Goal: Task Accomplishment & Management: Manage account settings

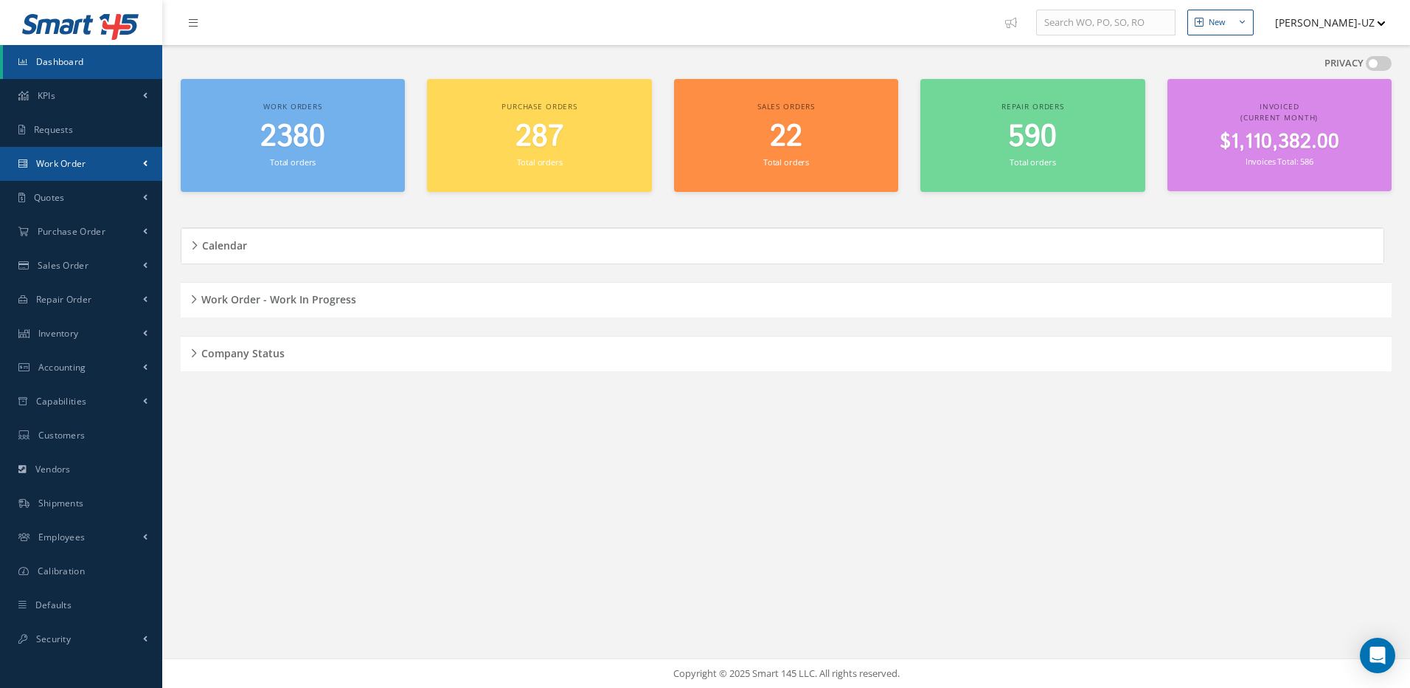
click at [64, 161] on span "Work Order" at bounding box center [61, 163] width 50 height 13
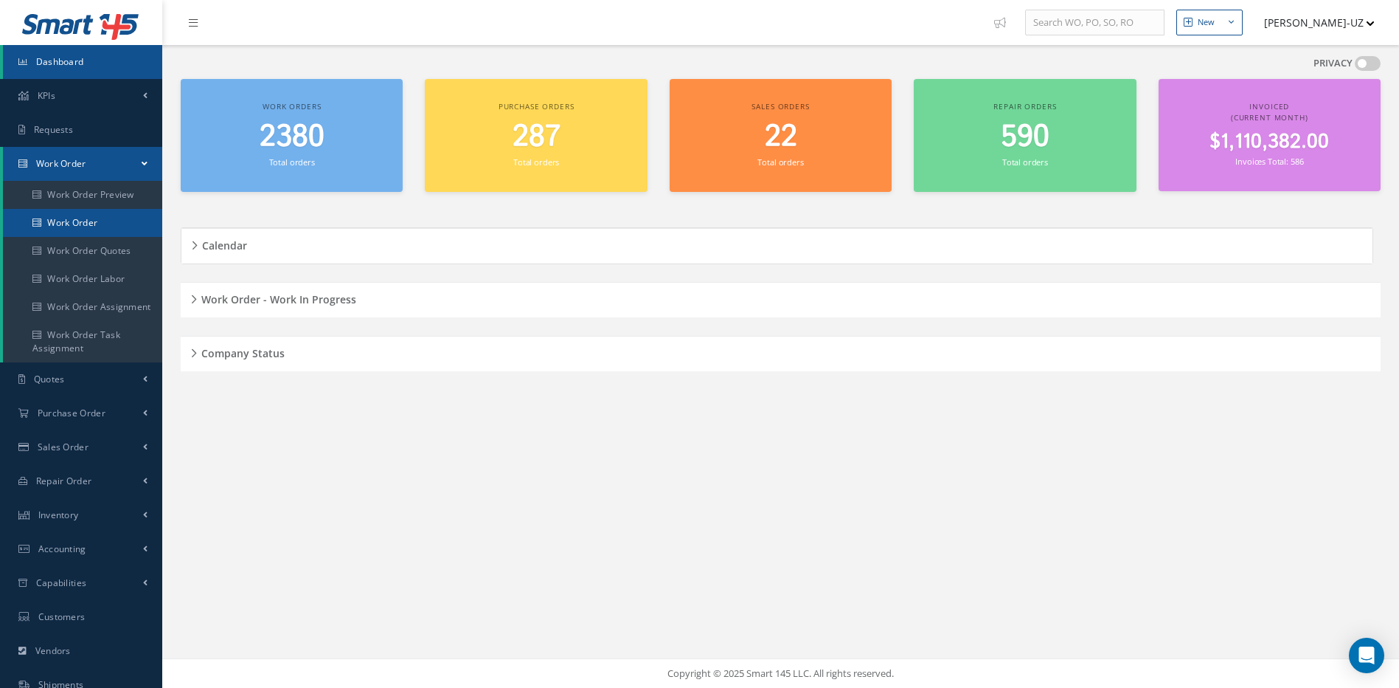
click at [64, 220] on link "Work Order" at bounding box center [82, 223] width 159 height 28
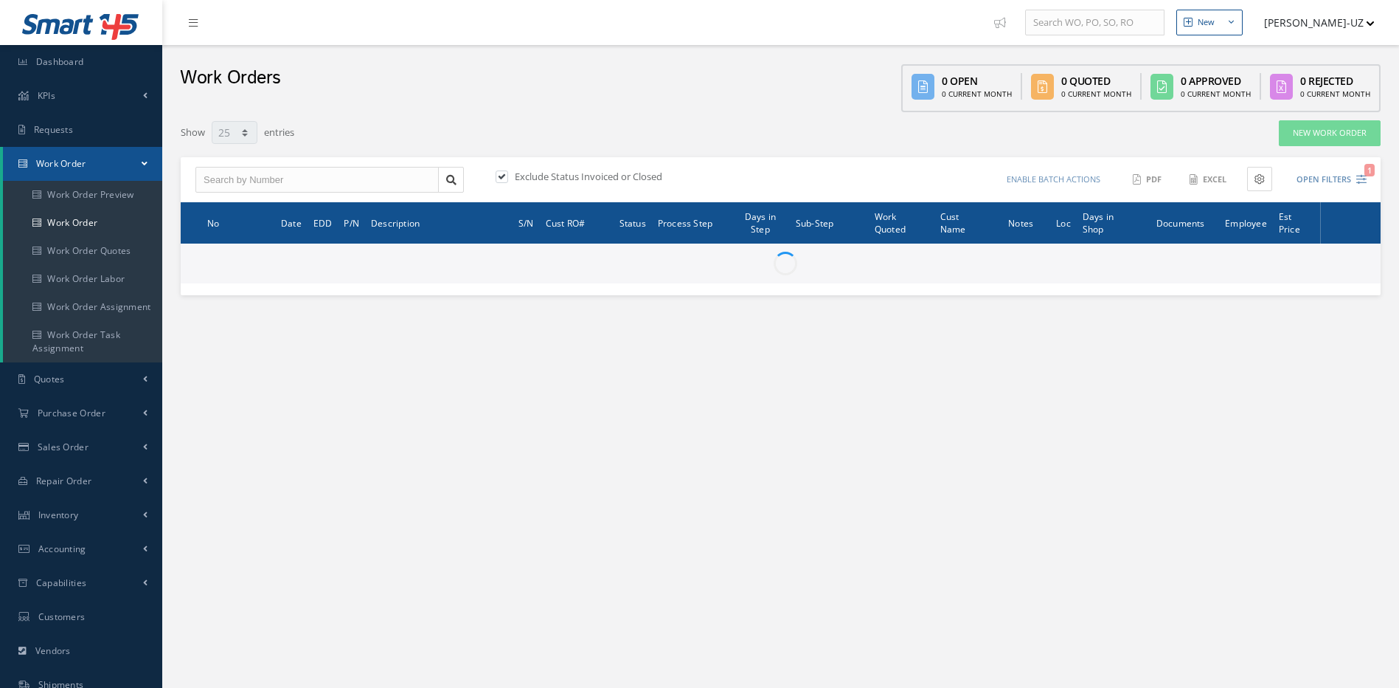
select select "25"
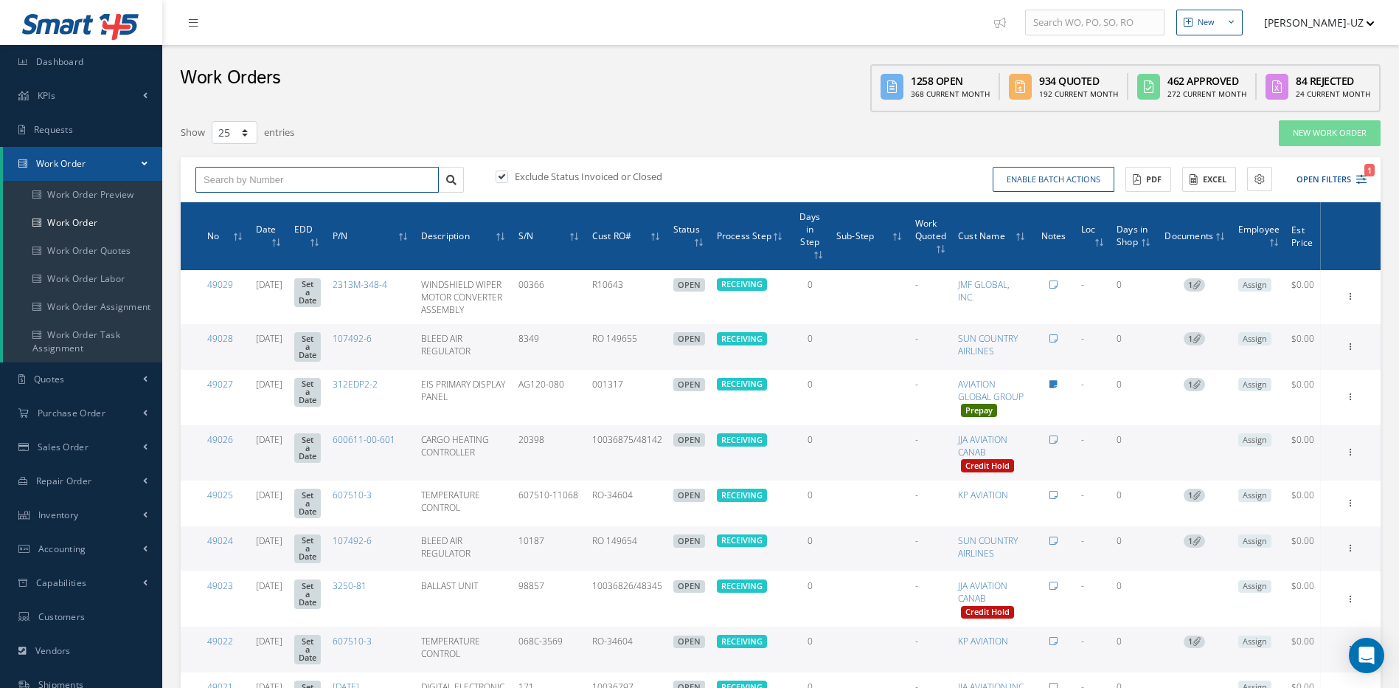
click at [320, 180] on input "text" at bounding box center [316, 180] width 243 height 27
type input "31512"
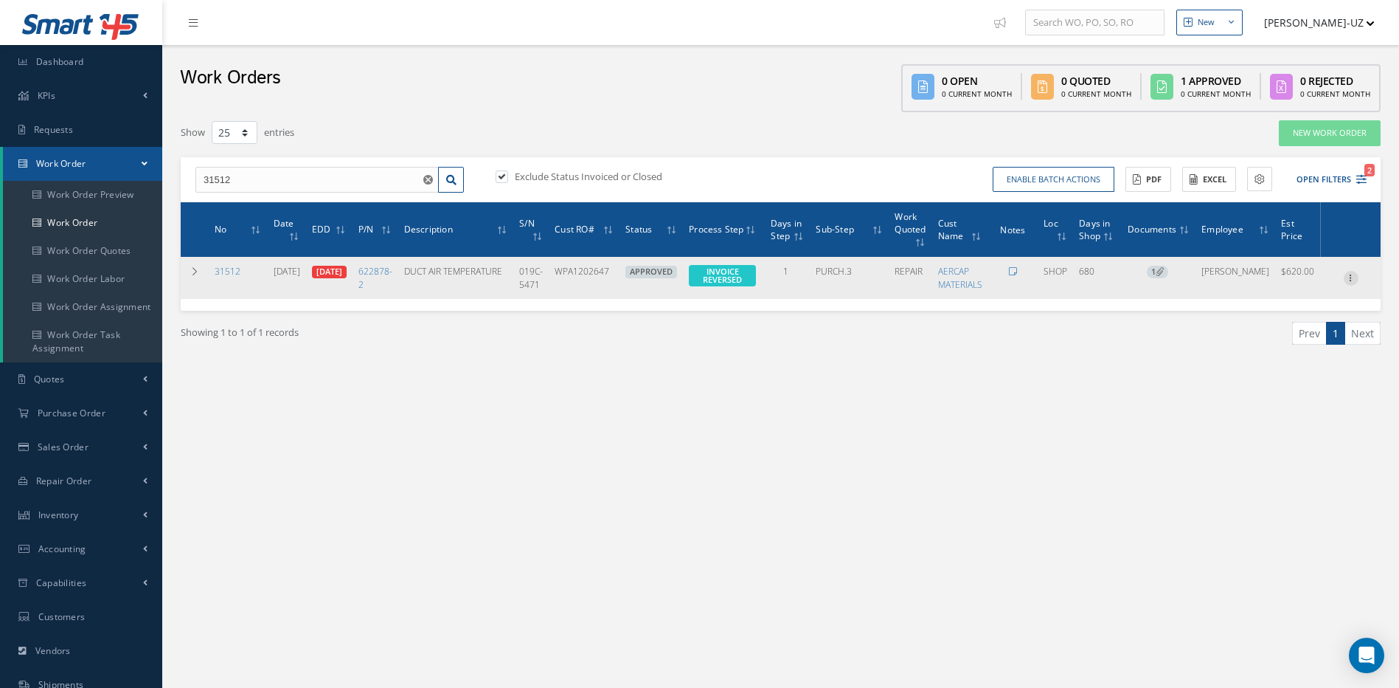
click at [1350, 277] on icon at bounding box center [1351, 277] width 15 height 12
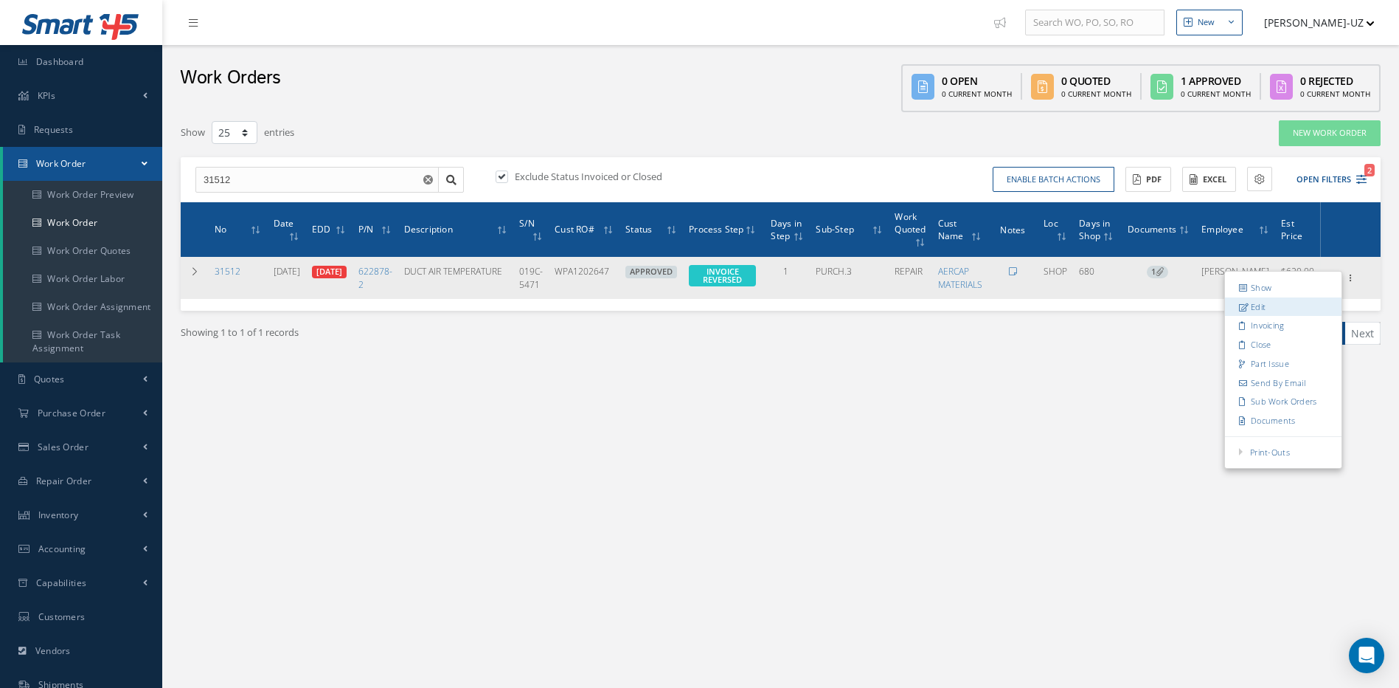
click at [1255, 311] on link "Edit" at bounding box center [1283, 306] width 117 height 19
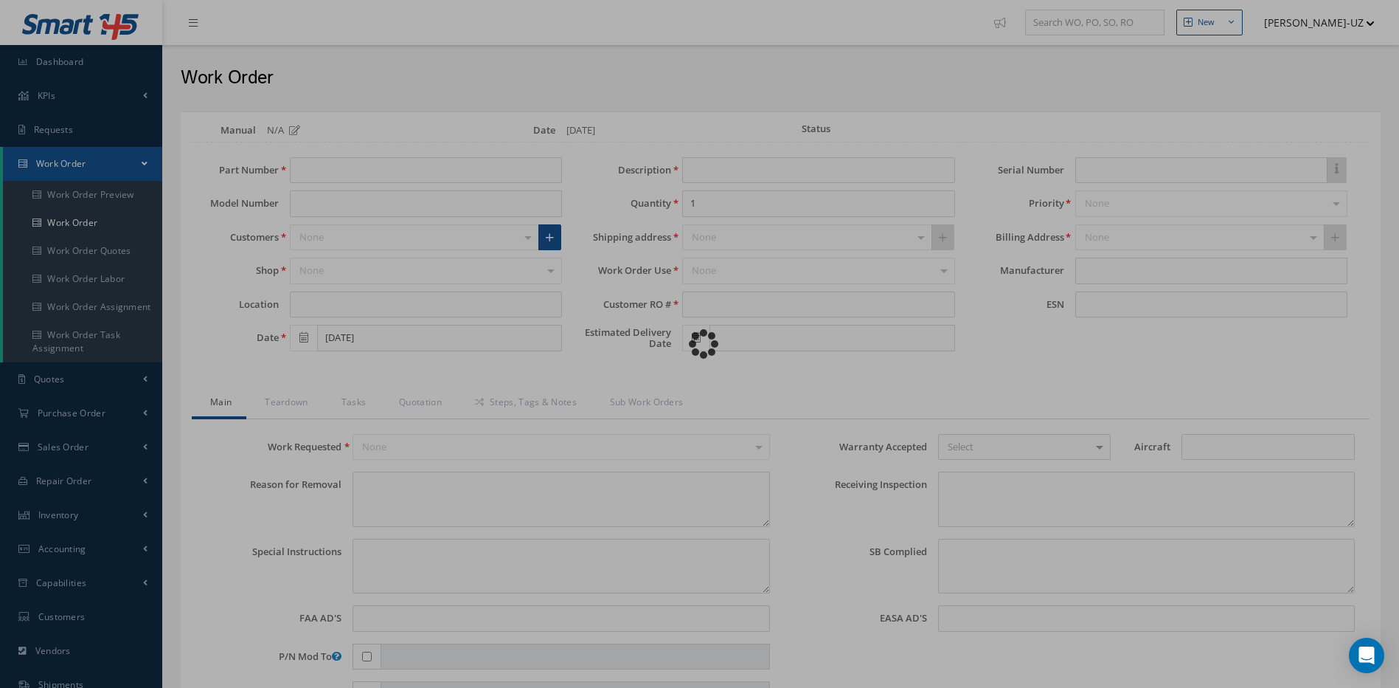
type input "622878-2"
type input "SHOP"
type input "10/17/2023"
type input "DUCT AIR TEMPERATURE"
type input "WPA1202647"
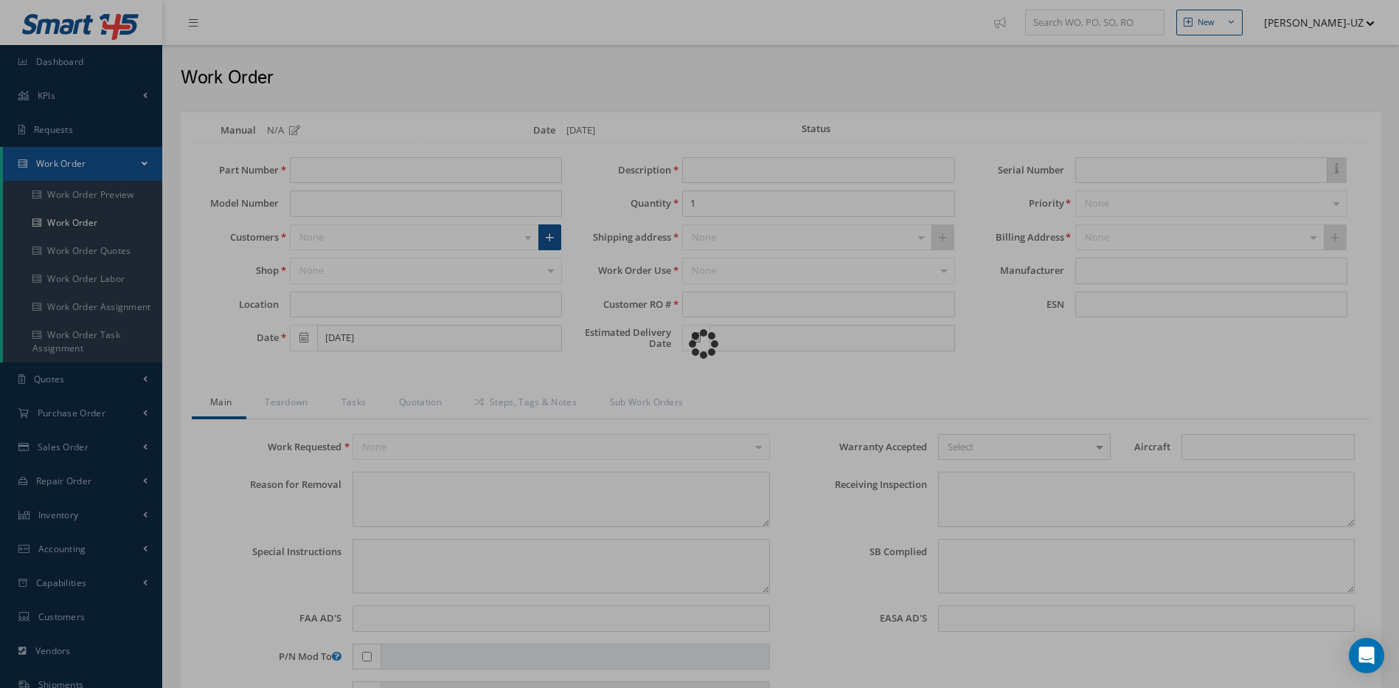
type input "11/06/2023"
type input "019C-5471"
type textarea "NONE"
type textarea "PLEASE SEE R.O. FOR DETAILS"
type textarea "NO VISUAL DAMAGE"
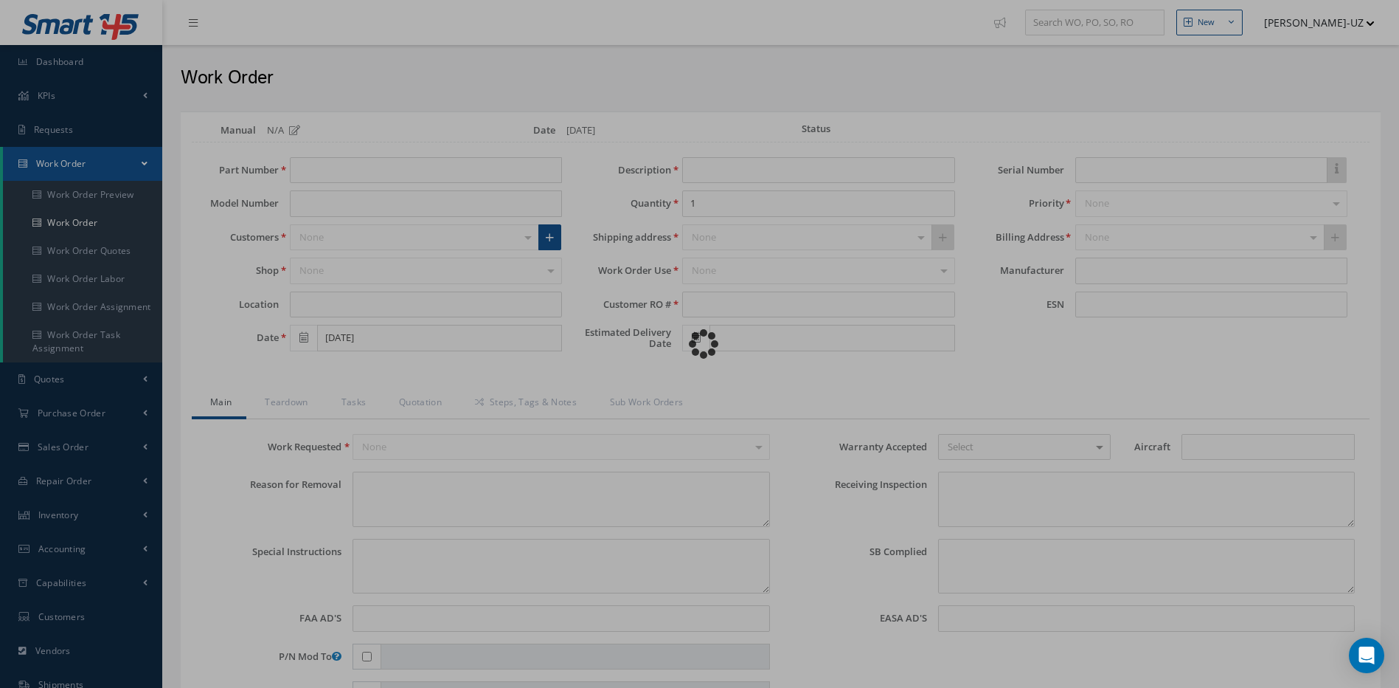
type textarea "NO S/B INSTALLED AND N/A AD'S."
type textarea "REPAIRED IN ACCORDANCE WITH CMM ATA 21-65-02, REV 4, DATED Dec 21, 2021. FULL D…"
type input "10/30/2023"
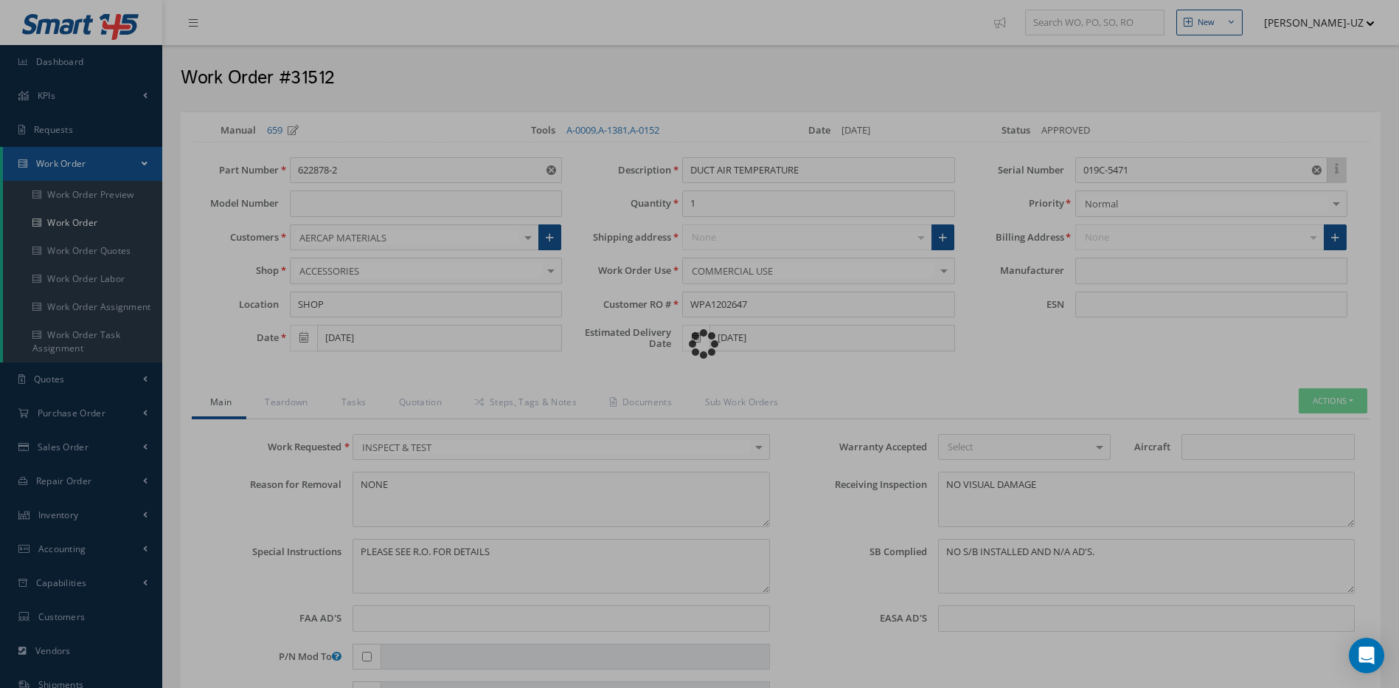
type input "HONEYWELL"
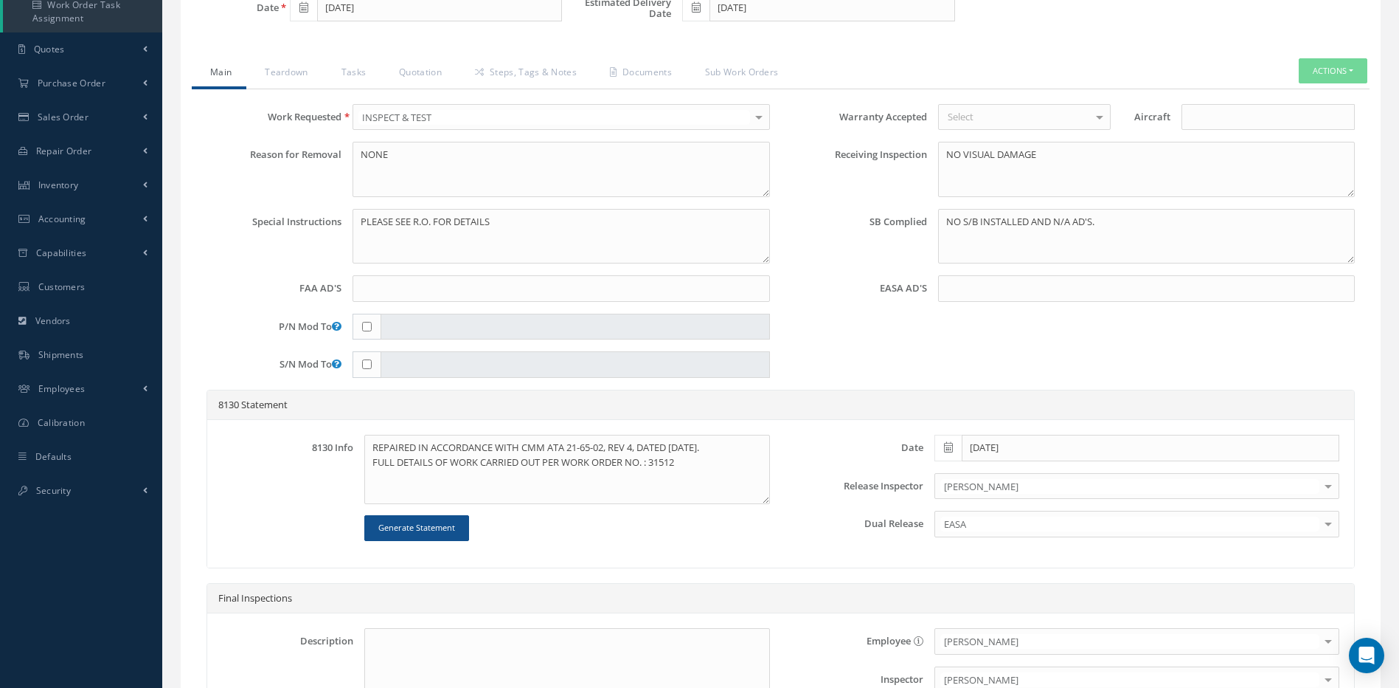
scroll to position [369, 0]
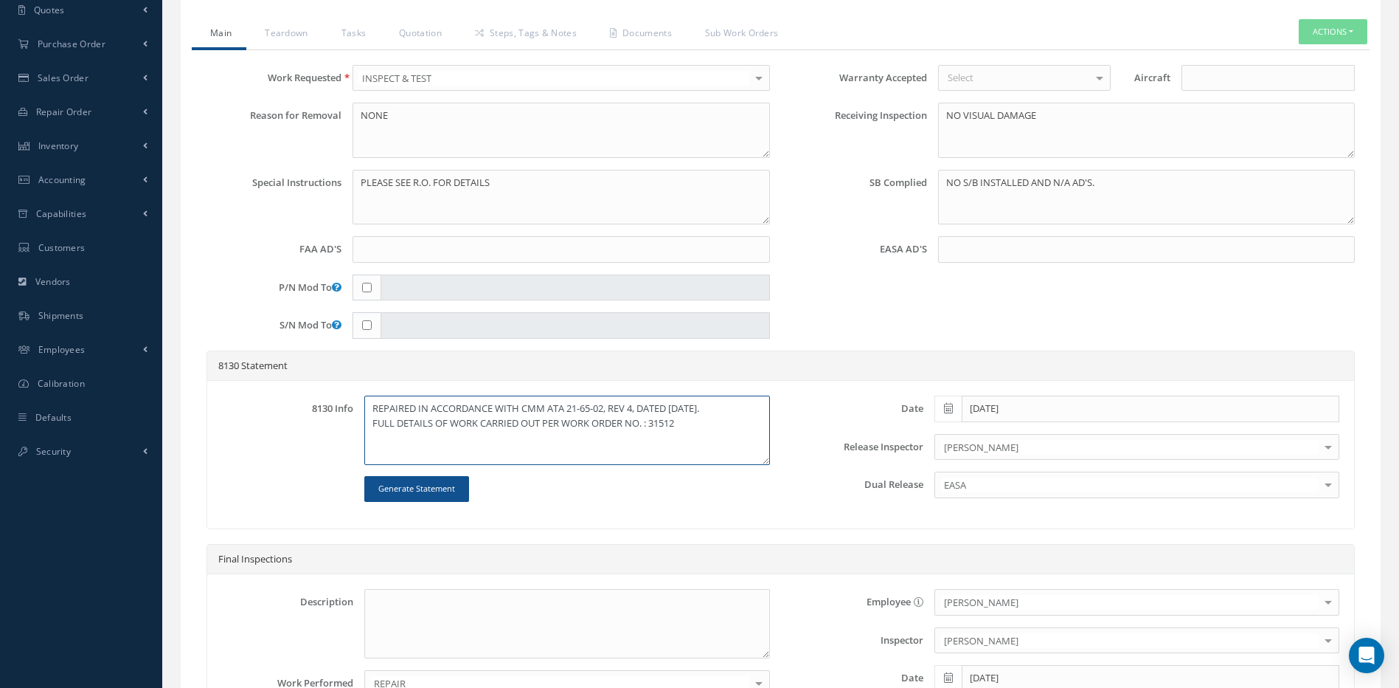
click at [692, 424] on textarea "REPAIRED IN ACCORDANCE WITH CMM ATA 21-65-02, REV 4, DATED Dec 21, 2021. FULL D…" at bounding box center [566, 429] width 405 height 69
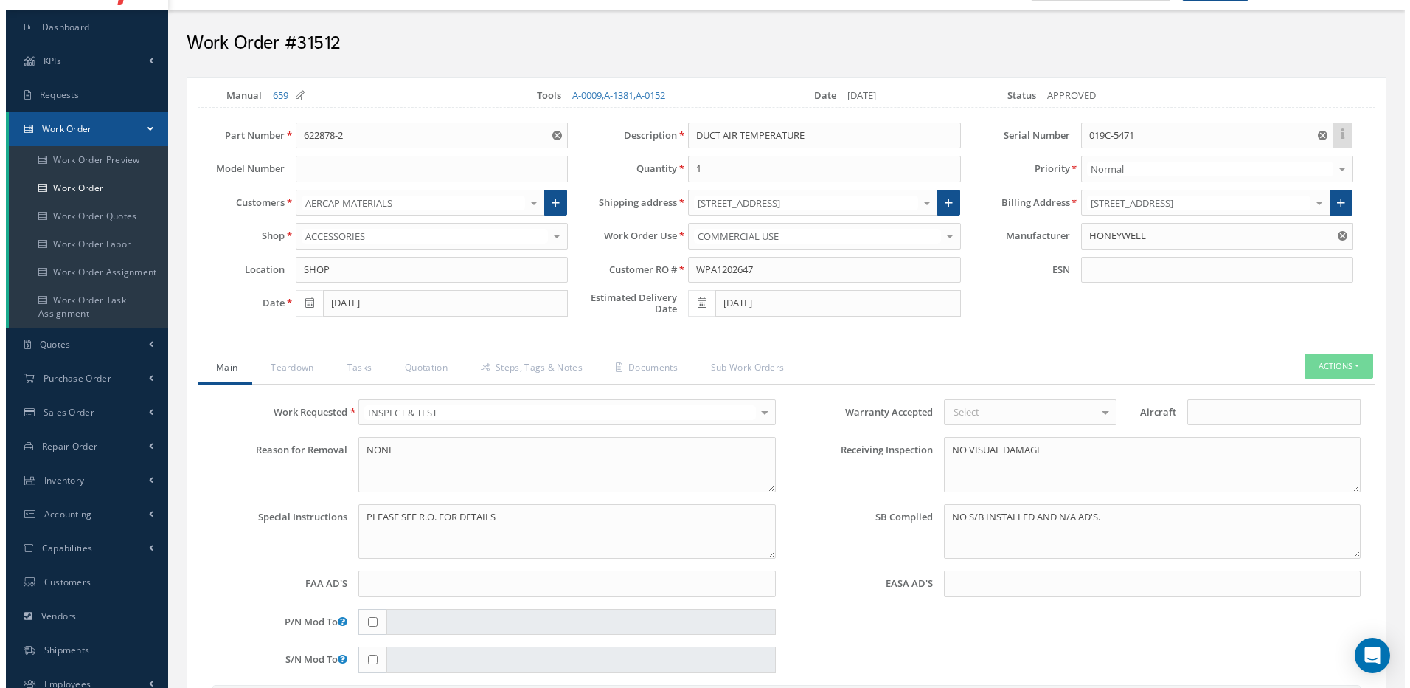
scroll to position [148, 0]
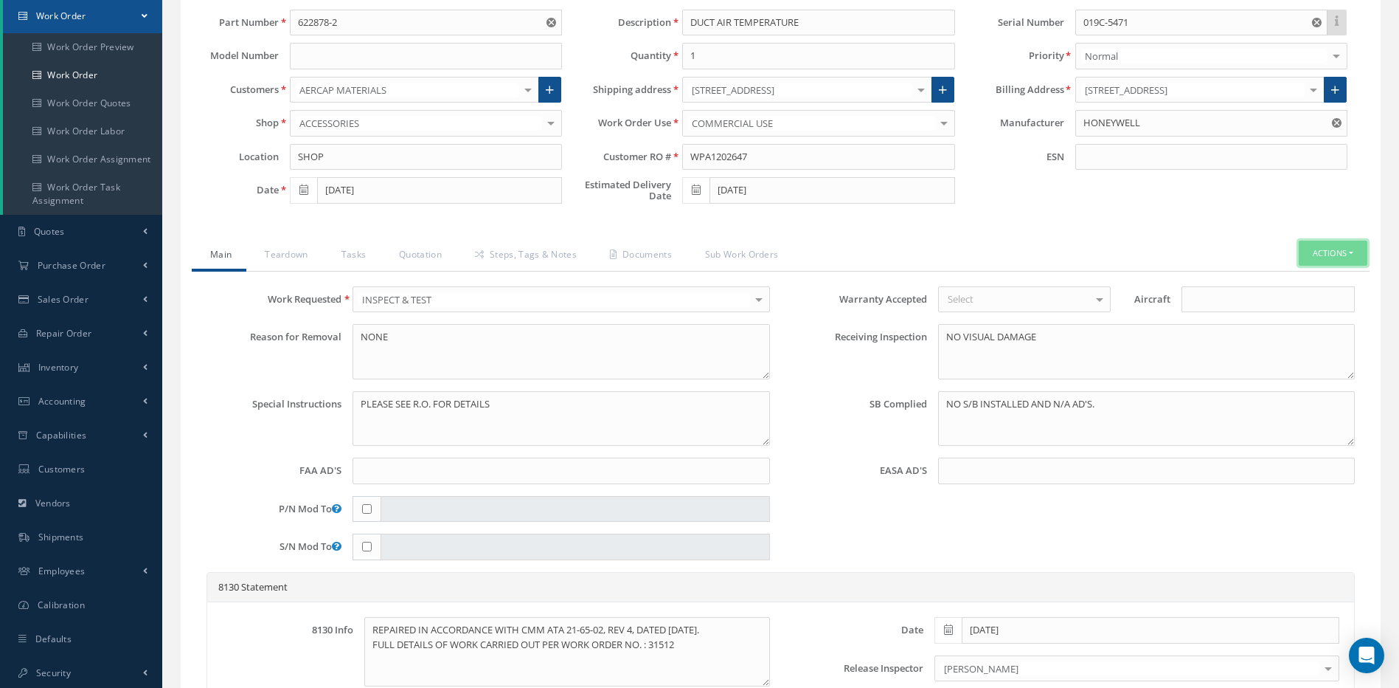
click at [1334, 253] on button "Actions" at bounding box center [1333, 253] width 69 height 26
click at [1320, 336] on link "Standard Write Ups" at bounding box center [1311, 338] width 118 height 20
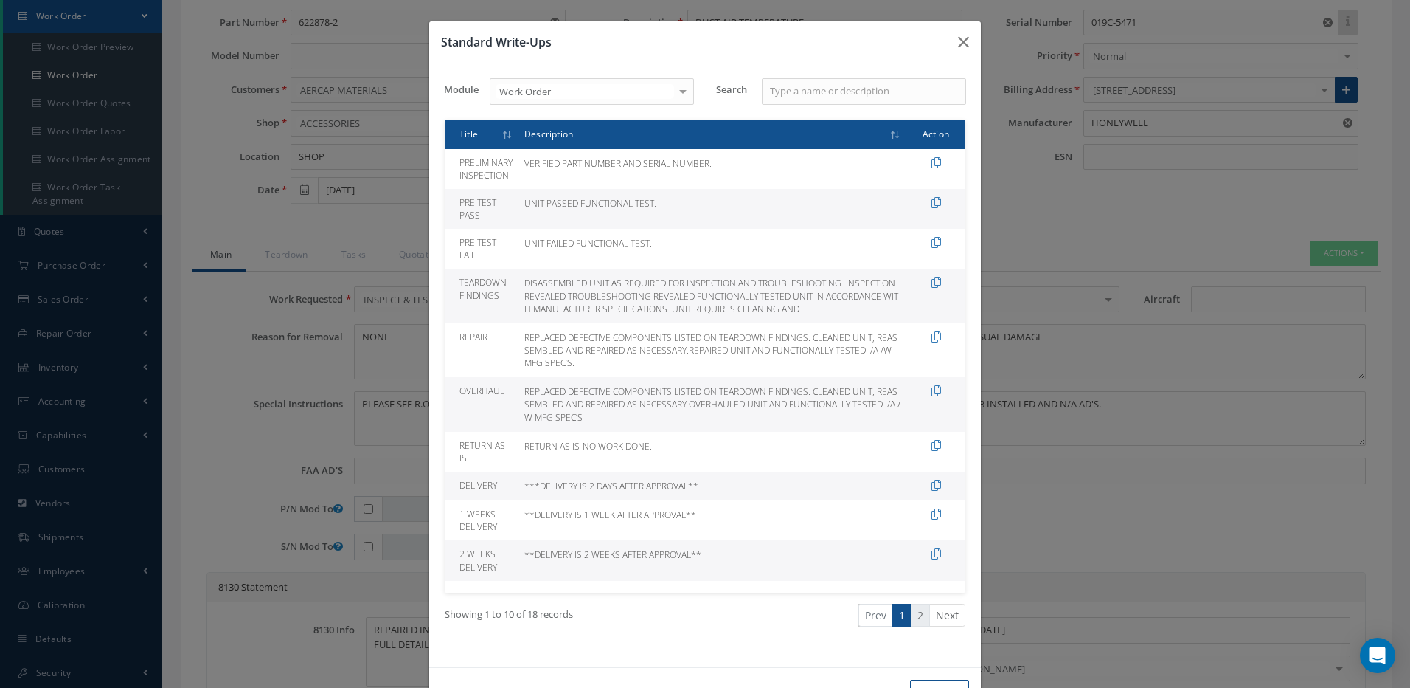
click at [915, 615] on link "2" at bounding box center [920, 614] width 19 height 23
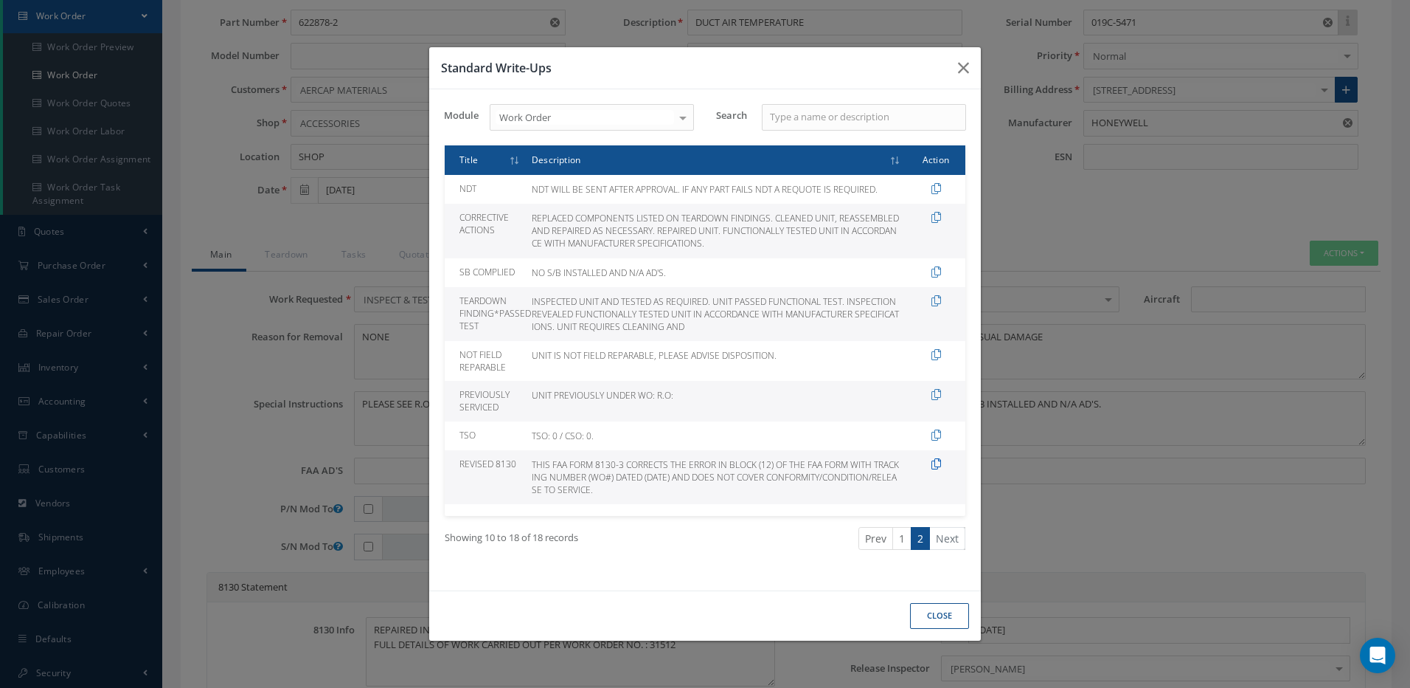
click at [935, 464] on icon at bounding box center [937, 463] width 10 height 11
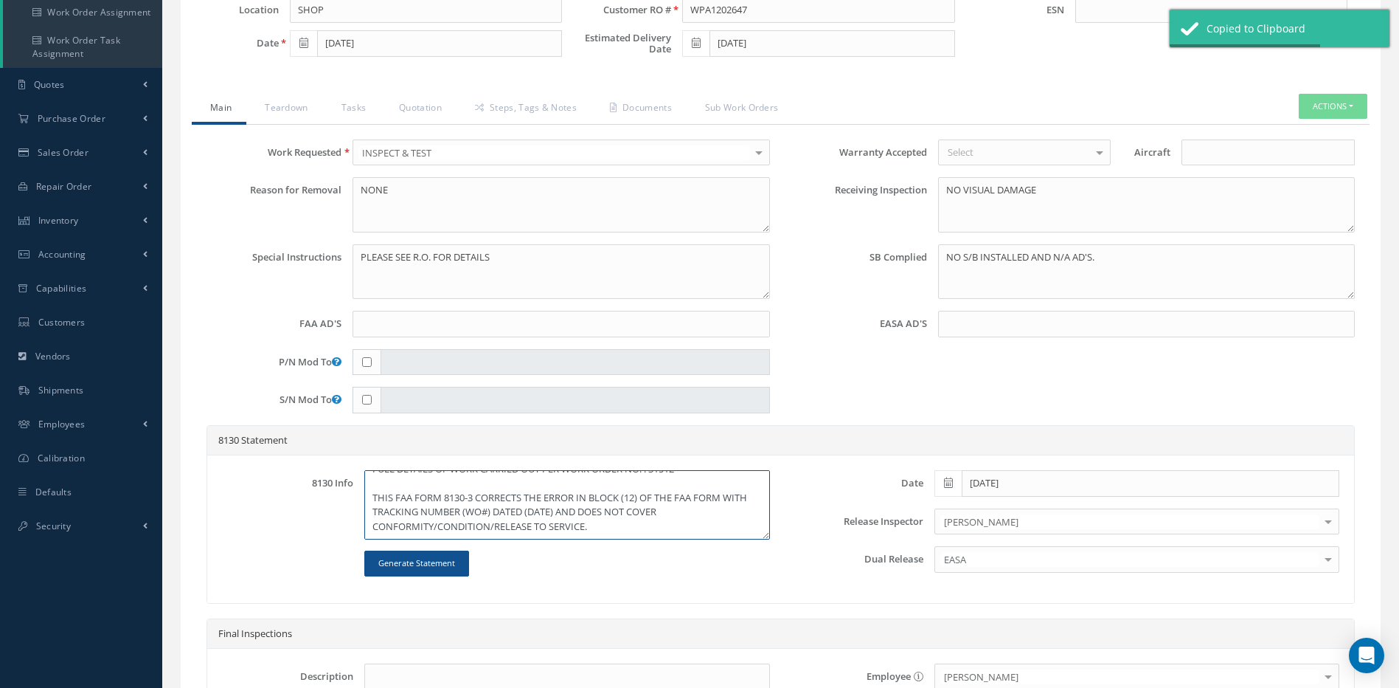
scroll to position [295, 0]
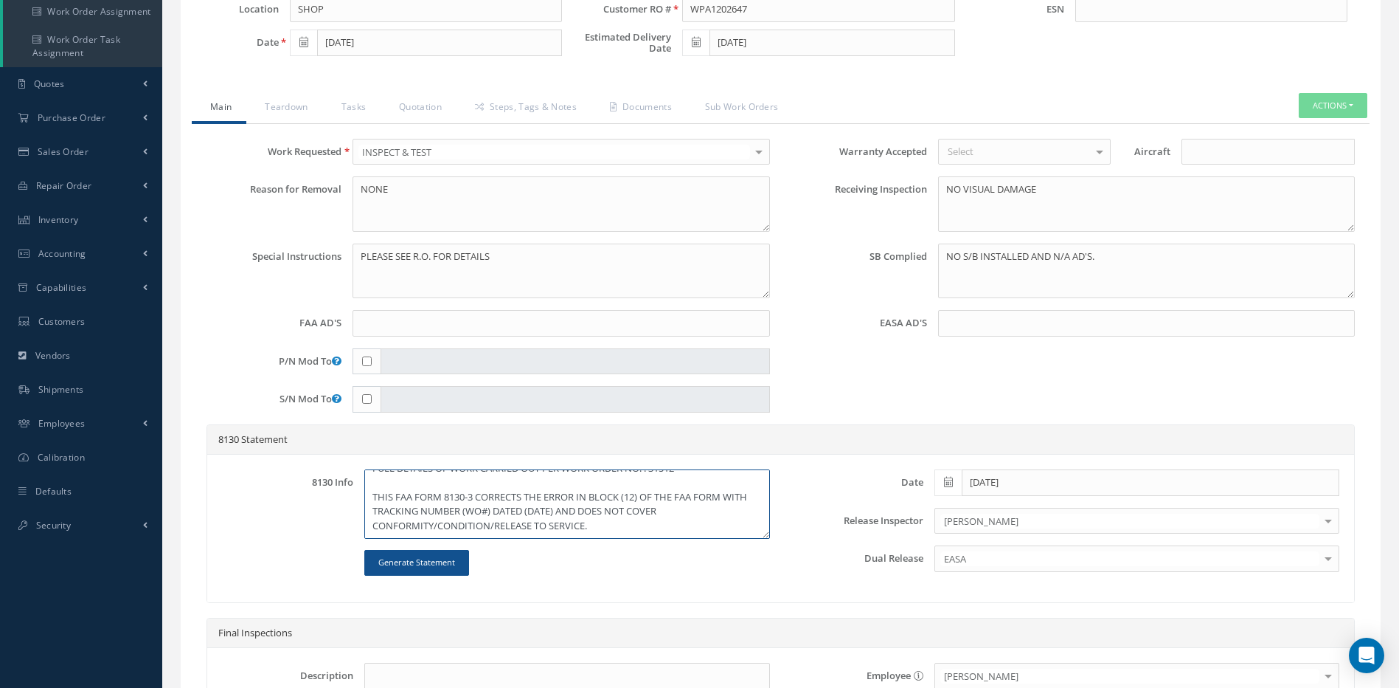
click at [629, 495] on textarea "REPAIRED IN ACCORDANCE WITH CMM ATA 21-65-02, REV 4, DATED Dec 21, 2021. FULL D…" at bounding box center [566, 503] width 405 height 69
click at [632, 498] on textarea "REPAIRED IN ACCORDANCE WITH CMM ATA 21-65-02, REV 4, DATED Dec 21, 2021. FULL D…" at bounding box center [566, 503] width 405 height 69
click at [516, 510] on textarea "REPAIRED IN ACCORDANCE WITH CMM ATA 21-65-02, REV 4, DATED Dec 21, 2021. FULL D…" at bounding box center [566, 503] width 405 height 69
click at [585, 508] on textarea "REPAIRED IN ACCORDANCE WITH CMM ATA 21-65-02, REV 4, DATED Dec 21, 2021. FULL D…" at bounding box center [566, 503] width 405 height 69
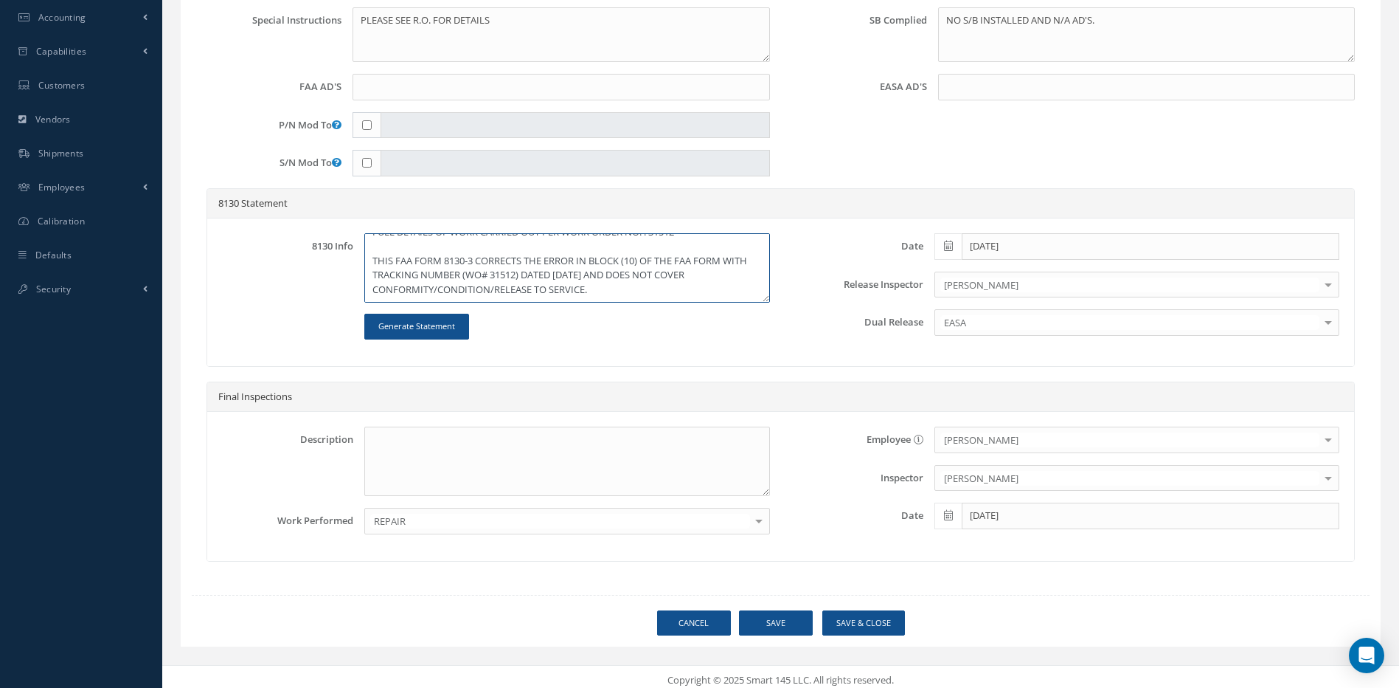
scroll to position [538, 0]
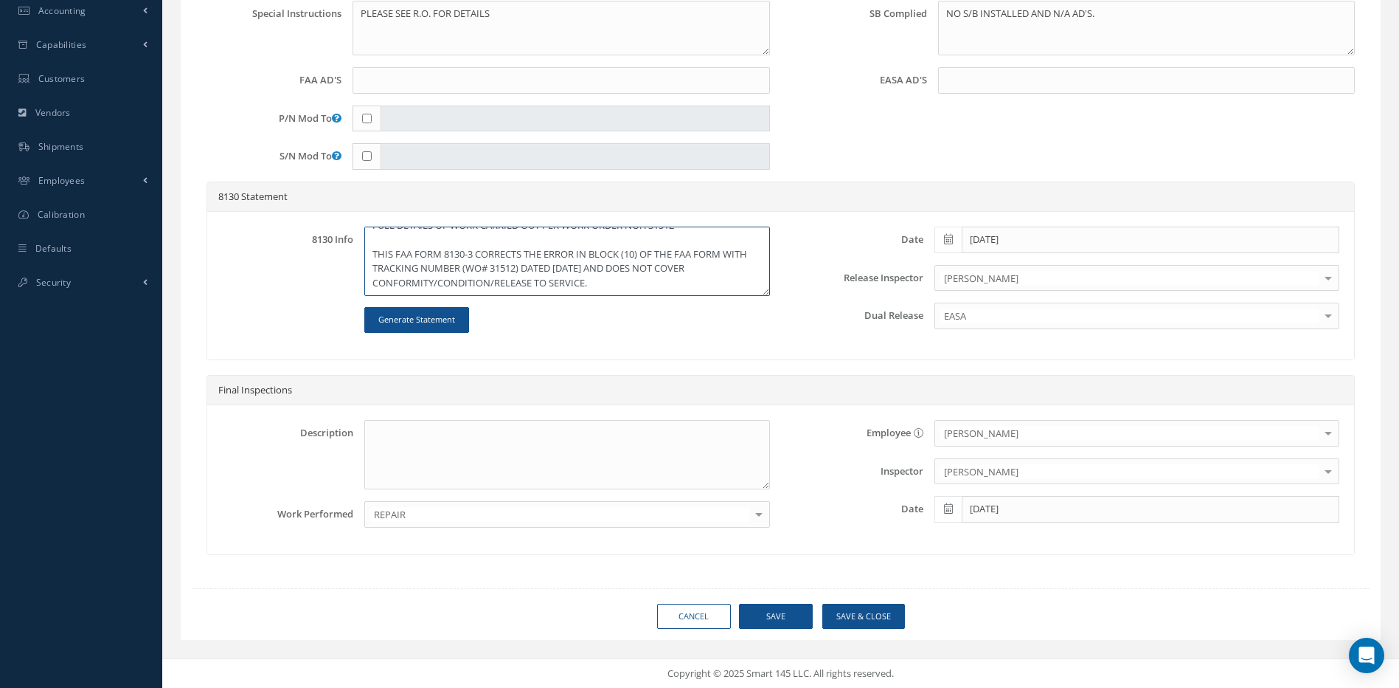
type textarea "REPAIRED IN ACCORDANCE WITH CMM ATA 21-65-02, REV 4, DATED Dec 21, 2021. FULL D…"
click at [769, 609] on button "Save" at bounding box center [776, 616] width 74 height 26
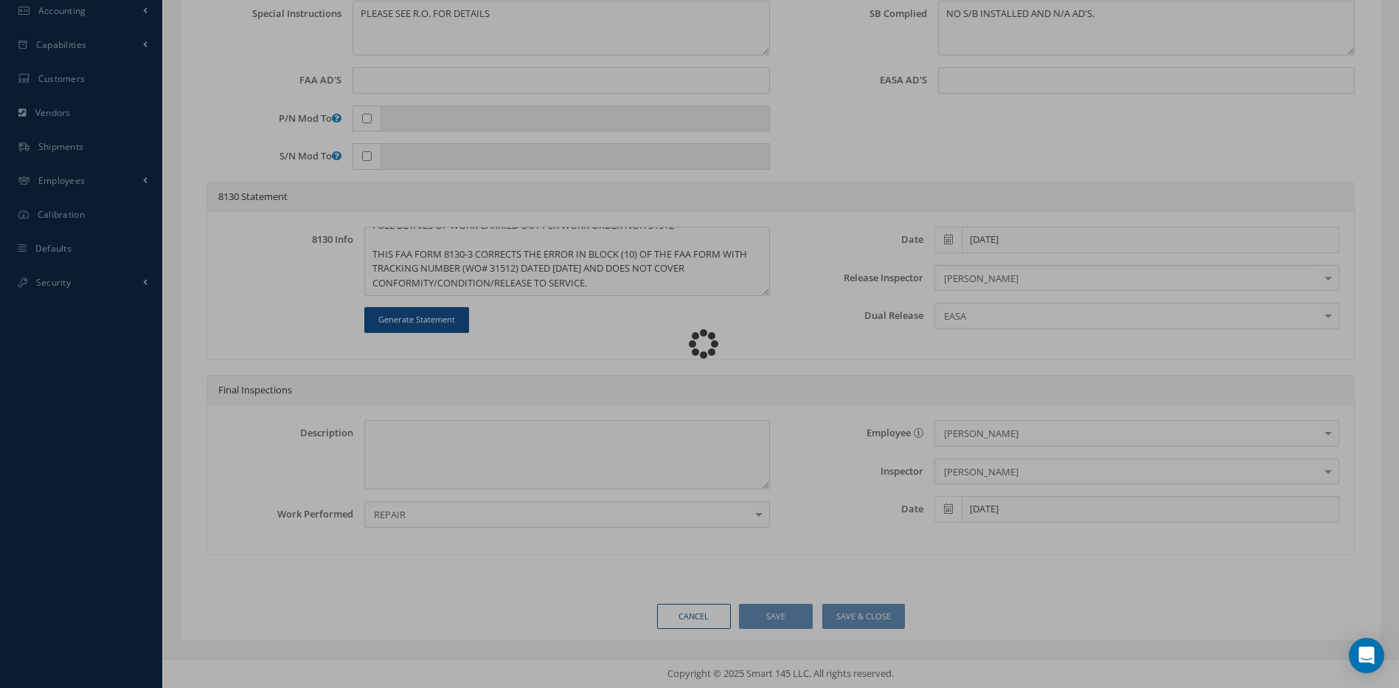
type input "HONEYWELL"
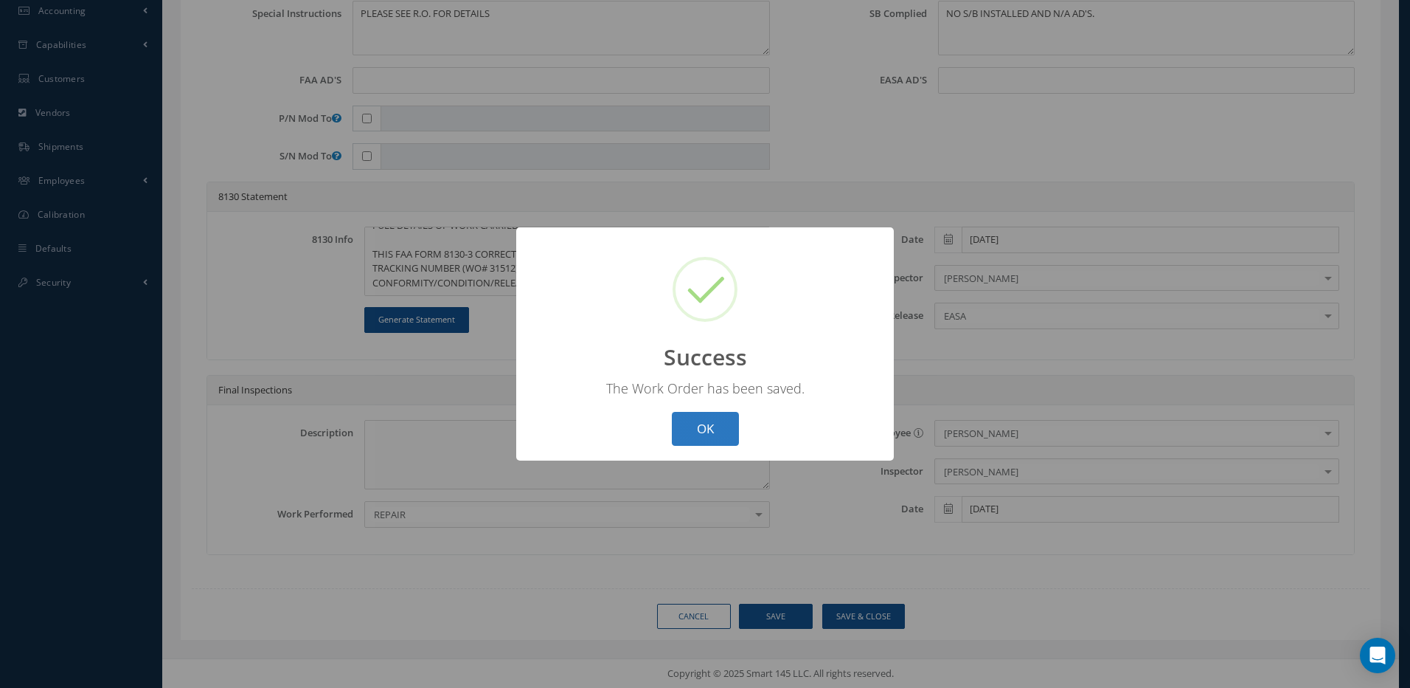
click at [724, 430] on button "OK" at bounding box center [705, 429] width 67 height 35
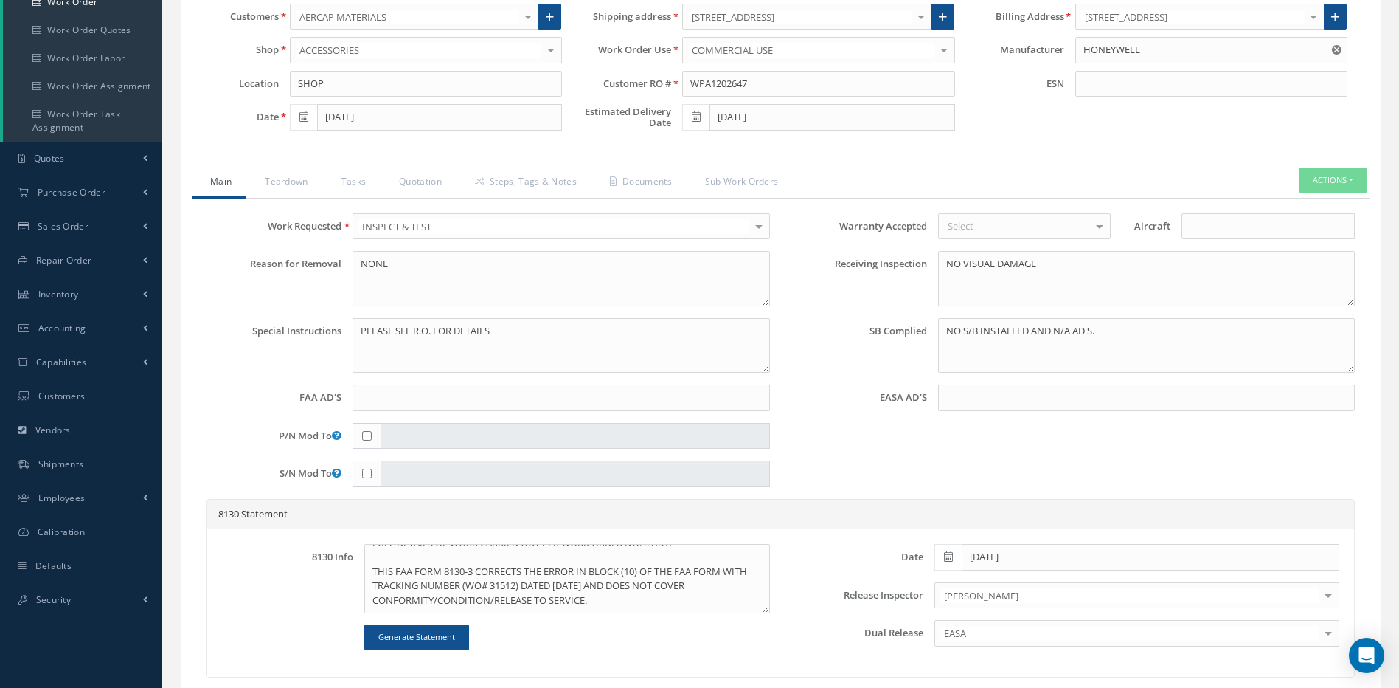
scroll to position [169, 0]
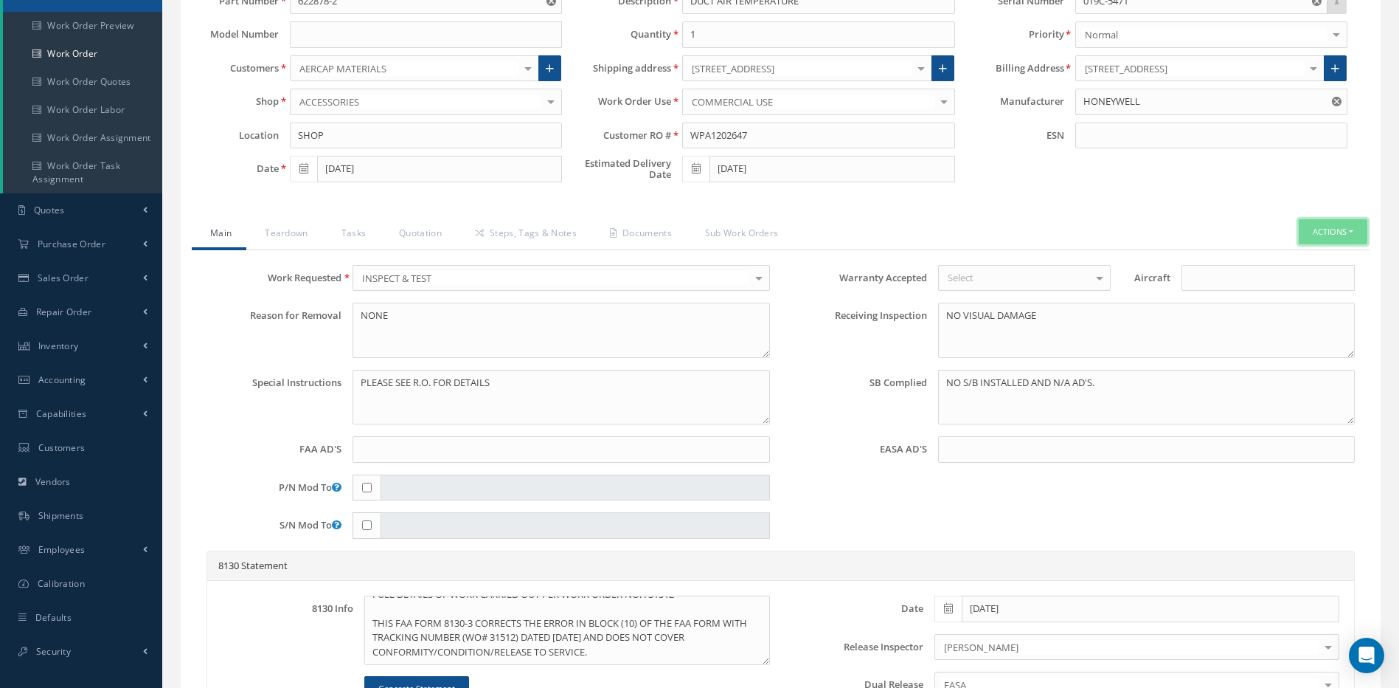
click at [1329, 226] on button "Actions" at bounding box center [1333, 232] width 69 height 26
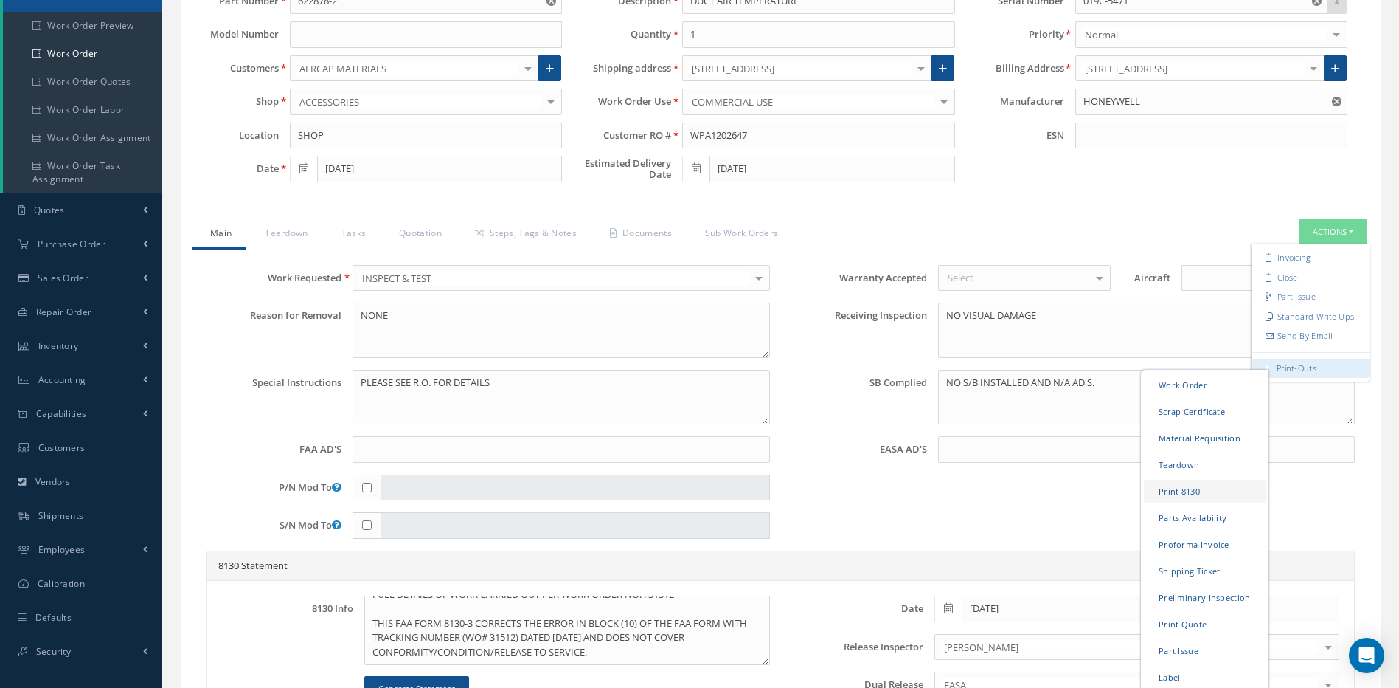
click at [1181, 488] on link "Print 8130" at bounding box center [1205, 490] width 122 height 23
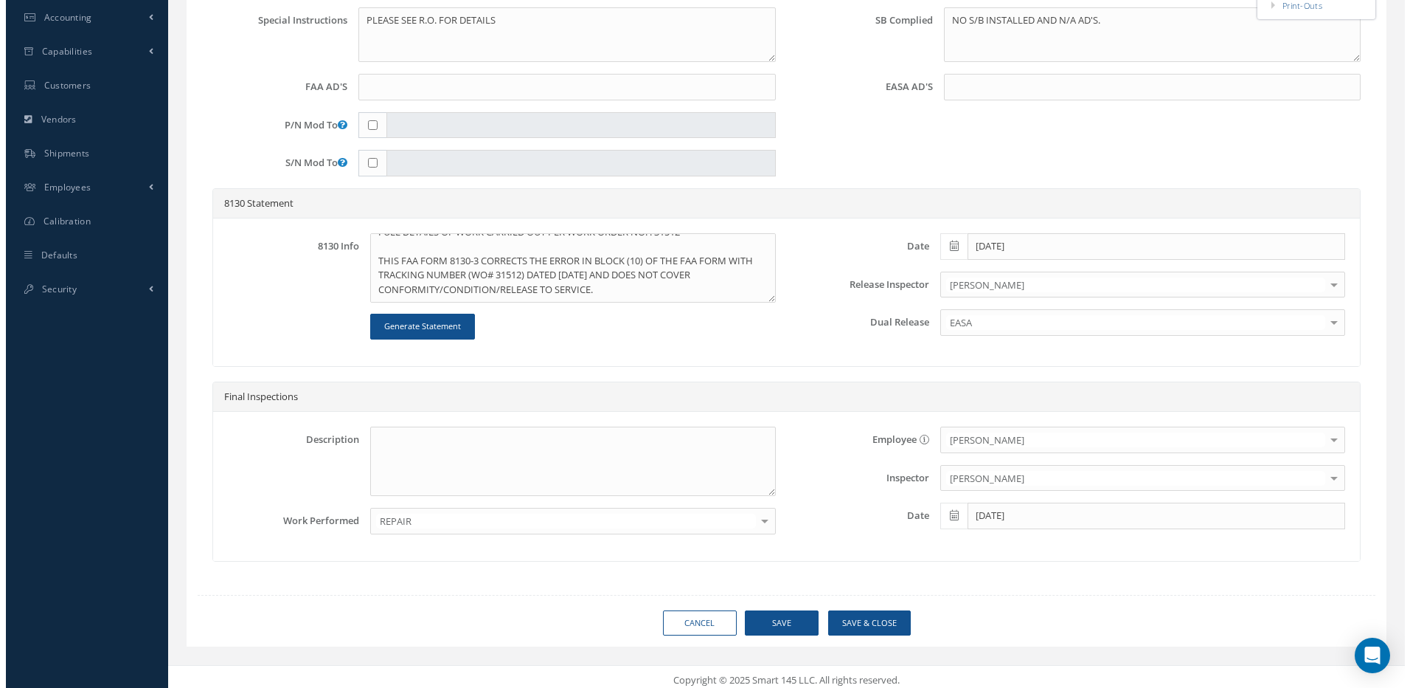
scroll to position [538, 0]
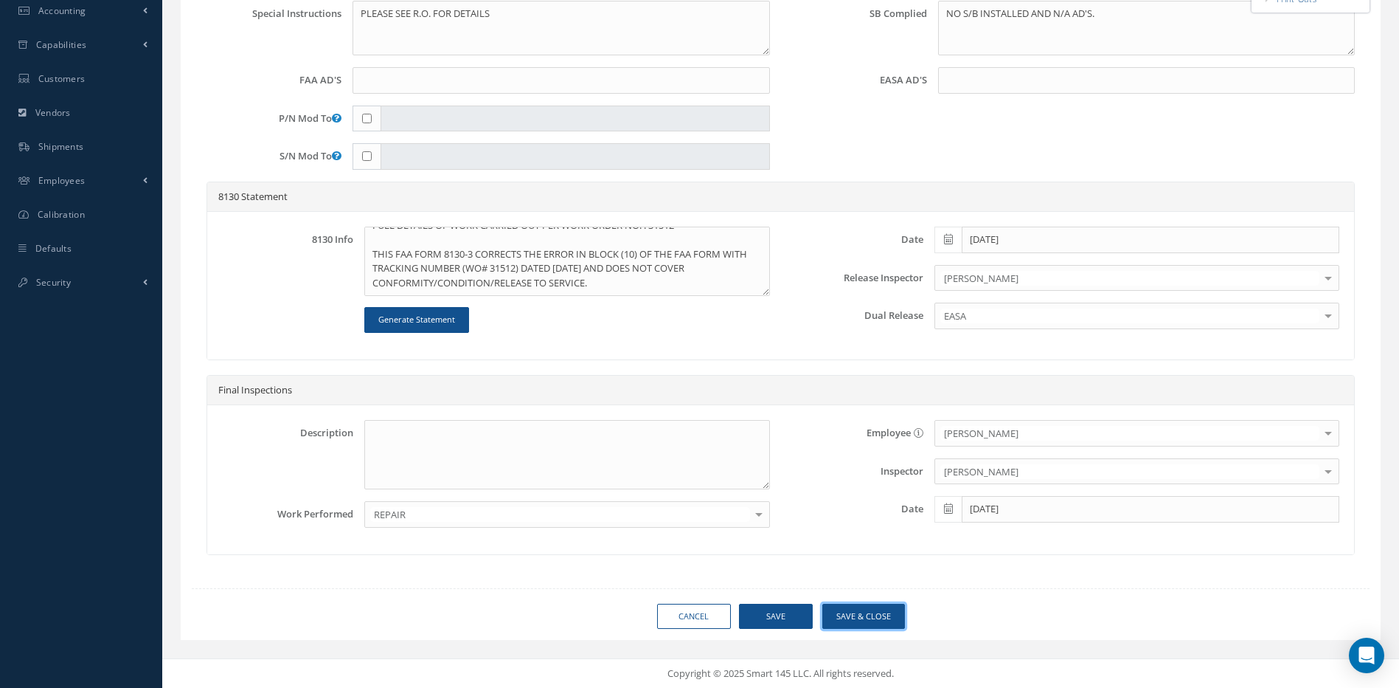
click at [882, 611] on button "Save & Close" at bounding box center [864, 616] width 83 height 26
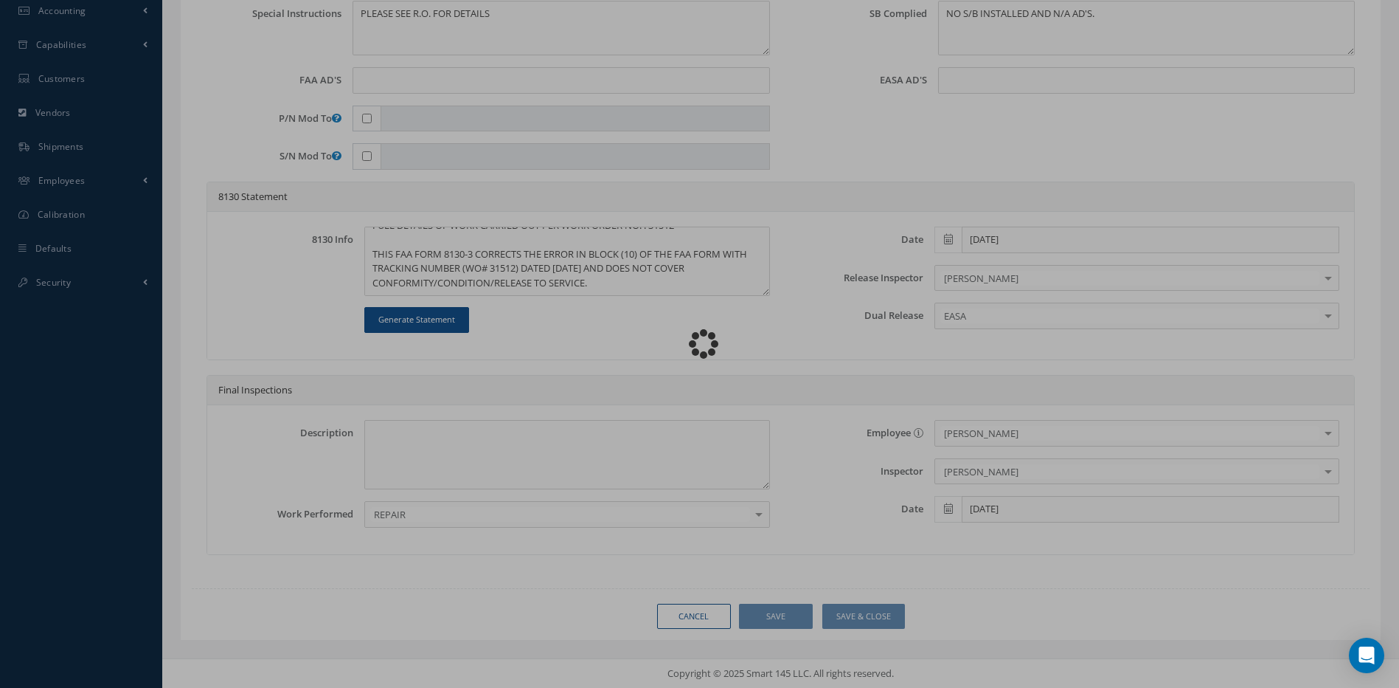
type input "HONEYWELL"
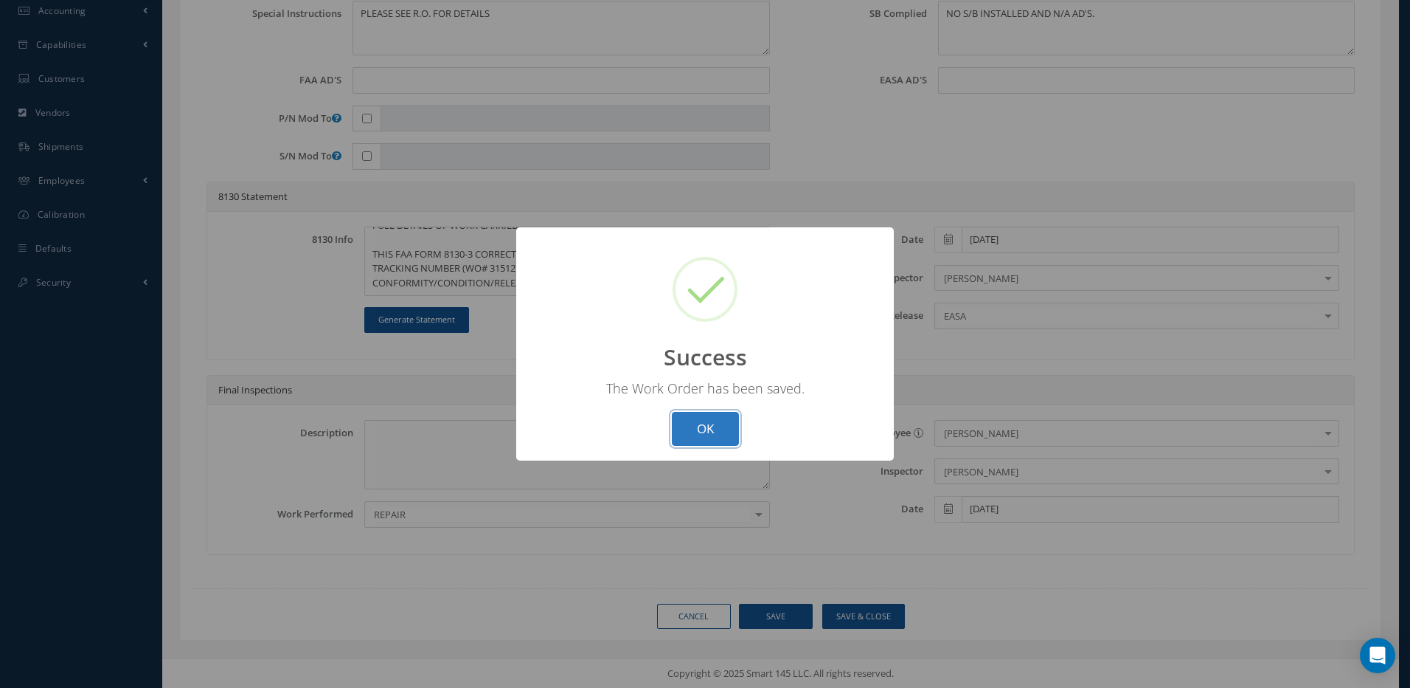
click at [702, 434] on button "OK" at bounding box center [705, 429] width 67 height 35
select select "25"
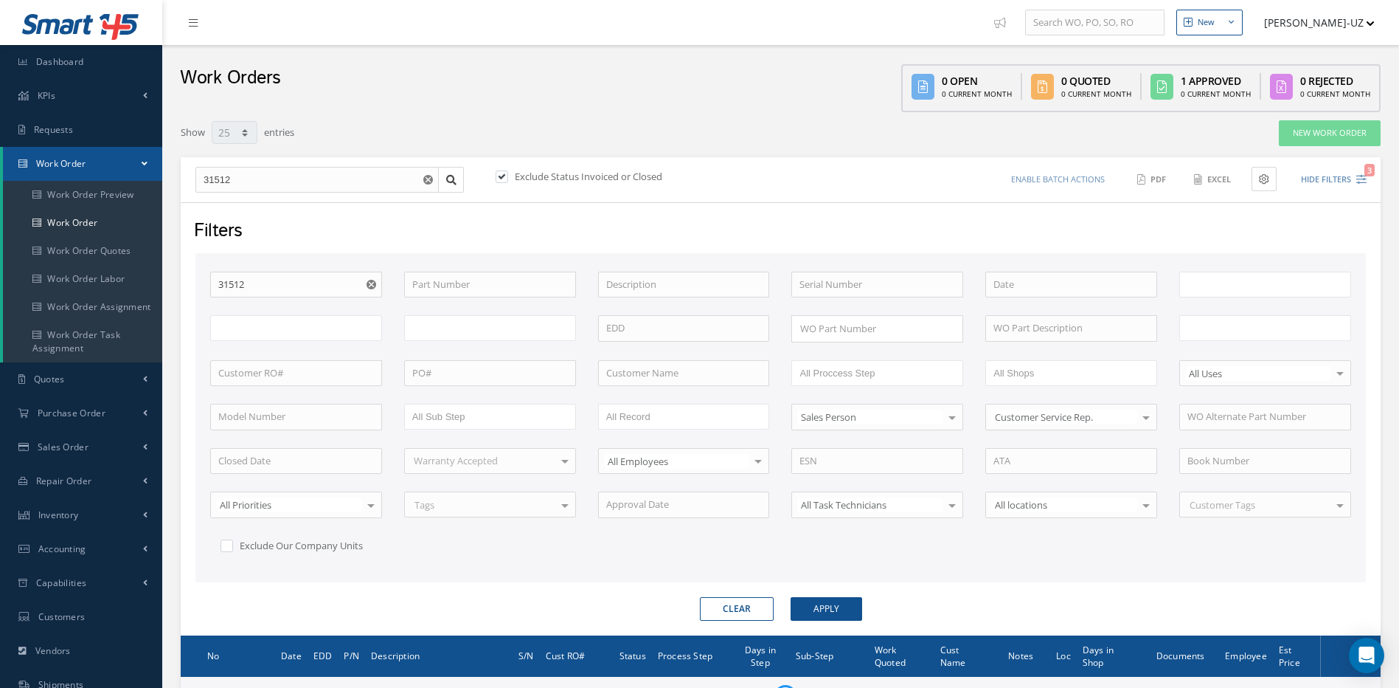
type input "All Work Request"
type input "All Work Performed"
type input "All Status"
type input "WO Part Status"
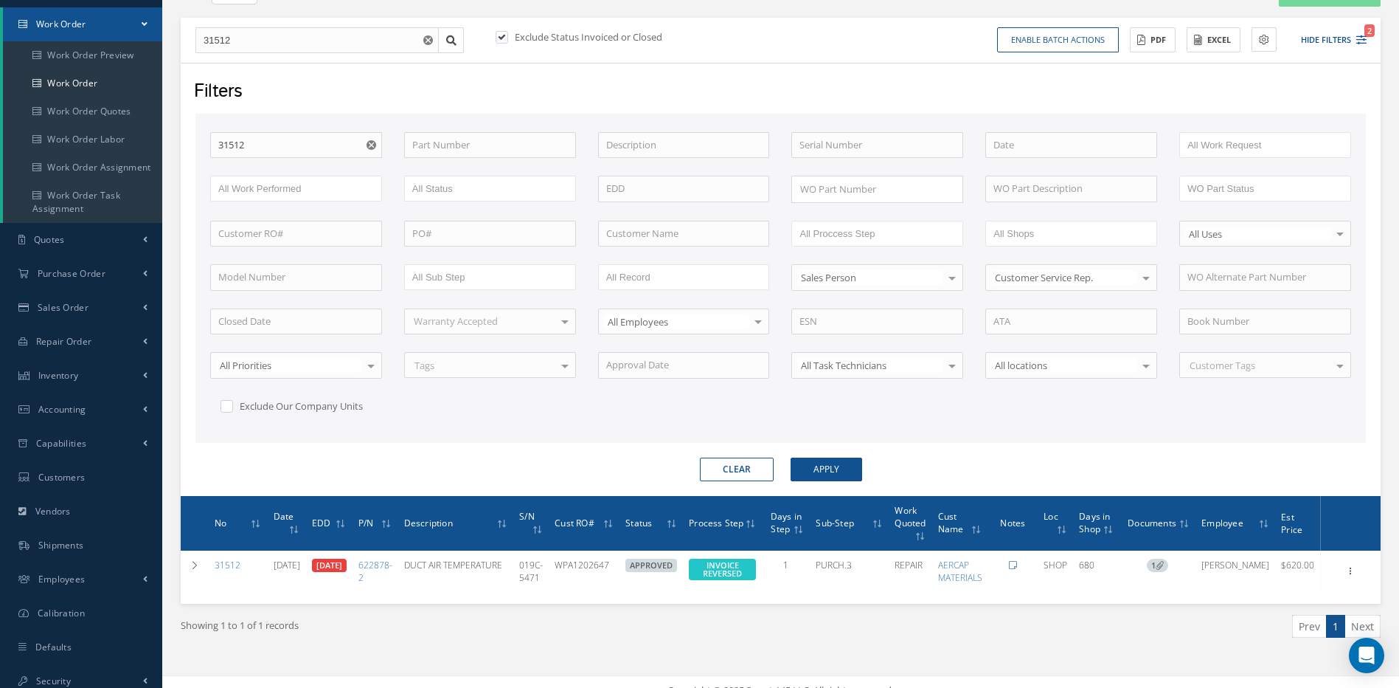
scroll to position [156, 0]
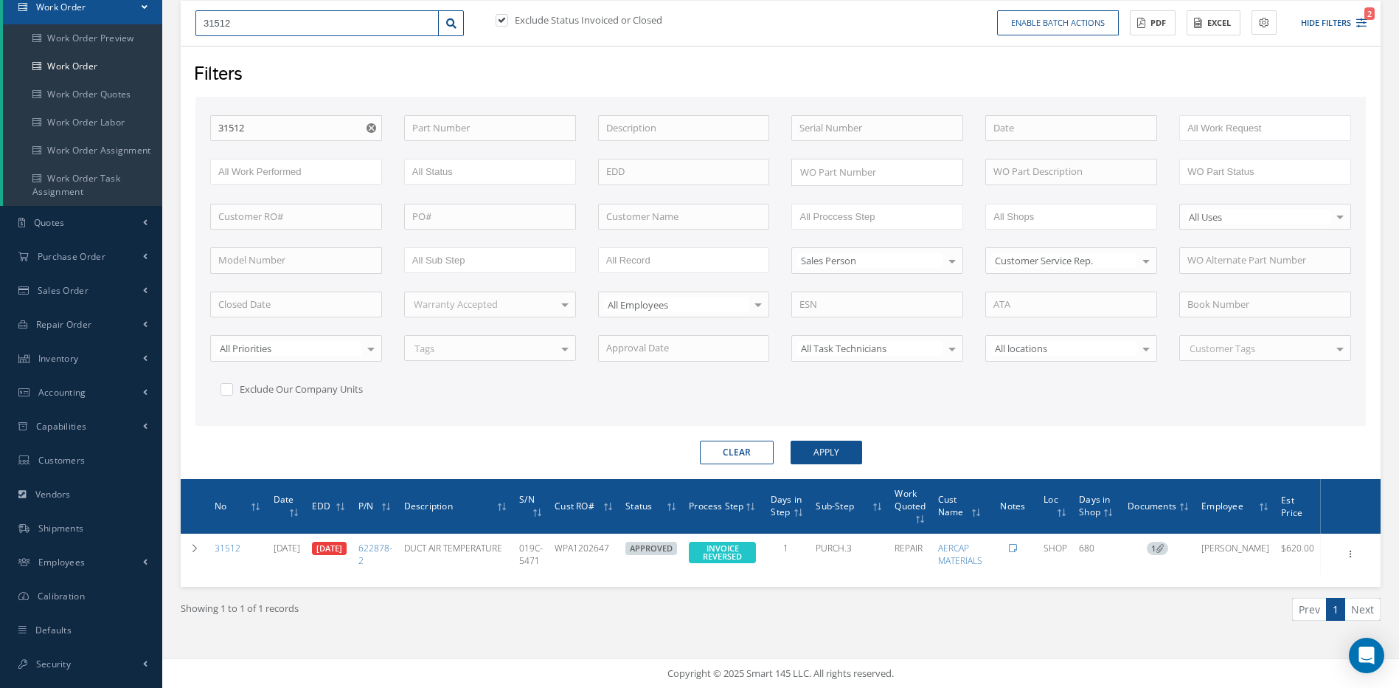
drag, startPoint x: 293, startPoint y: 22, endPoint x: 180, endPoint y: 22, distance: 112.9
click at [180, 22] on div "Show 10 25 50 100 entries New Work Order 31512 Exclude Status Invoiced or Close…" at bounding box center [781, 310] width 1222 height 695
click at [743, 449] on button "Clear" at bounding box center [737, 452] width 74 height 24
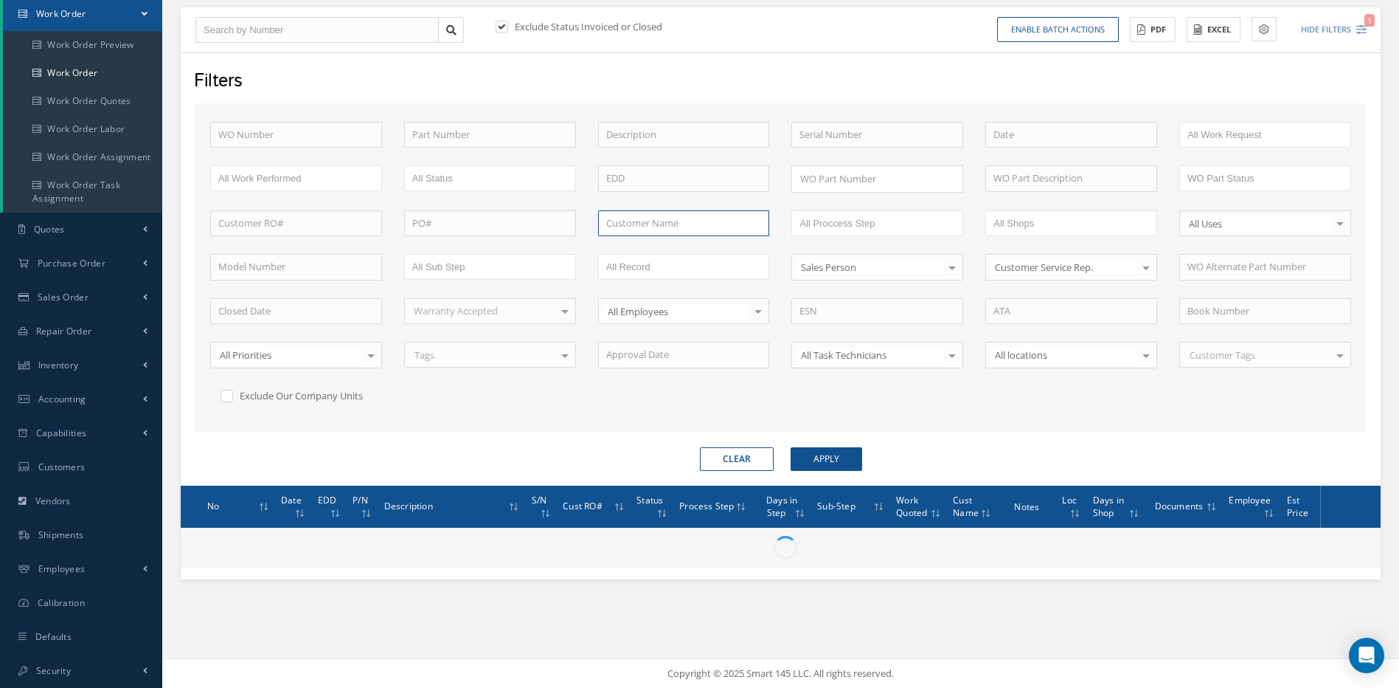
click at [655, 218] on input "text" at bounding box center [684, 223] width 172 height 27
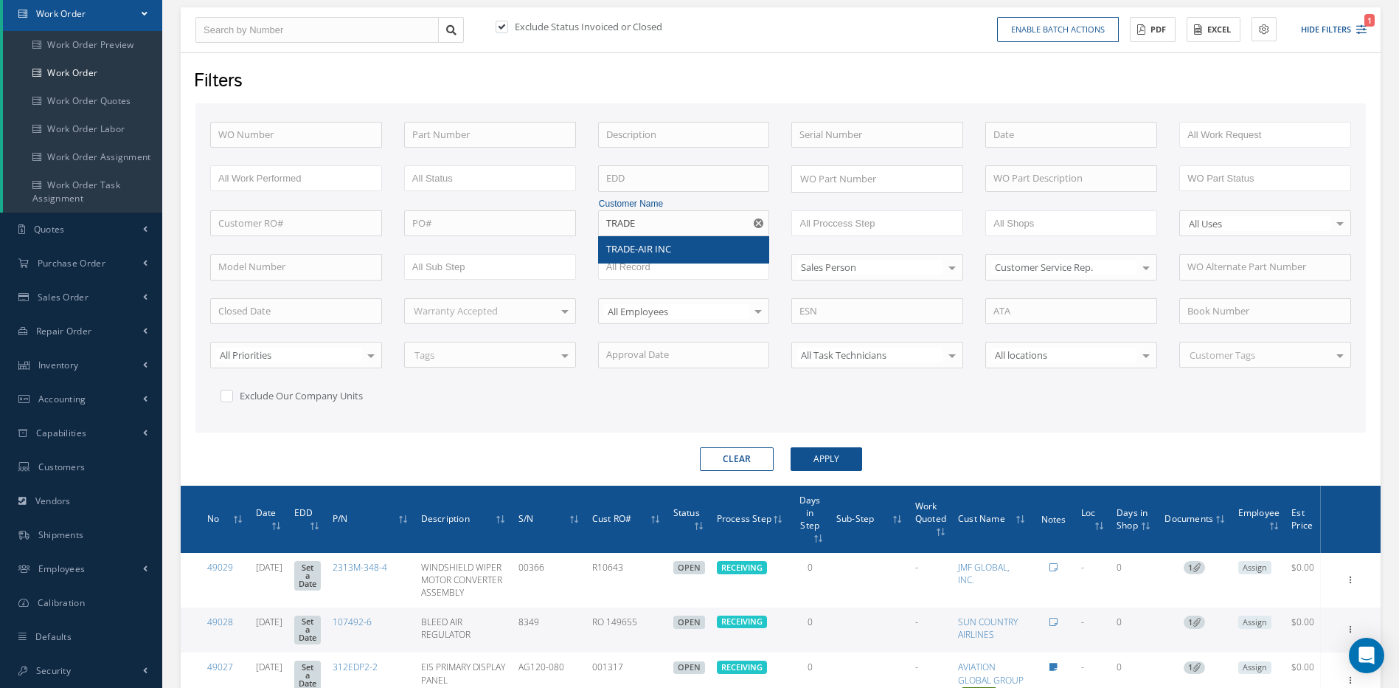
click at [641, 252] on span "TRADE-AIR INC" at bounding box center [638, 248] width 65 height 13
type input "TRADE-AIR INC"
click at [828, 457] on button "Apply" at bounding box center [827, 459] width 72 height 24
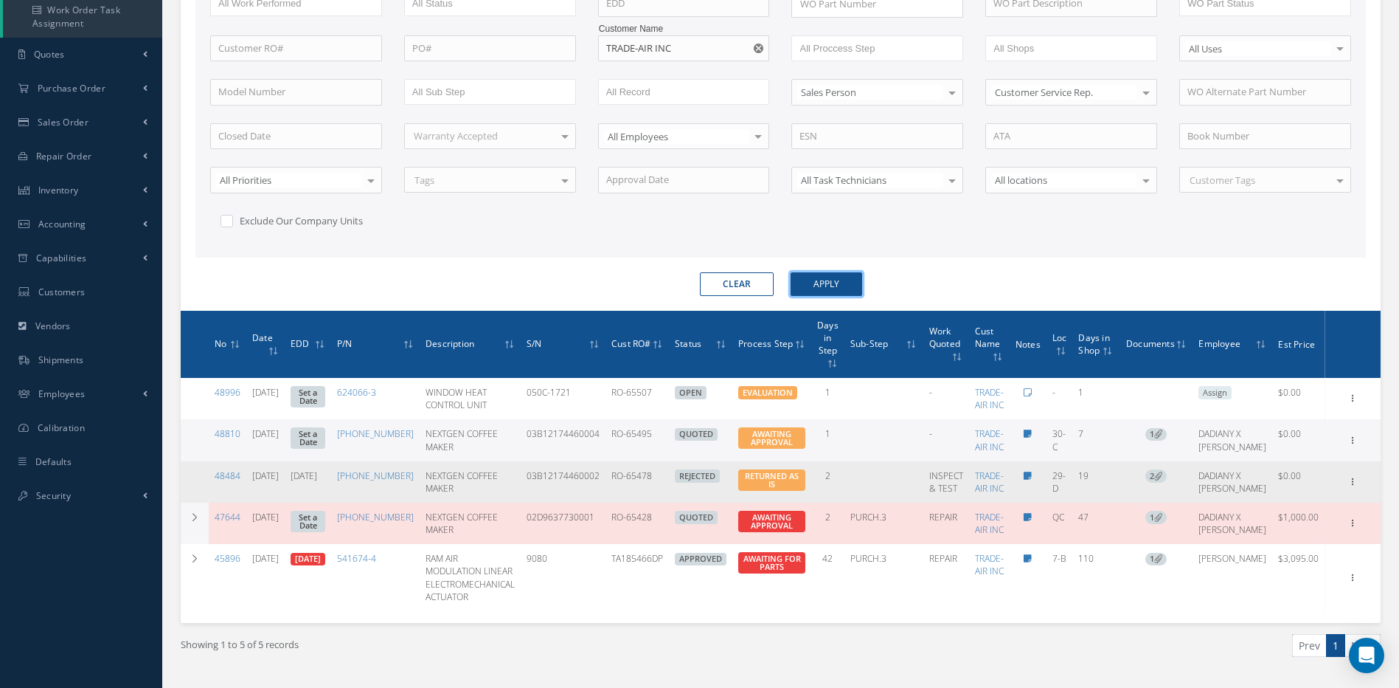
scroll to position [361, 0]
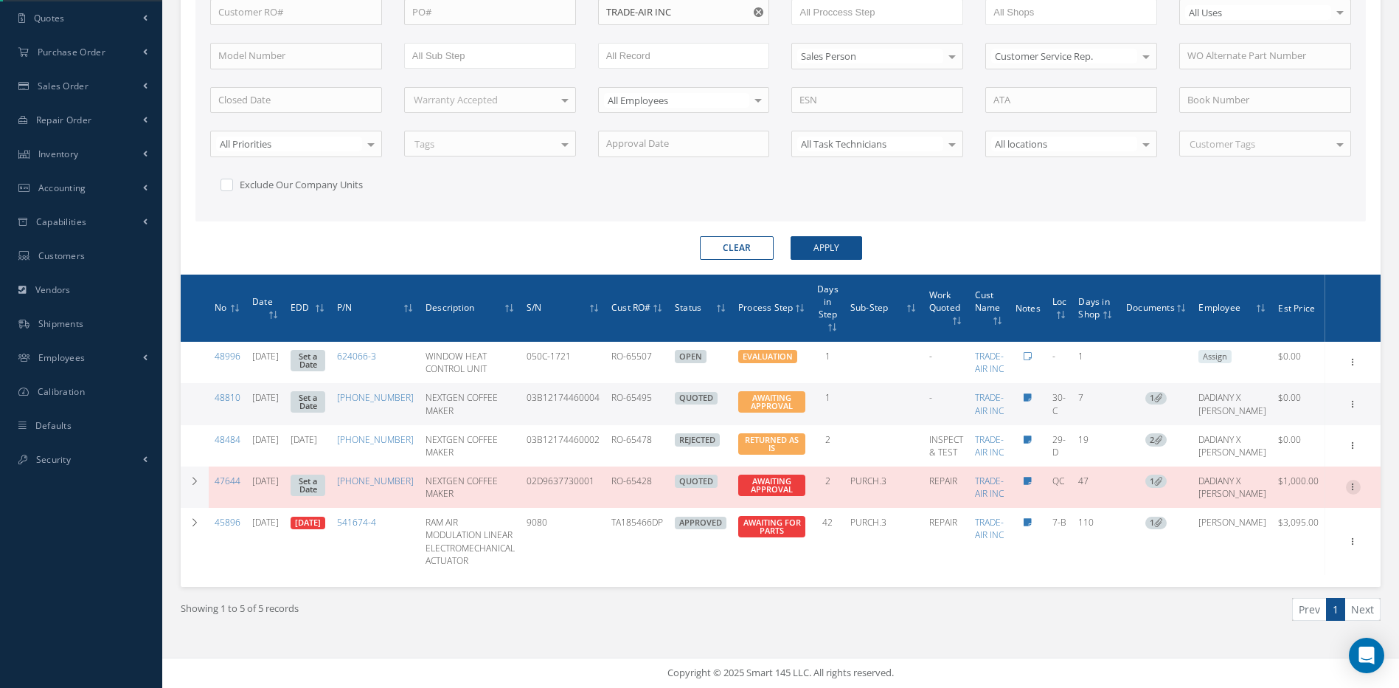
click at [1354, 486] on icon at bounding box center [1353, 485] width 15 height 12
click at [1257, 515] on link "Edit" at bounding box center [1285, 515] width 117 height 19
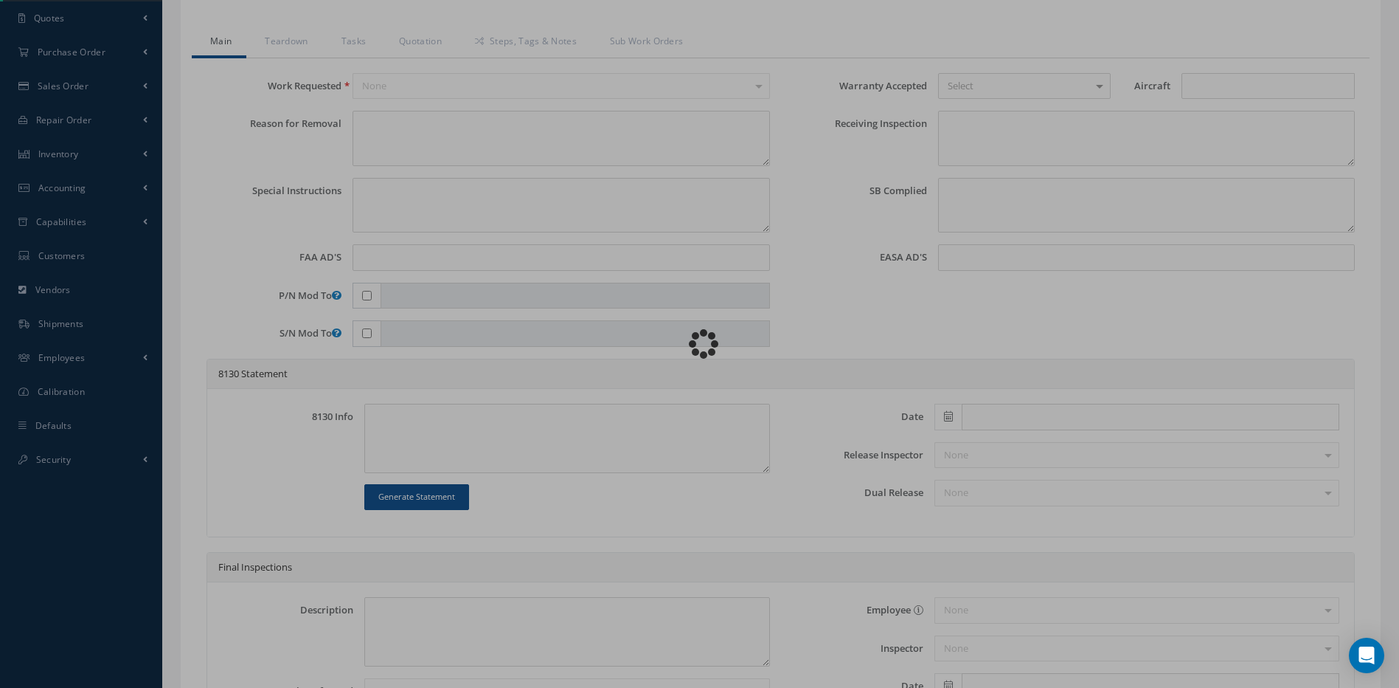
type input "4110-0101-01"
type input "QC"
type input "07/11/2025"
type input "NEXTGEN COFFEE MAKER"
type input "RO-65428"
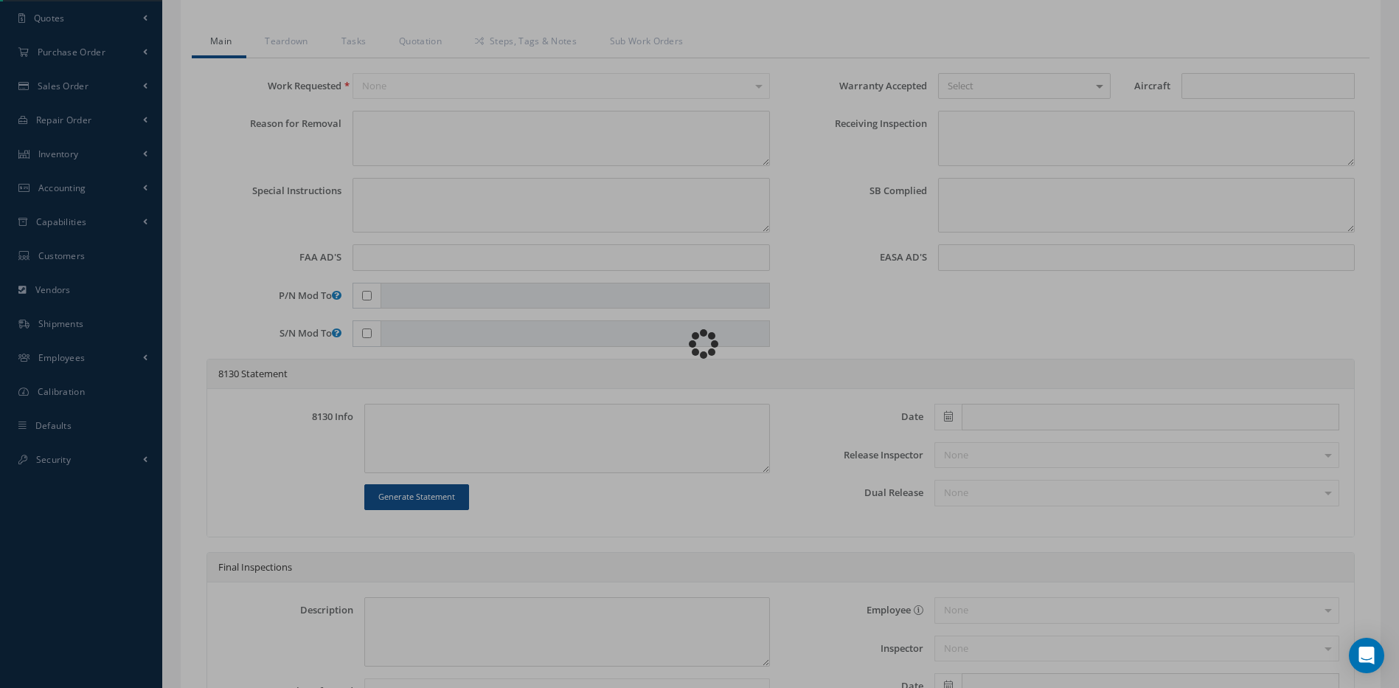
type input "02D9637730001"
type textarea "NONE"
type textarea "PLEASE SEE R.O. FOR DETAILS"
type textarea "NO VISUAL DAMAGE"
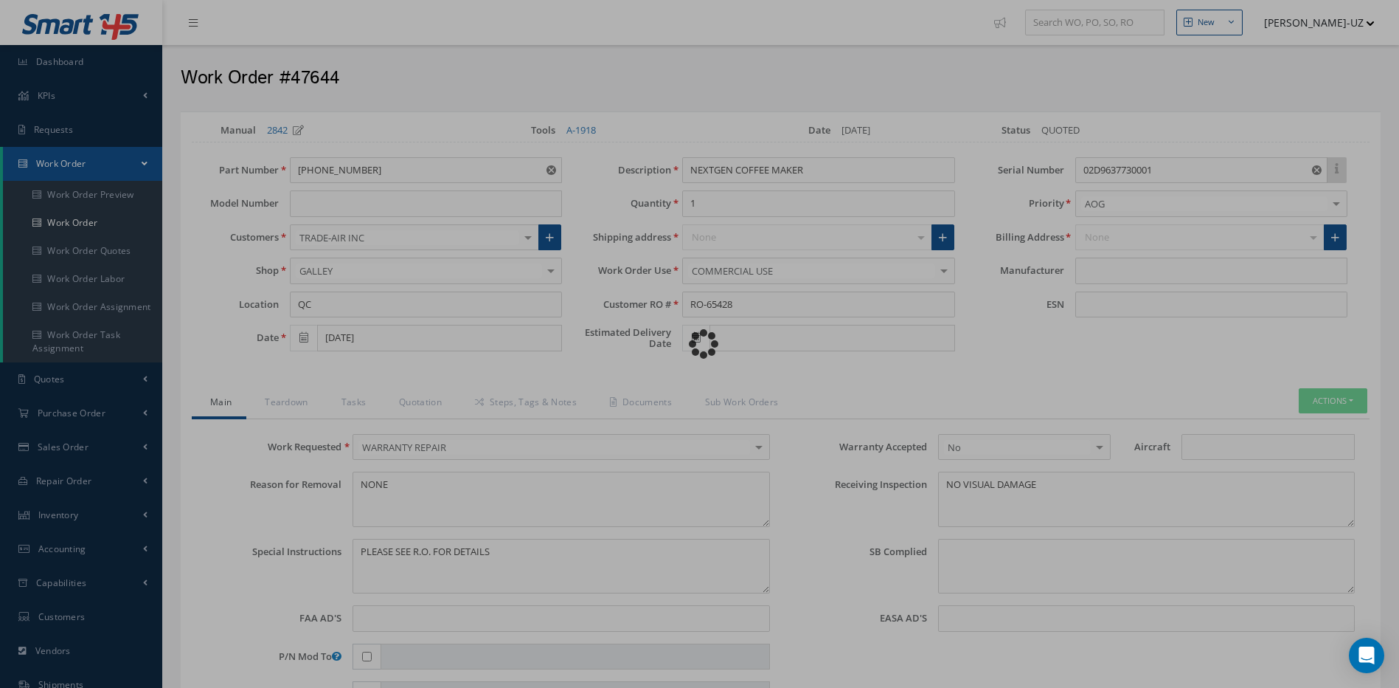
type input "B/E AEROESPACE"
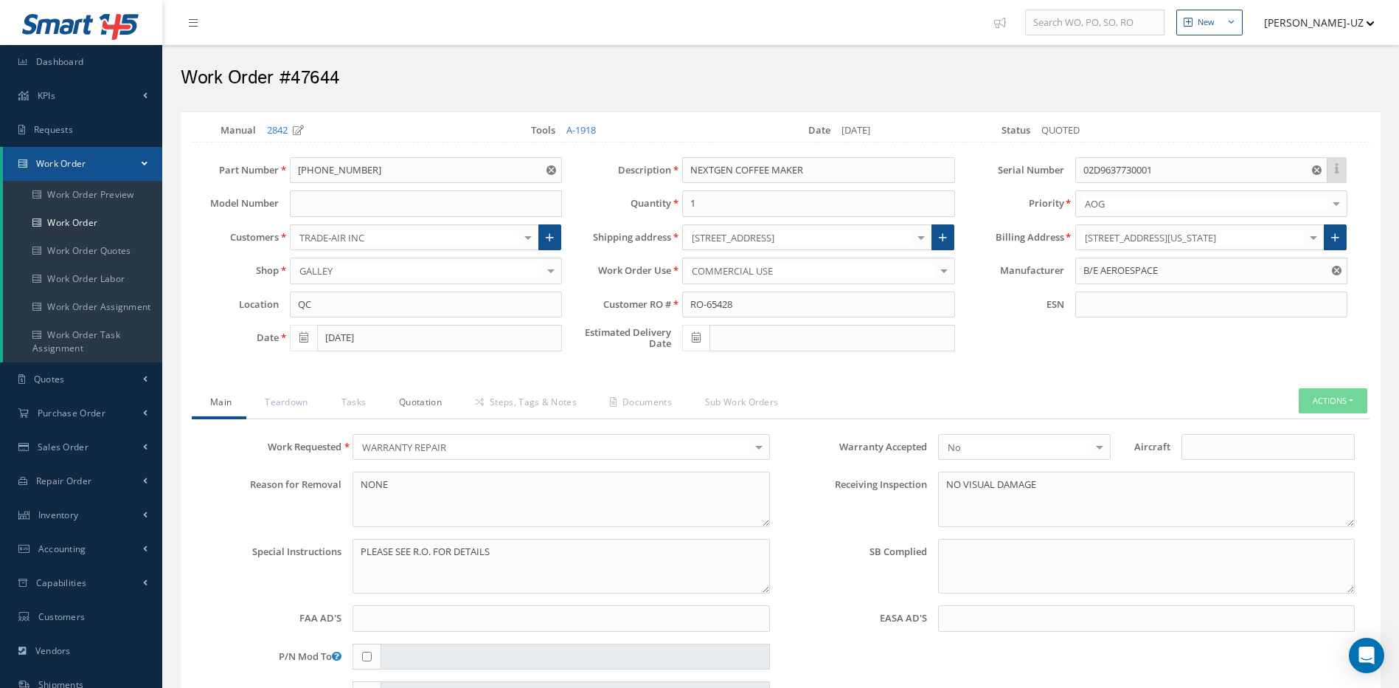
click at [422, 398] on link "Quotation" at bounding box center [419, 403] width 76 height 31
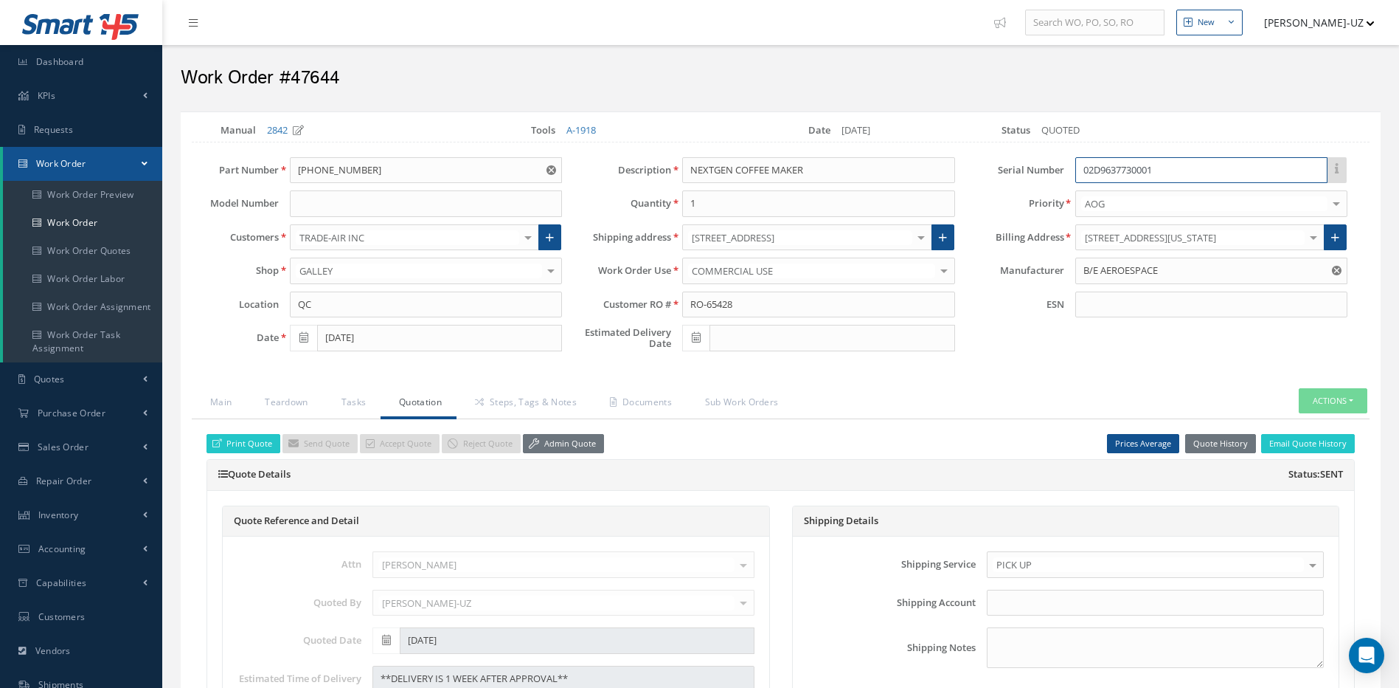
drag, startPoint x: 1179, startPoint y: 176, endPoint x: 1074, endPoint y: 173, distance: 104.8
click at [1074, 173] on div "02D9637730001" at bounding box center [1211, 170] width 294 height 27
click at [552, 398] on link "Steps, Tags & Notes" at bounding box center [524, 403] width 135 height 31
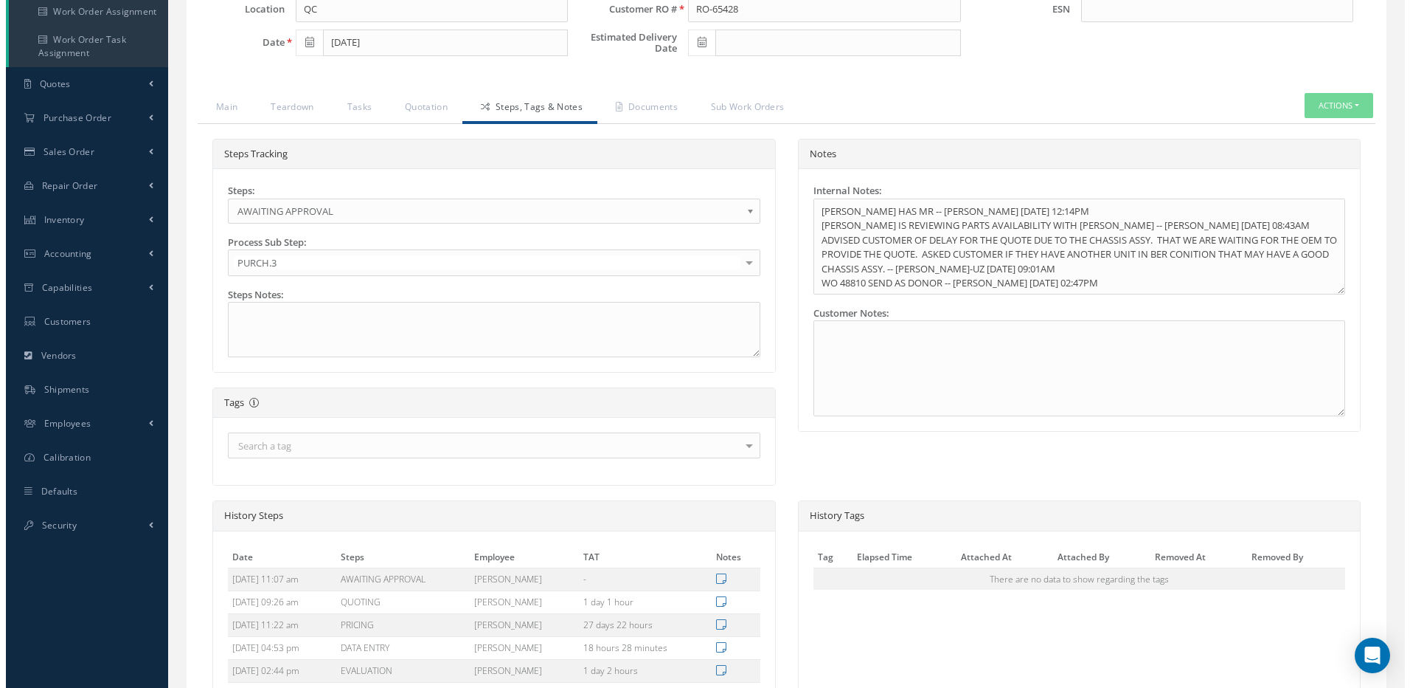
scroll to position [473, 0]
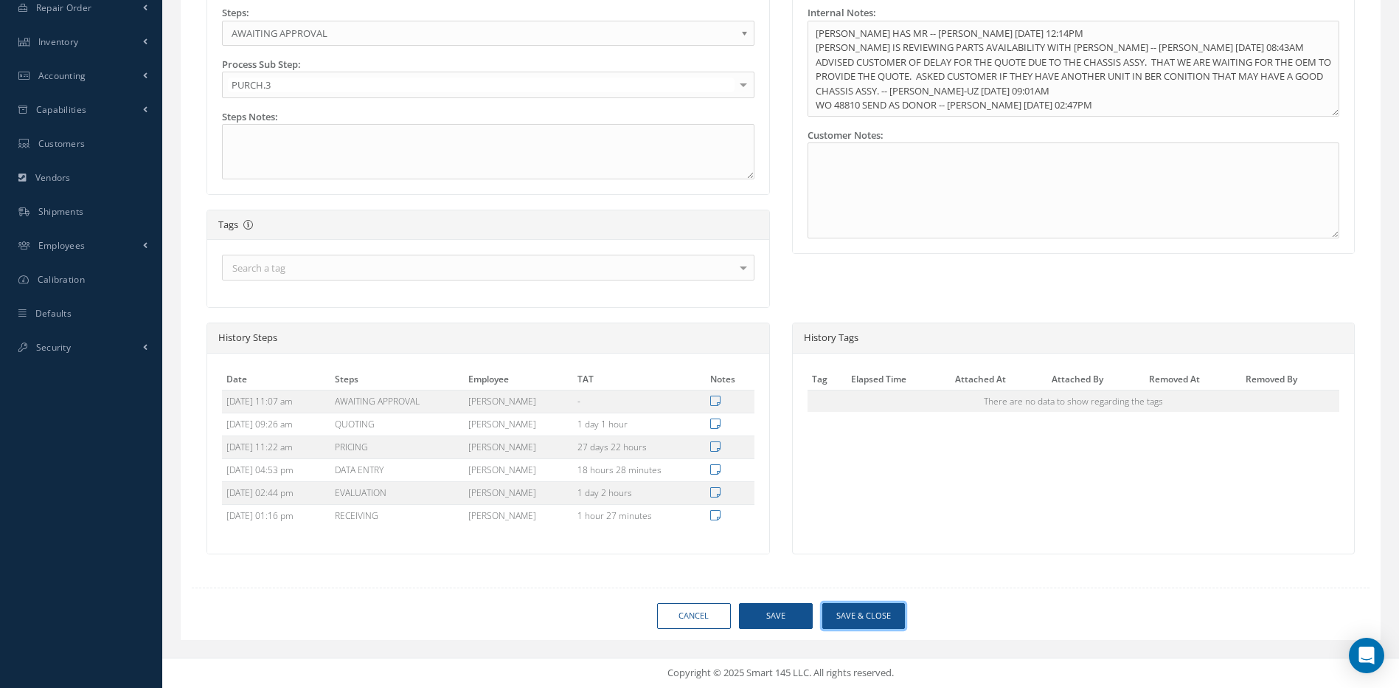
click at [887, 619] on button "Save & Close" at bounding box center [864, 616] width 83 height 26
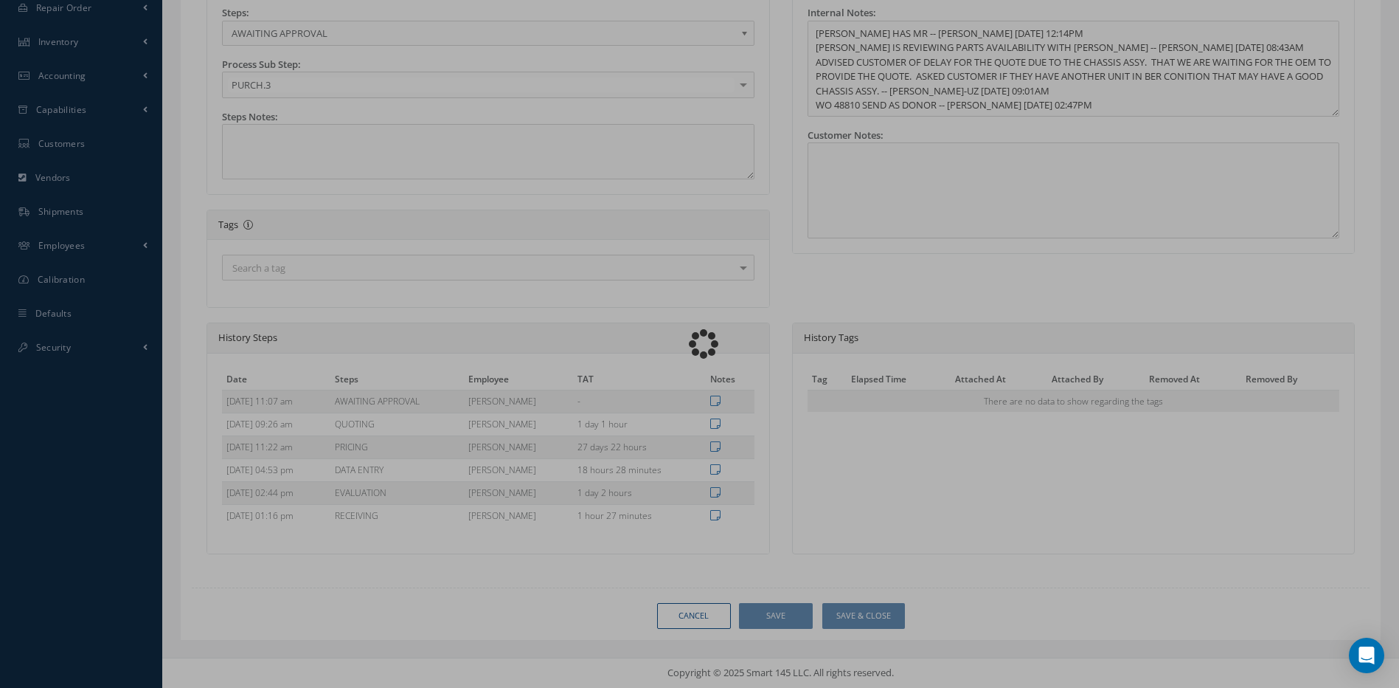
type input "B/E AEROESPACE"
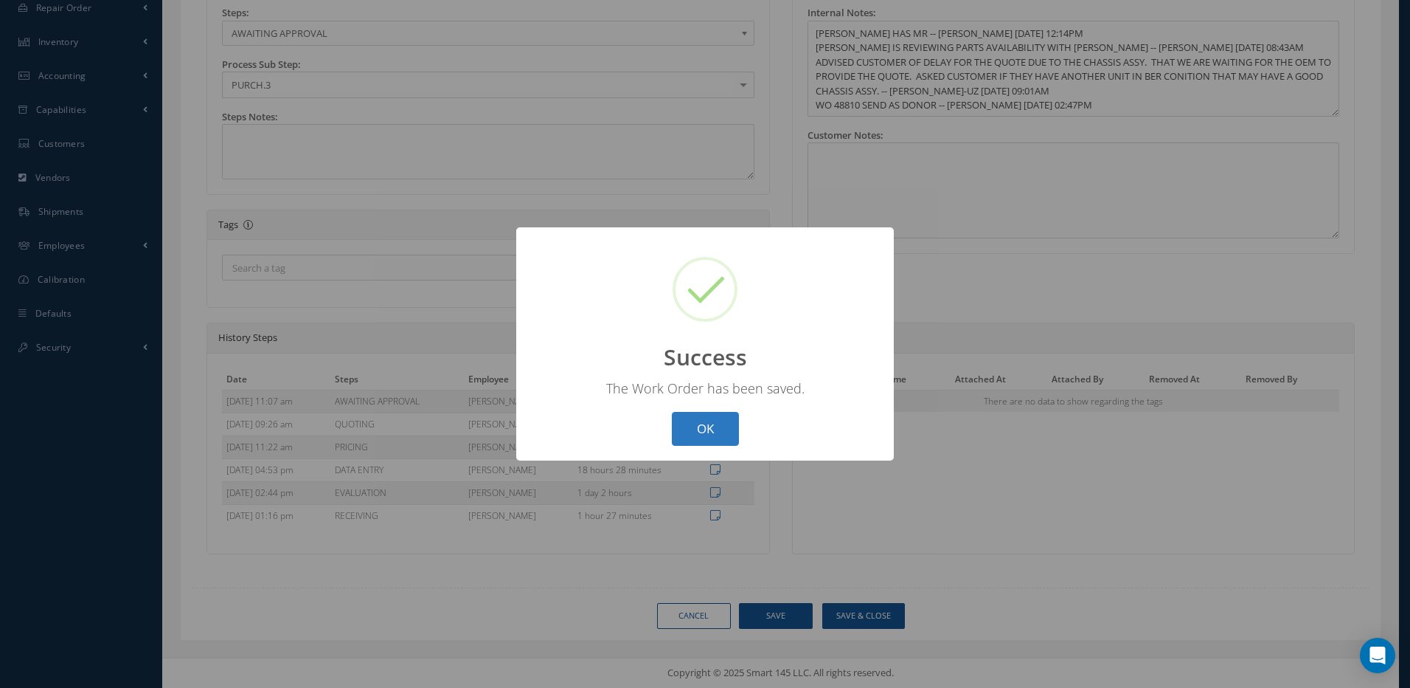
click at [701, 426] on button "OK" at bounding box center [705, 429] width 67 height 35
select select "25"
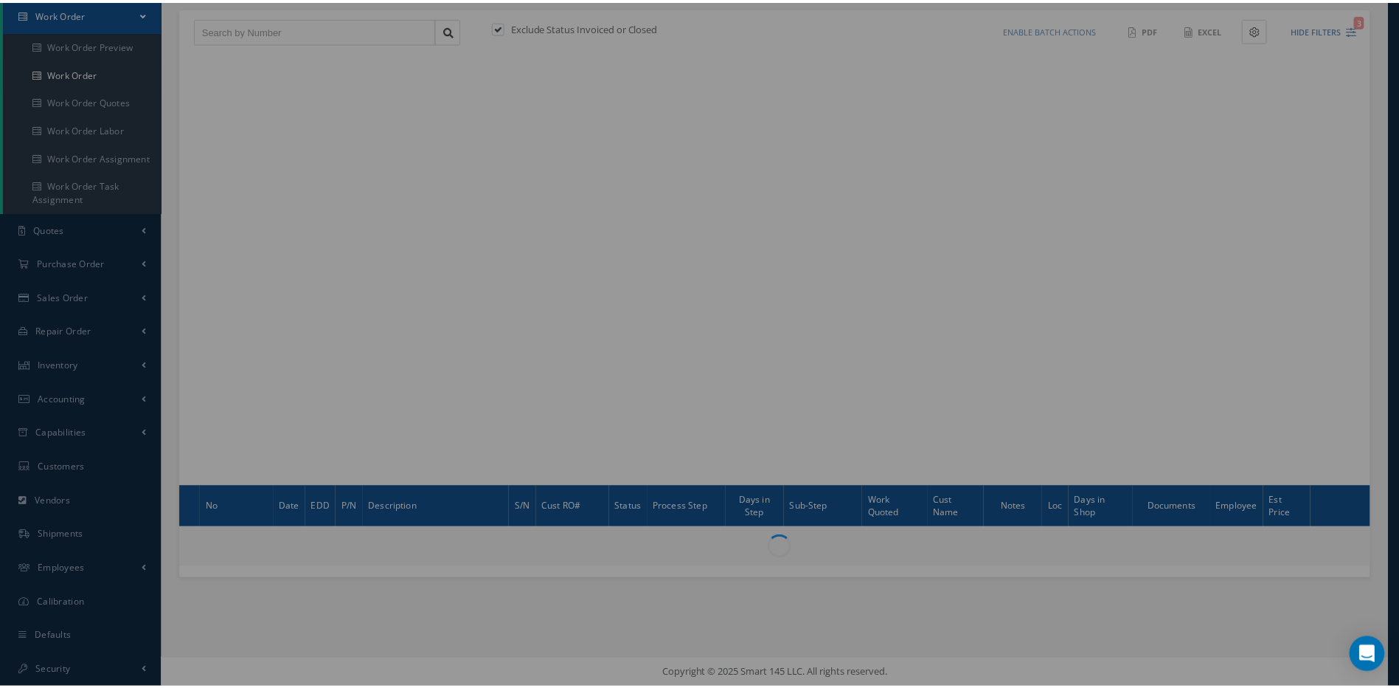
scroll to position [150, 0]
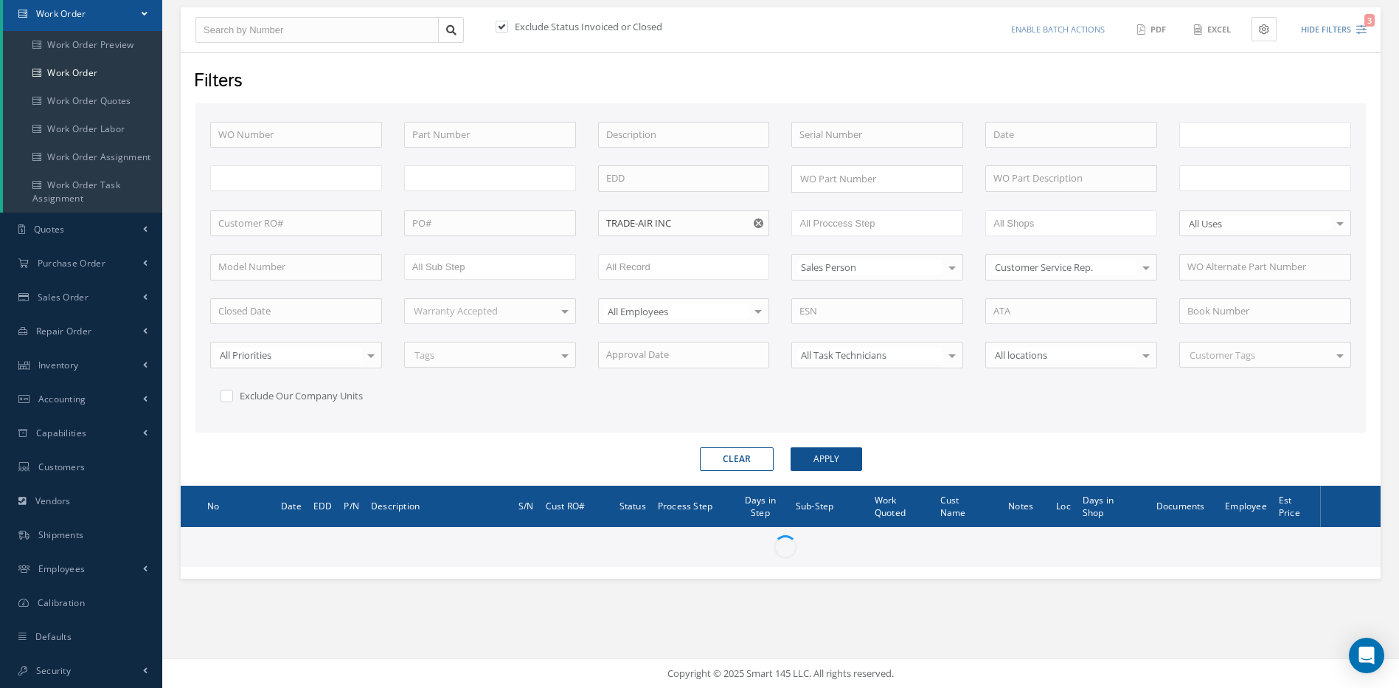
click at [738, 457] on button "Clear" at bounding box center [737, 459] width 74 height 24
type input "All Work Request"
type input "All Work Performed"
type input "All Status"
type input "WO Part Status"
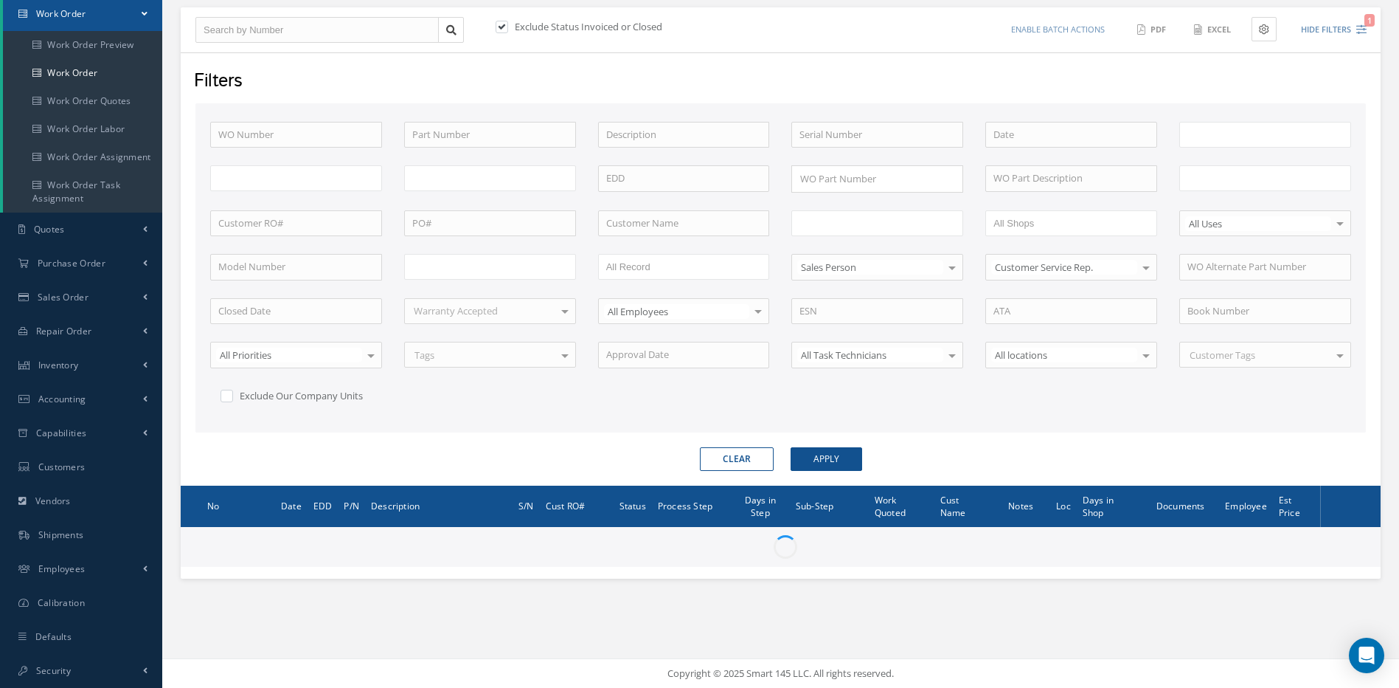
type input "All Proccess Step"
type input "All Sub Step"
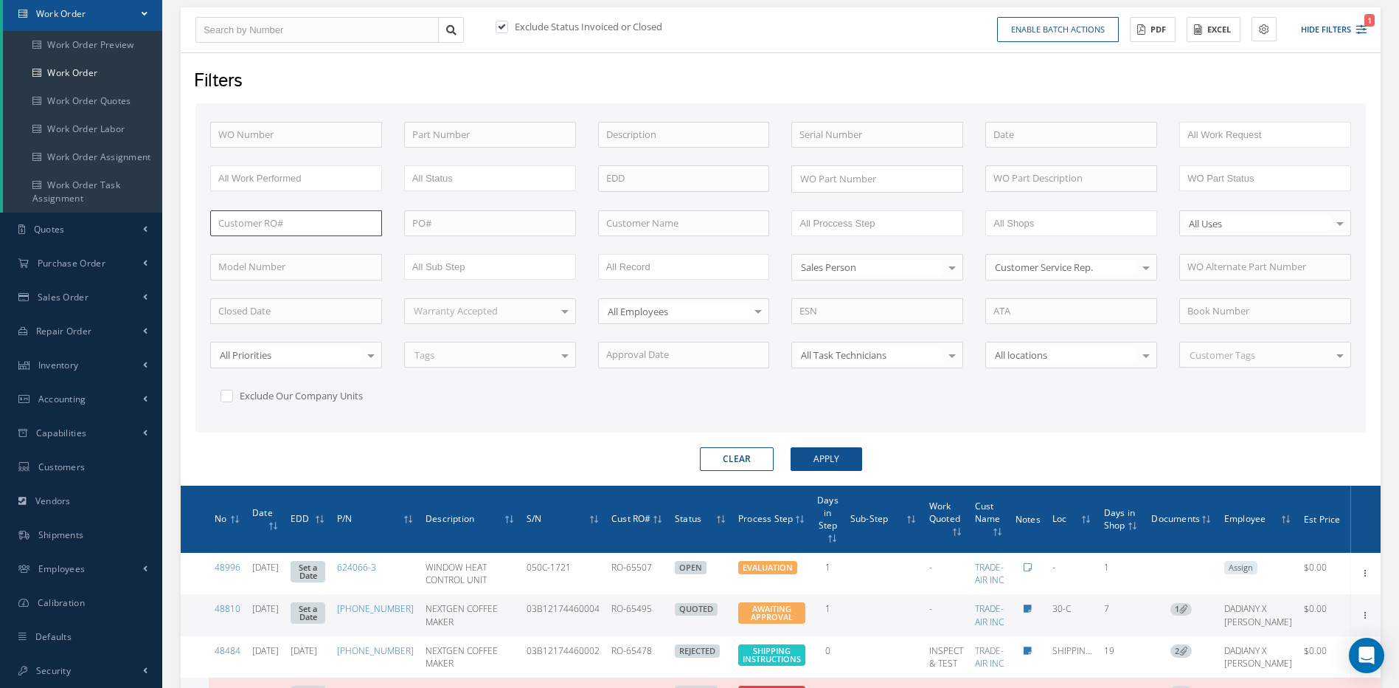
click at [302, 215] on input "text" at bounding box center [296, 223] width 172 height 27
type input "r10650"
click at [791, 447] on button "Apply" at bounding box center [827, 459] width 72 height 24
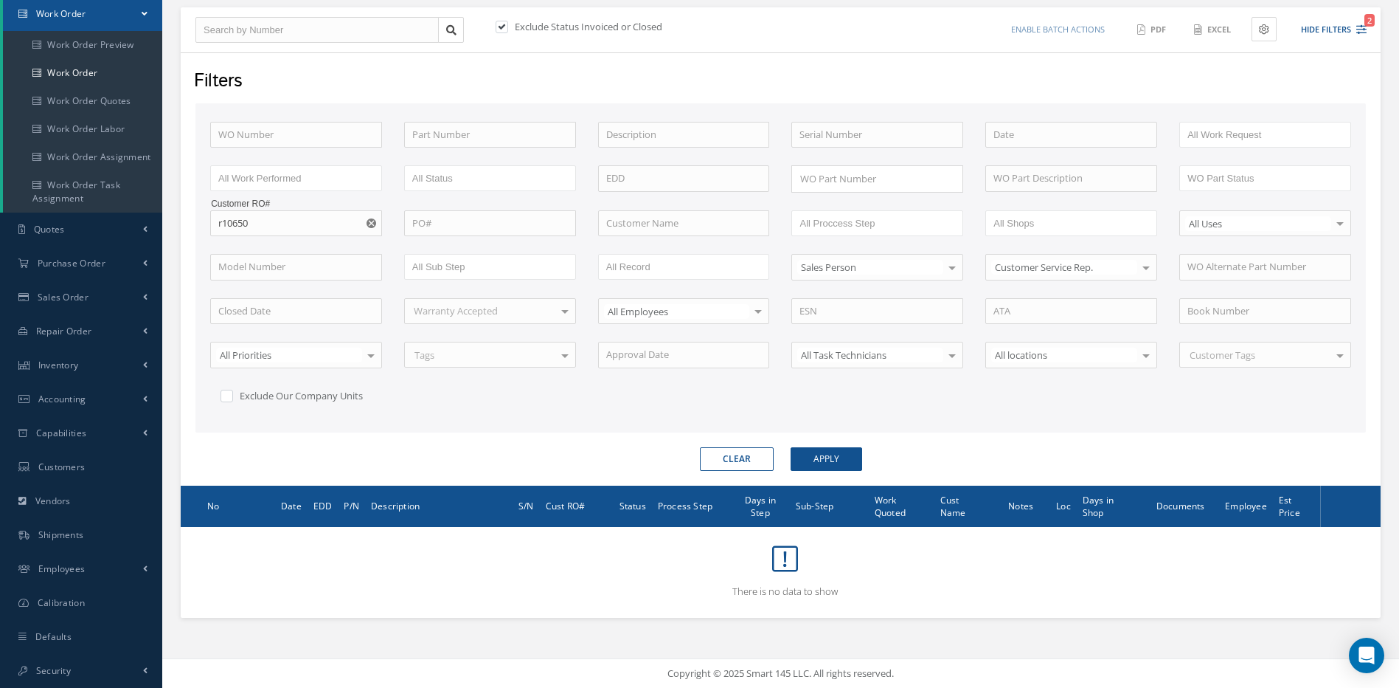
click at [508, 25] on label at bounding box center [510, 26] width 4 height 13
click at [500, 25] on input "checkbox" at bounding box center [501, 28] width 10 height 10
click at [739, 451] on button "Clear" at bounding box center [737, 459] width 74 height 24
checkbox input "true"
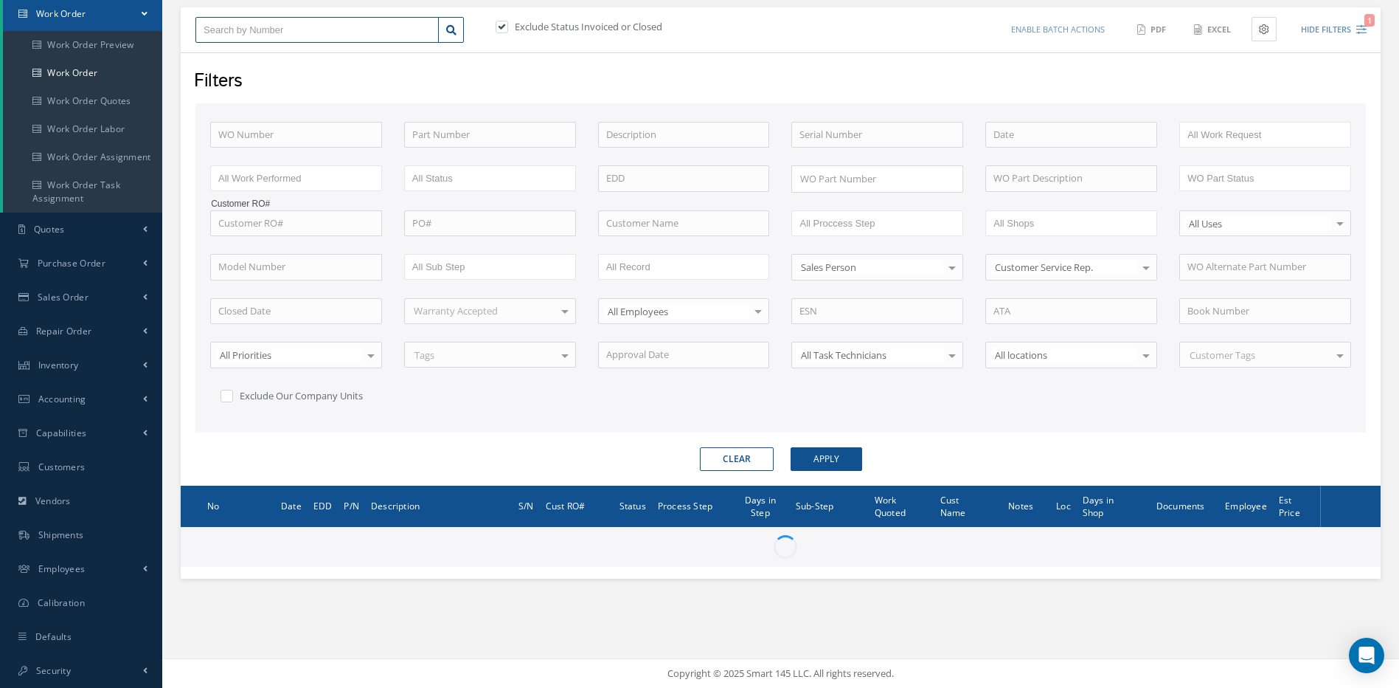
click at [279, 22] on input "text" at bounding box center [316, 30] width 243 height 27
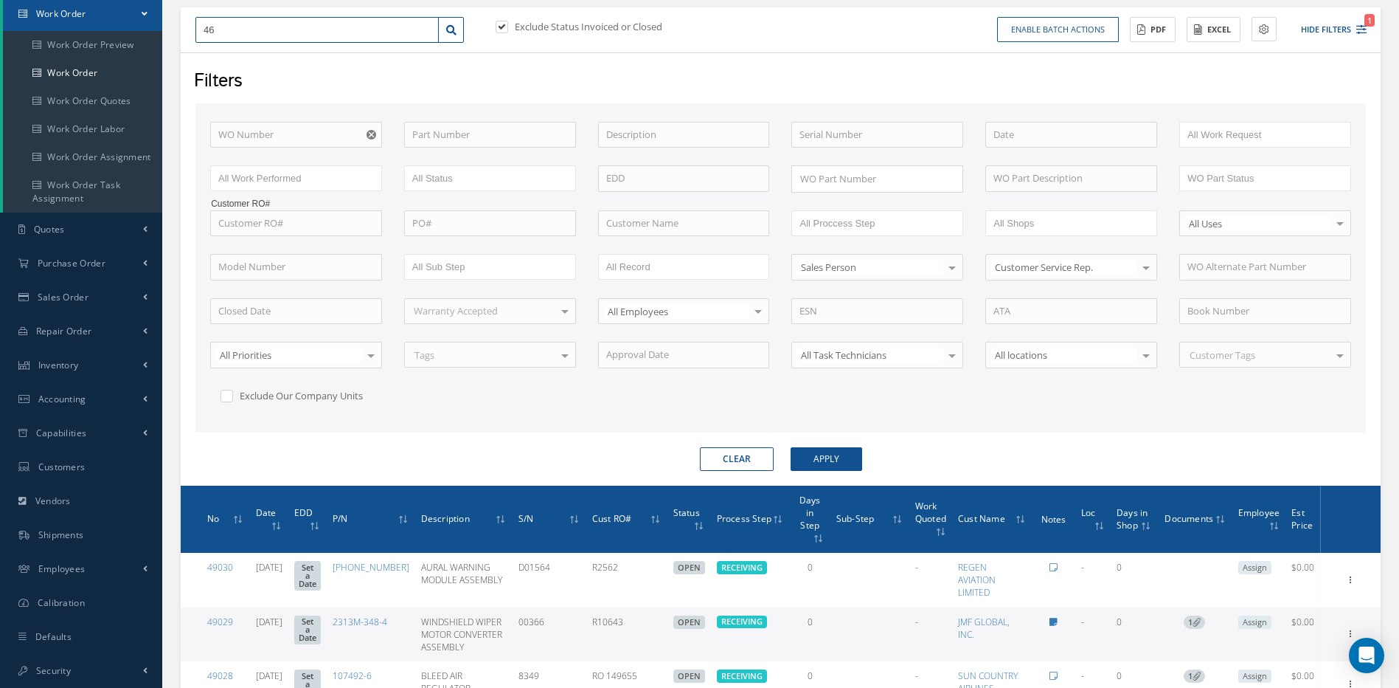
type input "464"
type input "4641"
type input "46416"
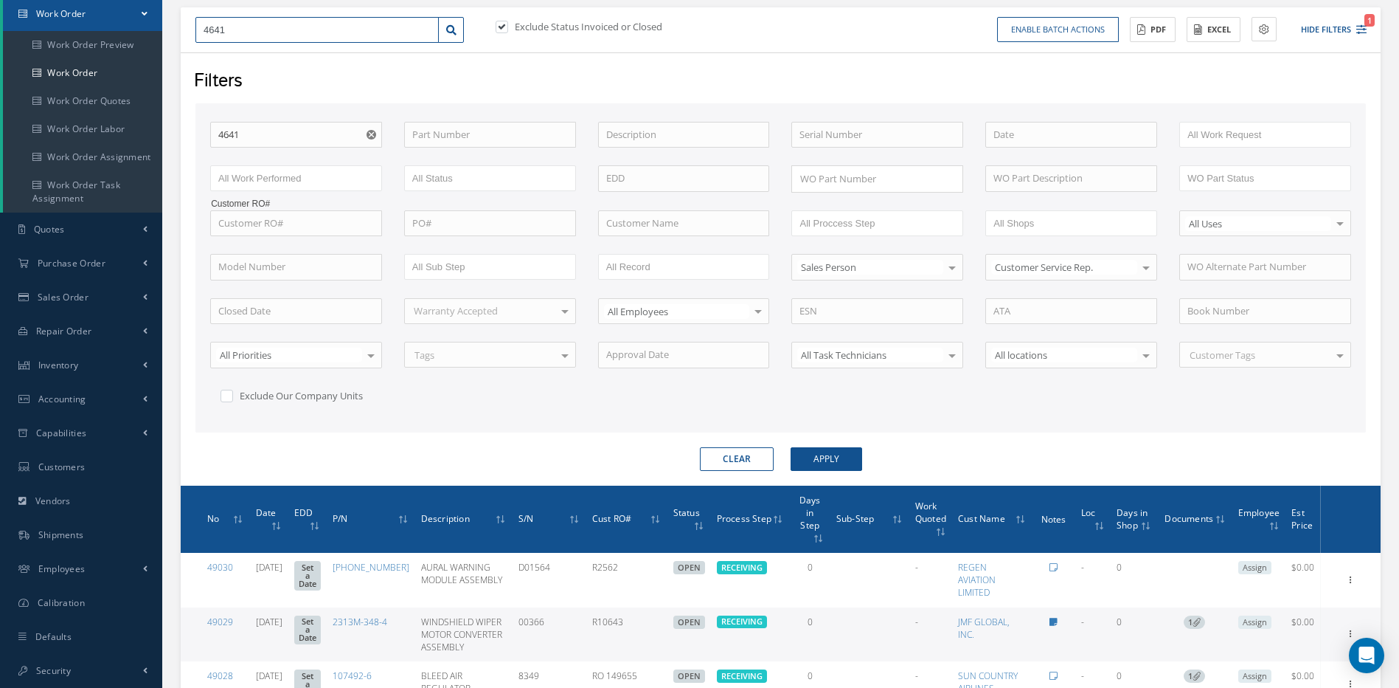
type input "46416"
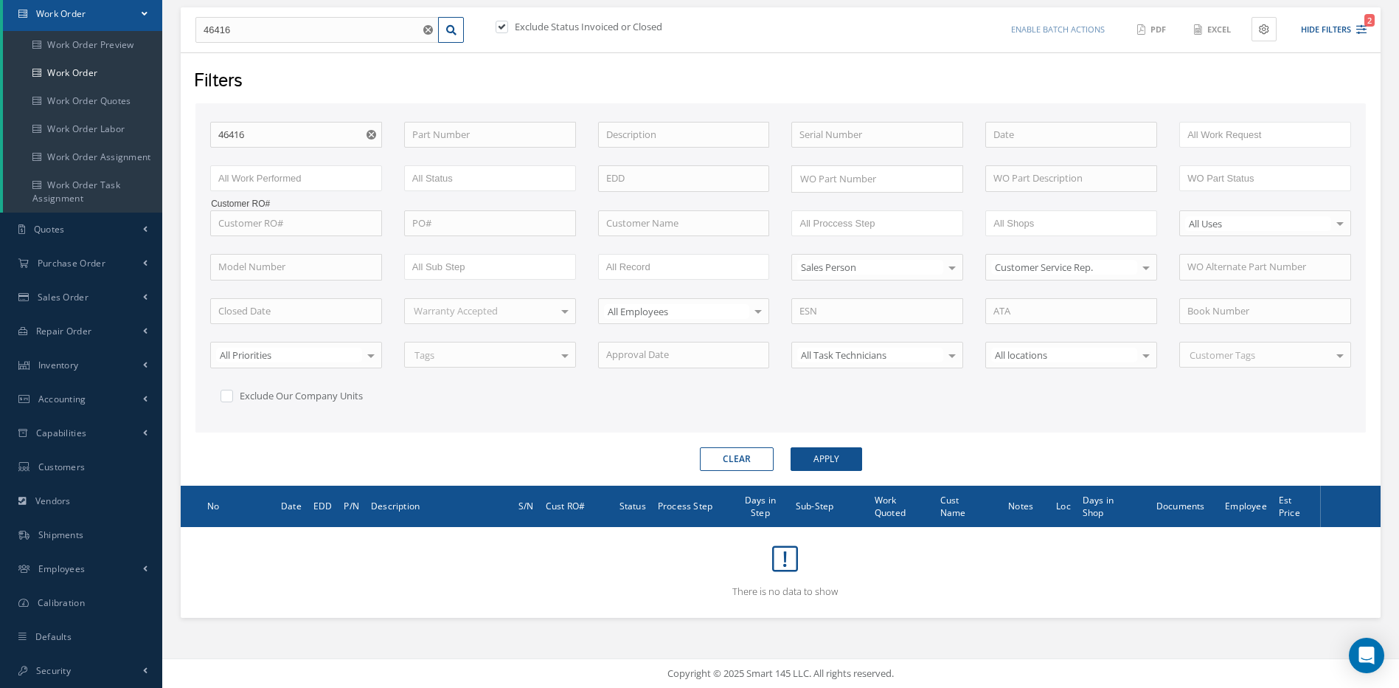
click at [508, 29] on label at bounding box center [510, 26] width 4 height 13
click at [505, 29] on input "checkbox" at bounding box center [501, 28] width 10 height 10
checkbox input "false"
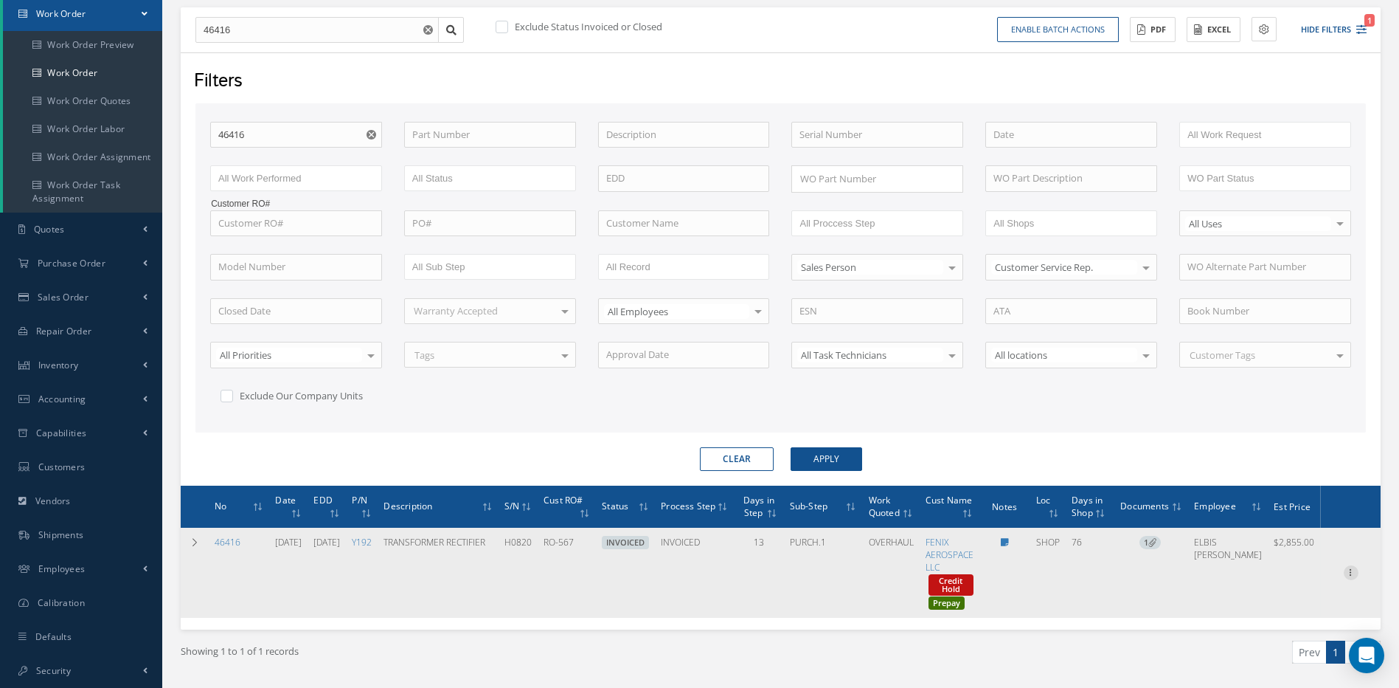
click at [1346, 570] on icon at bounding box center [1351, 571] width 15 height 12
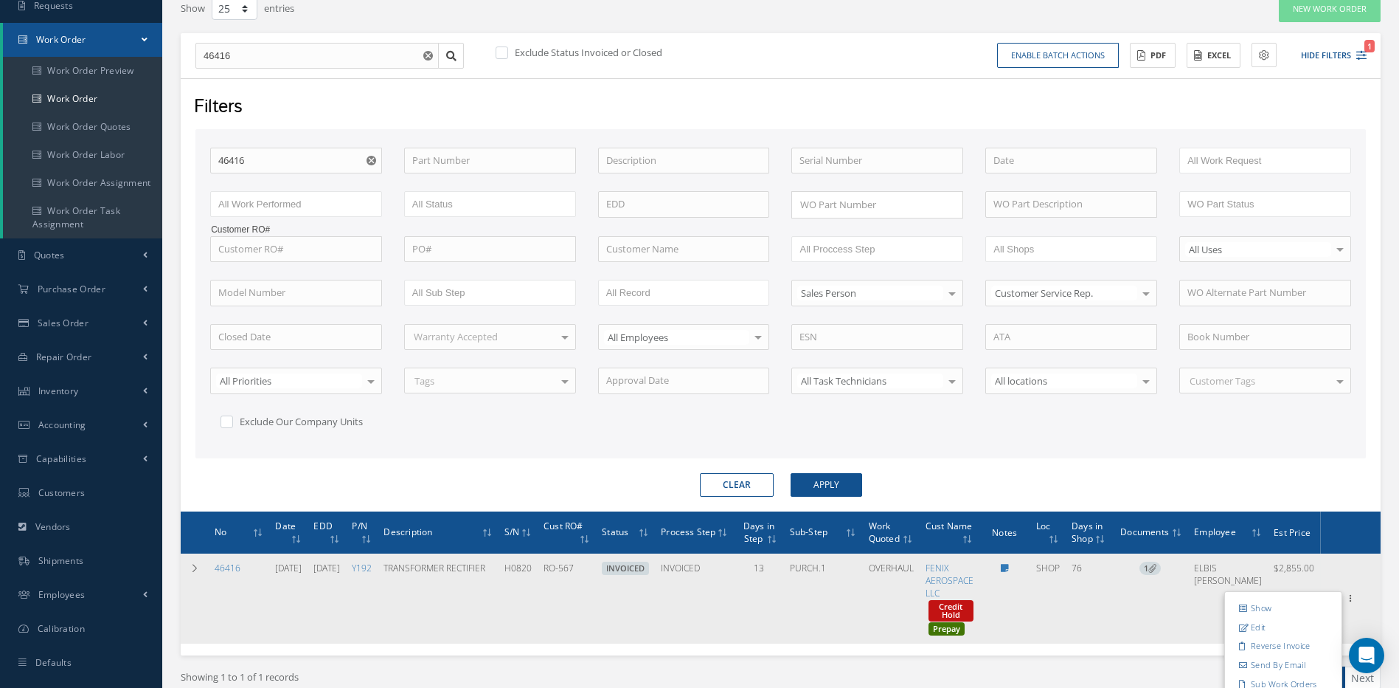
scroll to position [193, 0]
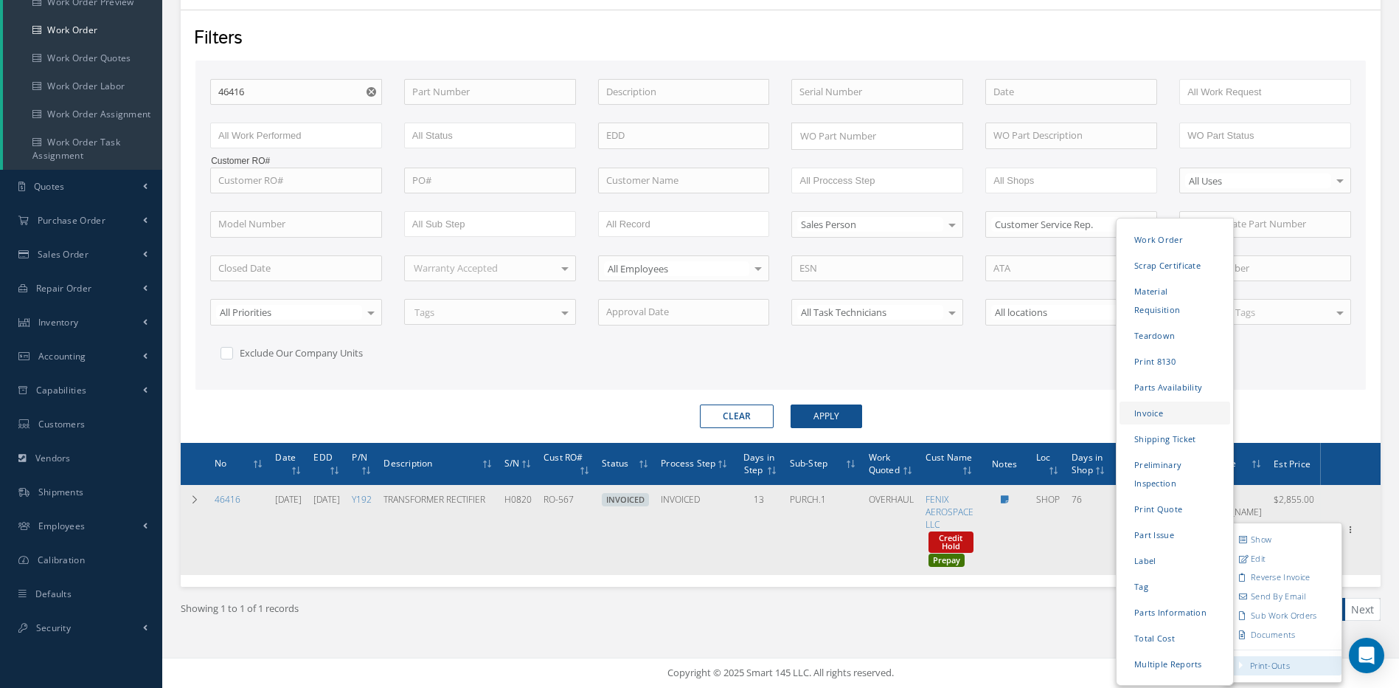
click at [1152, 401] on link "Invoice" at bounding box center [1175, 412] width 111 height 23
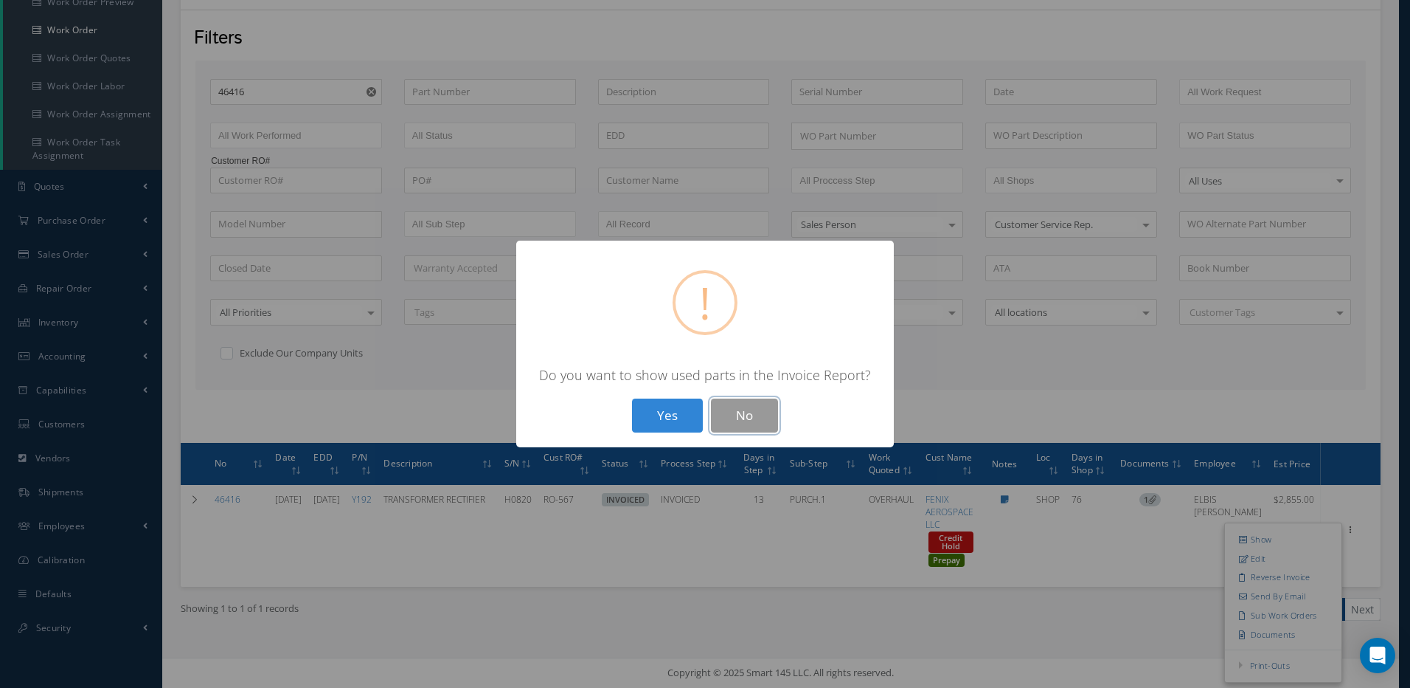
click at [769, 413] on button "No" at bounding box center [744, 415] width 67 height 35
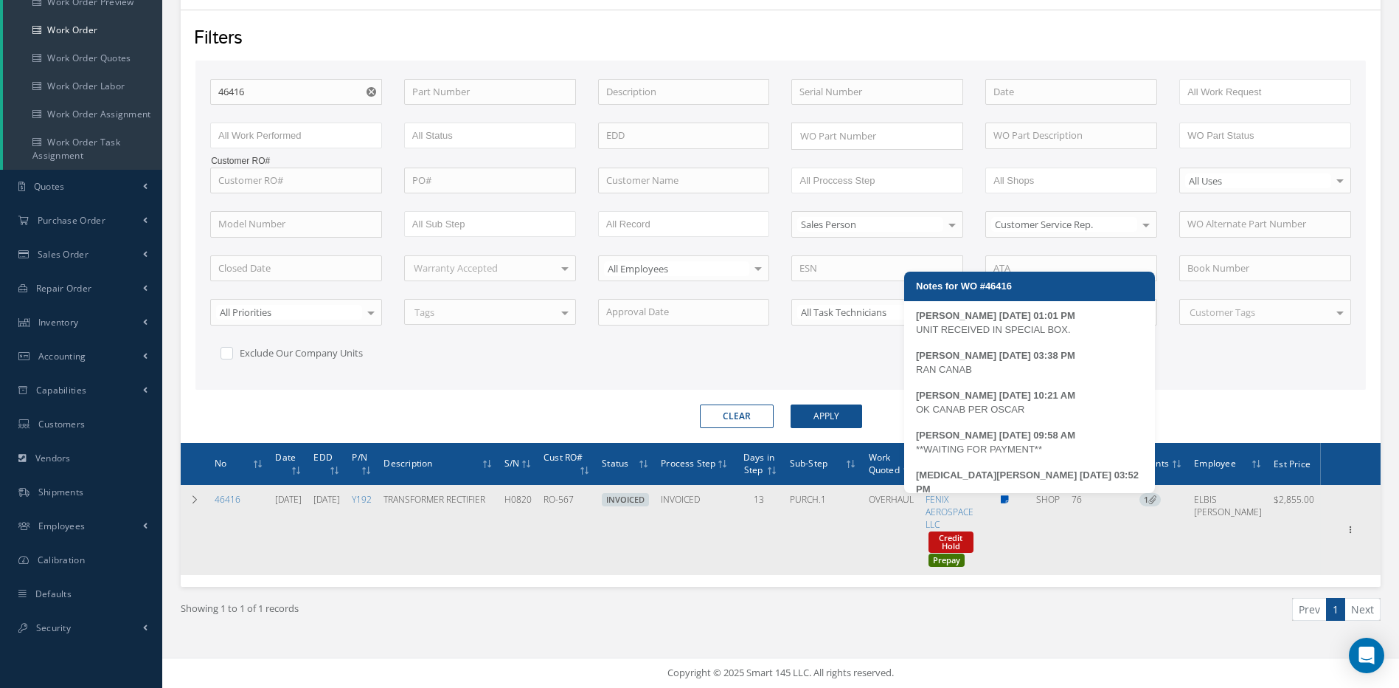
click at [1009, 496] on icon at bounding box center [1005, 499] width 8 height 9
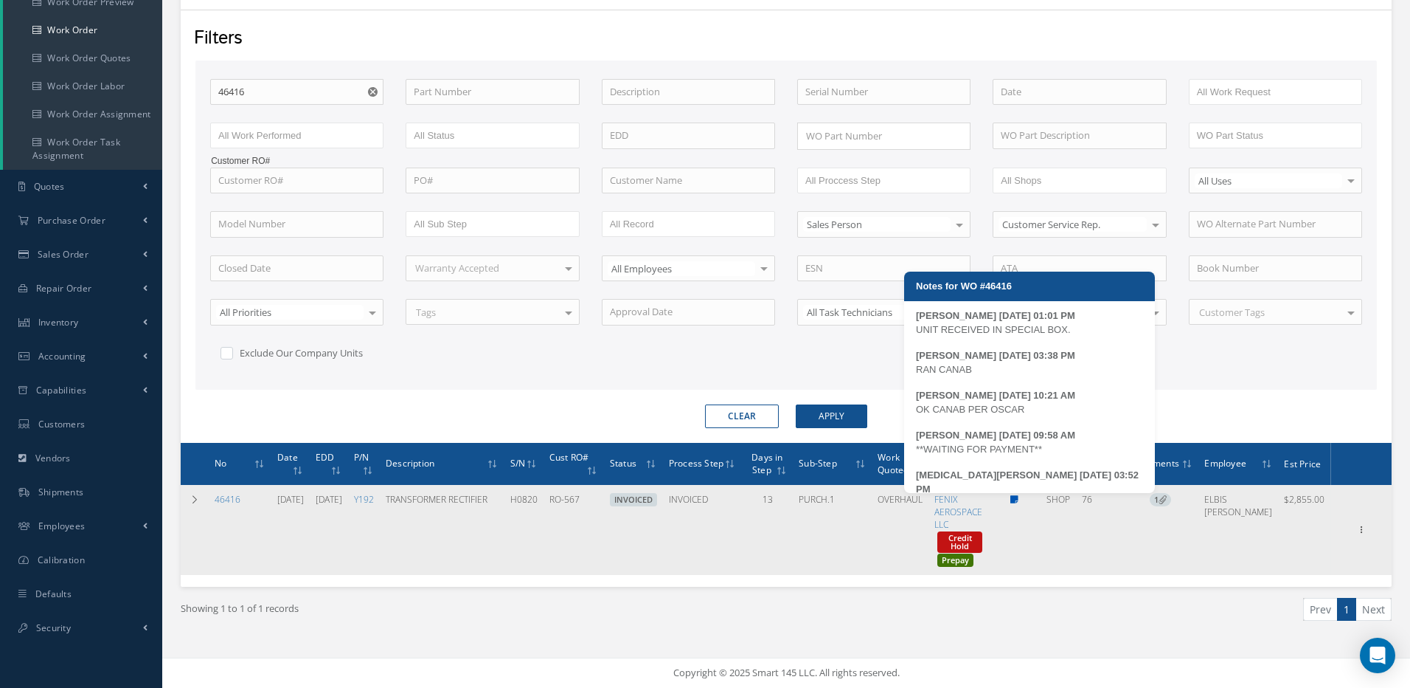
type textarea "UNIT RECEIVED IN SPECIAL BOX. -- MARCOS FERRER 05/29/2025 01:01PM RAN CANAB -- …"
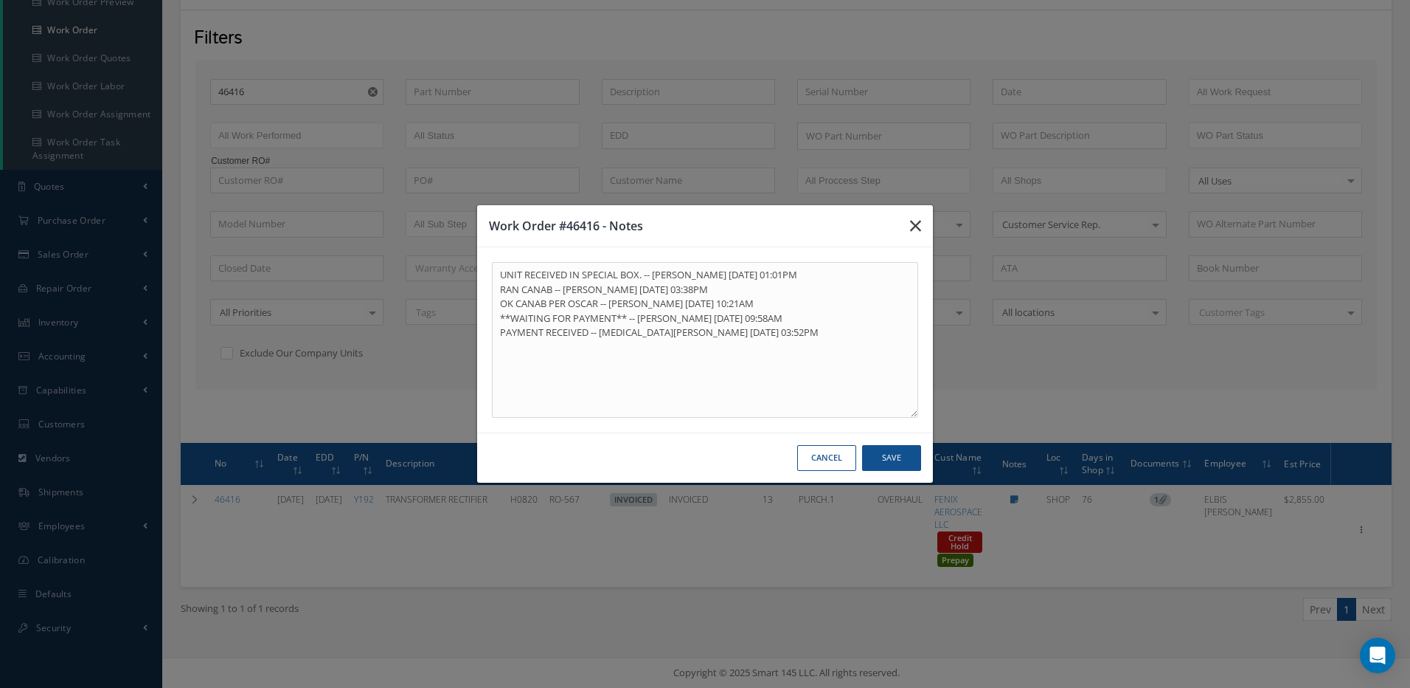
click at [914, 225] on icon "button" at bounding box center [915, 226] width 11 height 18
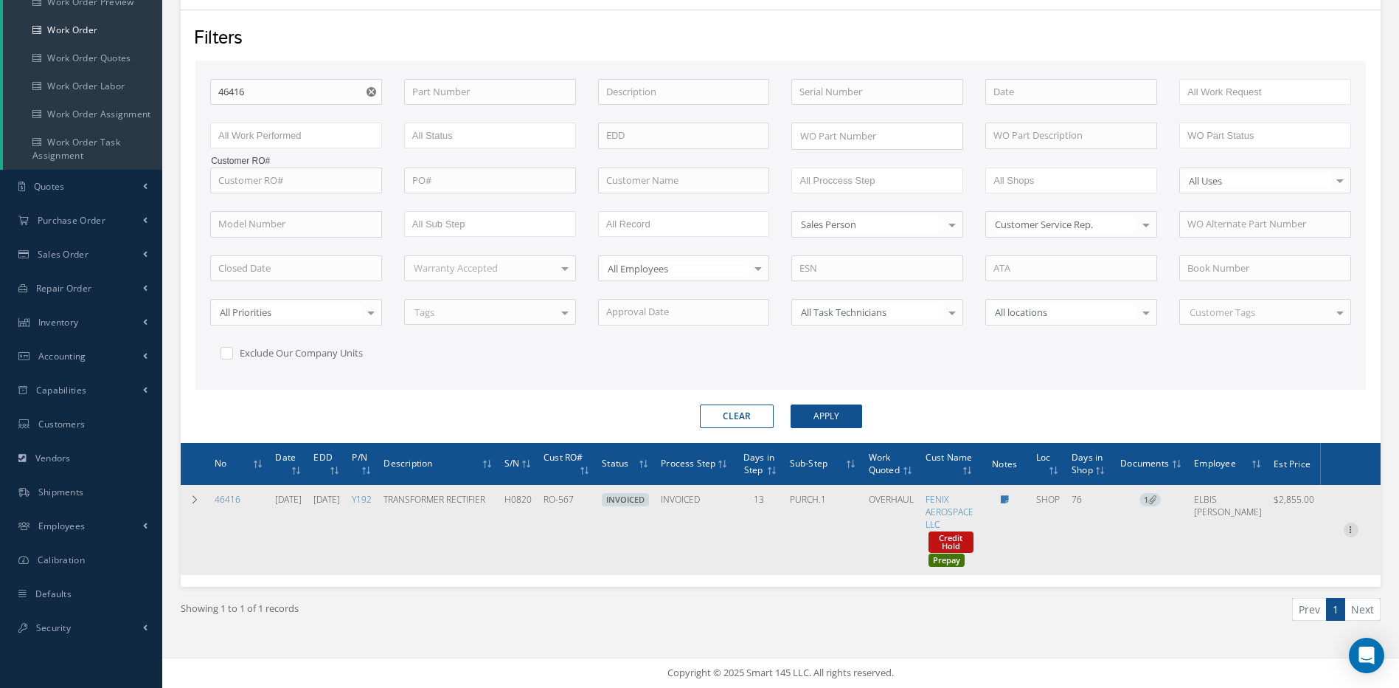
click at [1351, 524] on icon at bounding box center [1351, 528] width 15 height 12
click at [1066, 553] on td "SHOP" at bounding box center [1048, 530] width 35 height 90
click at [967, 506] on link "FENIX AEROSPACE LLC" at bounding box center [950, 512] width 48 height 38
click at [969, 496] on link "FENIX AEROSPACE LLC" at bounding box center [950, 512] width 48 height 38
drag, startPoint x: 1351, startPoint y: 527, endPoint x: 1340, endPoint y: 518, distance: 14.2
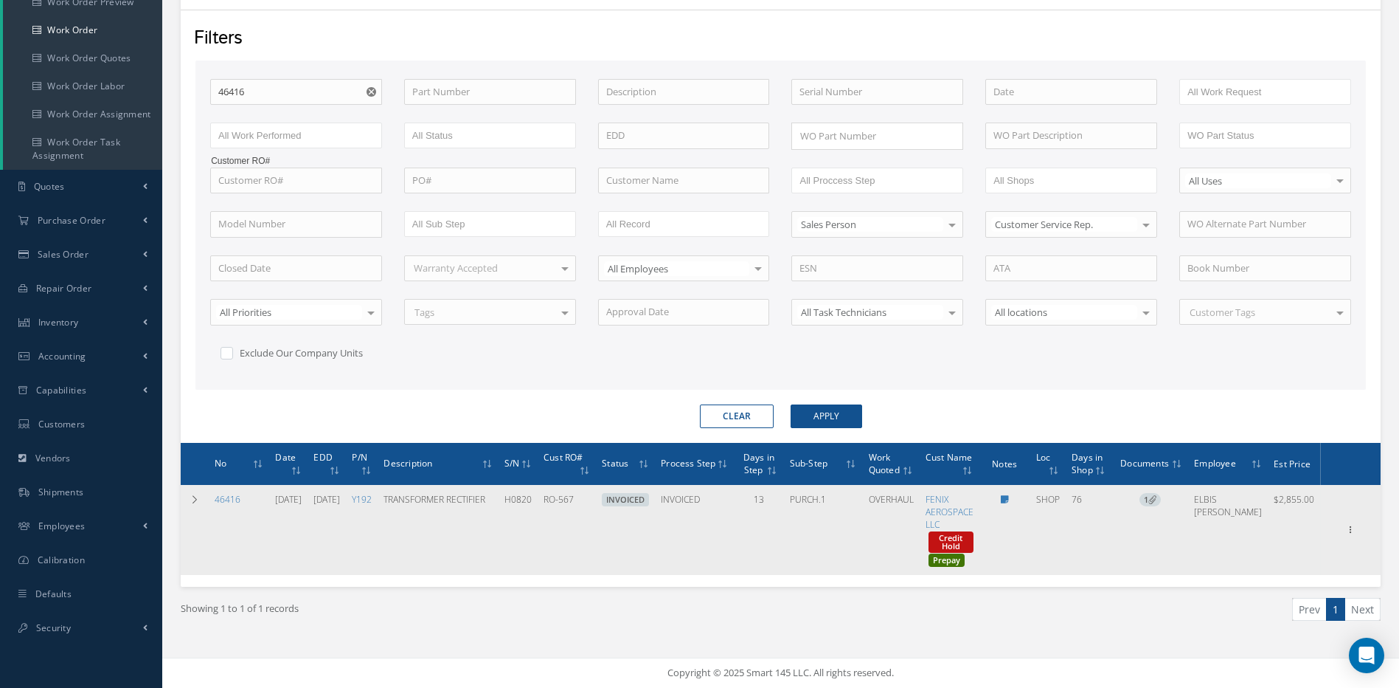
click at [1351, 527] on icon at bounding box center [1351, 528] width 15 height 12
click at [1250, 555] on link "Edit" at bounding box center [1283, 558] width 117 height 19
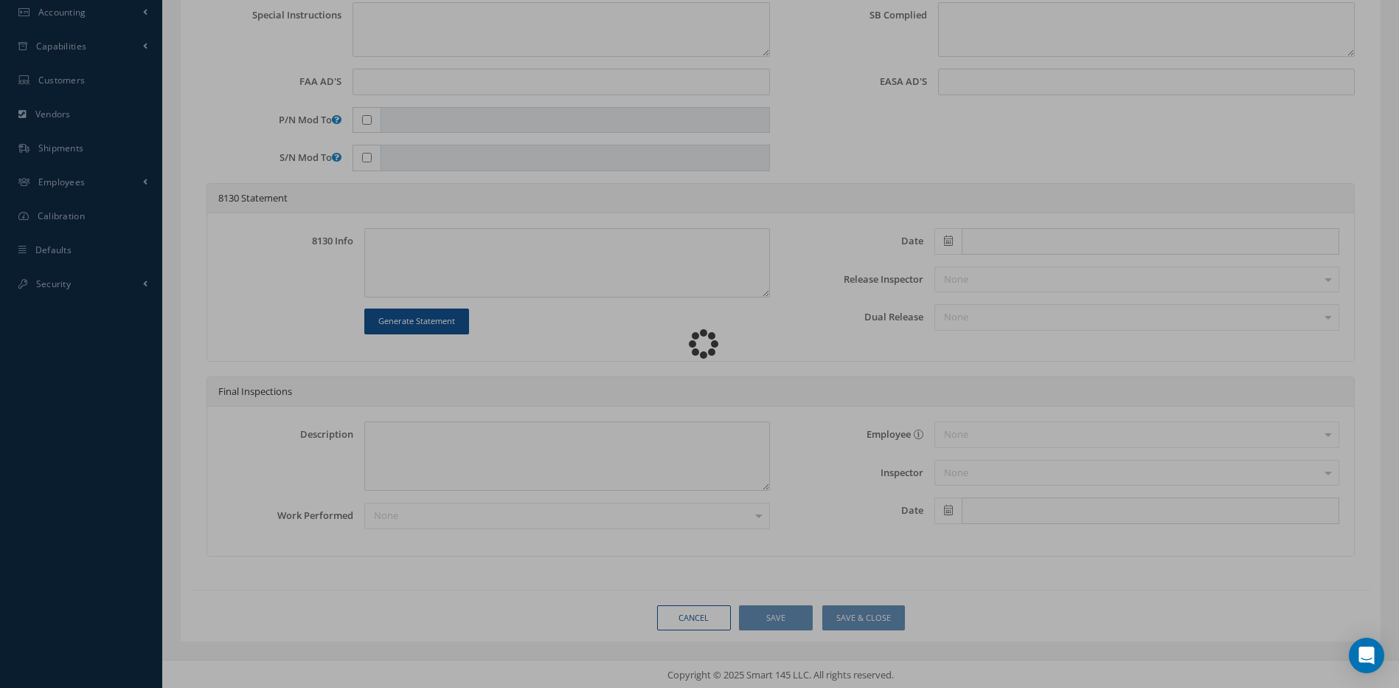
scroll to position [538, 0]
type input "Y192"
type input "SHOP"
type input "05/29/2025"
type input "TRANSFORMER RECTIFIER"
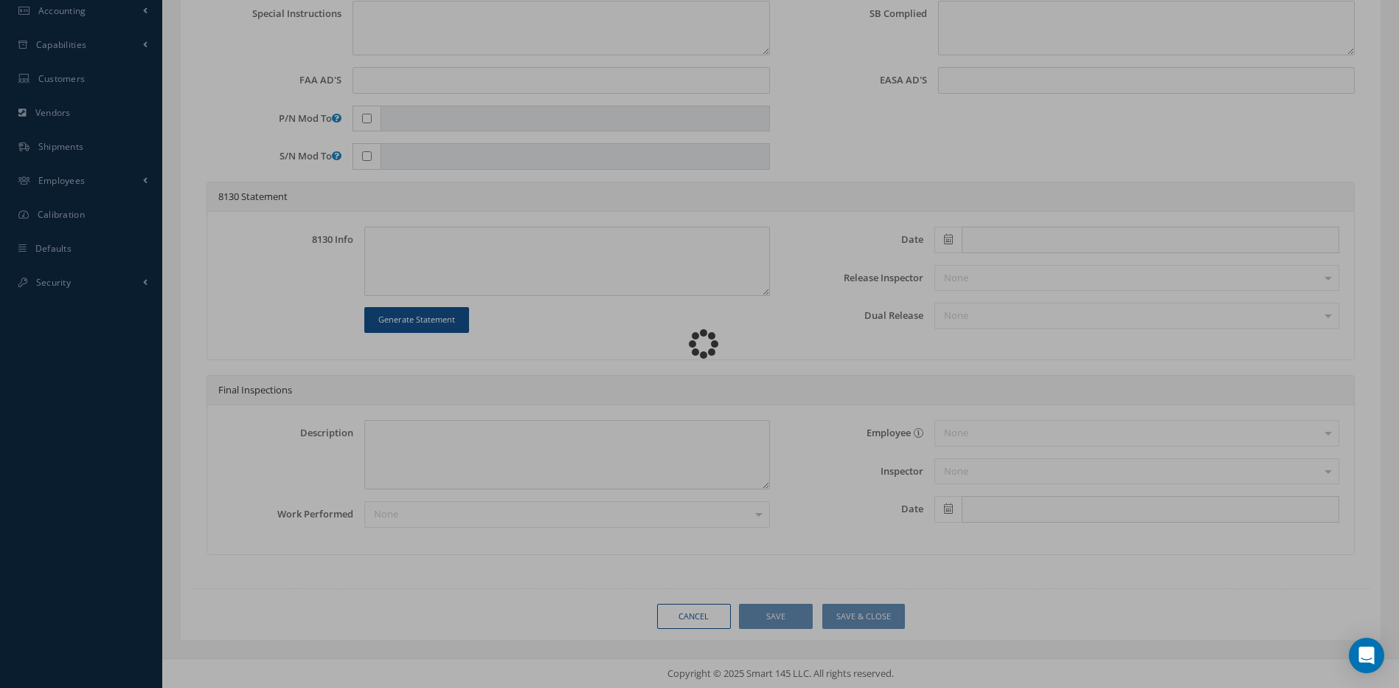
type input "RO-567"
type input "08/06/2025"
type input "H0820"
type textarea "NONE"
type textarea "PLEASE SEE R.O. FOR DETAILS"
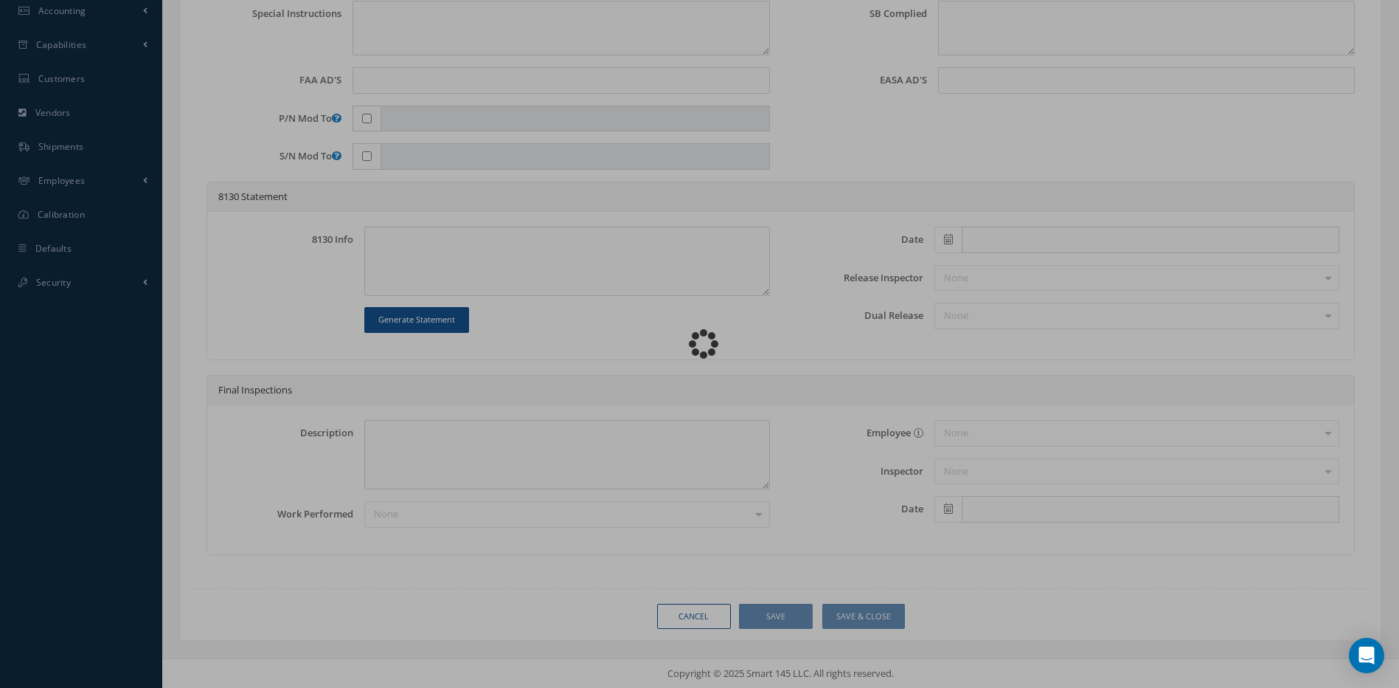
type textarea "NO VISUAL DAMAGE"
type textarea "NO S/B INSTALLED AND N/A AD'S."
type textarea "OVERHAULED IN ACCORDANCE WITH CMM ATA 24-32-53, REV 4, DATED Oct 22, 2021. FULL…"
type input "08/08/2025"
type input "08/07/2025"
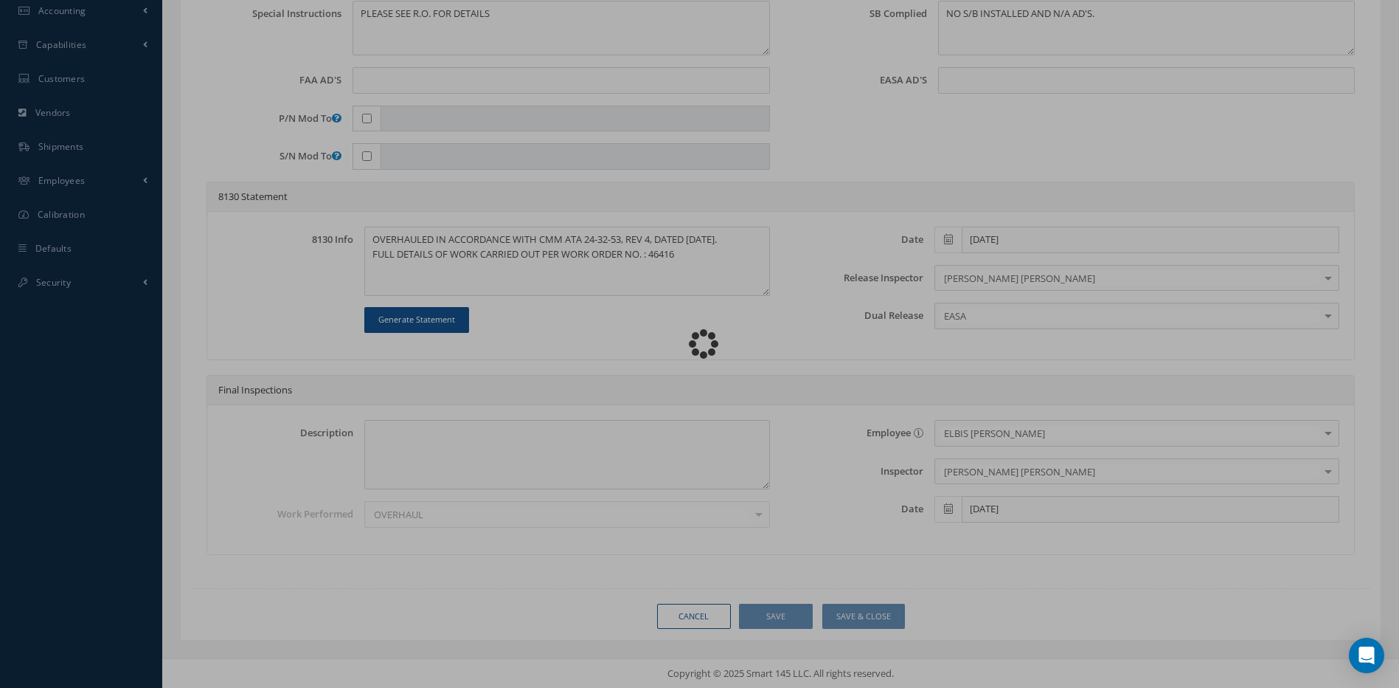
scroll to position [0, 0]
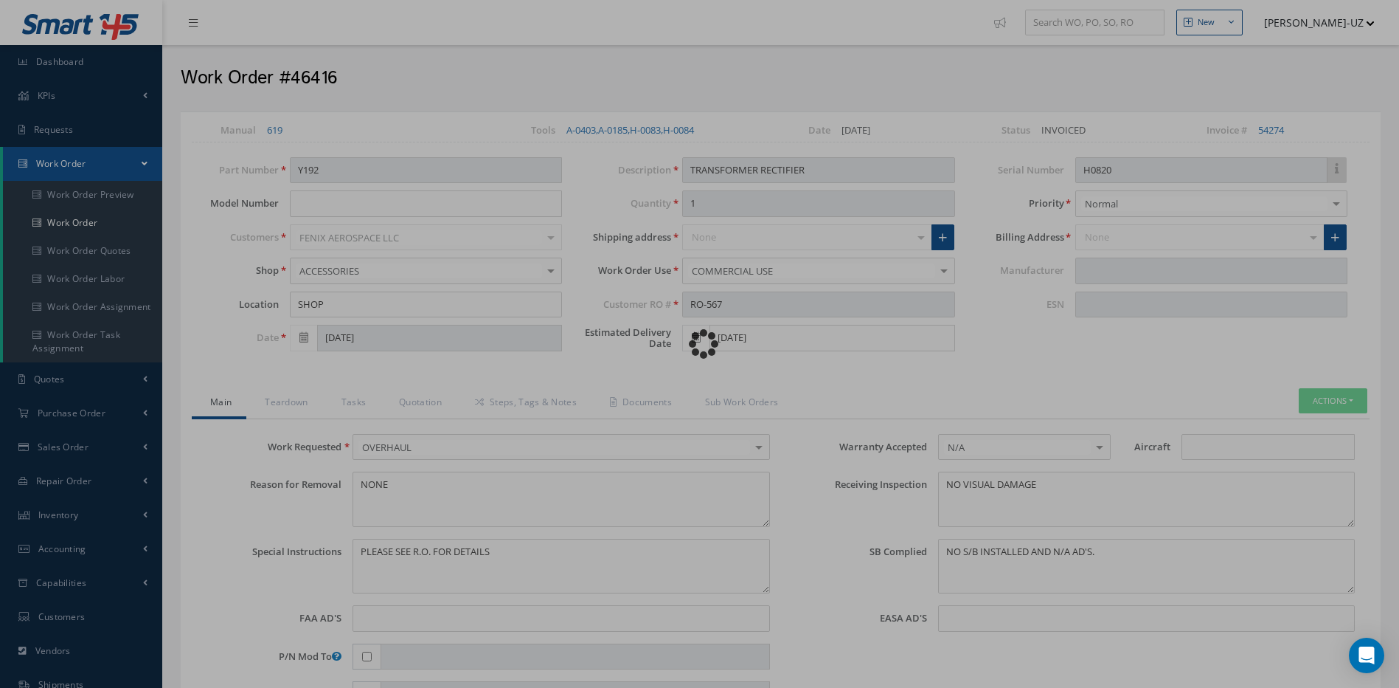
type input "MEGGITT SAFETY SYSTEMS"
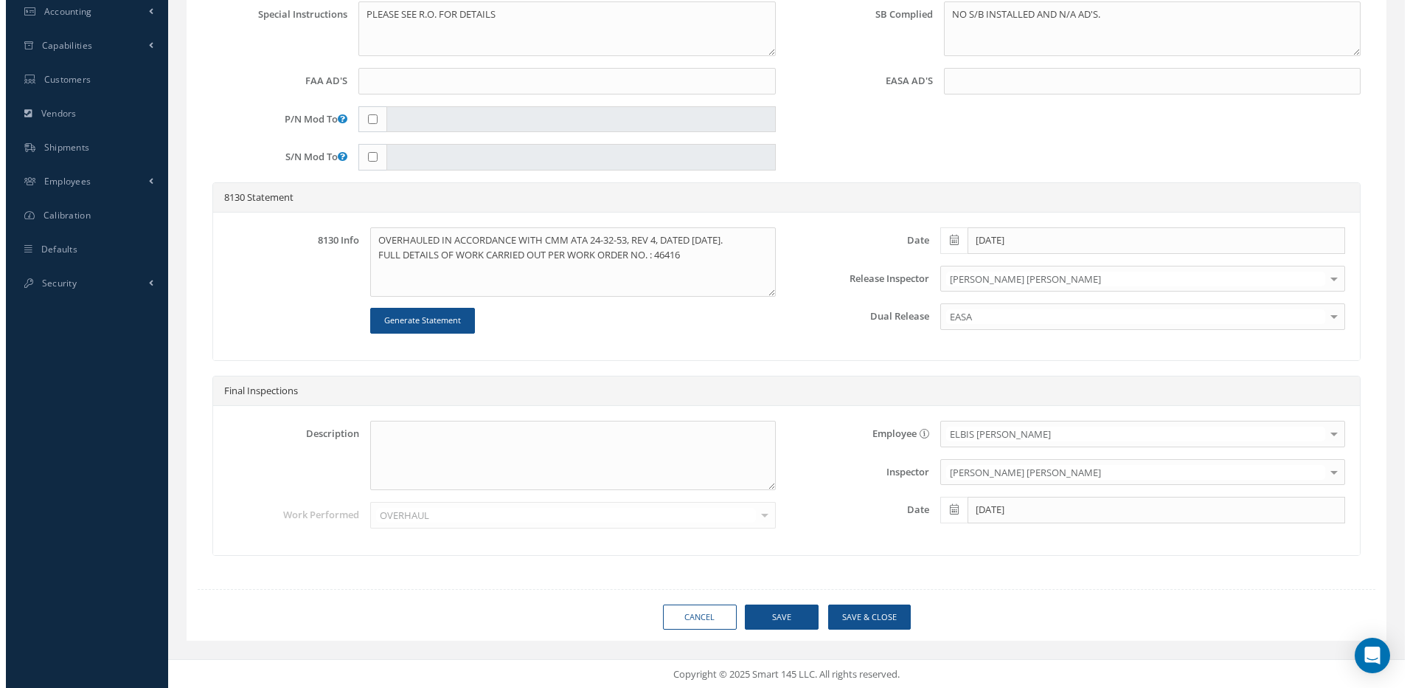
scroll to position [538, 0]
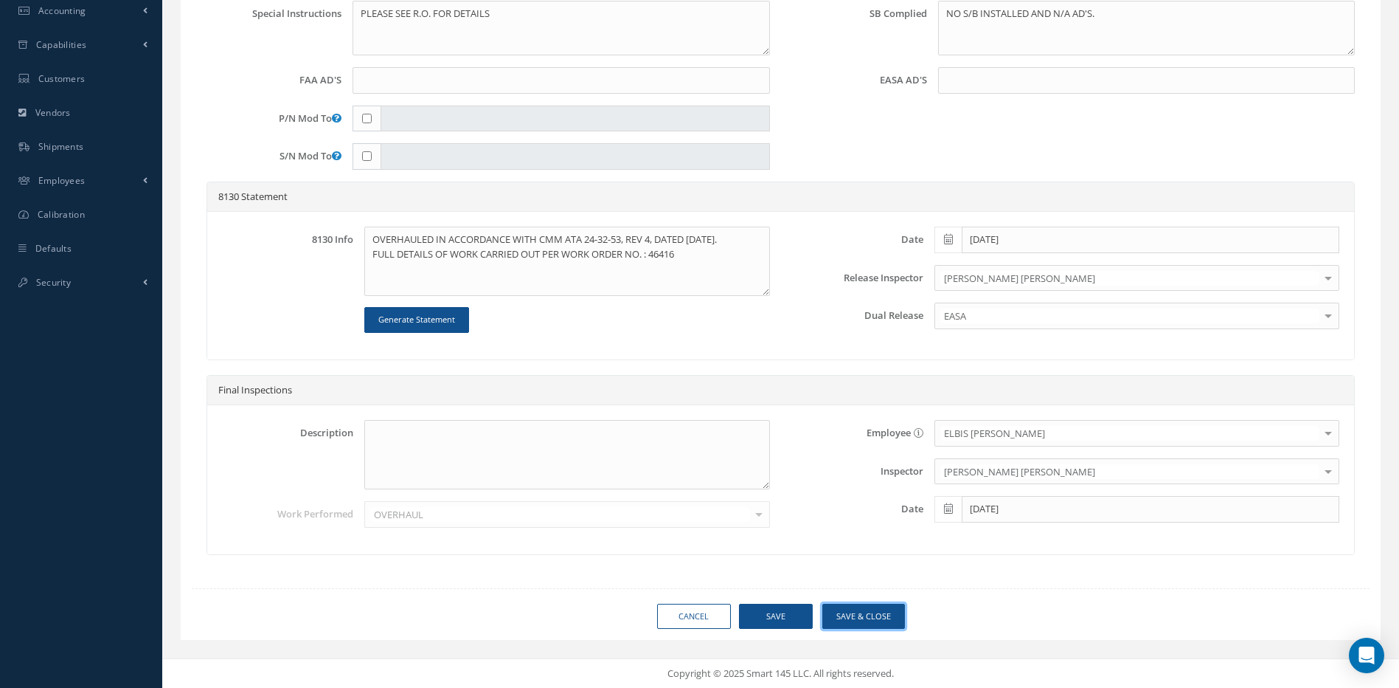
click at [873, 614] on button "Save & Close" at bounding box center [864, 616] width 83 height 26
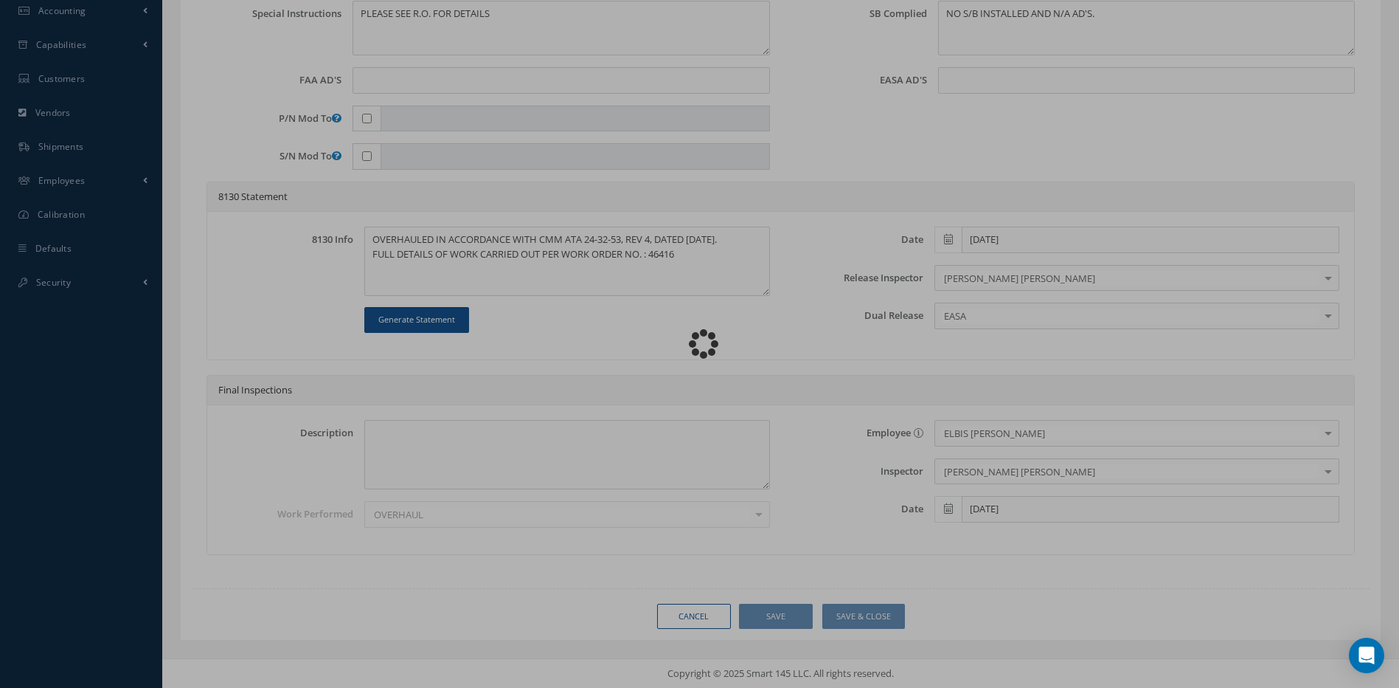
type input "MEGGITT SAFETY SYSTEMS"
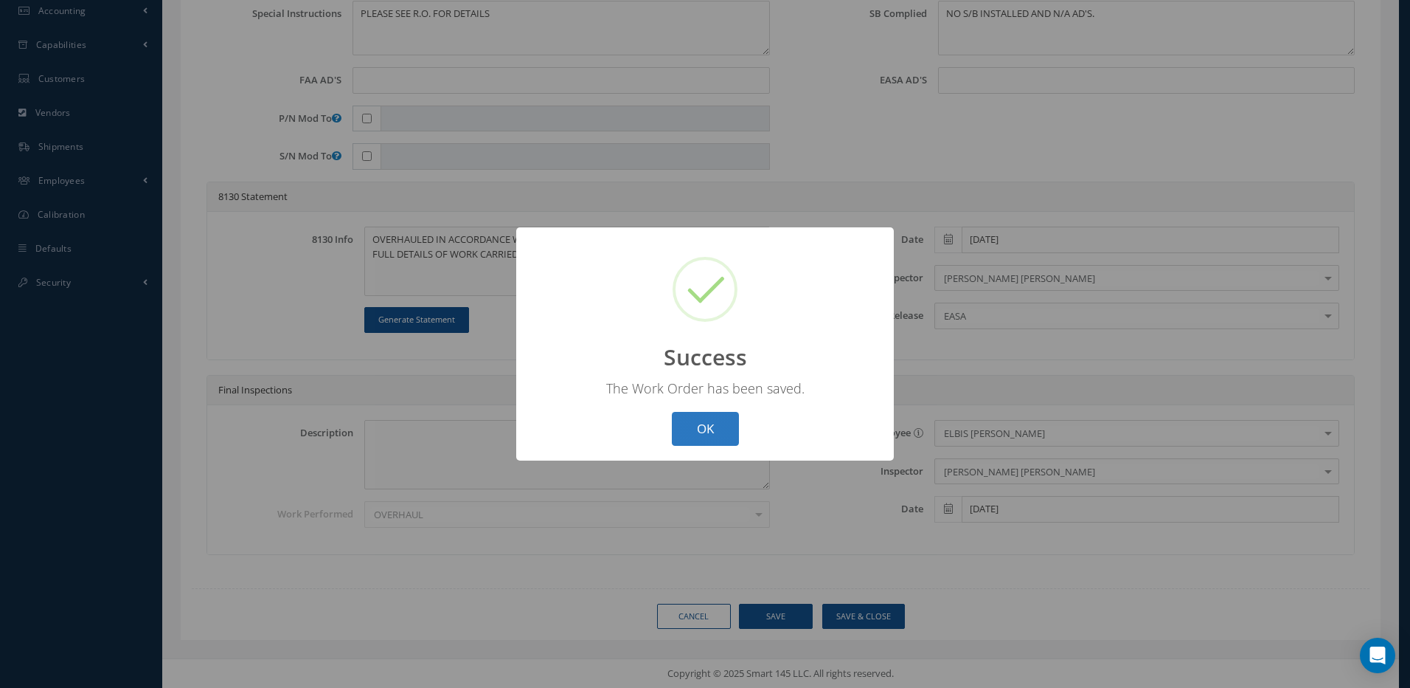
click at [699, 426] on button "OK" at bounding box center [705, 429] width 67 height 35
select select "25"
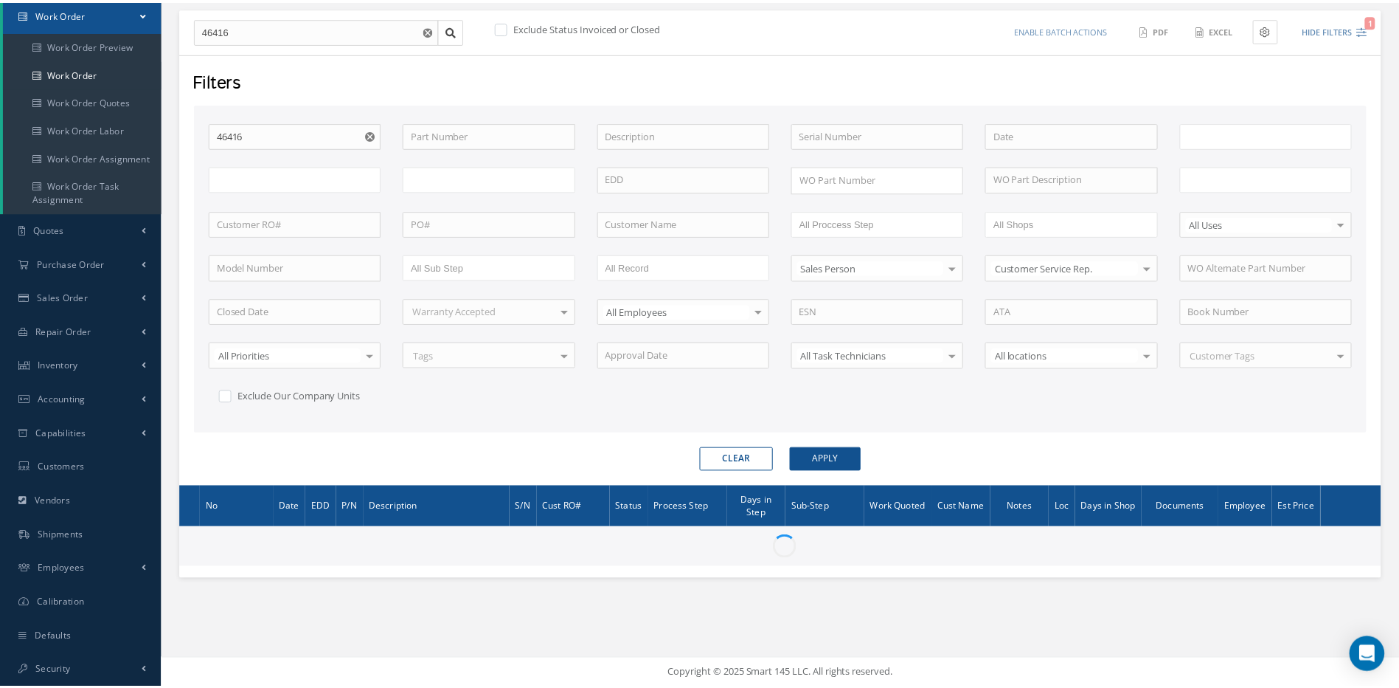
scroll to position [150, 0]
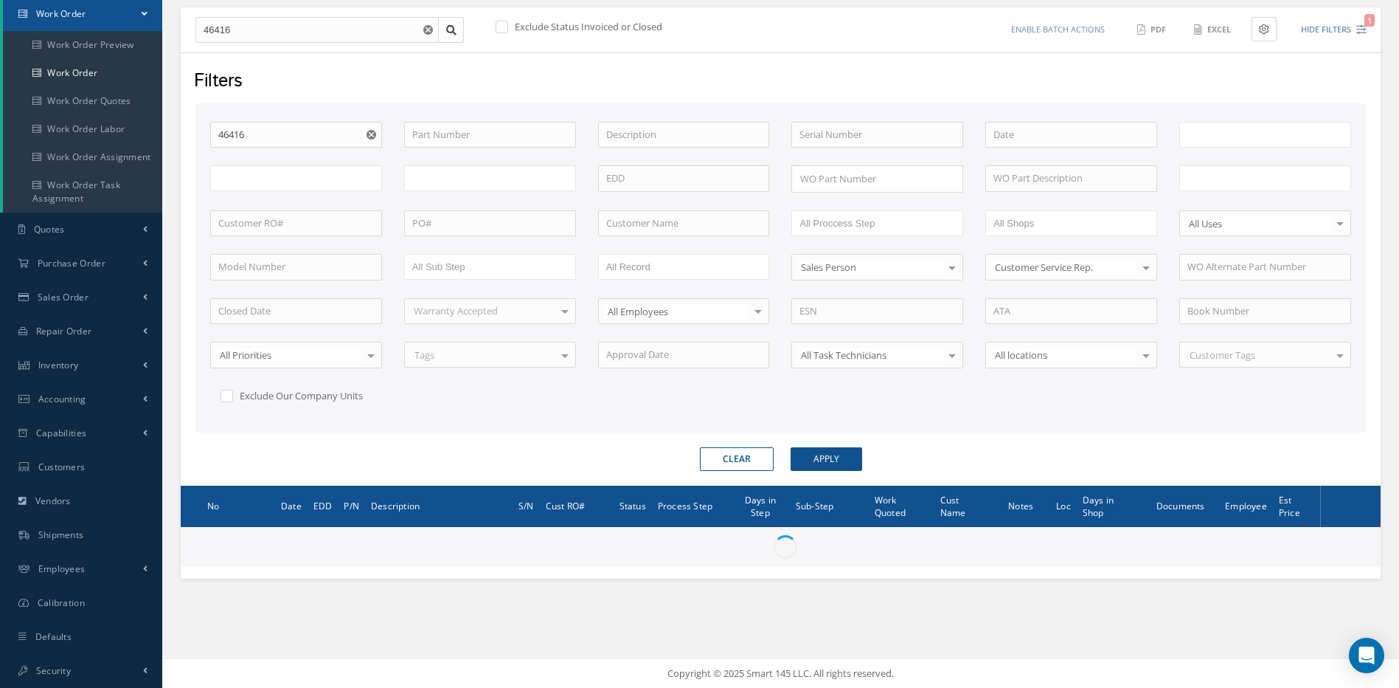
type input "All Work Request"
type input "All Work Performed"
type input "All Status"
type input "WO Part Status"
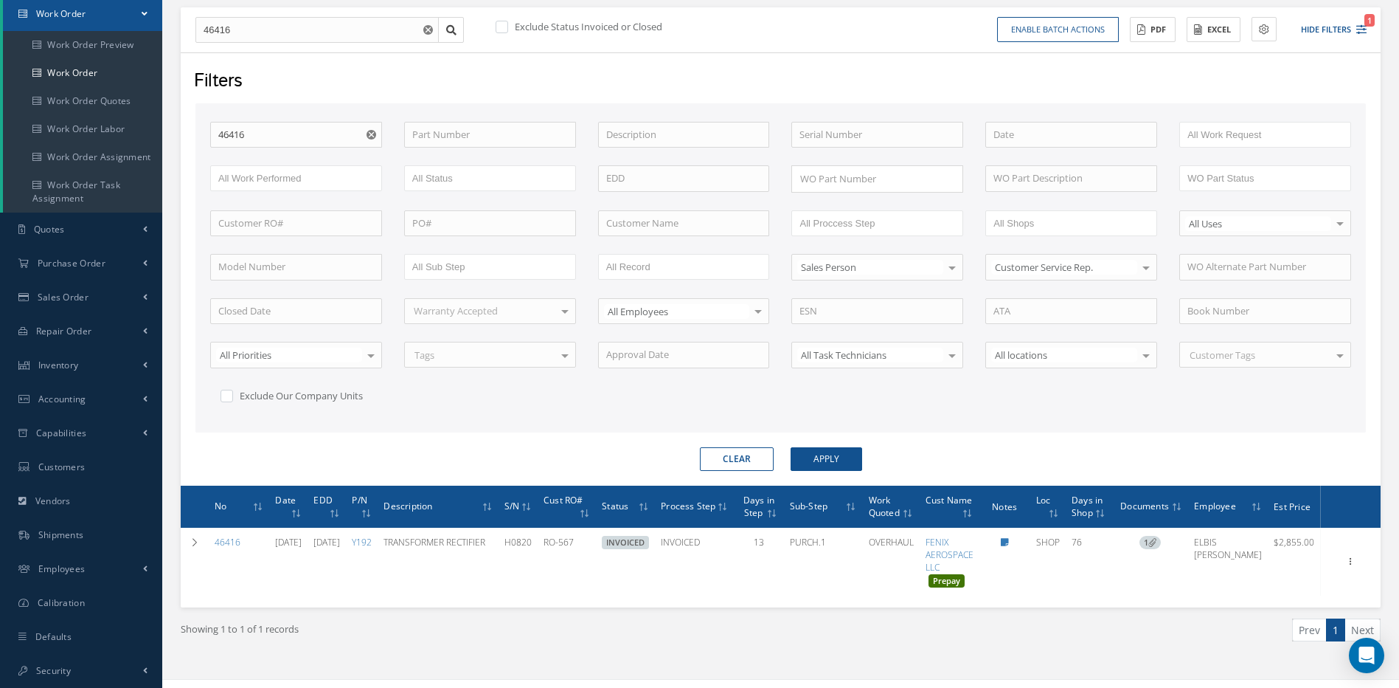
click at [742, 446] on form "WO Number 46416 Part Number Description Serial Number - BENCH CHECK CALIBRATION…" at bounding box center [780, 286] width 1171 height 367
click at [740, 458] on button "Clear" at bounding box center [737, 459] width 74 height 24
checkbox input "true"
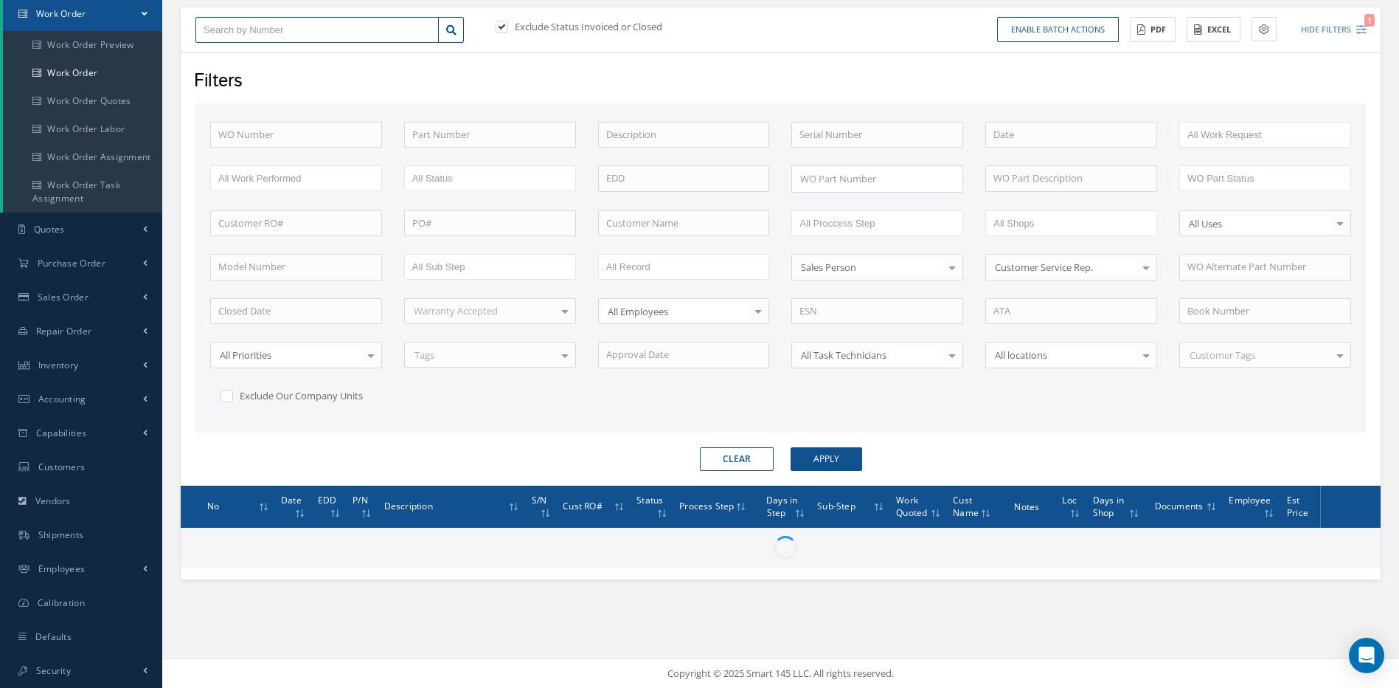
click at [281, 30] on input "text" at bounding box center [316, 30] width 243 height 27
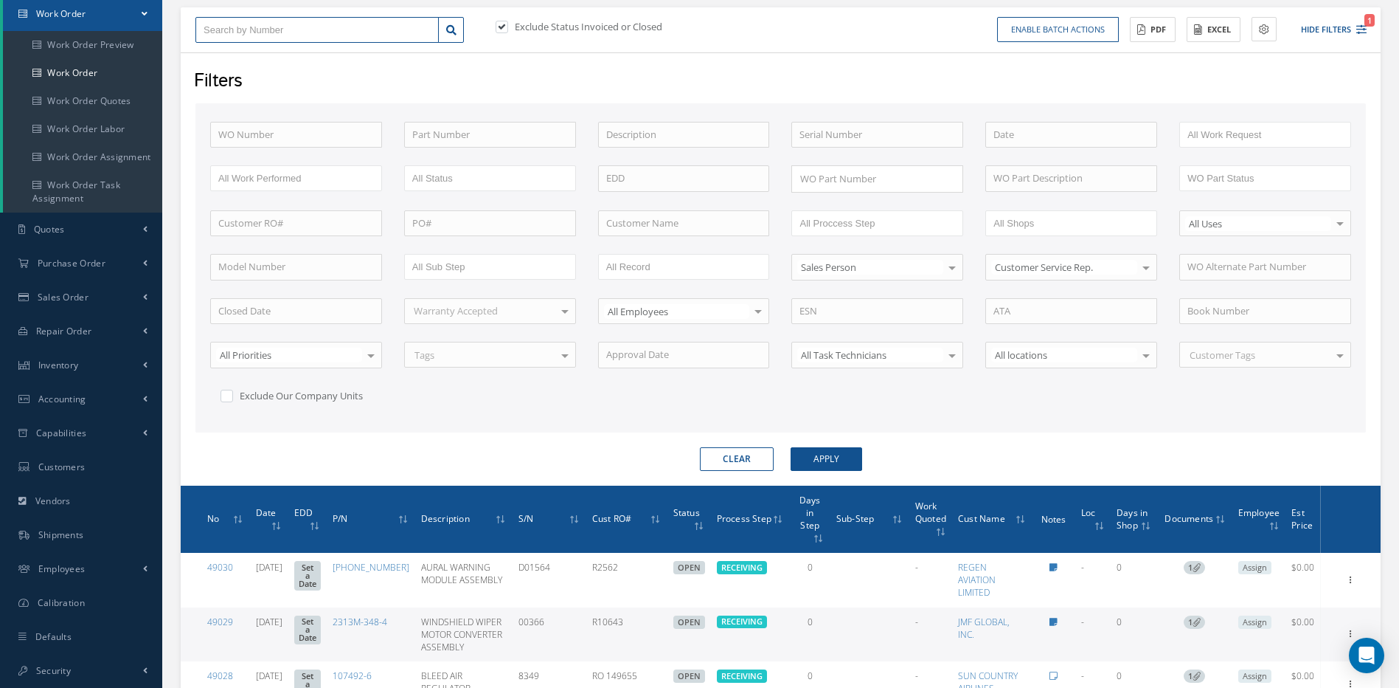
type input "3"
type input "31"
type input "315"
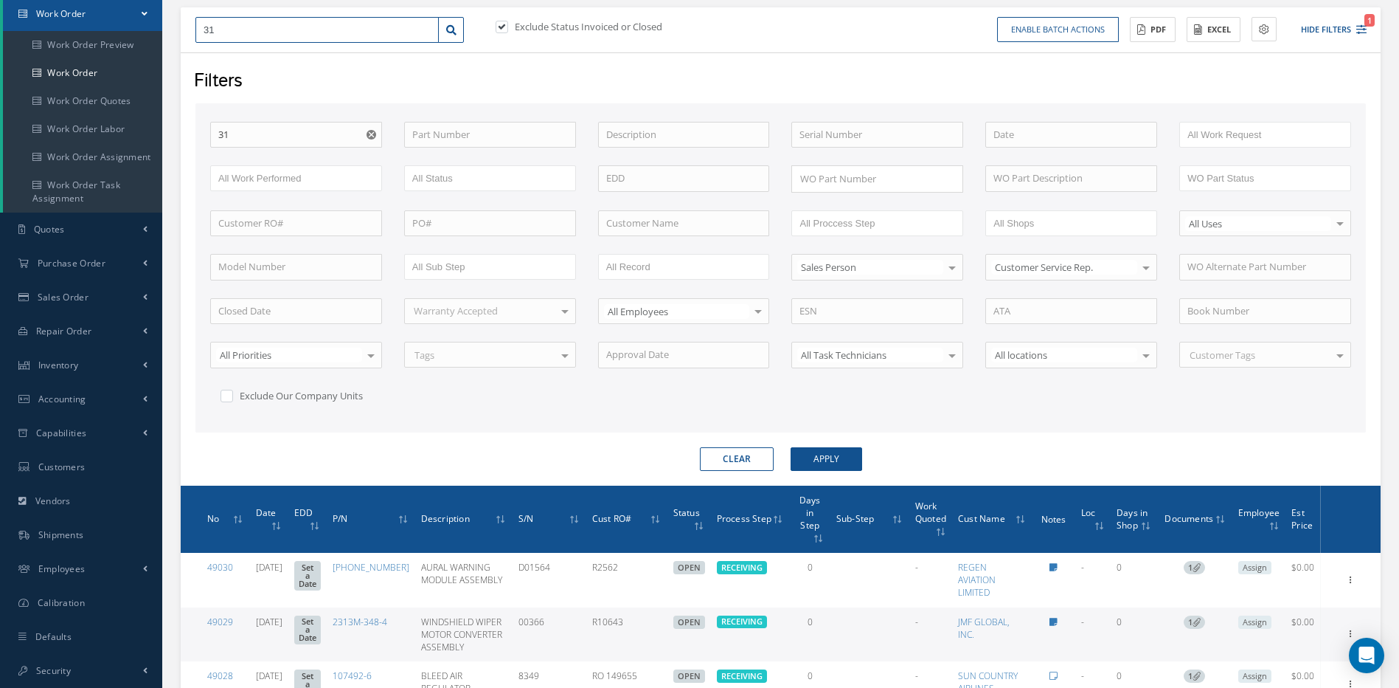
type input "315"
type input "3151"
type input "31512"
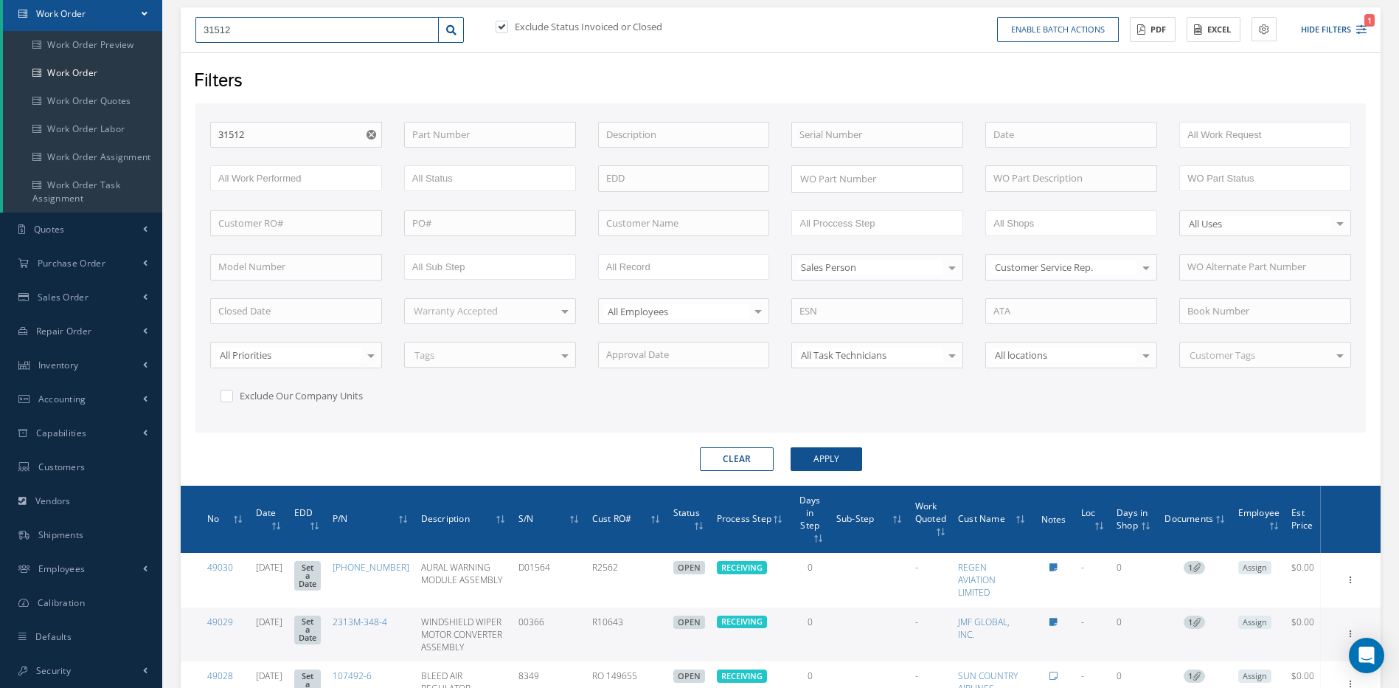
type input "31512"
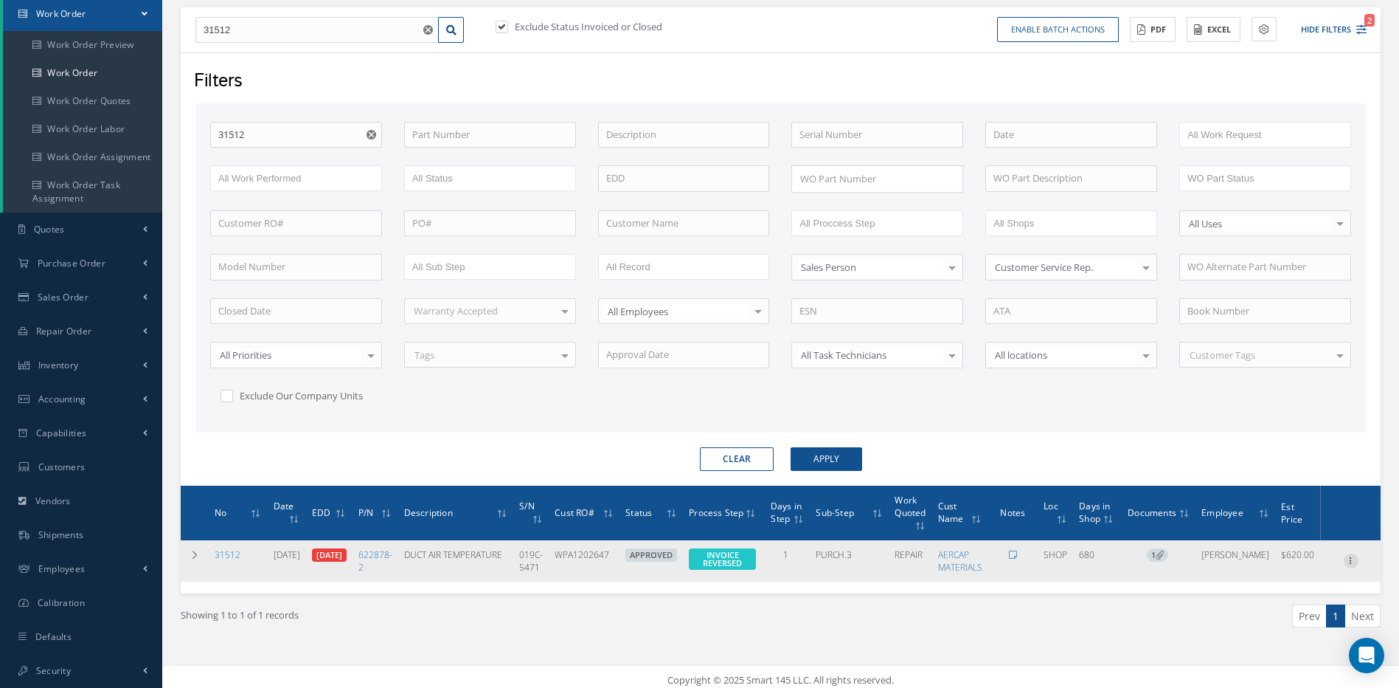
click at [1351, 558] on icon at bounding box center [1351, 559] width 15 height 12
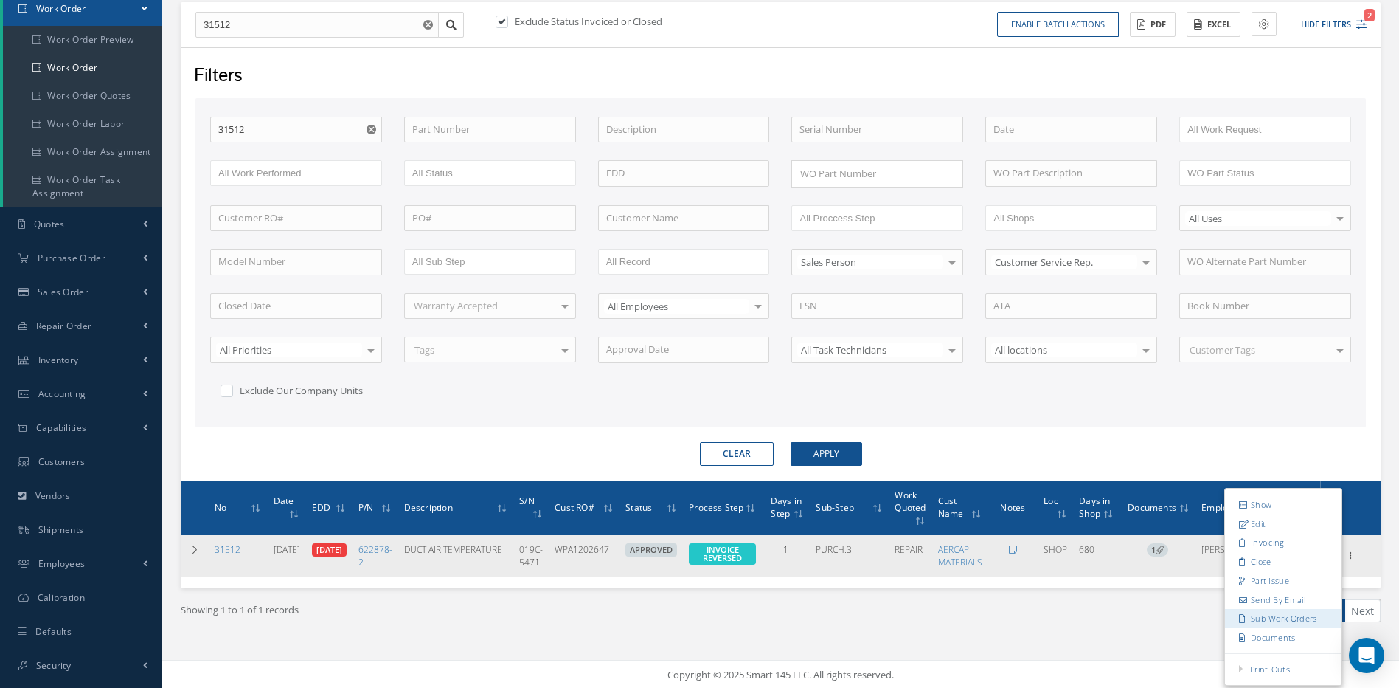
scroll to position [156, 0]
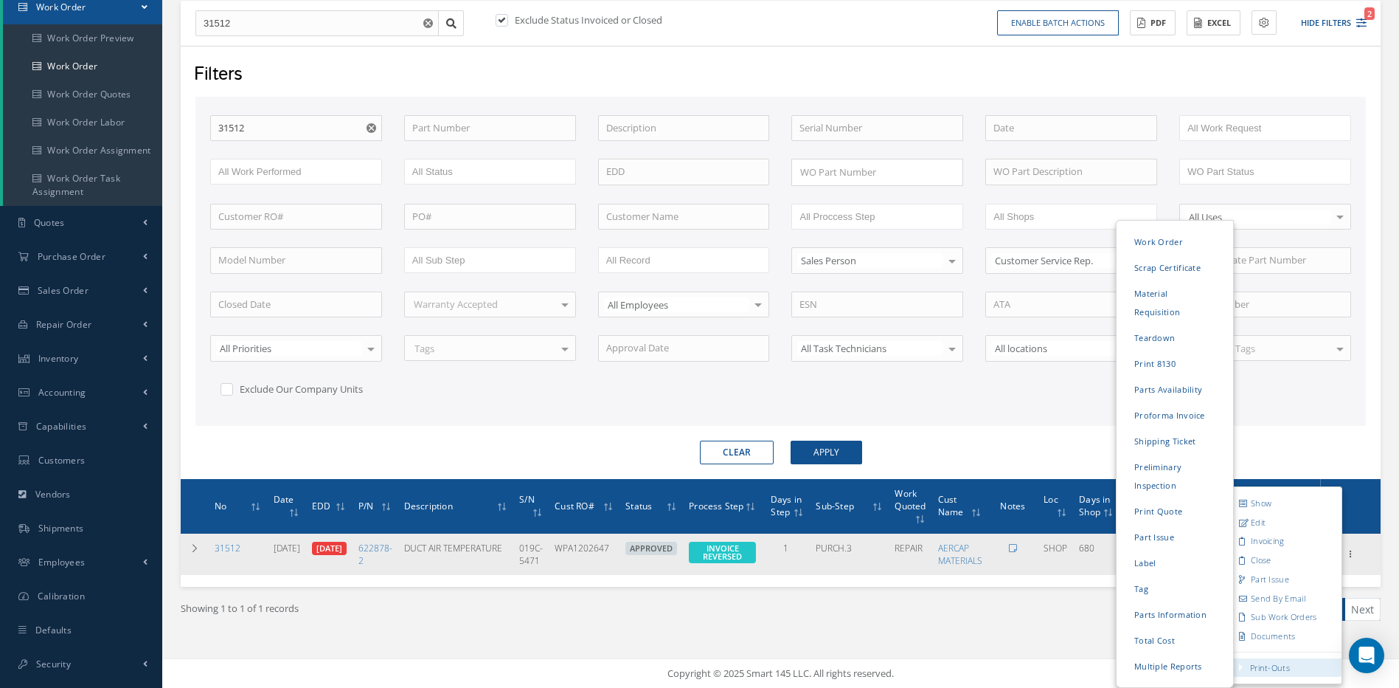
click at [1280, 666] on link "Print-Outs" at bounding box center [1270, 667] width 40 height 11
click at [1166, 352] on link "Print 8130" at bounding box center [1175, 363] width 111 height 23
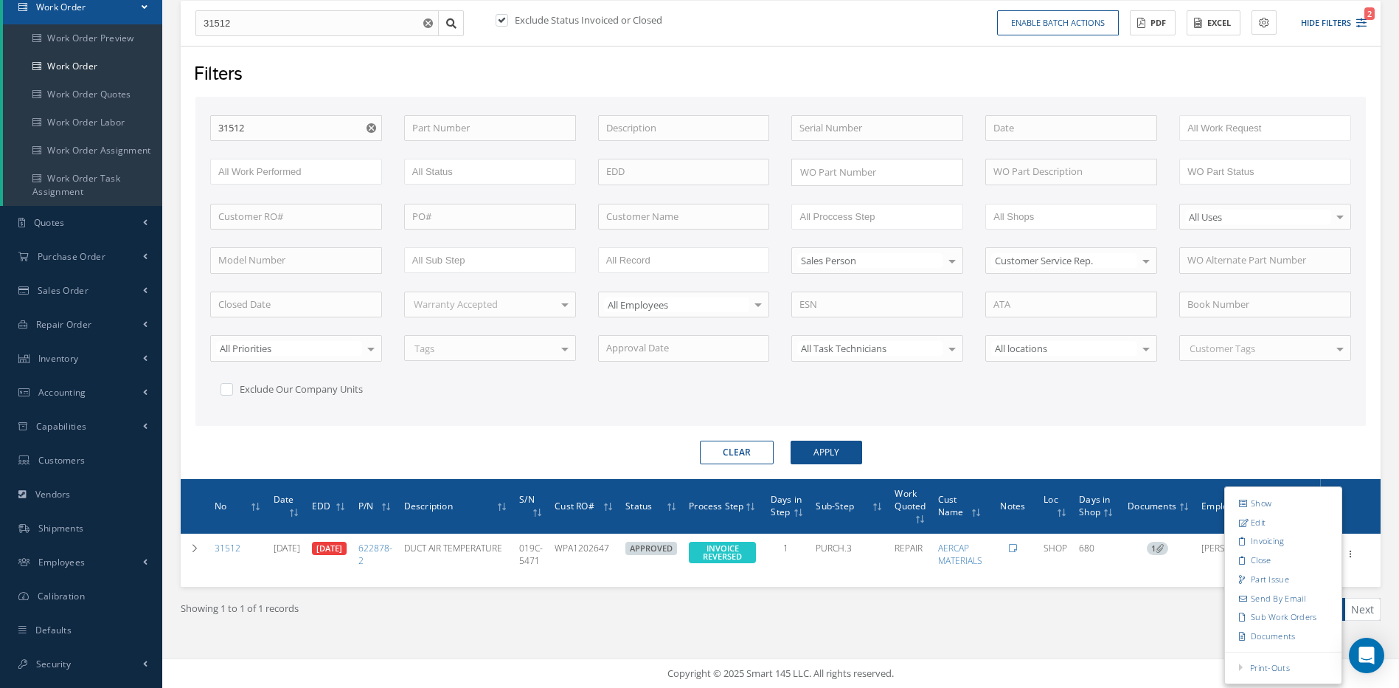
click at [509, 612] on div "Showing 1 to 1 of 1 records" at bounding box center [476, 615] width 612 height 35
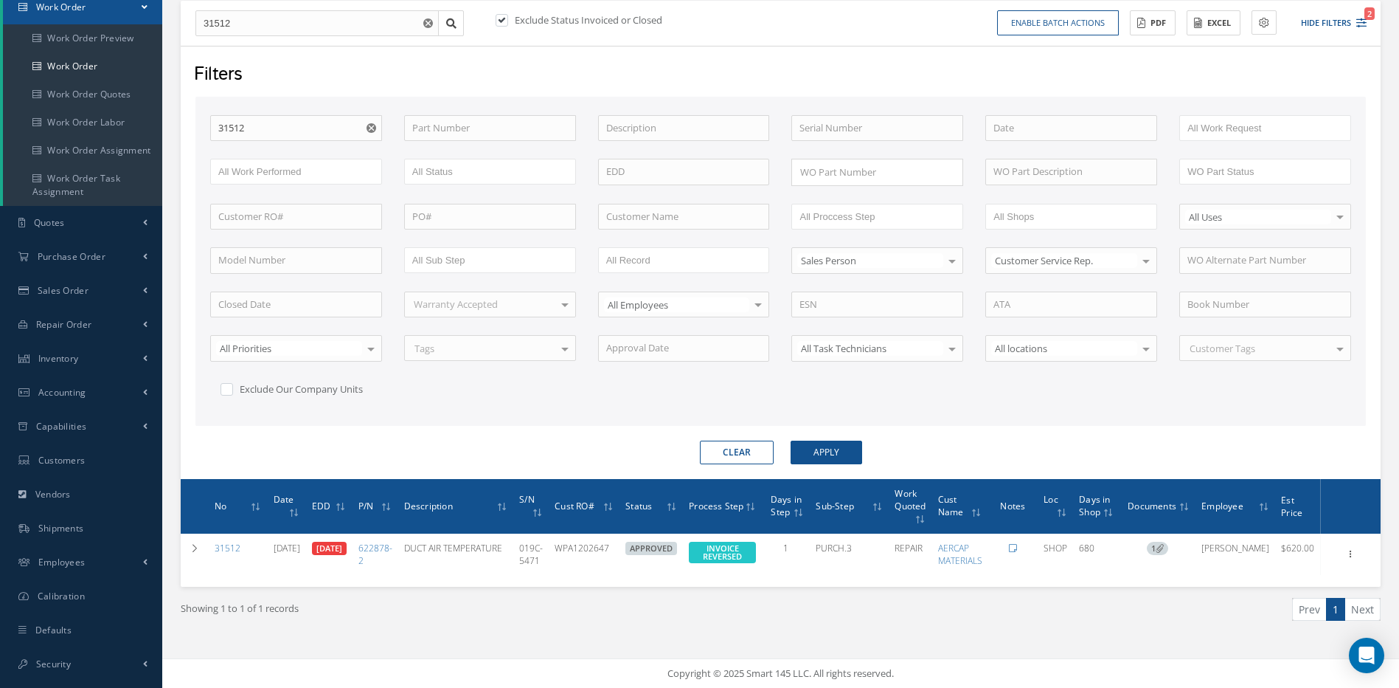
click at [738, 449] on button "Clear" at bounding box center [737, 452] width 74 height 24
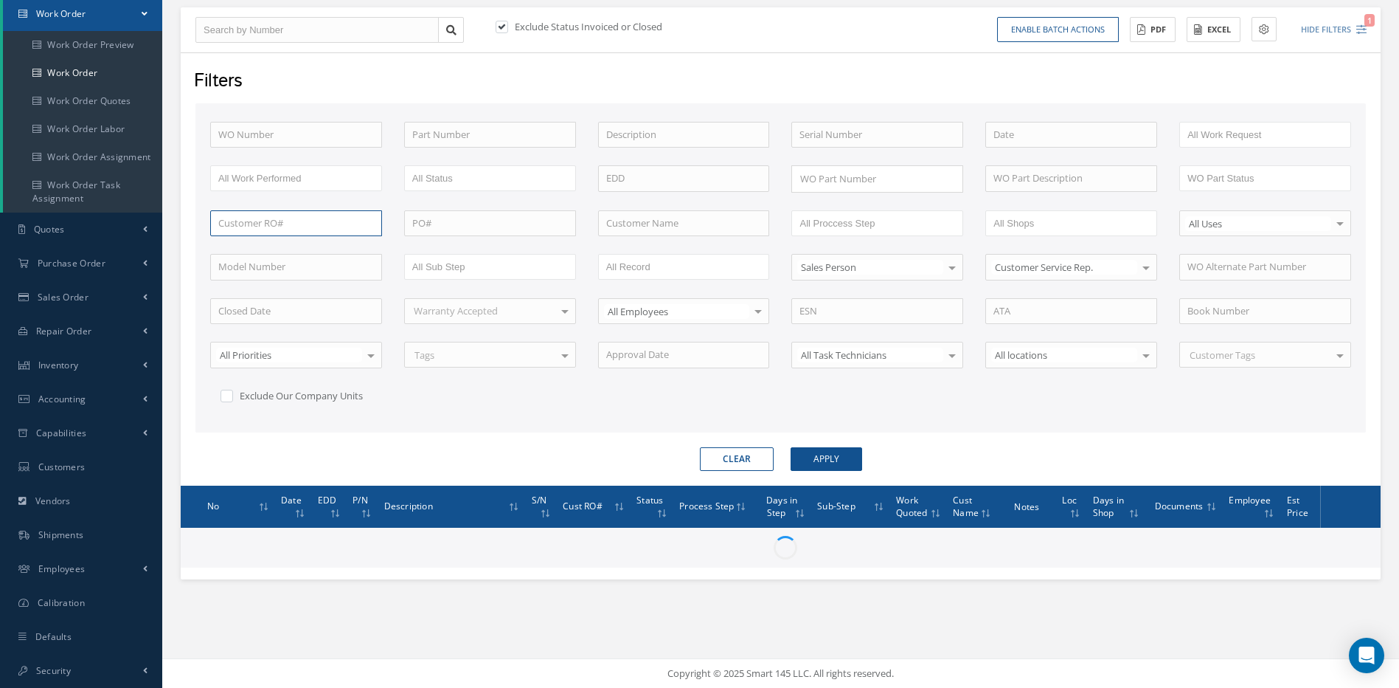
click at [277, 219] on input "text" at bounding box center [296, 223] width 172 height 27
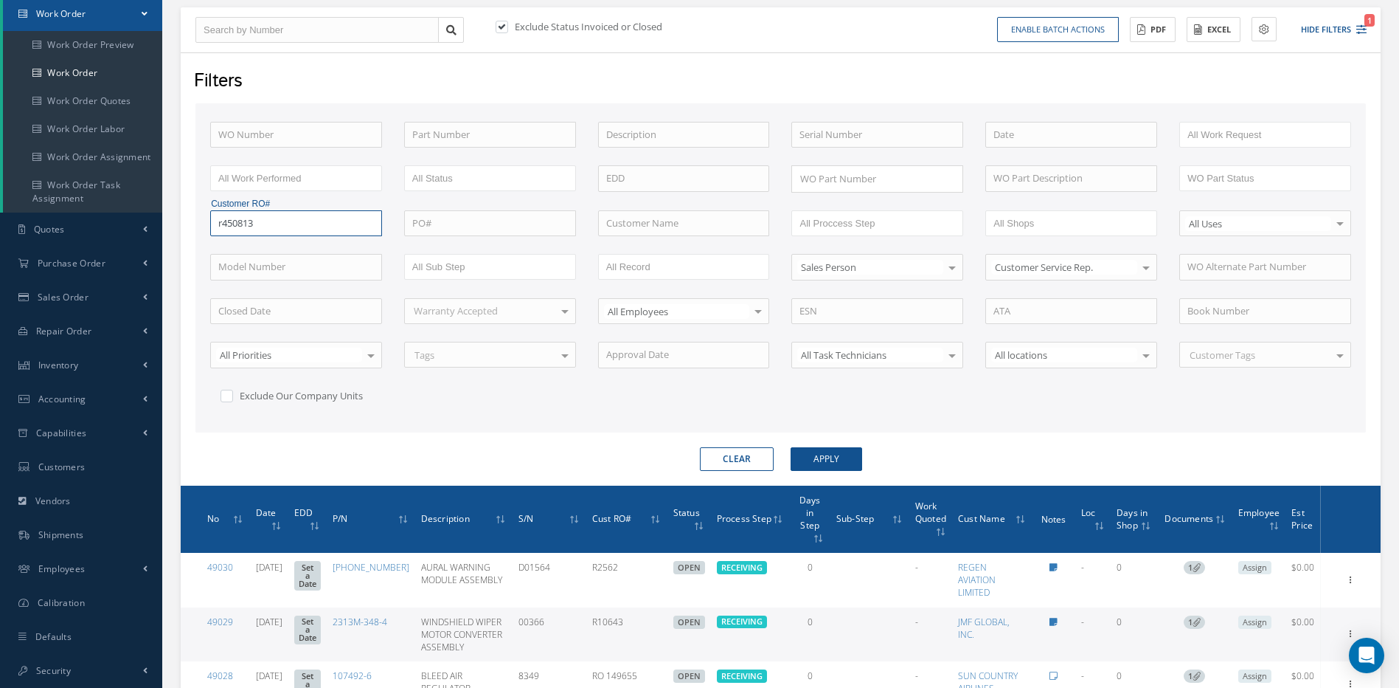
click at [791, 447] on button "Apply" at bounding box center [827, 459] width 72 height 24
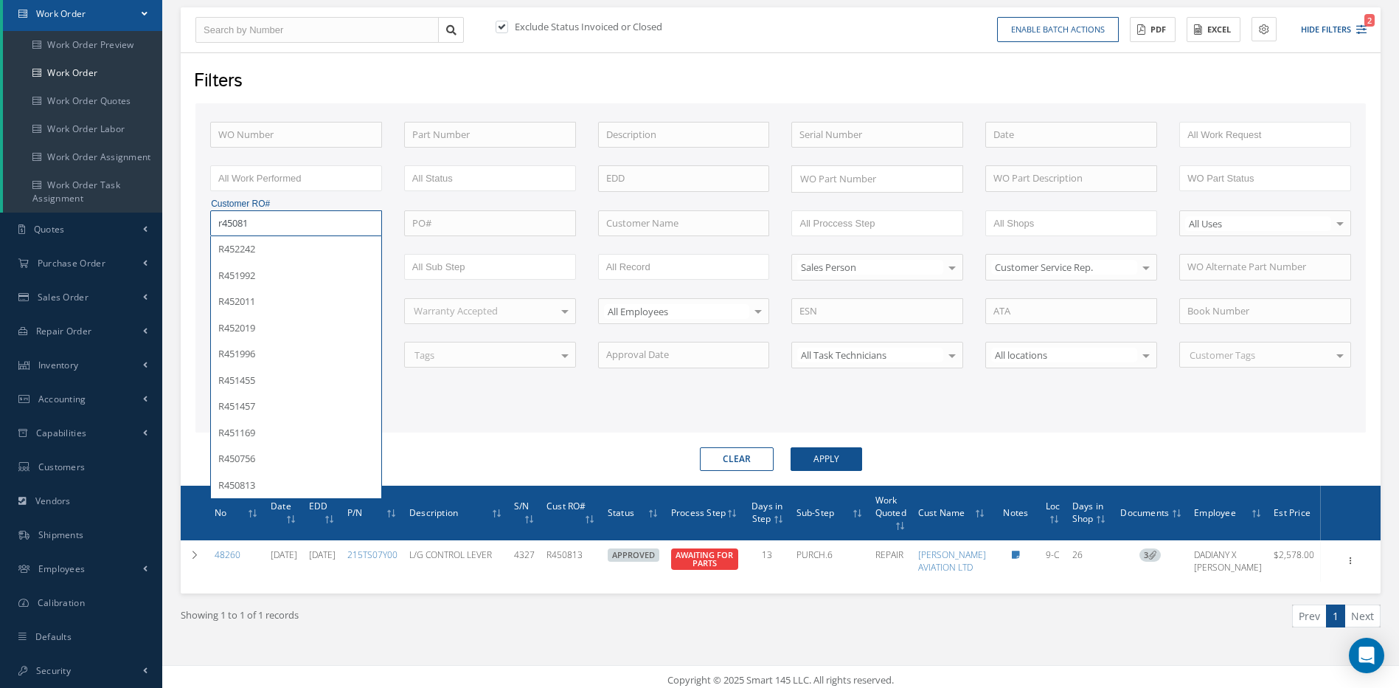
type input "r450813"
click at [791, 447] on button "Apply" at bounding box center [827, 459] width 72 height 24
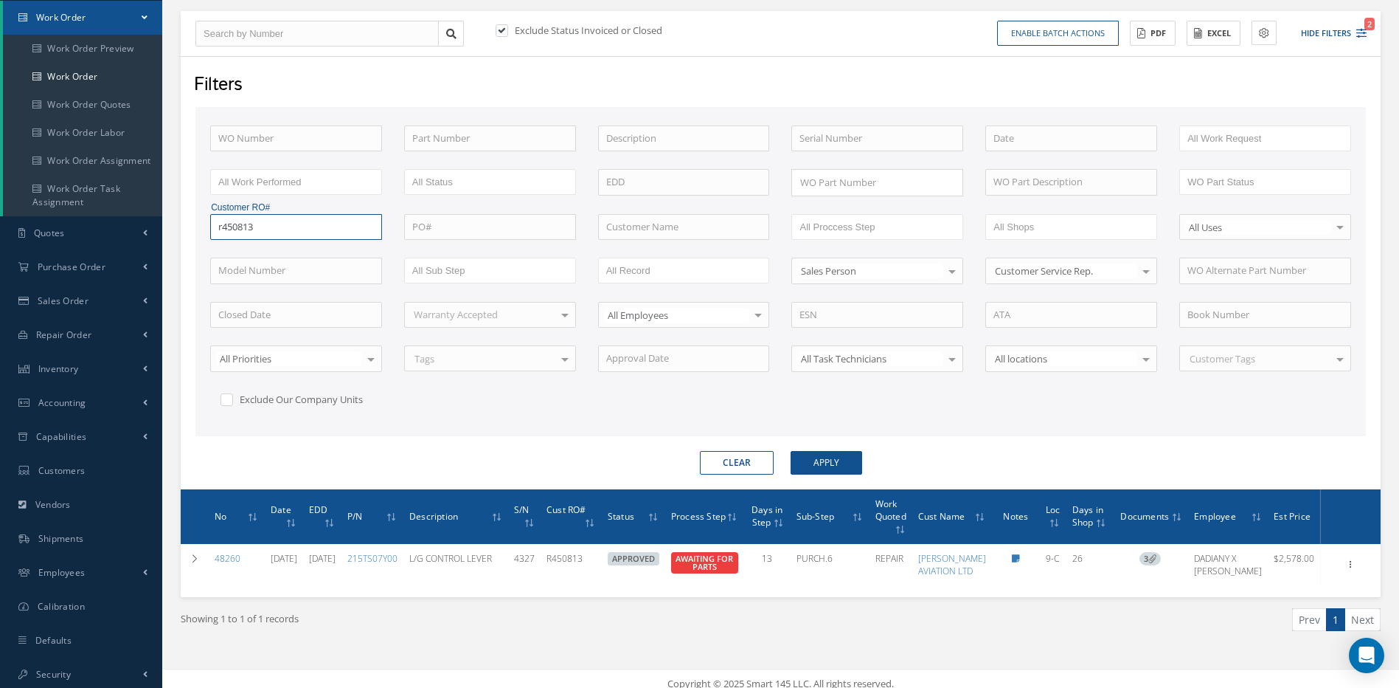
scroll to position [182, 0]
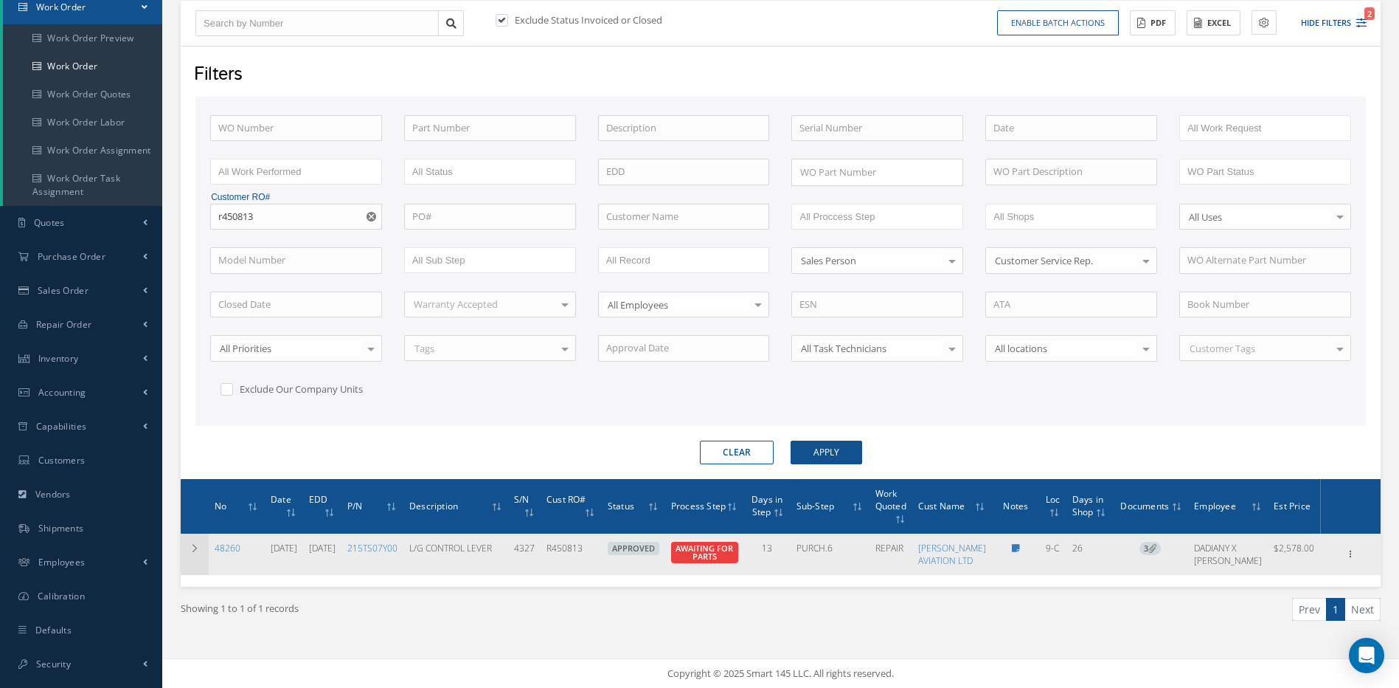
click at [191, 544] on icon at bounding box center [195, 548] width 10 height 9
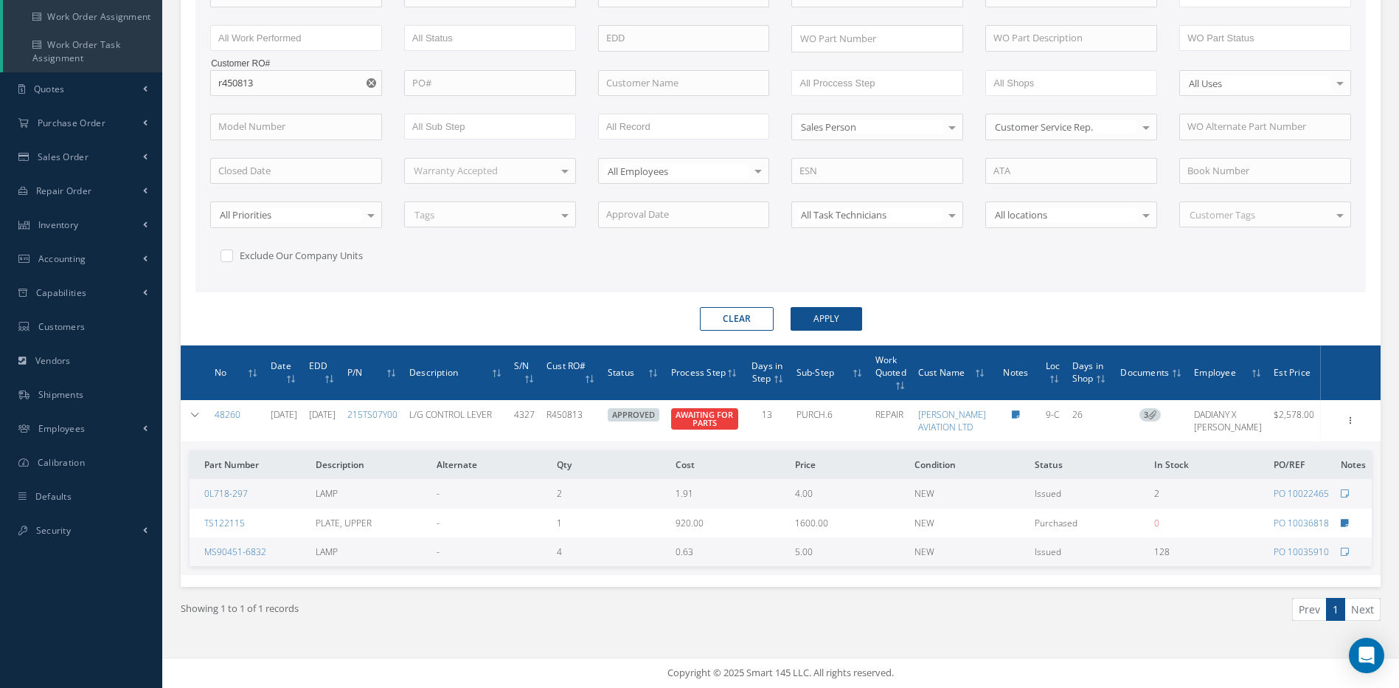
scroll to position [315, 0]
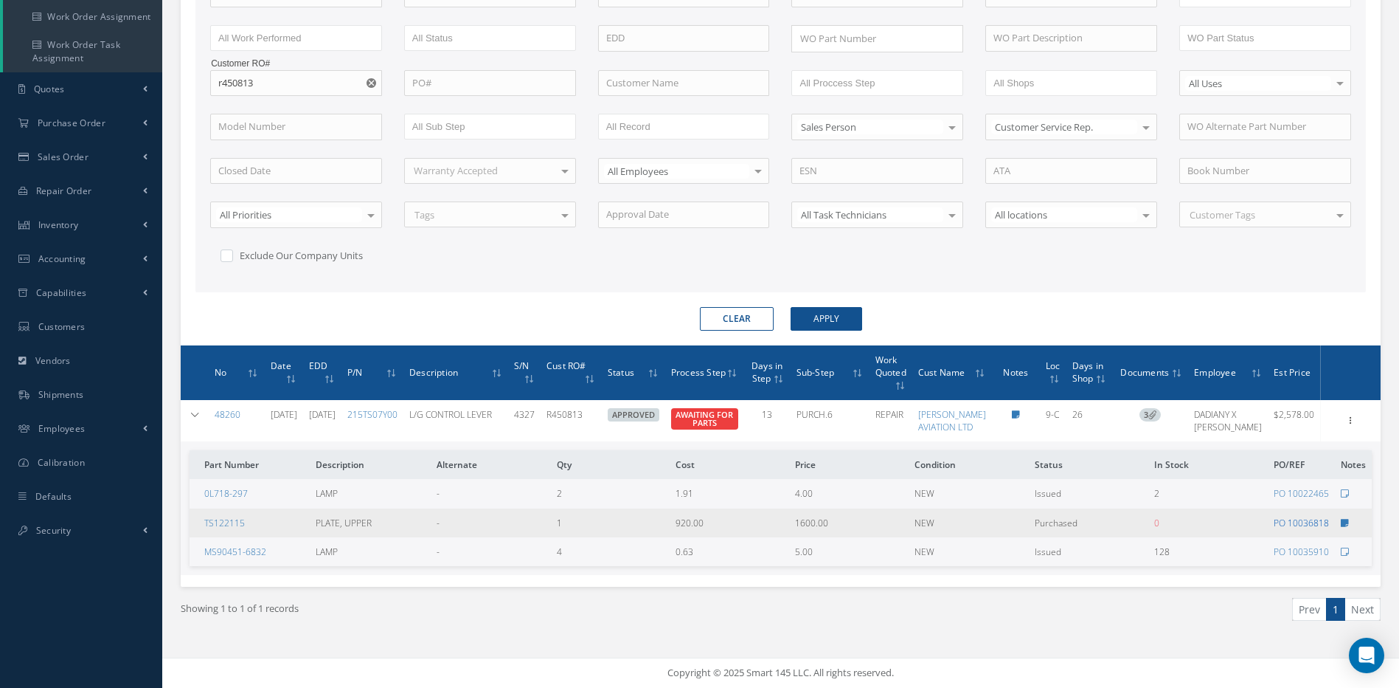
click at [1304, 523] on link "PO 10036818" at bounding box center [1301, 522] width 55 height 13
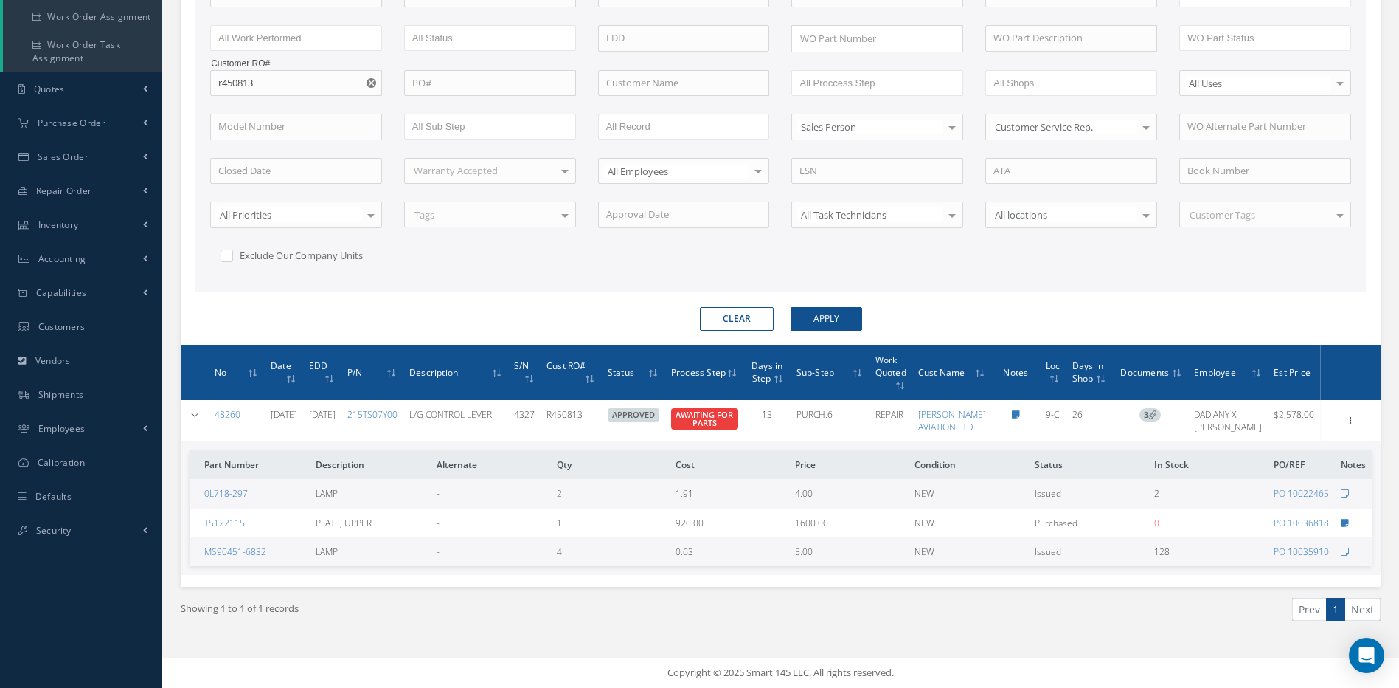
click at [737, 307] on button "Clear" at bounding box center [737, 319] width 74 height 24
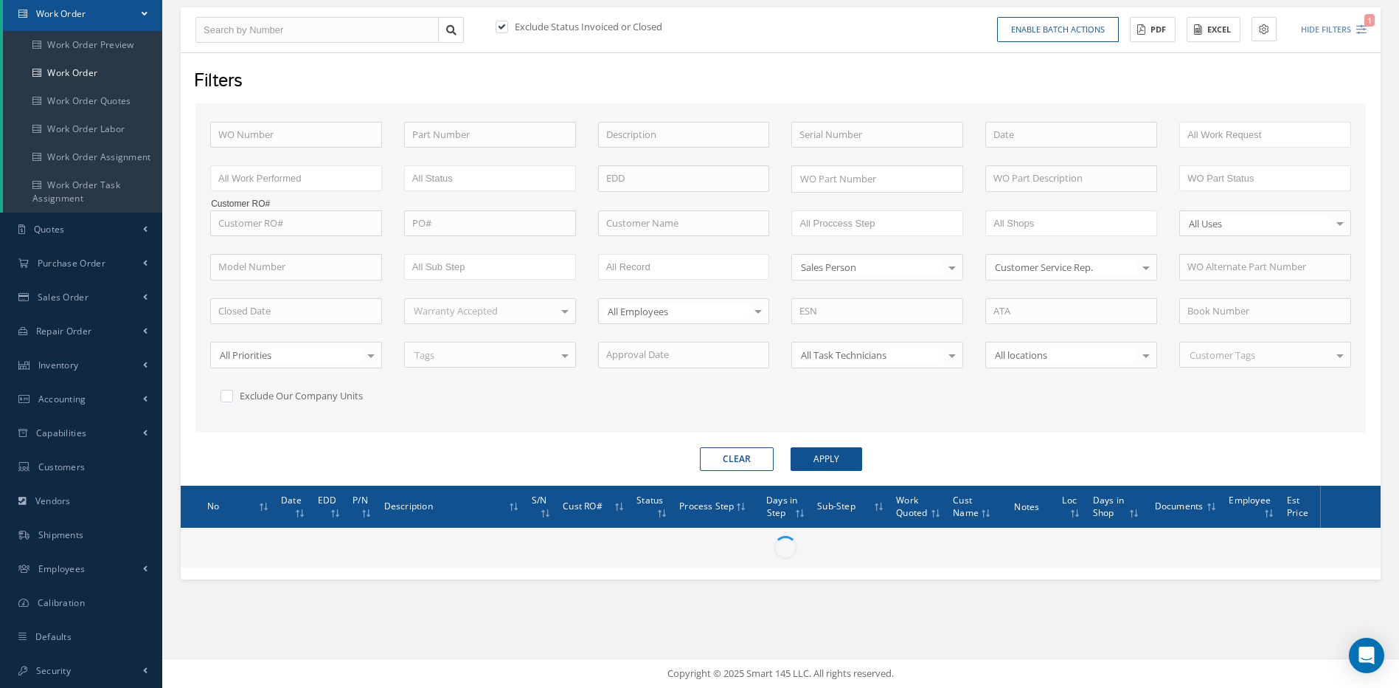
scroll to position [150, 0]
click at [858, 129] on input "text" at bounding box center [878, 135] width 172 height 27
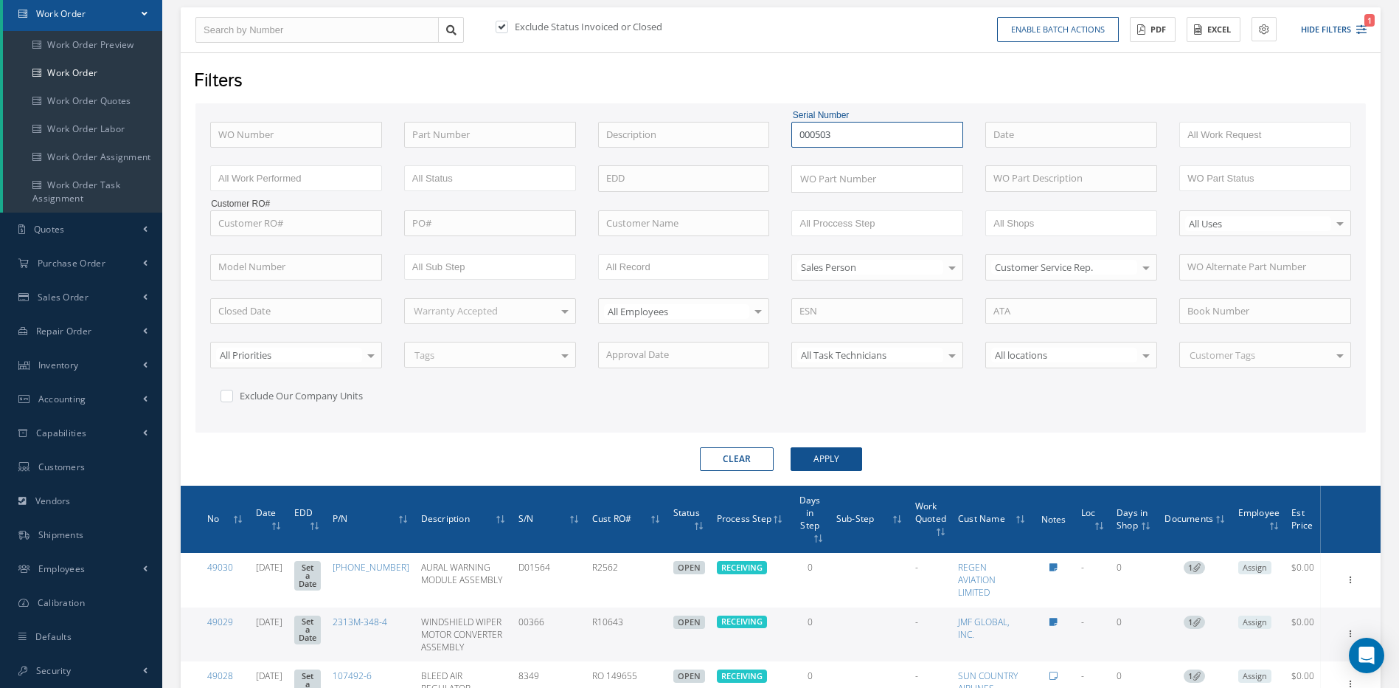
type input "000503"
click at [791, 447] on button "Apply" at bounding box center [827, 459] width 72 height 24
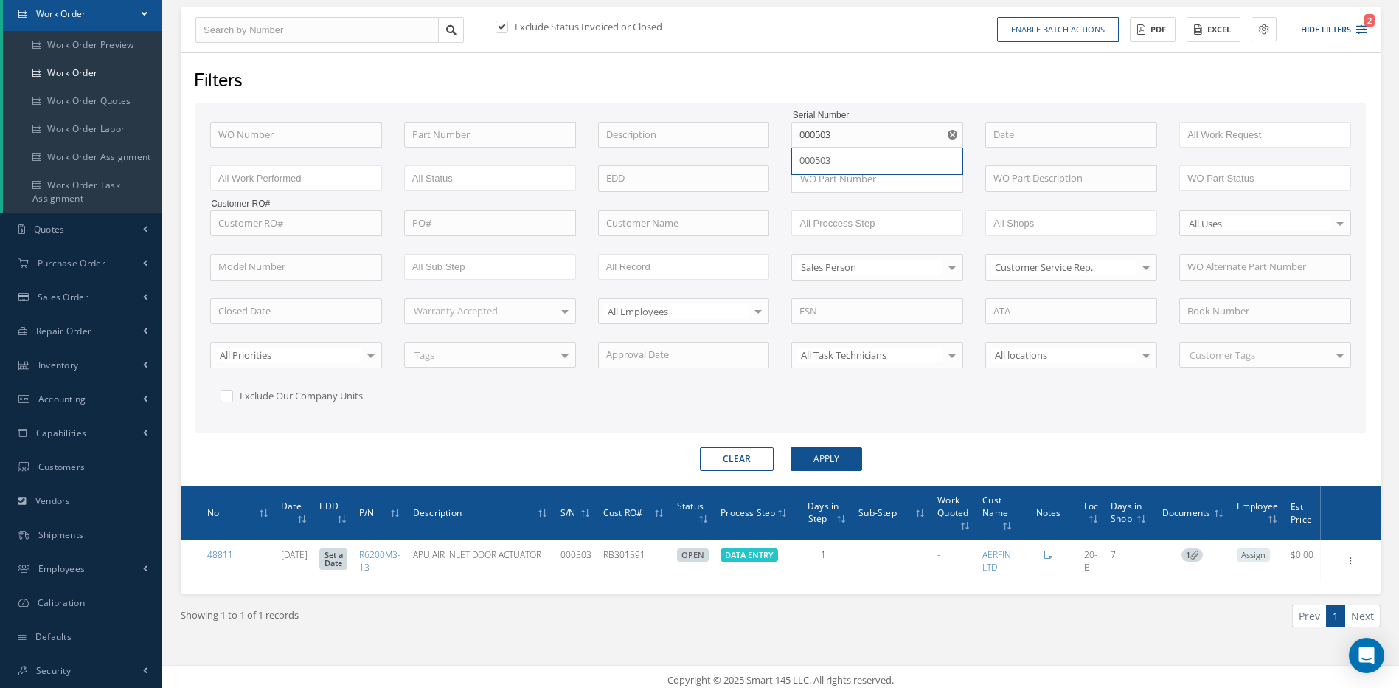
click at [749, 452] on button "Clear" at bounding box center [737, 459] width 74 height 24
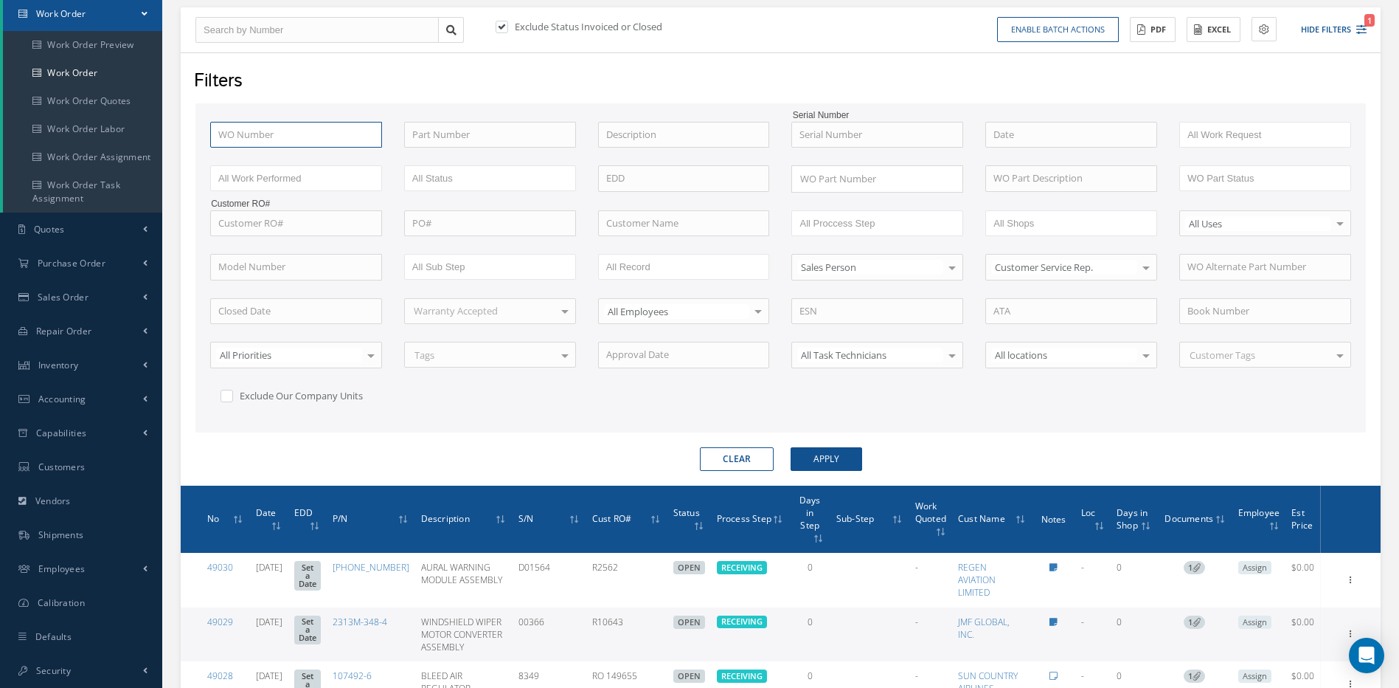
click at [268, 133] on input "text" at bounding box center [296, 135] width 172 height 27
type input "4"
type input "48"
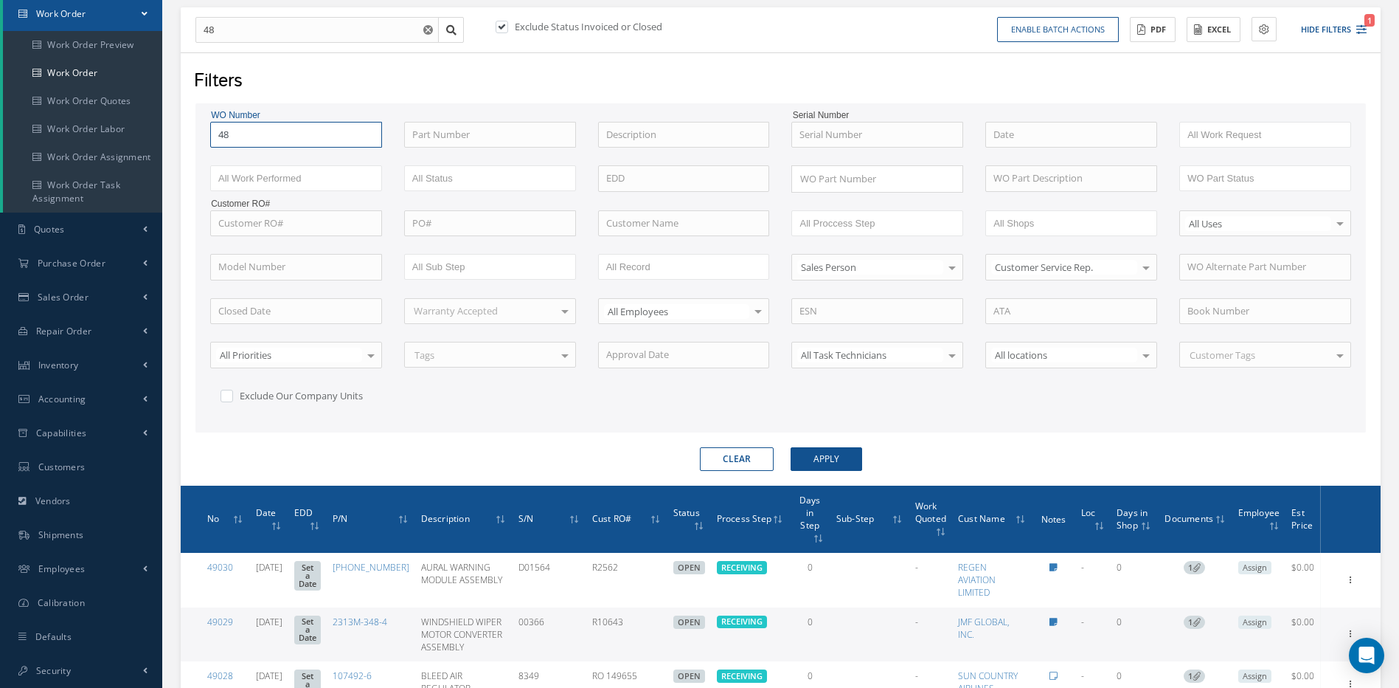
type input "481"
type input "4813"
type input "48136"
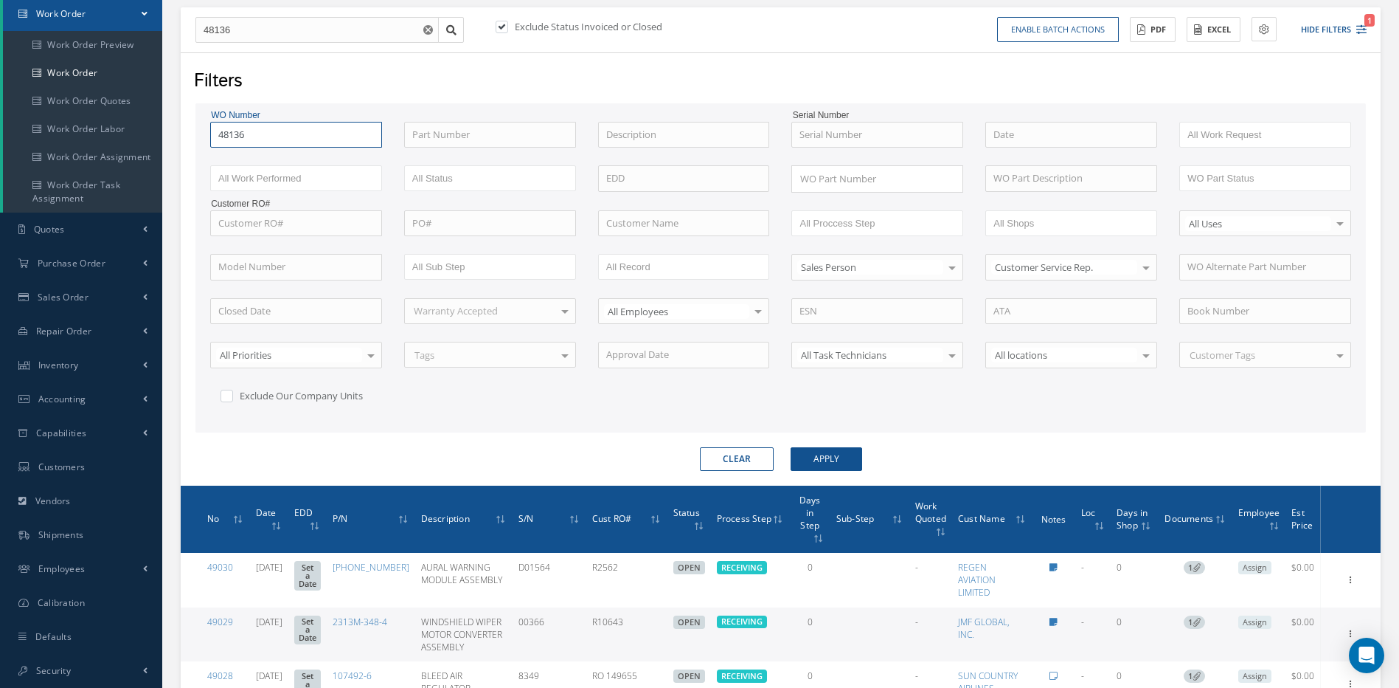
type input "48136"
click at [791, 447] on button "Apply" at bounding box center [827, 459] width 72 height 24
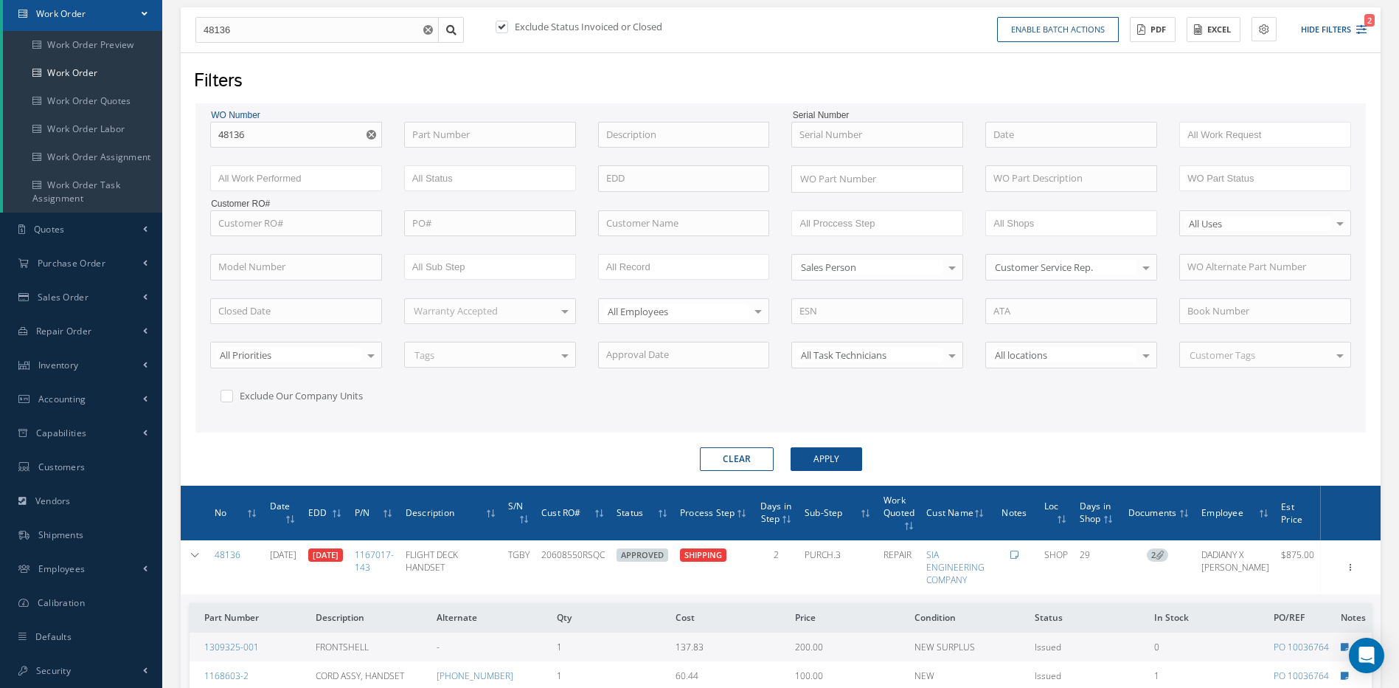
click at [729, 452] on button "Clear" at bounding box center [737, 459] width 74 height 24
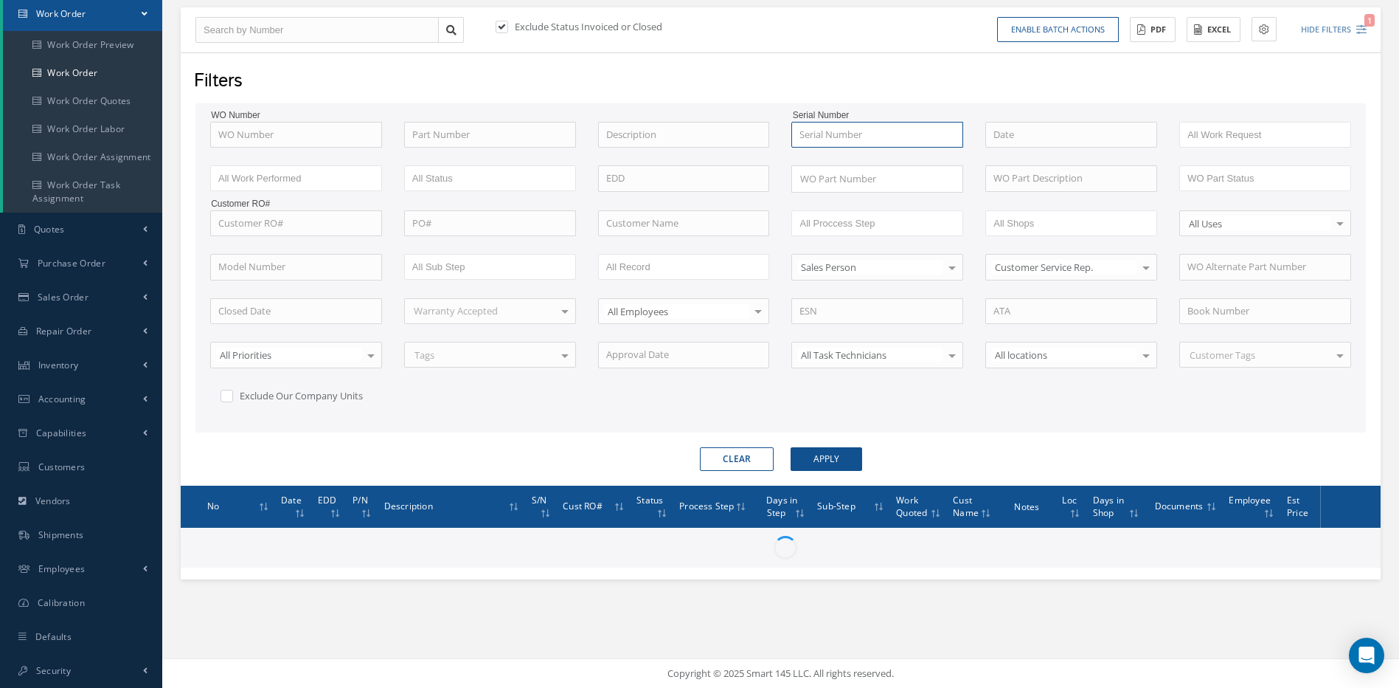
click at [828, 132] on input "text" at bounding box center [878, 135] width 172 height 27
type input "0491"
click at [791, 447] on button "Apply" at bounding box center [827, 459] width 72 height 24
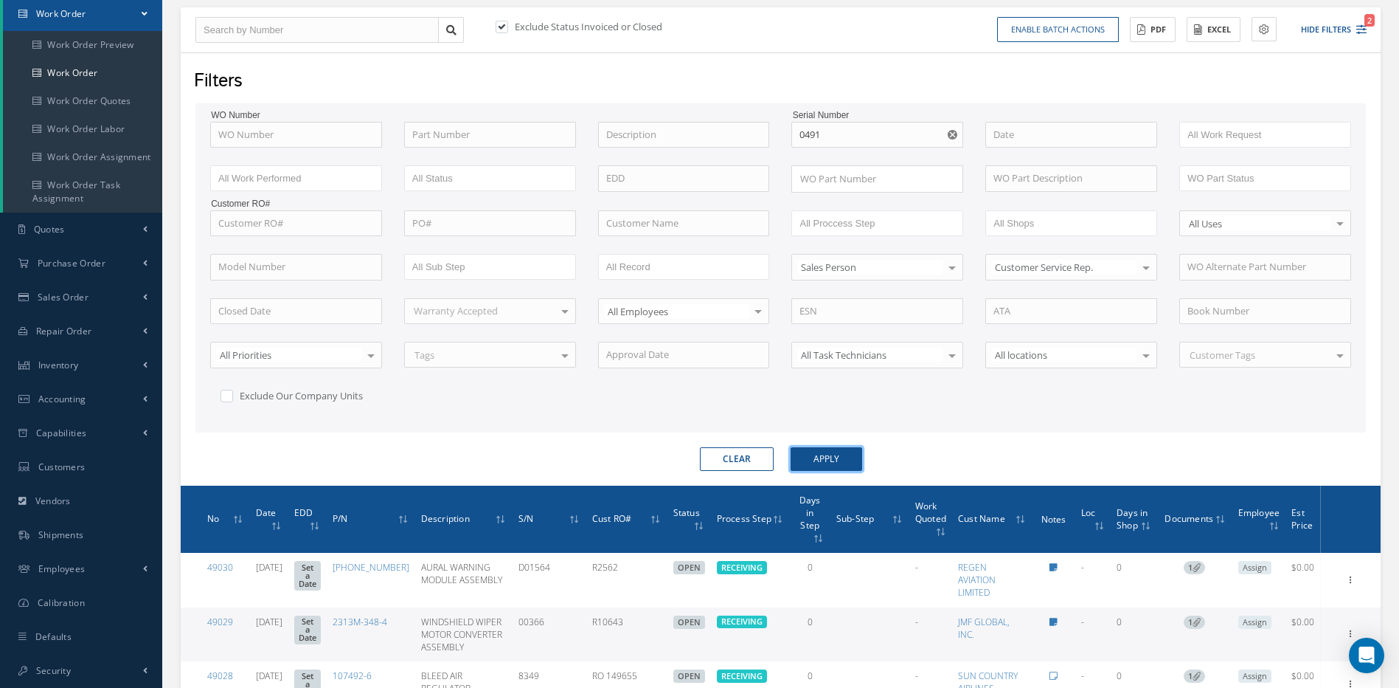
click at [836, 459] on button "Apply" at bounding box center [827, 459] width 72 height 24
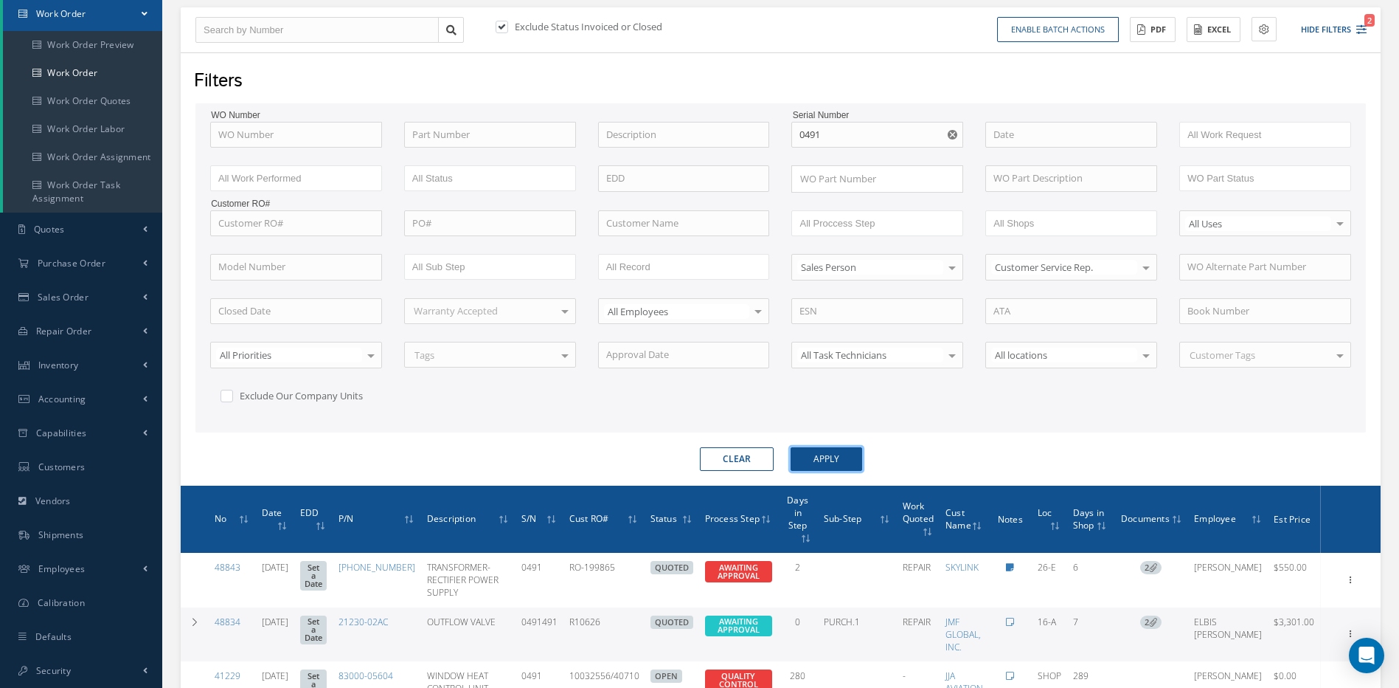
click at [836, 459] on button "Apply" at bounding box center [827, 459] width 72 height 24
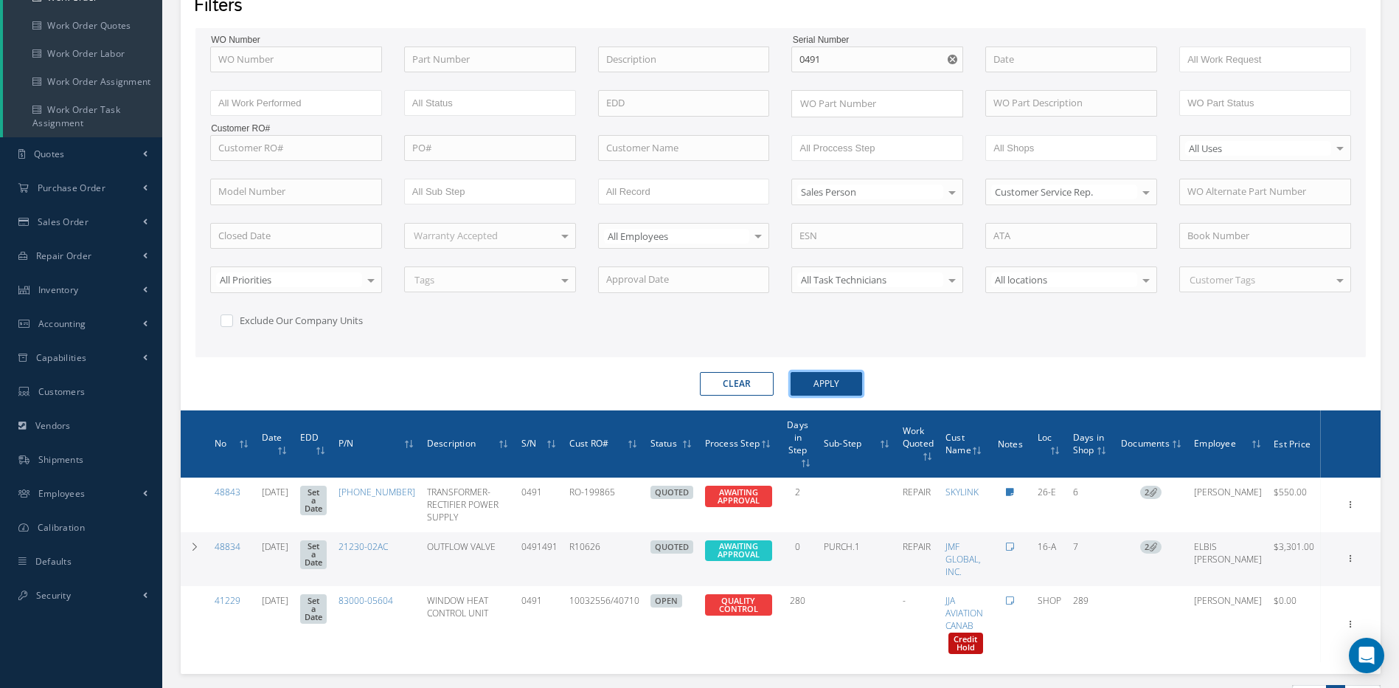
scroll to position [224, 0]
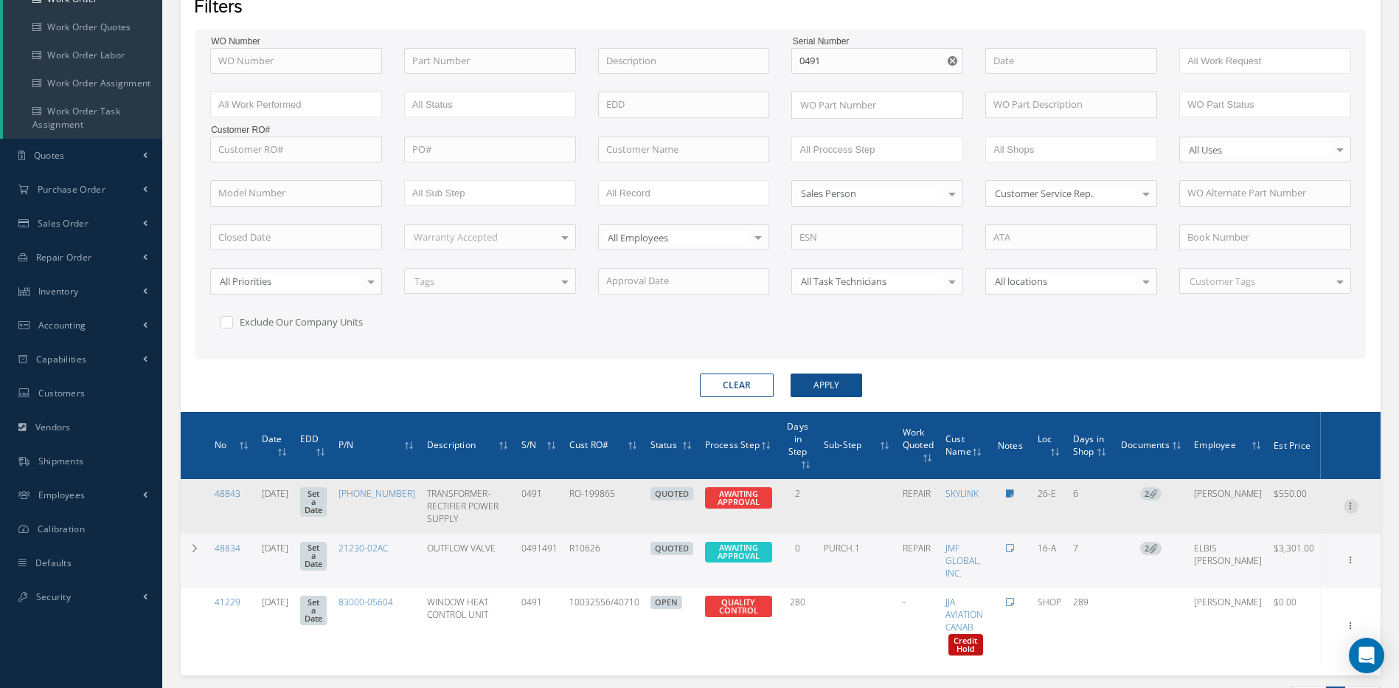
click at [1352, 499] on icon at bounding box center [1351, 505] width 15 height 12
click at [1349, 499] on icon at bounding box center [1351, 505] width 15 height 12
click at [1274, 621] on link "Documents" at bounding box center [1283, 629] width 117 height 19
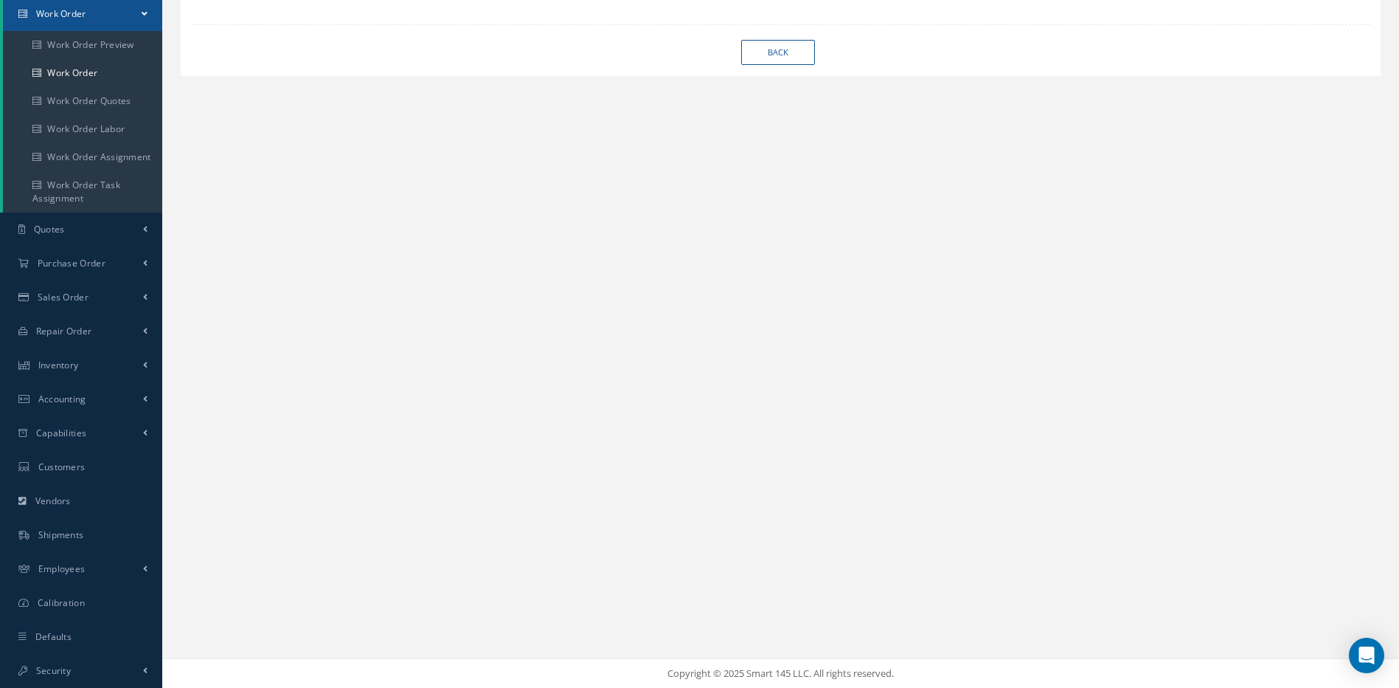
scroll to position [150, 0]
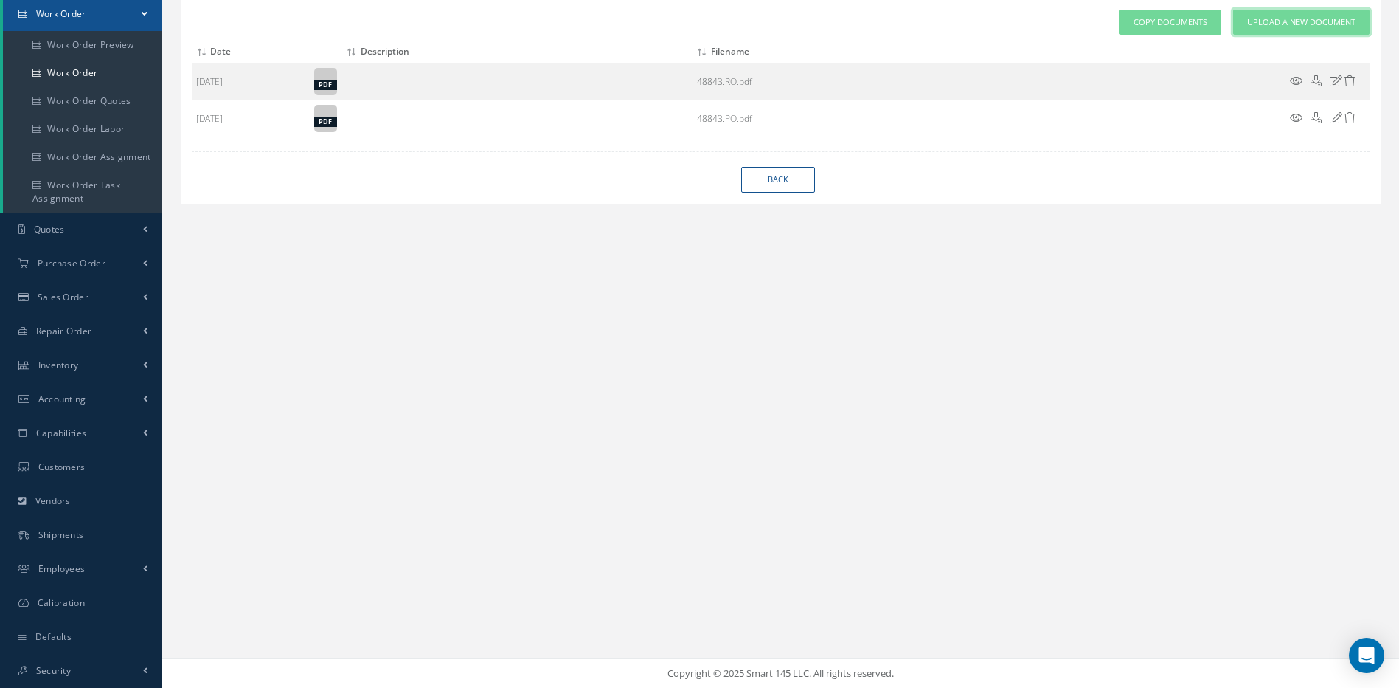
click at [1326, 18] on span "Upload a New Document" at bounding box center [1301, 22] width 108 height 13
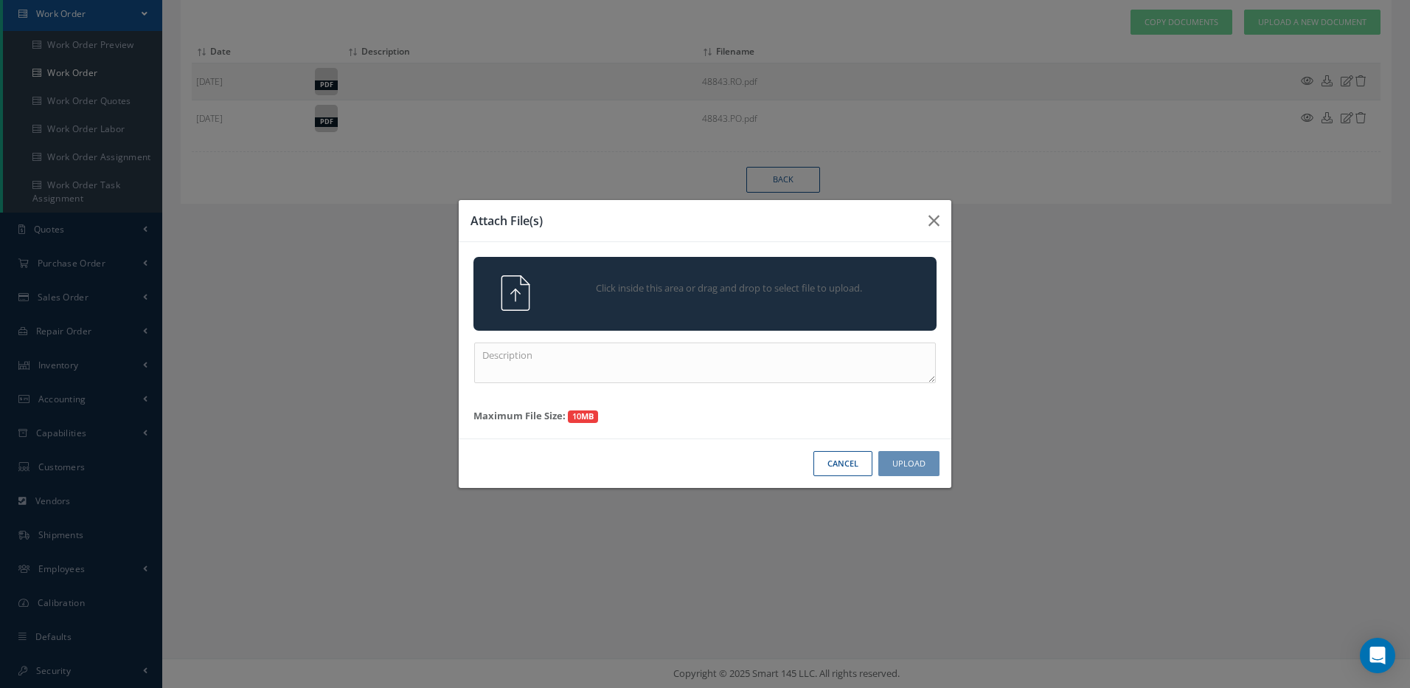
click at [716, 285] on span "Click inside this area or drag and drop to select file to upload." at bounding box center [729, 288] width 335 height 15
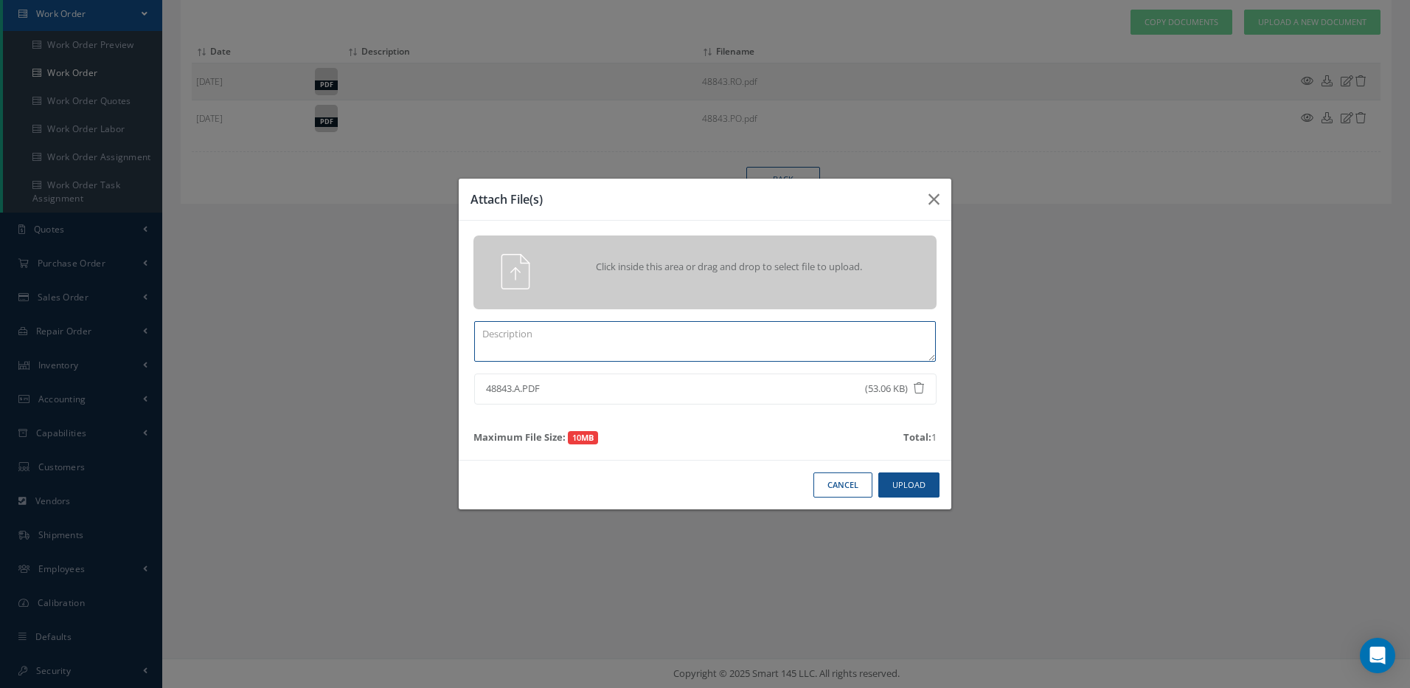
click at [585, 337] on textarea at bounding box center [705, 341] width 462 height 41
type textarea "APPROVAL"
click at [914, 480] on button "Upload" at bounding box center [909, 485] width 61 height 26
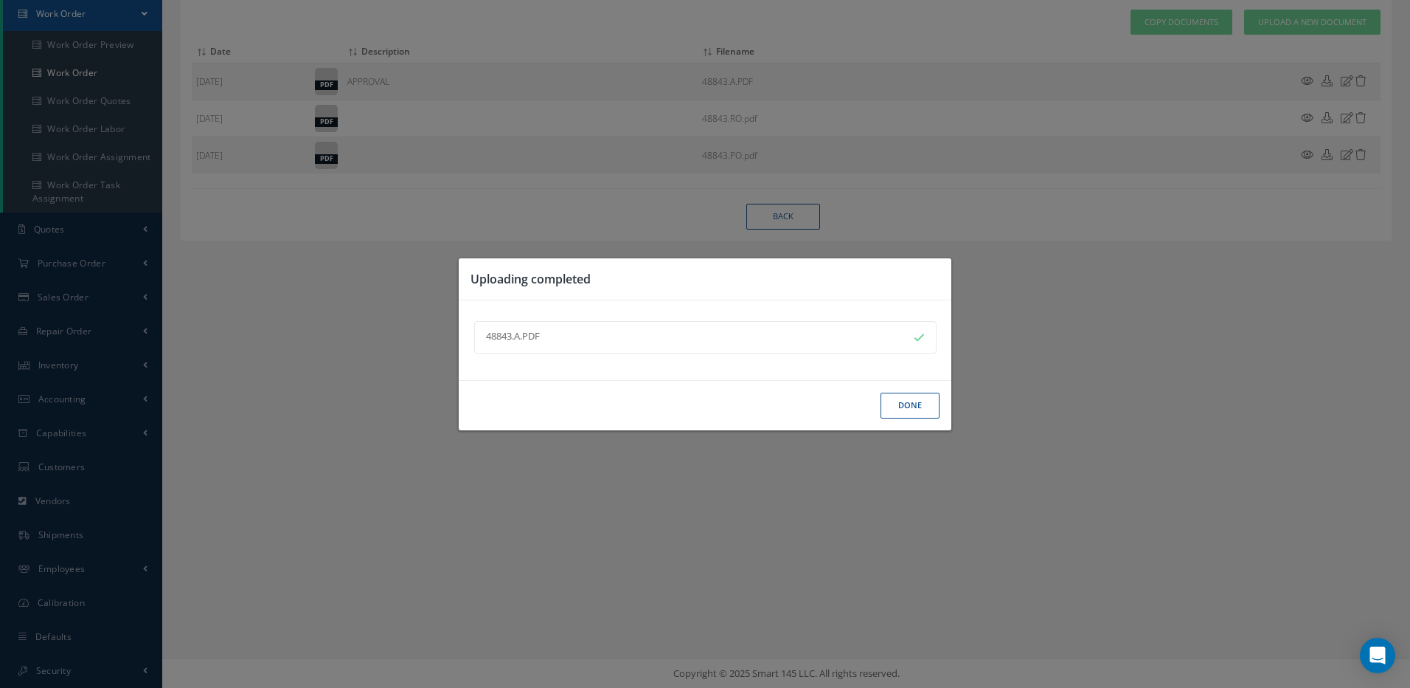
click at [910, 412] on button "Done" at bounding box center [910, 405] width 59 height 26
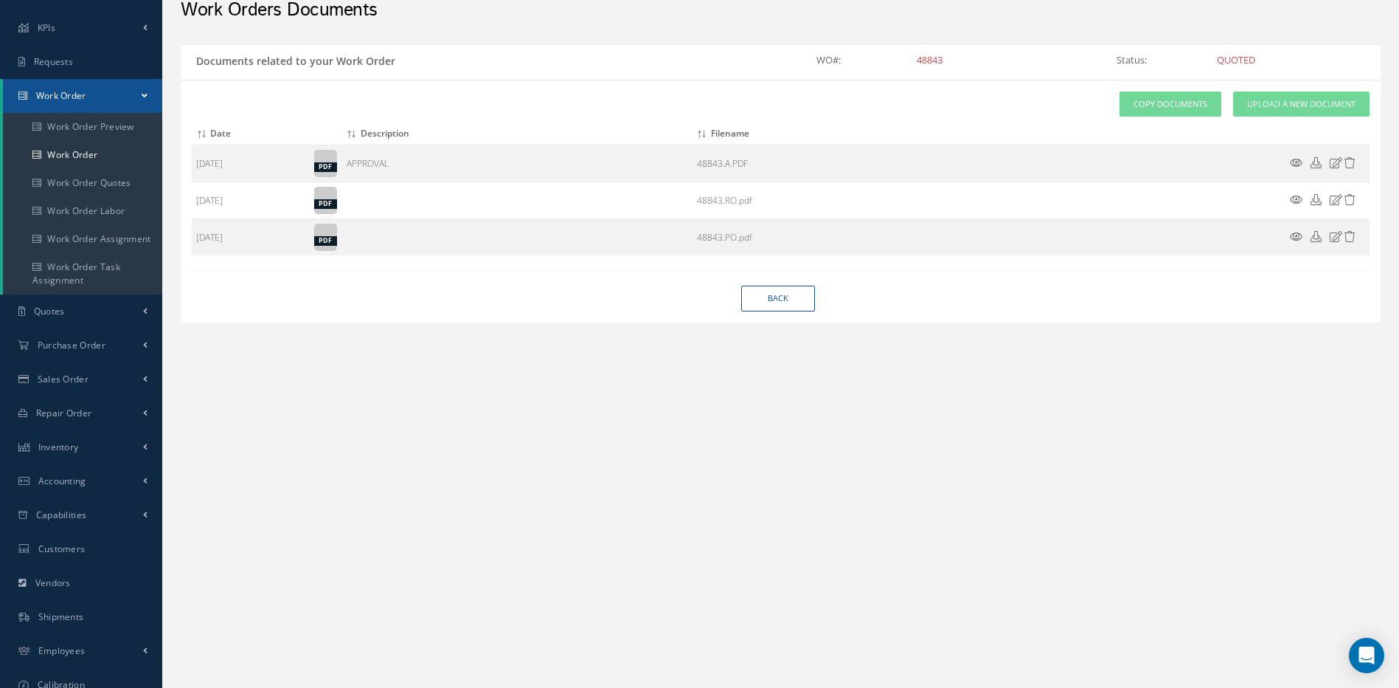
scroll to position [0, 0]
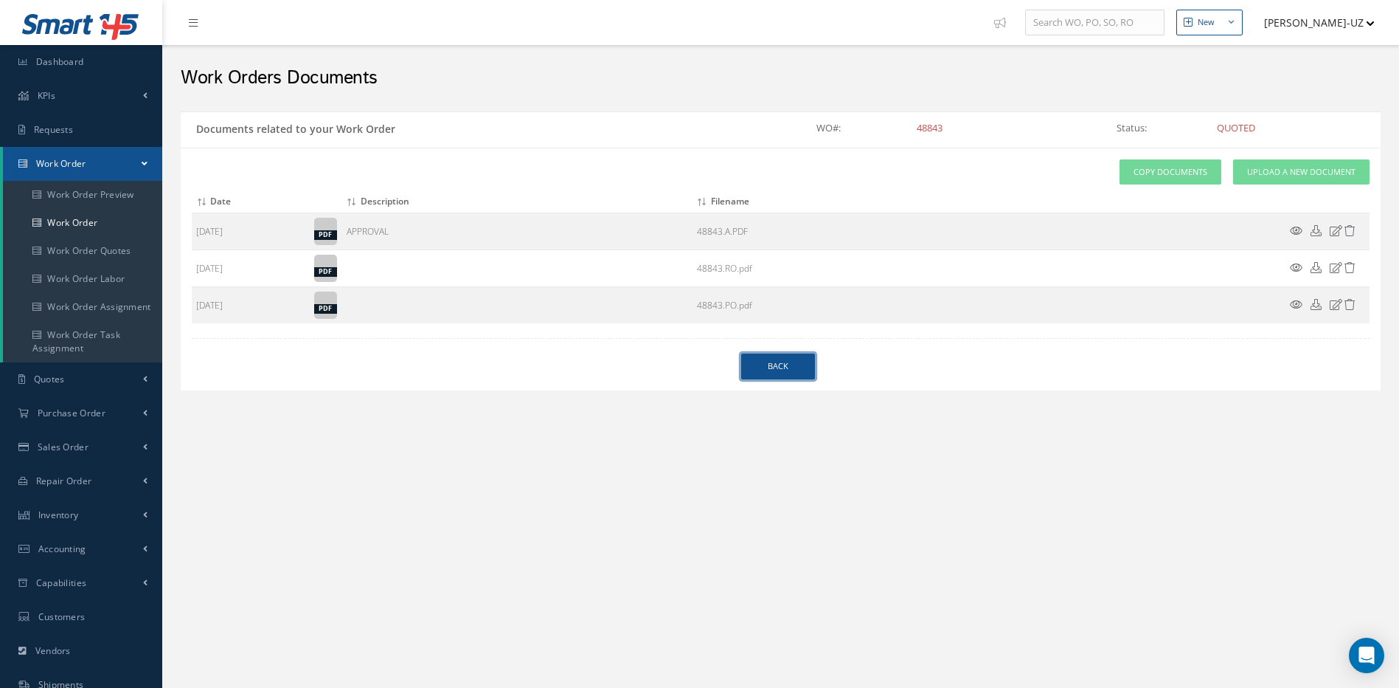
click at [789, 367] on link "Back" at bounding box center [778, 366] width 74 height 26
select select "25"
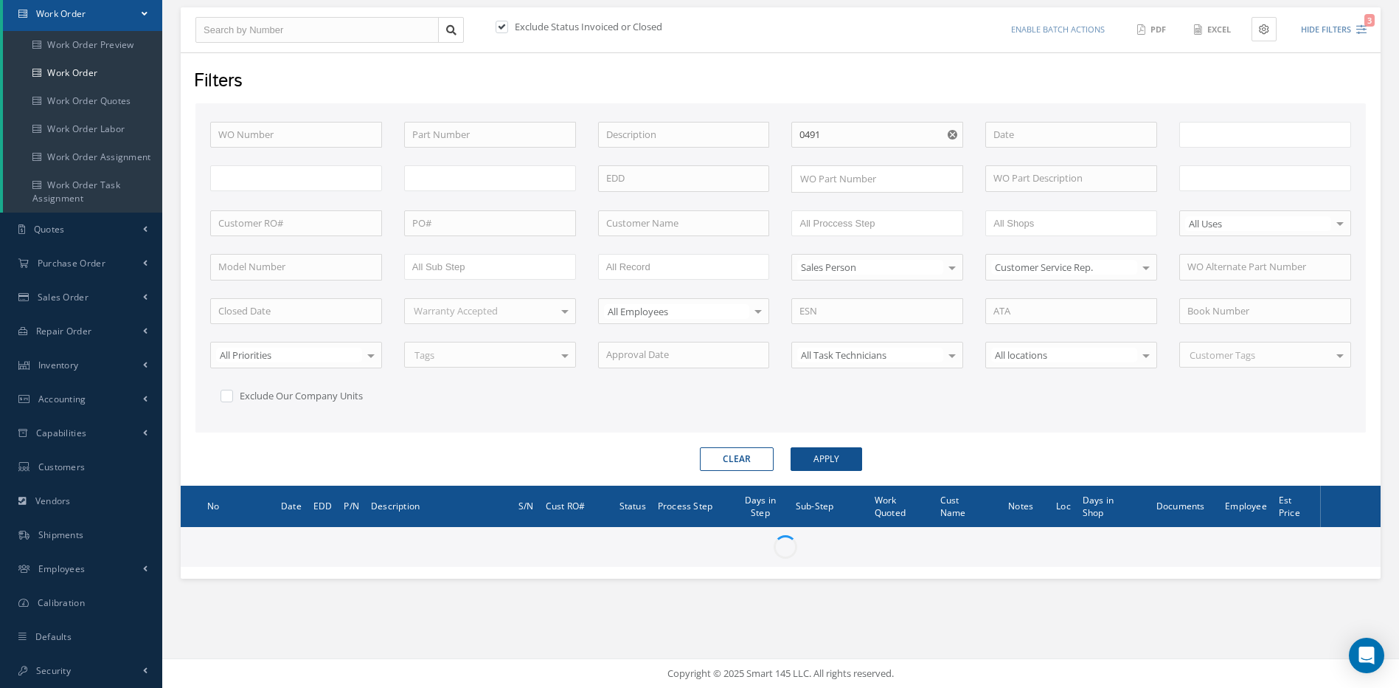
type input "All Work Request"
type input "All Work Performed"
type input "All Status"
type input "WO Part Status"
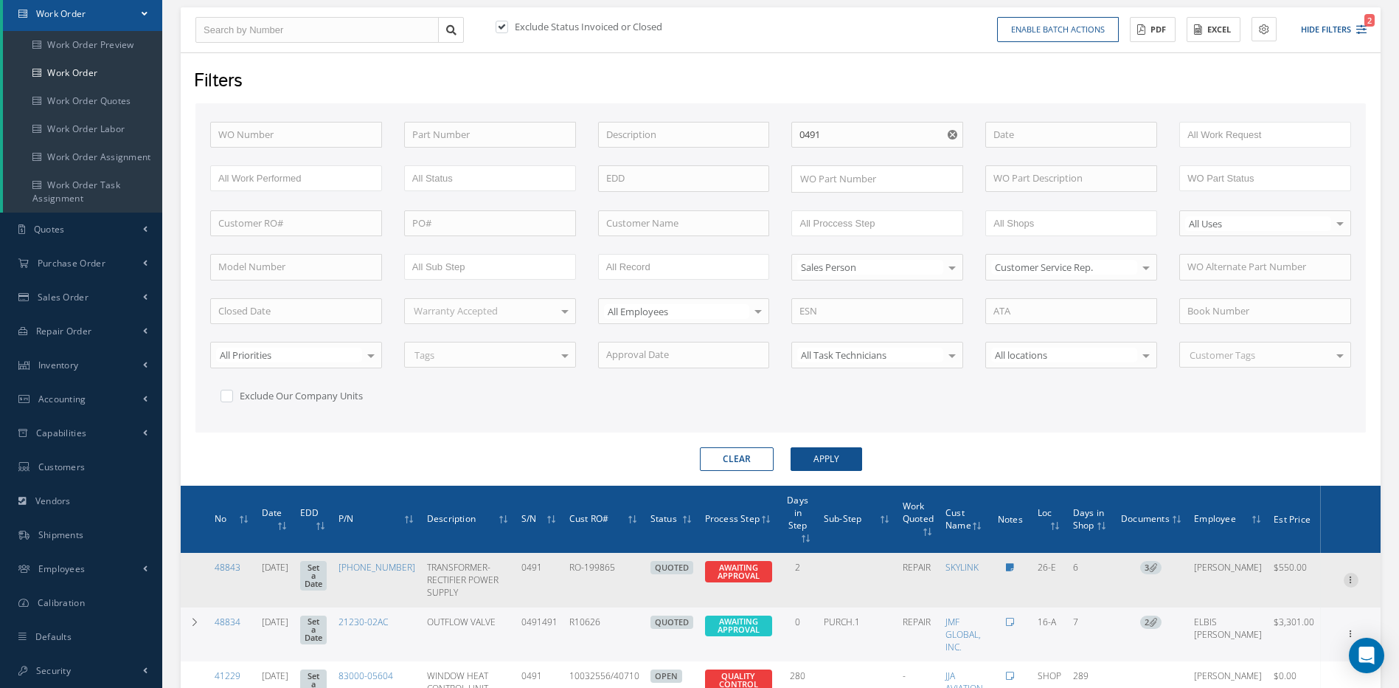
click at [1349, 572] on icon at bounding box center [1351, 578] width 15 height 12
click at [1263, 599] on link "Edit" at bounding box center [1283, 608] width 117 height 19
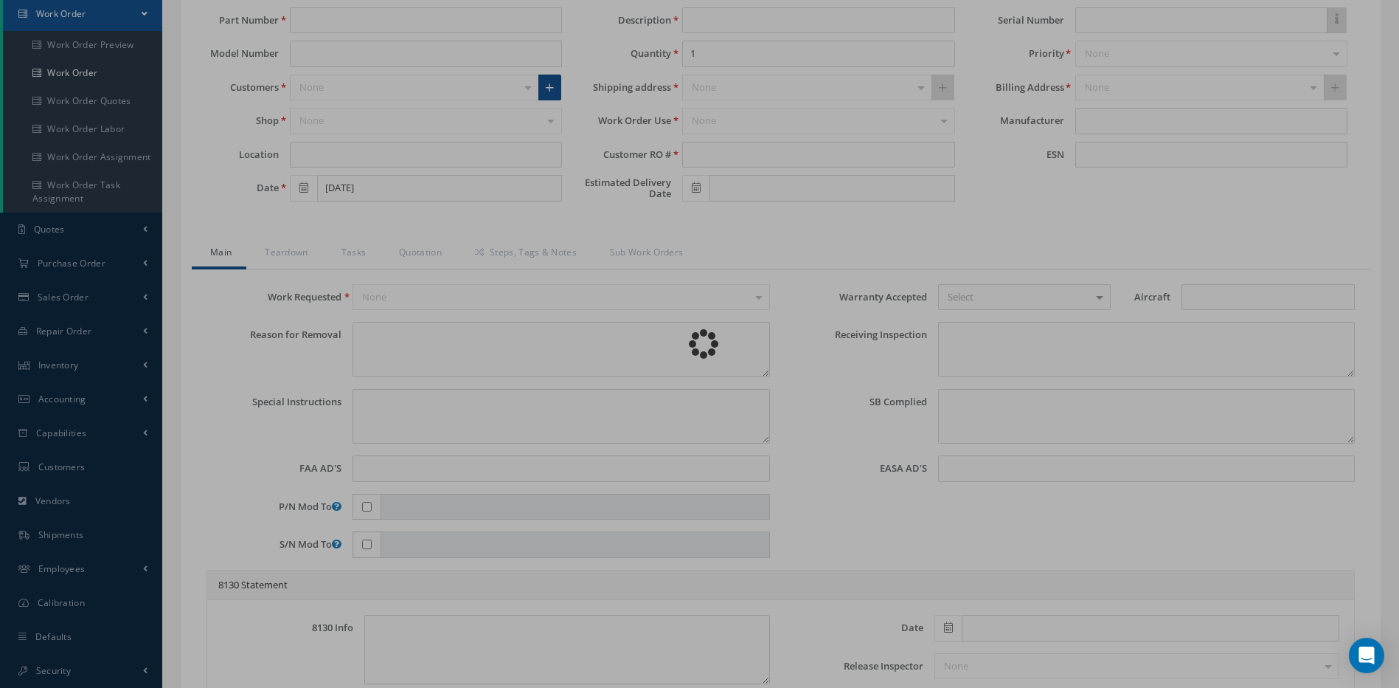
type input "080-20705-01"
type input "26-E"
type input "08/21/2025"
type input "TRANSFORMER-RECTIFIER POWER SUPPLY"
type input "RO-199865"
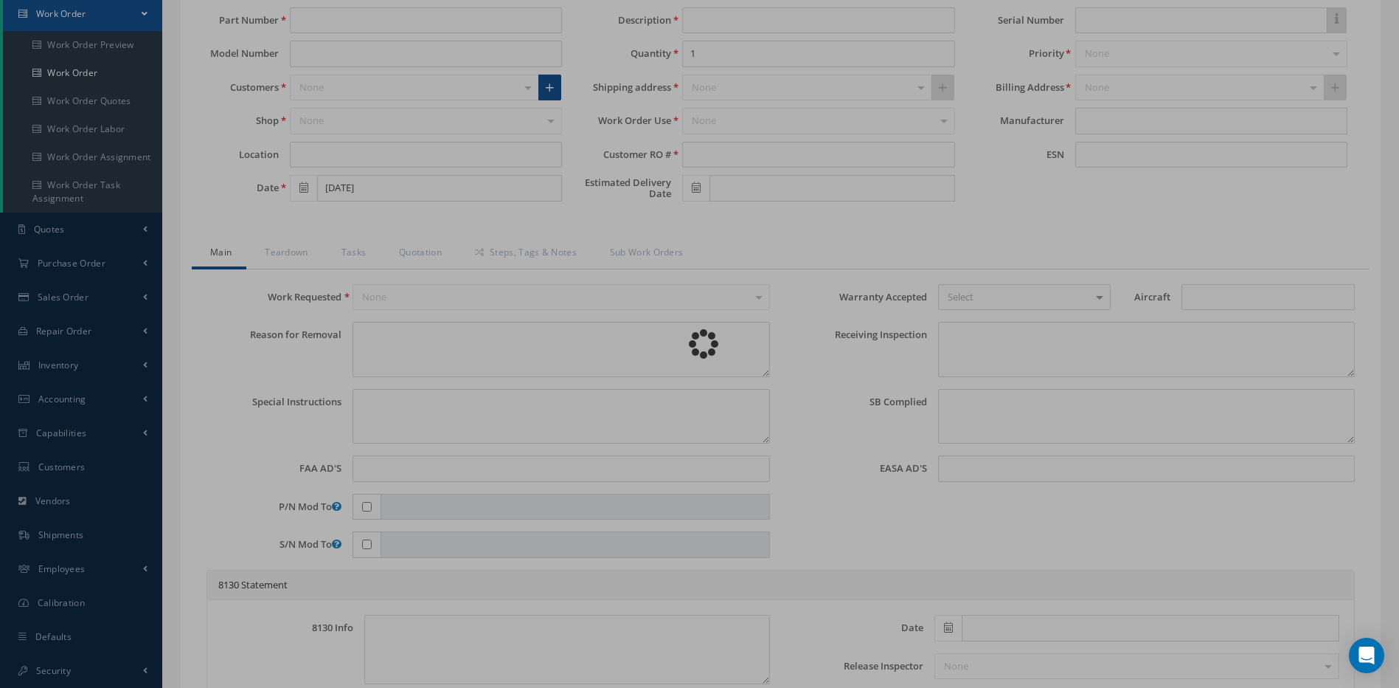
type input "0491"
type textarea "NONE"
type textarea "PLEASE SEE R.O. FOR DETAILS"
type textarea "NO VISUAL DAMAGE"
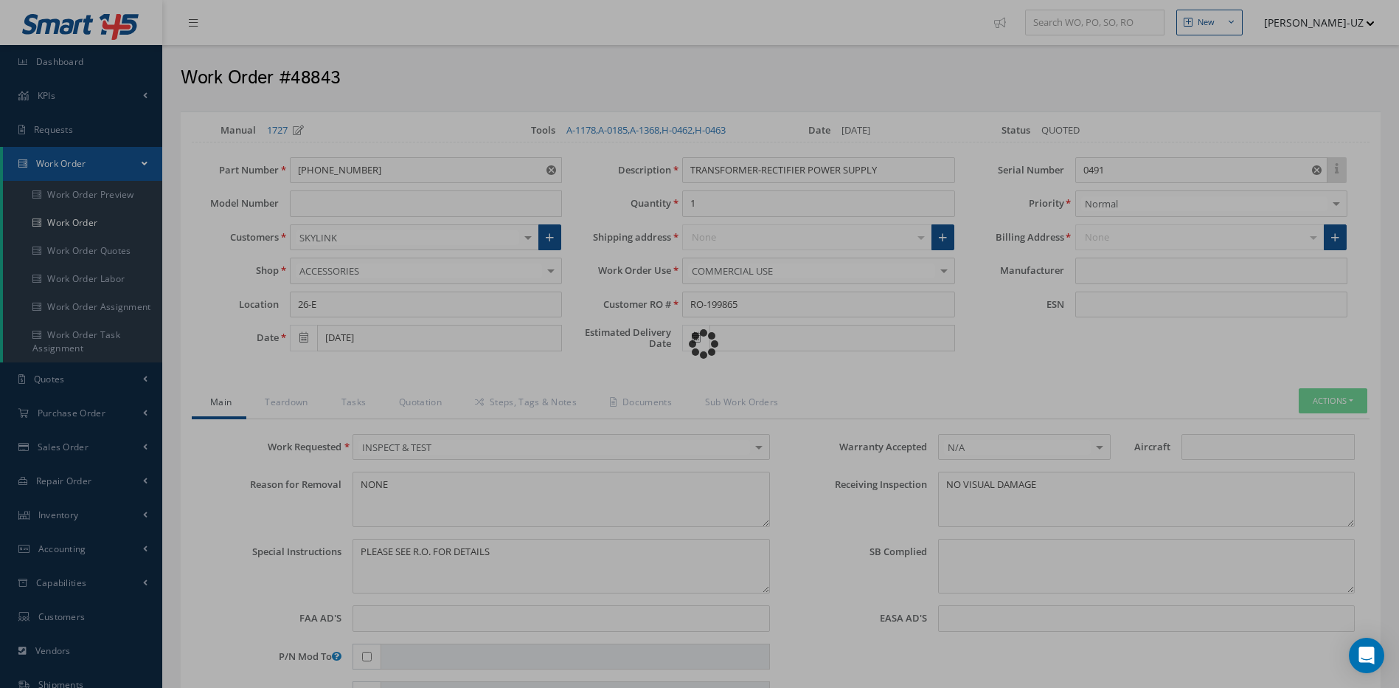
type input "MEGGITT SAFETY SYSTEMS"
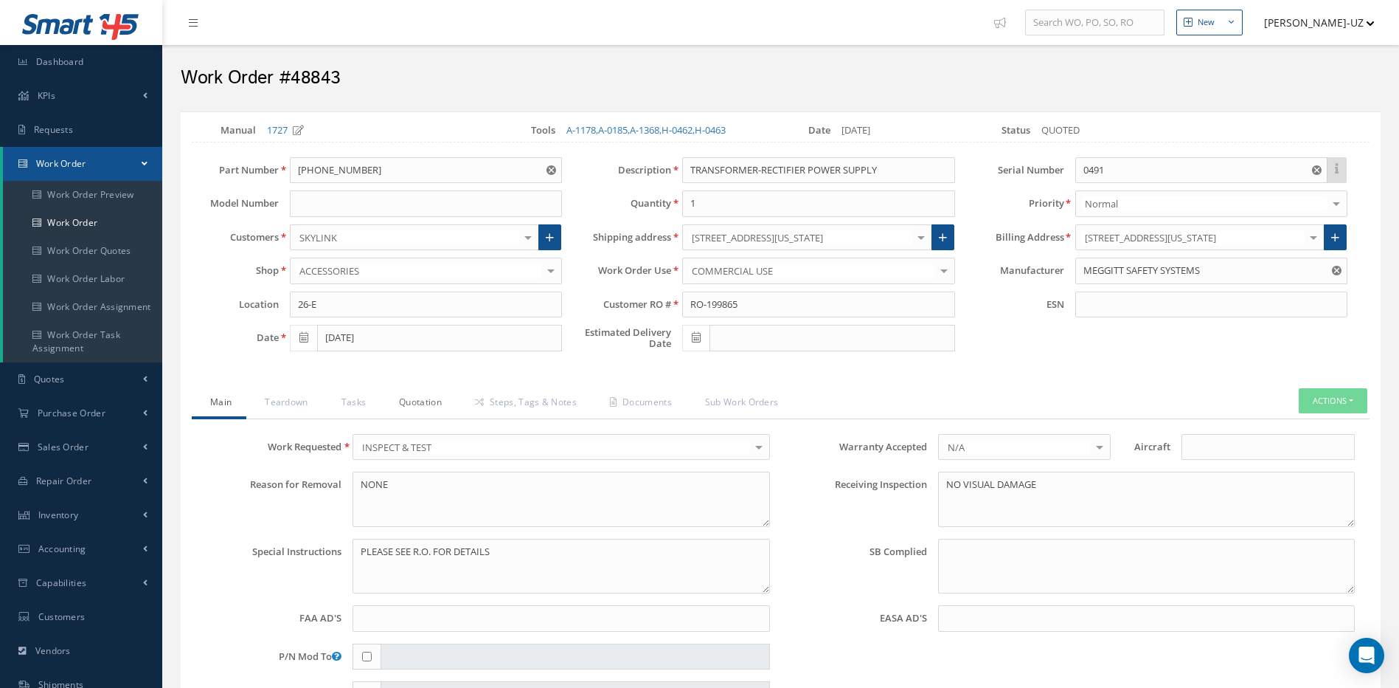
click at [429, 404] on link "Quotation" at bounding box center [419, 403] width 76 height 31
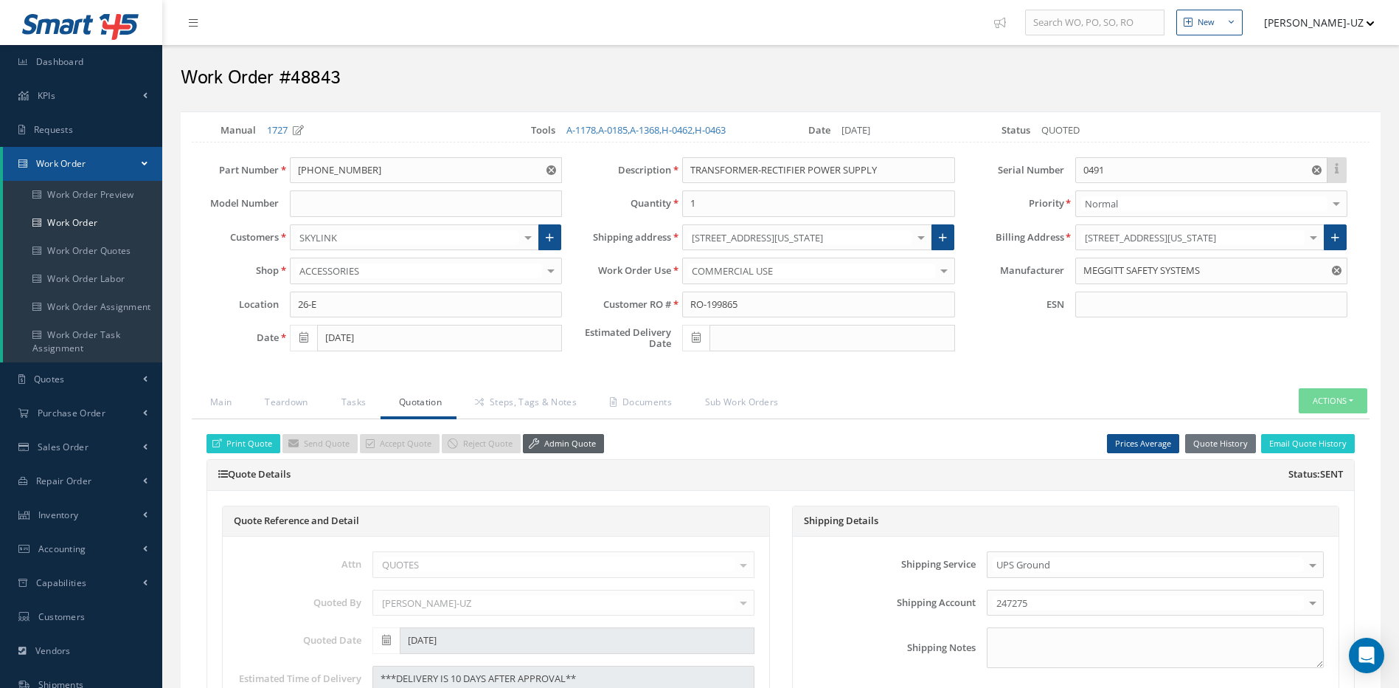
click at [564, 446] on link "Admin Quote" at bounding box center [563, 444] width 81 height 20
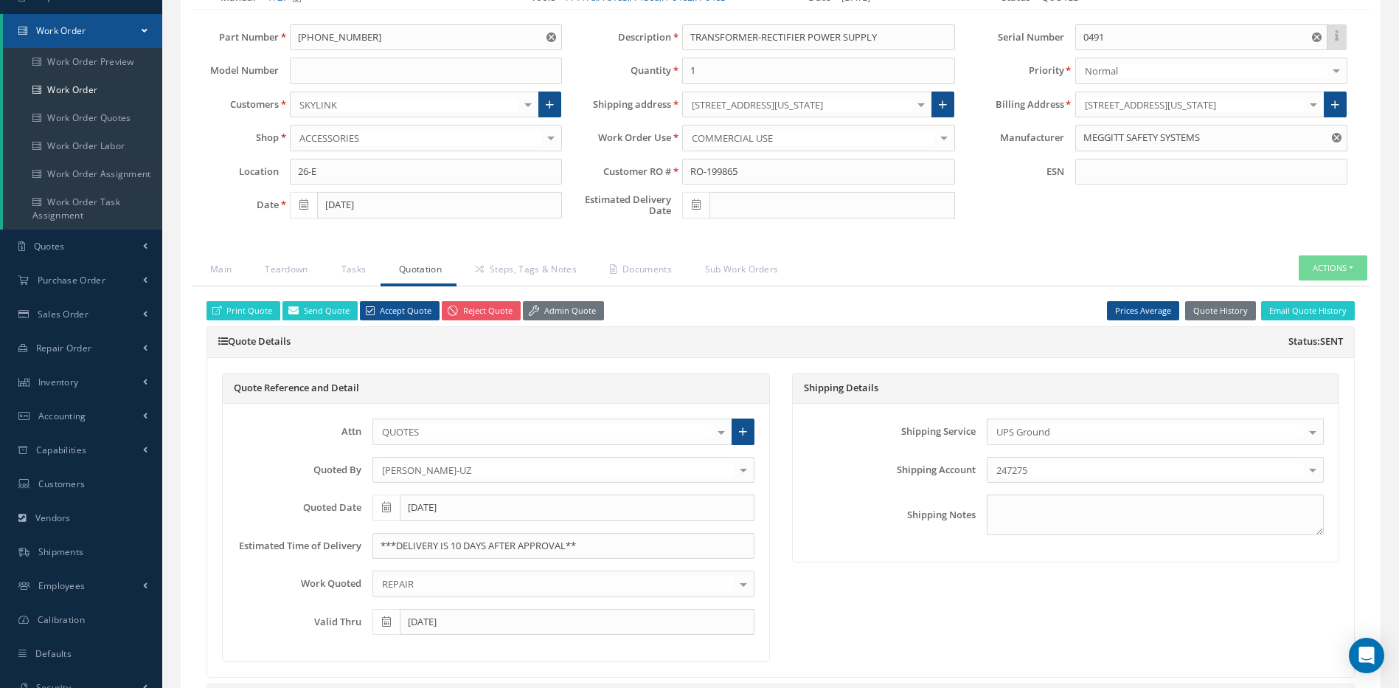
scroll to position [148, 0]
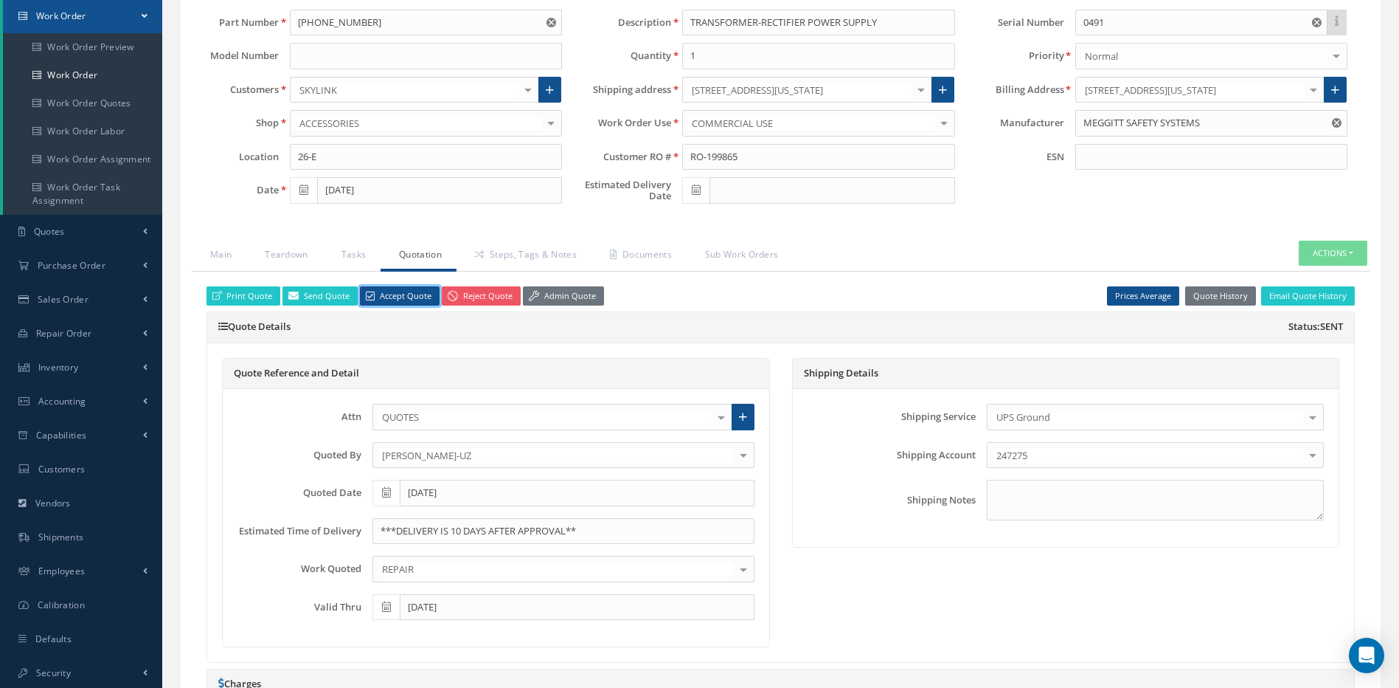
click at [385, 298] on link "Accept Quote" at bounding box center [400, 296] width 80 height 20
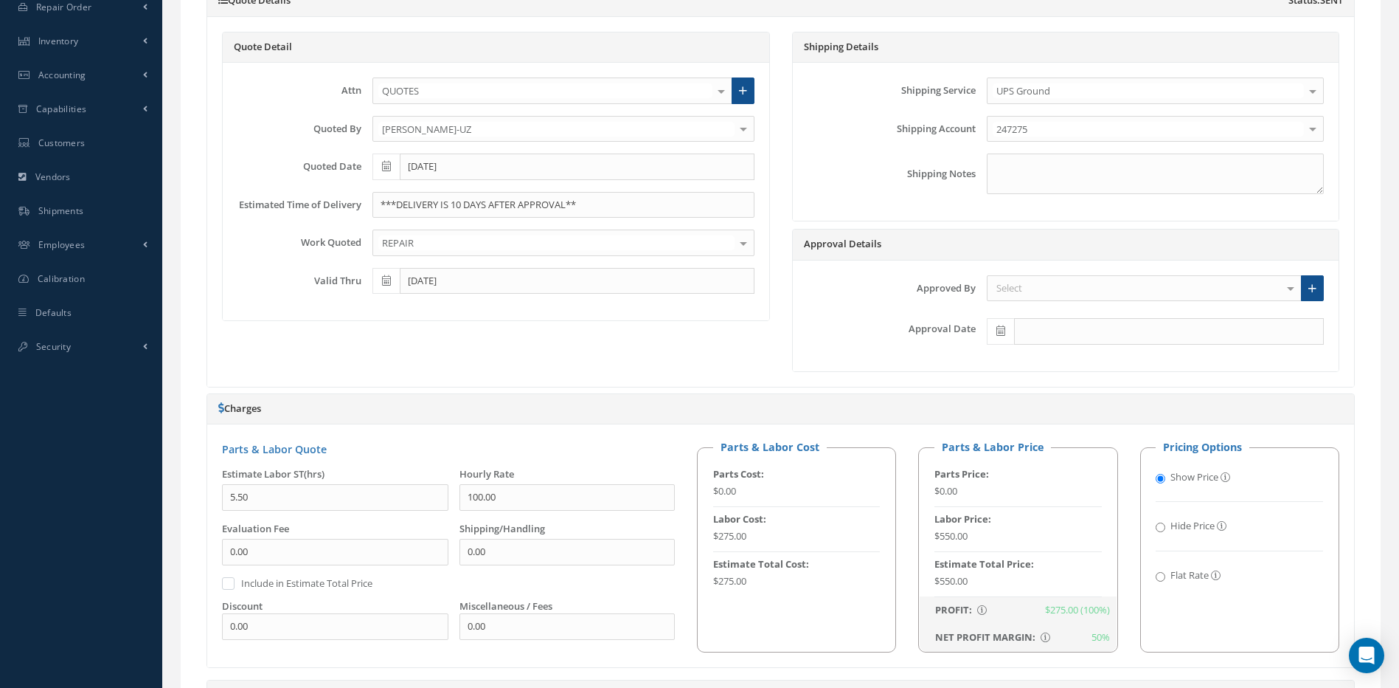
scroll to position [516, 0]
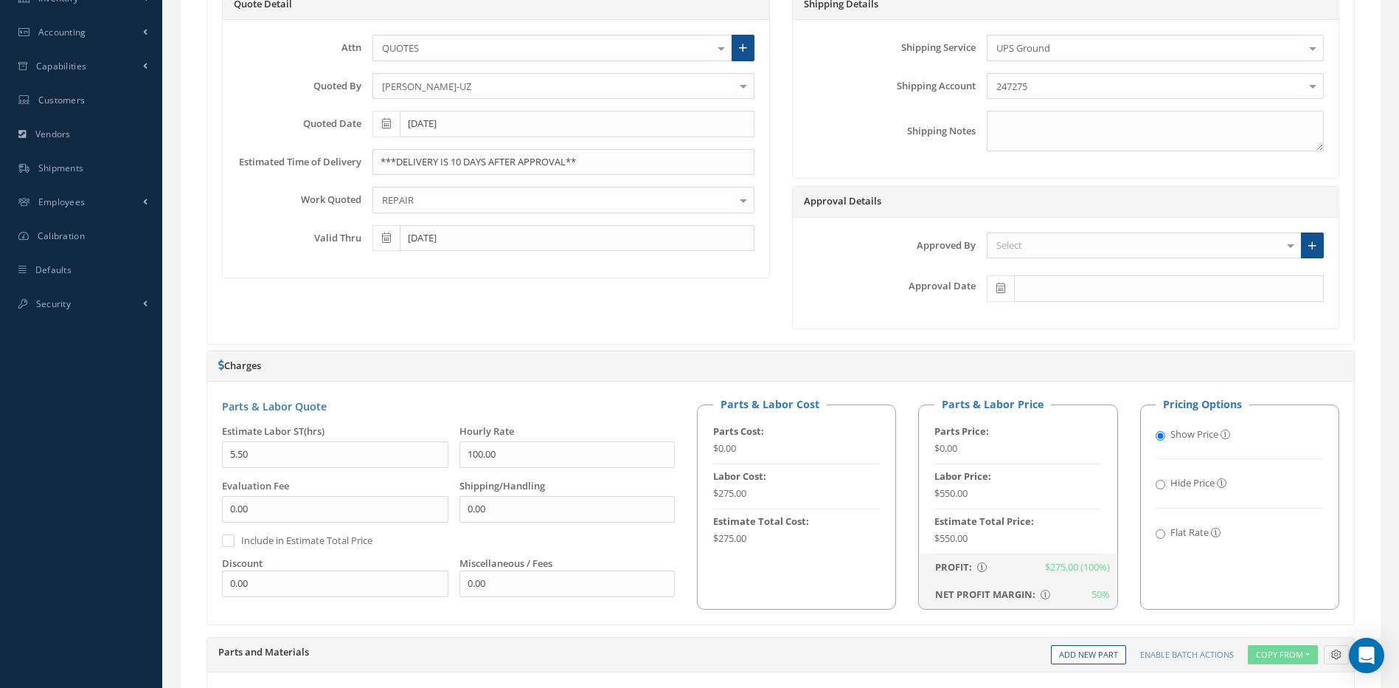
click at [1039, 246] on div "Select" at bounding box center [1144, 245] width 315 height 27
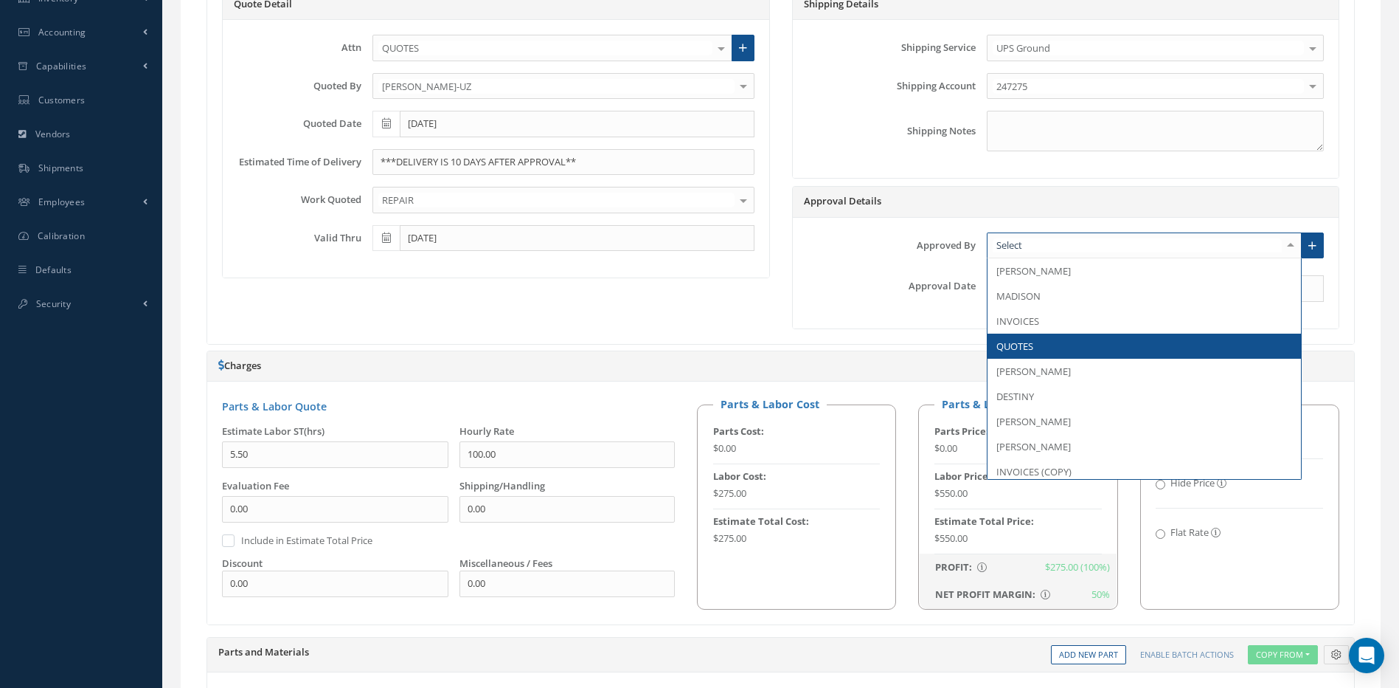
click at [1018, 343] on span "QUOTES" at bounding box center [1015, 345] width 37 height 13
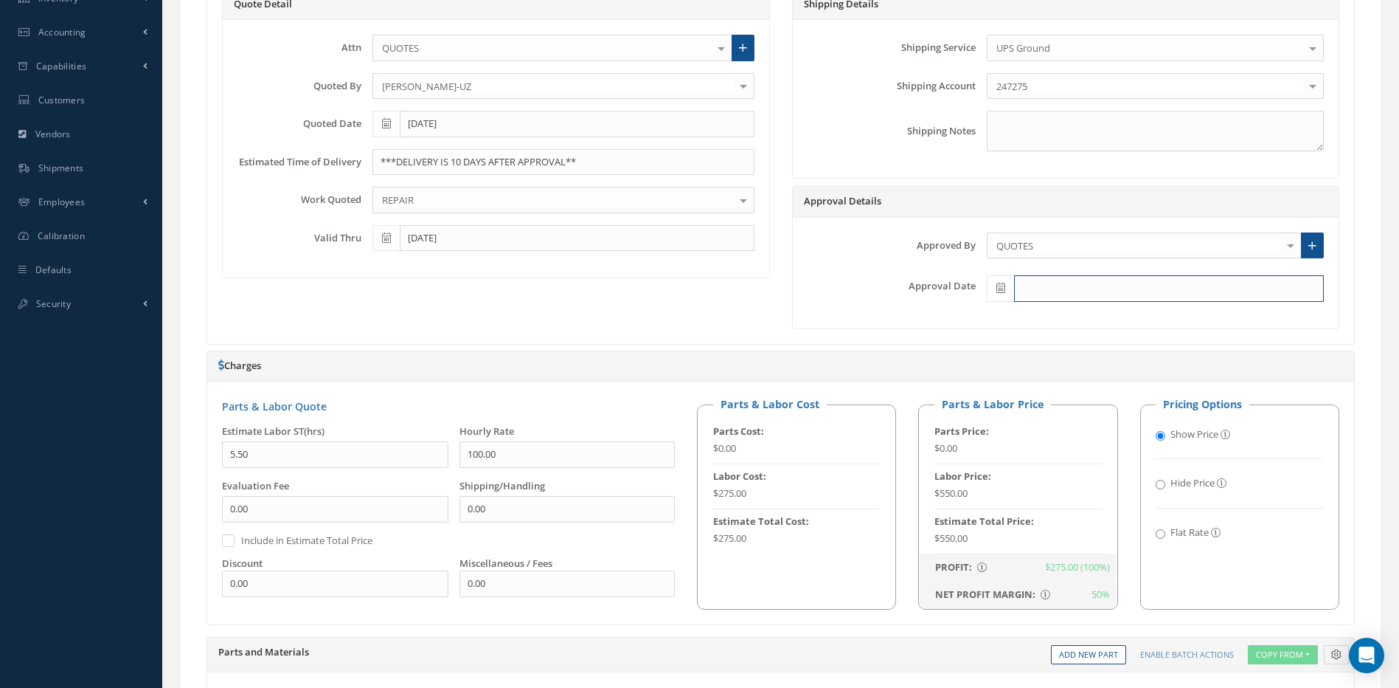
click at [1018, 285] on input "text" at bounding box center [1169, 288] width 310 height 27
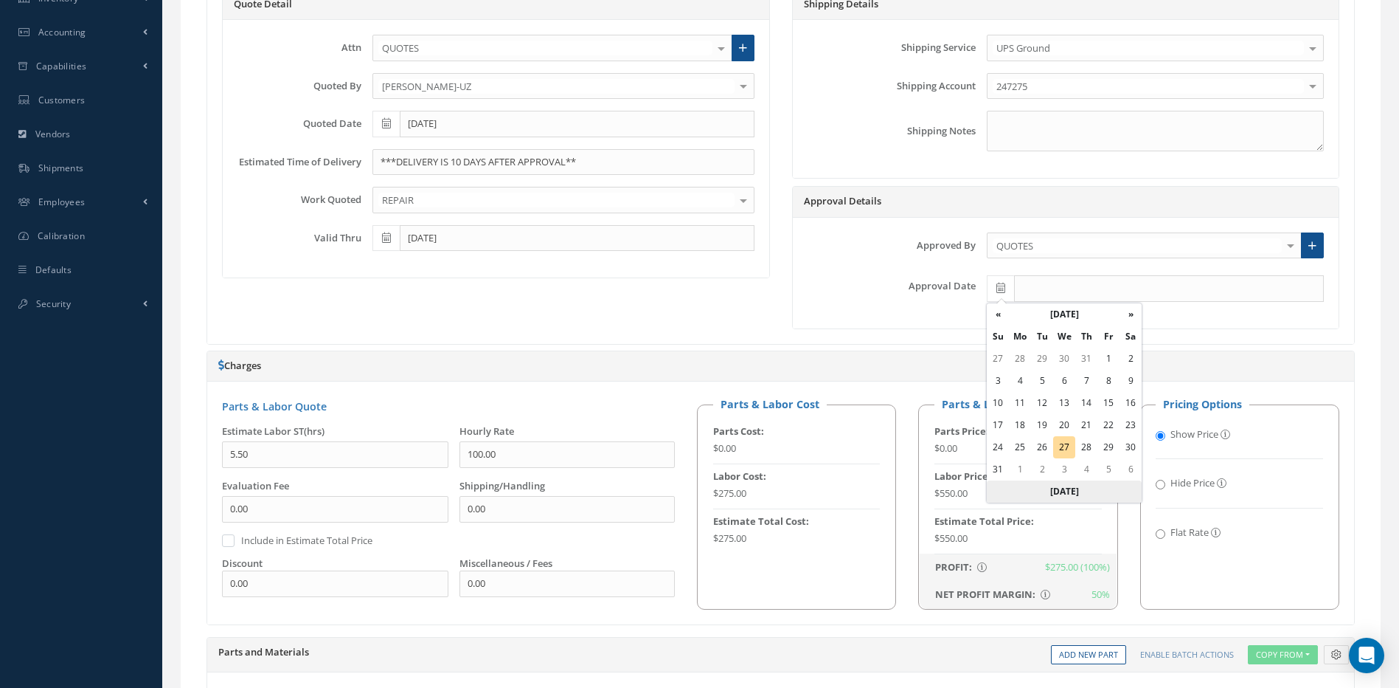
click at [1069, 483] on th "Today" at bounding box center [1064, 491] width 155 height 22
type input "08/27/2025"
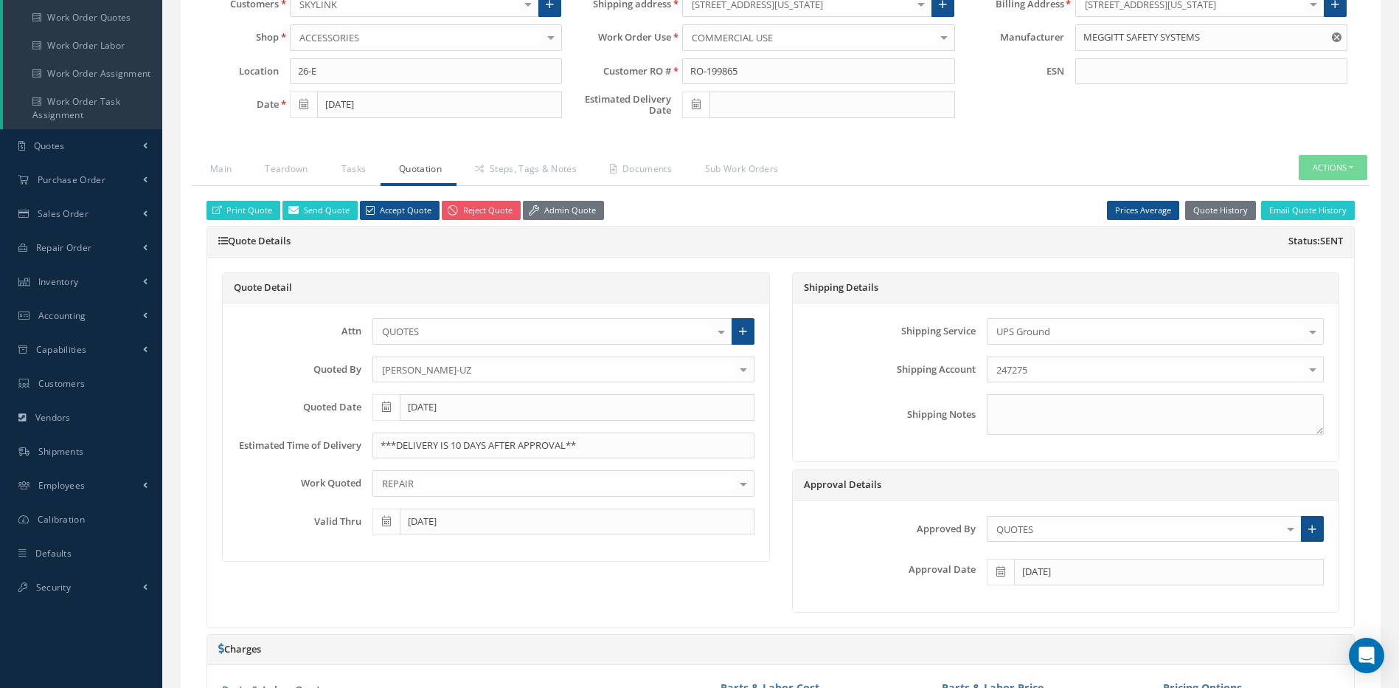
scroll to position [221, 0]
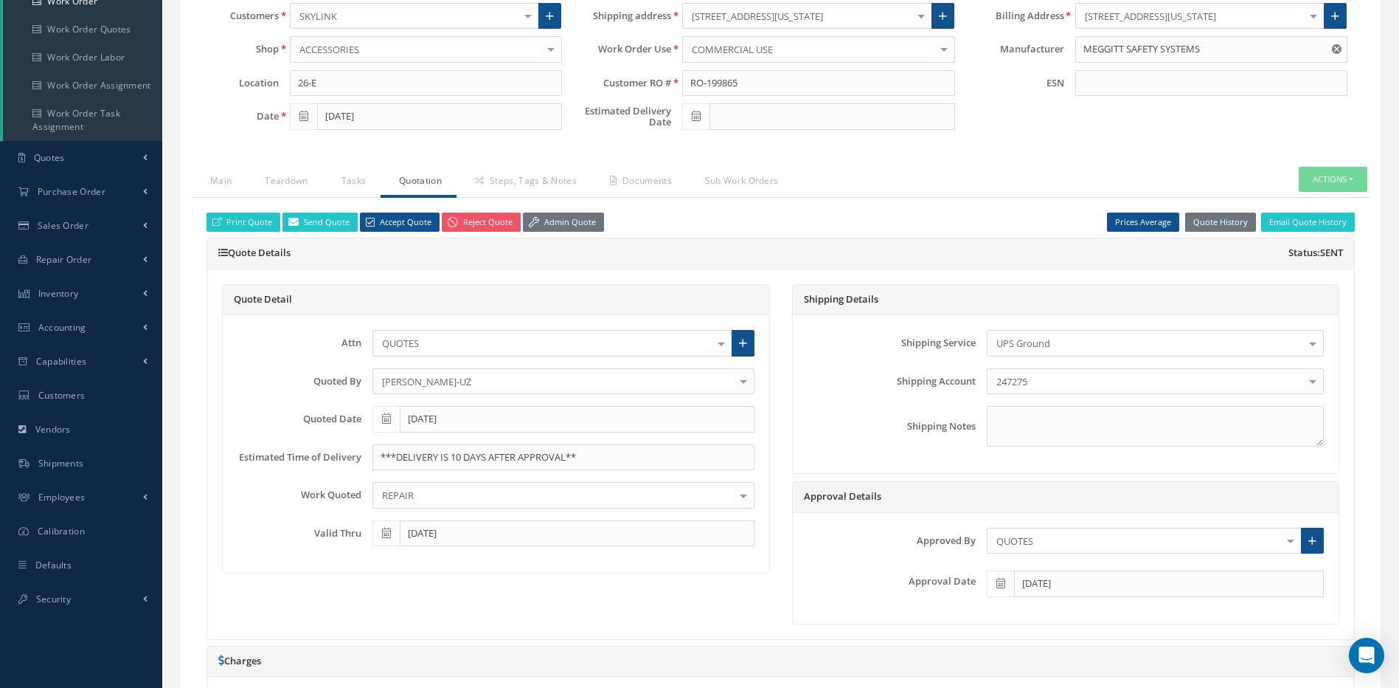
click at [697, 117] on icon at bounding box center [696, 116] width 9 height 10
click at [802, 296] on td "5" at bounding box center [804, 297] width 22 height 22
type input "09/05/2025"
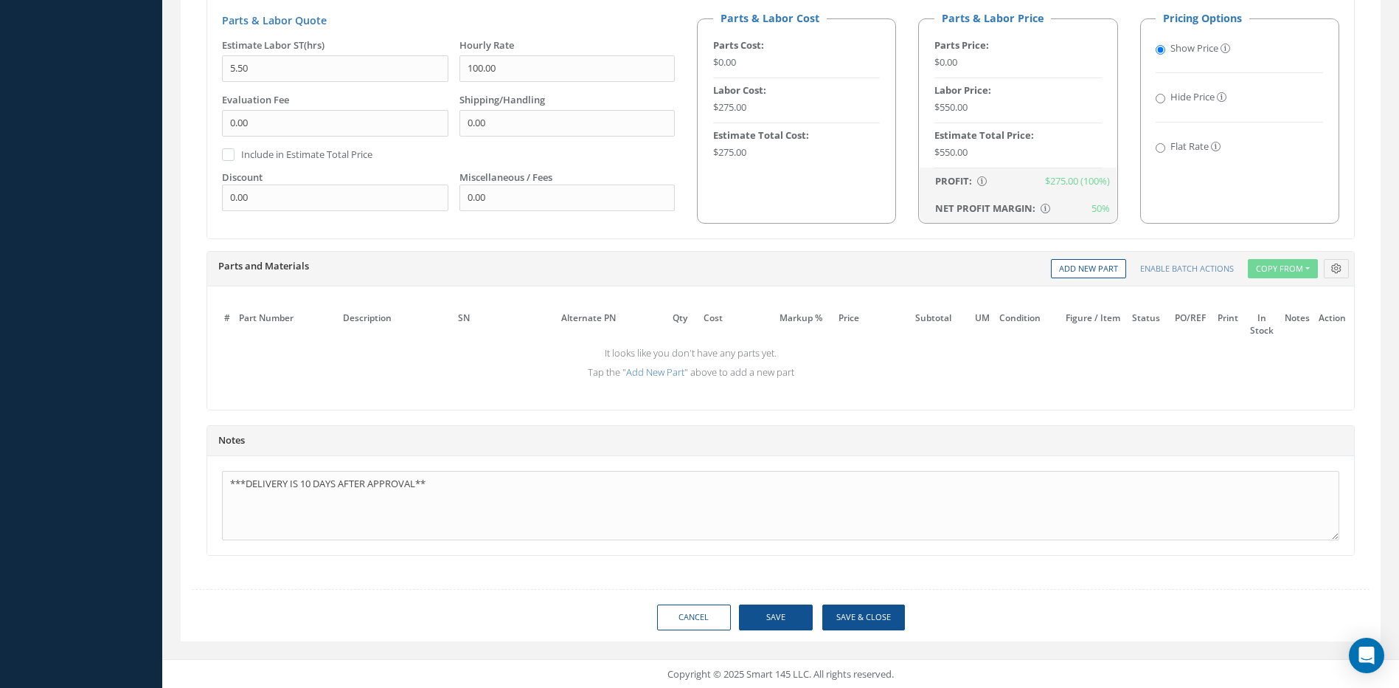
scroll to position [904, 0]
click at [776, 617] on button "Save" at bounding box center [776, 616] width 74 height 26
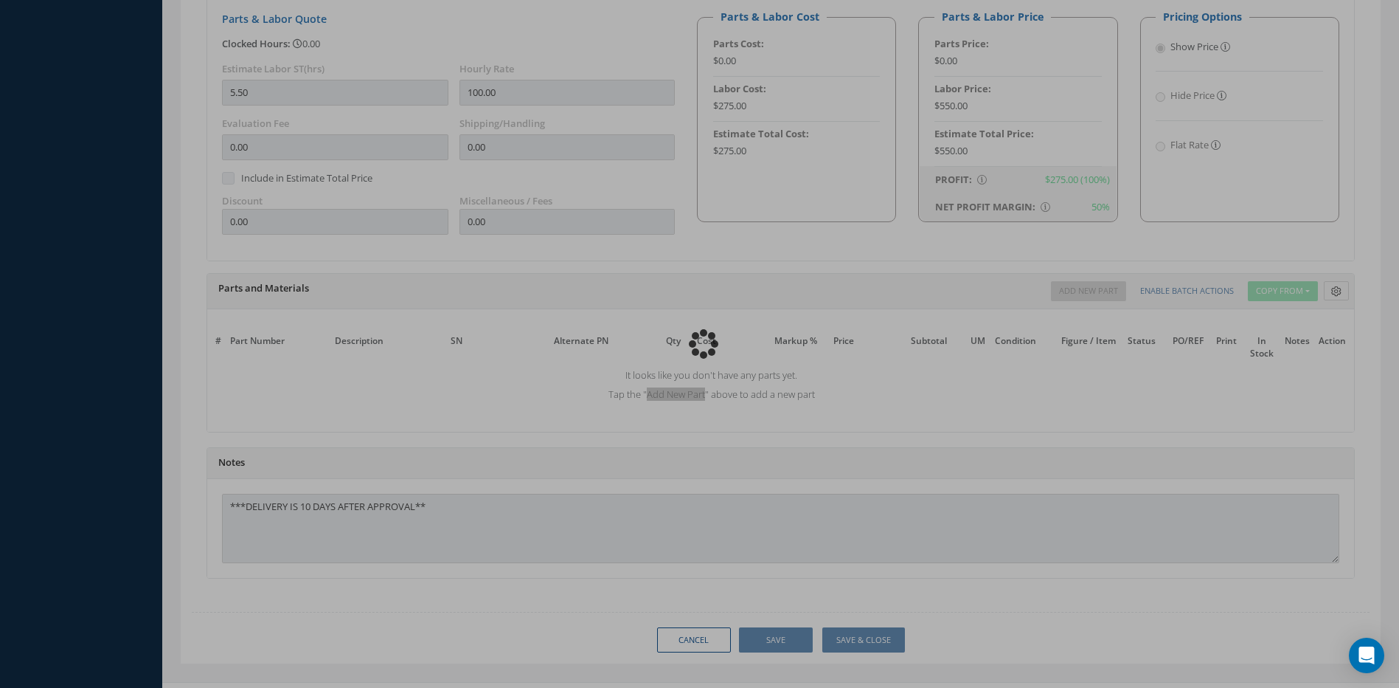
type input "MEGGITT SAFETY SYSTEMS"
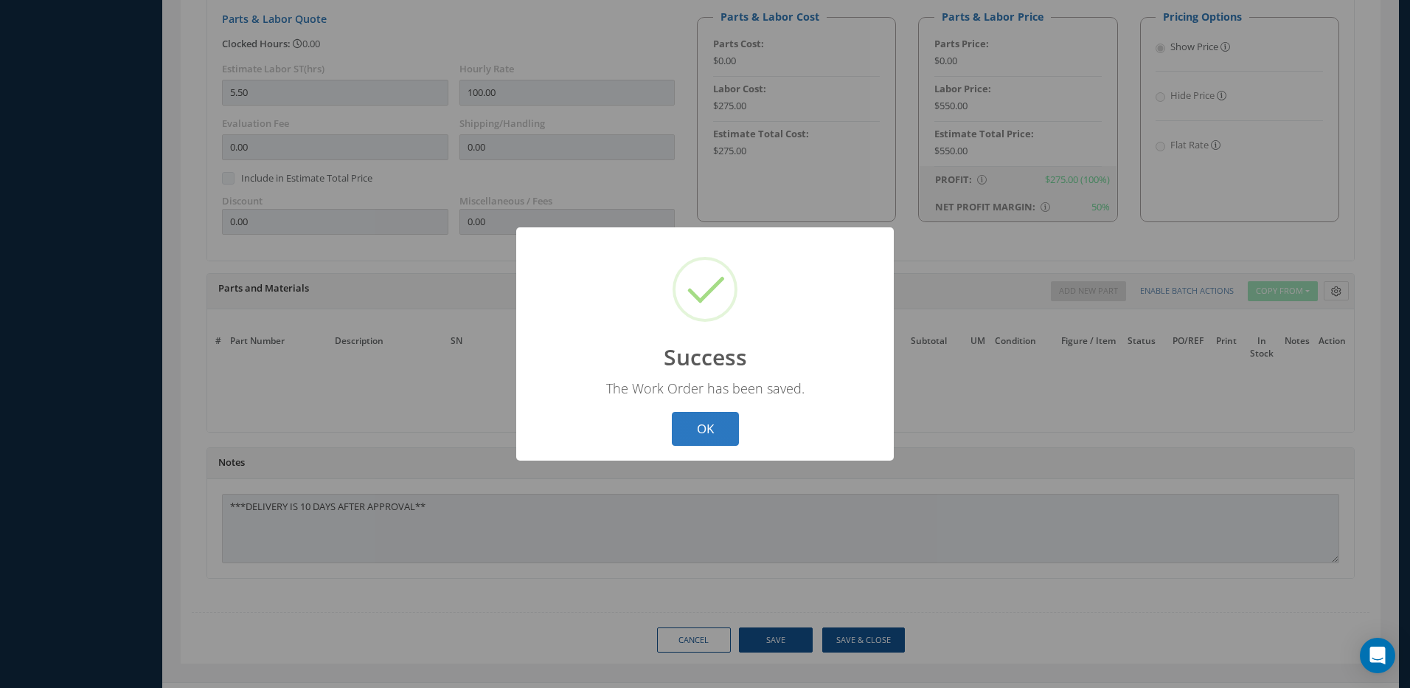
click at [725, 441] on button "OK" at bounding box center [705, 429] width 67 height 35
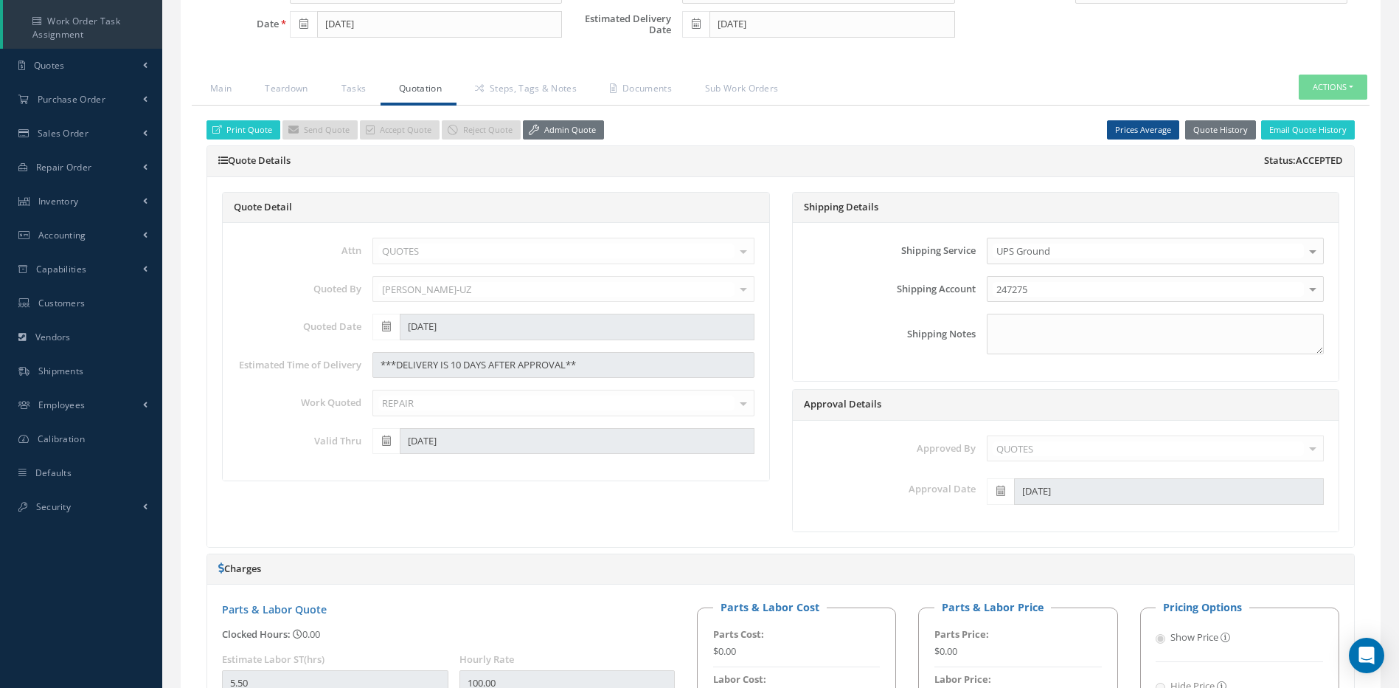
scroll to position [263, 0]
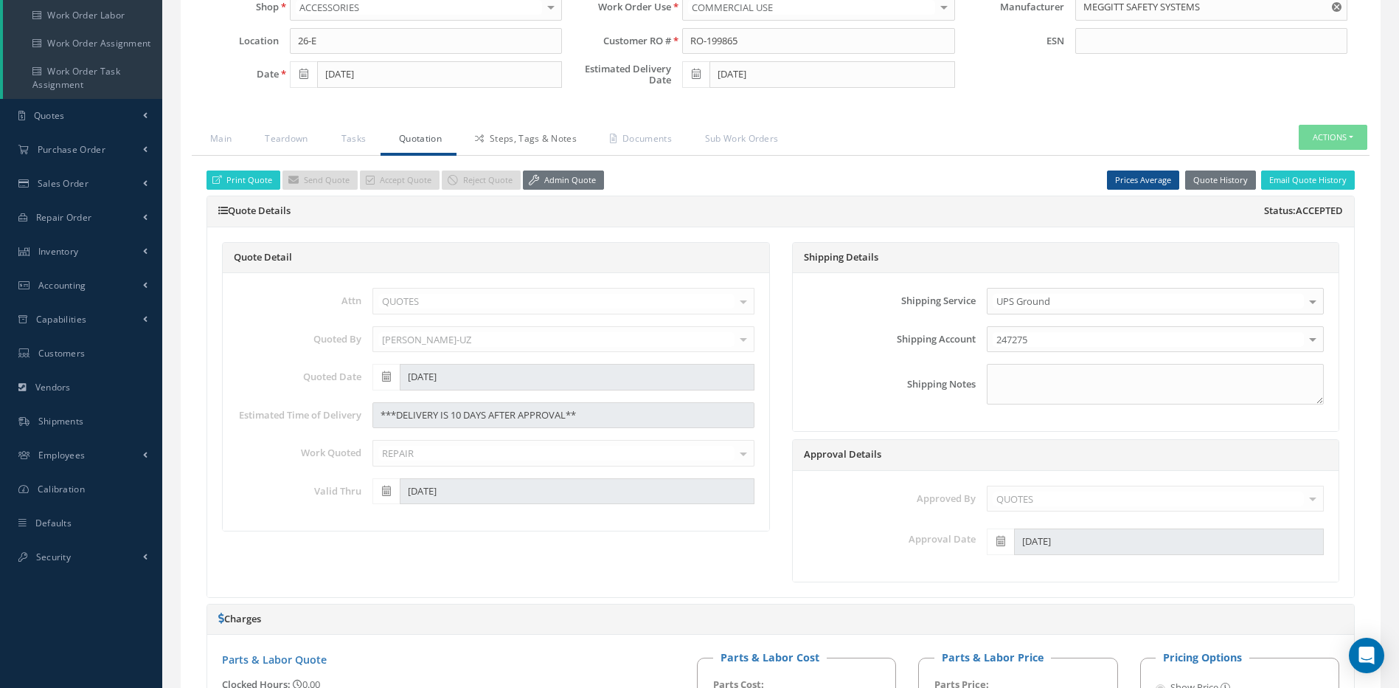
drag, startPoint x: 517, startPoint y: 135, endPoint x: 508, endPoint y: 147, distance: 14.8
click at [517, 135] on link "Steps, Tags & Notes" at bounding box center [524, 140] width 135 height 31
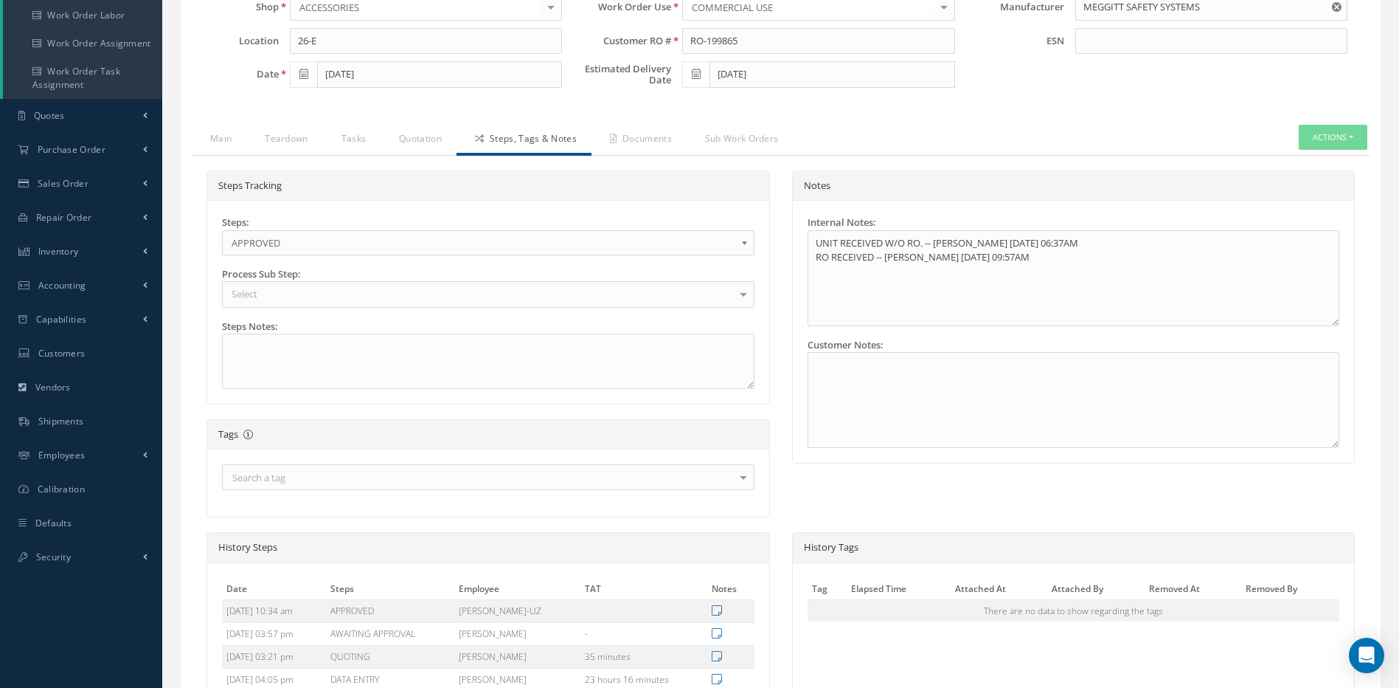
click at [263, 234] on span "APPROVED" at bounding box center [484, 243] width 504 height 18
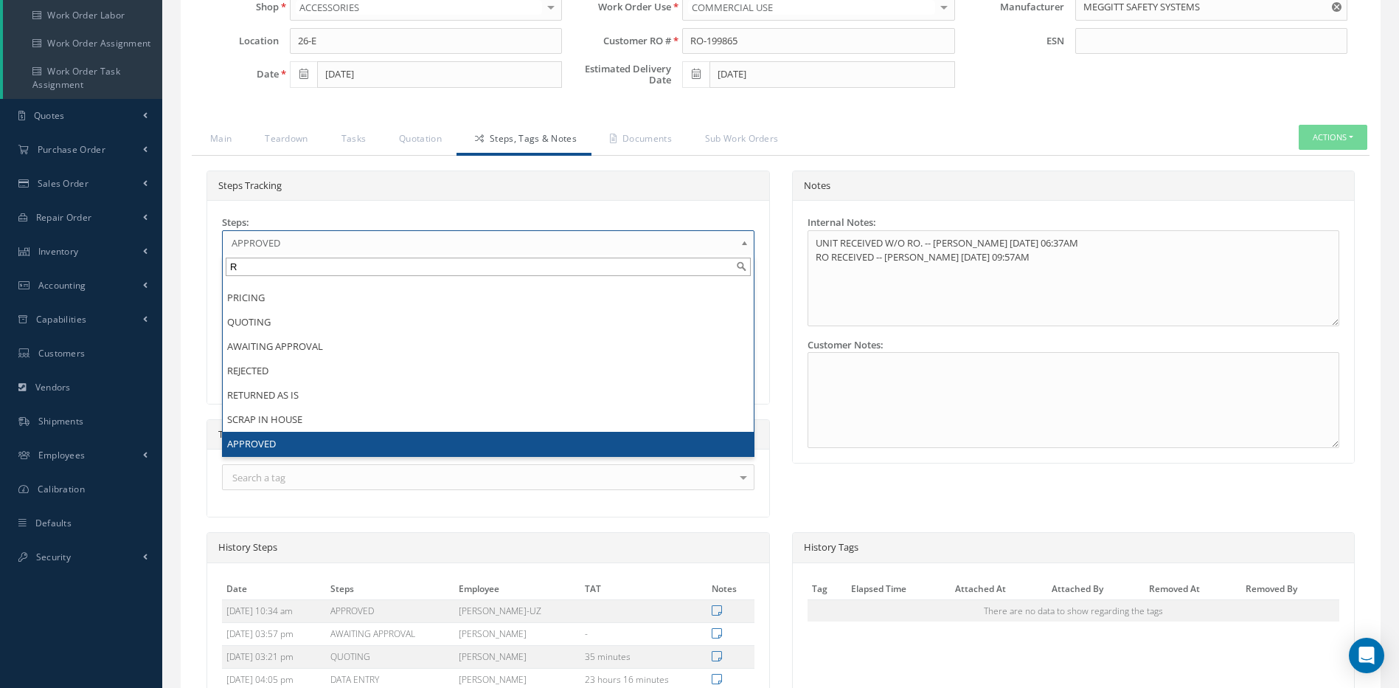
scroll to position [0, 0]
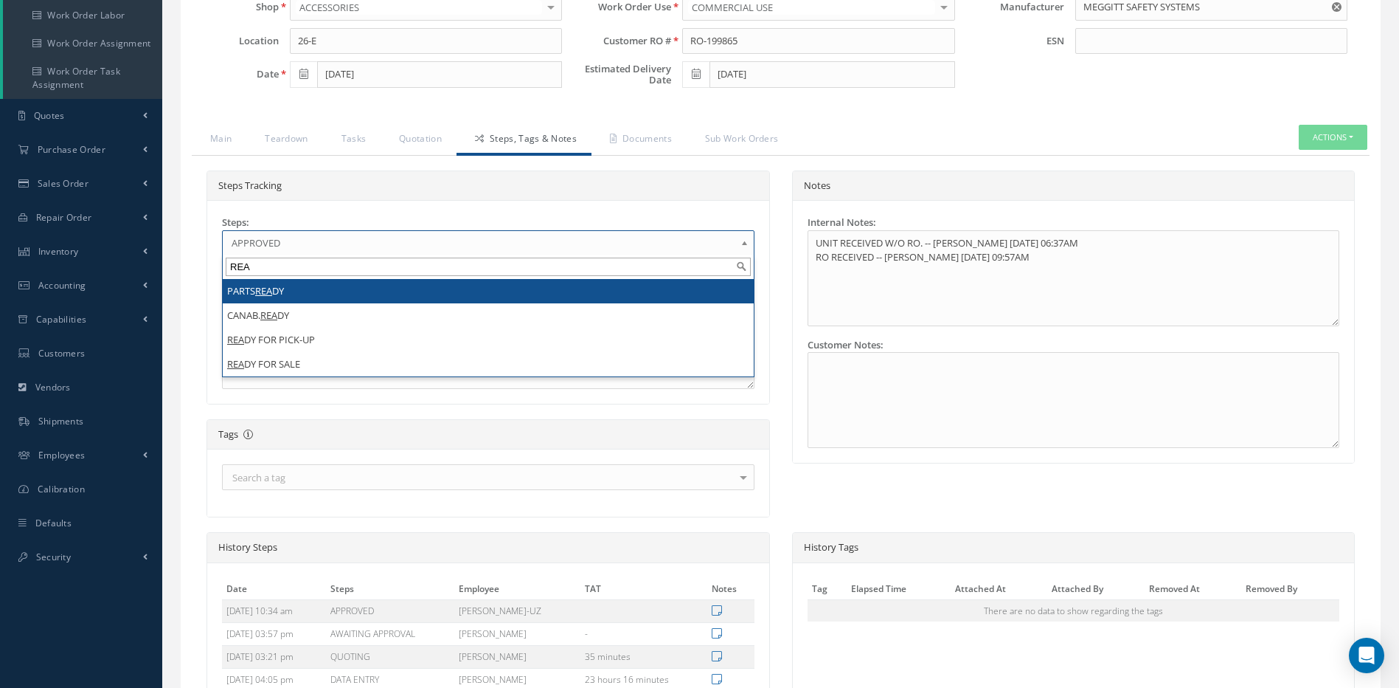
type input "REA"
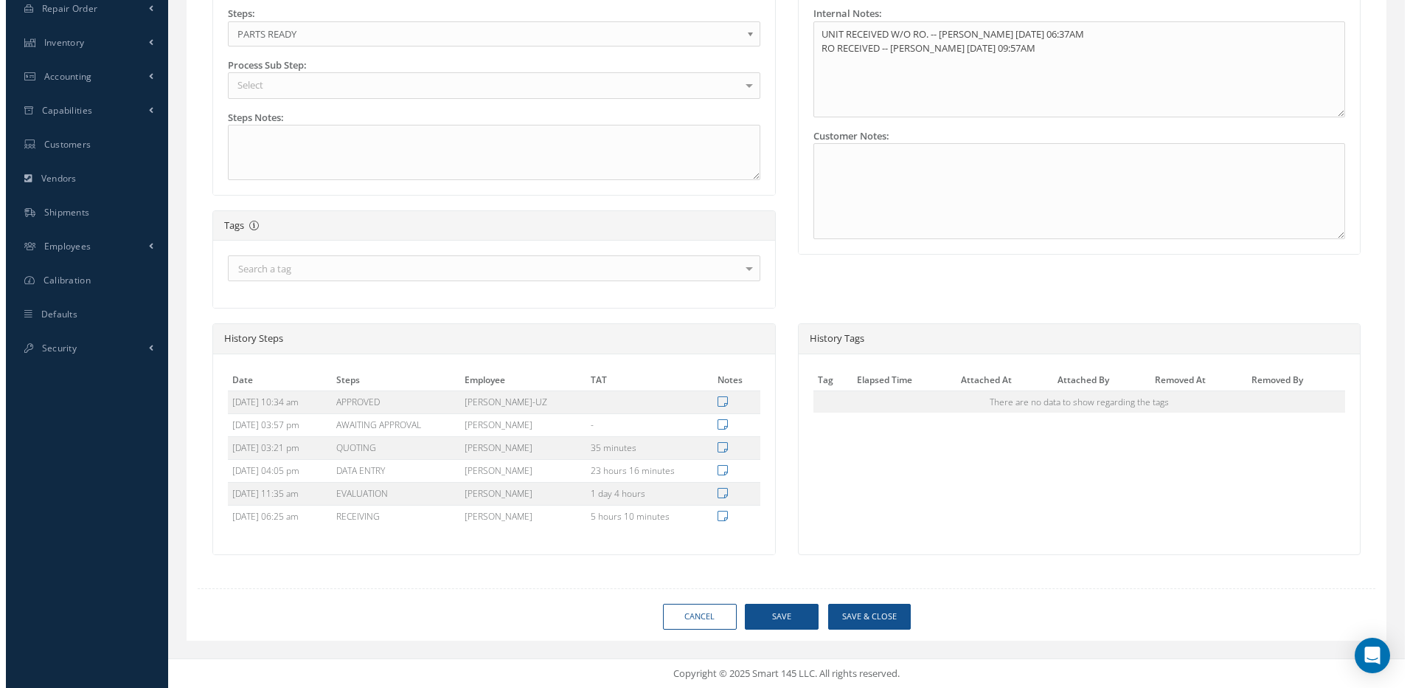
scroll to position [473, 0]
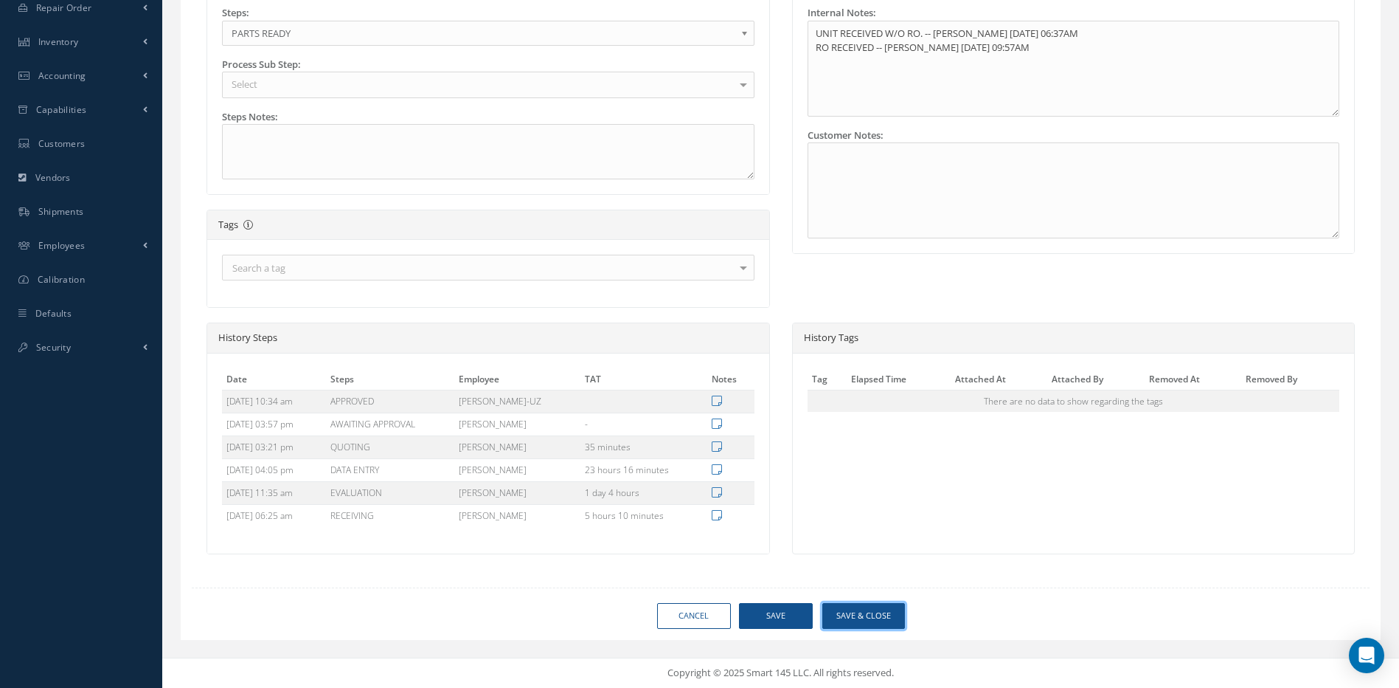
click at [852, 614] on button "Save & Close" at bounding box center [864, 616] width 83 height 26
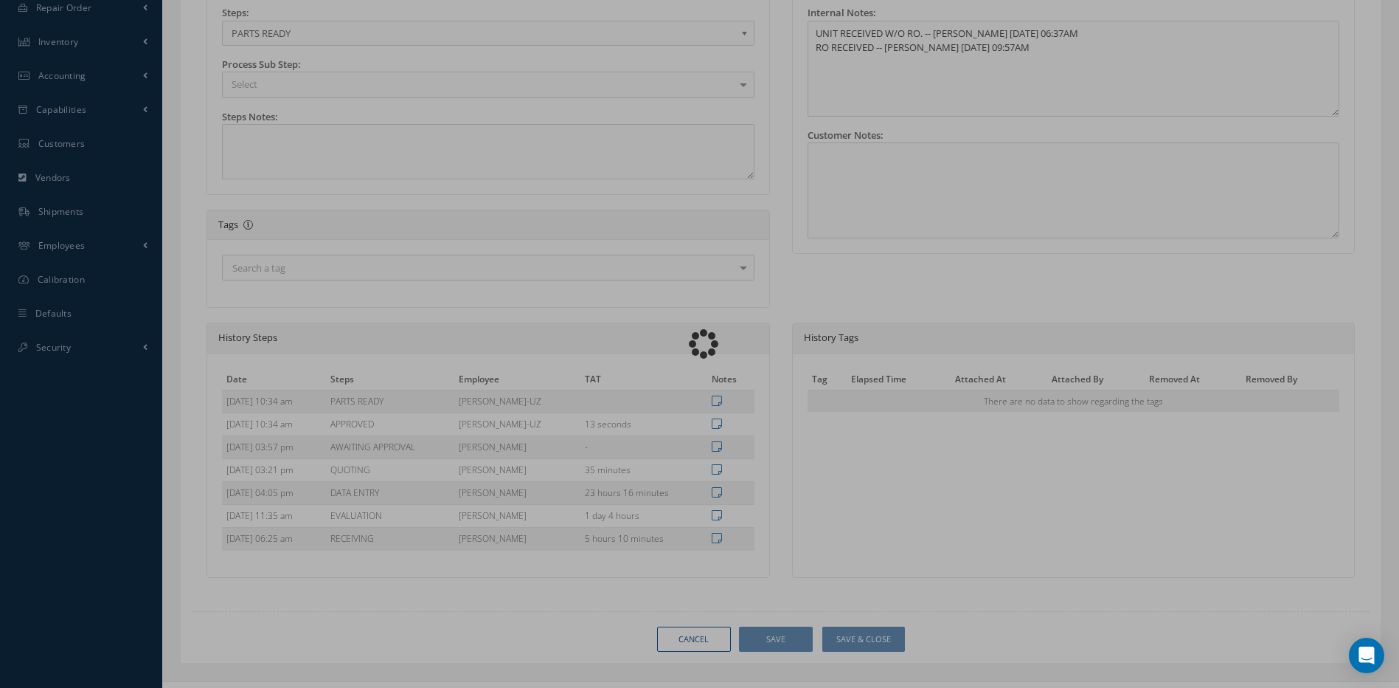
type input "MEGGITT SAFETY SYSTEMS"
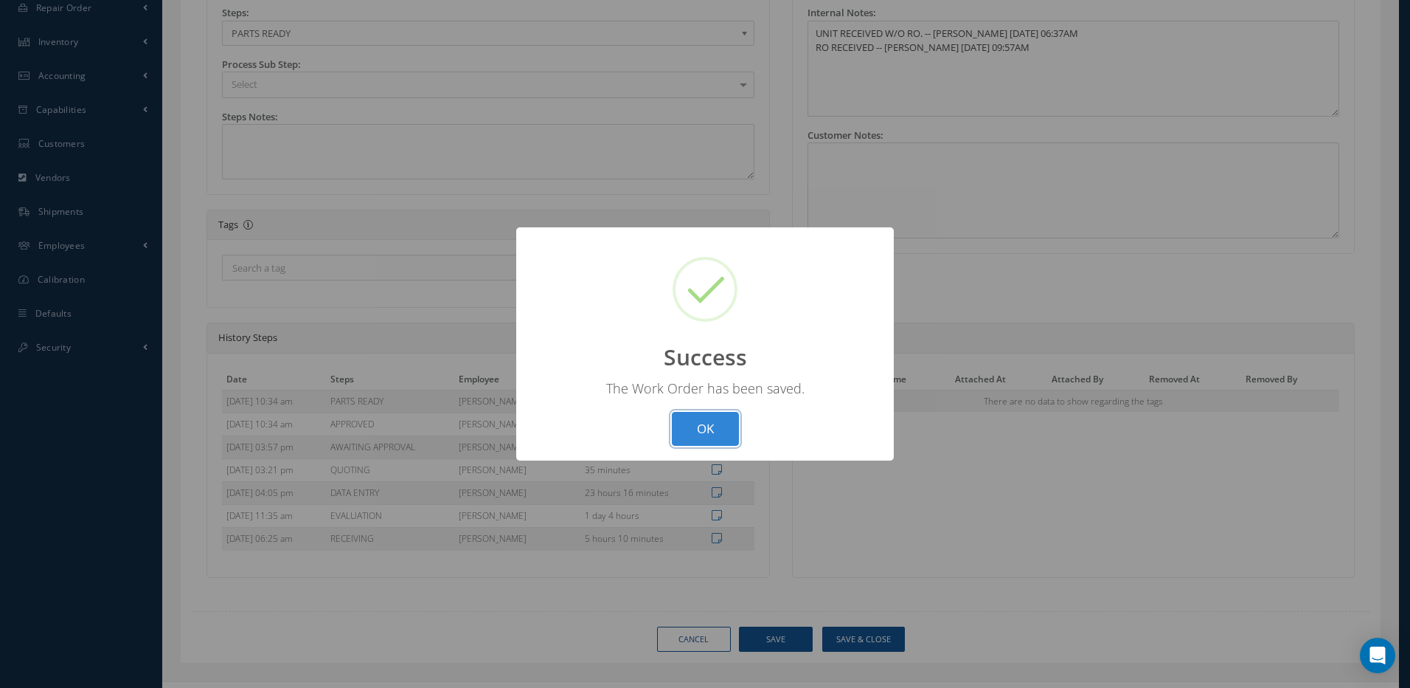
drag, startPoint x: 730, startPoint y: 429, endPoint x: 691, endPoint y: 510, distance: 90.1
click at [730, 429] on button "OK" at bounding box center [705, 429] width 67 height 35
select select "25"
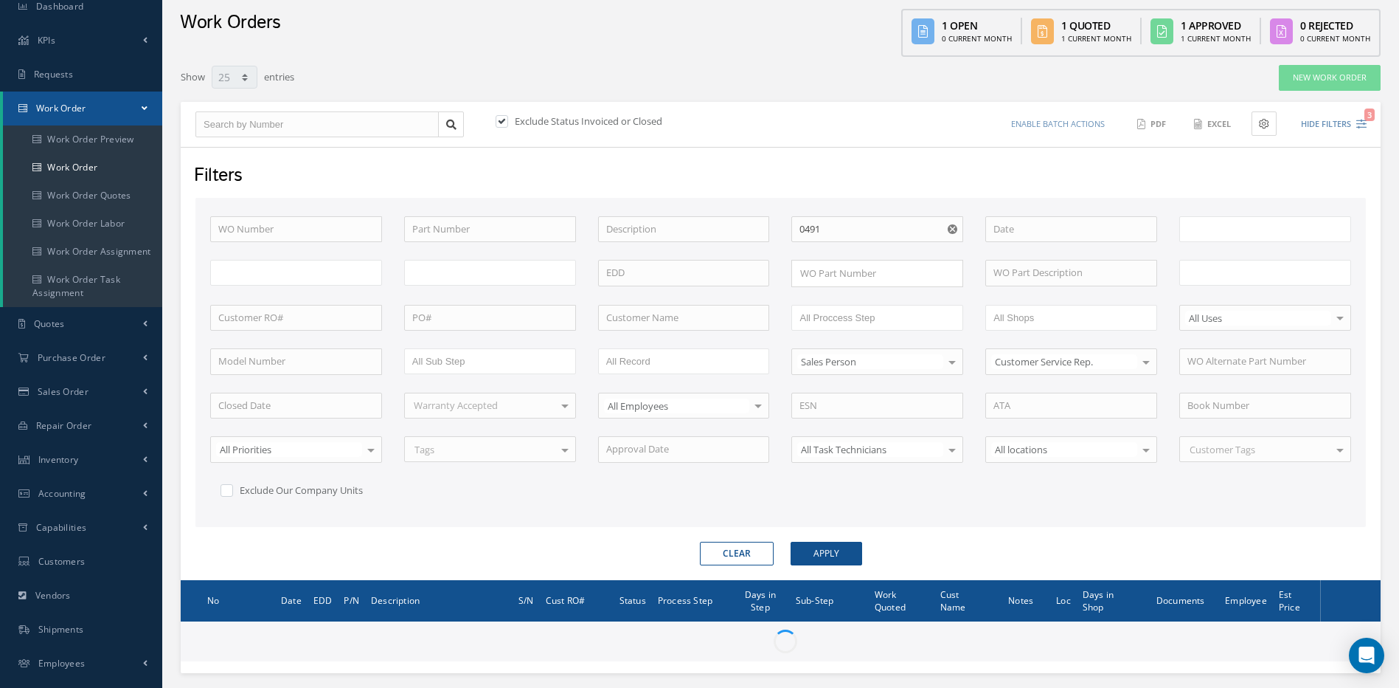
scroll to position [150, 0]
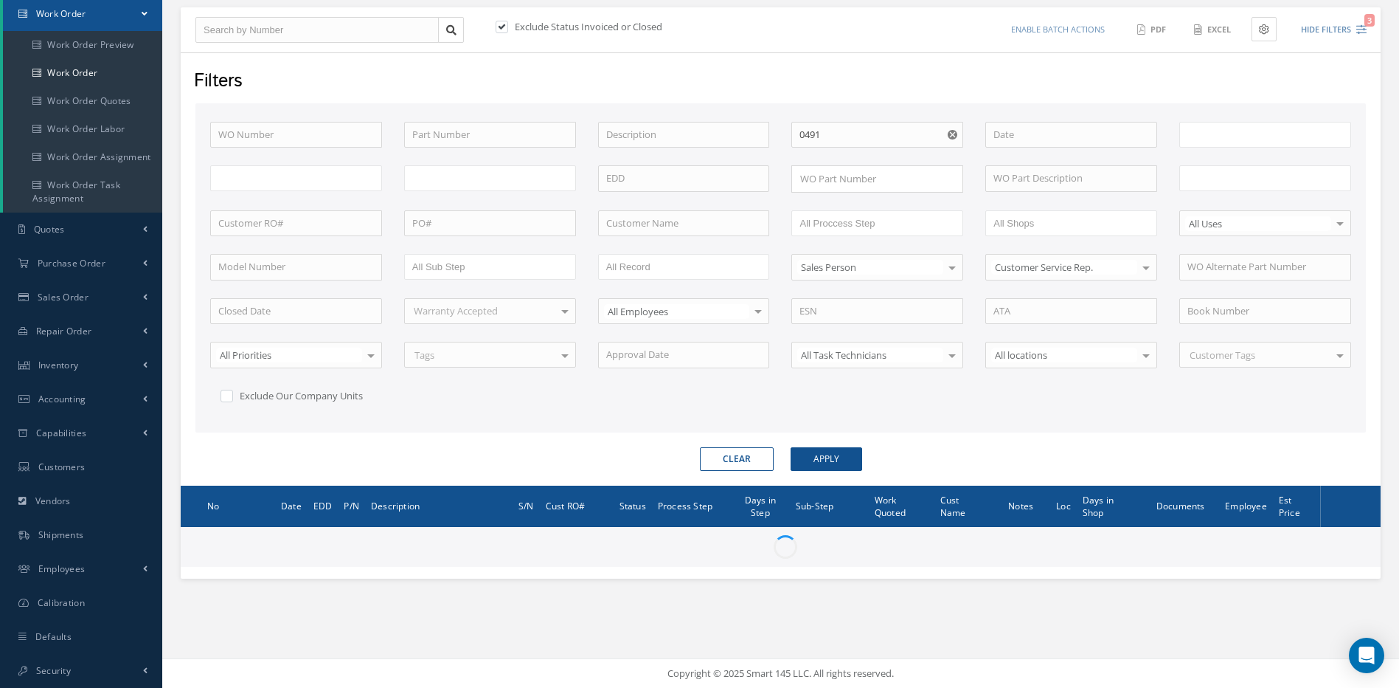
type input "All Work Request"
type input "All Work Performed"
type input "All Status"
type input "WO Part Status"
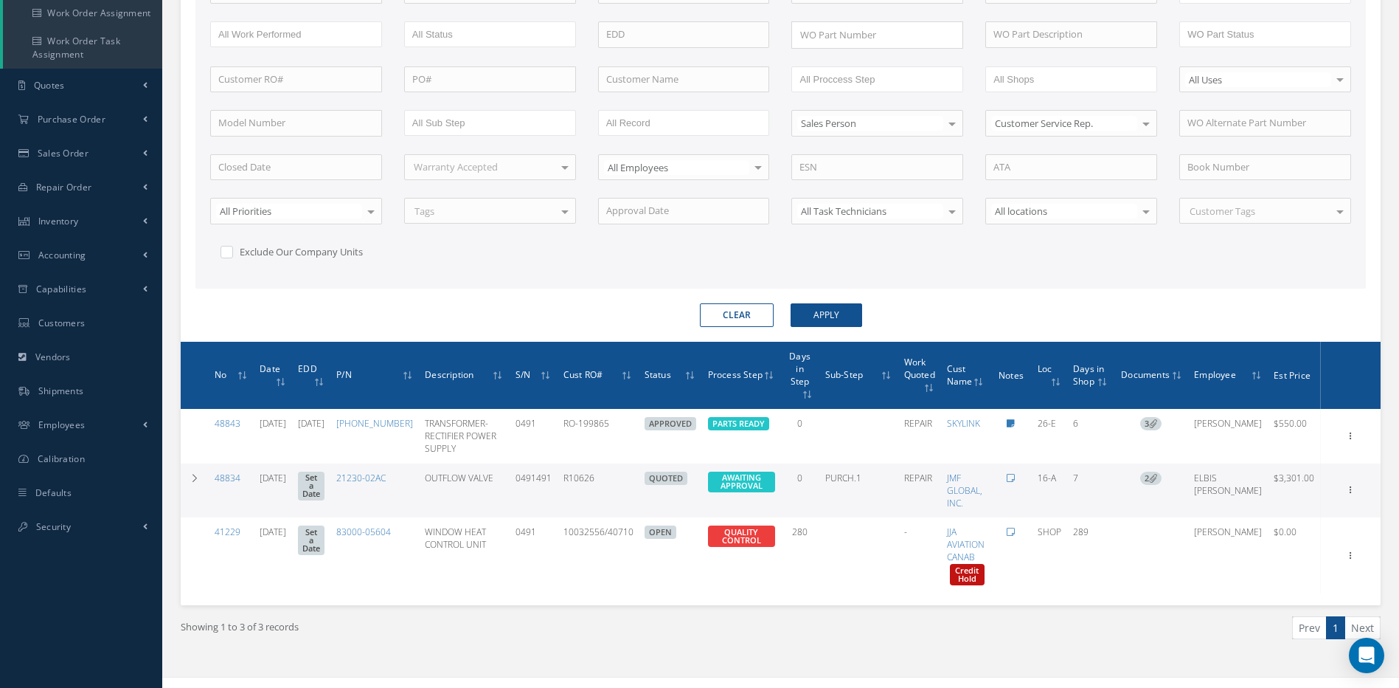
scroll to position [297, 0]
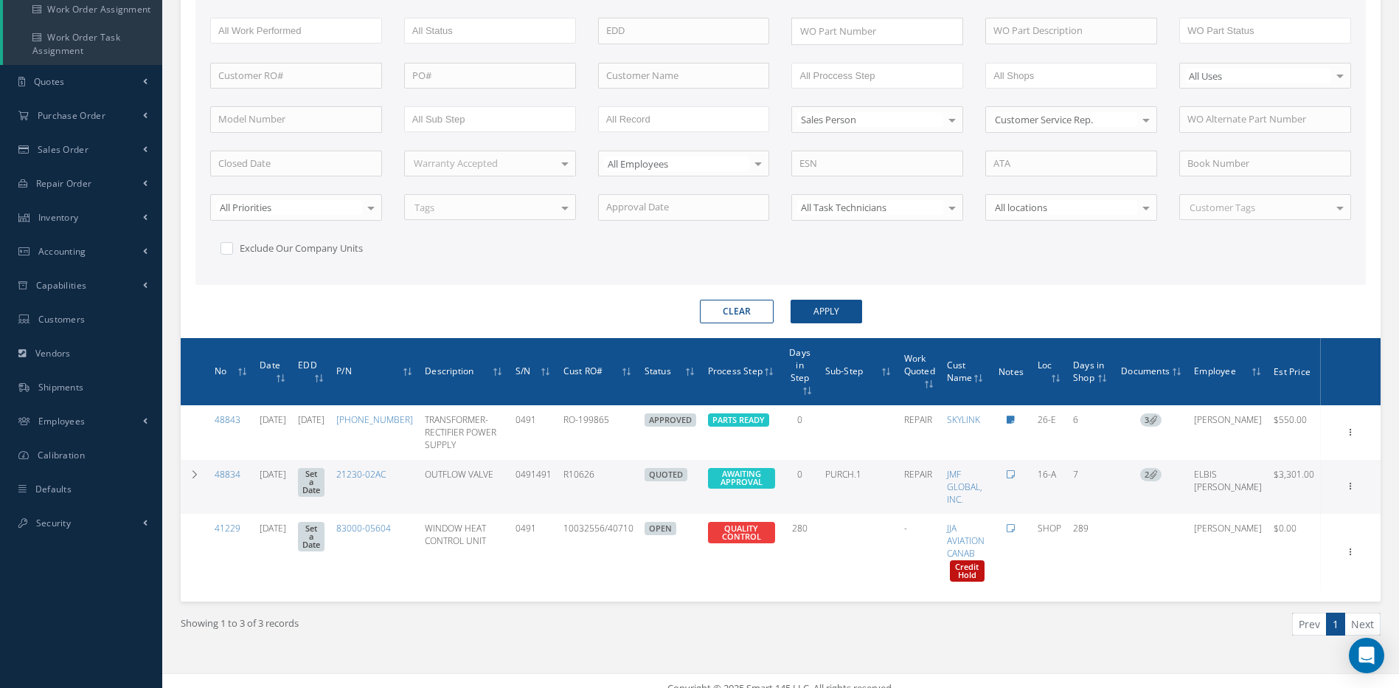
click at [718, 313] on button "Clear" at bounding box center [737, 311] width 74 height 24
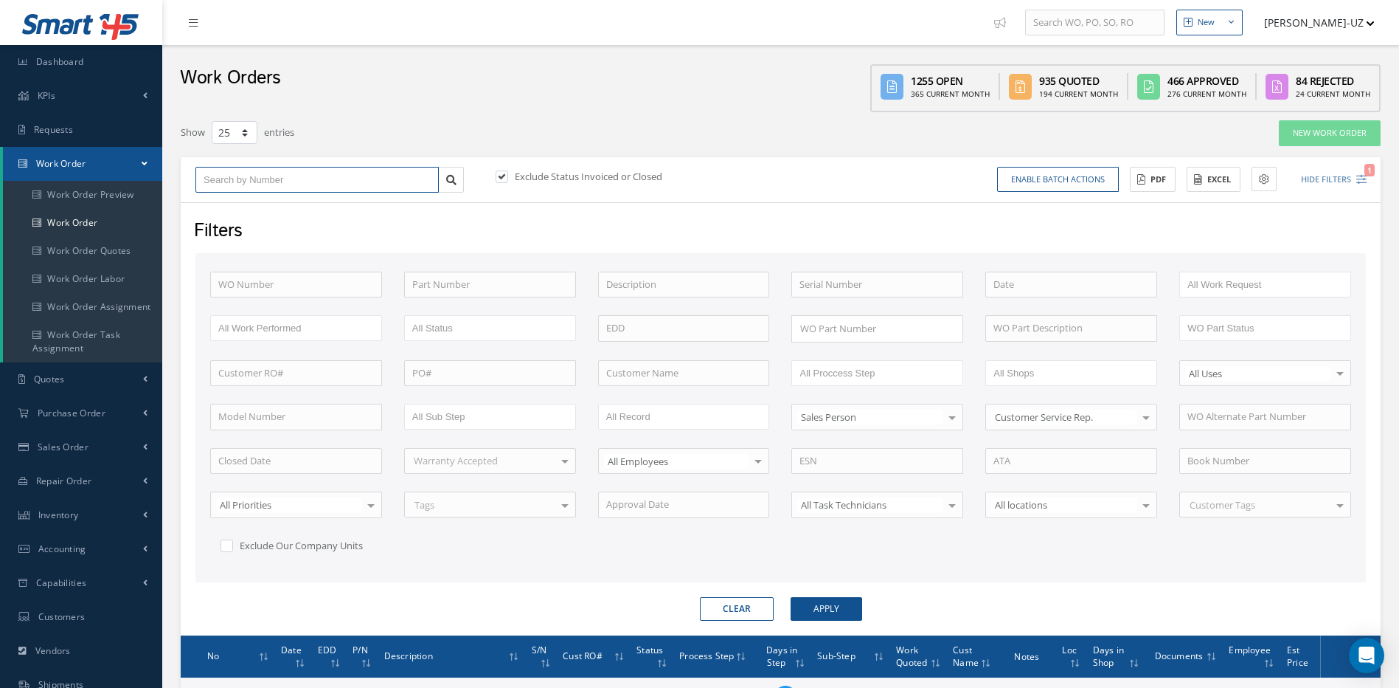
click at [290, 181] on input "text" at bounding box center [316, 180] width 243 height 27
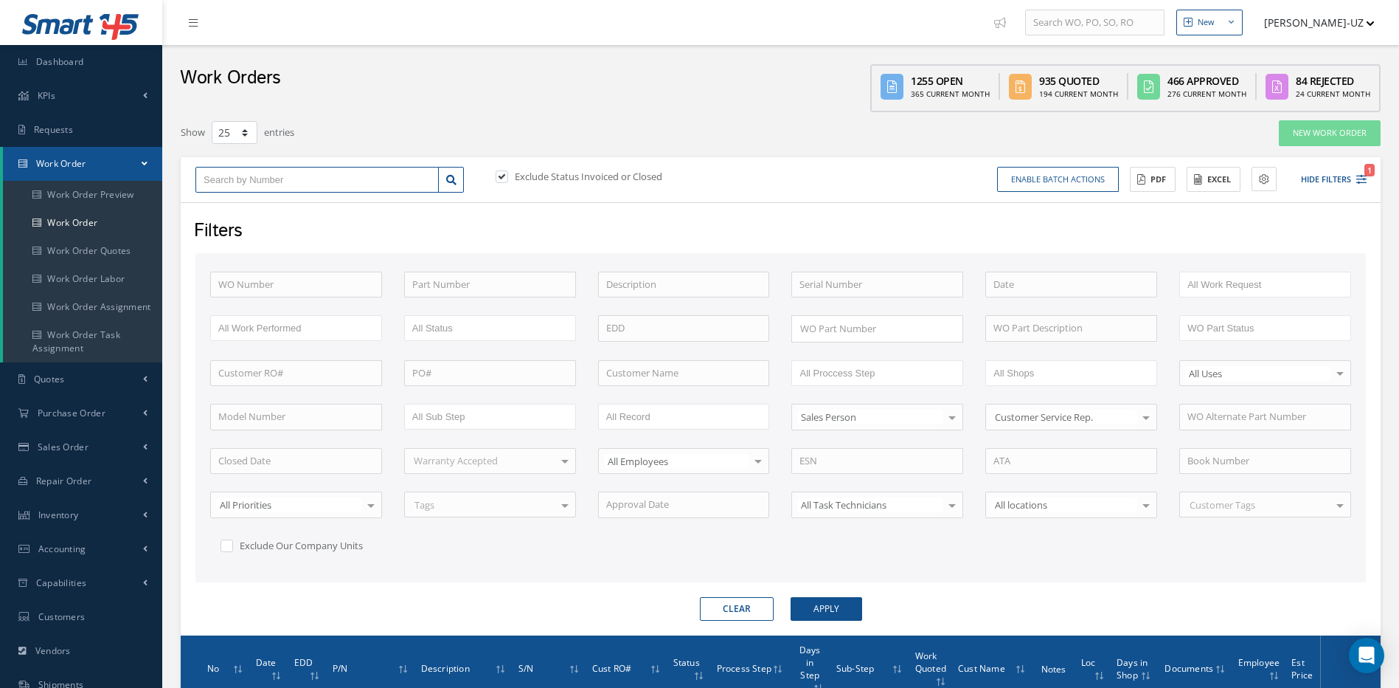
type input "4"
type input "48"
type input "483"
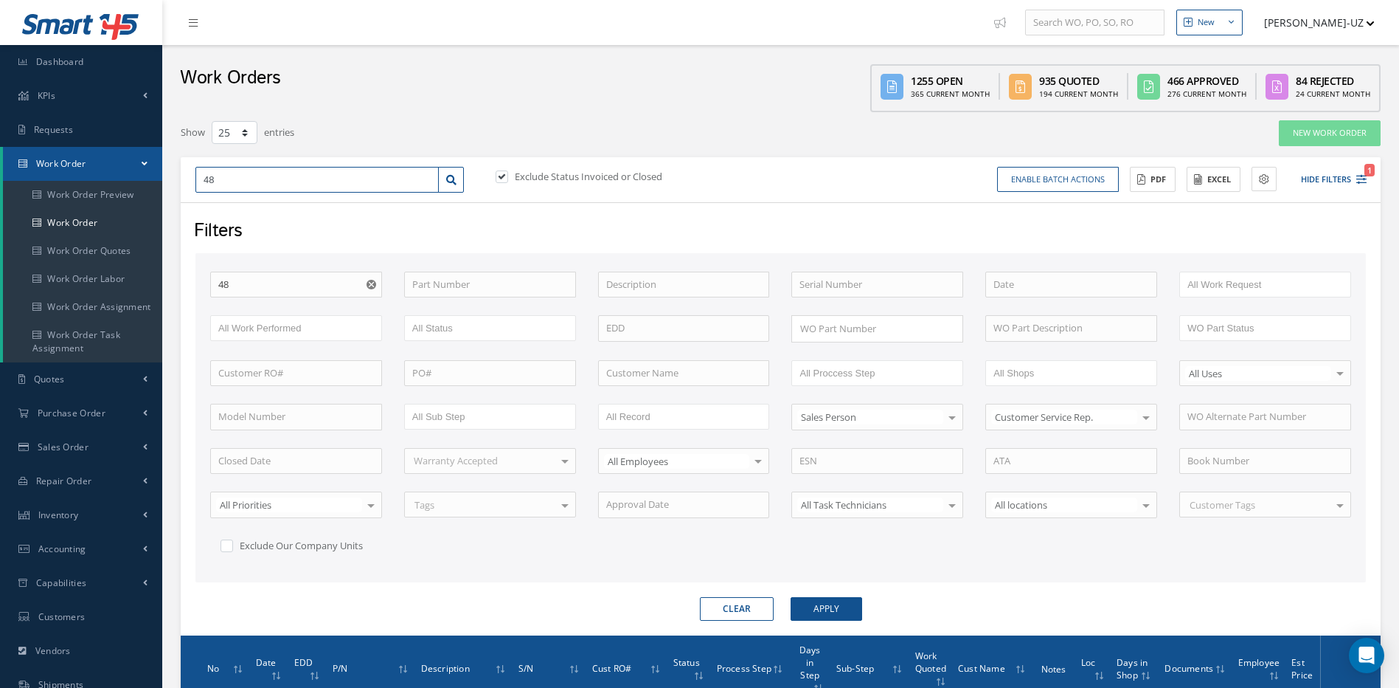
type input "483"
type input "4830"
type input "48304"
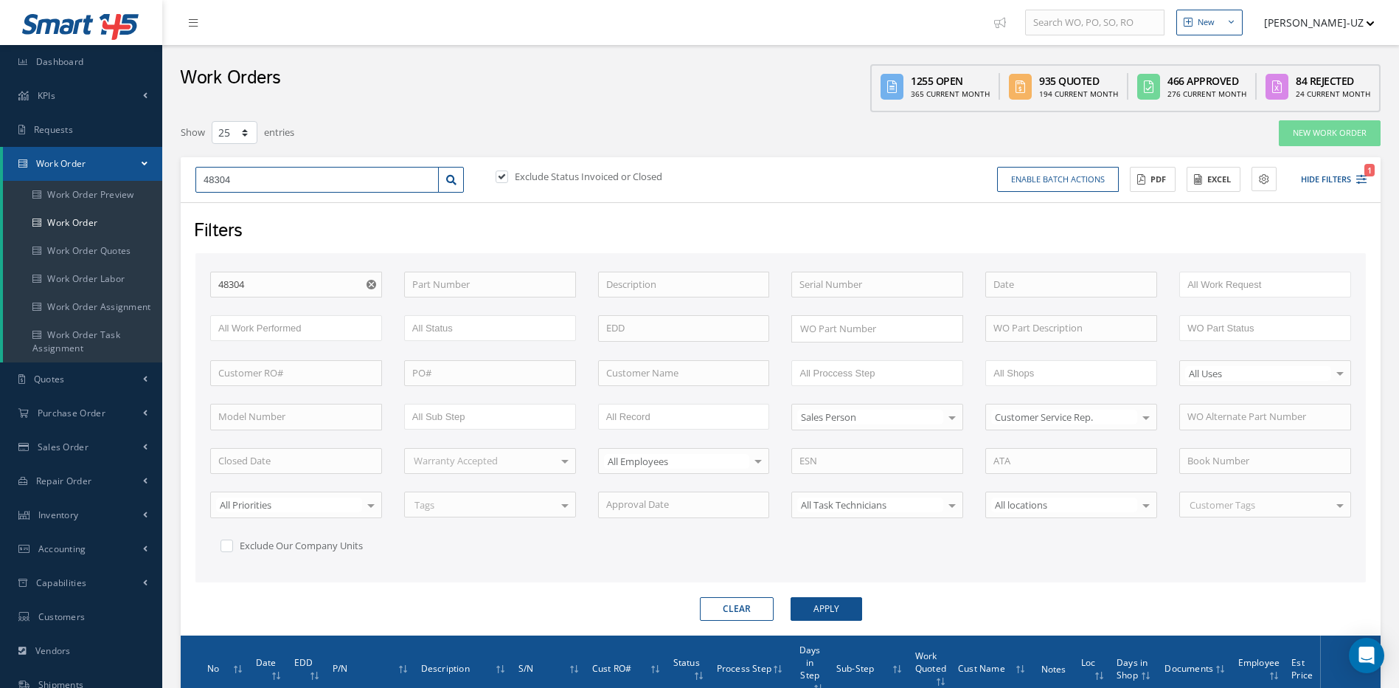
type input "48304"
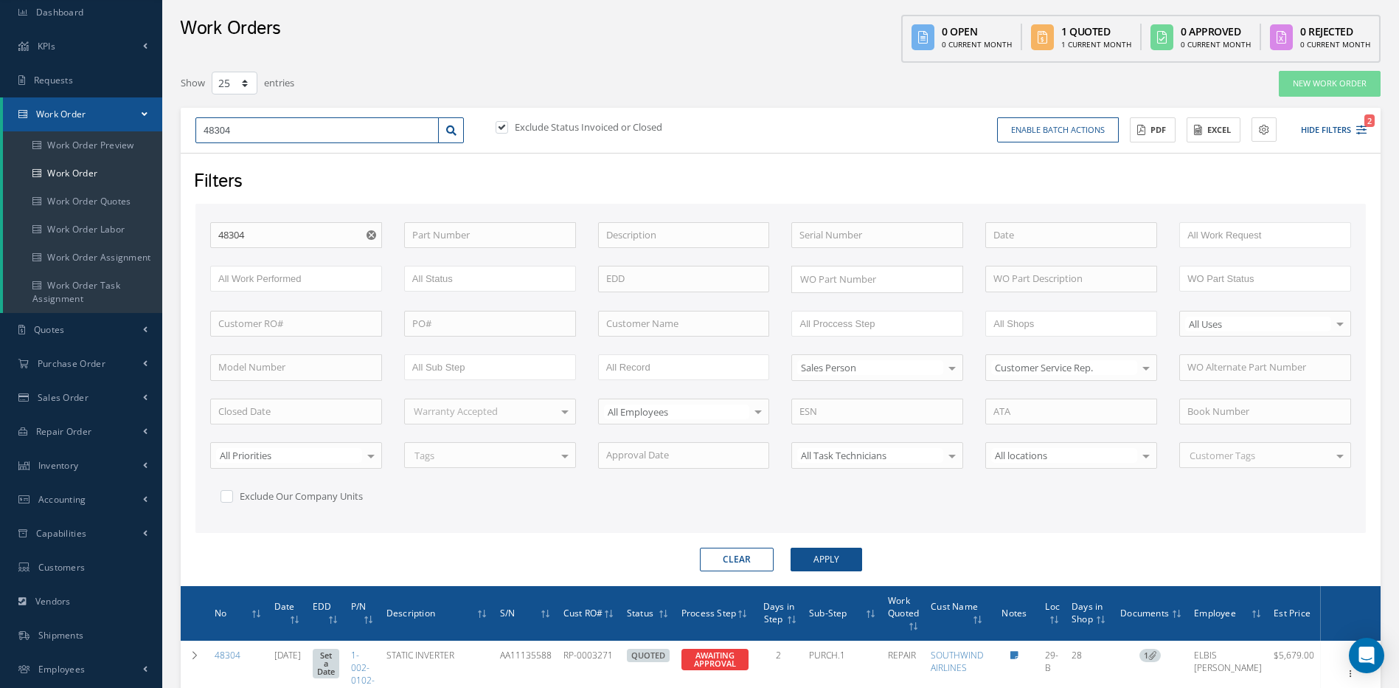
scroll to position [150, 0]
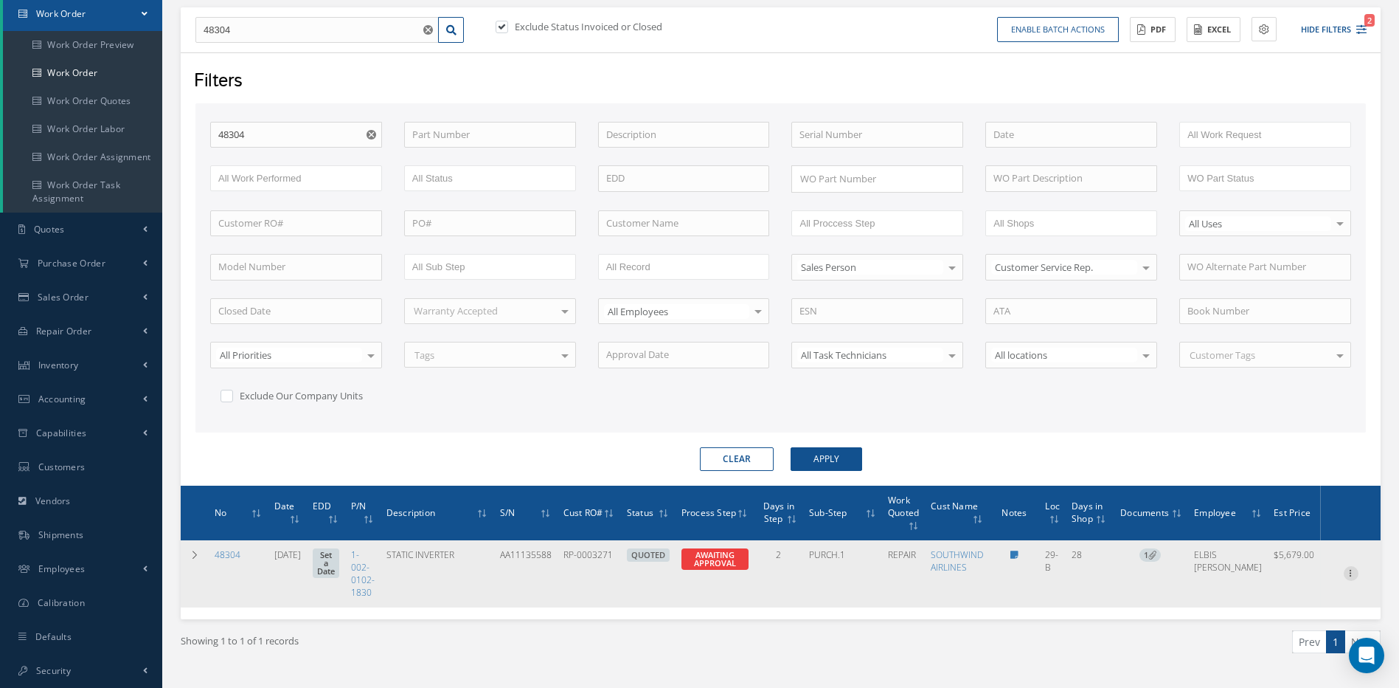
click at [1346, 569] on icon at bounding box center [1351, 572] width 15 height 12
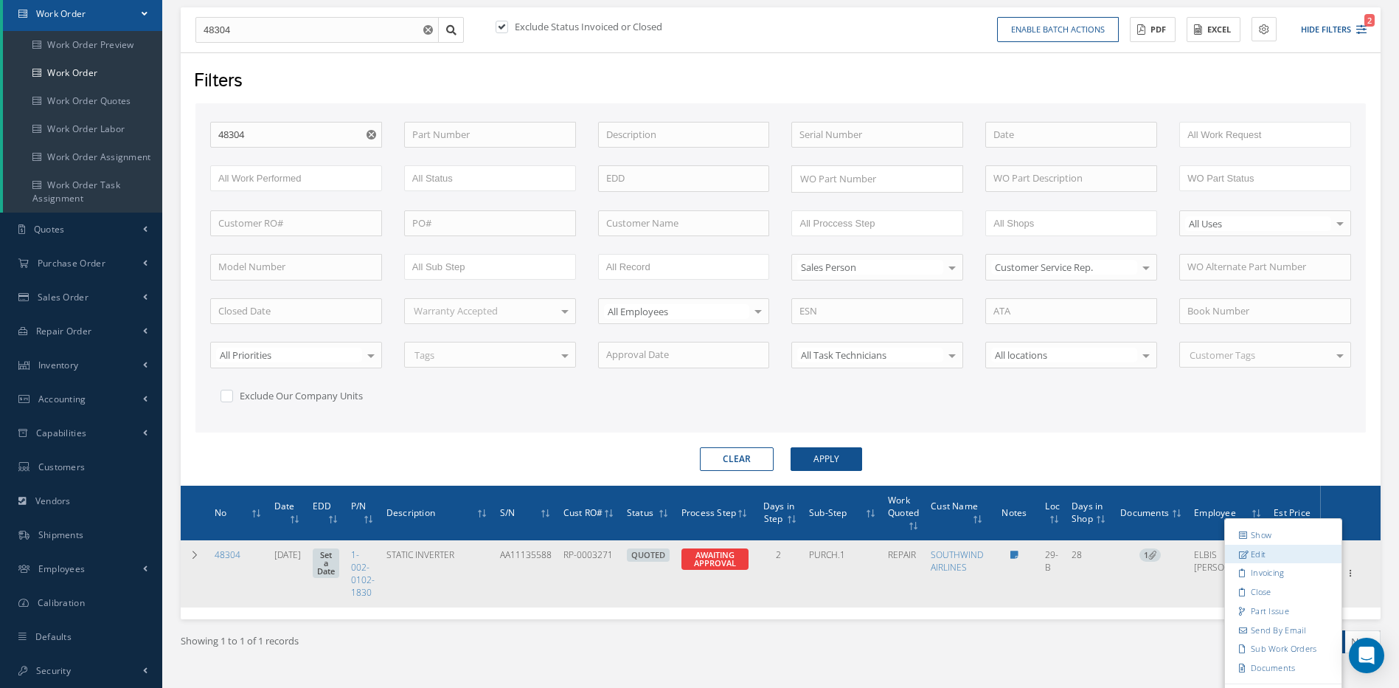
click at [1257, 556] on link "Edit" at bounding box center [1283, 553] width 117 height 19
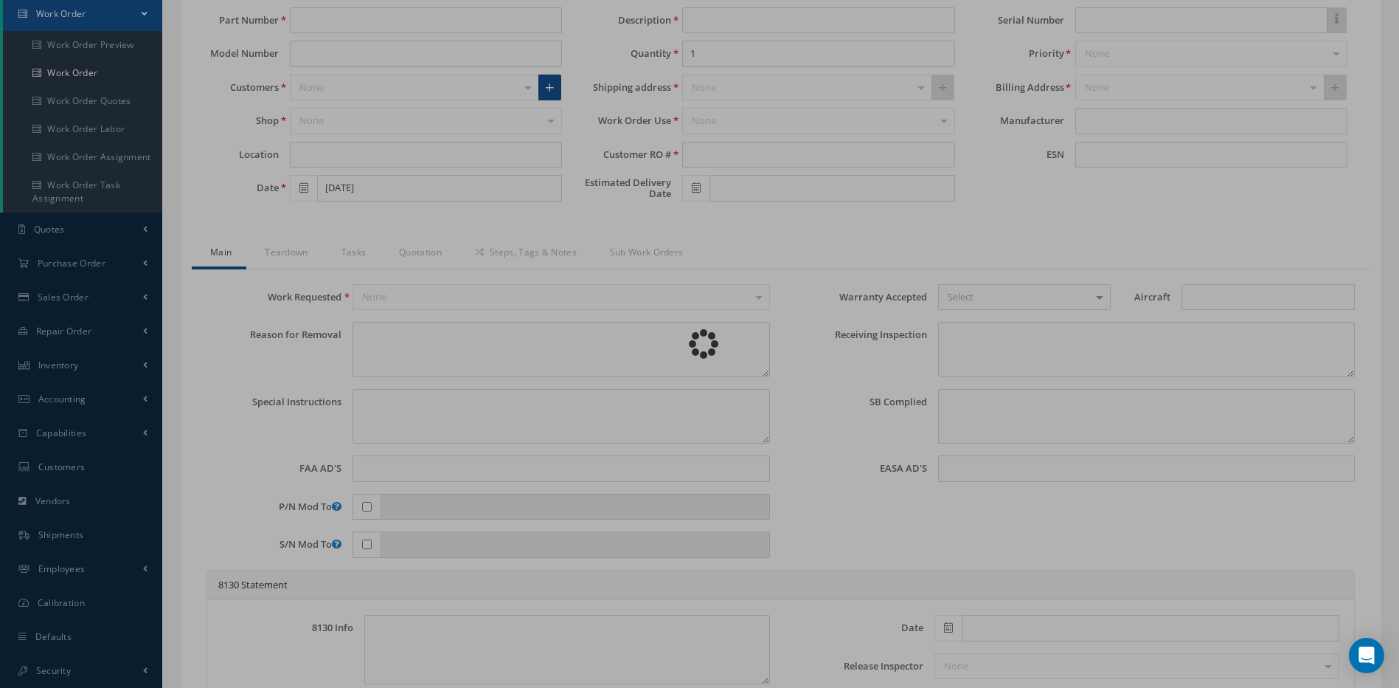
type input "1-002-0102-1830"
type input "29-B"
type input "07/30/2025"
type input "STATIC INVERTER"
type input "RP-0003271"
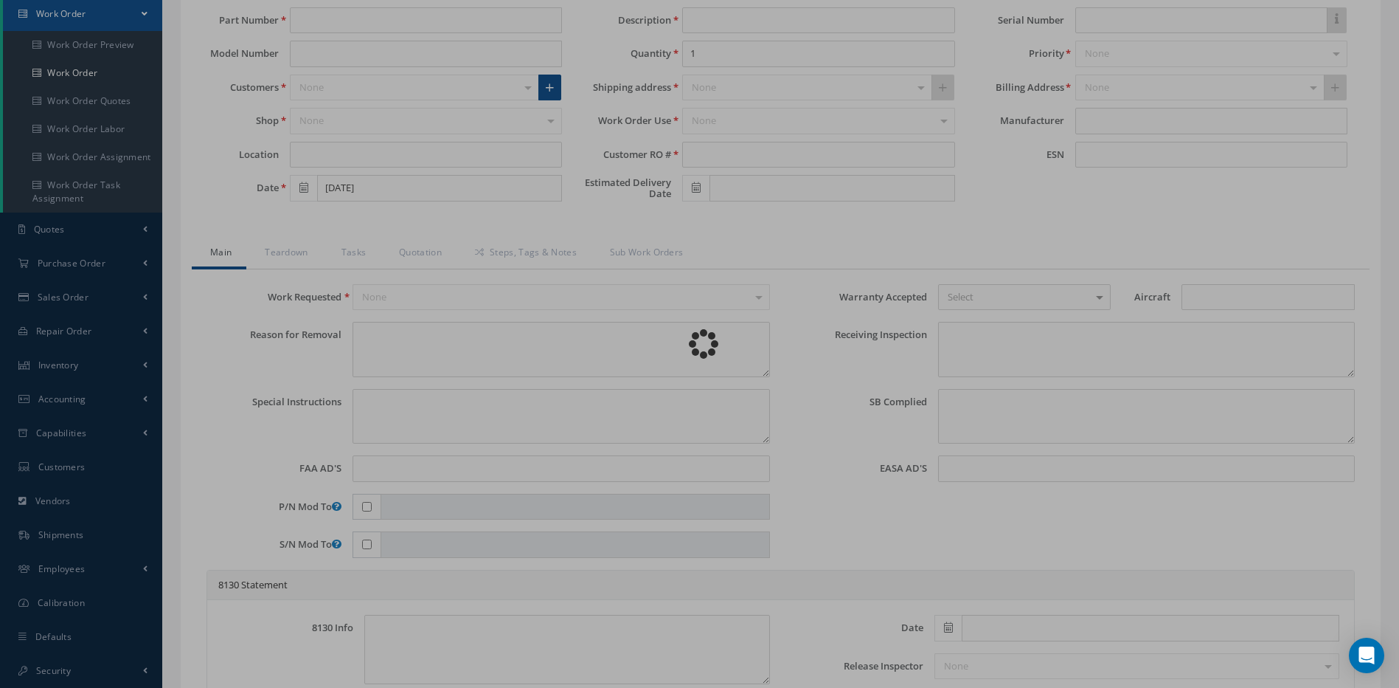
type input "AA11135588"
type textarea "NONE"
type textarea "PLEASE SEE R.O. FOR DETAILS"
type textarea "NO VISUAL DAMAGE"
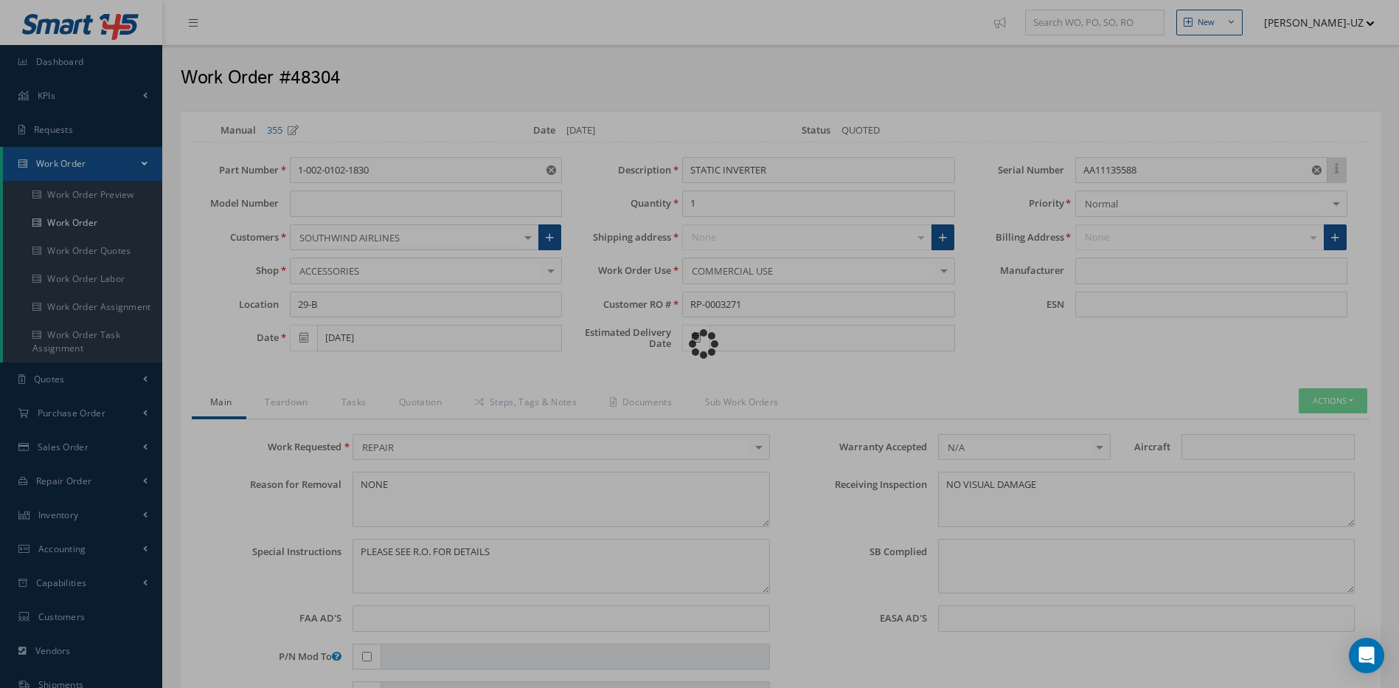
type input "AVIONIC INSTRUMENTS, INC"
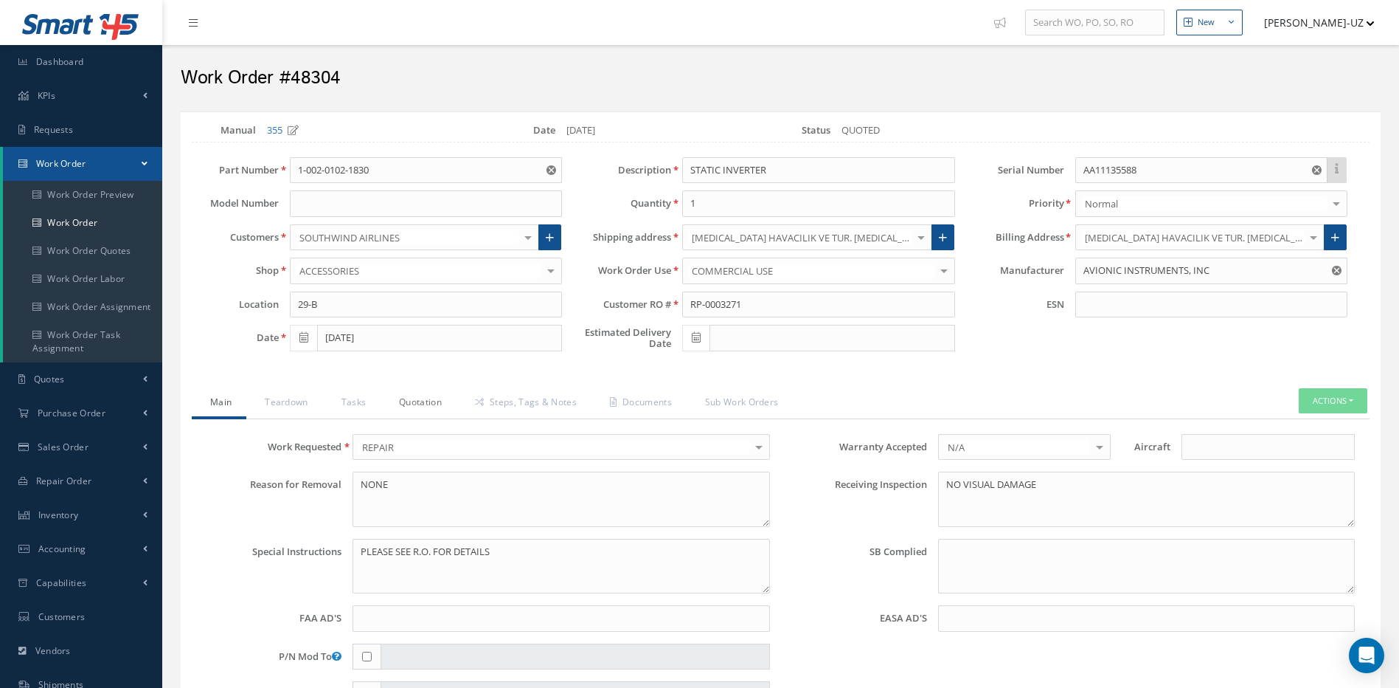
click at [418, 391] on link "Quotation" at bounding box center [419, 403] width 76 height 31
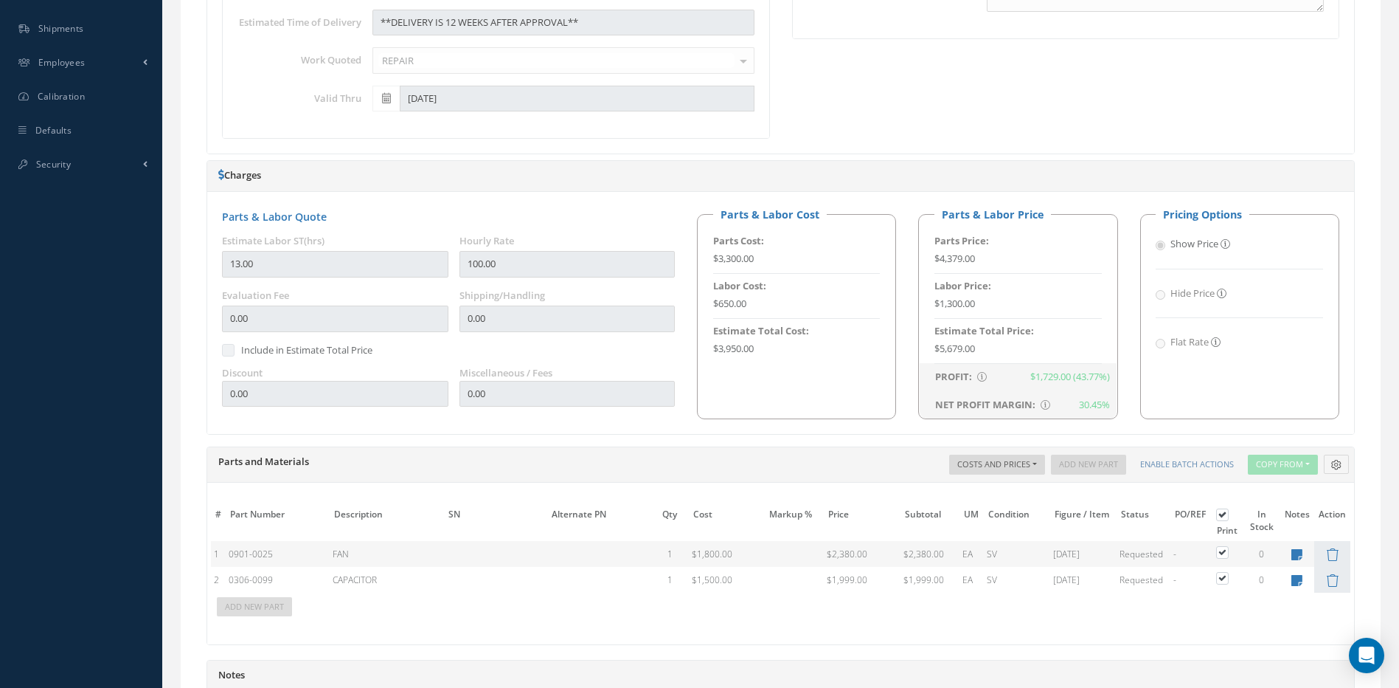
scroll to position [892, 0]
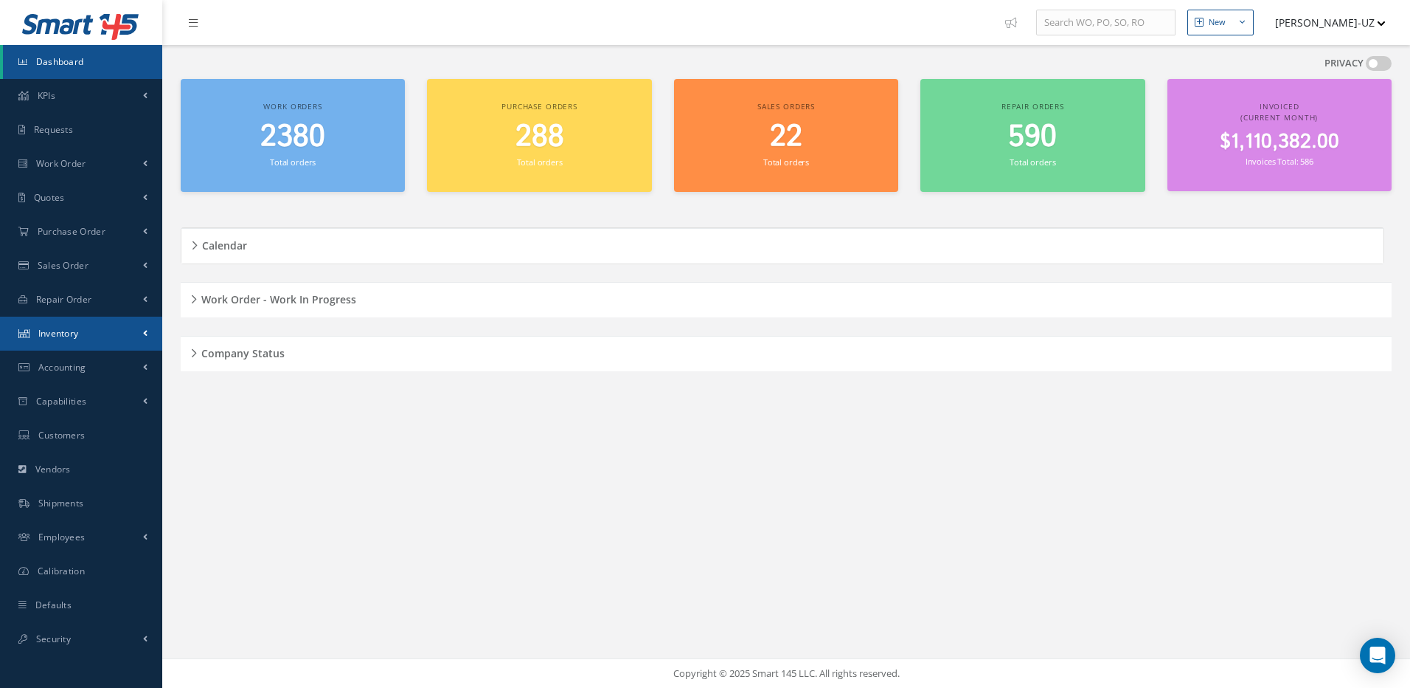
click at [60, 336] on span "Inventory" at bounding box center [58, 333] width 41 height 13
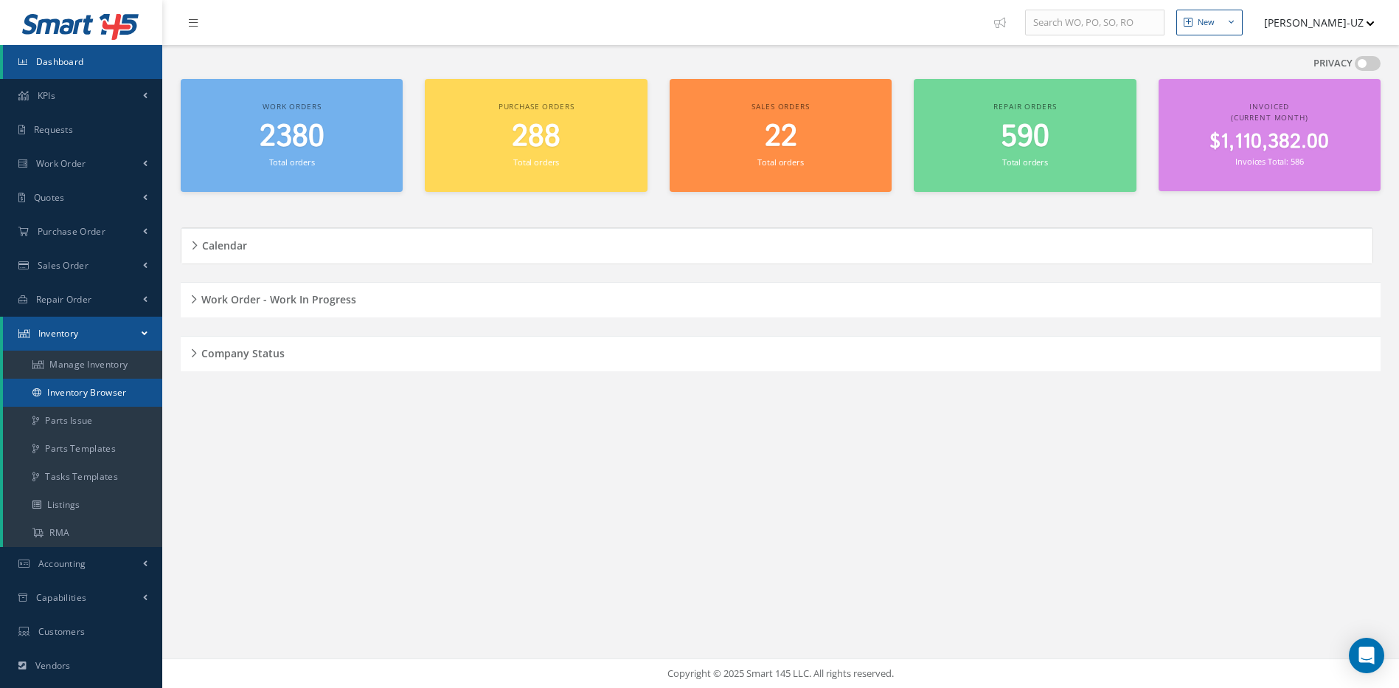
click at [78, 392] on link "Inventory Browser" at bounding box center [82, 392] width 159 height 28
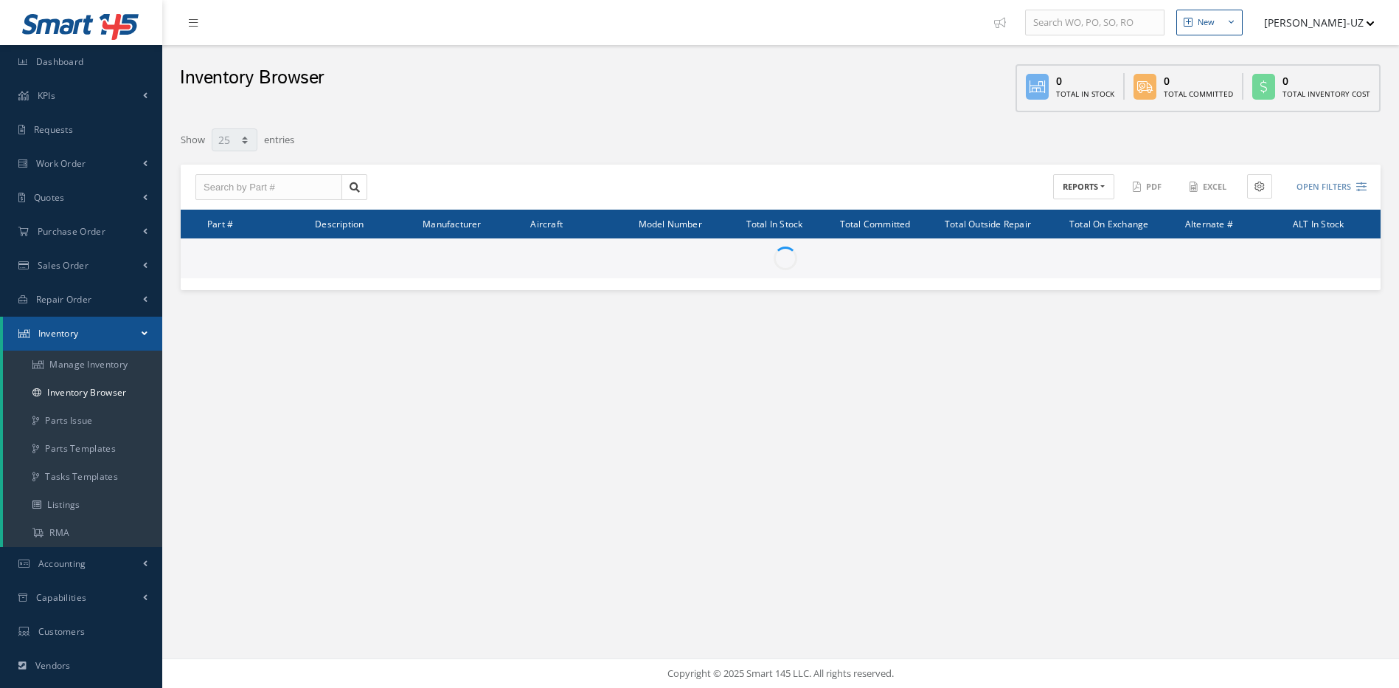
select select "25"
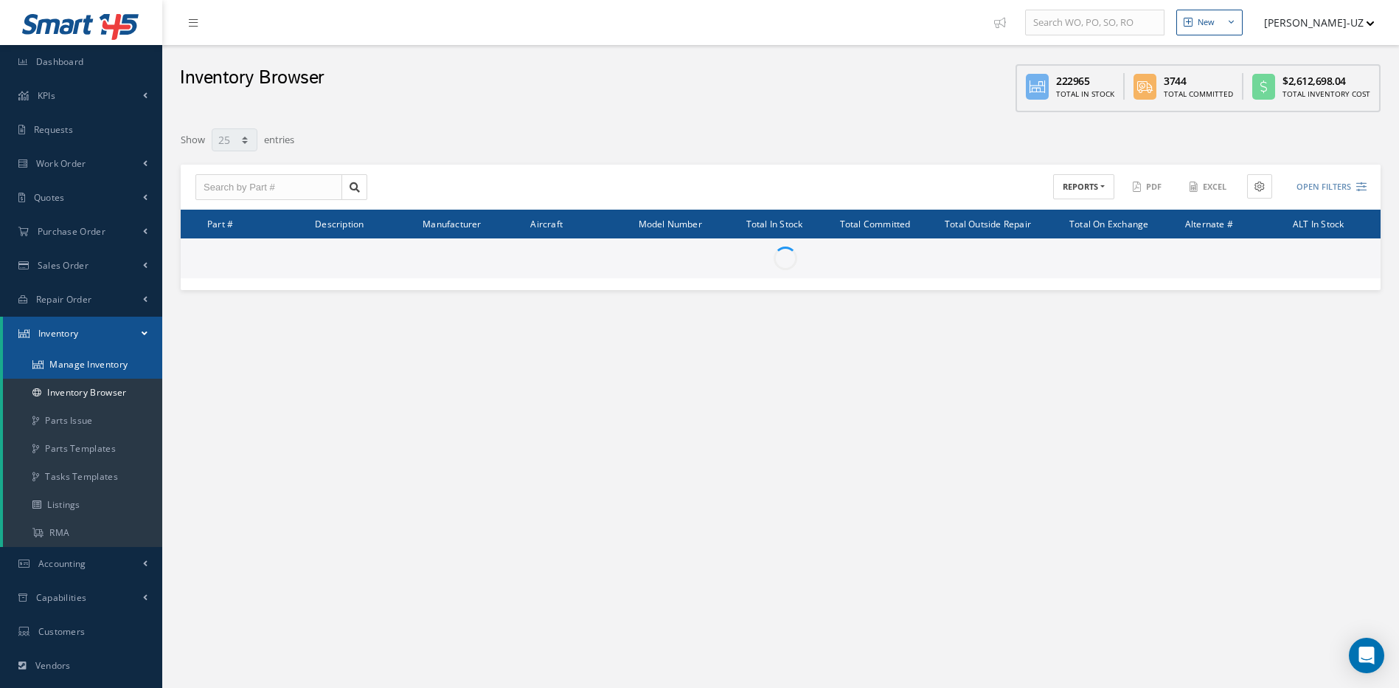
click at [97, 360] on link "Manage Inventory" at bounding box center [82, 364] width 159 height 28
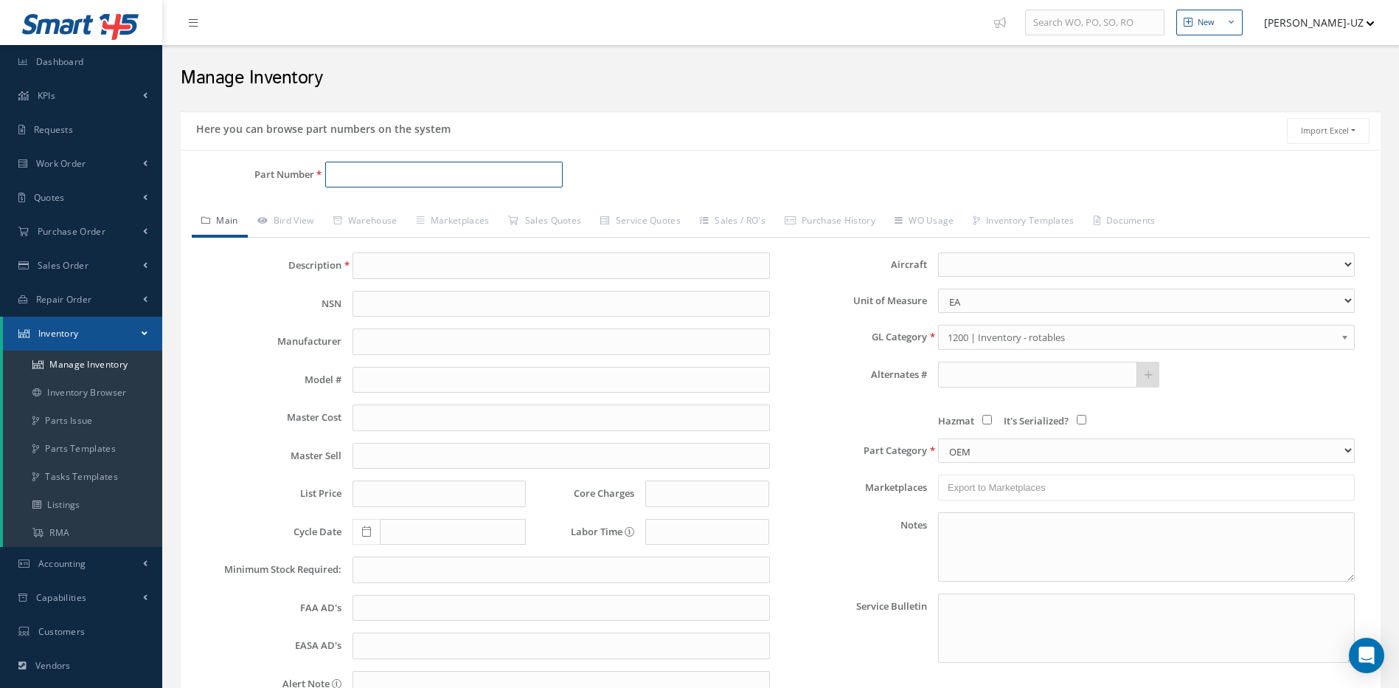
click at [353, 175] on input "Part Number" at bounding box center [444, 175] width 238 height 27
click at [527, 213] on span "OUTFLOW VALVE" at bounding box center [573, 212] width 221 height 15
type input "21230-02AC"
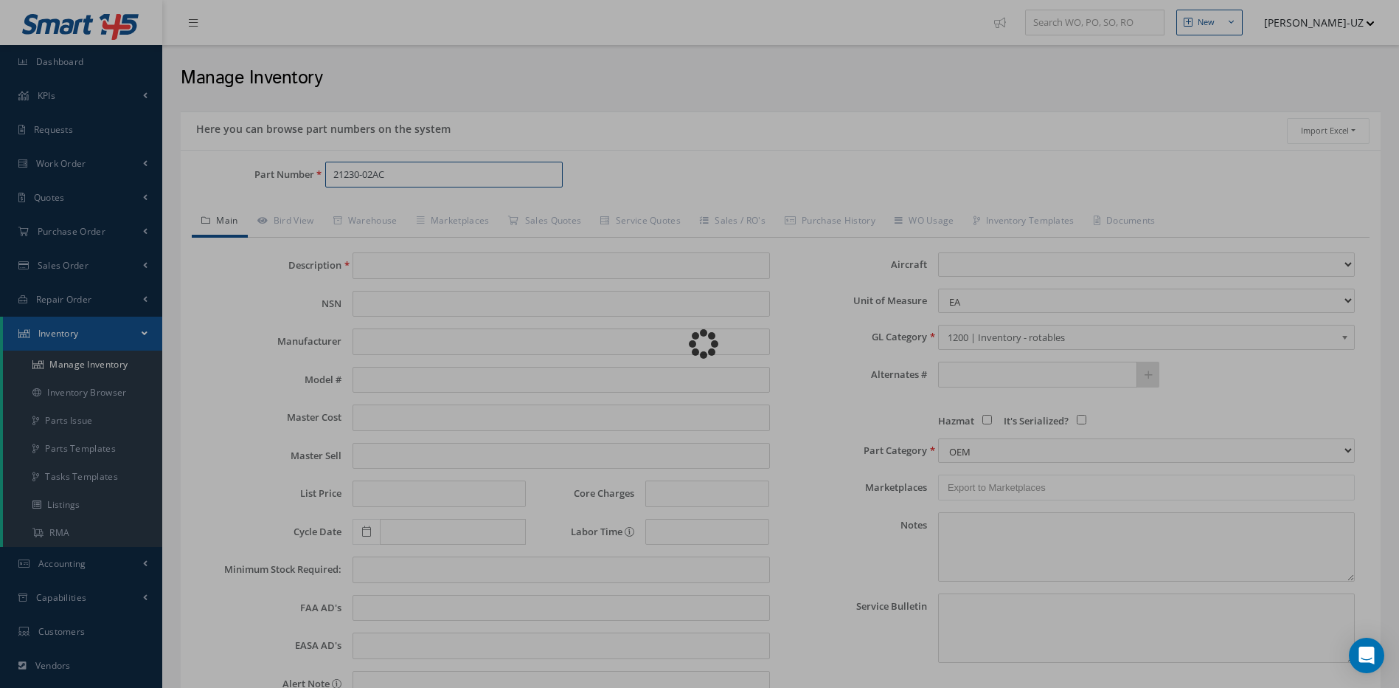
type input "OUTFLOW VALVE"
type input "HAMILTON SUNDSTRAND"
type input "0.00"
select select
type textarea "AS PER RAMON WE CAN MODIFY THE 21230-02AC TO 21230-03AC PER SB 21230-21-002 the…"
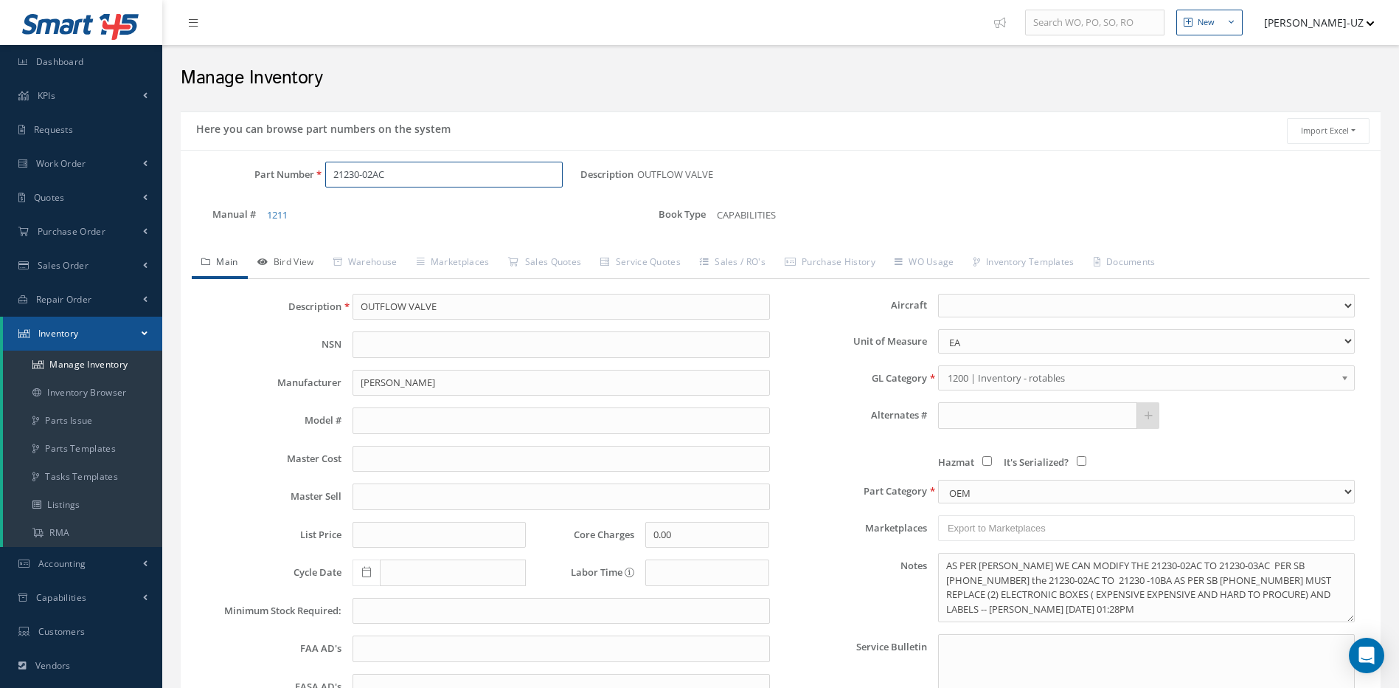
type input "21230-02AC"
click at [292, 258] on link "Bird View" at bounding box center [286, 263] width 76 height 31
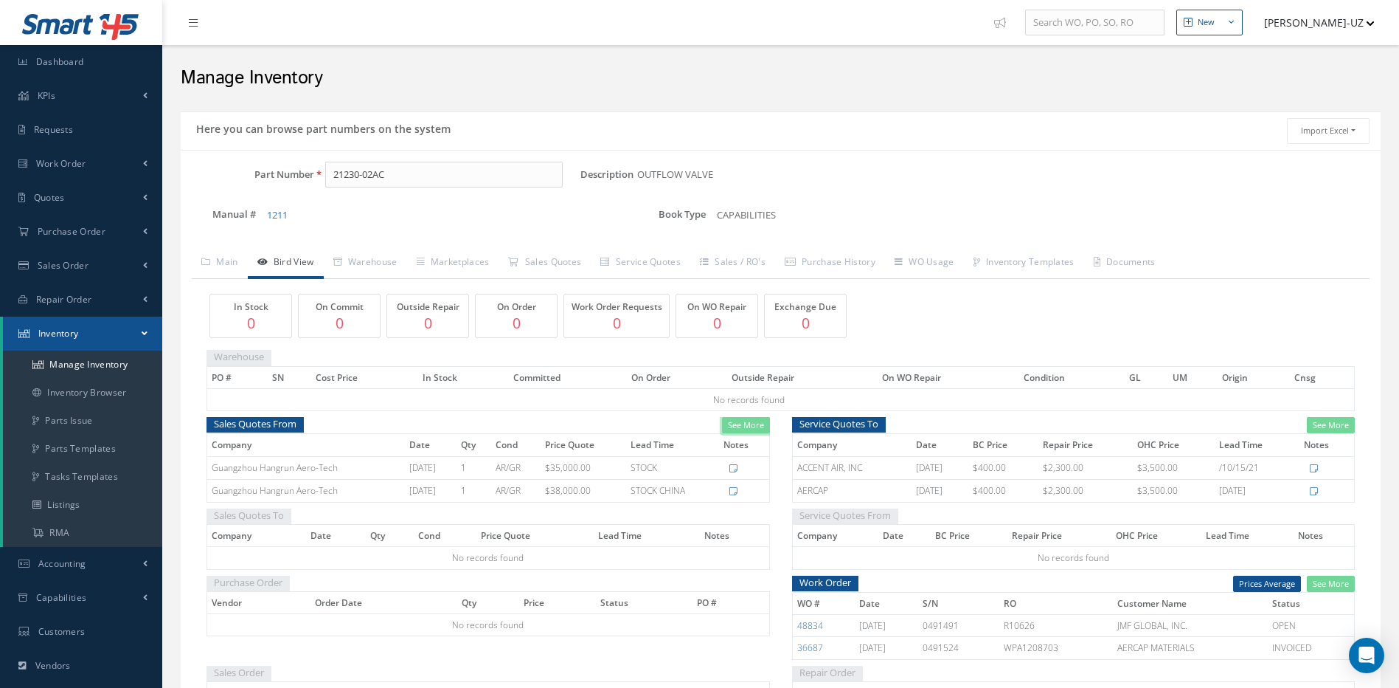
click at [752, 423] on link "See More" at bounding box center [746, 425] width 48 height 17
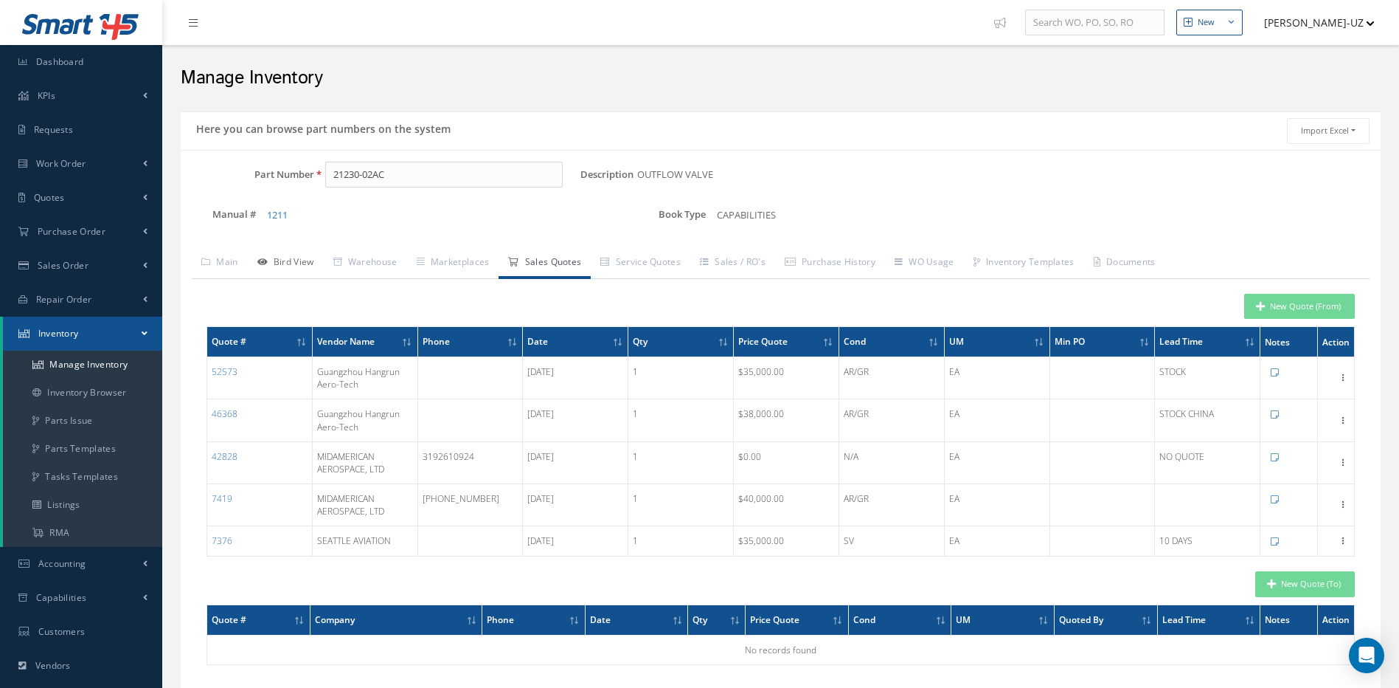
click at [302, 259] on link "Bird View" at bounding box center [286, 263] width 76 height 31
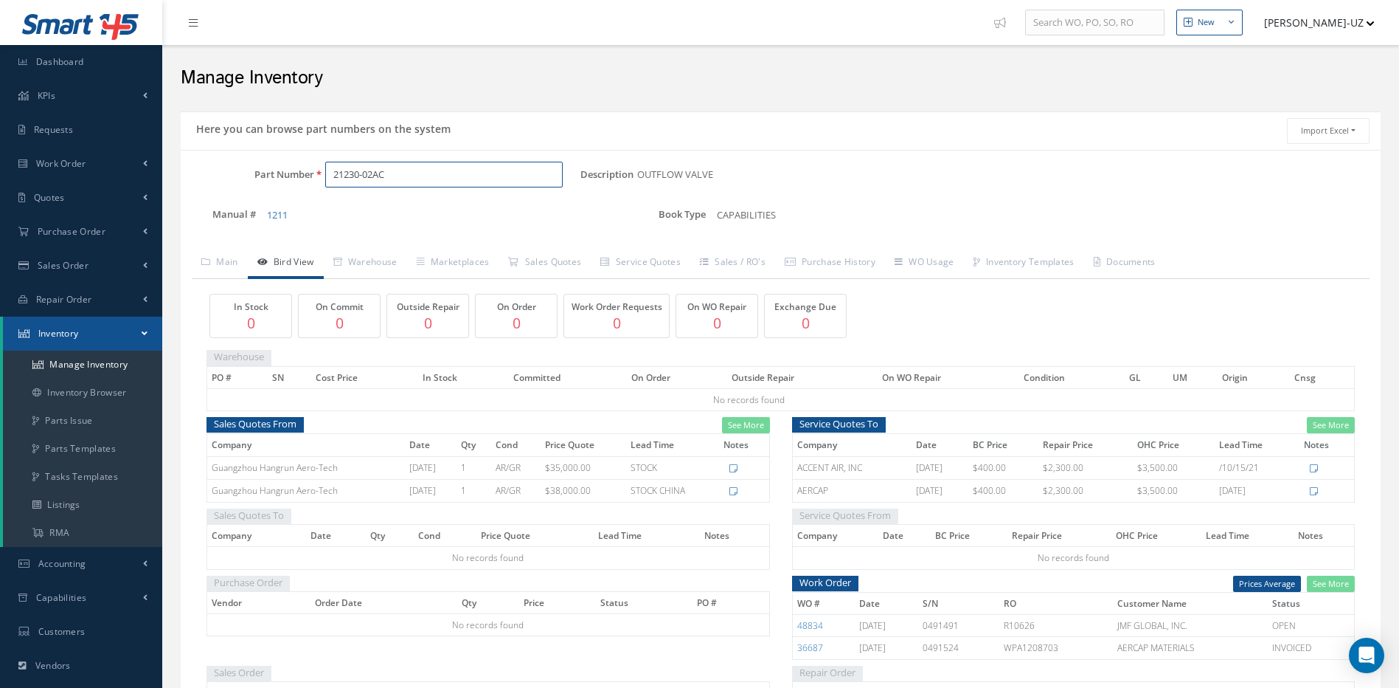
drag, startPoint x: 406, startPoint y: 176, endPoint x: 320, endPoint y: 173, distance: 85.6
click at [320, 173] on div "21230-02AC" at bounding box center [447, 175] width 267 height 27
drag, startPoint x: 413, startPoint y: 170, endPoint x: 213, endPoint y: 9, distance: 257.0
click at [293, 142] on div "Here you can browse part numbers on the system Import Excel to undefined Column…" at bounding box center [781, 541] width 1200 height 860
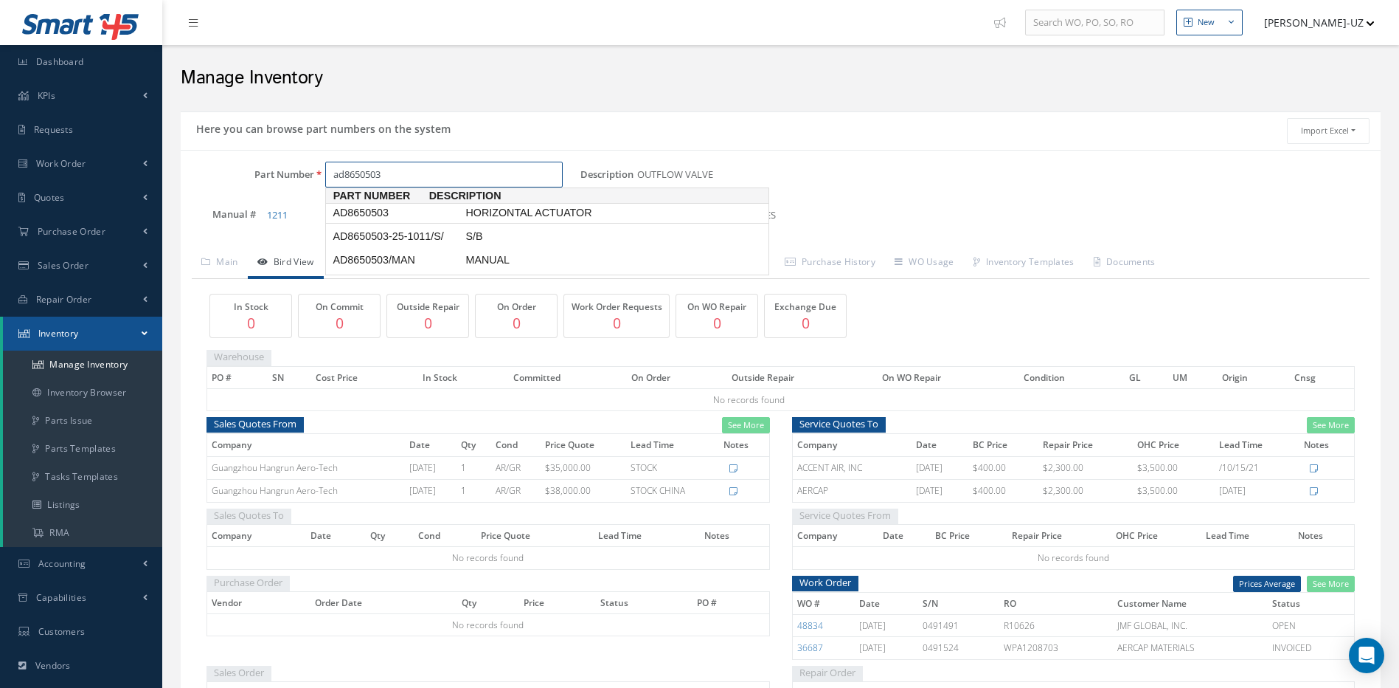
click at [373, 212] on span "AD8650503" at bounding box center [396, 212] width 133 height 15
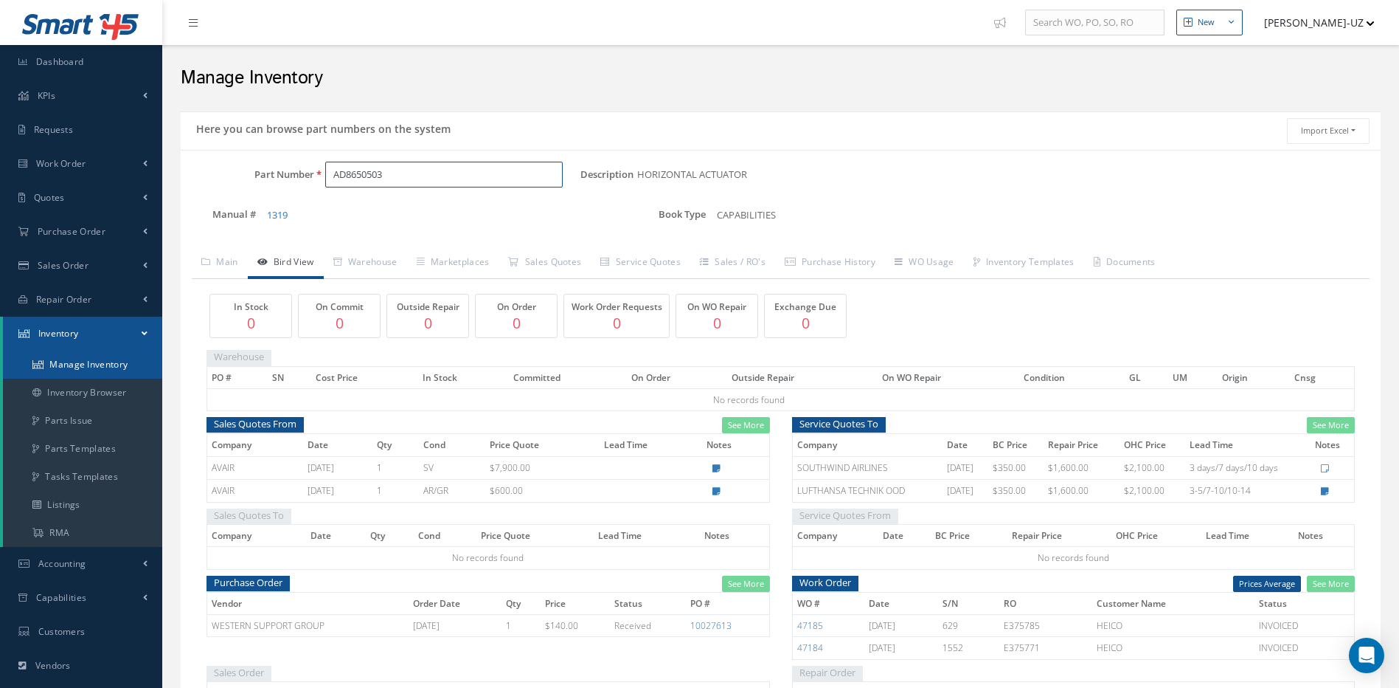
type input "AD8650503"
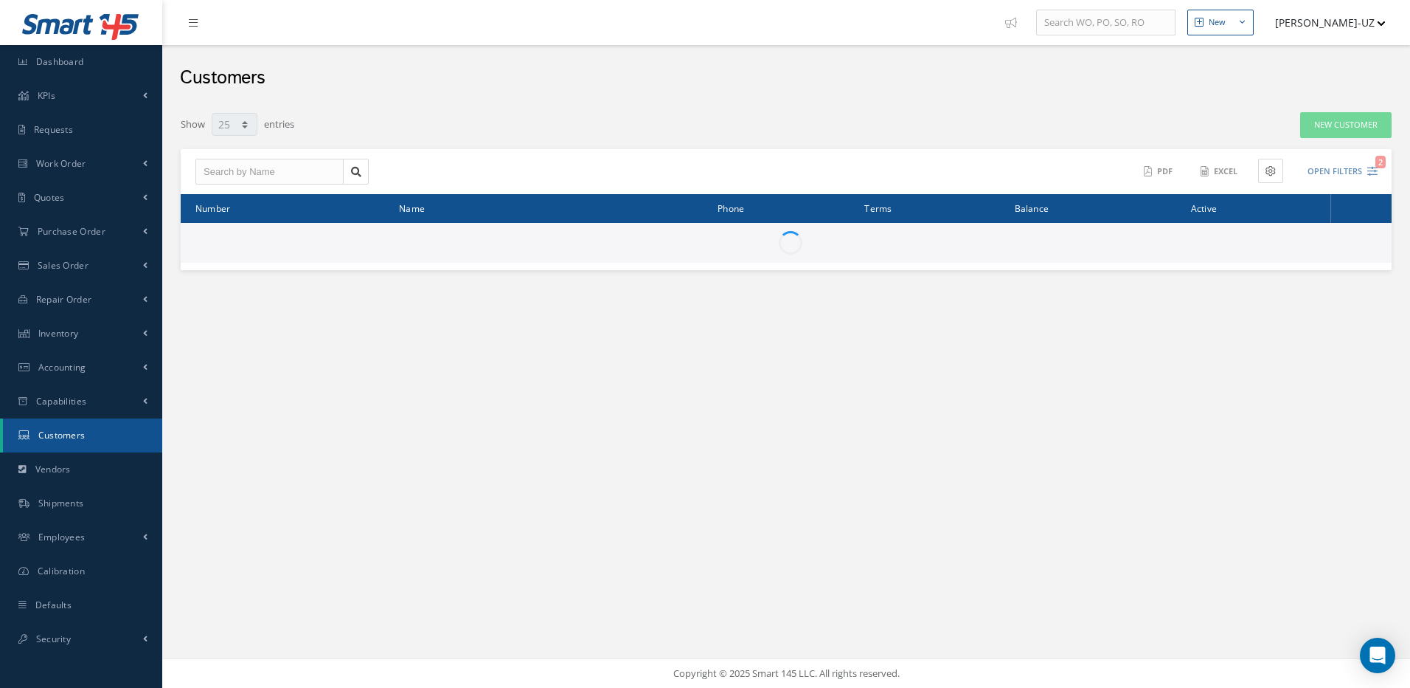
select select "25"
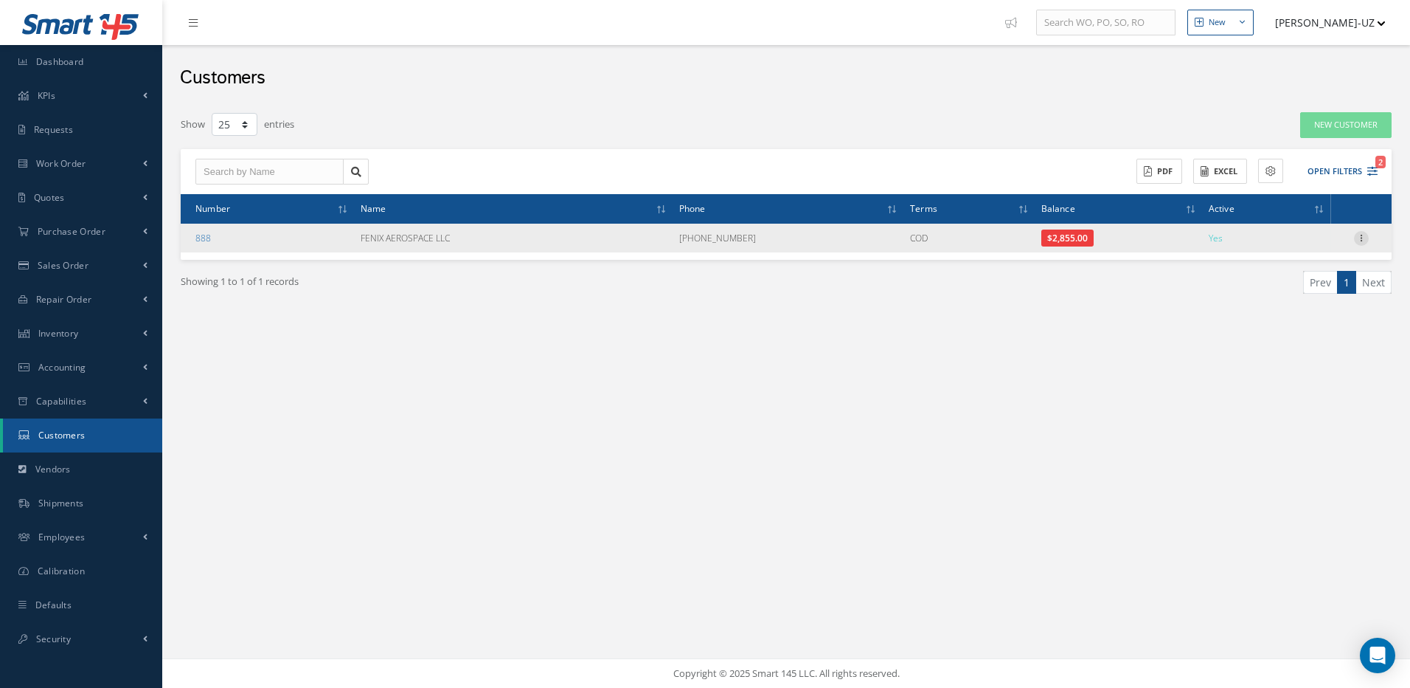
click at [1357, 235] on icon at bounding box center [1361, 237] width 15 height 12
click at [1269, 266] on link "Edit" at bounding box center [1294, 266] width 117 height 19
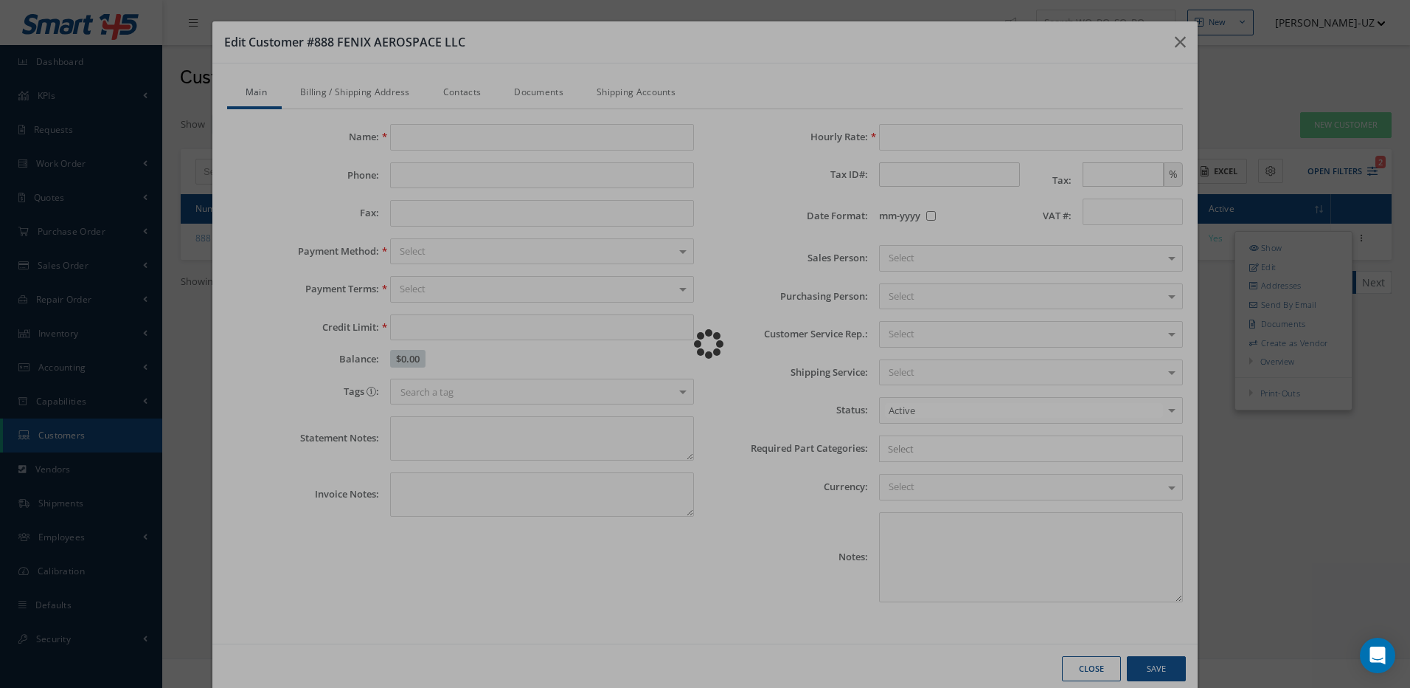
type input "FENIX AEROSPACE LLC"
type input "786 779-8056"
type input "0.00"
type input "100.00"
type textarea "02/16/2022....added new customer in the system, the customer sent an RFQ. Maria"
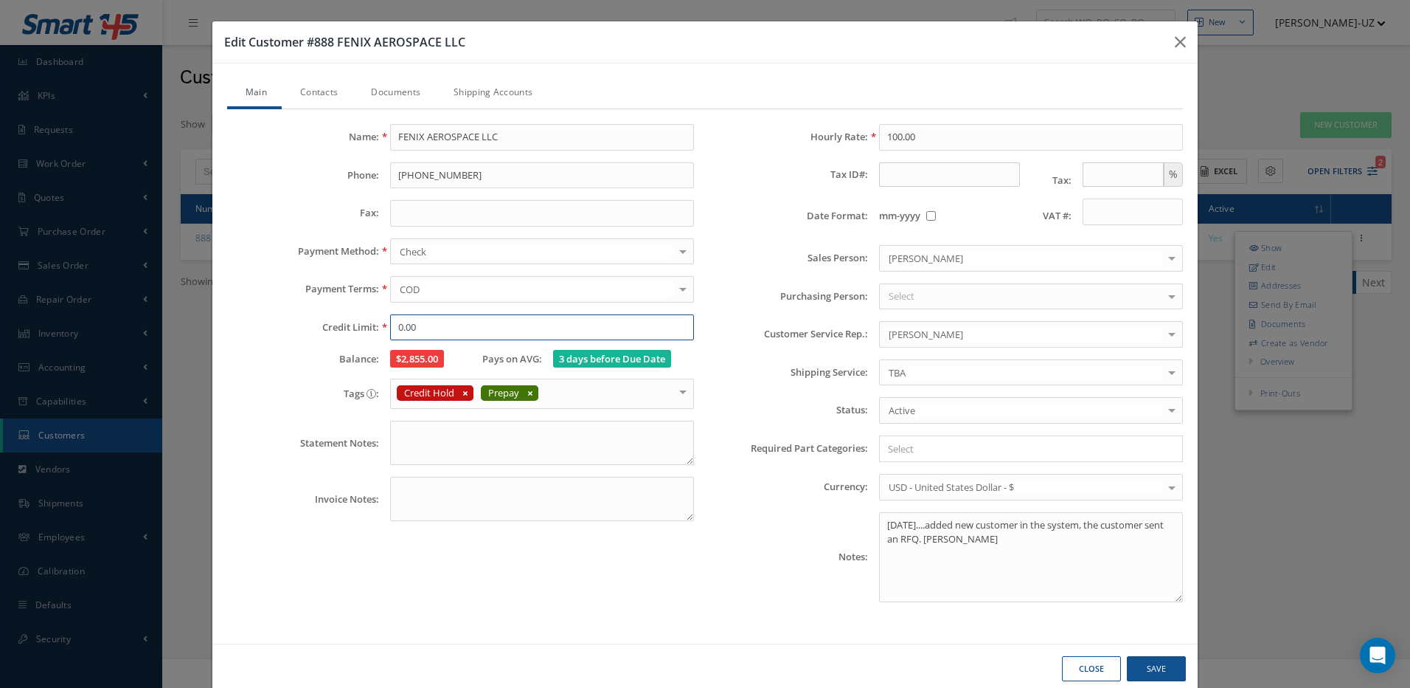
drag, startPoint x: 488, startPoint y: 326, endPoint x: 381, endPoint y: 324, distance: 107.0
click at [381, 324] on div "0.00" at bounding box center [542, 327] width 326 height 27
click at [464, 389] on div "Credit Hold Prepay" at bounding box center [542, 393] width 304 height 31
click at [0, 0] on button "Save" at bounding box center [0, 0] width 0 height 0
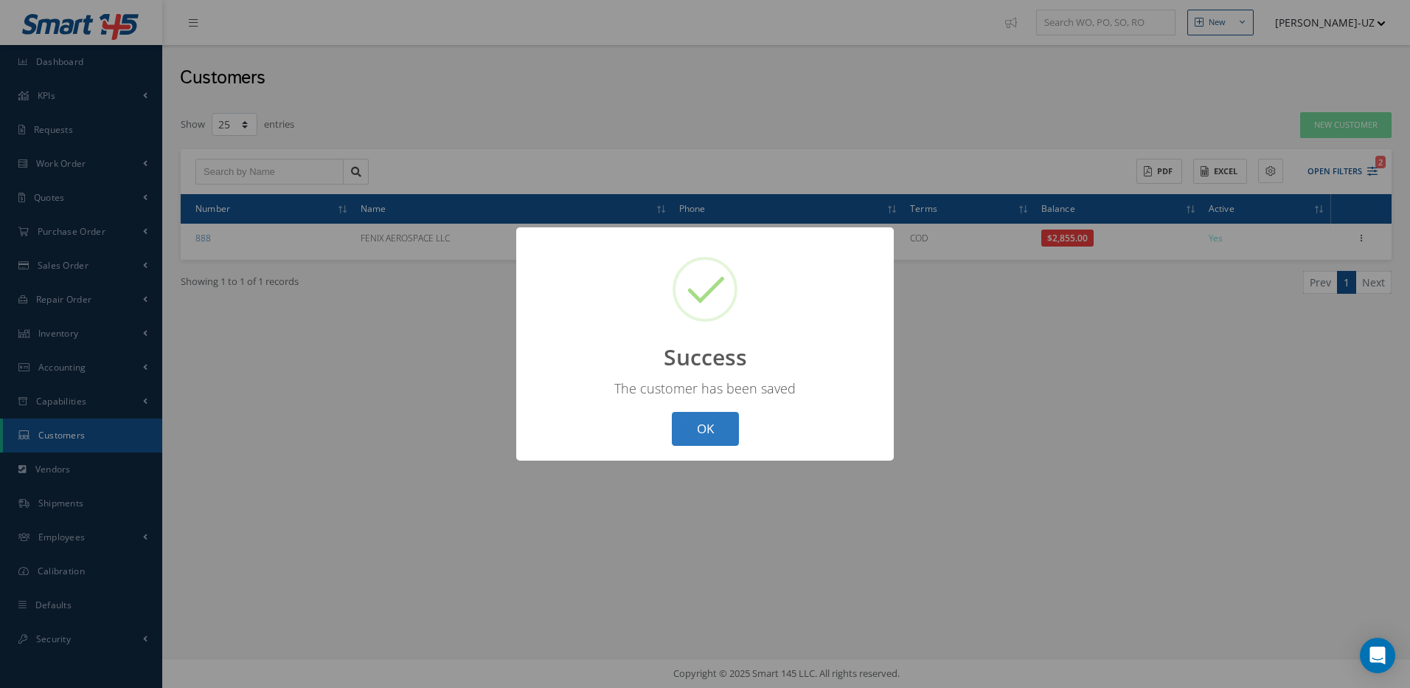
click at [716, 421] on button "OK" at bounding box center [705, 429] width 67 height 35
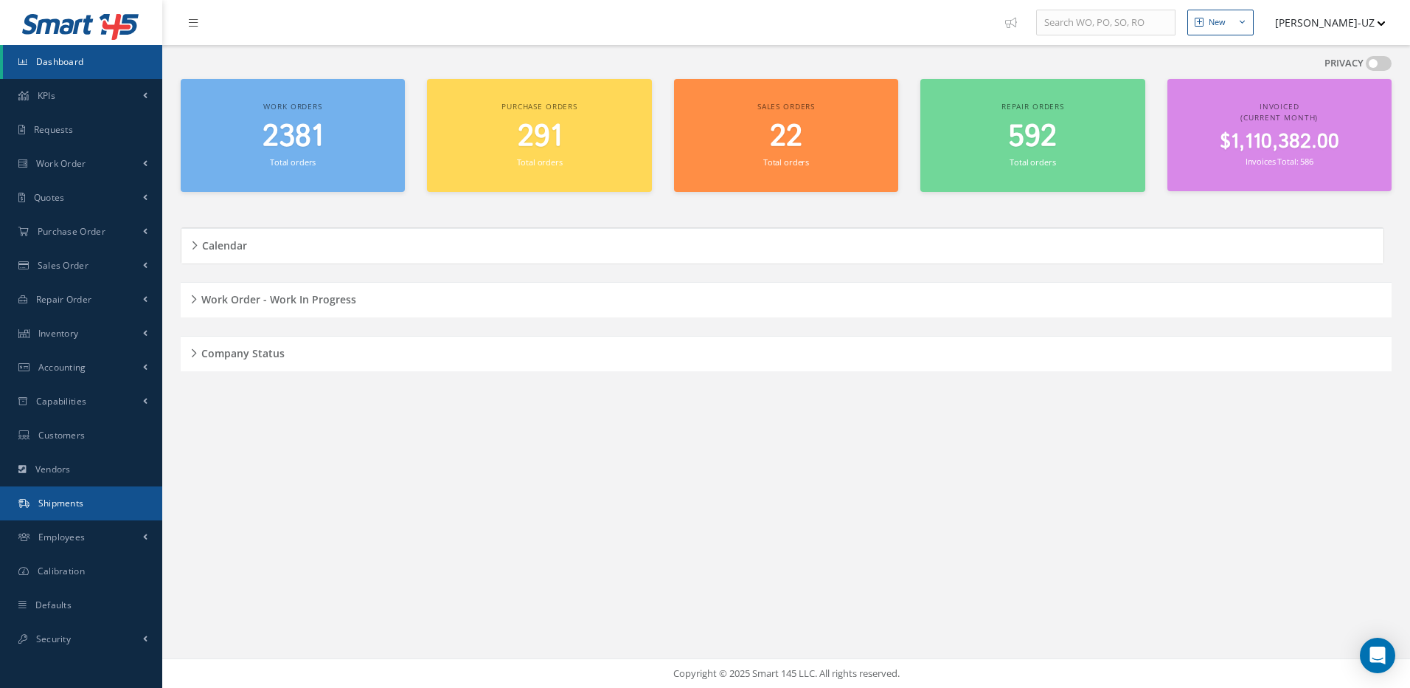
click at [52, 500] on span "Shipments" at bounding box center [61, 502] width 46 height 13
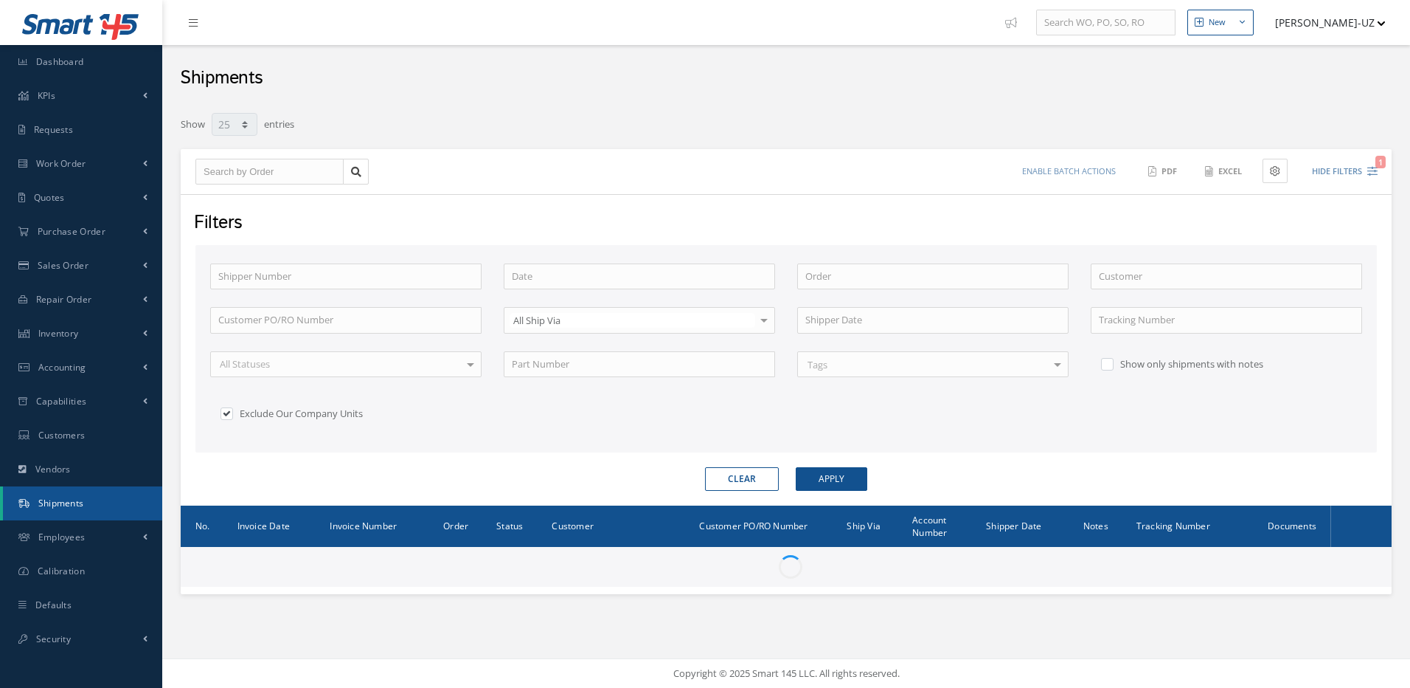
select select "25"
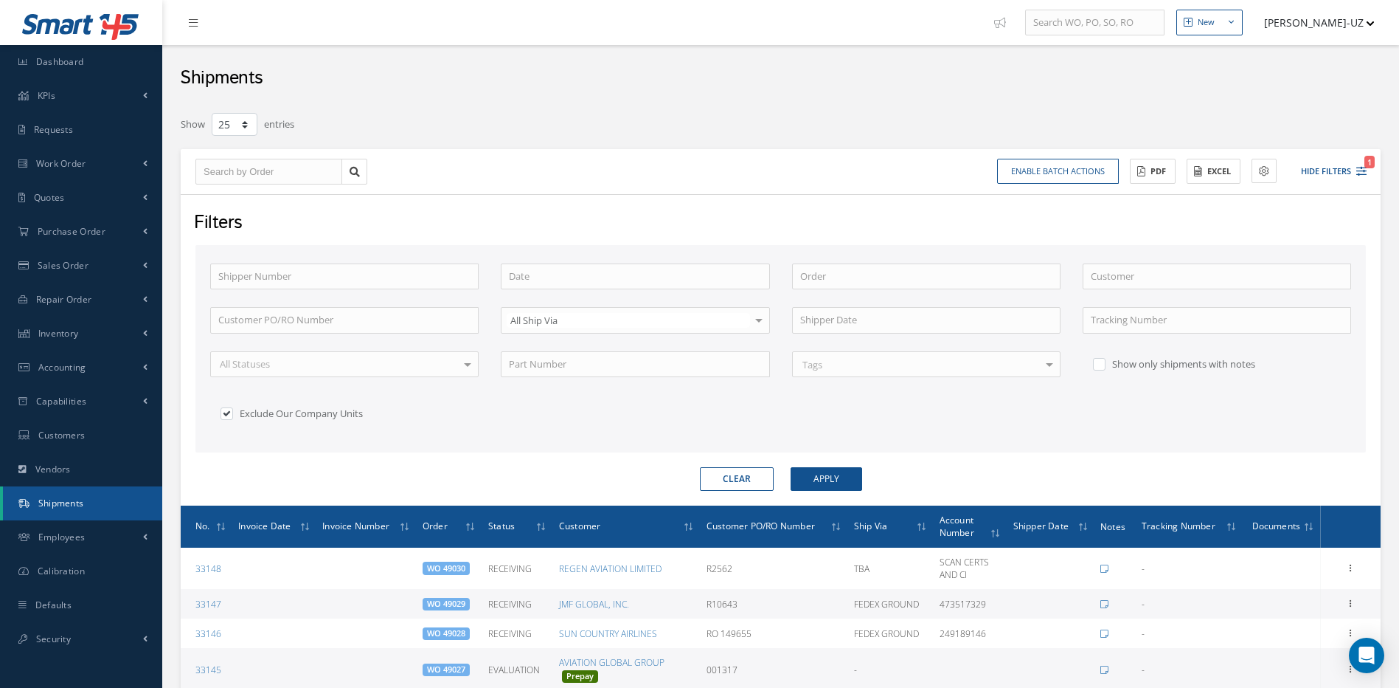
click at [721, 479] on button "Clear" at bounding box center [737, 479] width 74 height 24
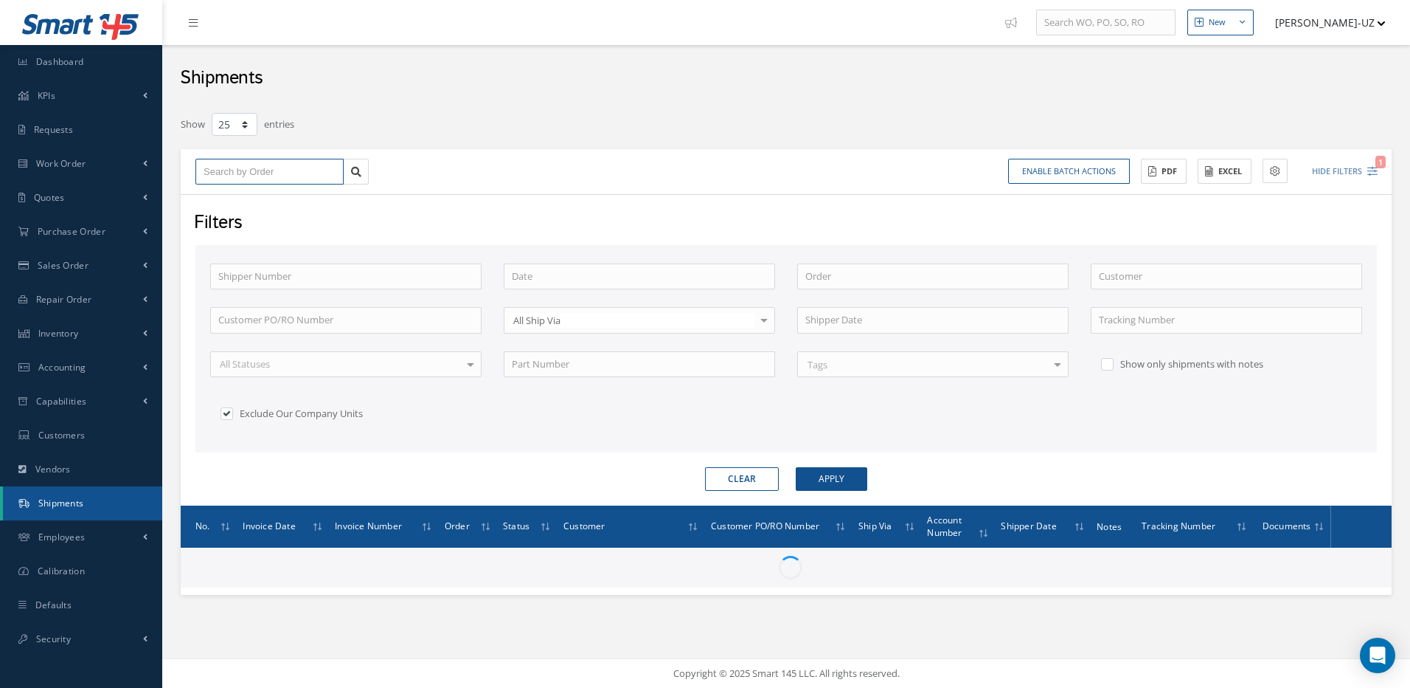
click at [226, 169] on input "text" at bounding box center [269, 172] width 148 height 27
type input "4"
type input "48"
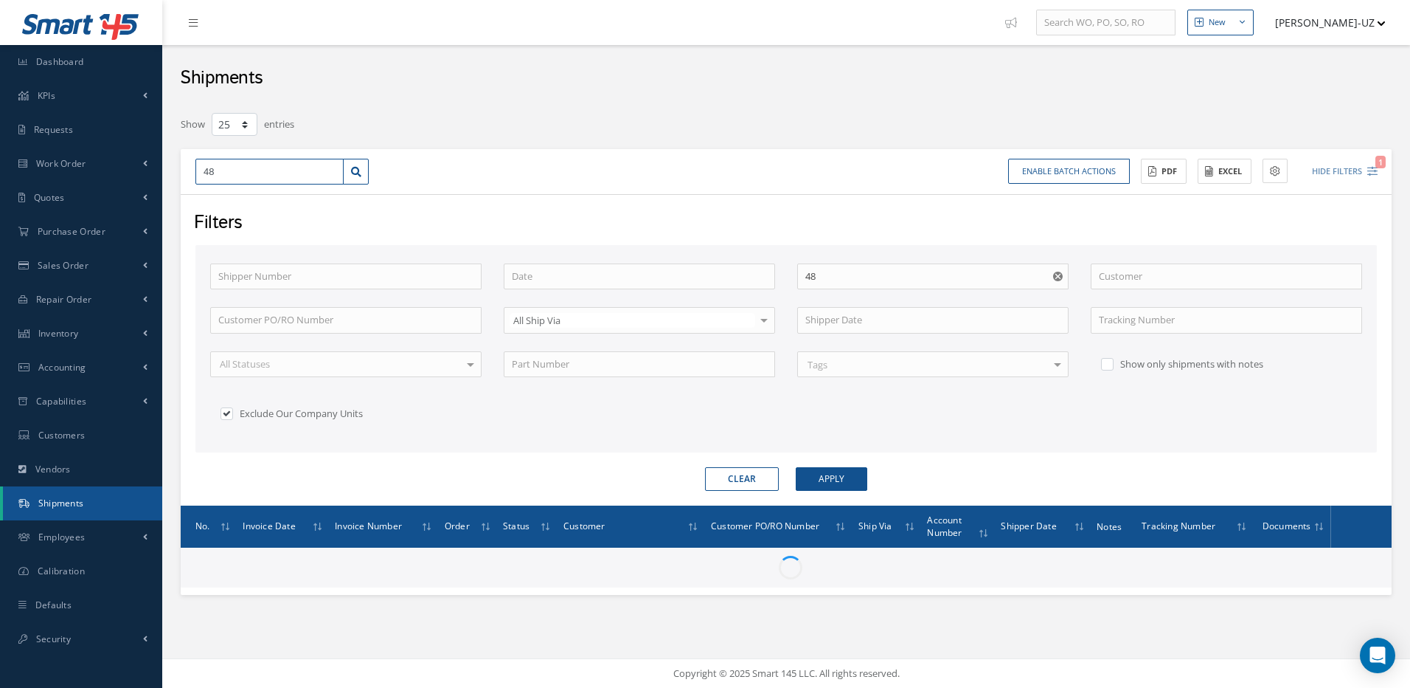
type input "481"
type input "4813"
type input "48136"
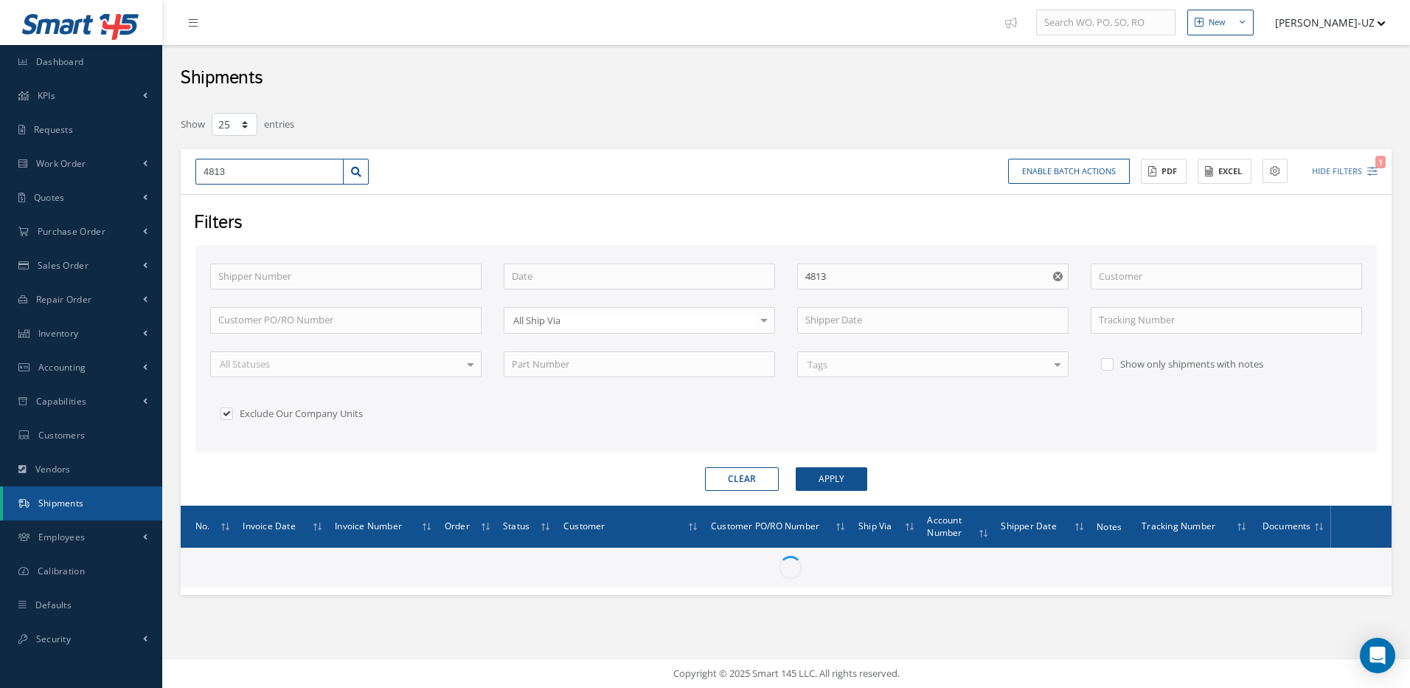
type input "48136"
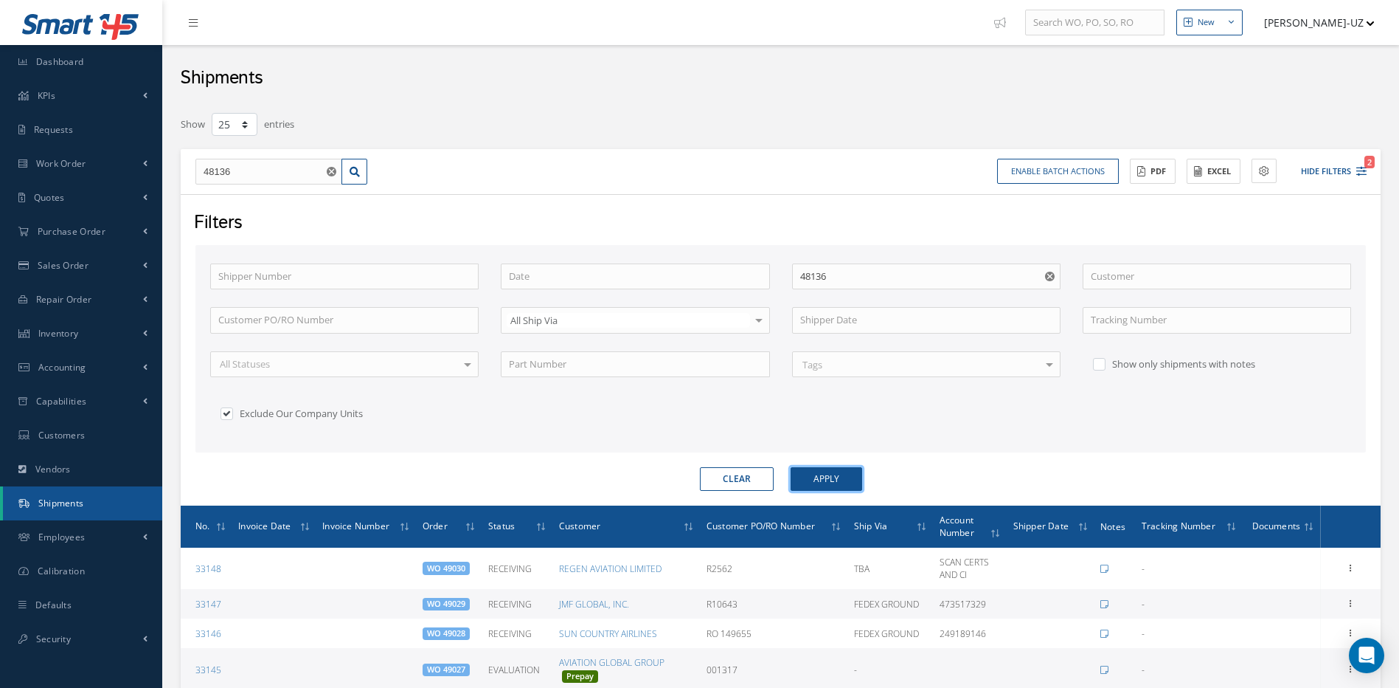
click at [834, 471] on button "Apply" at bounding box center [827, 479] width 72 height 24
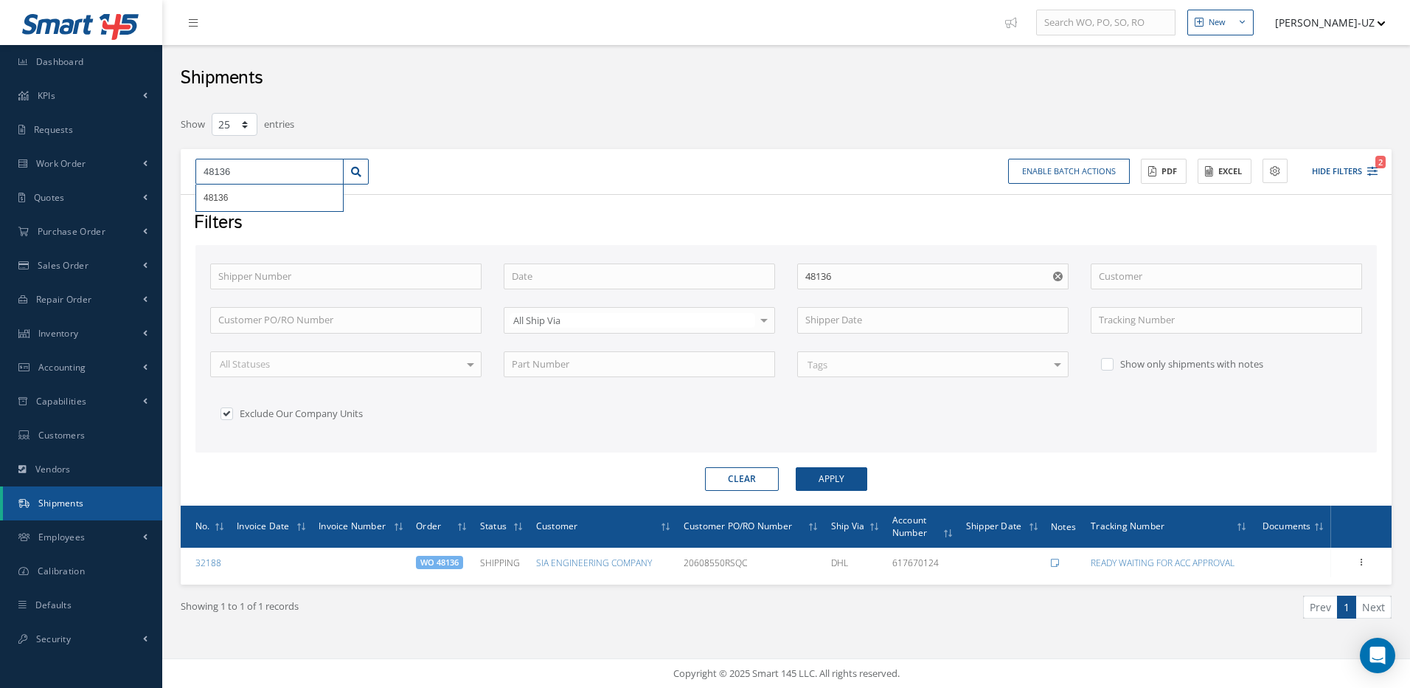
drag, startPoint x: 267, startPoint y: 170, endPoint x: 170, endPoint y: 169, distance: 97.4
click at [170, 169] on div "Show 10 25 50 100 entries 48136 48136 Enable batch actions Update Shipments ACT…" at bounding box center [786, 383] width 1233 height 544
type input "4"
type input "48"
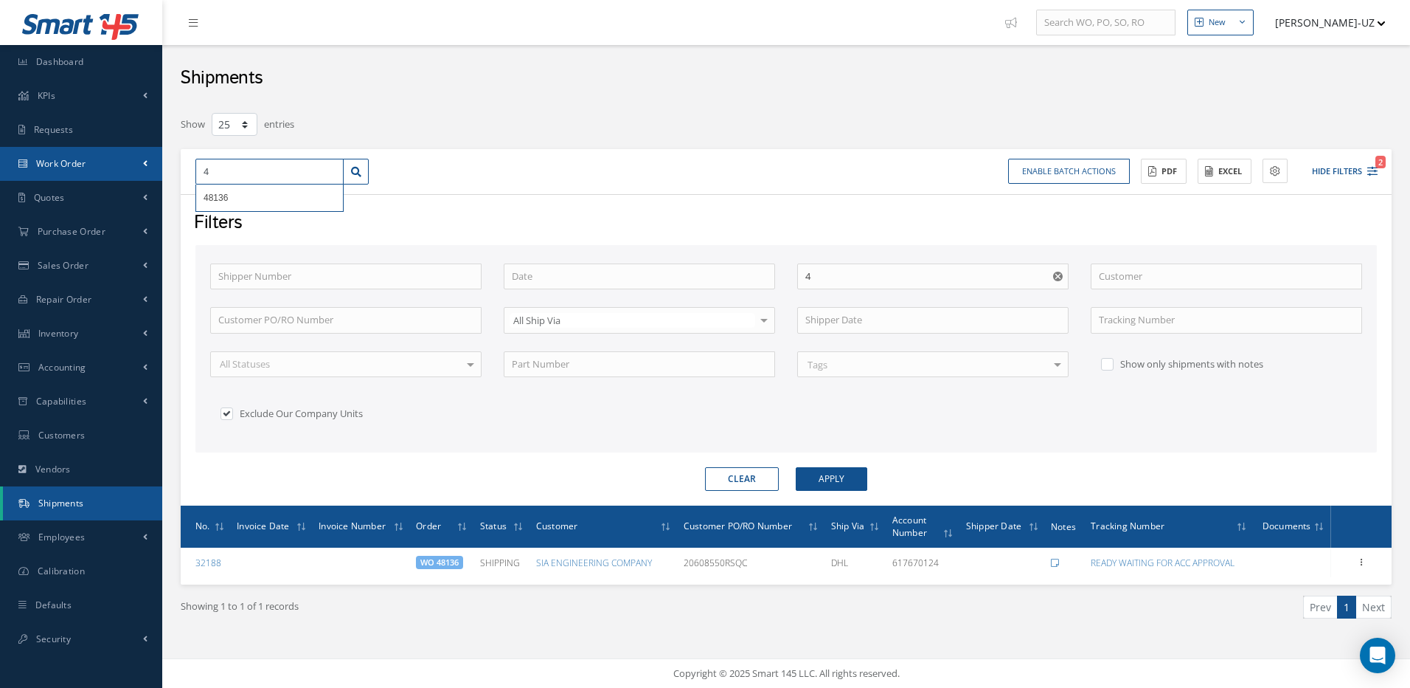
type input "48"
type input "480"
type input "4800"
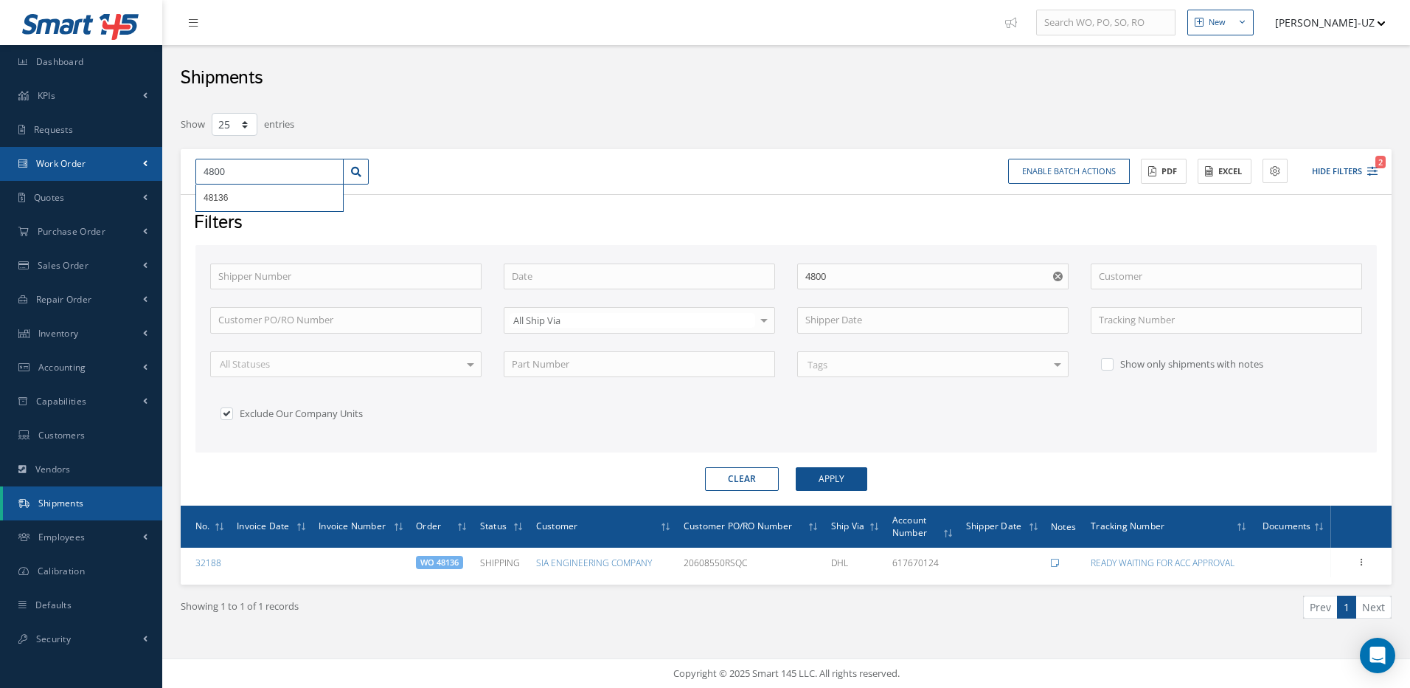
type input "48003"
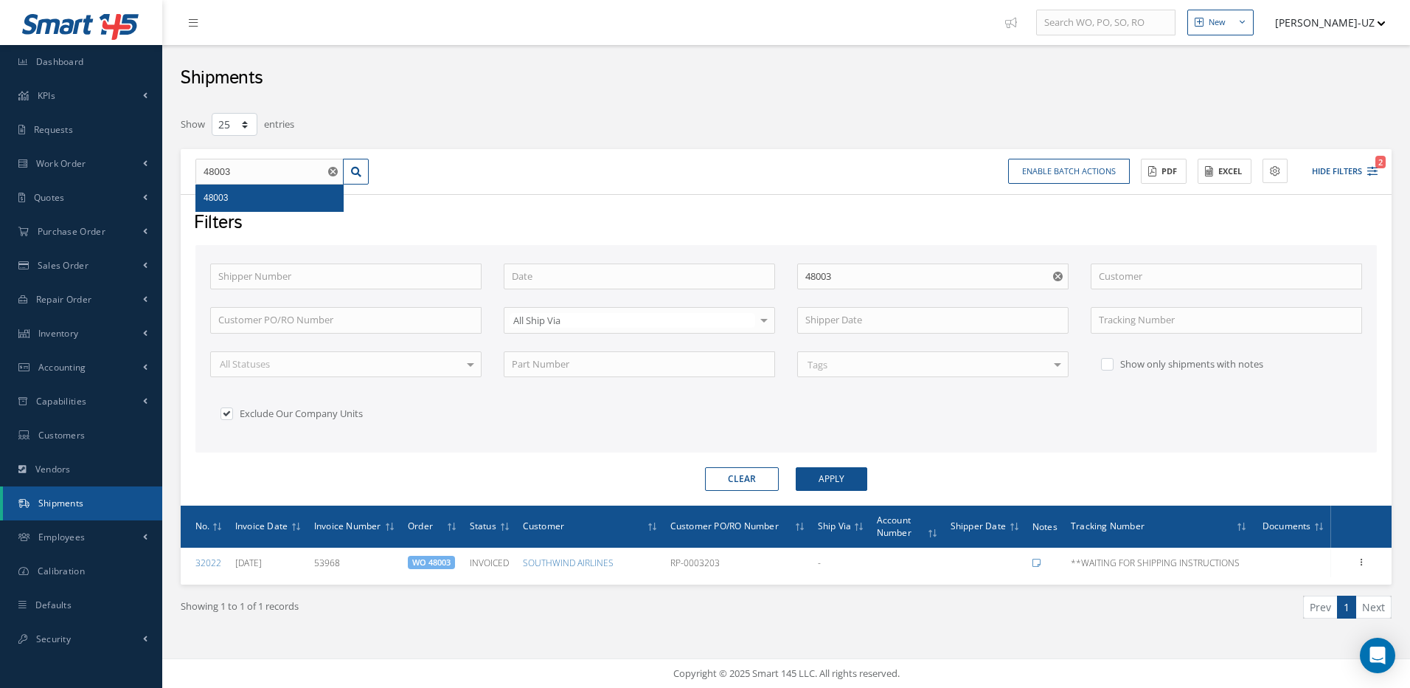
click at [216, 200] on span "48003" at bounding box center [216, 198] width 24 height 10
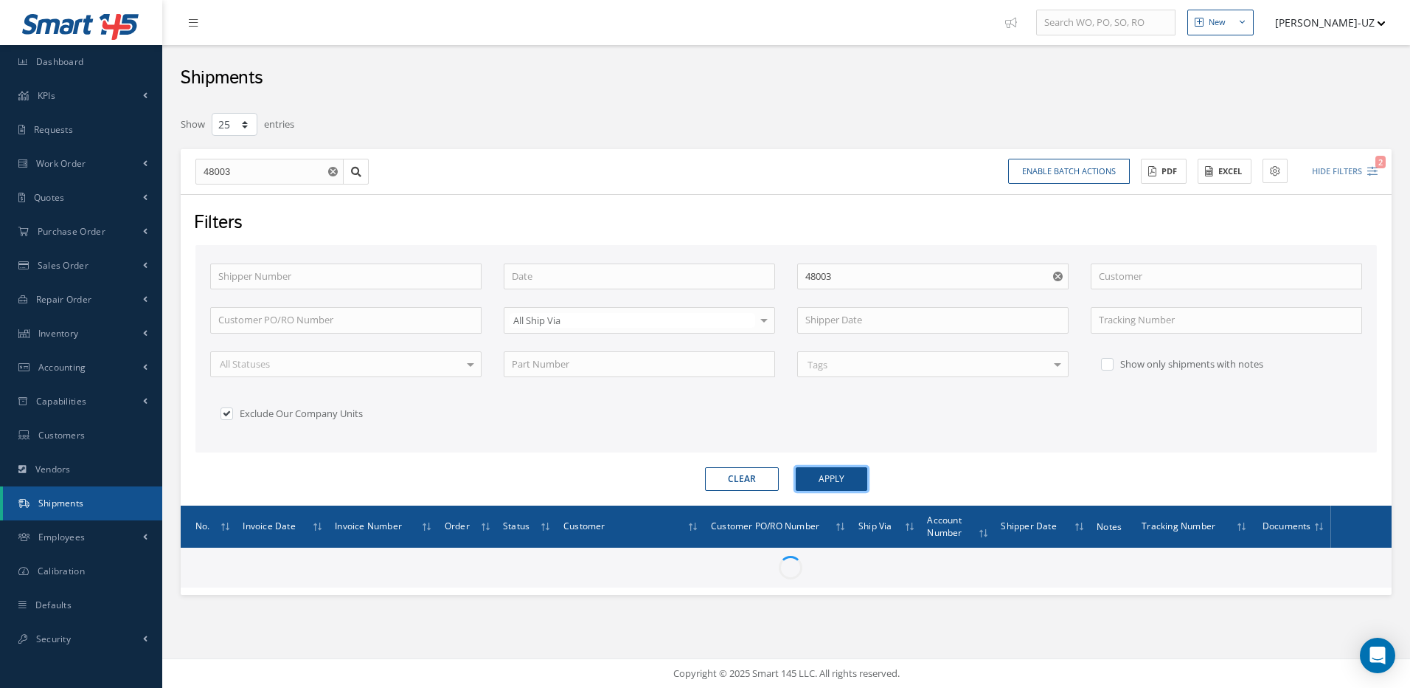
click at [841, 473] on button "Apply" at bounding box center [832, 479] width 72 height 24
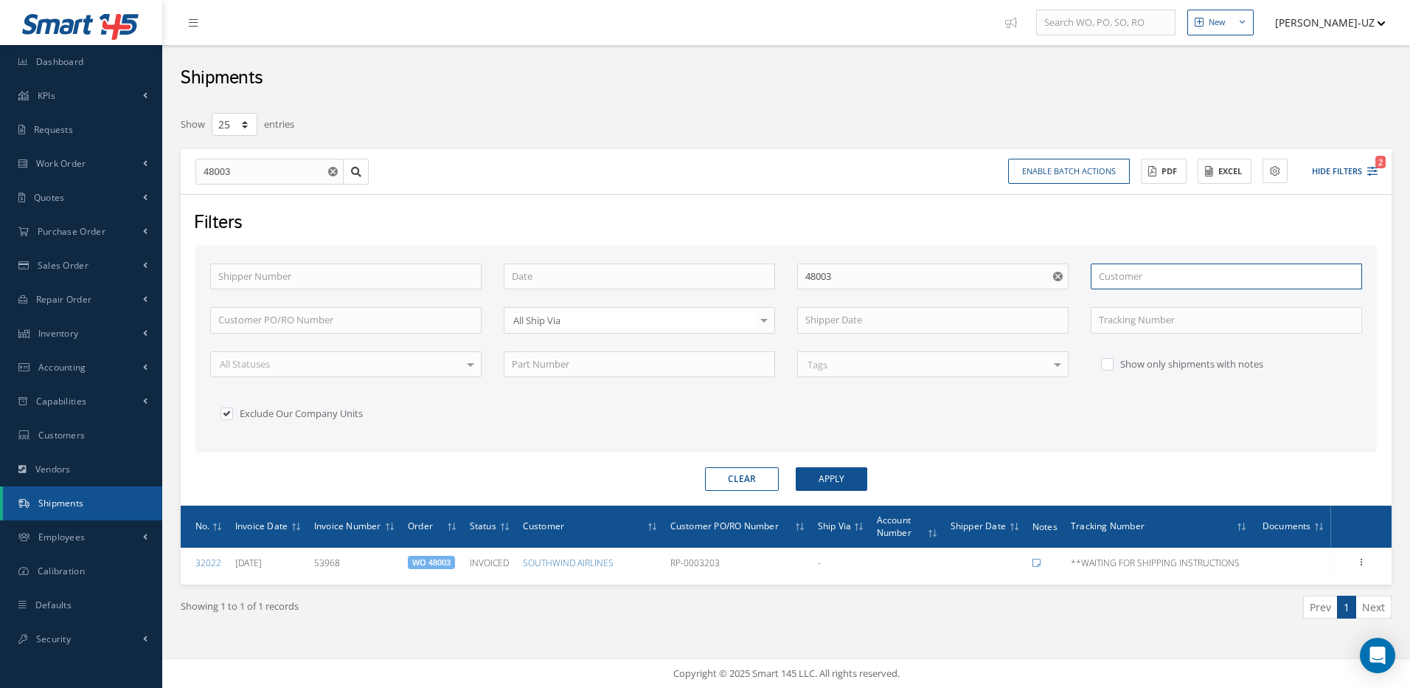
click at [1157, 273] on input "text" at bounding box center [1226, 276] width 271 height 27
click at [1154, 302] on span "SOUTHWIND AIRLINES" at bounding box center [1149, 301] width 100 height 13
type input "SOUTHWIND AIRLINES"
click at [845, 474] on button "Apply" at bounding box center [832, 479] width 72 height 24
click at [1058, 276] on icon "Reset" at bounding box center [1058, 276] width 10 height 10
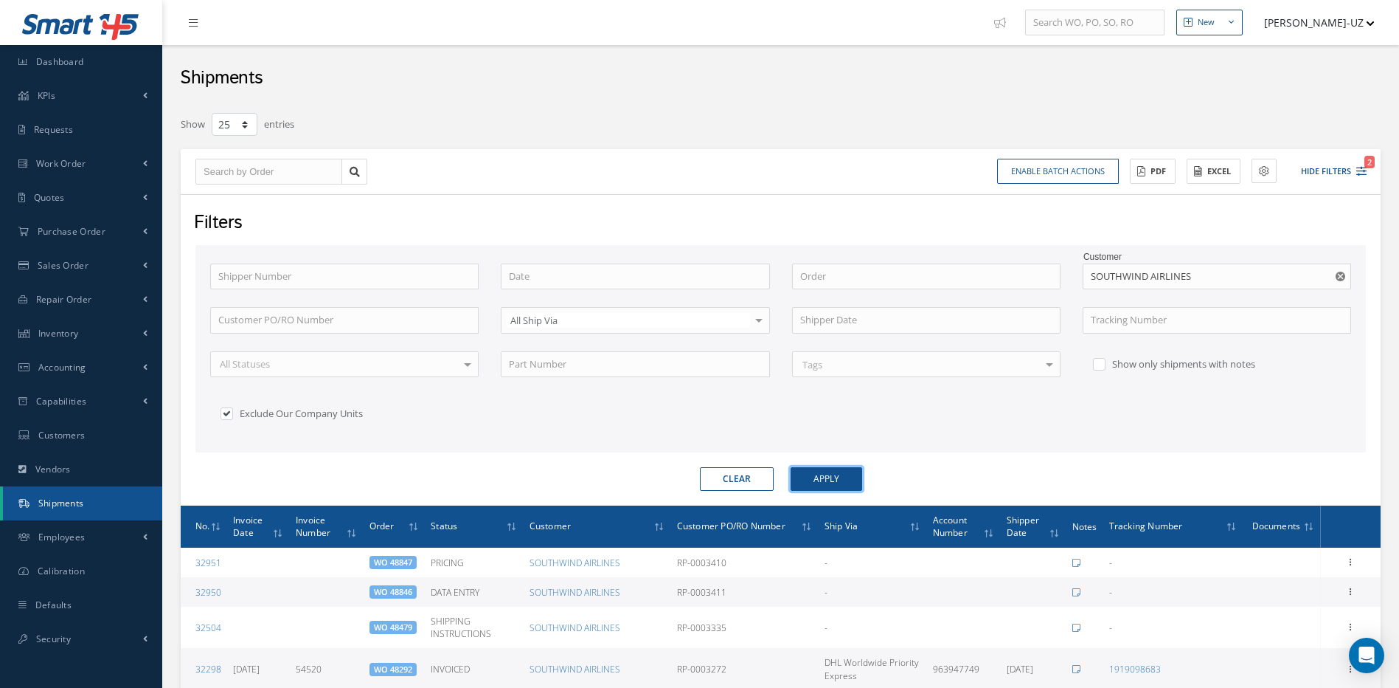
click at [847, 475] on button "Apply" at bounding box center [827, 479] width 72 height 24
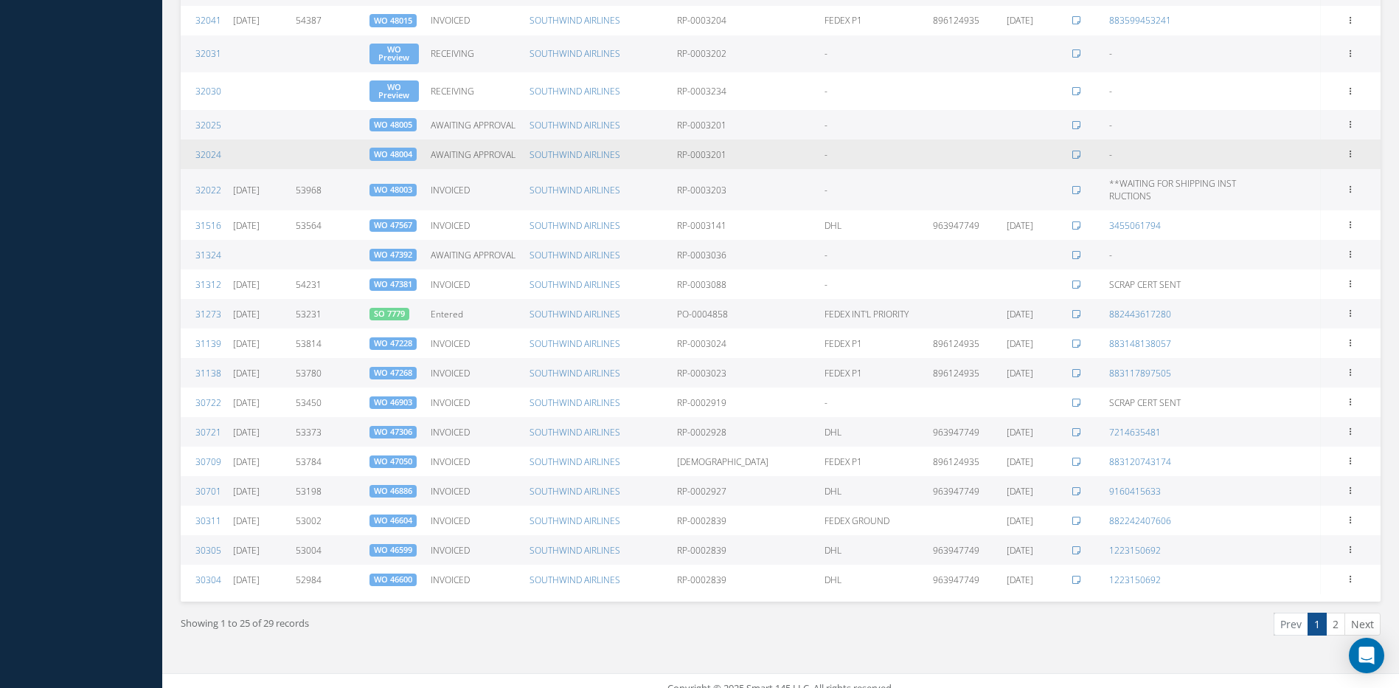
scroll to position [806, 0]
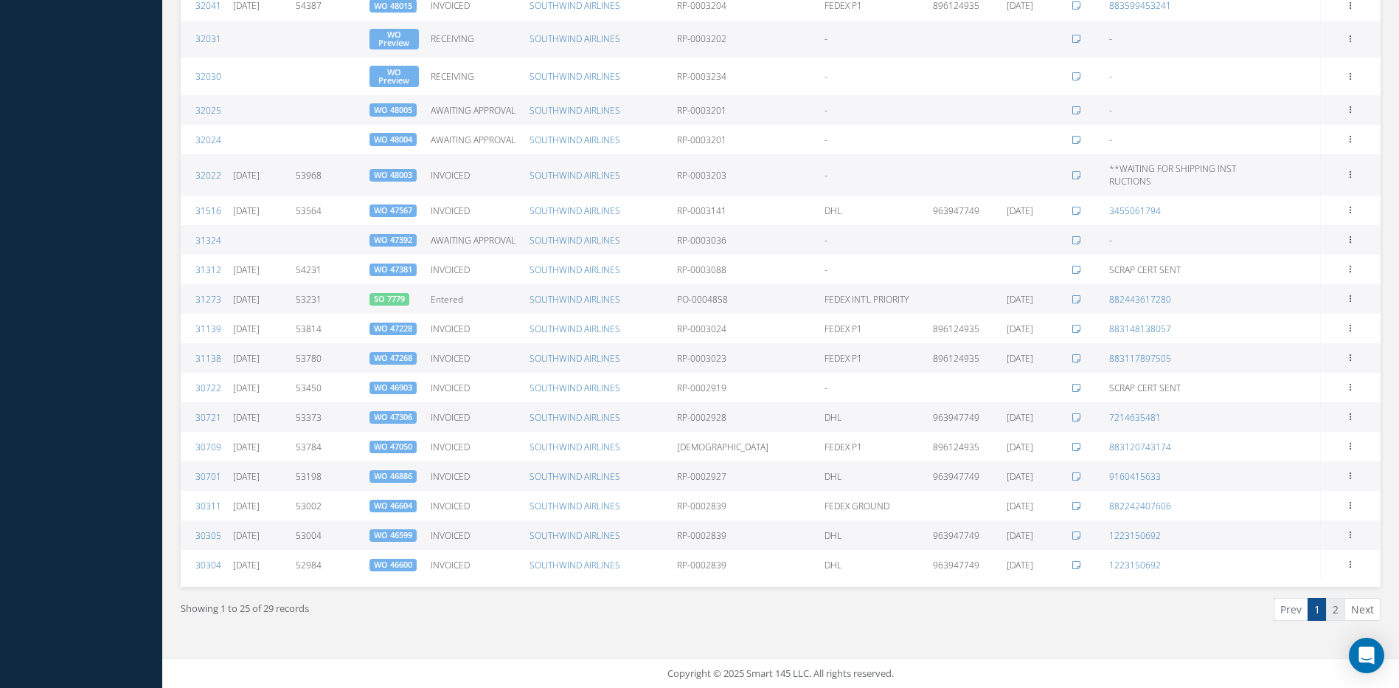
click at [1335, 606] on link "2" at bounding box center [1335, 609] width 19 height 23
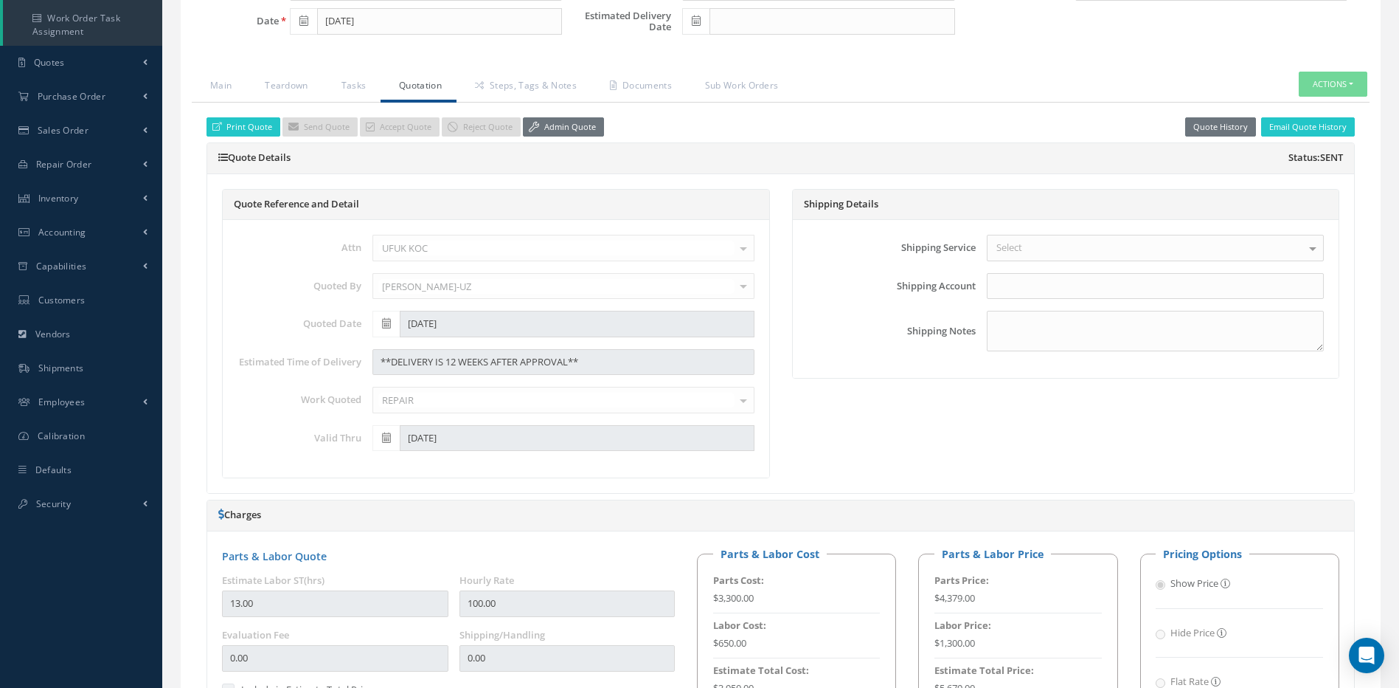
scroll to position [302, 0]
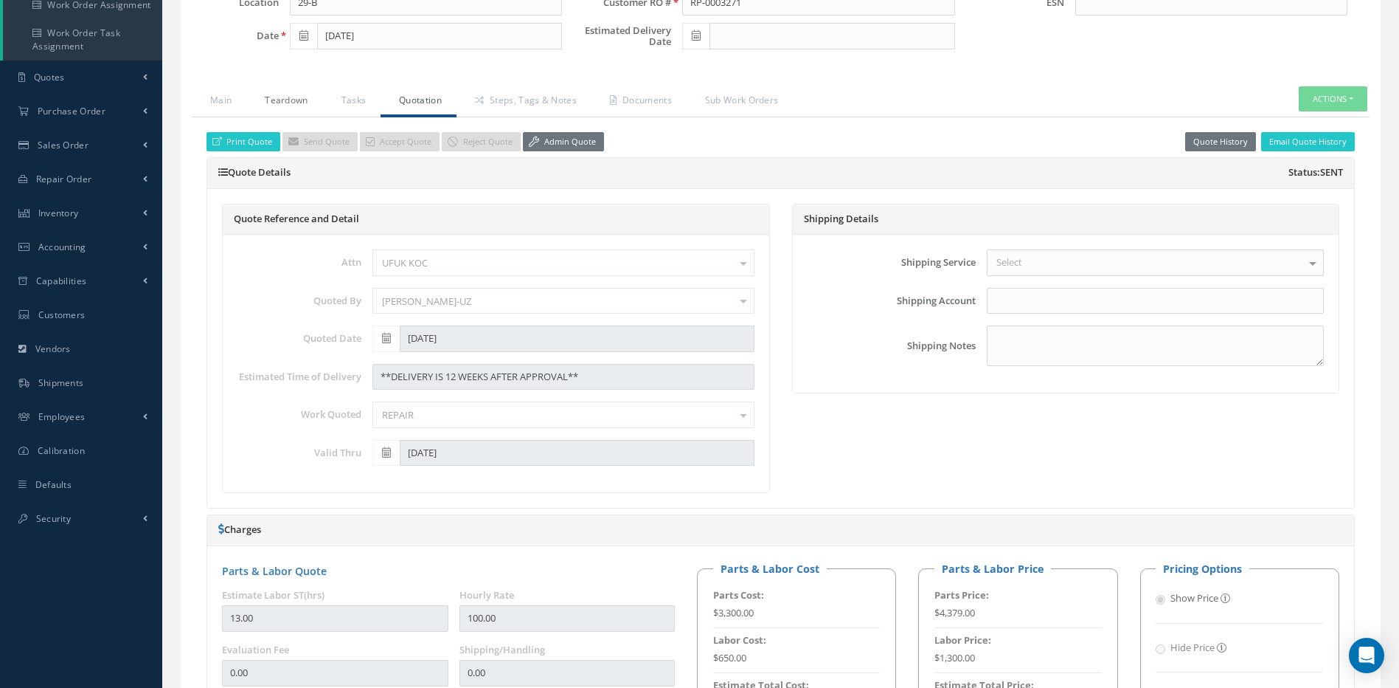
click at [272, 99] on link "Teardown" at bounding box center [284, 101] width 76 height 31
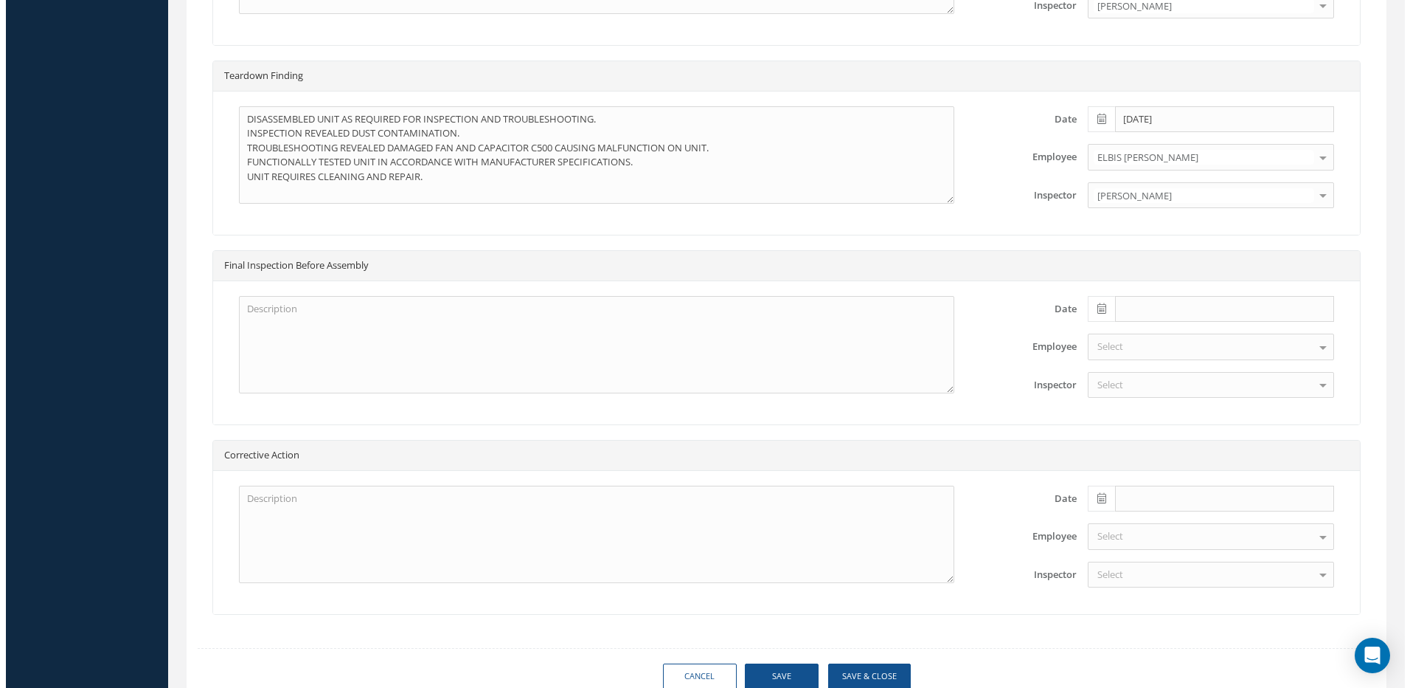
scroll to position [1015, 0]
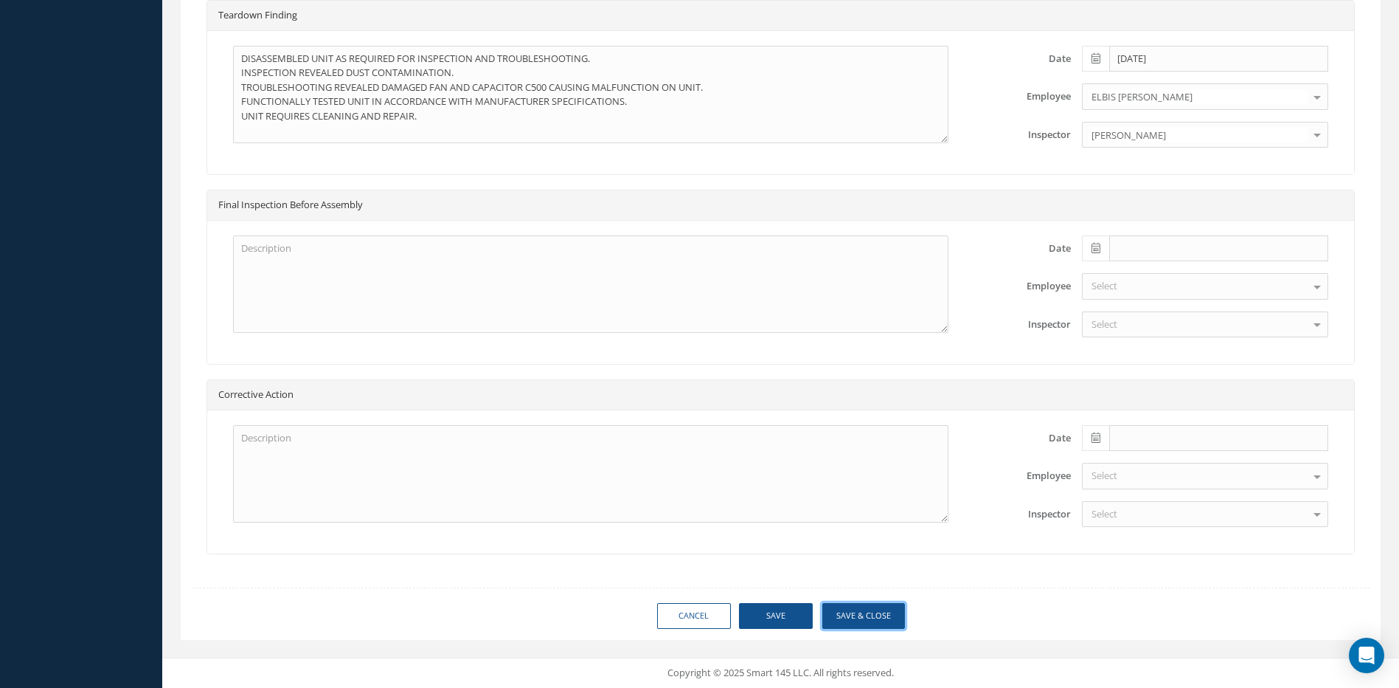
click at [882, 617] on button "Save & Close" at bounding box center [864, 616] width 83 height 26
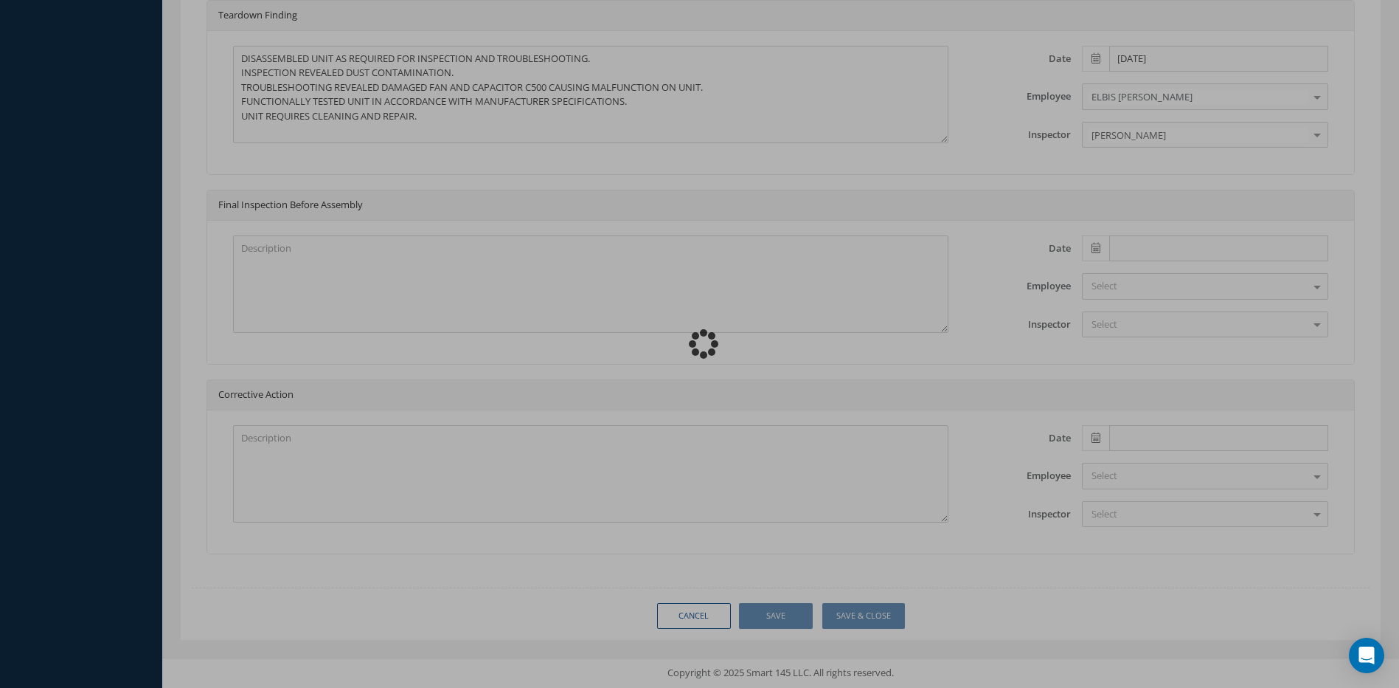
type input "AVIONIC INSTRUMENTS, INC"
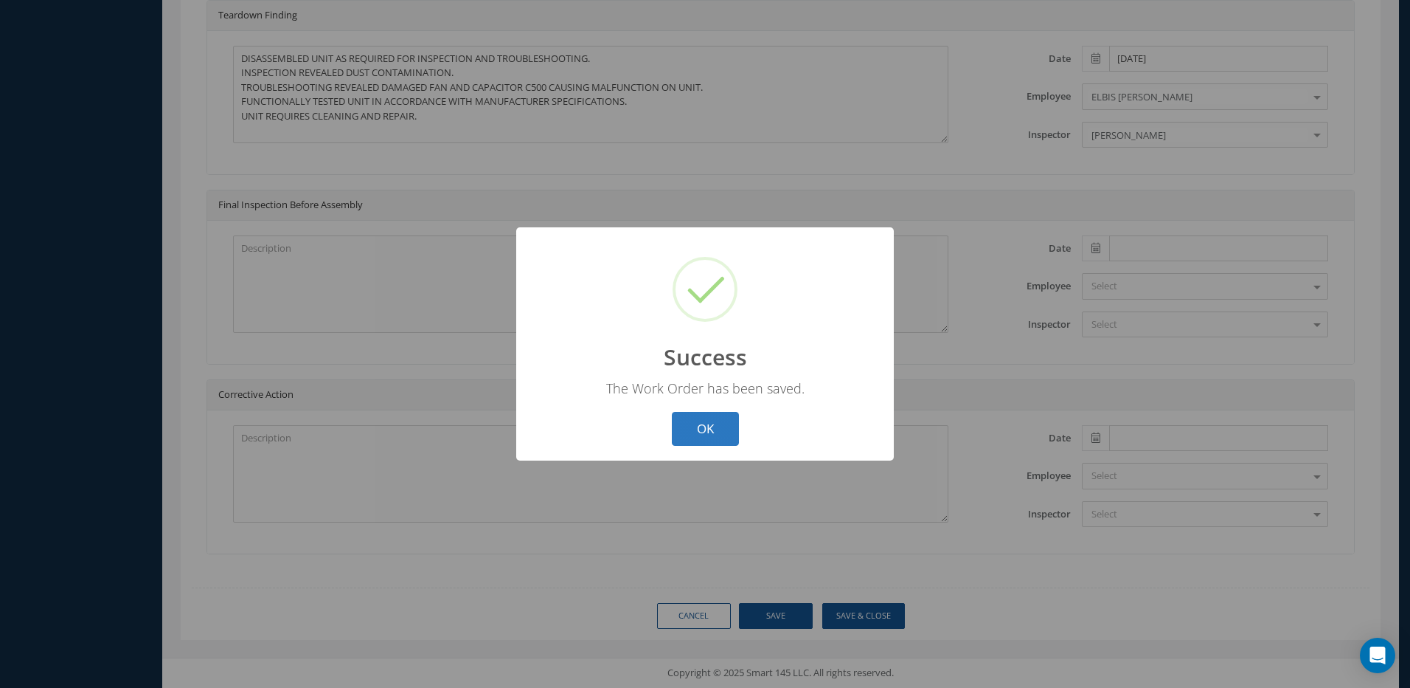
click at [696, 425] on button "OK" at bounding box center [705, 429] width 67 height 35
select select "25"
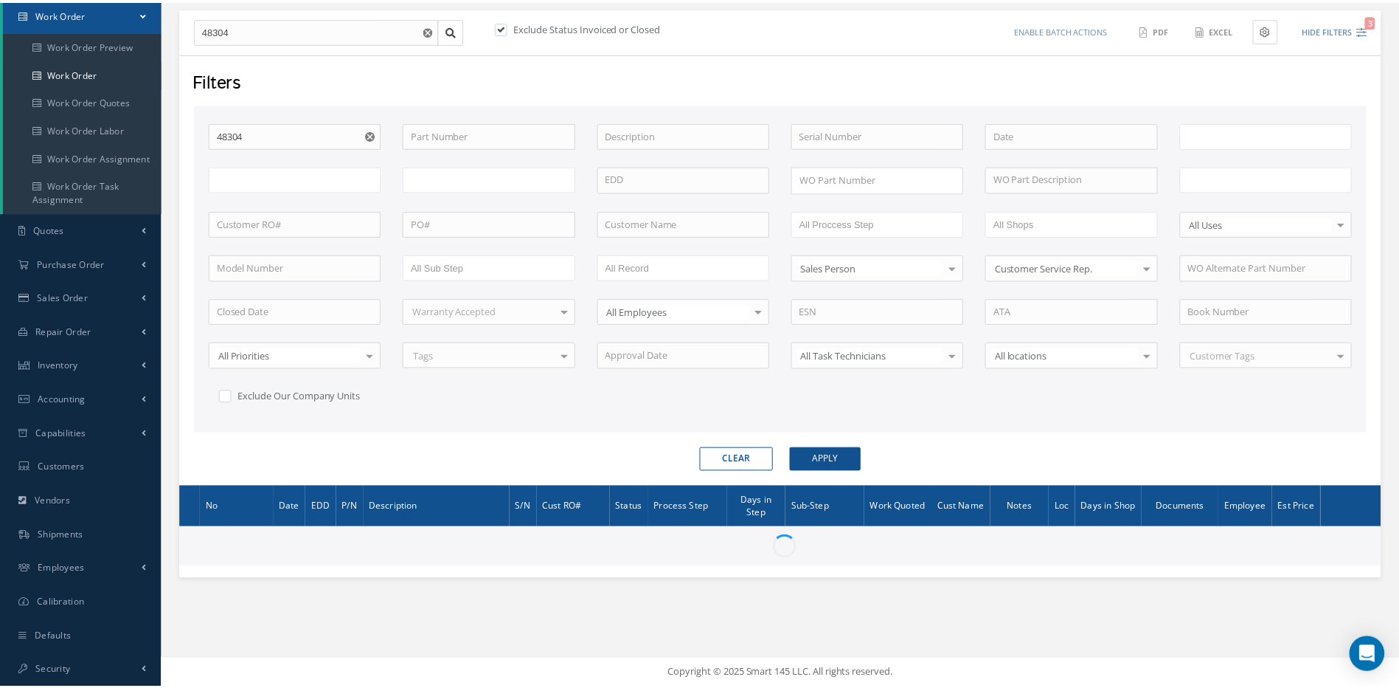
scroll to position [150, 0]
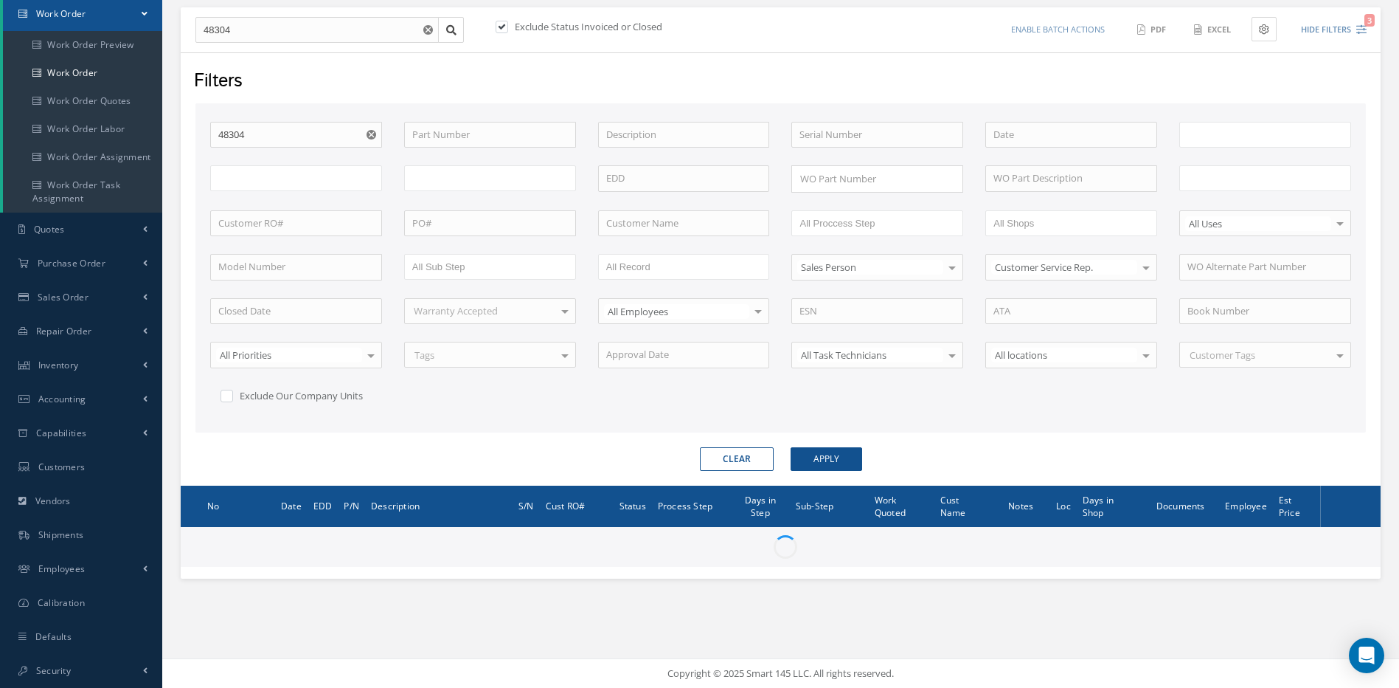
type input "All Work Request"
type input "All Work Performed"
type input "All Status"
type input "WO Part Status"
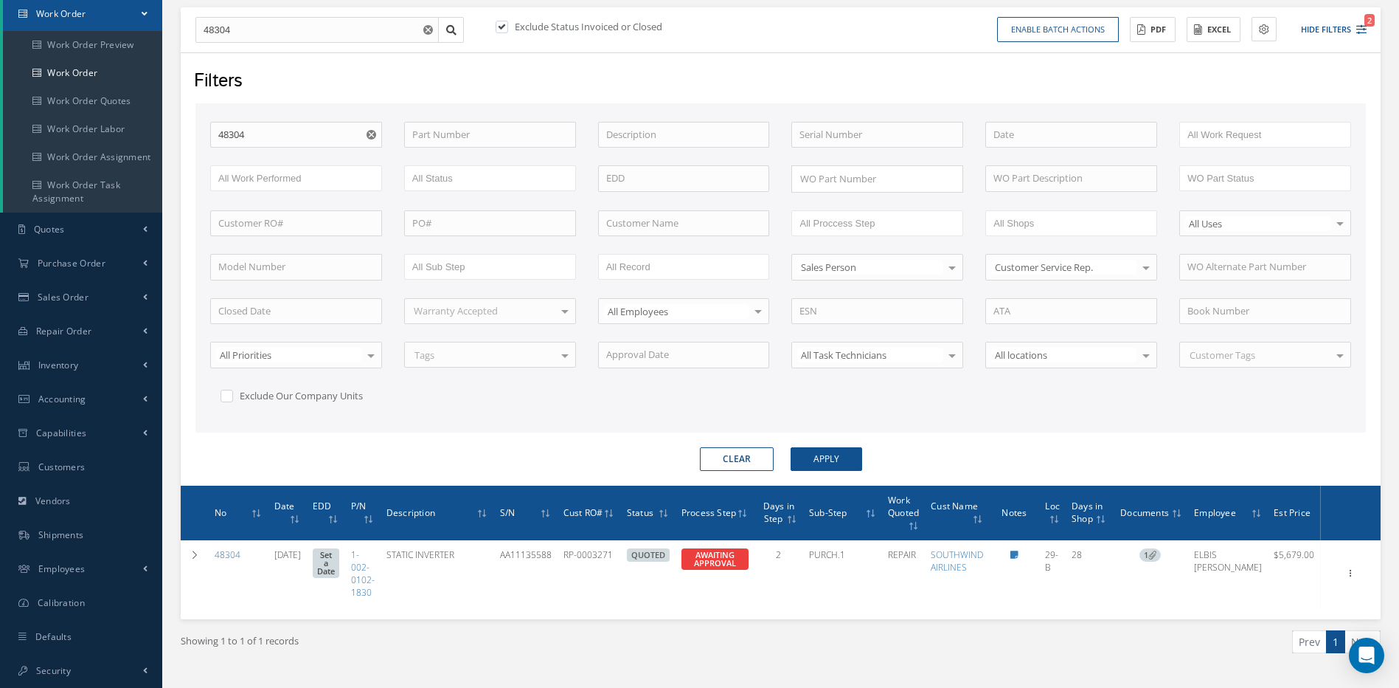
click at [730, 454] on button "Clear" at bounding box center [737, 459] width 74 height 24
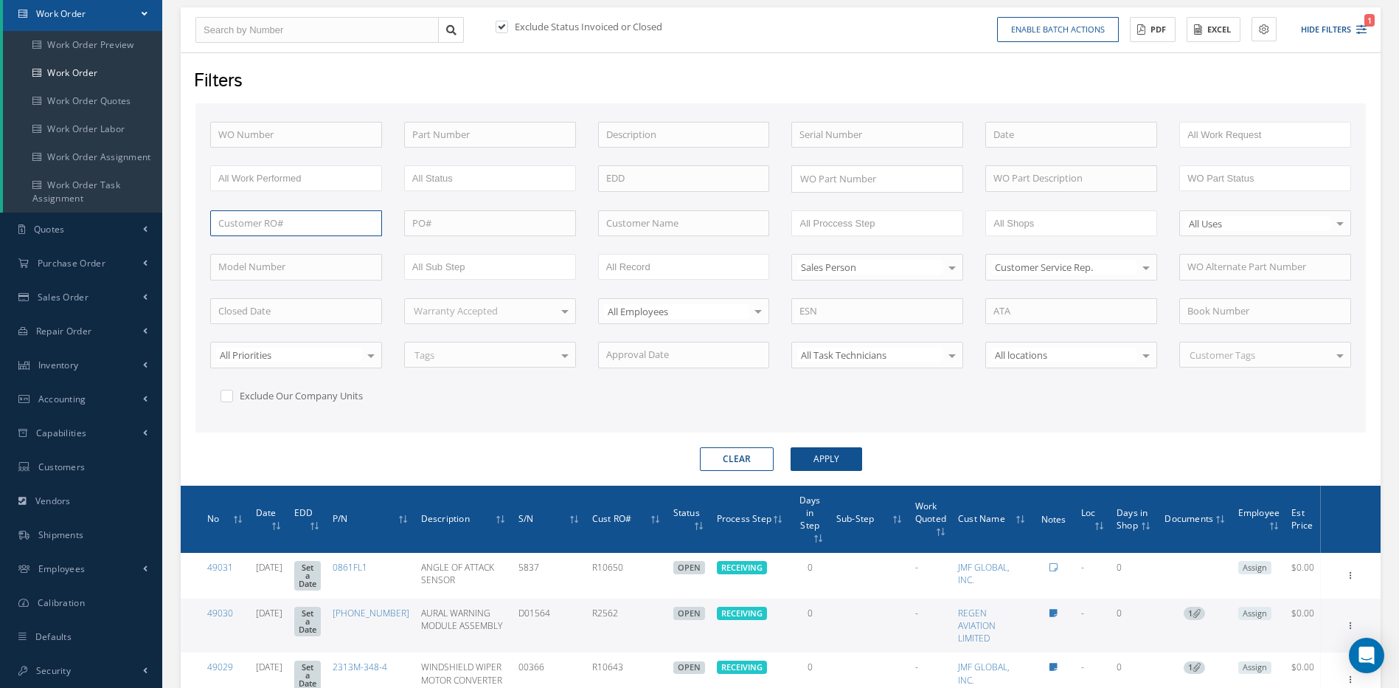
click at [242, 221] on input "text" at bounding box center [296, 223] width 172 height 27
paste input "RP-0003203"
type input "RP-00032"
click at [508, 27] on label at bounding box center [510, 26] width 4 height 13
click at [499, 27] on input "checkbox" at bounding box center [501, 28] width 10 height 10
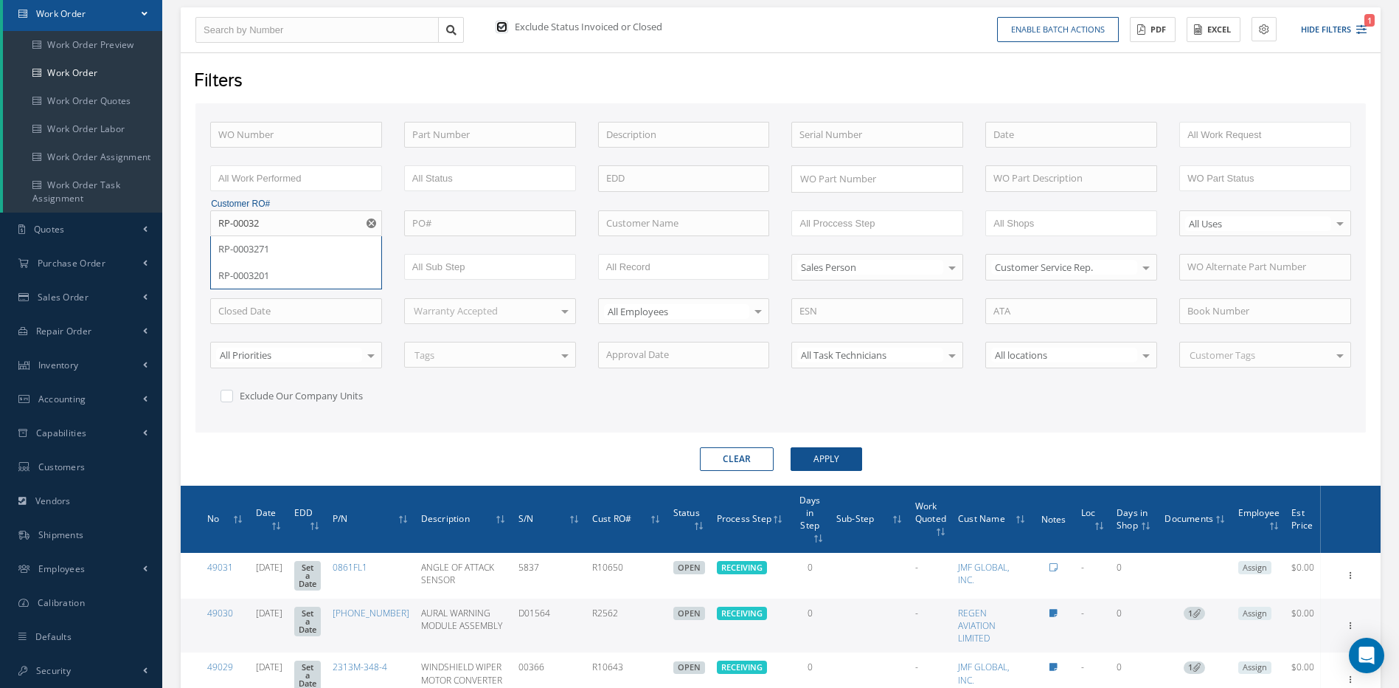
checkbox input "false"
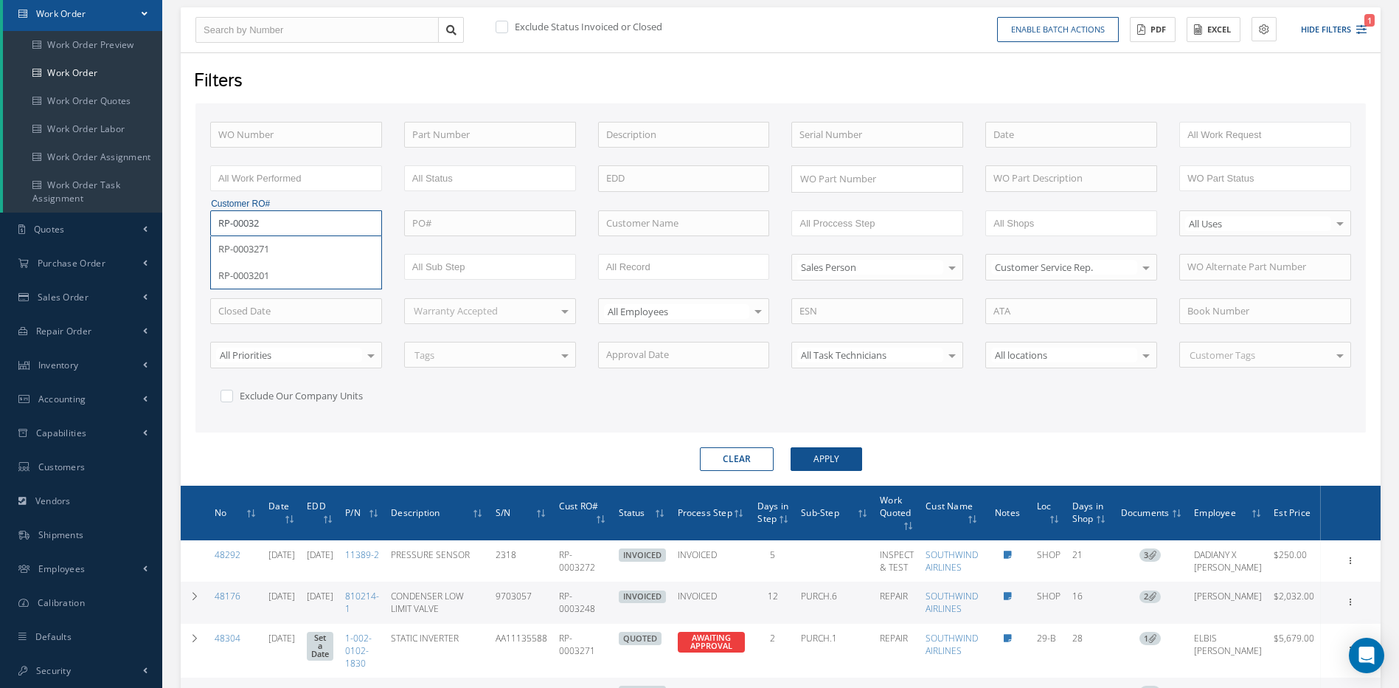
click at [283, 224] on input "RP-00032" at bounding box center [296, 223] width 172 height 27
click at [246, 275] on span "RP-0003248" at bounding box center [243, 275] width 51 height 13
type input "RP-0003248"
click at [732, 453] on button "Clear" at bounding box center [737, 459] width 74 height 24
checkbox input "true"
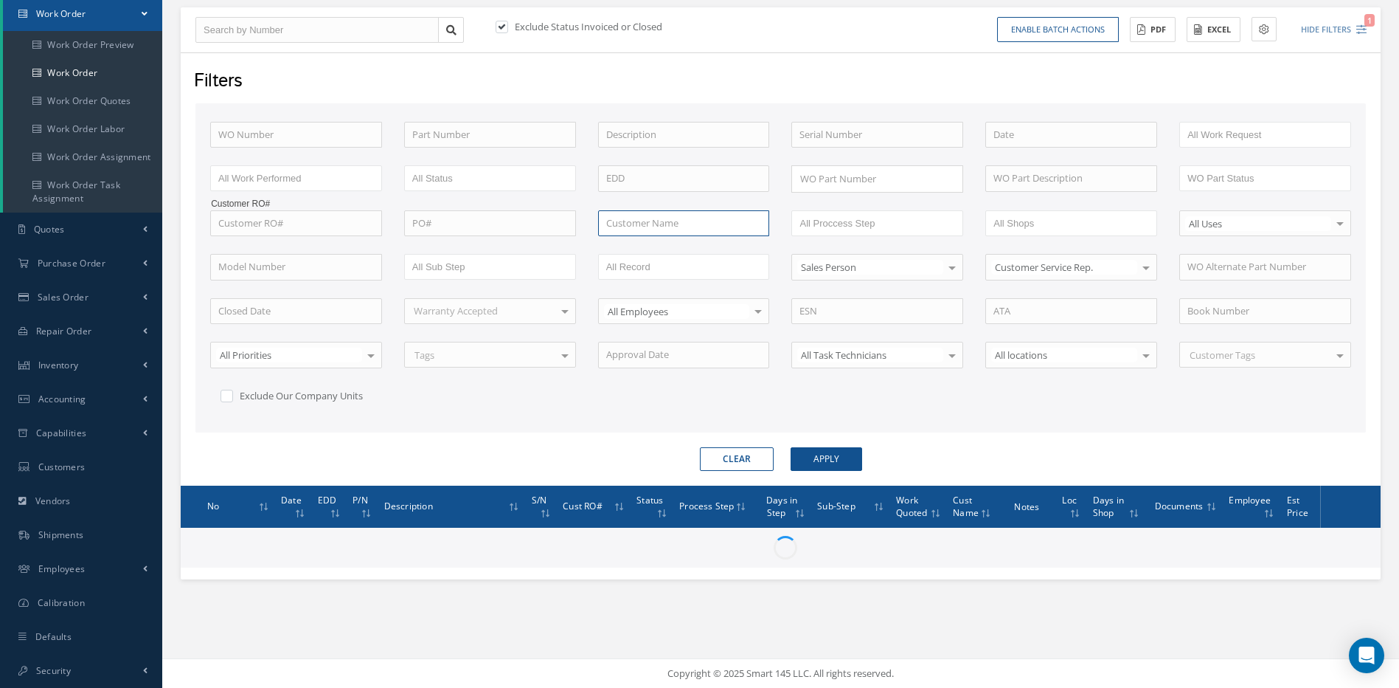
click at [647, 223] on input "text" at bounding box center [684, 223] width 172 height 27
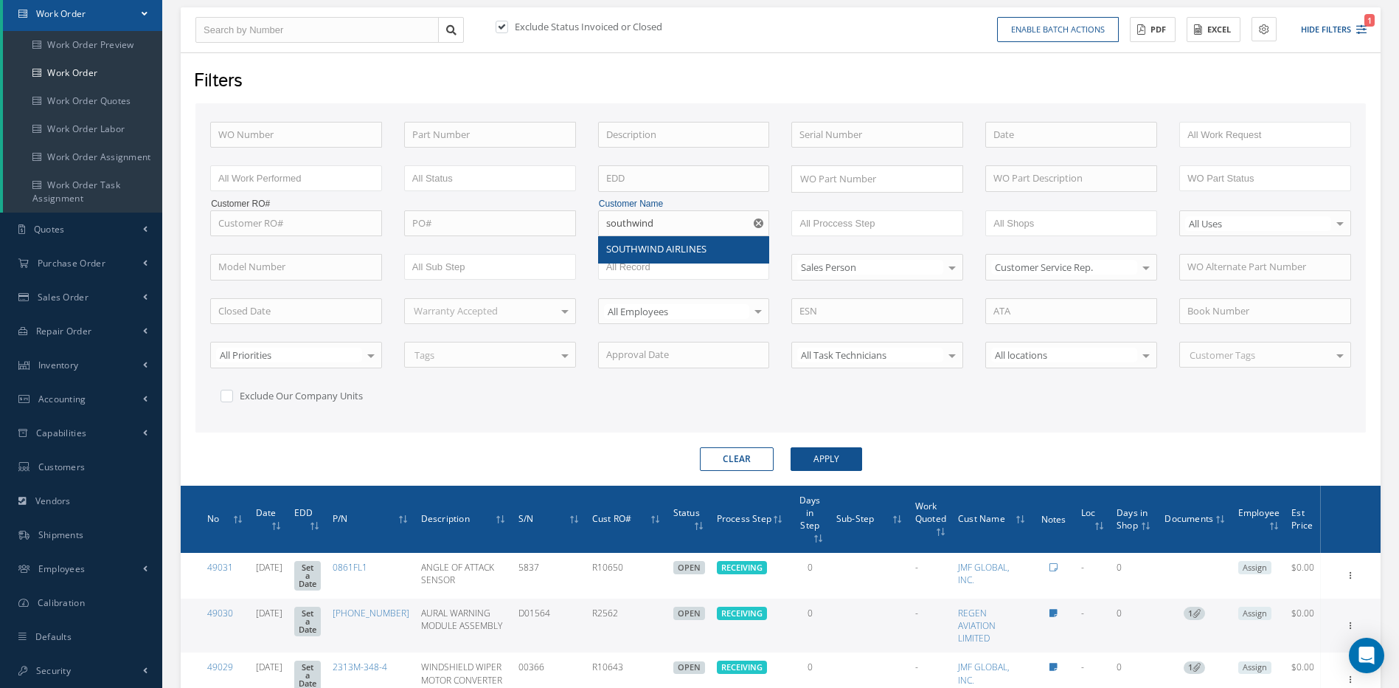
click at [647, 241] on div "SOUTHWIND AIRLINES" at bounding box center [684, 249] width 170 height 27
type input "SOUTHWIND AIRLINES"
click at [823, 457] on button "Apply" at bounding box center [827, 459] width 72 height 24
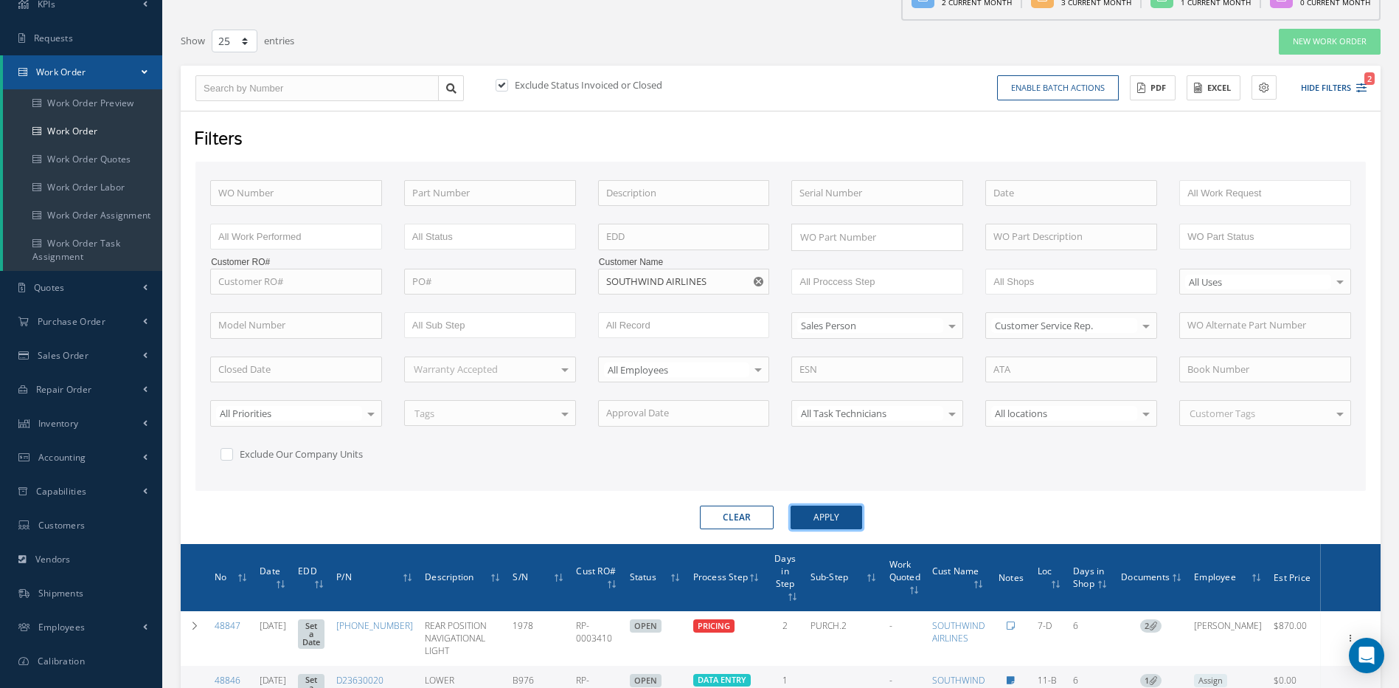
scroll to position [88, 0]
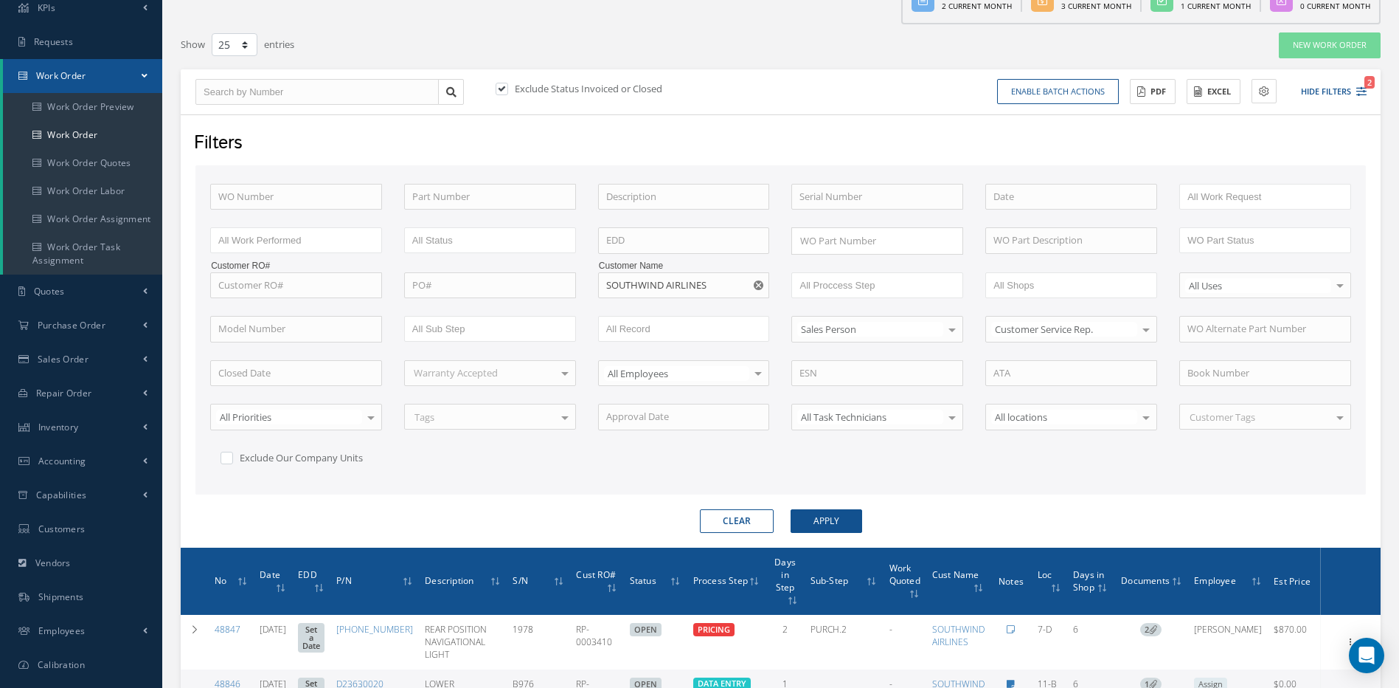
click at [508, 90] on label at bounding box center [510, 88] width 4 height 13
click at [505, 90] on input "checkbox" at bounding box center [501, 90] width 10 height 10
checkbox input "false"
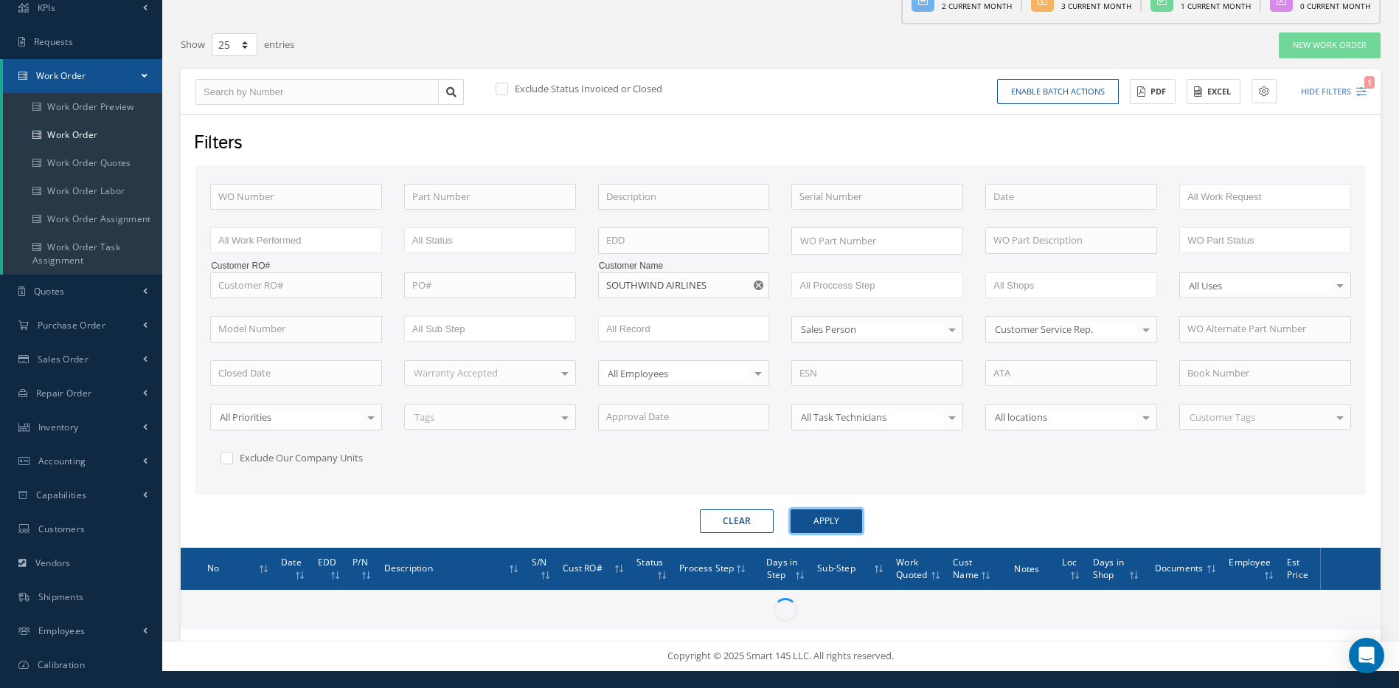
click at [837, 516] on button "Apply" at bounding box center [827, 521] width 72 height 24
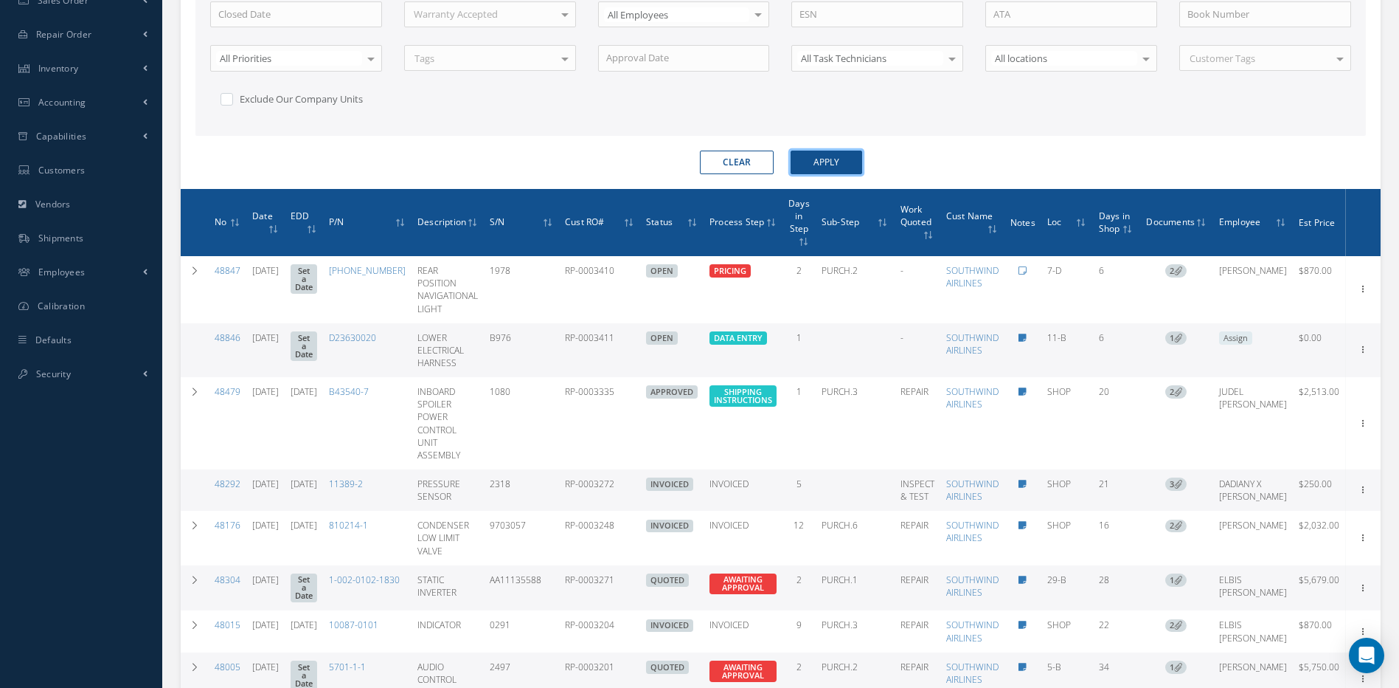
scroll to position [14, 0]
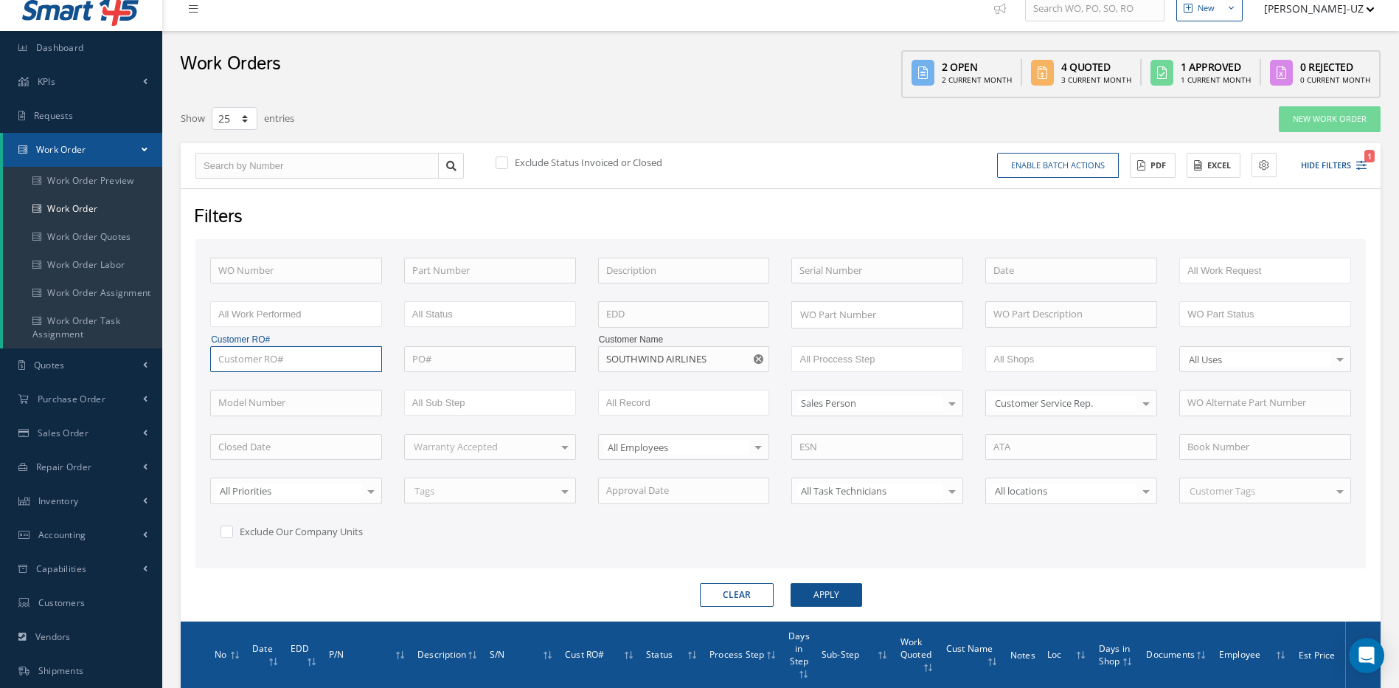
click at [280, 357] on input "text" at bounding box center [296, 359] width 172 height 27
paste input "RP-0003203"
type input "RP-0003203"
click at [791, 583] on button "Apply" at bounding box center [827, 595] width 72 height 24
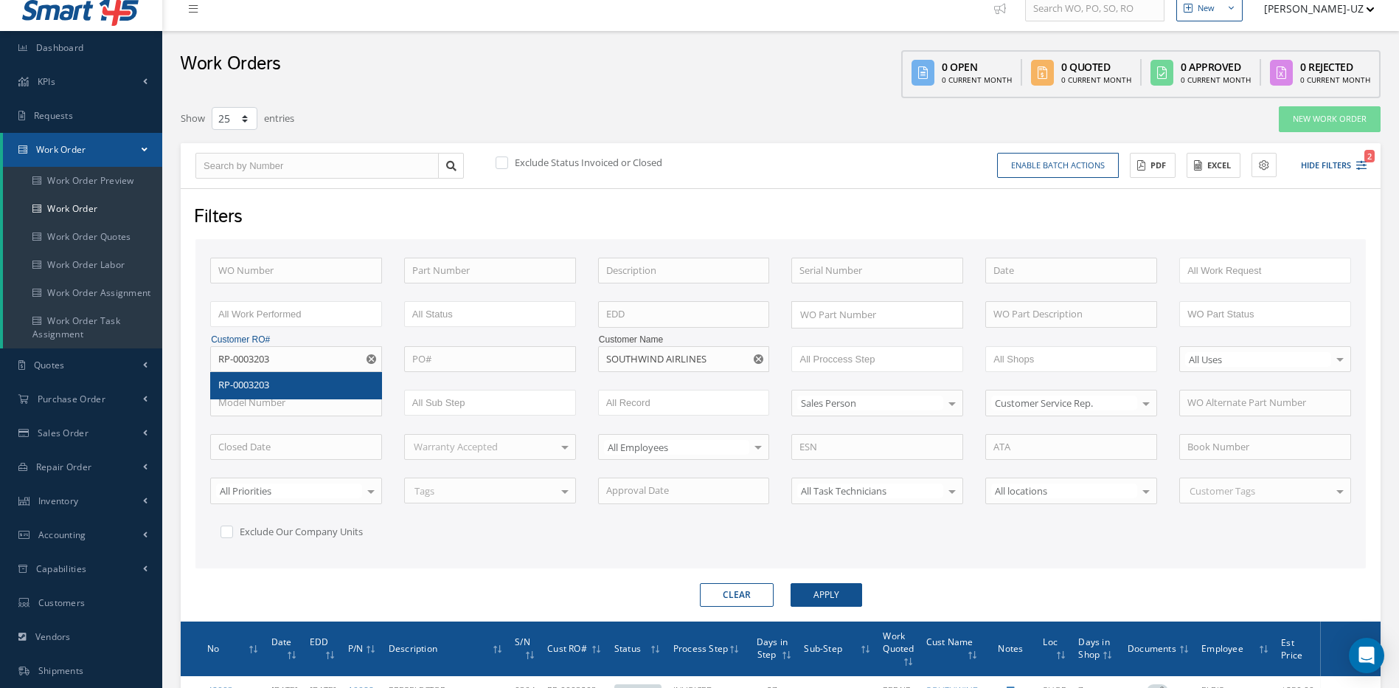
click at [246, 383] on span "RP-0003203" at bounding box center [243, 384] width 51 height 13
click at [824, 593] on button "Apply" at bounding box center [827, 595] width 72 height 24
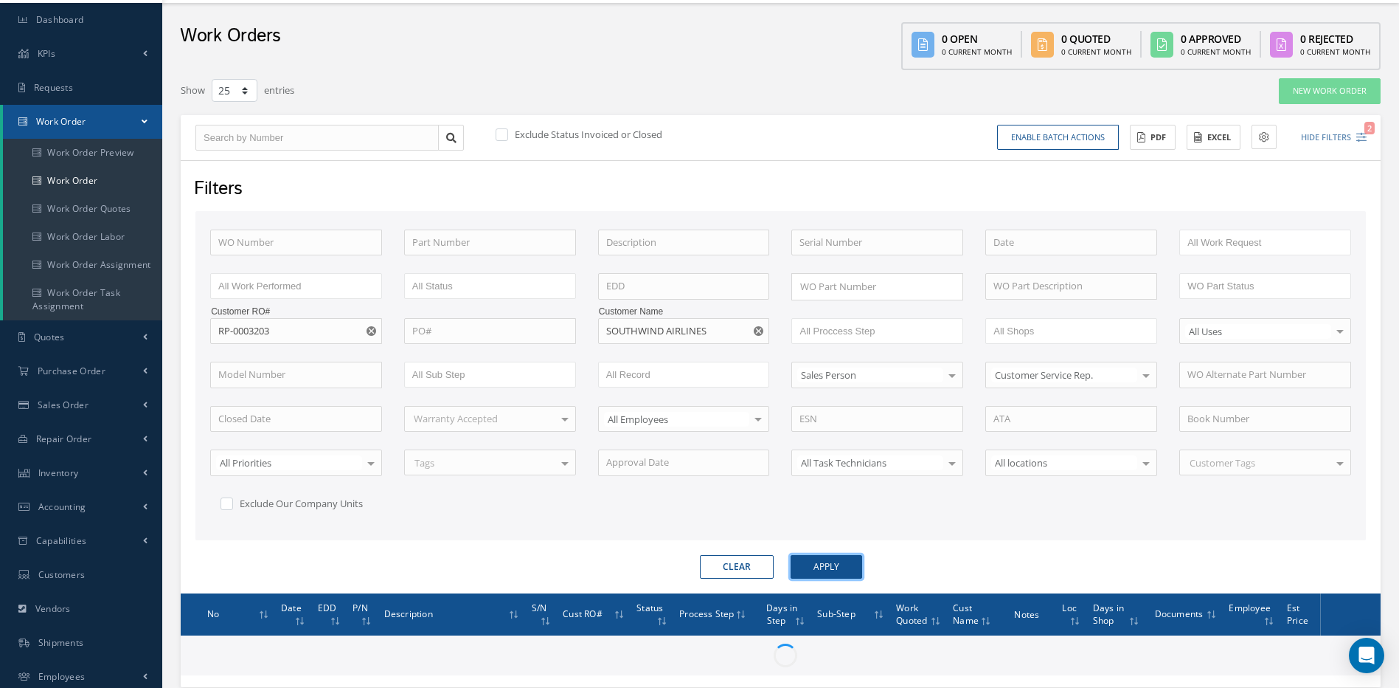
scroll to position [150, 0]
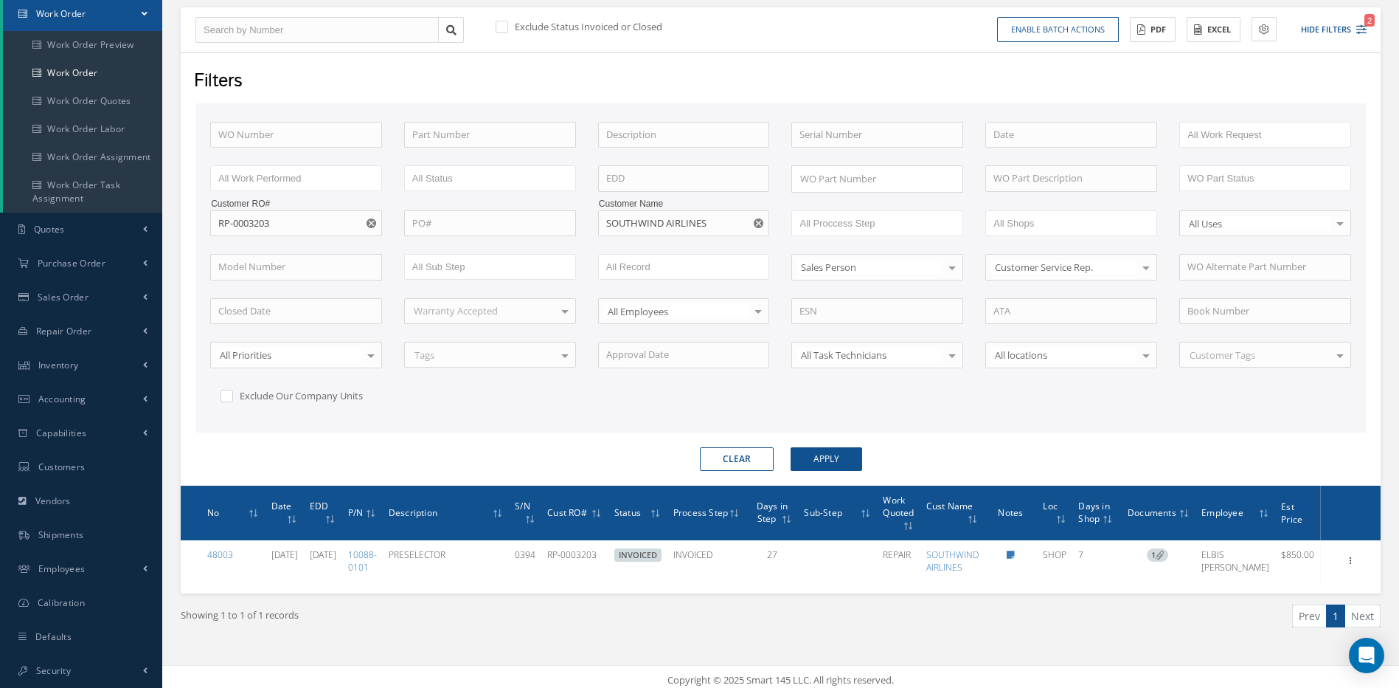
click at [367, 217] on button "button" at bounding box center [373, 223] width 18 height 27
click at [848, 457] on button "Apply" at bounding box center [827, 459] width 72 height 24
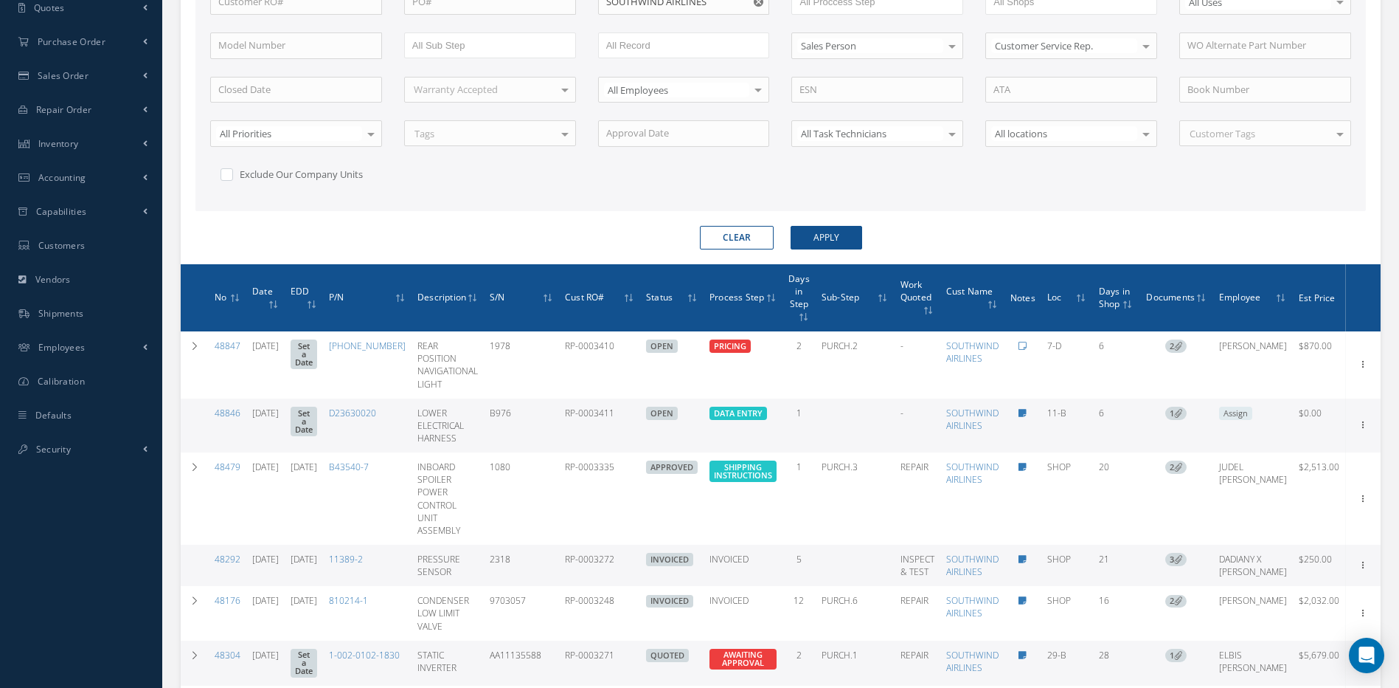
scroll to position [592, 0]
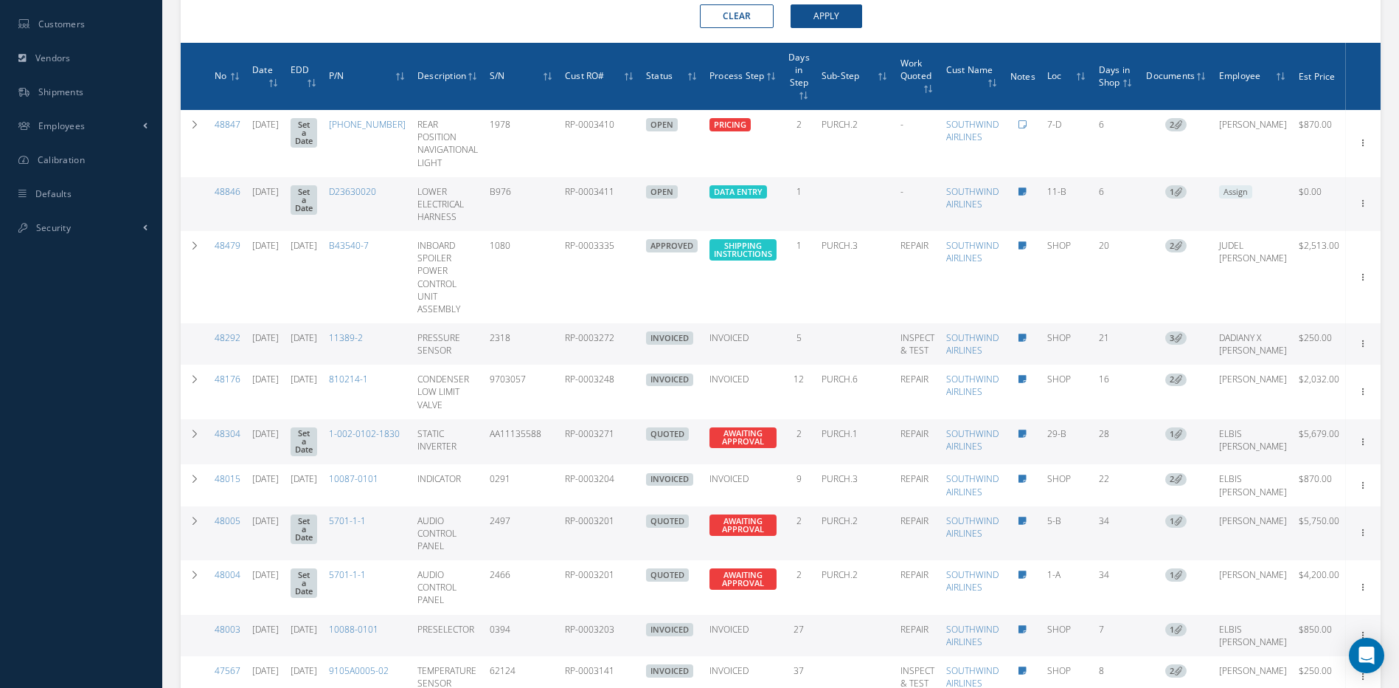
click at [797, 56] on span "Days in Step" at bounding box center [799, 68] width 21 height 39
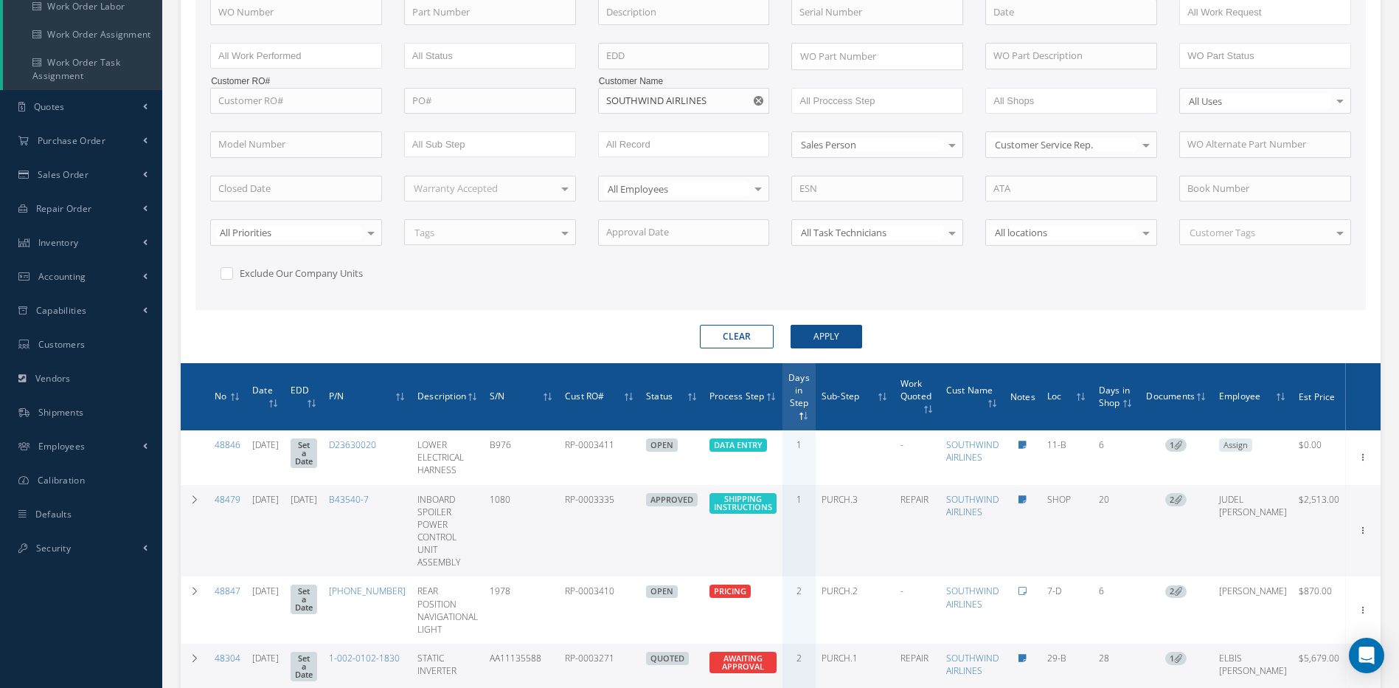
scroll to position [150, 0]
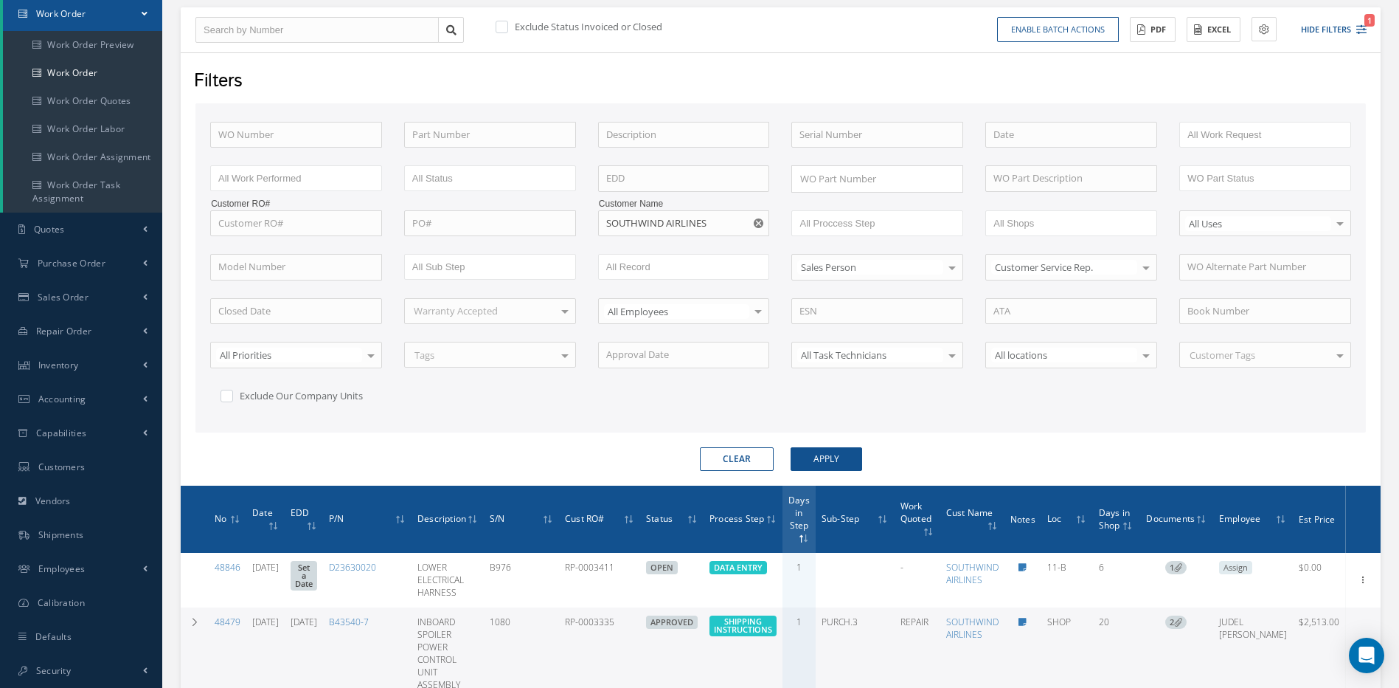
click at [718, 457] on button "Clear" at bounding box center [737, 459] width 74 height 24
checkbox input "true"
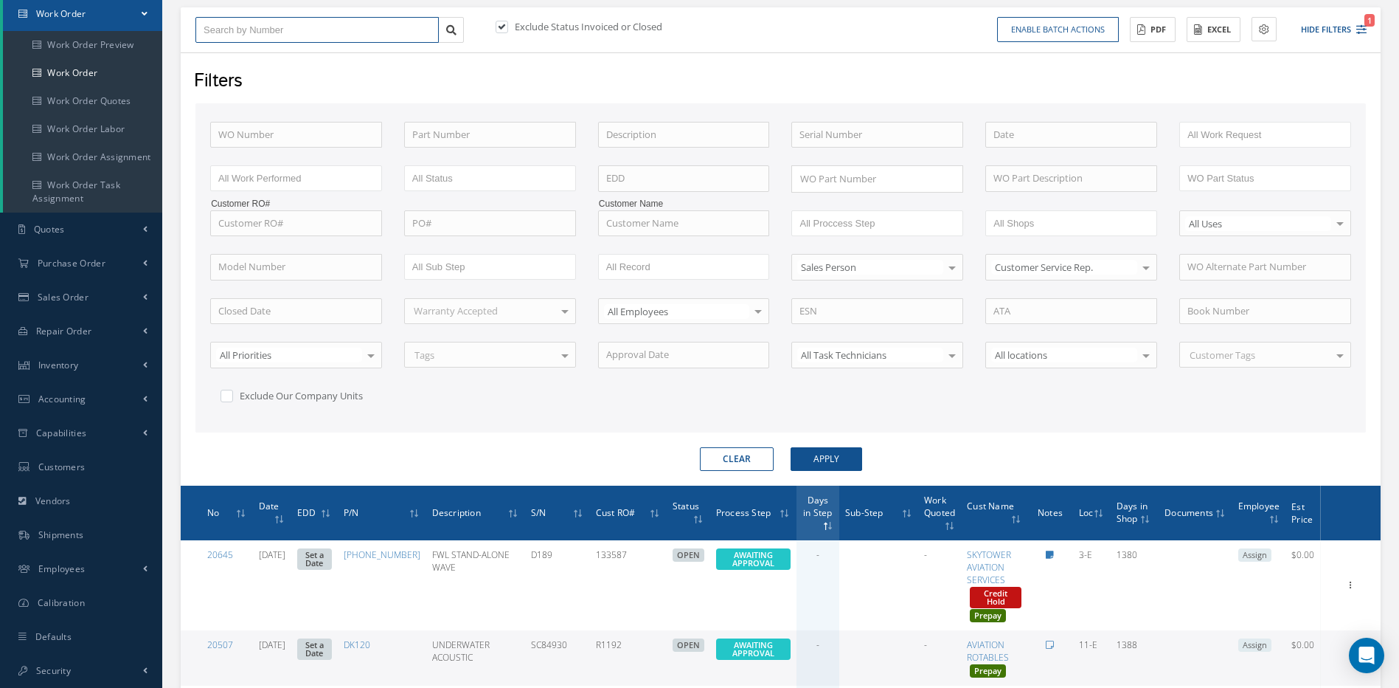
click at [267, 27] on input "text" at bounding box center [316, 30] width 243 height 27
type input "4"
type input "47"
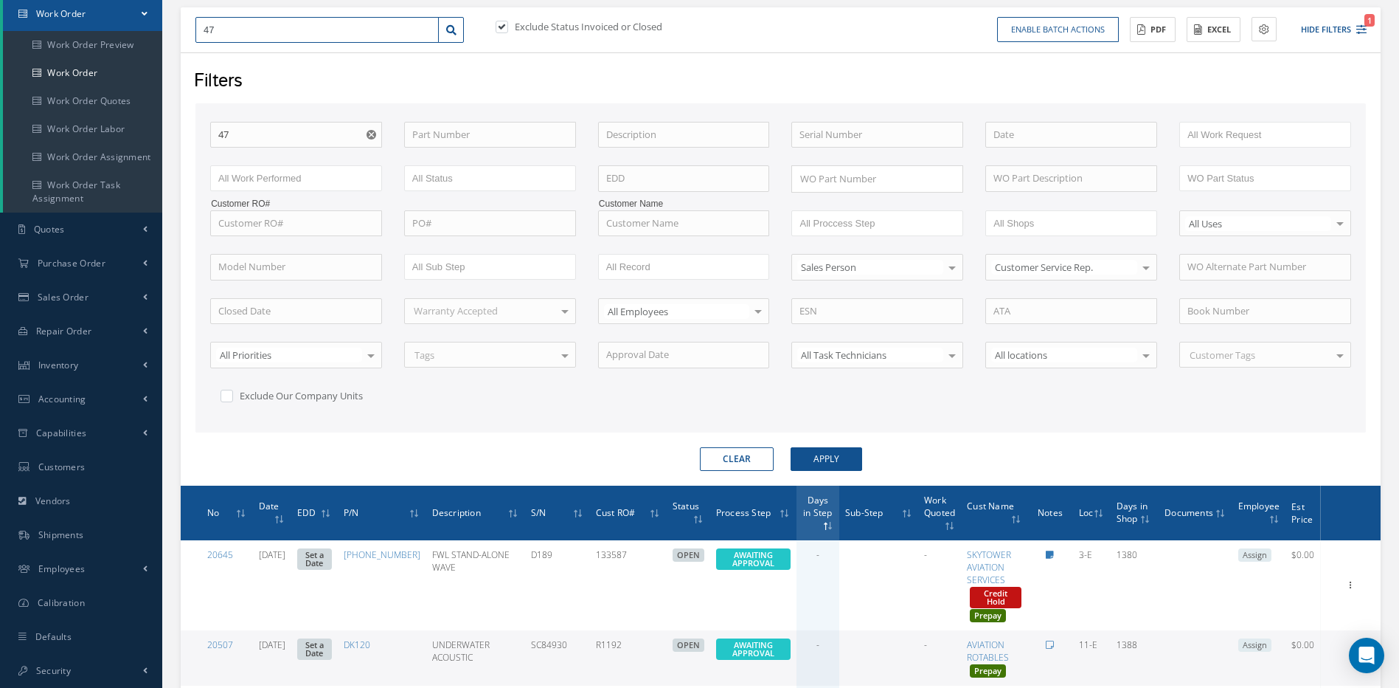
type input "474"
type input "4742"
type input "47428"
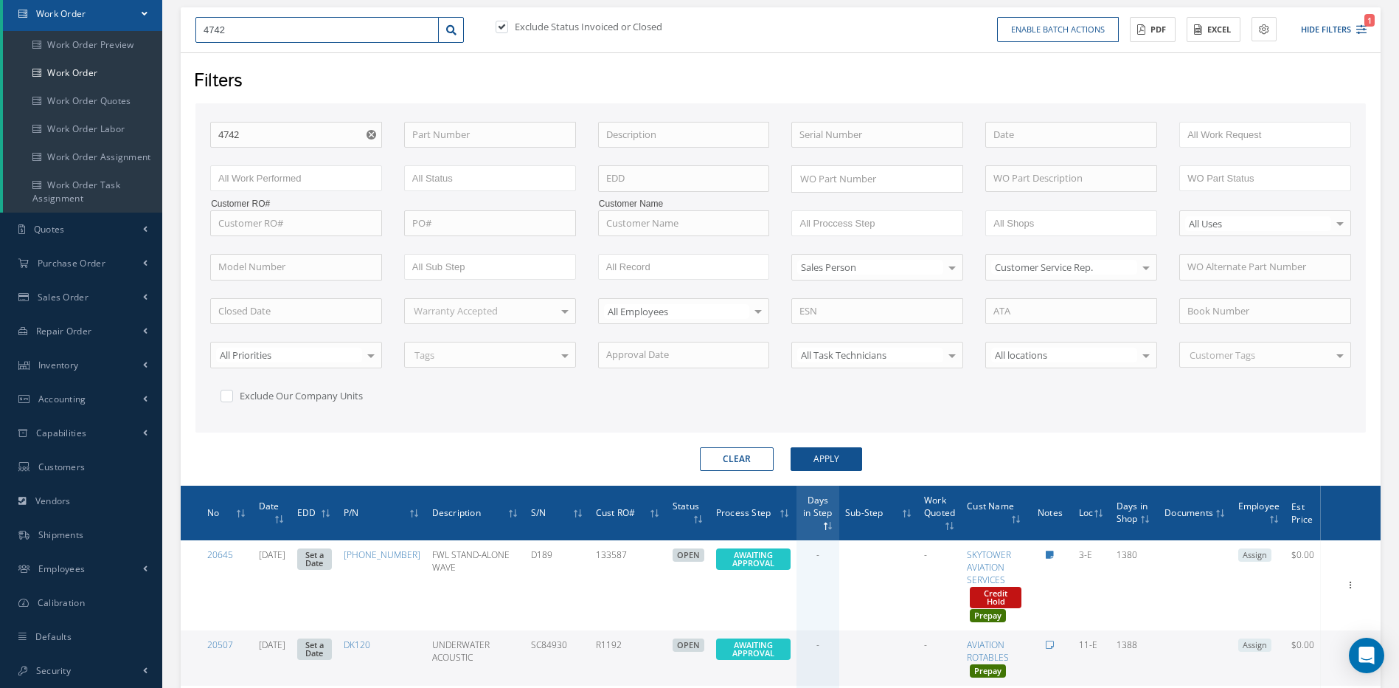
type input "47428"
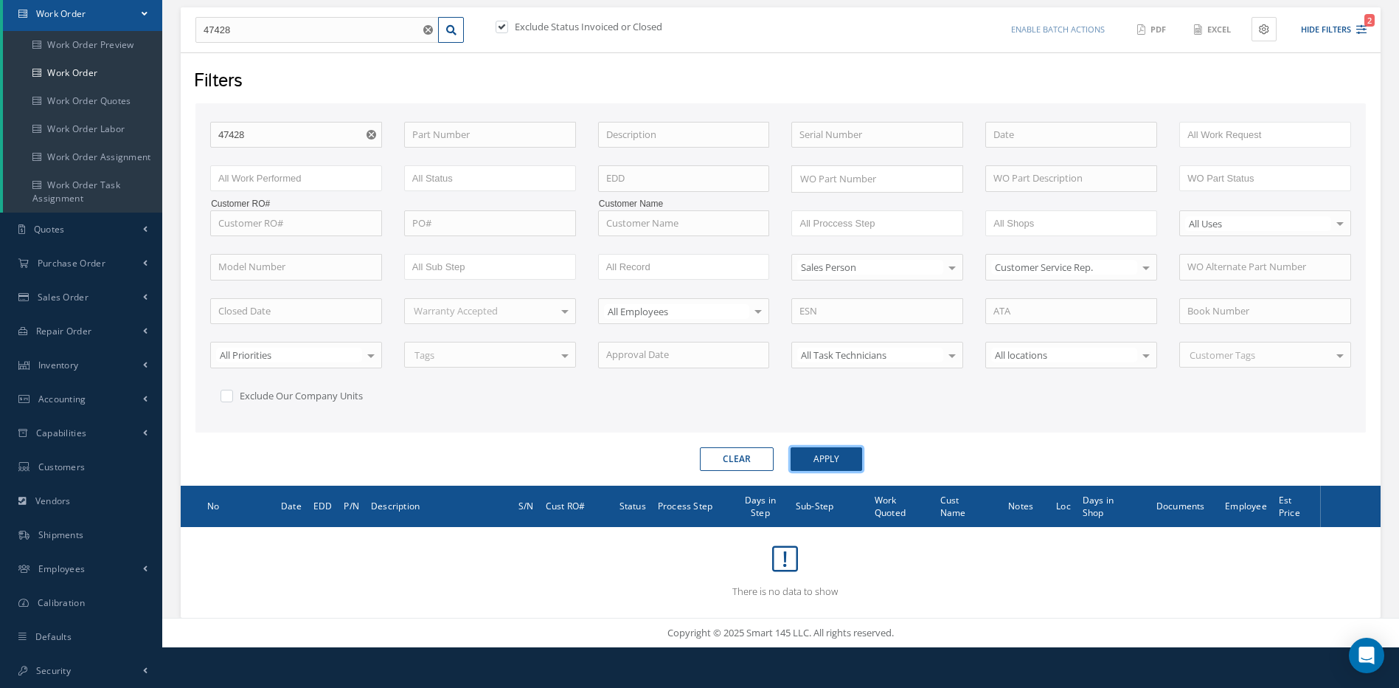
click at [838, 455] on button "Apply" at bounding box center [827, 459] width 72 height 24
click at [508, 28] on label at bounding box center [510, 26] width 4 height 13
click at [505, 28] on input "checkbox" at bounding box center [501, 28] width 10 height 10
checkbox input "false"
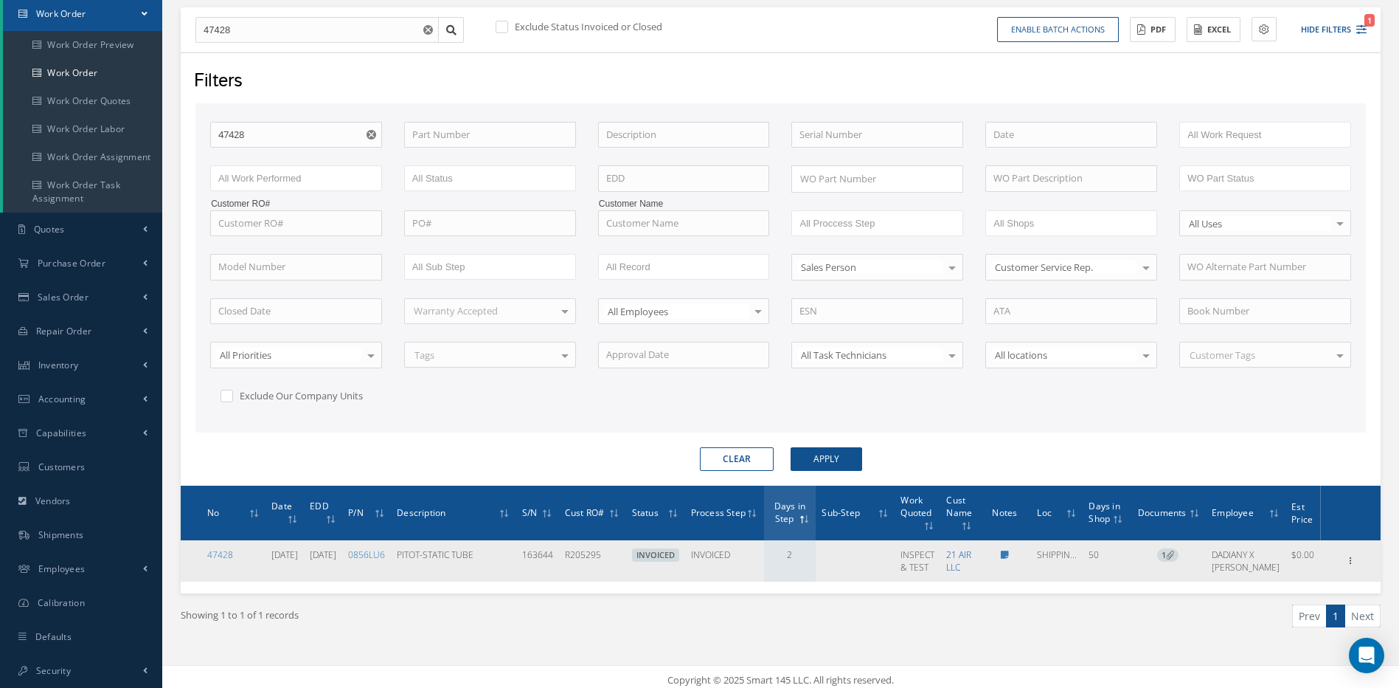
click at [972, 556] on link "21 AIR LLC" at bounding box center [958, 560] width 25 height 25
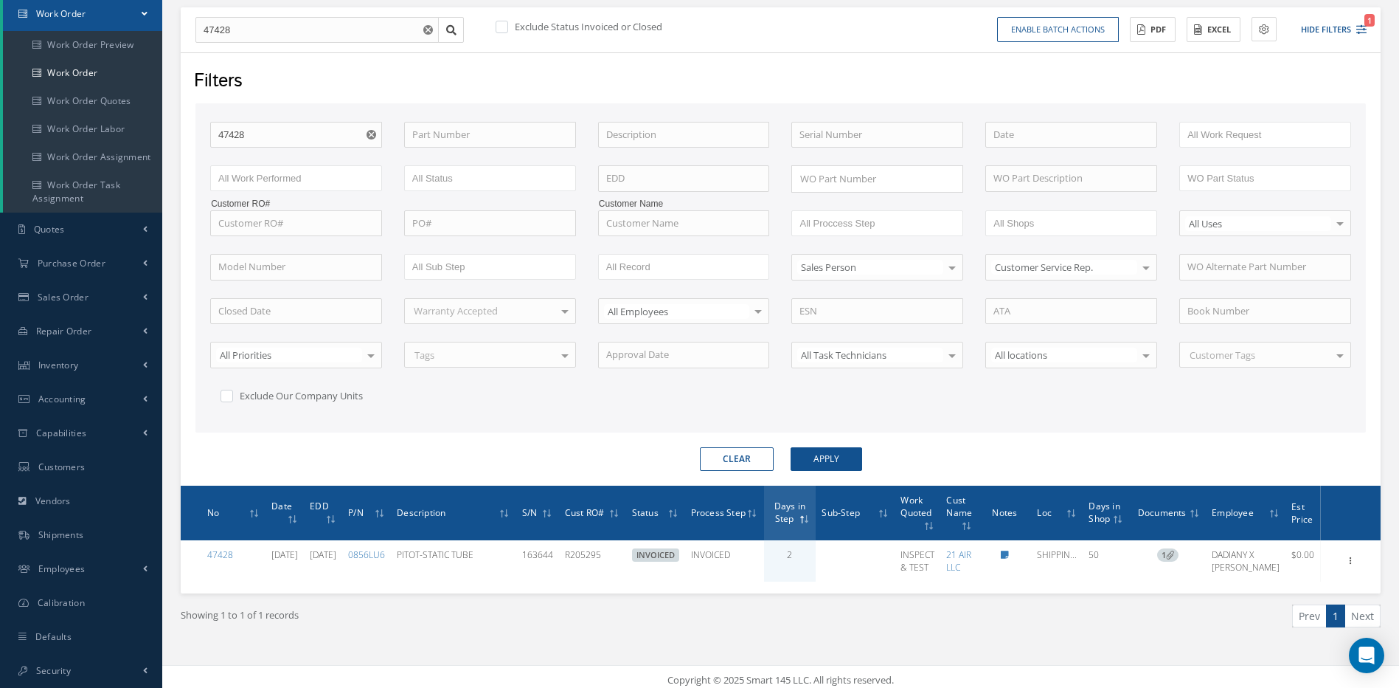
click at [747, 451] on button "Clear" at bounding box center [737, 459] width 74 height 24
checkbox input "true"
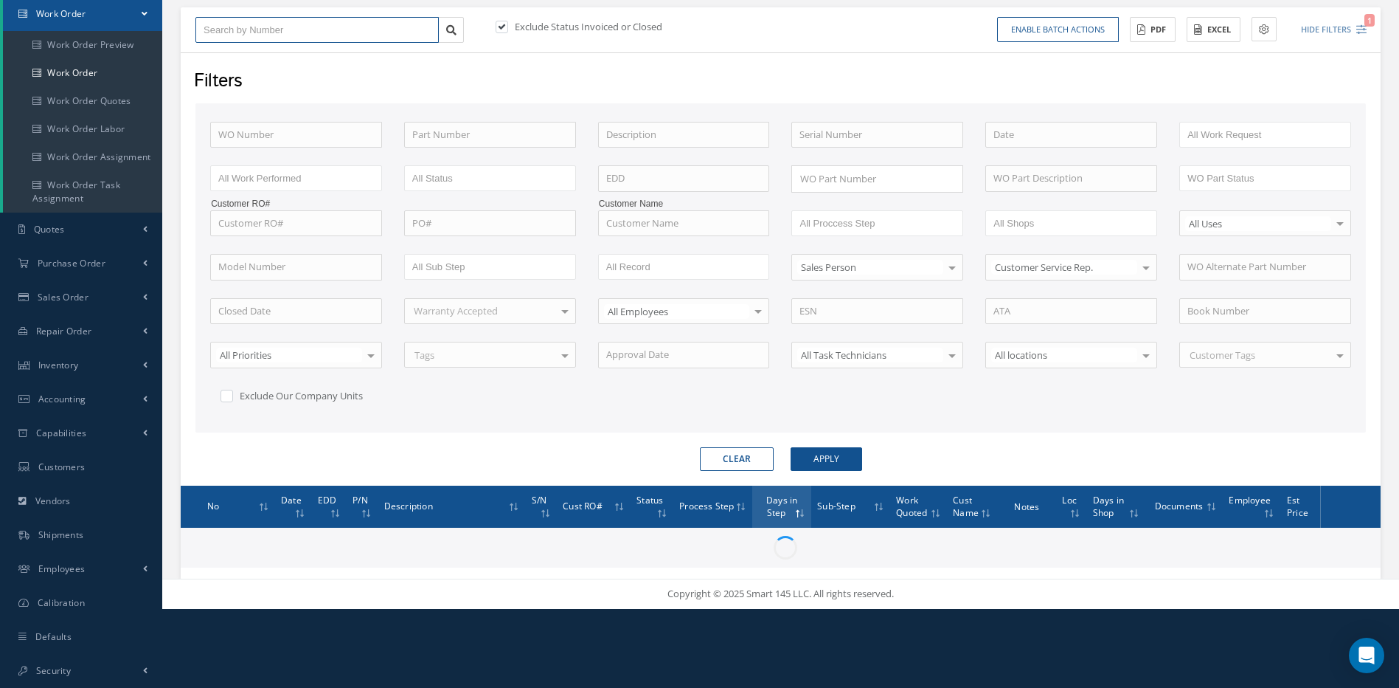
click at [335, 30] on input "text" at bounding box center [316, 30] width 243 height 27
type input "4"
type input "48"
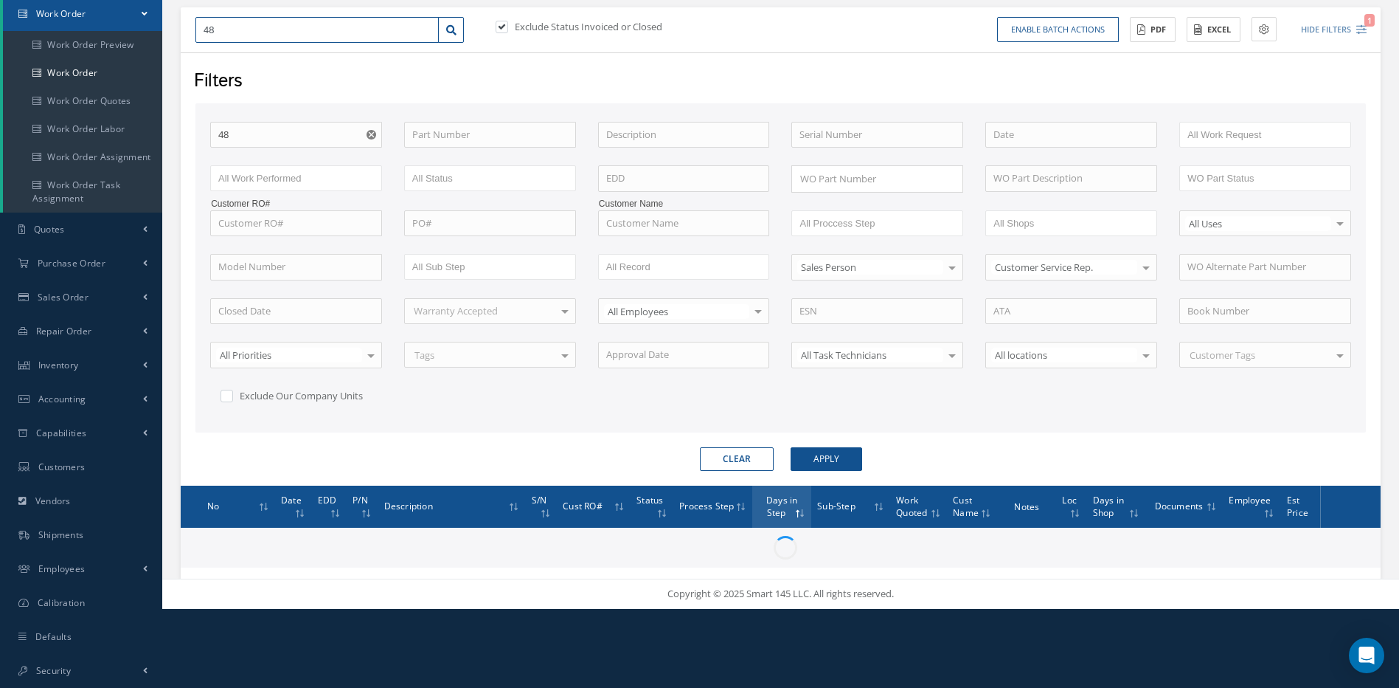
type input "483"
type input "4832"
type input "48322"
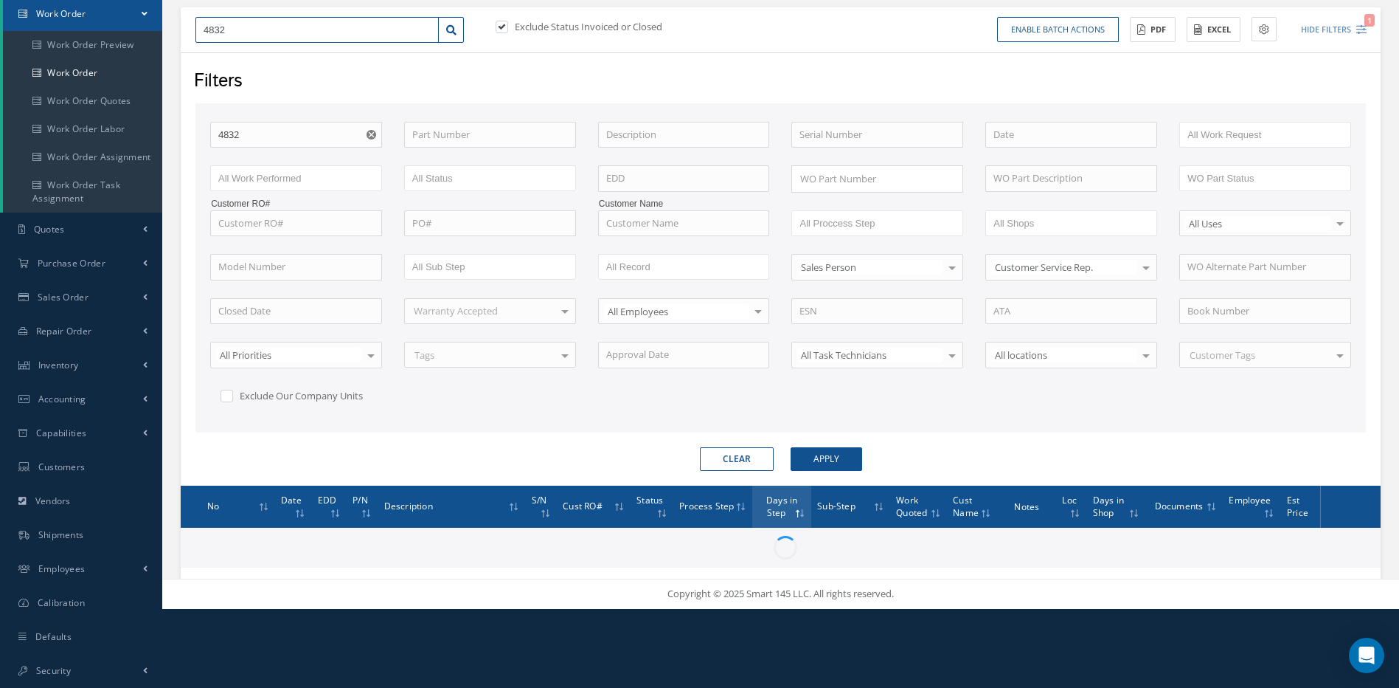
type input "48322"
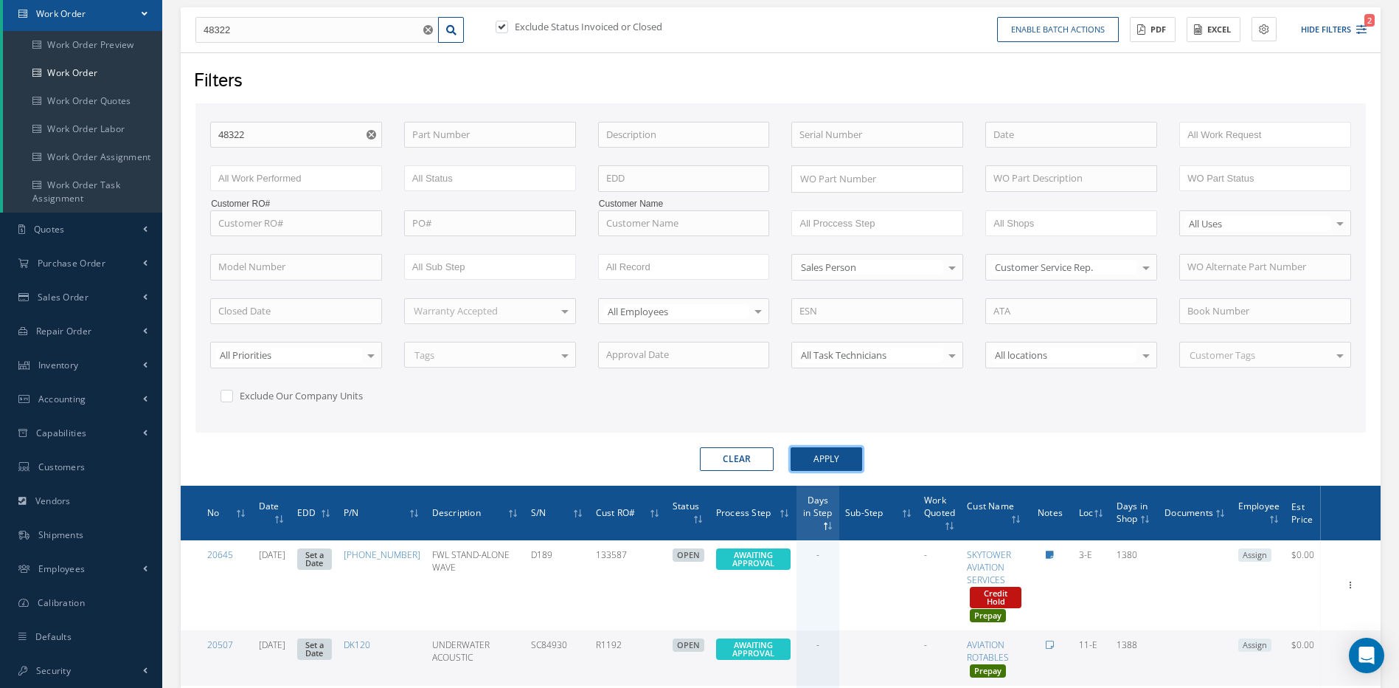
click at [846, 454] on button "Apply" at bounding box center [827, 459] width 72 height 24
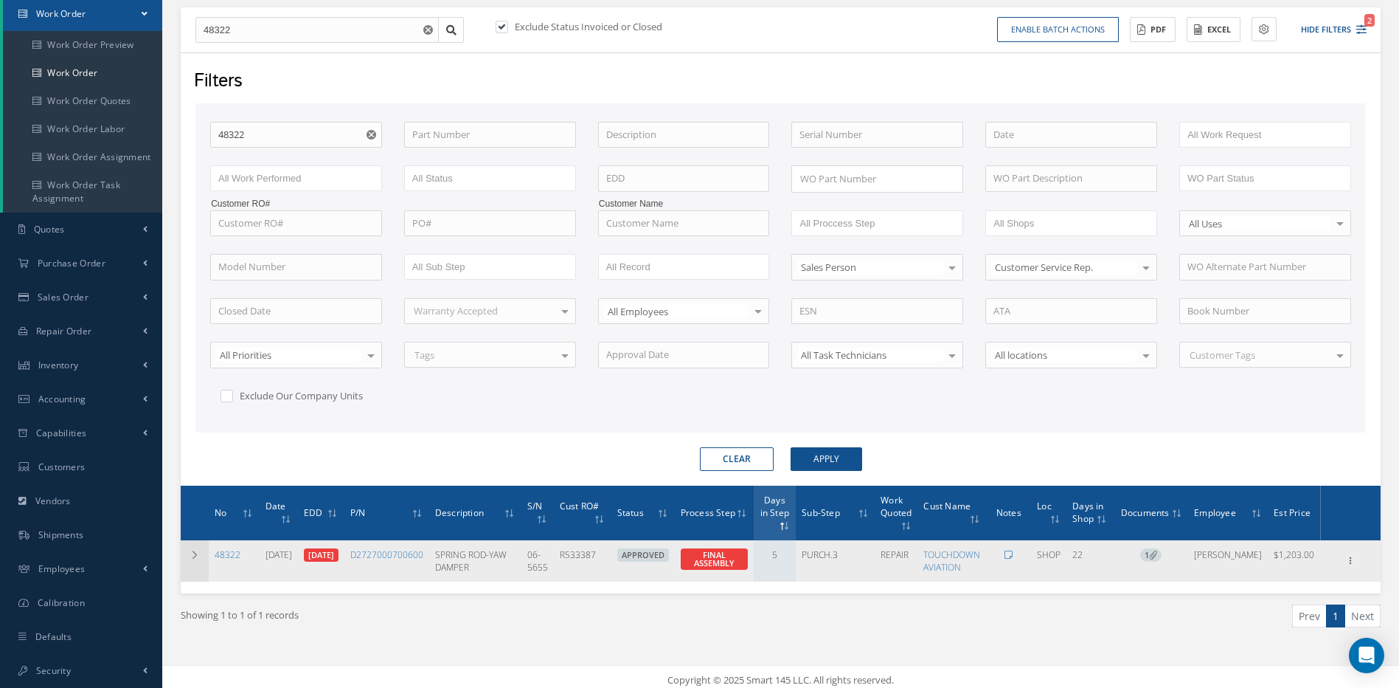
click at [197, 559] on icon at bounding box center [195, 554] width 10 height 9
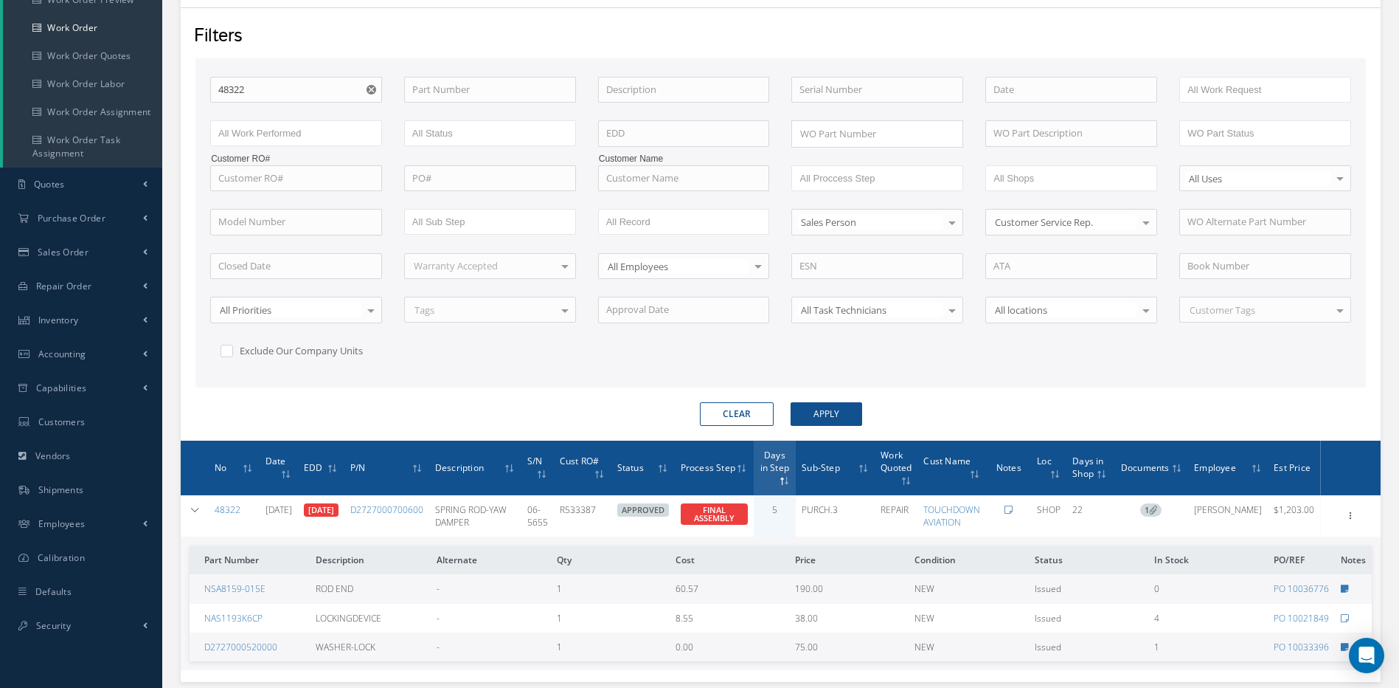
scroll to position [221, 0]
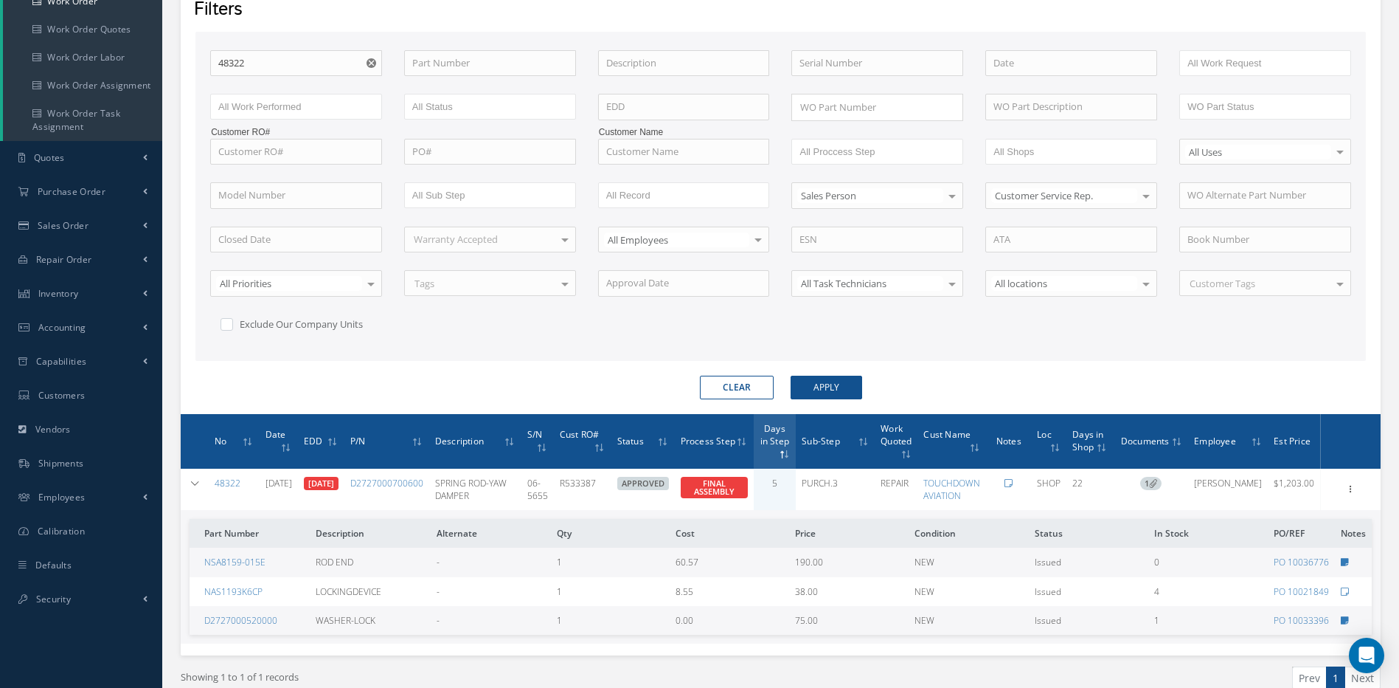
drag, startPoint x: 736, startPoint y: 386, endPoint x: 625, endPoint y: 318, distance: 130.4
click at [736, 386] on button "Clear" at bounding box center [737, 387] width 74 height 24
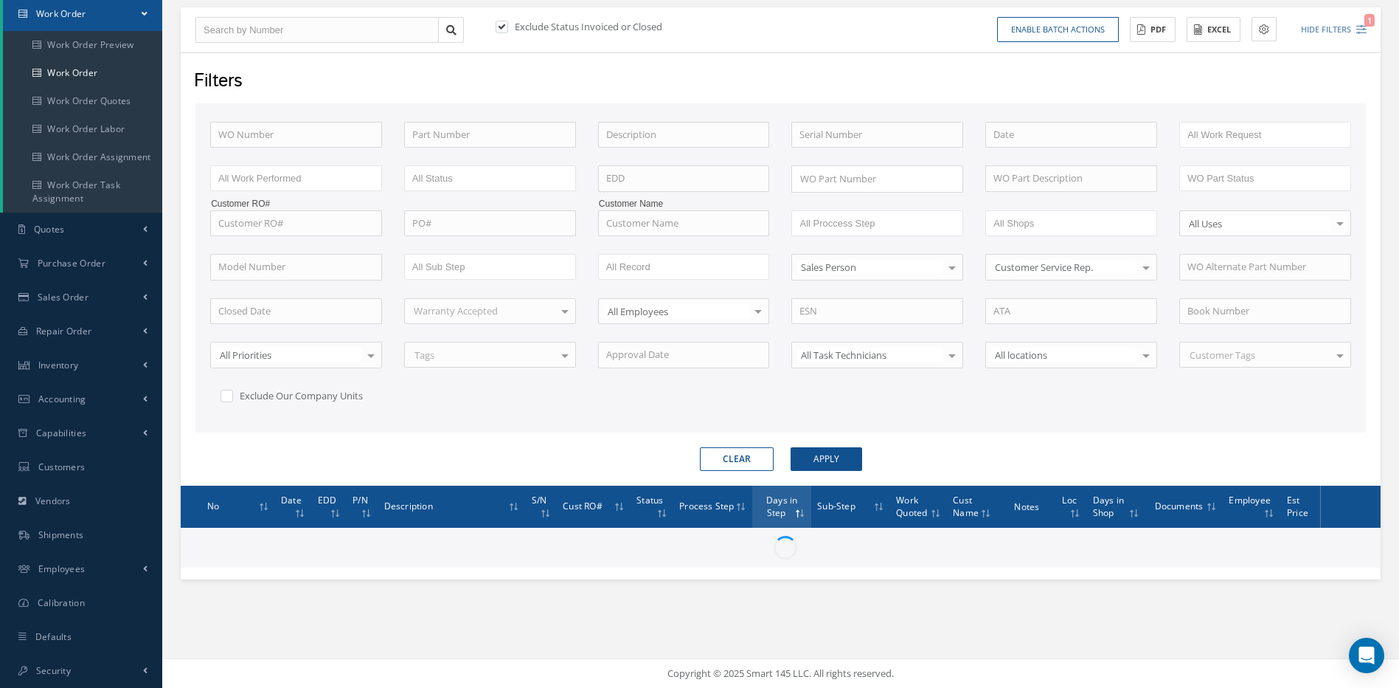
scroll to position [150, 0]
click at [235, 24] on input "text" at bounding box center [316, 30] width 243 height 27
type input "4"
type input "48"
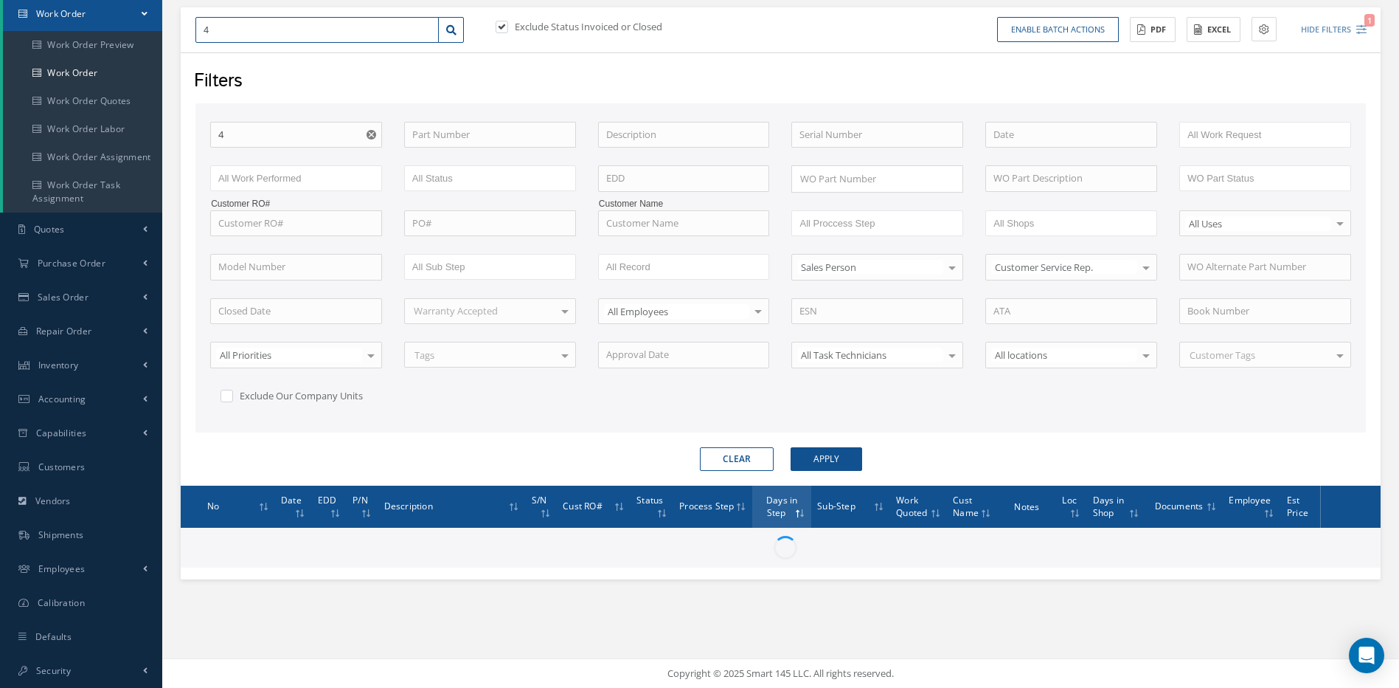
type input "48"
type input "488"
type input "4887"
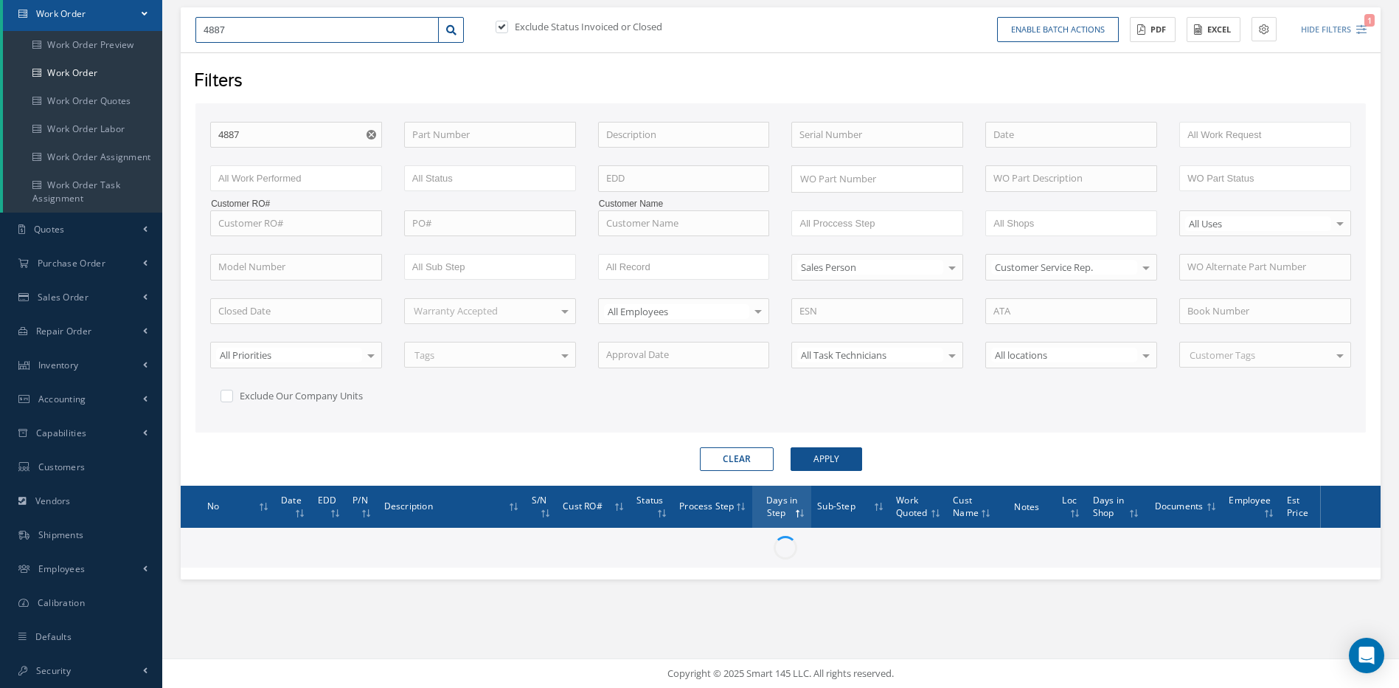
type input "48871"
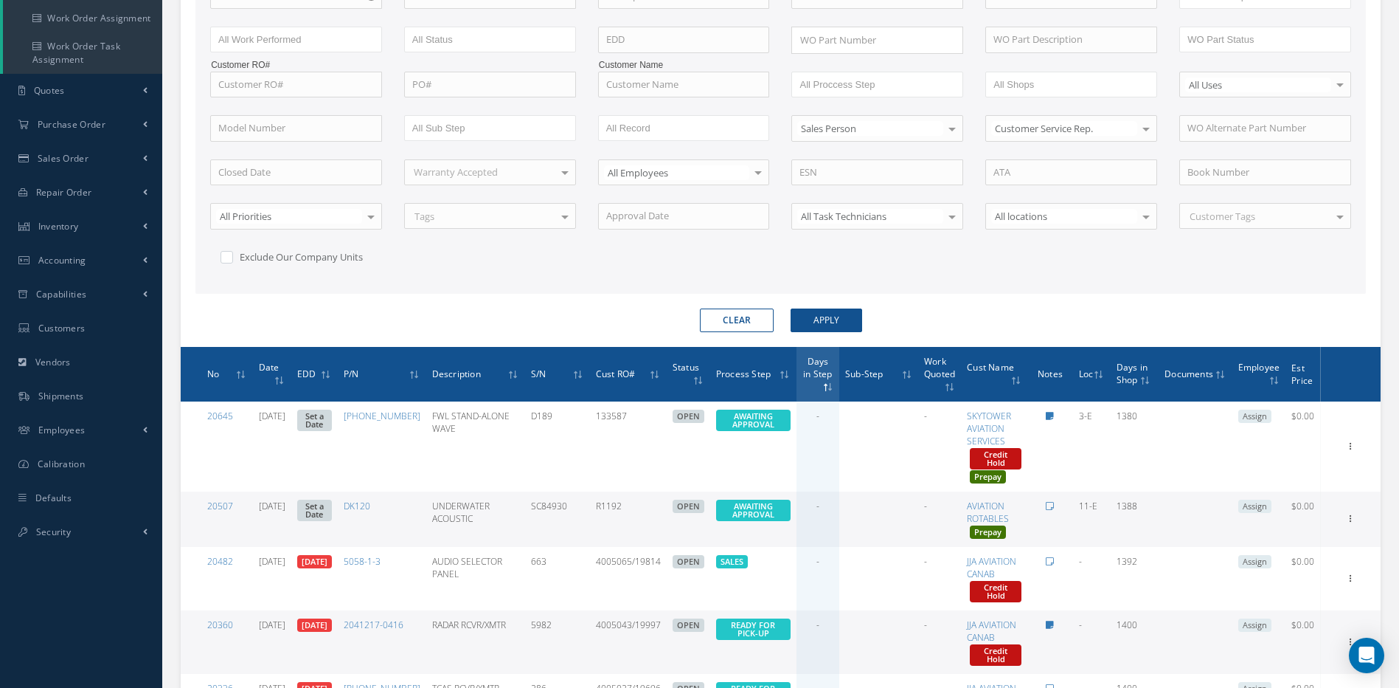
scroll to position [516, 0]
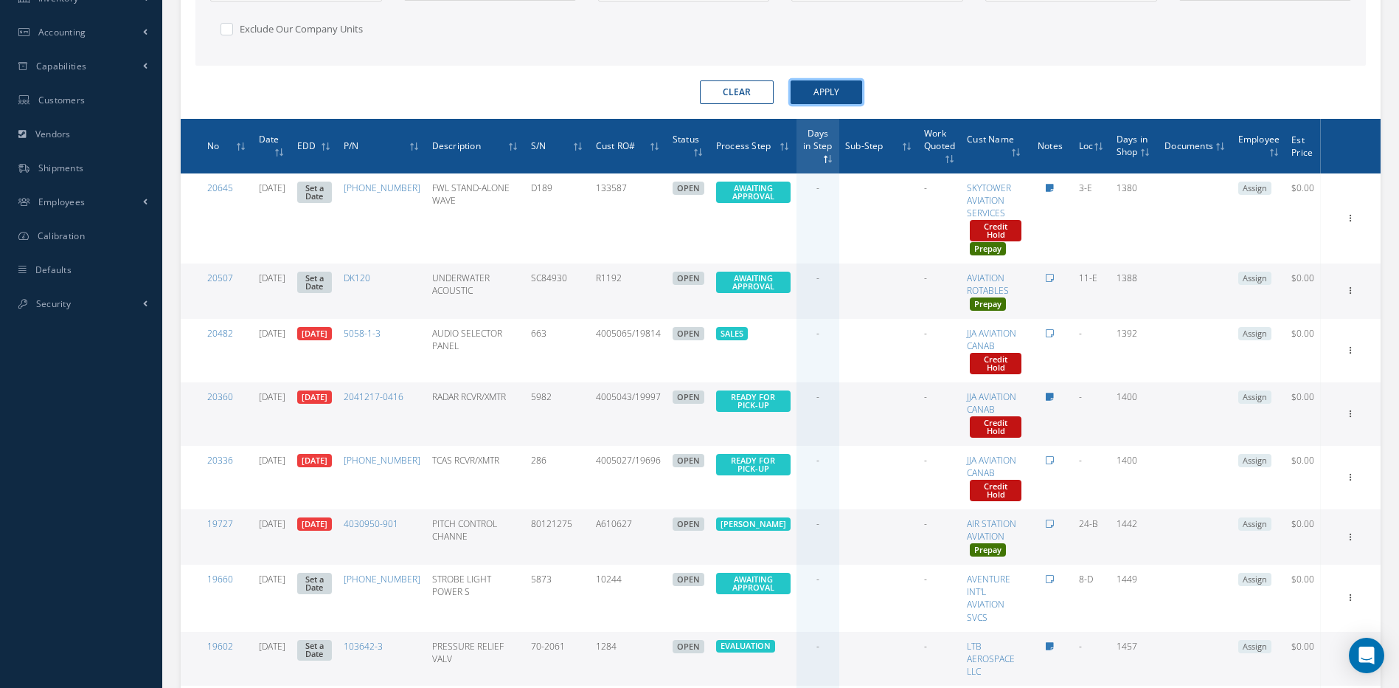
click at [823, 84] on button "Apply" at bounding box center [827, 92] width 72 height 24
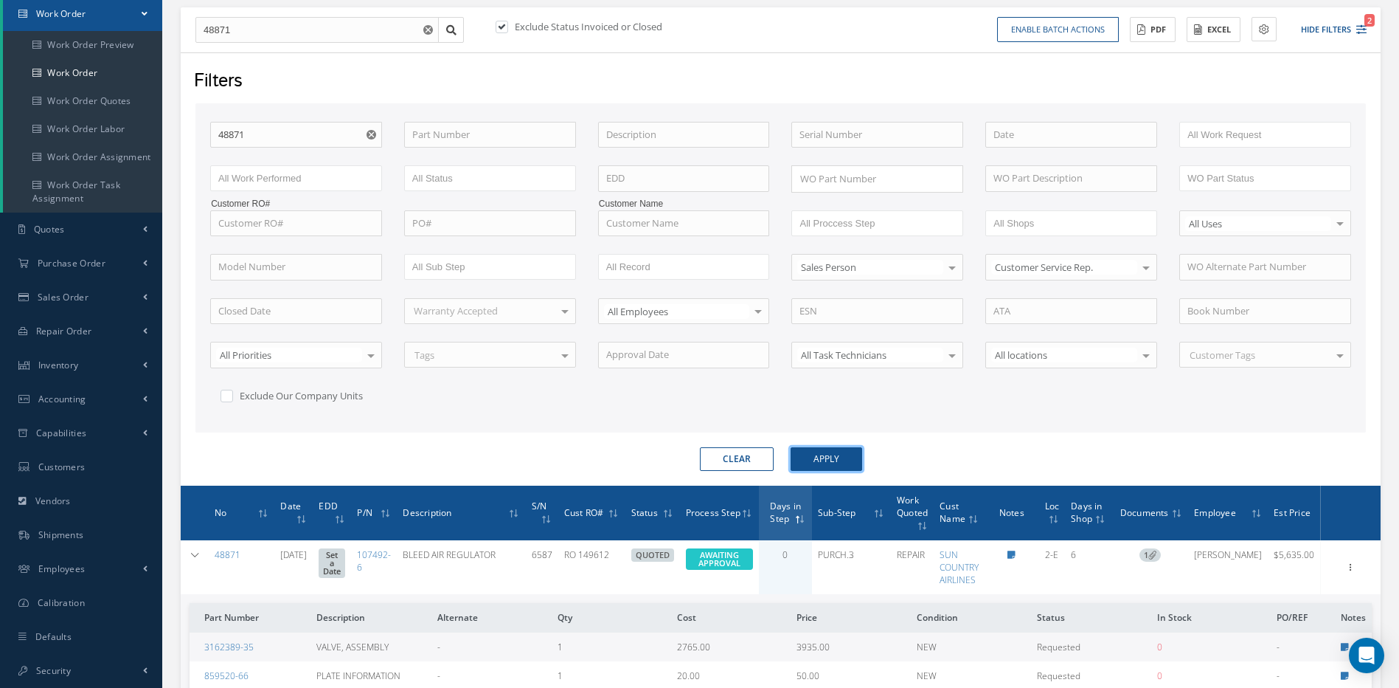
scroll to position [274, 0]
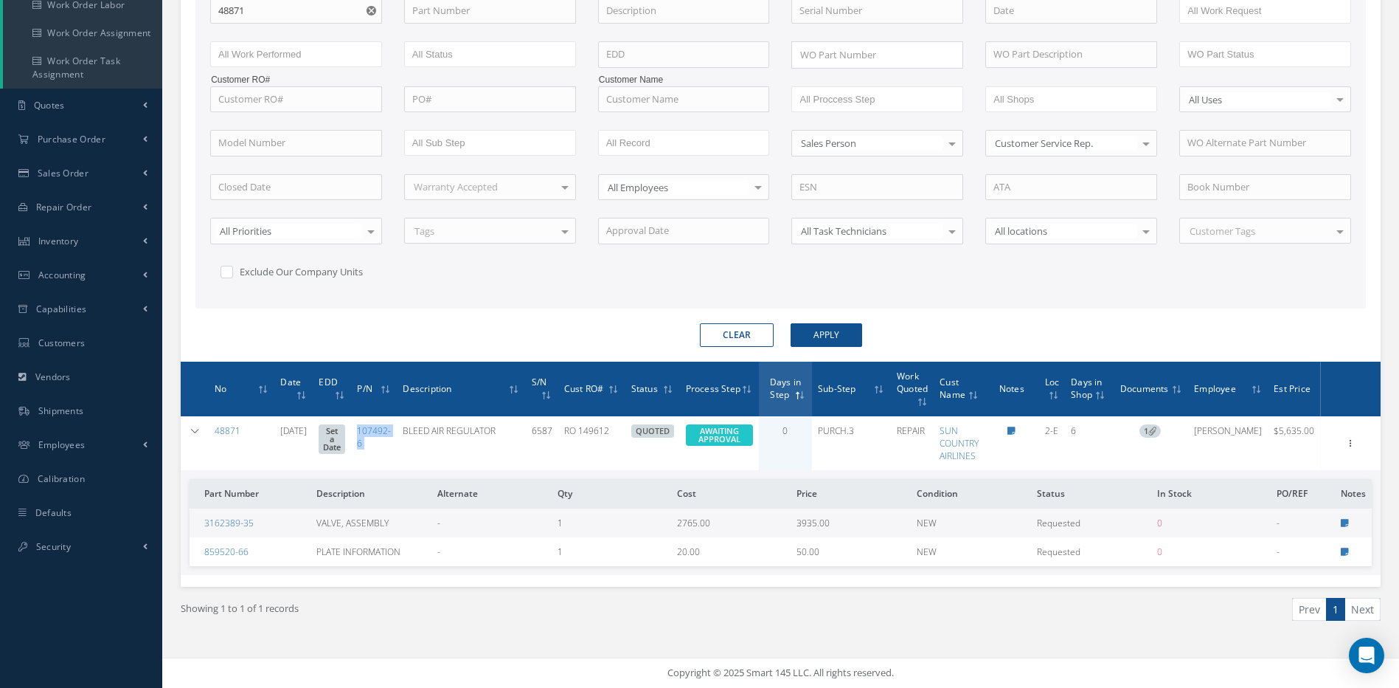
drag, startPoint x: 374, startPoint y: 431, endPoint x: 419, endPoint y: 443, distance: 46.5
click at [0, 0] on tr "48871 08/21/2025 Set a Date 107492-6 BLEED AIR REGULATOR 6587 RO 149612 QUOTED …" at bounding box center [0, 0] width 0 height 0
copy link "107492-6"
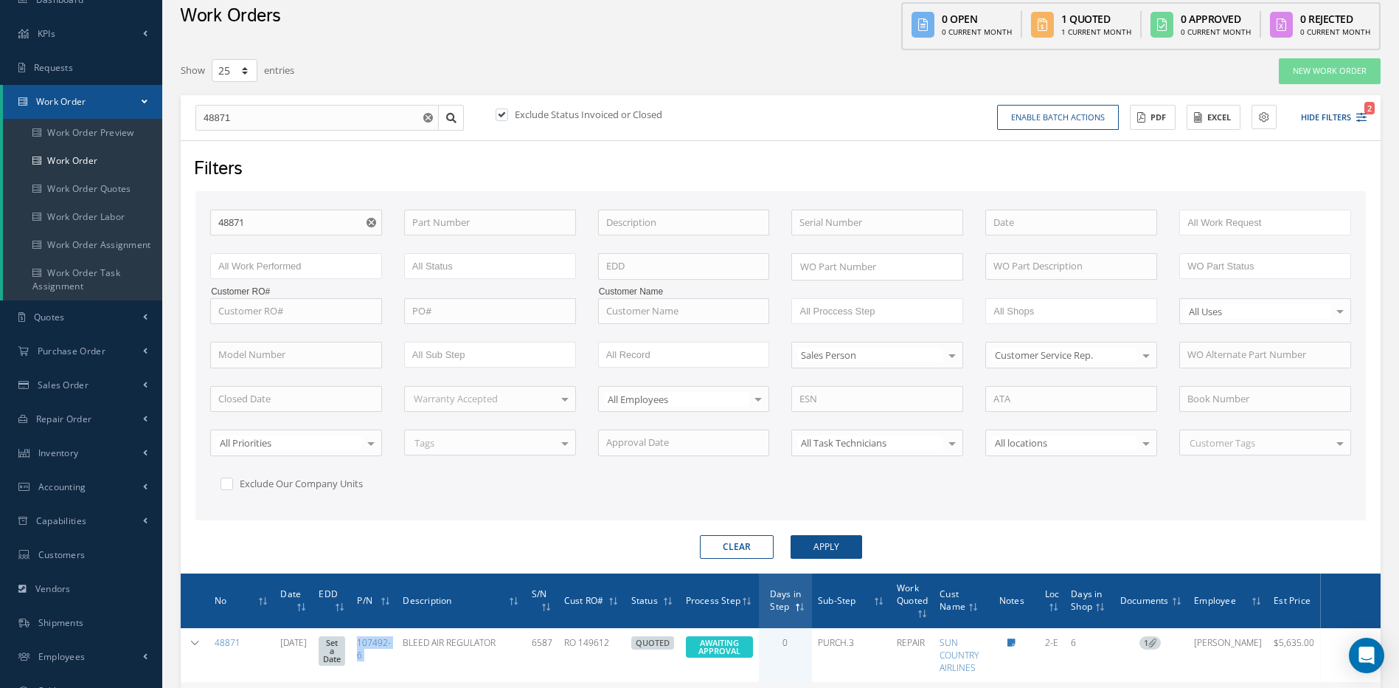
scroll to position [0, 0]
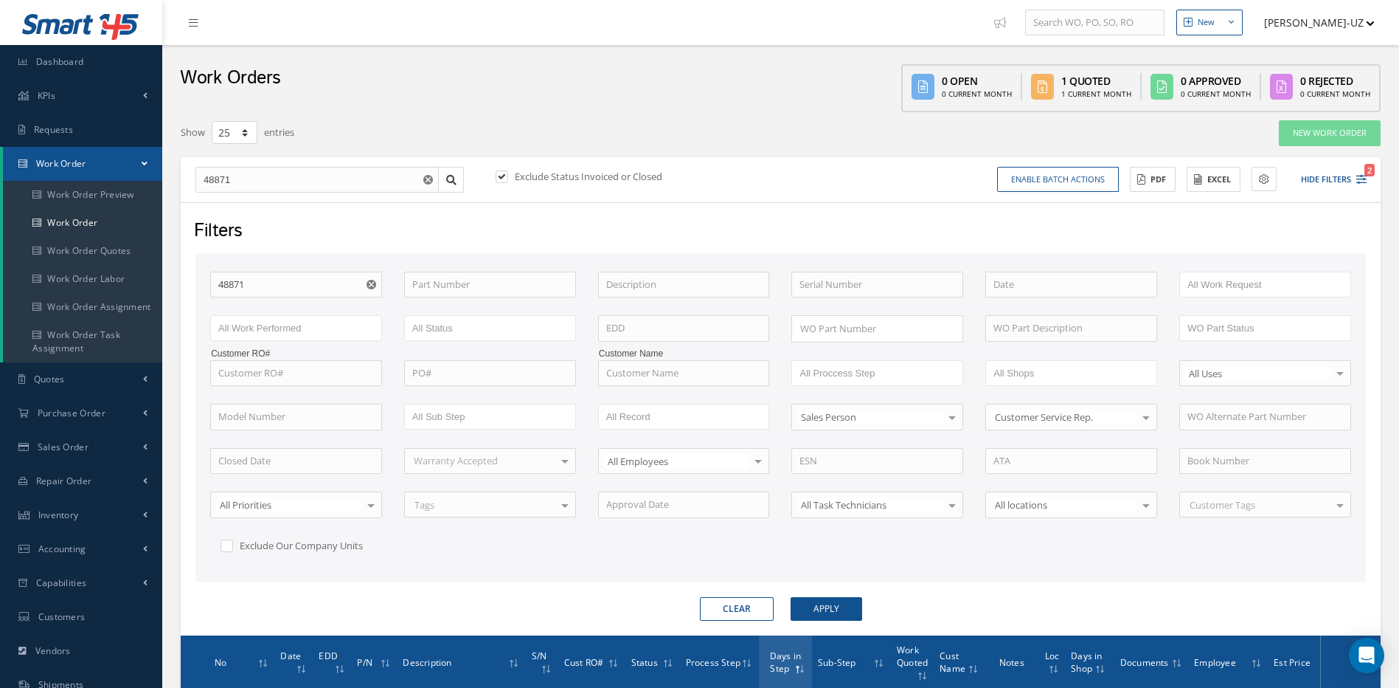
click at [742, 611] on button "Clear" at bounding box center [737, 609] width 74 height 24
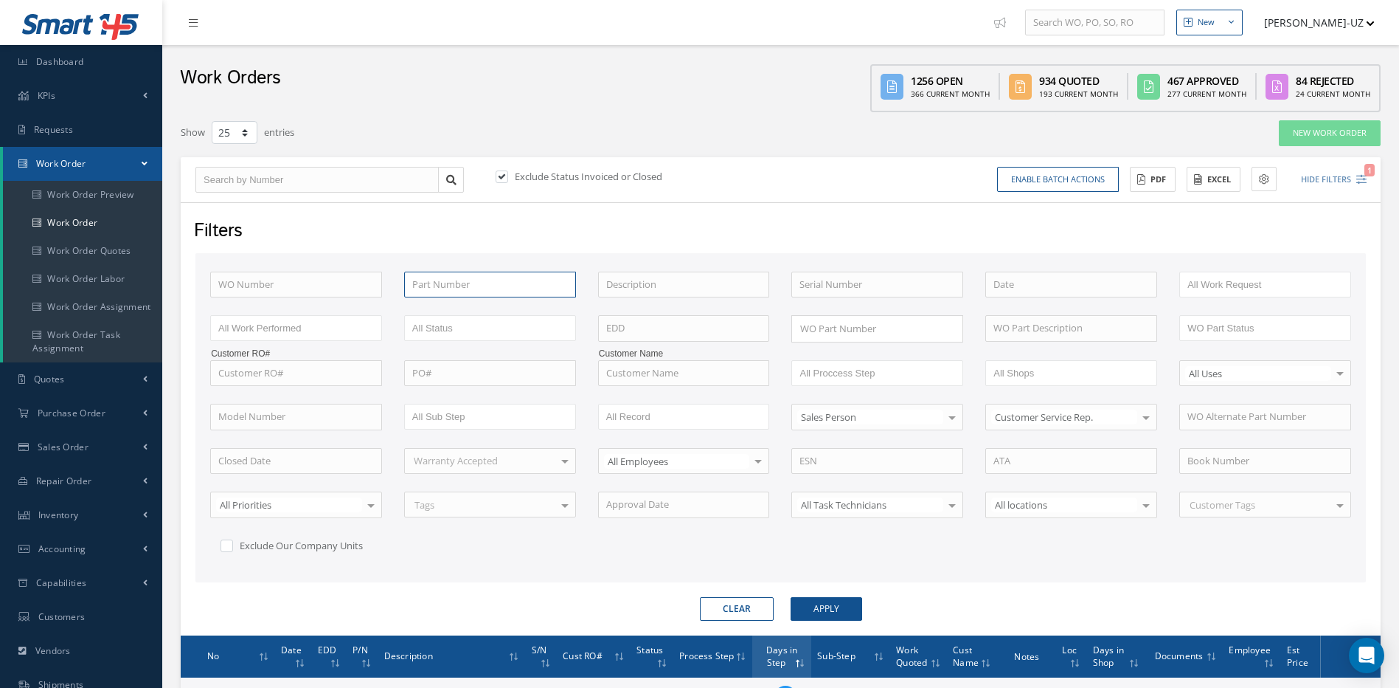
click at [434, 285] on input "text" at bounding box center [490, 284] width 172 height 27
paste input "107492-6"
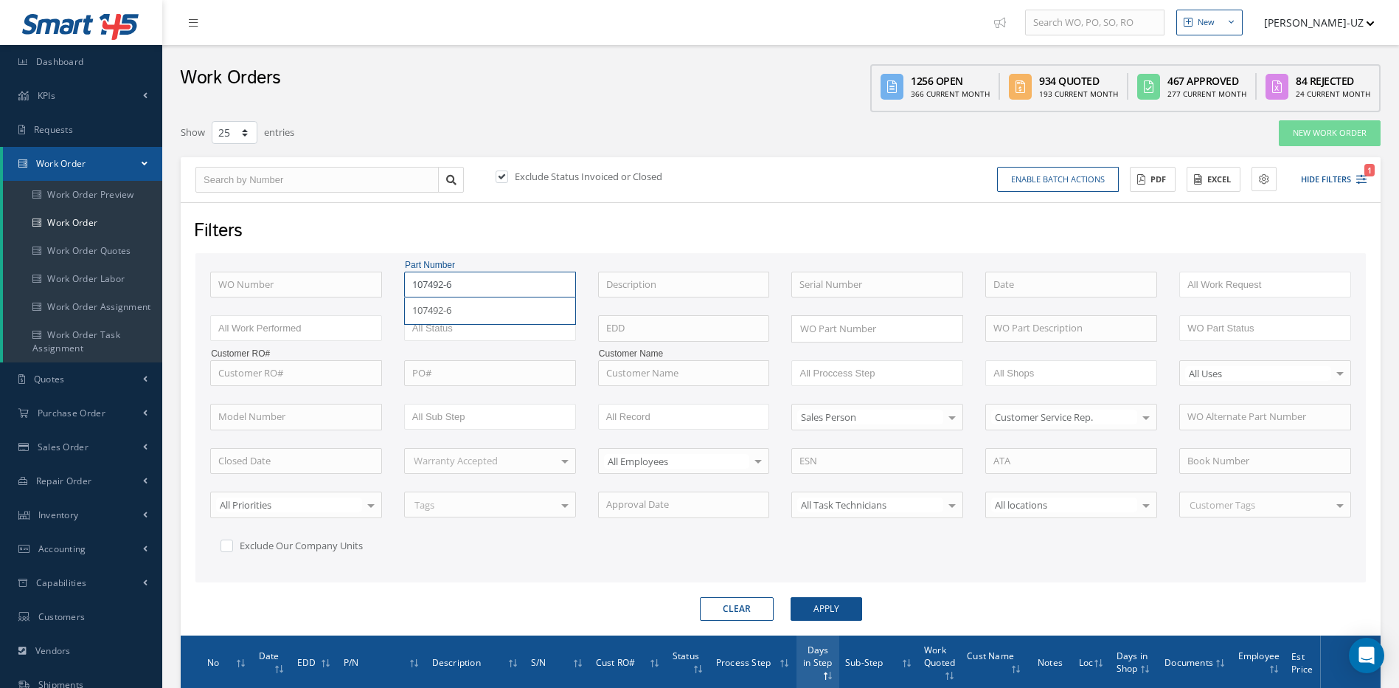
type input "107492-6"
click at [791, 597] on button "Apply" at bounding box center [827, 609] width 72 height 24
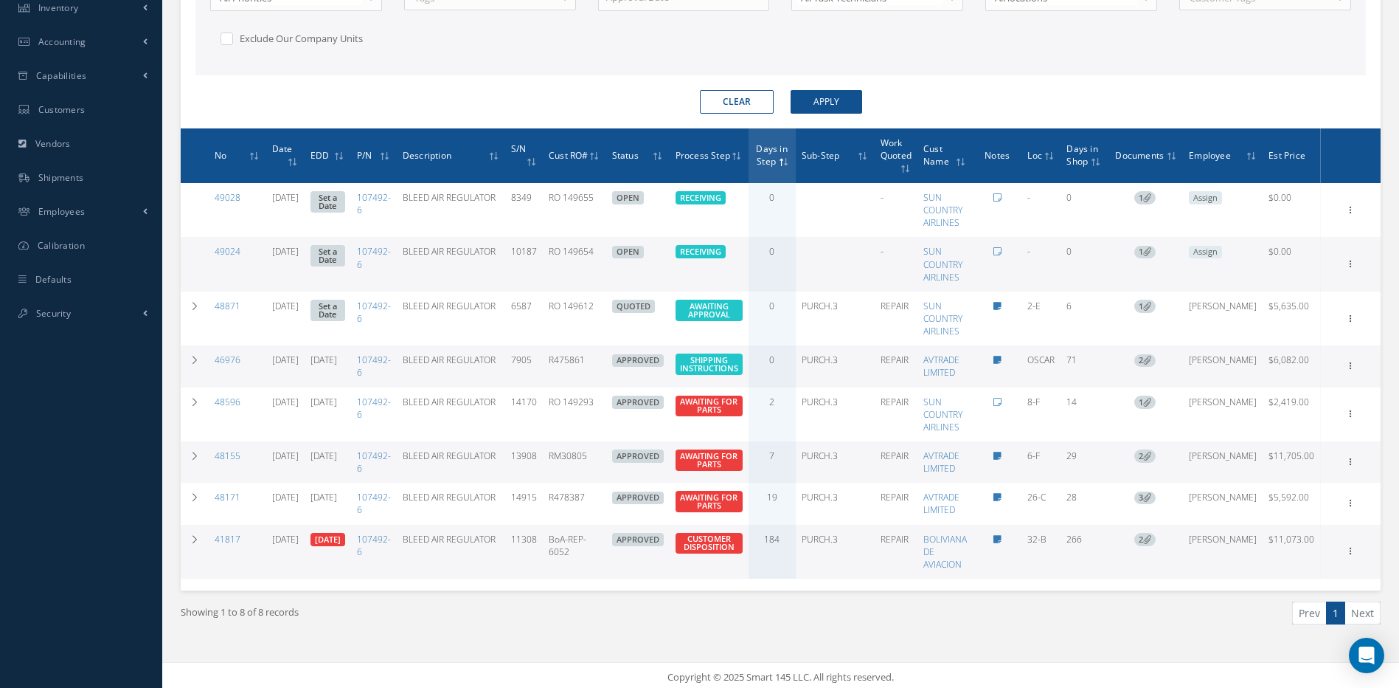
scroll to position [510, 0]
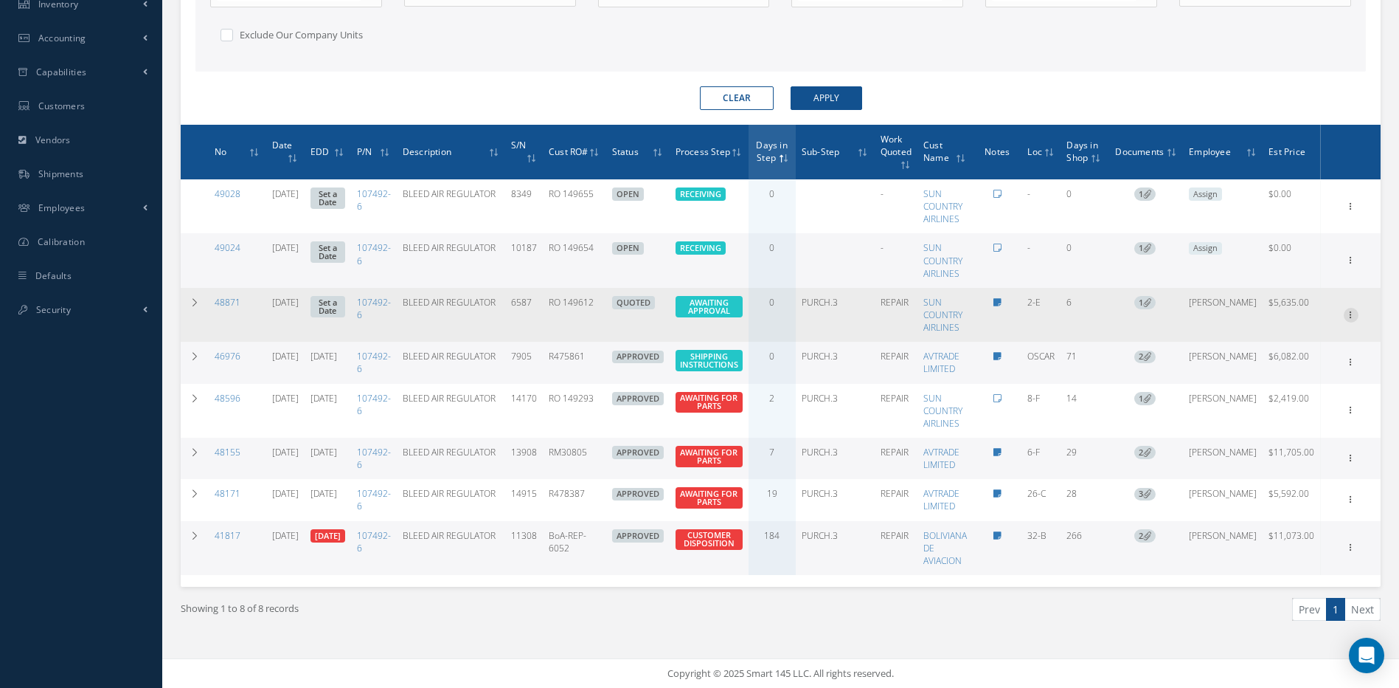
click at [1352, 211] on icon at bounding box center [1351, 205] width 15 height 12
click at [1258, 346] on link "Edit" at bounding box center [1283, 342] width 117 height 19
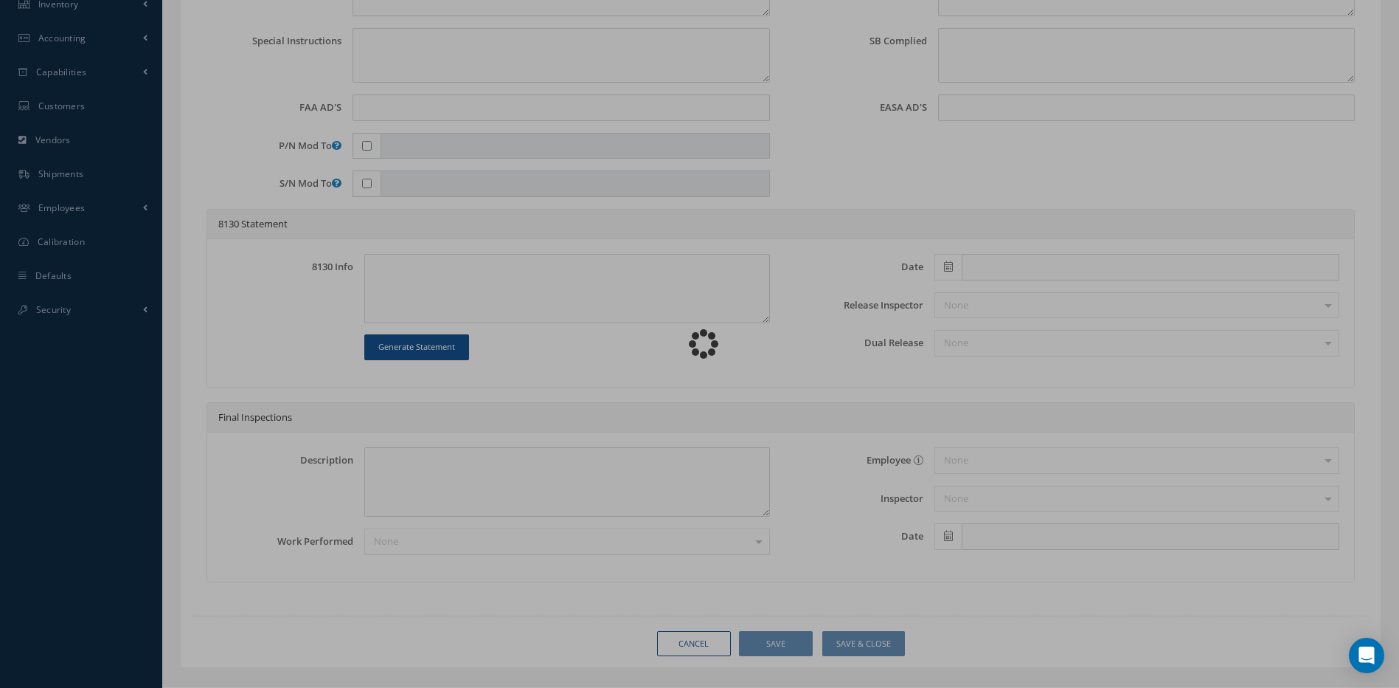
type input "107492-6"
type input "2-E"
type input "08/21/2025"
type input "BLEED AIR REGULATOR"
type input "RO 149612"
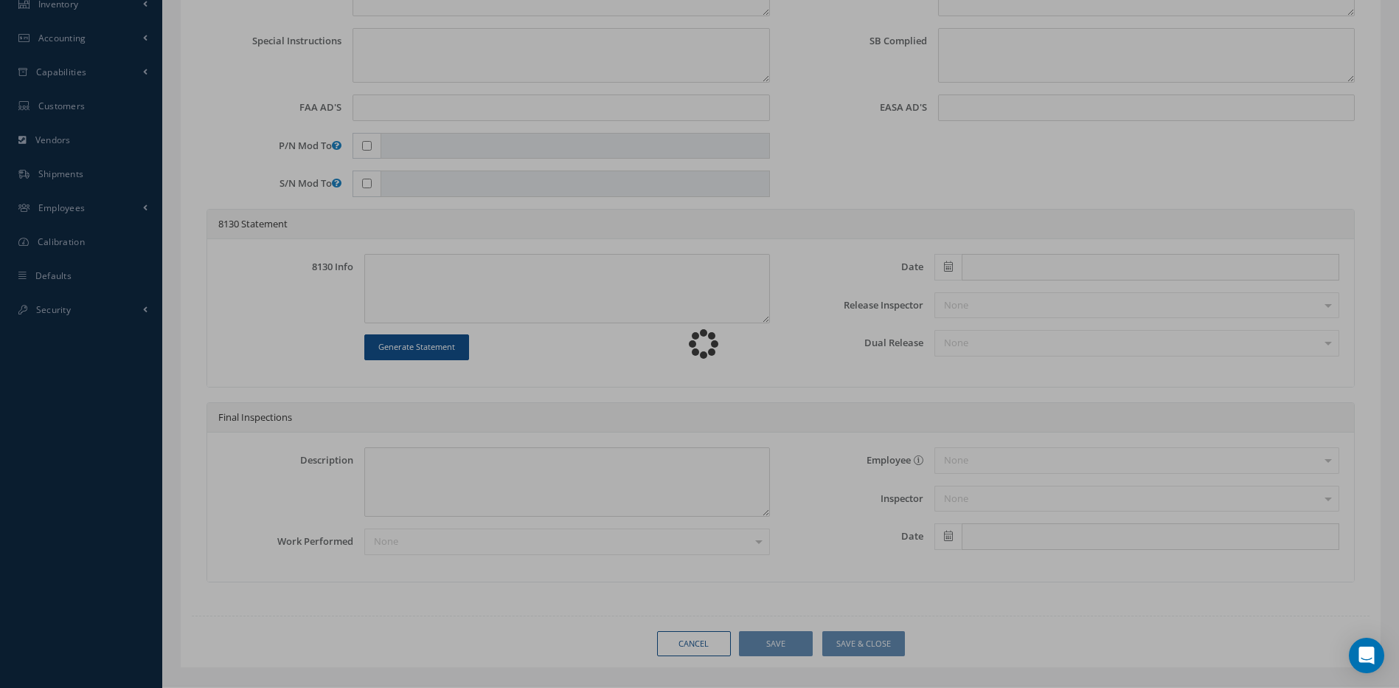
type input "6587"
type textarea "TO ENGINEERING SPECIFICATION ES-36-0005 MCI EMP#57422 - "TRANSFERRED FROM LOGBO…"
type textarea "PLEASE SEE R.O. FOR DETAILS"
type textarea "NO VISUAL DAMAGE"
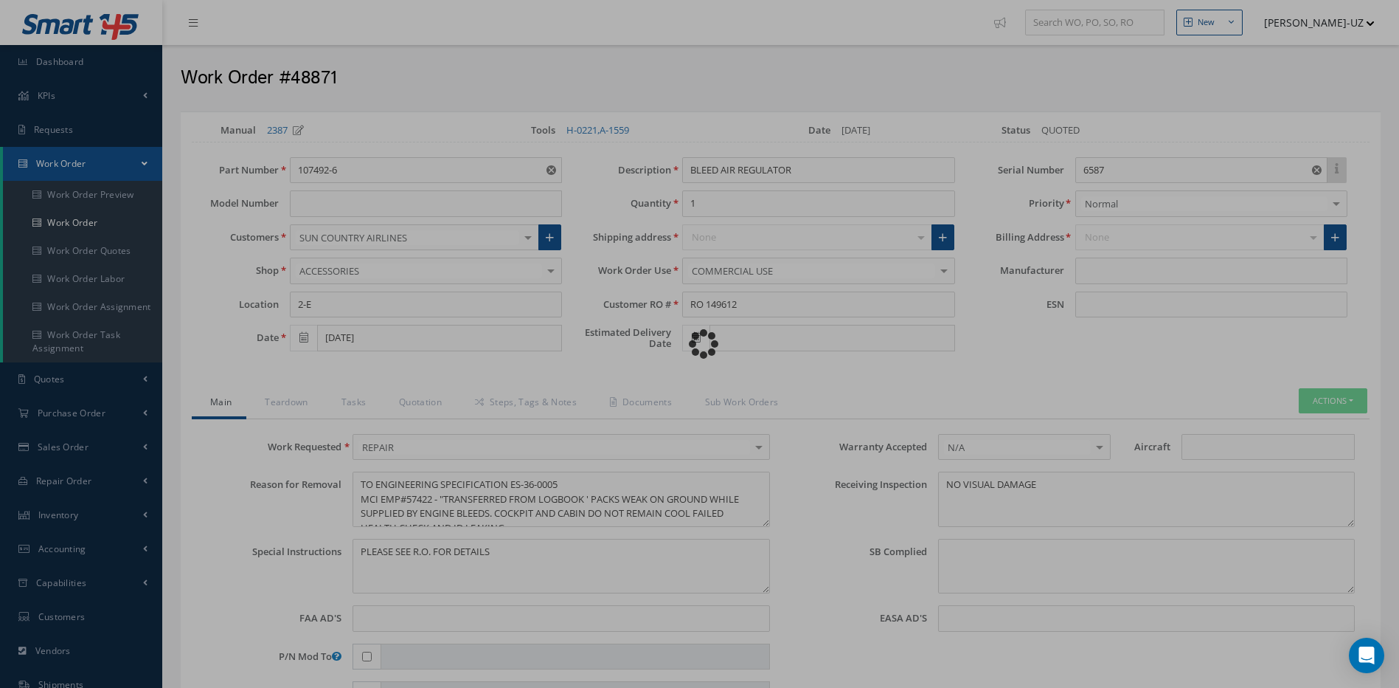
type input "HONEYWELL"
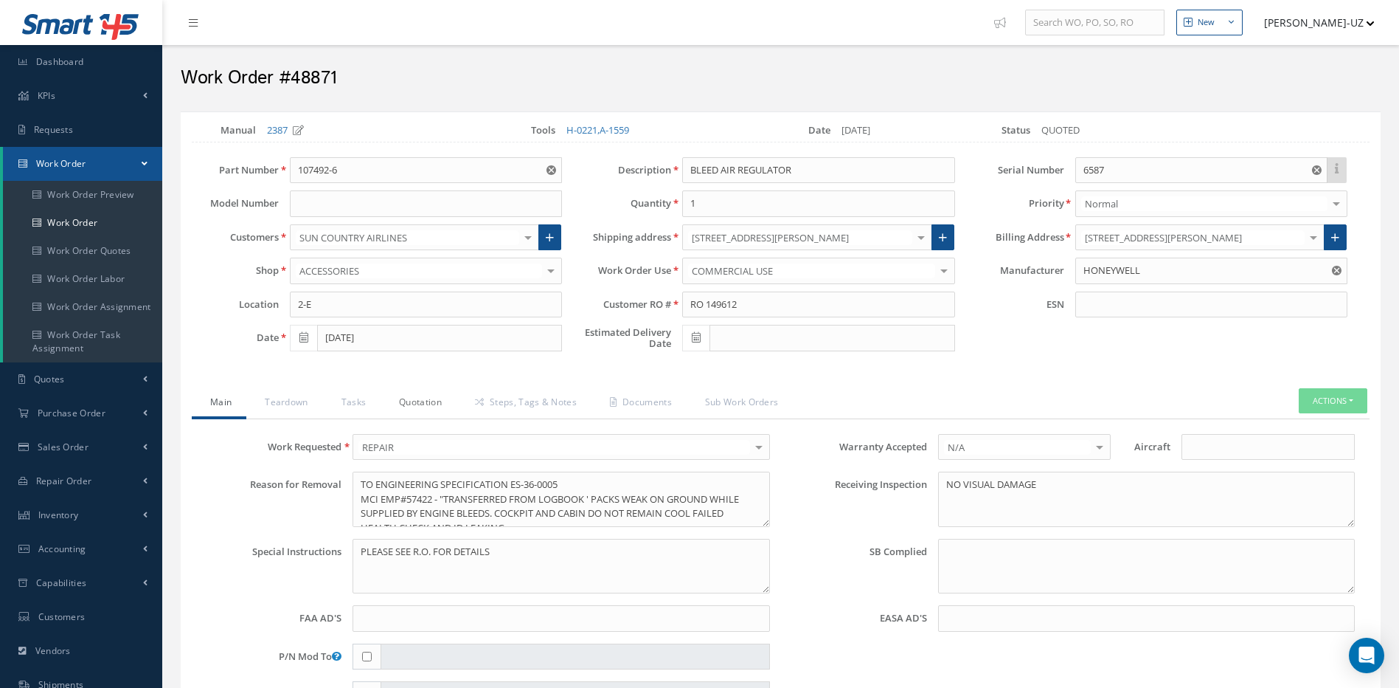
click at [416, 399] on link "Quotation" at bounding box center [419, 403] width 76 height 31
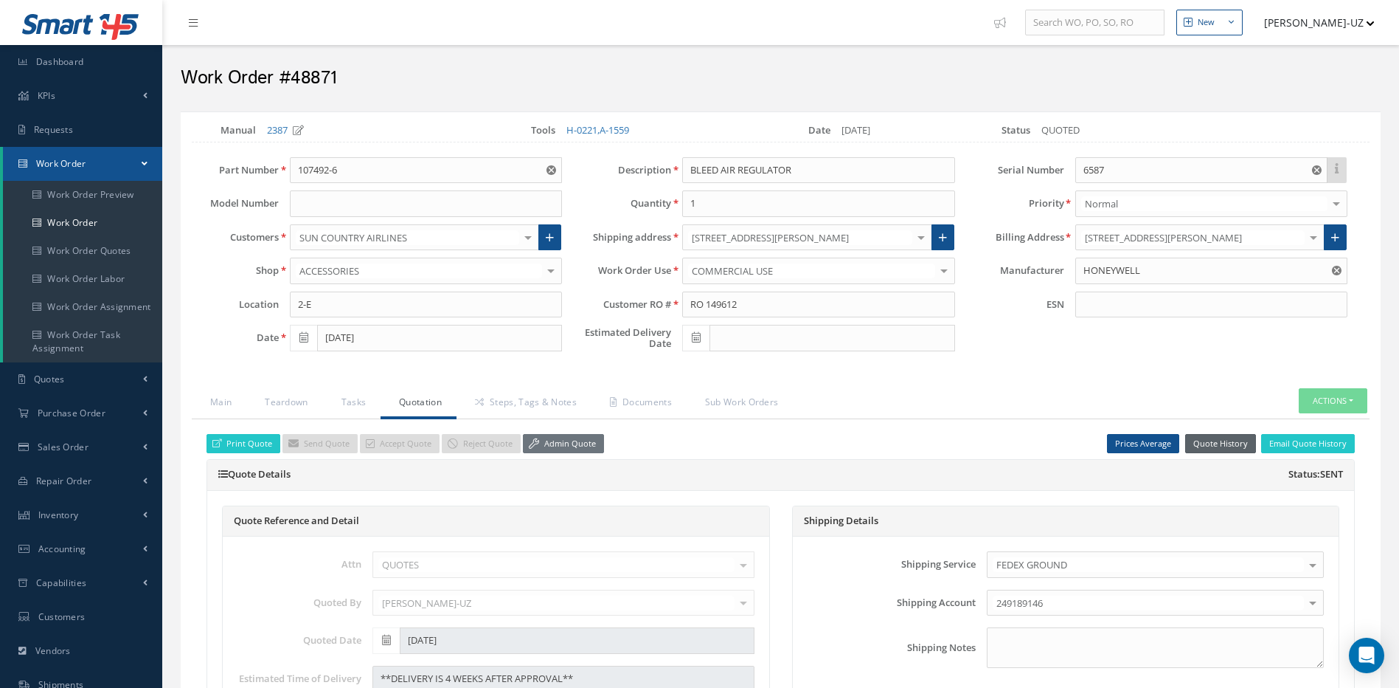
click at [1230, 446] on button "Quote History" at bounding box center [1220, 444] width 71 height 20
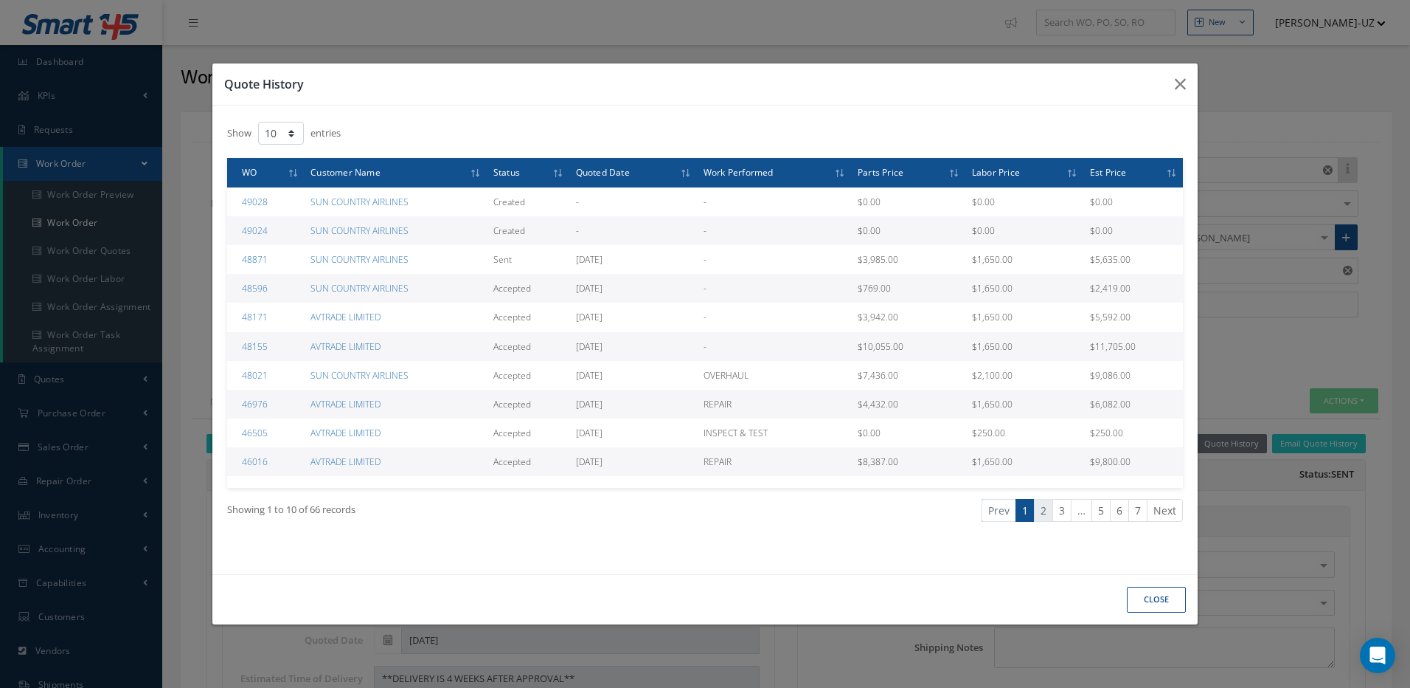
click at [1045, 509] on link "2" at bounding box center [1043, 510] width 19 height 23
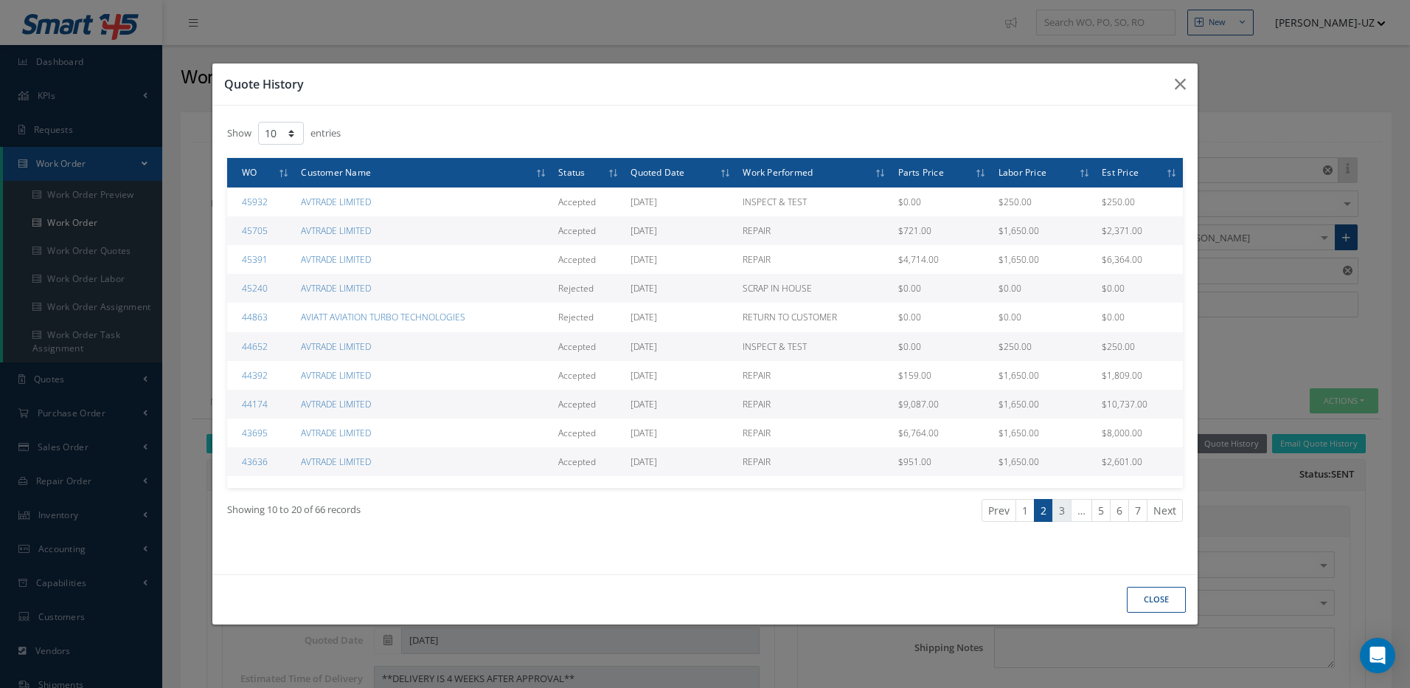
click at [1066, 510] on link "3" at bounding box center [1062, 510] width 19 height 23
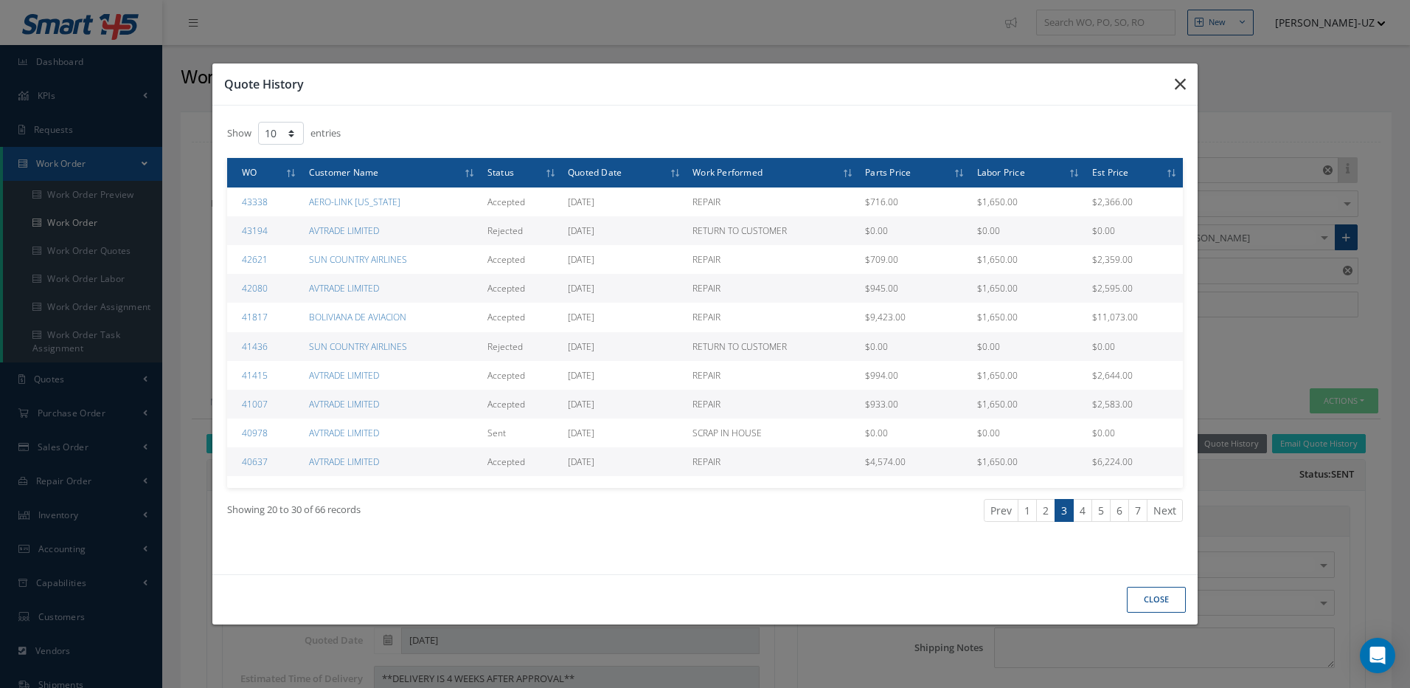
click at [1182, 85] on icon "button" at bounding box center [1180, 84] width 11 height 18
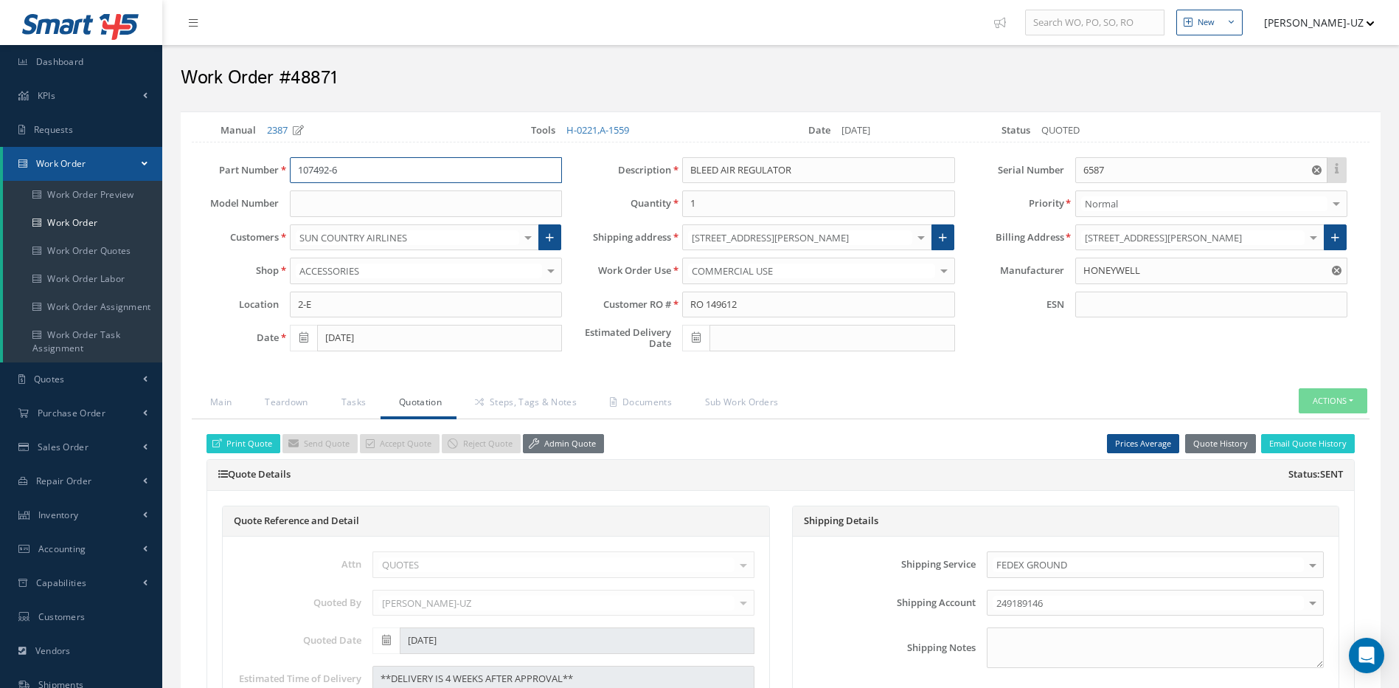
drag, startPoint x: 354, startPoint y: 170, endPoint x: 294, endPoint y: 171, distance: 60.5
click at [294, 171] on input "107492-6" at bounding box center [426, 170] width 272 height 27
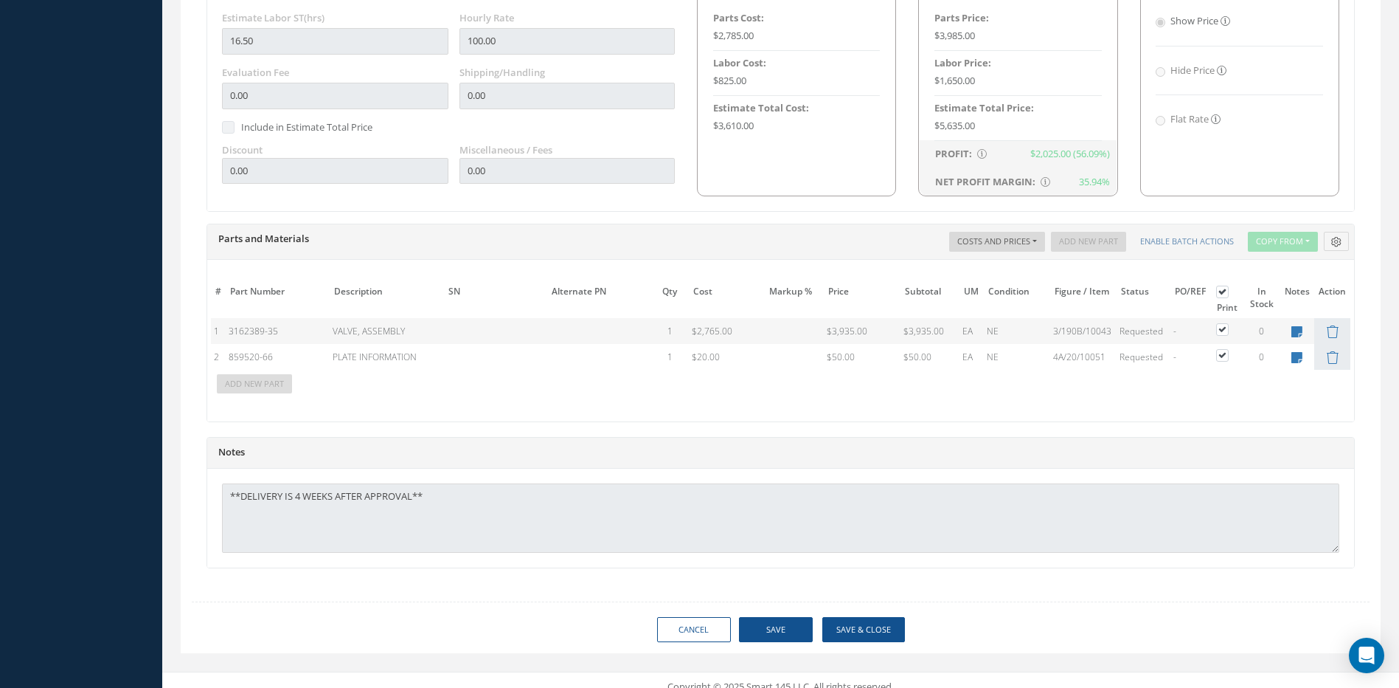
scroll to position [892, 0]
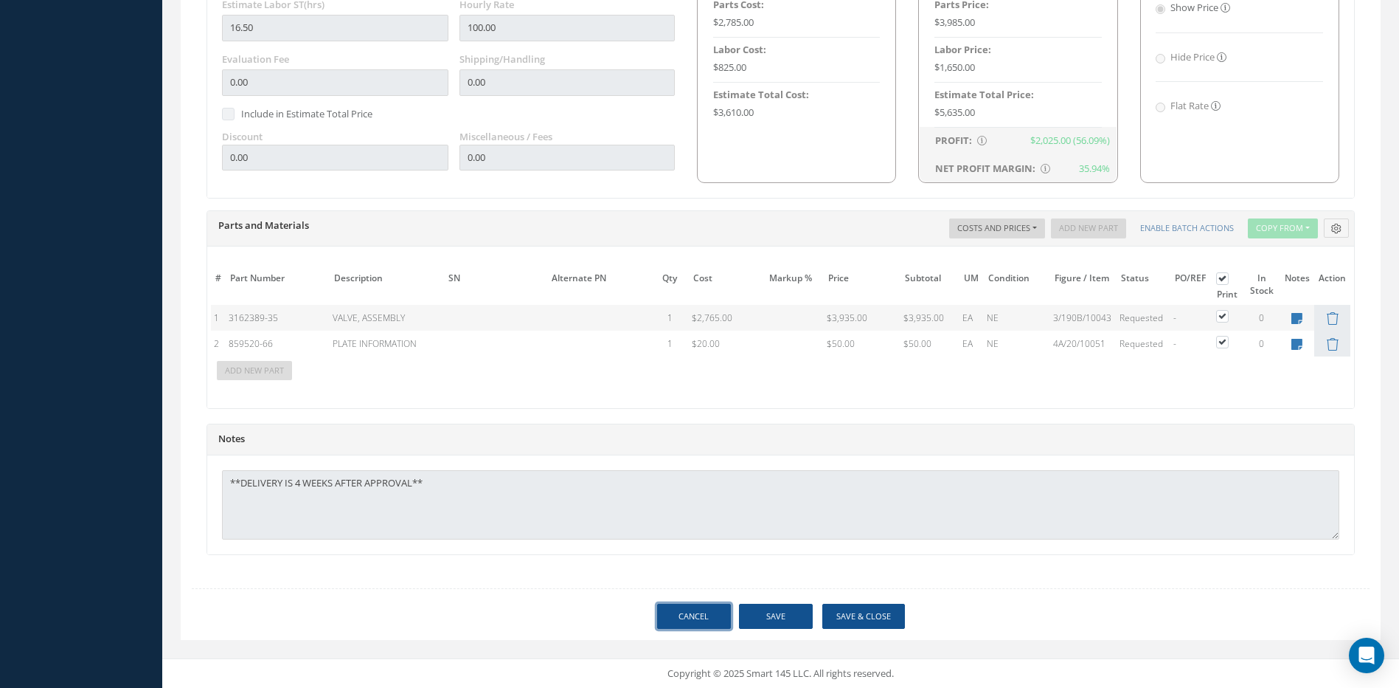
click at [691, 619] on link "Cancel" at bounding box center [694, 616] width 74 height 26
select select "25"
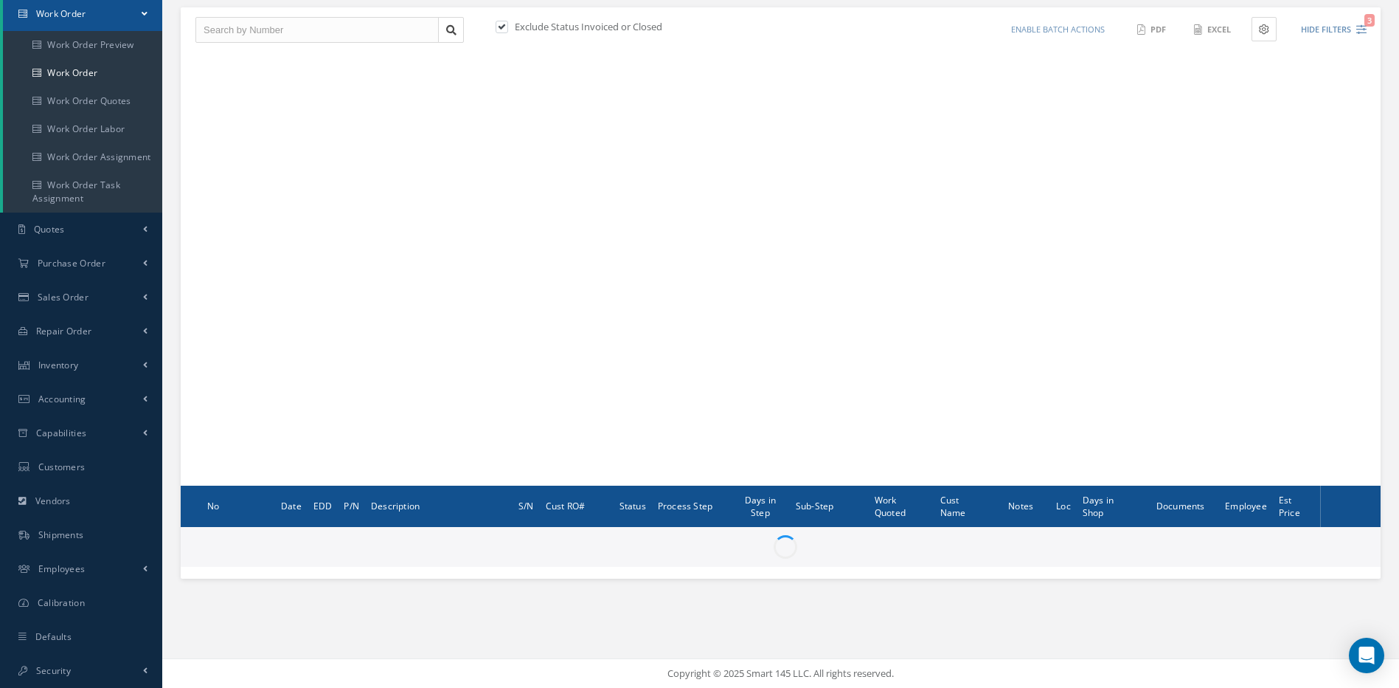
scroll to position [150, 0]
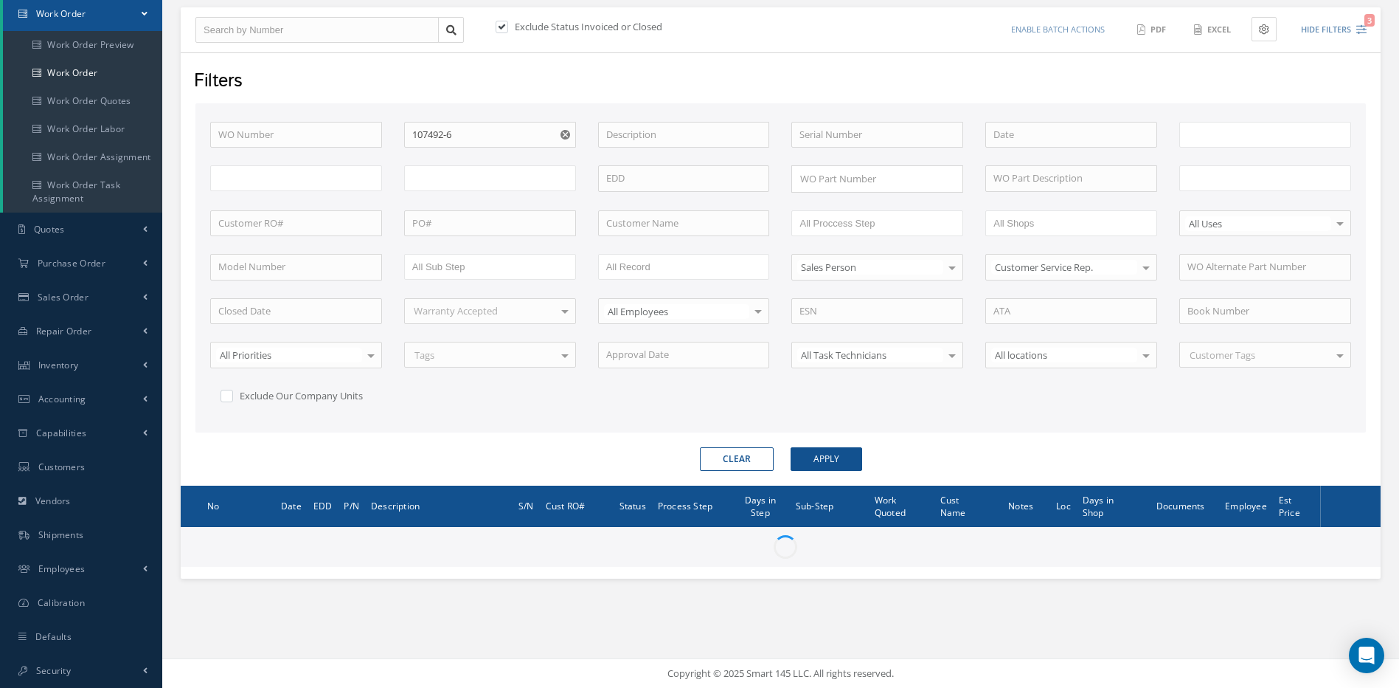
type input "All Work Request"
type input "All Work Performed"
type input "All Status"
type input "WO Part Status"
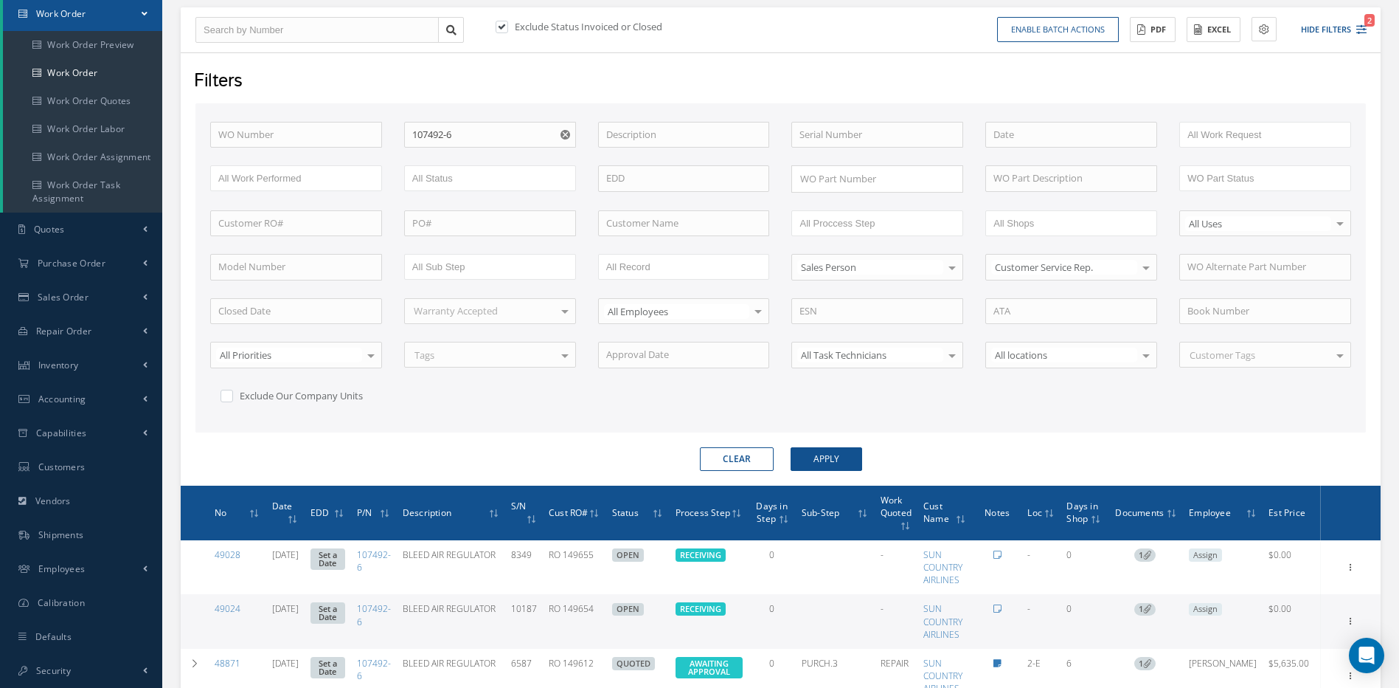
click at [742, 455] on button "Clear" at bounding box center [737, 459] width 74 height 24
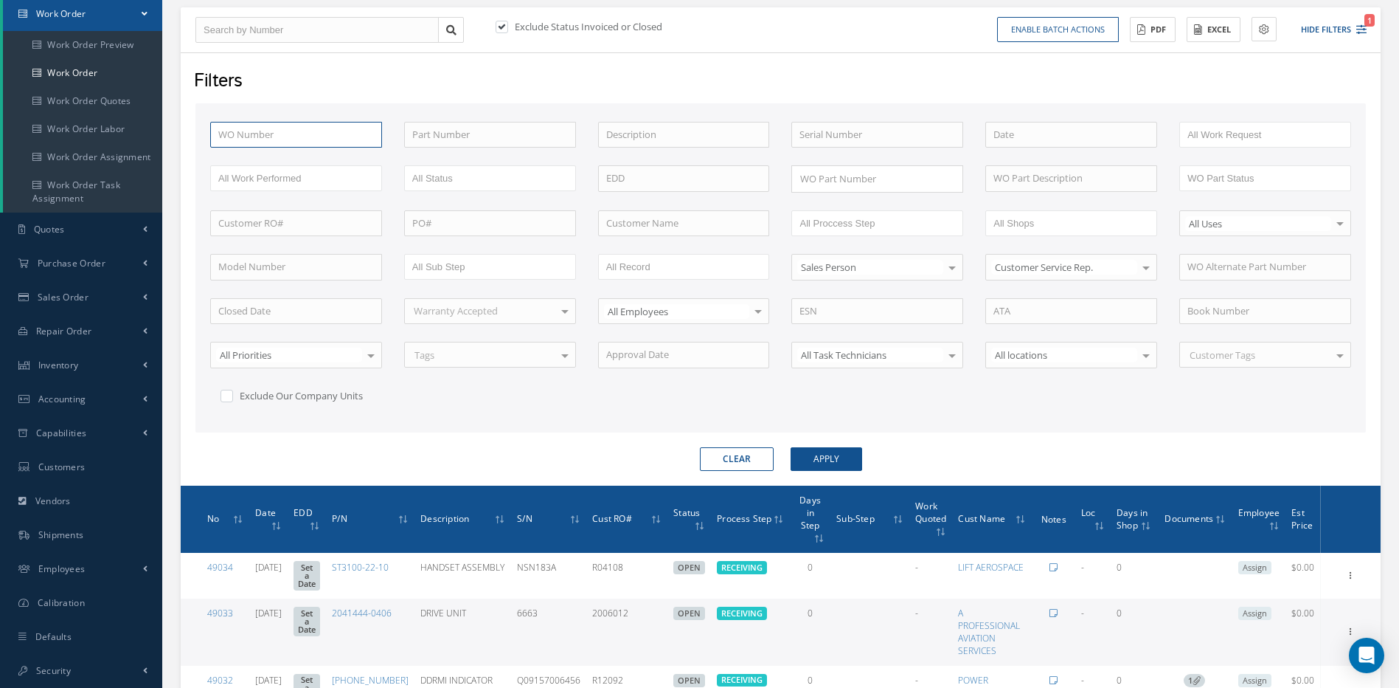
click at [260, 131] on input "text" at bounding box center [296, 135] width 172 height 27
type input "4"
type input "48"
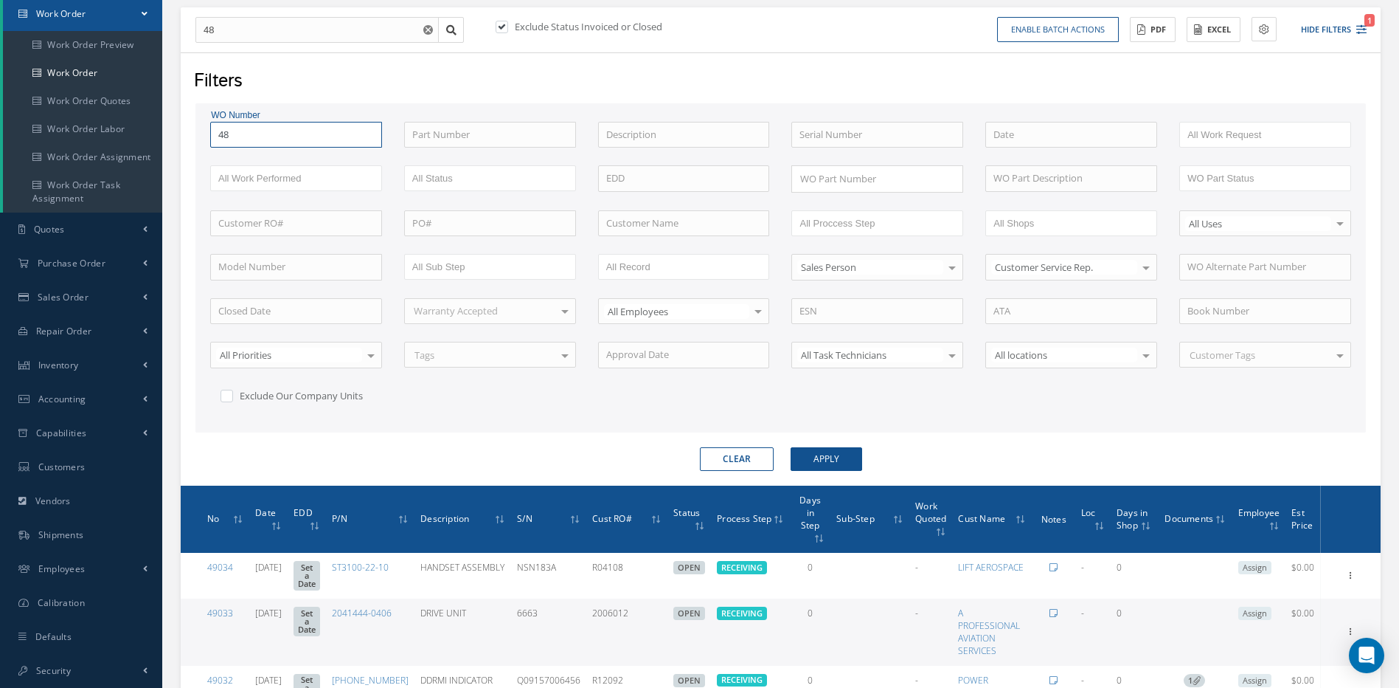
type input "485"
type input "4850"
type input "48503"
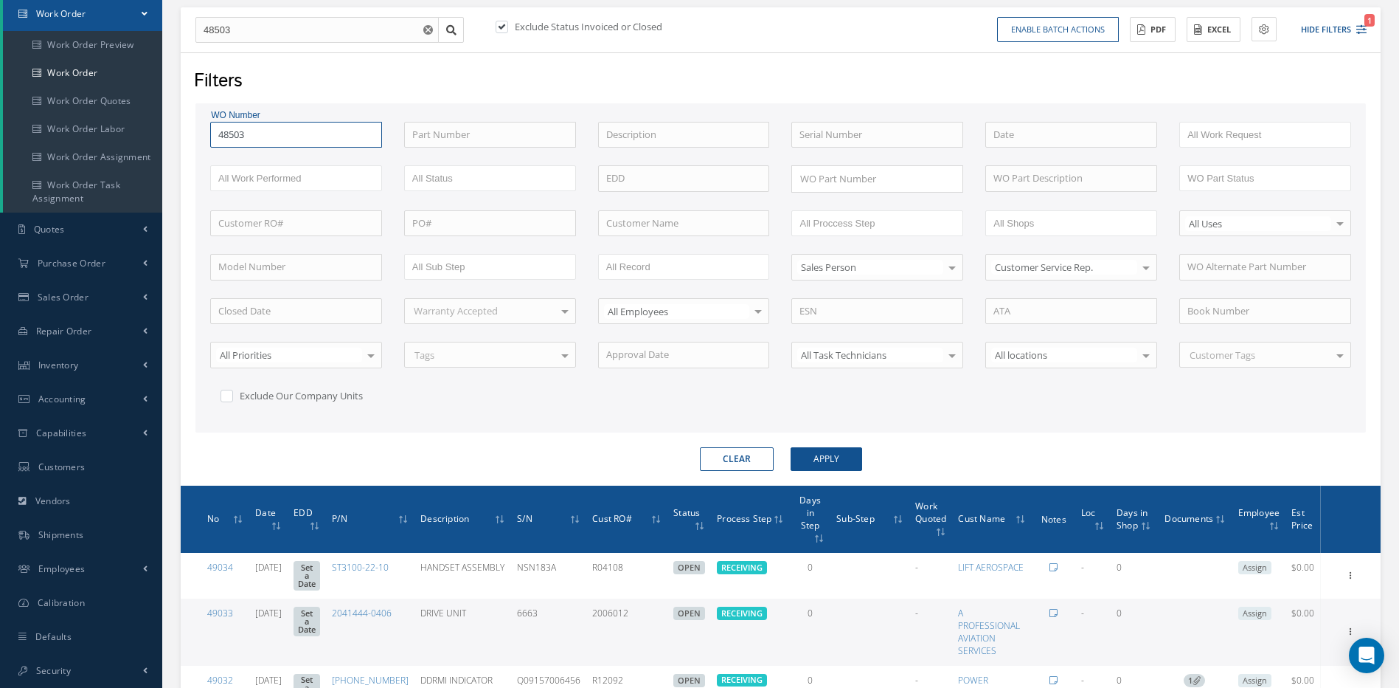
type input "48503"
click at [791, 447] on button "Apply" at bounding box center [827, 459] width 72 height 24
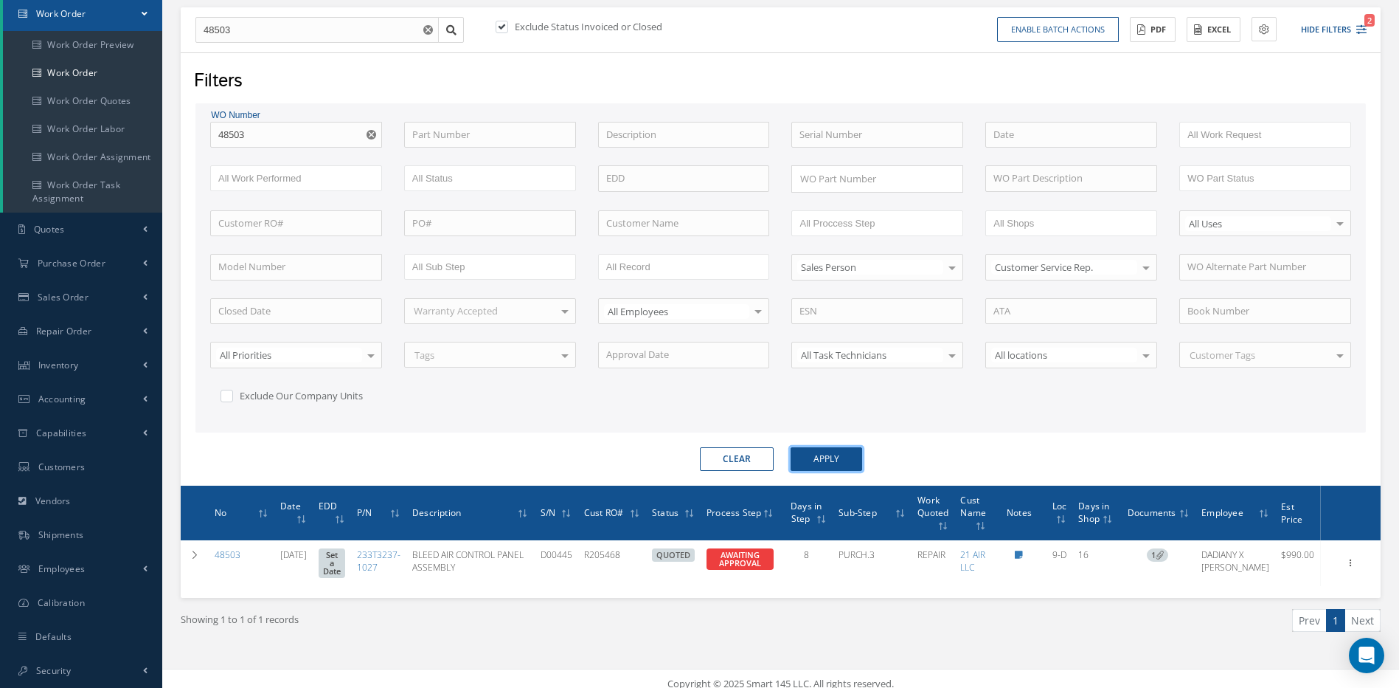
click at [830, 454] on button "Apply" at bounding box center [827, 459] width 72 height 24
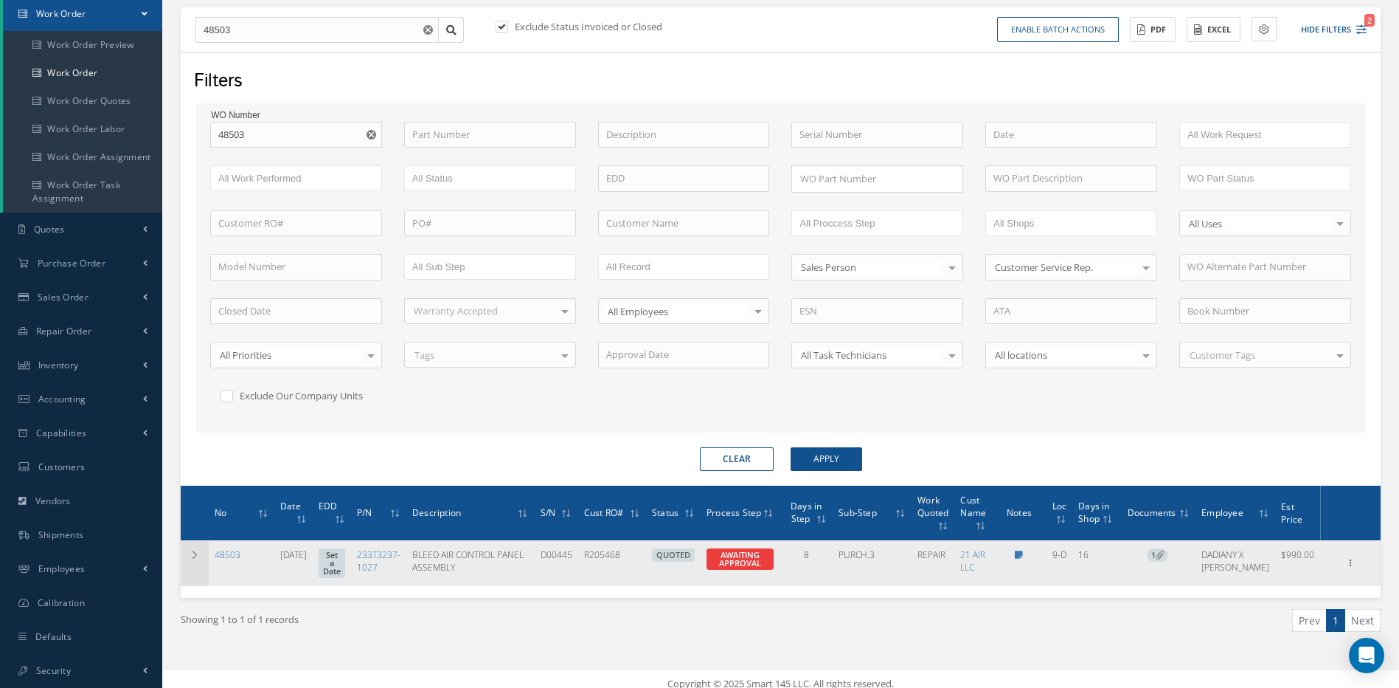
click at [195, 554] on icon at bounding box center [195, 554] width 10 height 9
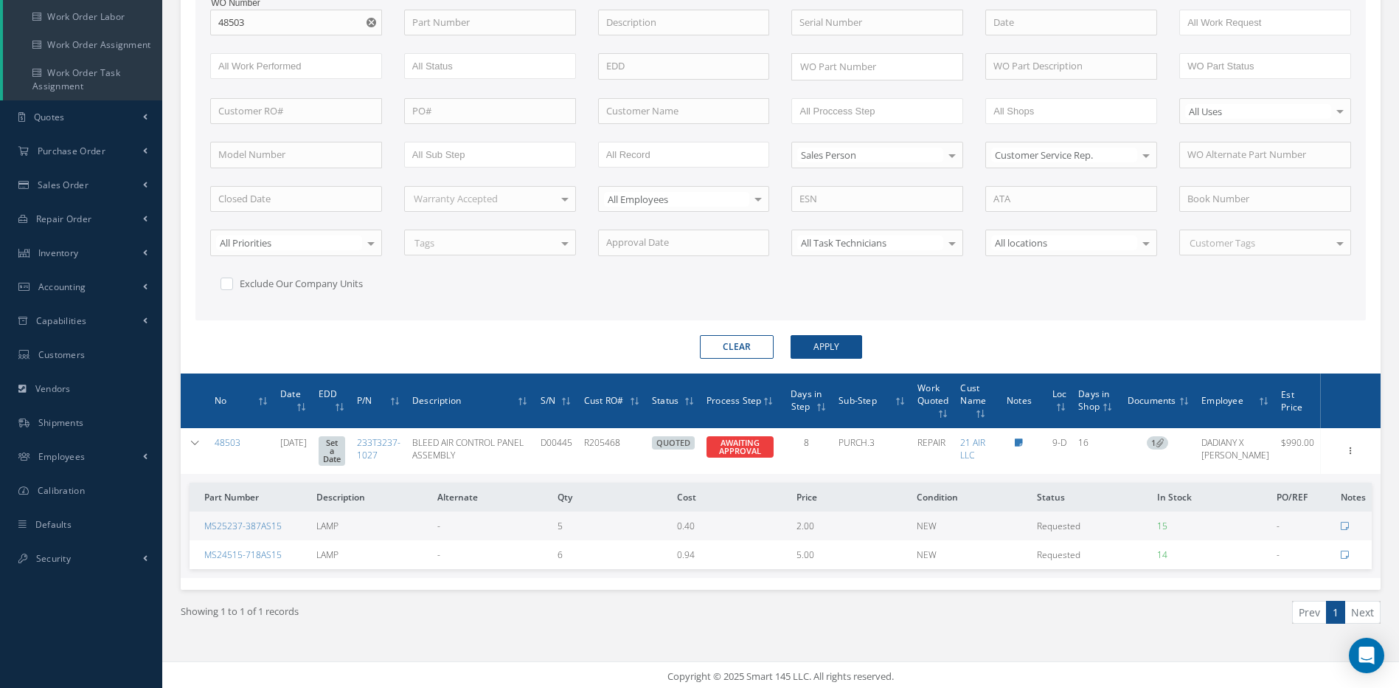
scroll to position [265, 0]
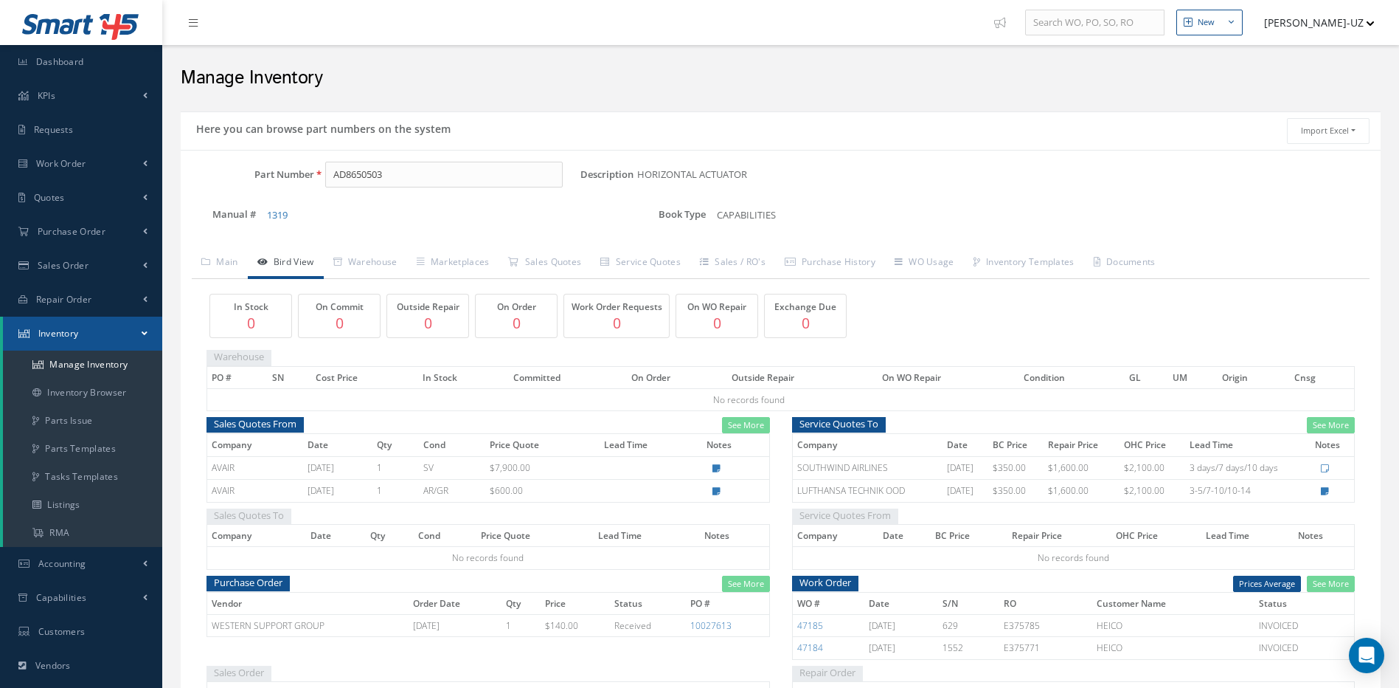
drag, startPoint x: 432, startPoint y: 186, endPoint x: 254, endPoint y: 154, distance: 180.6
click at [254, 154] on div "Part Number AD8650503 Description HORIZONTAL ACTUATOR Alternates Manual # 1319 …" at bounding box center [781, 578] width 1200 height 856
click at [548, 216] on span "FLIGHT ATTENDANT PANEL" at bounding box center [573, 212] width 221 height 15
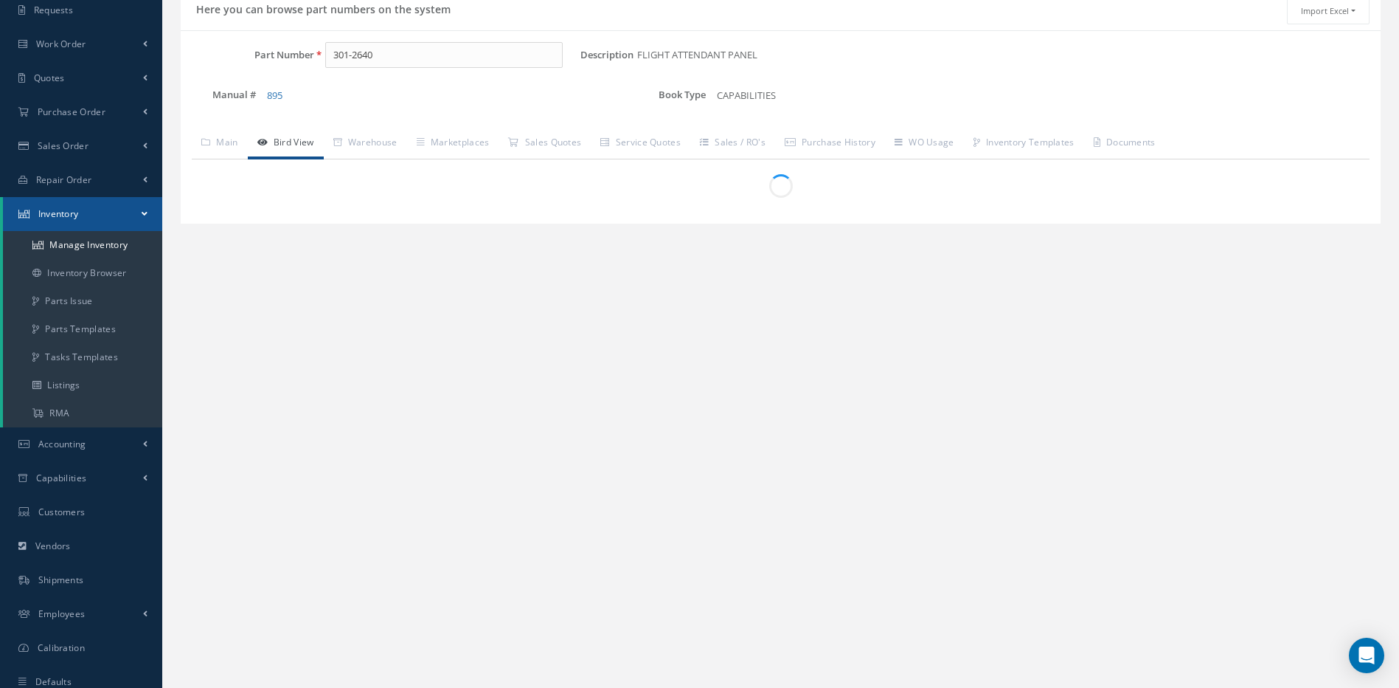
scroll to position [165, 0]
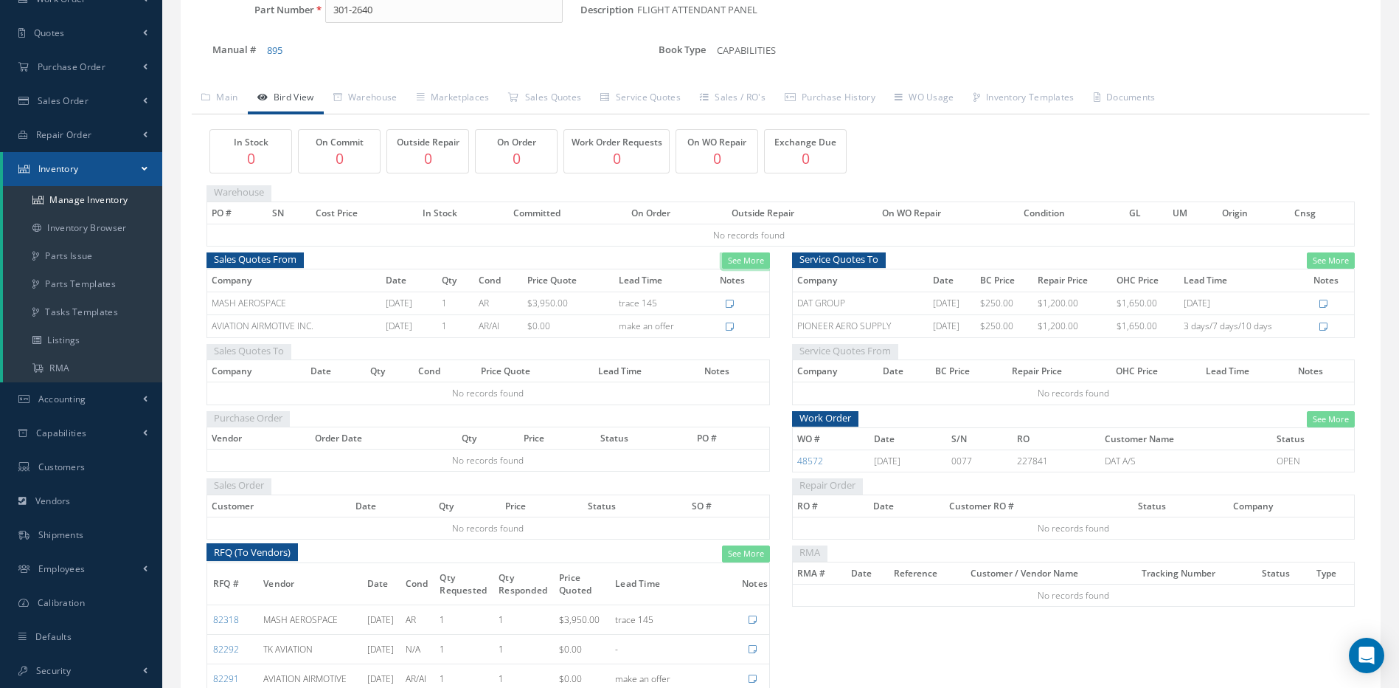
click at [740, 260] on link "See More" at bounding box center [746, 260] width 48 height 17
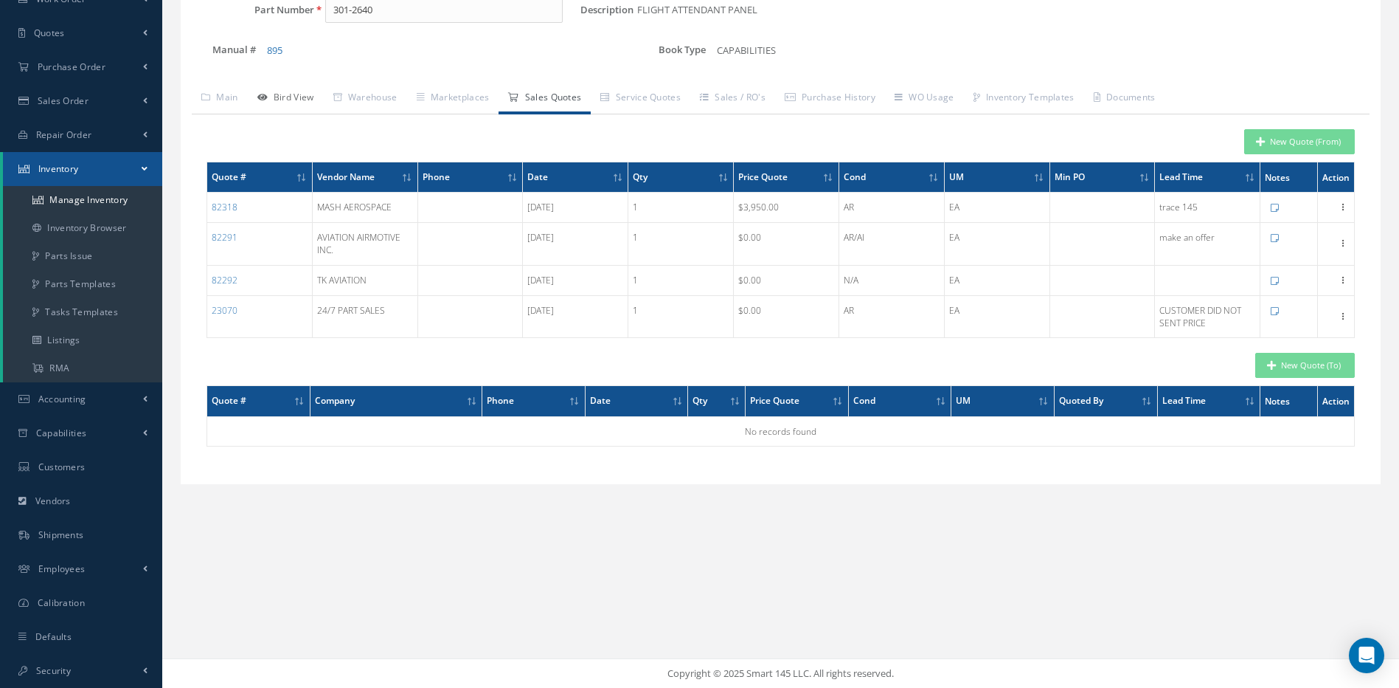
click at [291, 96] on link "Bird View" at bounding box center [286, 98] width 76 height 31
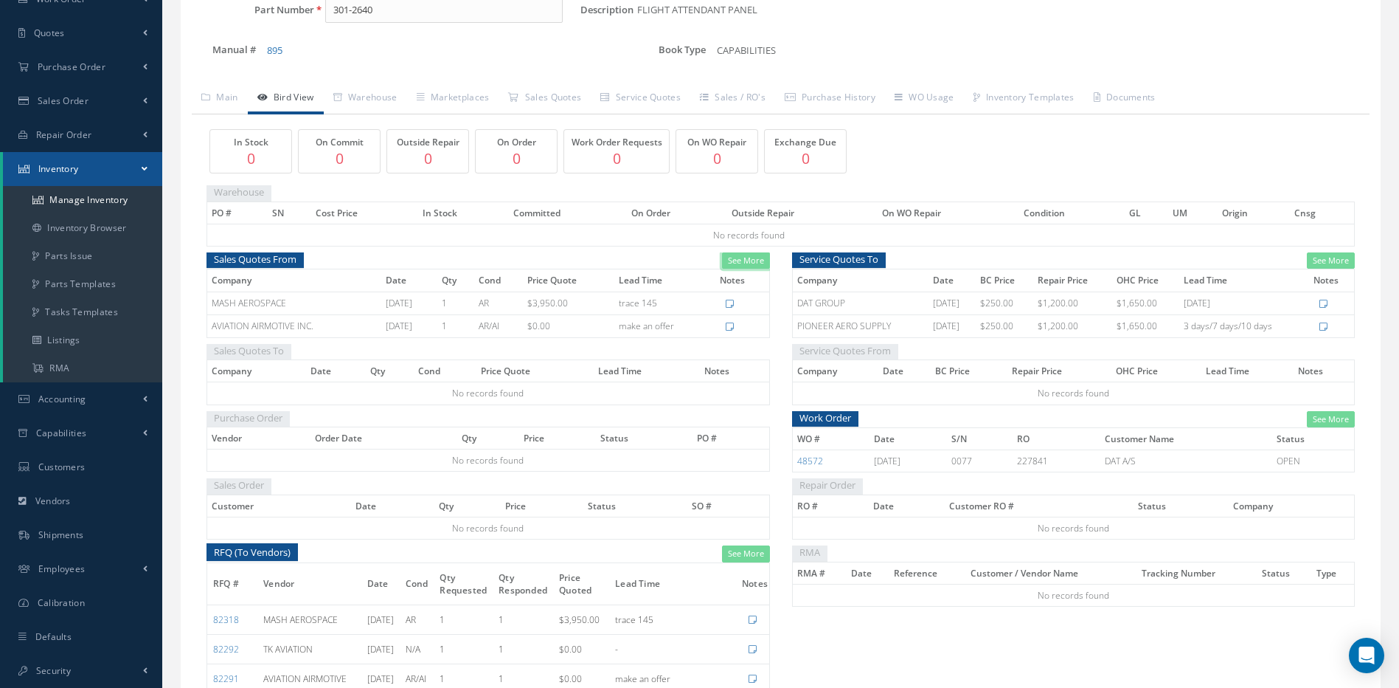
click at [760, 259] on link "See More" at bounding box center [746, 260] width 48 height 17
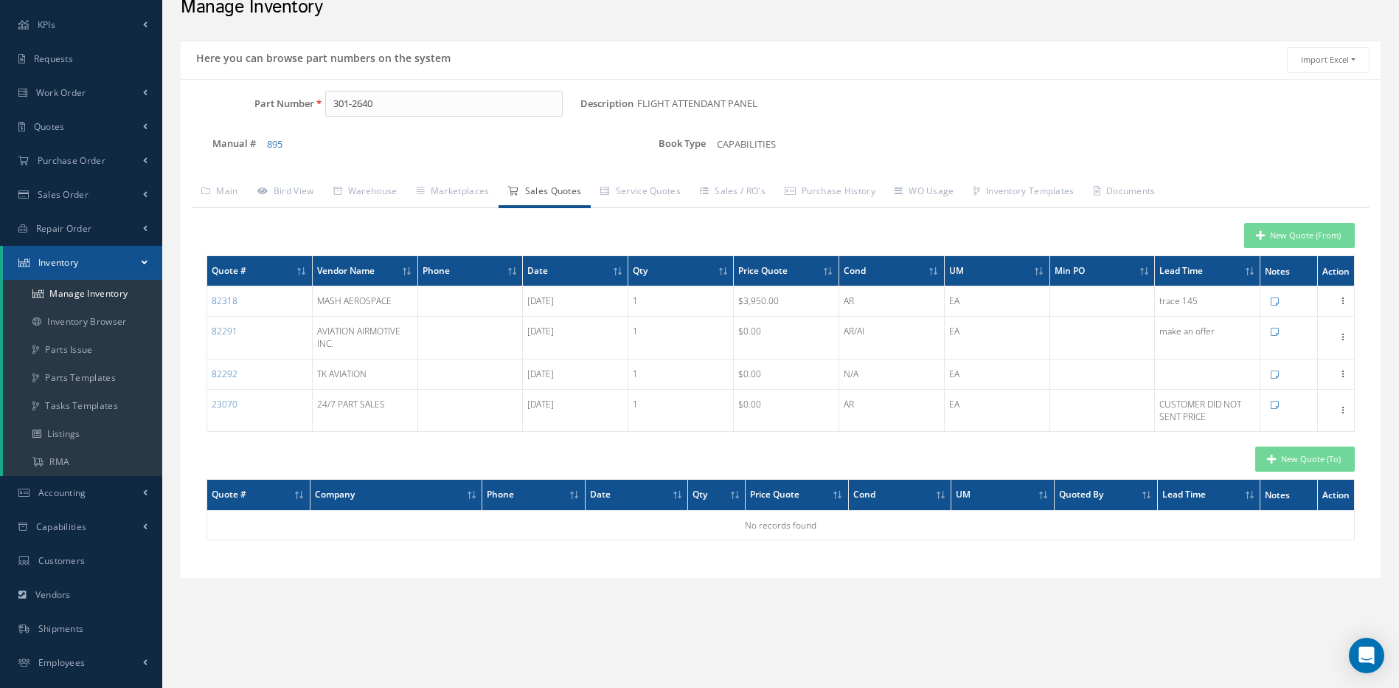
scroll to position [0, 0]
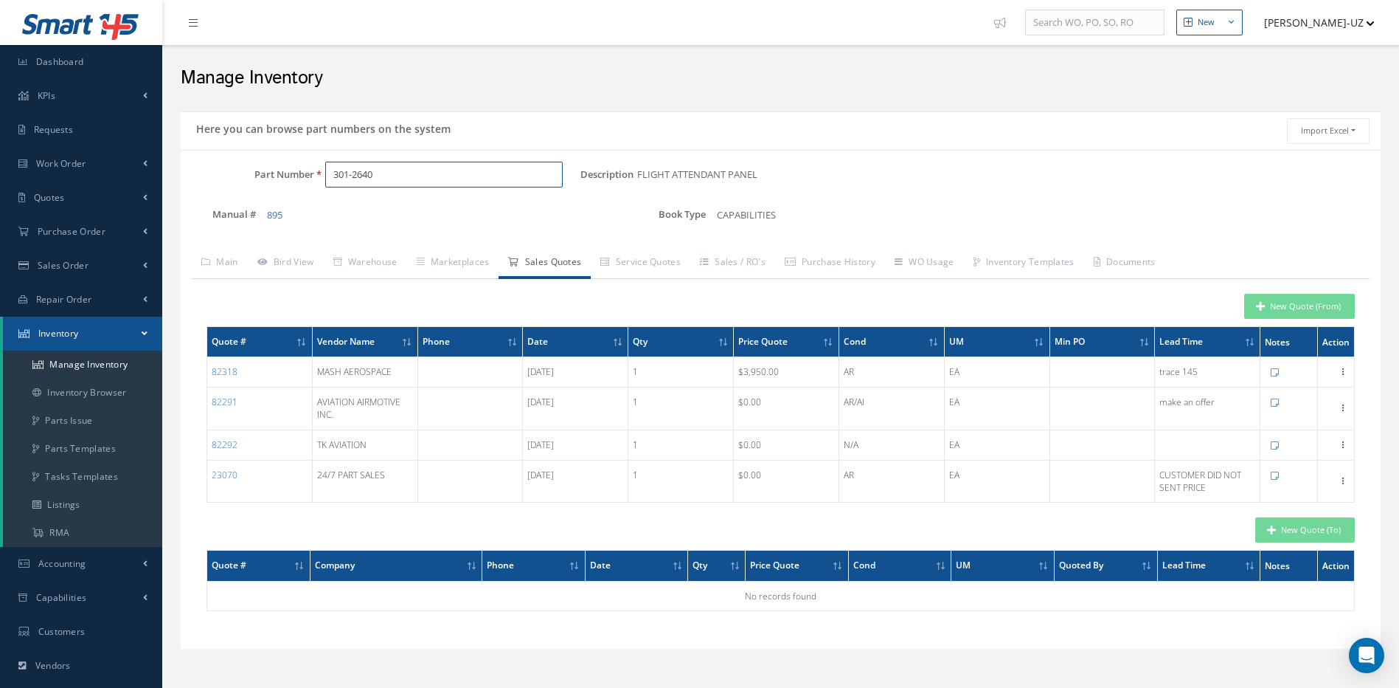
click at [396, 169] on input "301-2640" at bounding box center [444, 175] width 238 height 27
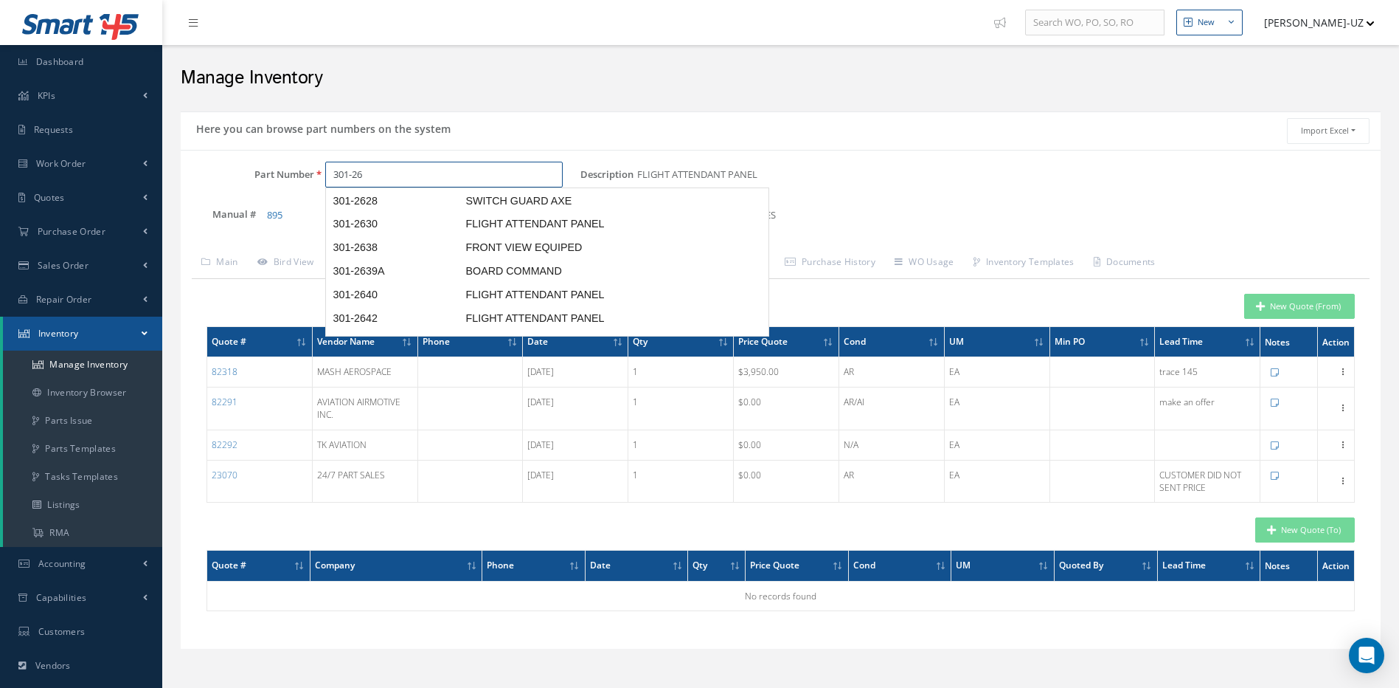
scroll to position [183, 0]
click at [367, 305] on span "301-2642" at bounding box center [396, 312] width 133 height 15
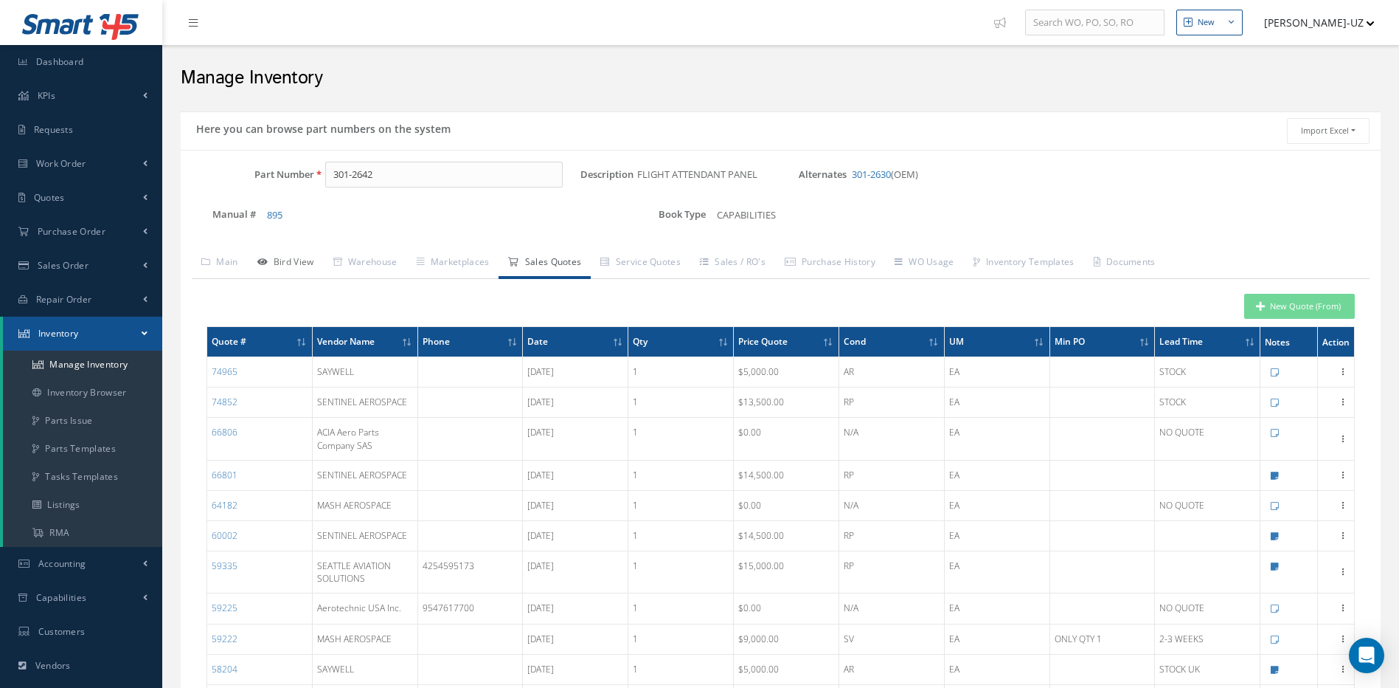
click at [280, 262] on link "Bird View" at bounding box center [286, 263] width 76 height 31
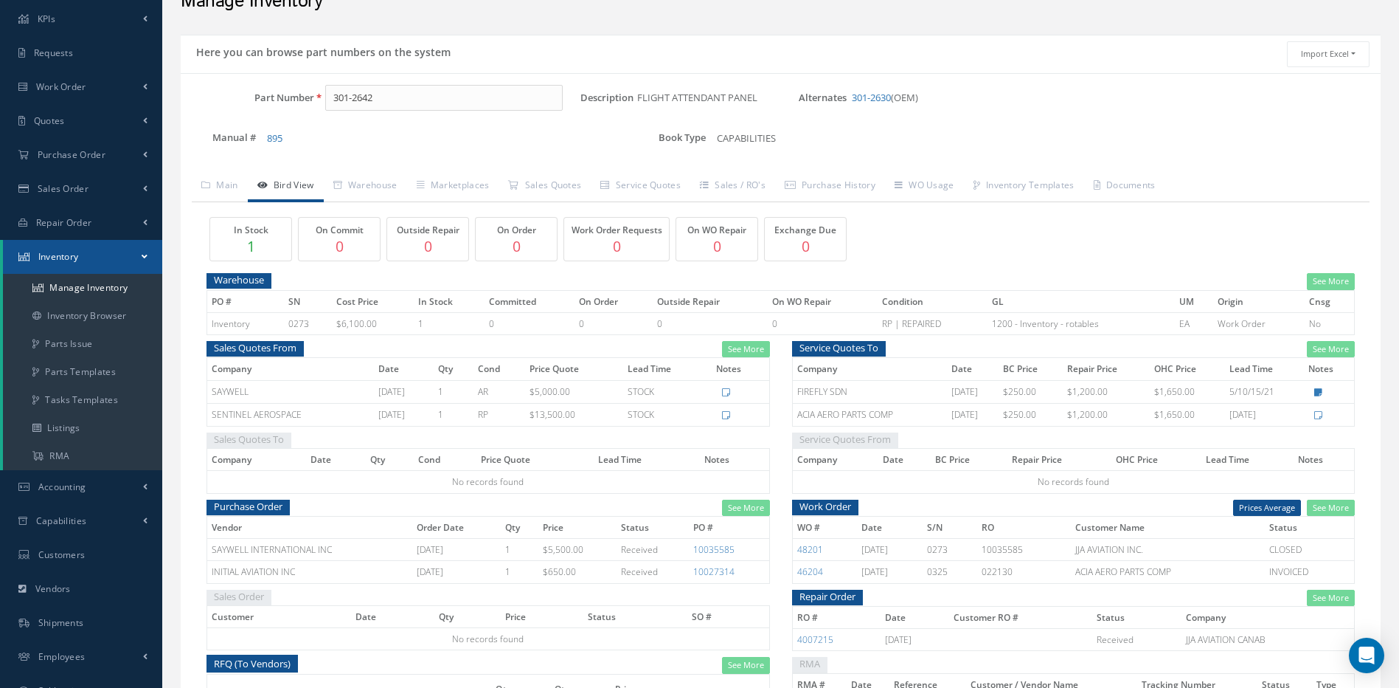
scroll to position [148, 0]
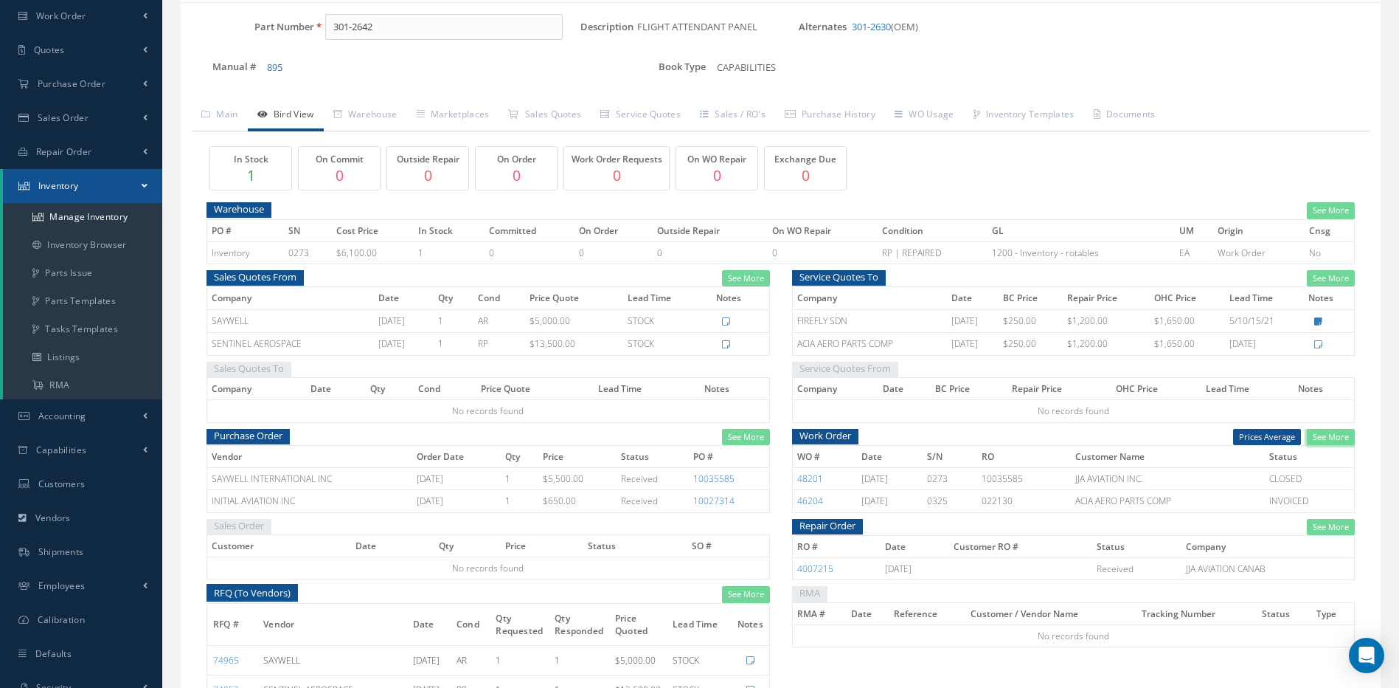
click at [1334, 438] on link "See More" at bounding box center [1331, 437] width 48 height 17
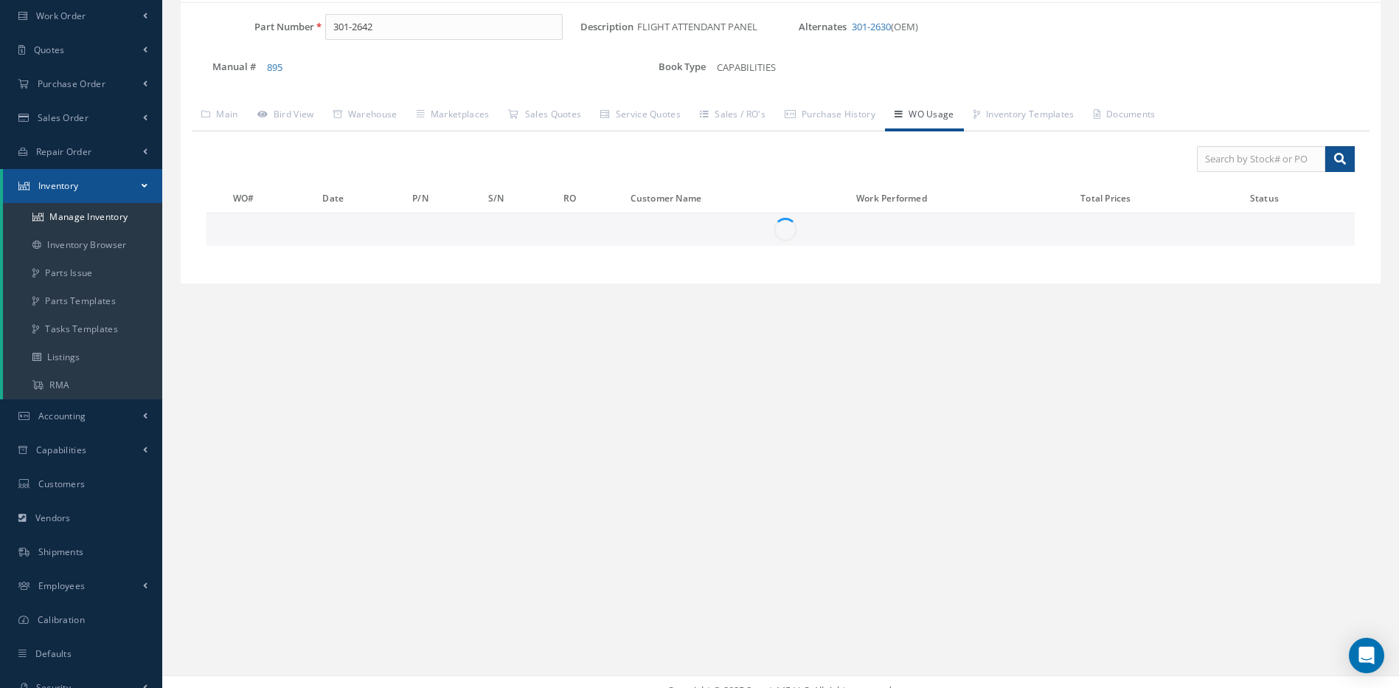
scroll to position [0, 0]
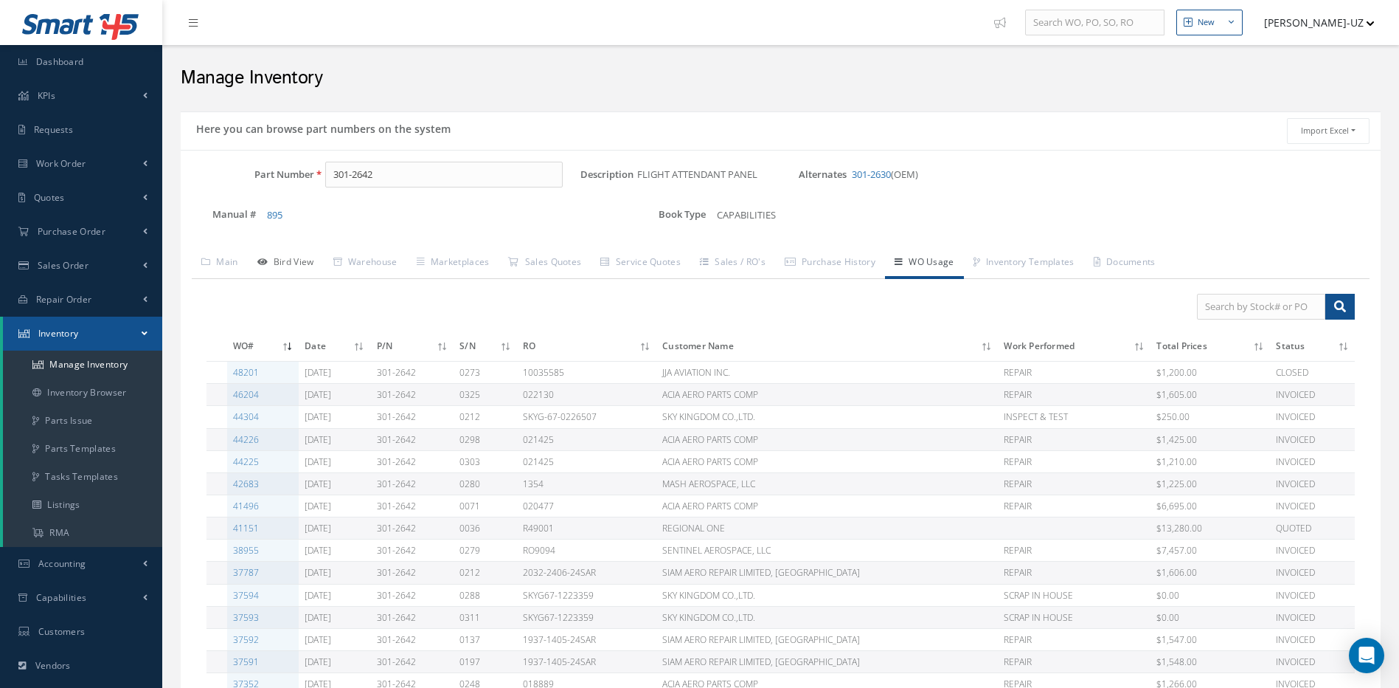
click at [293, 263] on link "Bird View" at bounding box center [286, 263] width 76 height 31
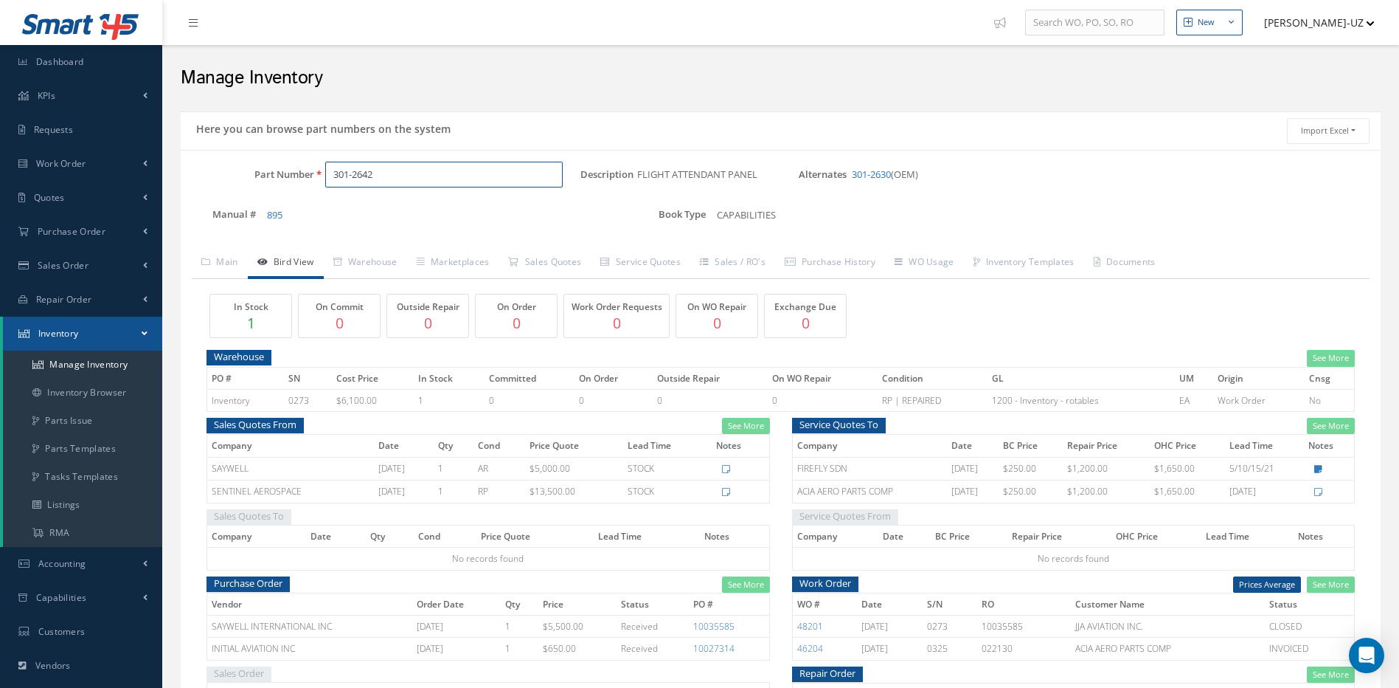
click at [420, 172] on input "301-2642" at bounding box center [444, 175] width 238 height 27
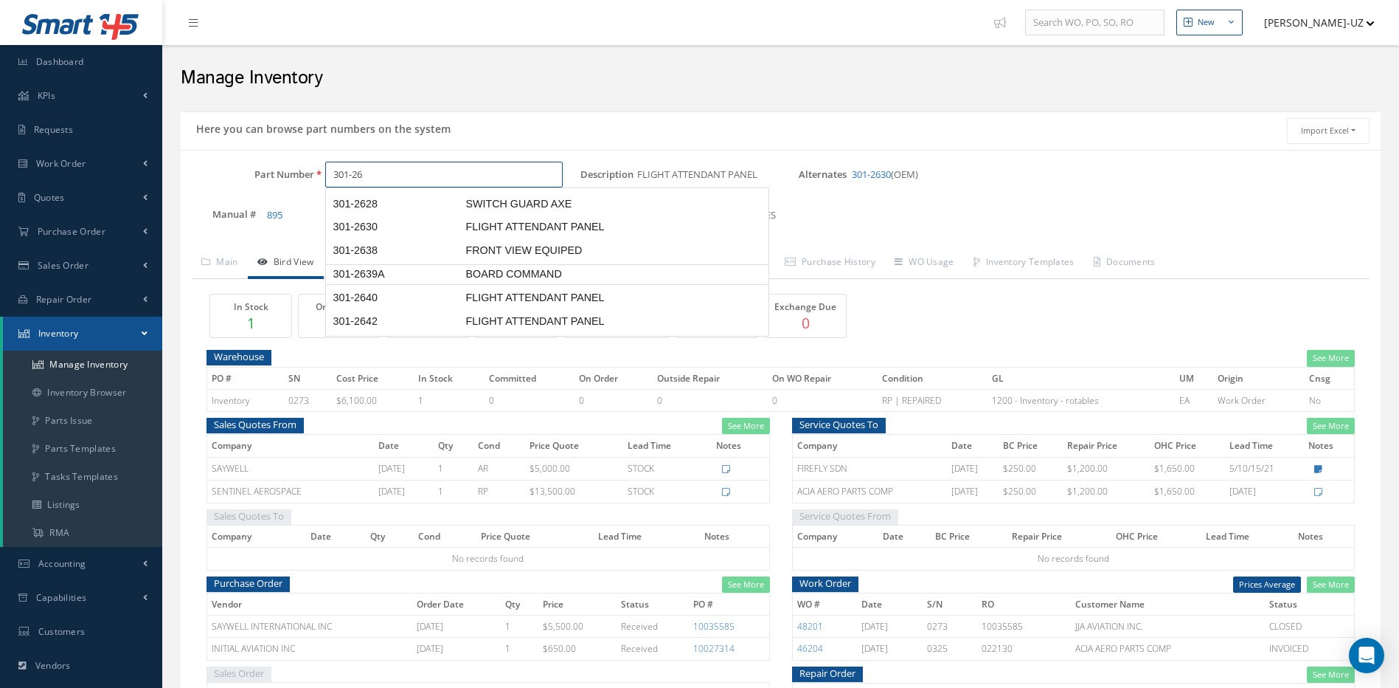
scroll to position [152, 0]
click at [485, 241] on span "FLIGHT ATTENDANT PANEL" at bounding box center [573, 248] width 221 height 15
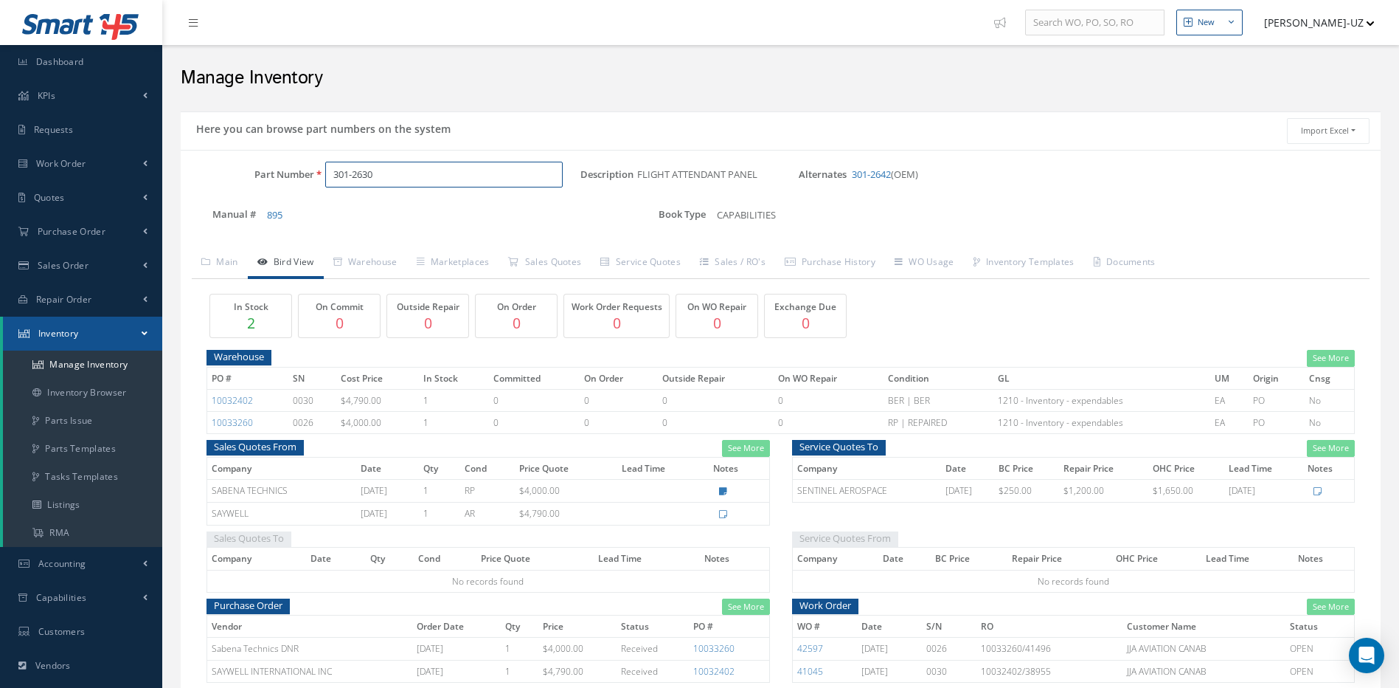
scroll to position [74, 0]
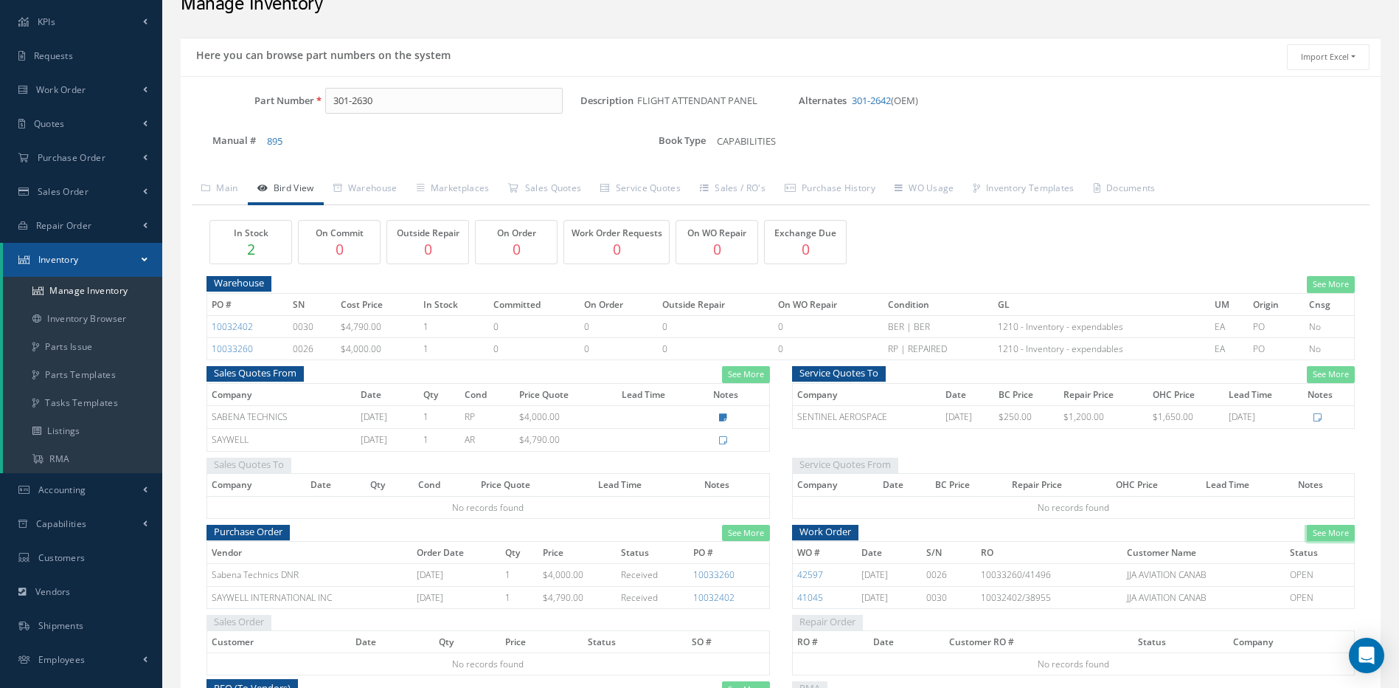
click at [1339, 534] on link "See More" at bounding box center [1331, 532] width 48 height 17
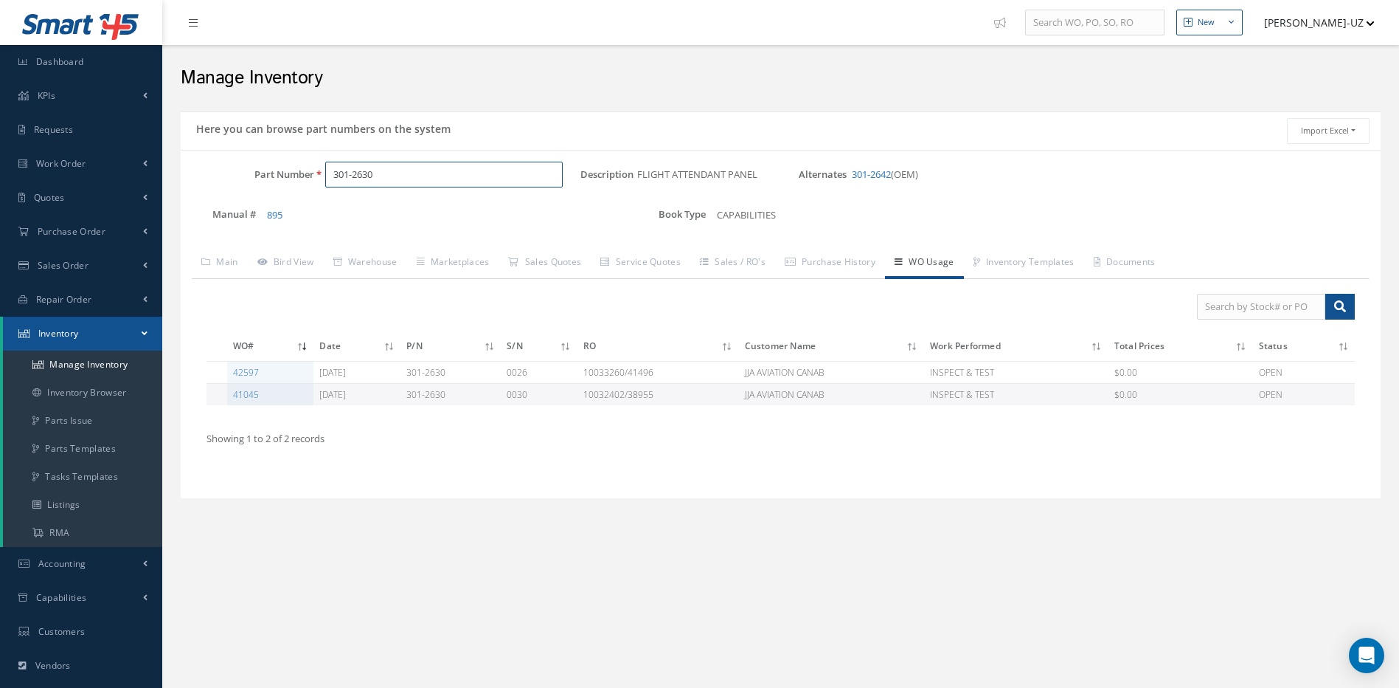
click at [421, 181] on input "301-2630" at bounding box center [444, 175] width 238 height 27
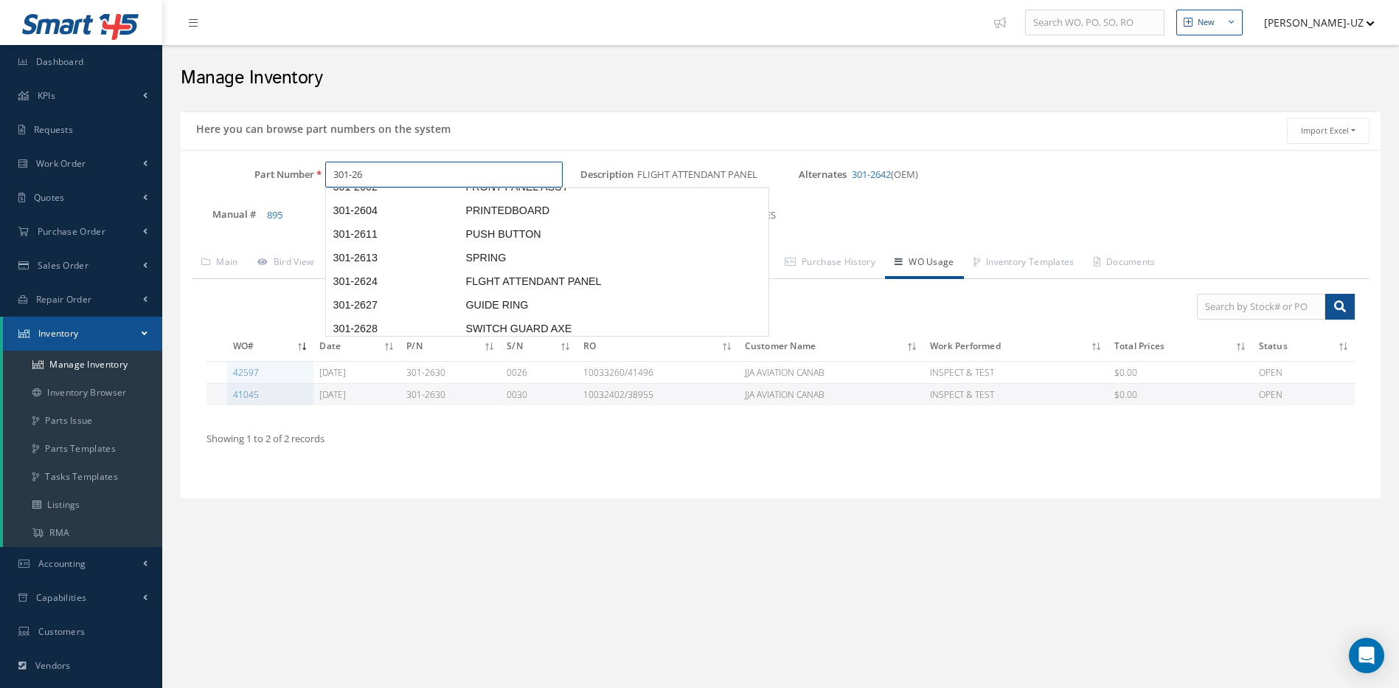
scroll to position [4, 0]
type input "301-26"
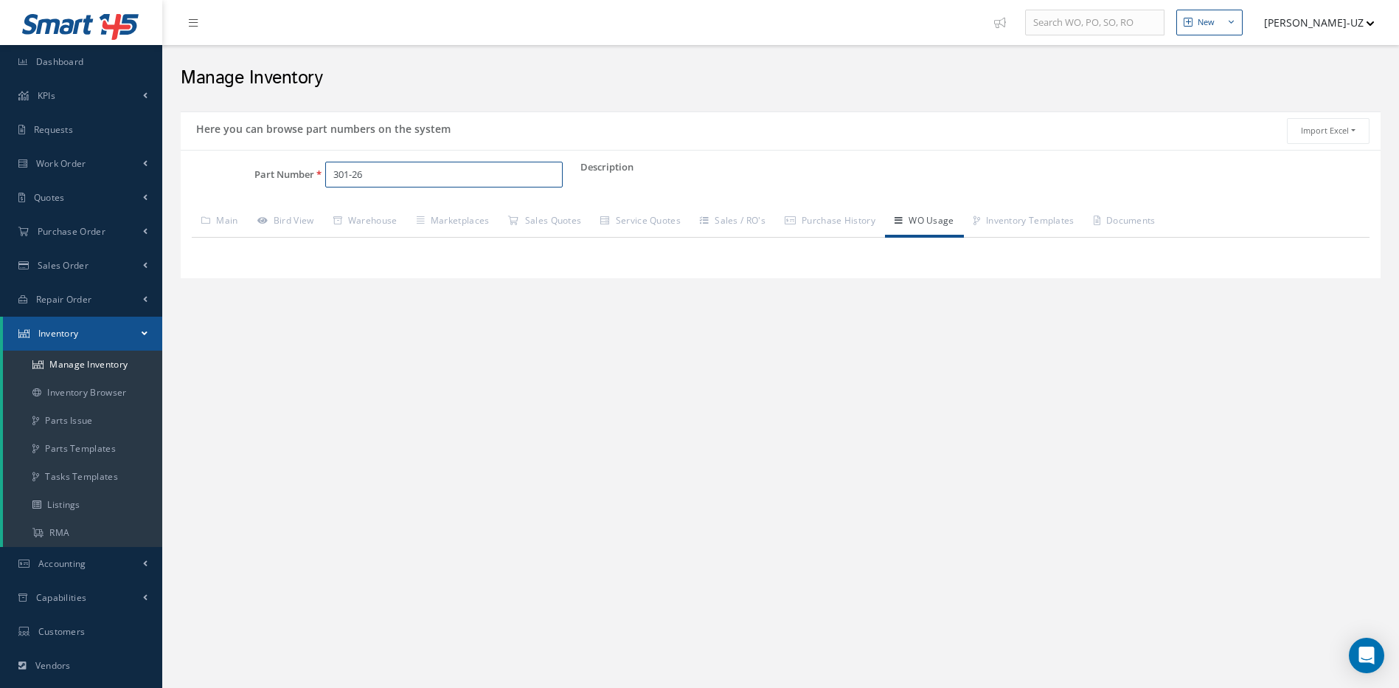
drag, startPoint x: 417, startPoint y: 172, endPoint x: 328, endPoint y: 171, distance: 89.3
click at [328, 171] on input "301-26" at bounding box center [444, 175] width 238 height 27
paste input "2LA455030-73"
click at [378, 207] on span "2LA455030-73" at bounding box center [396, 212] width 133 height 15
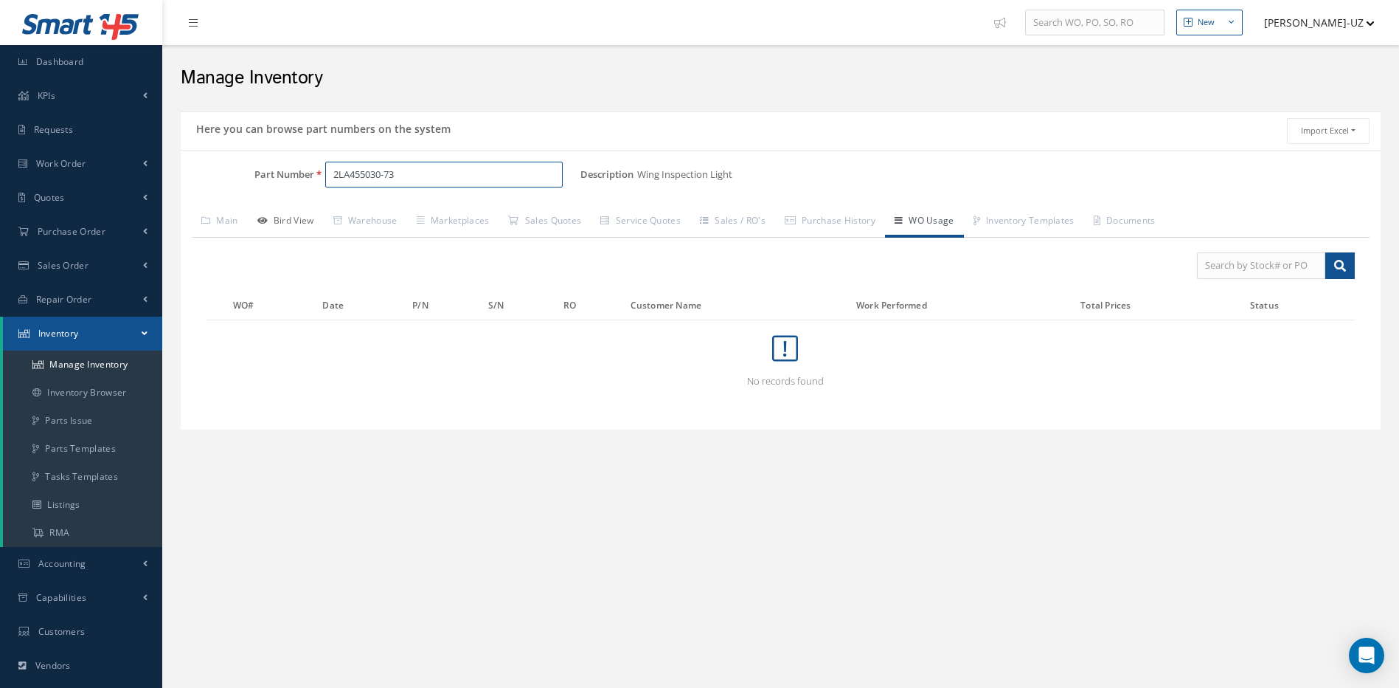
type input "2LA455030-73"
click at [288, 218] on link "Bird View" at bounding box center [286, 222] width 76 height 31
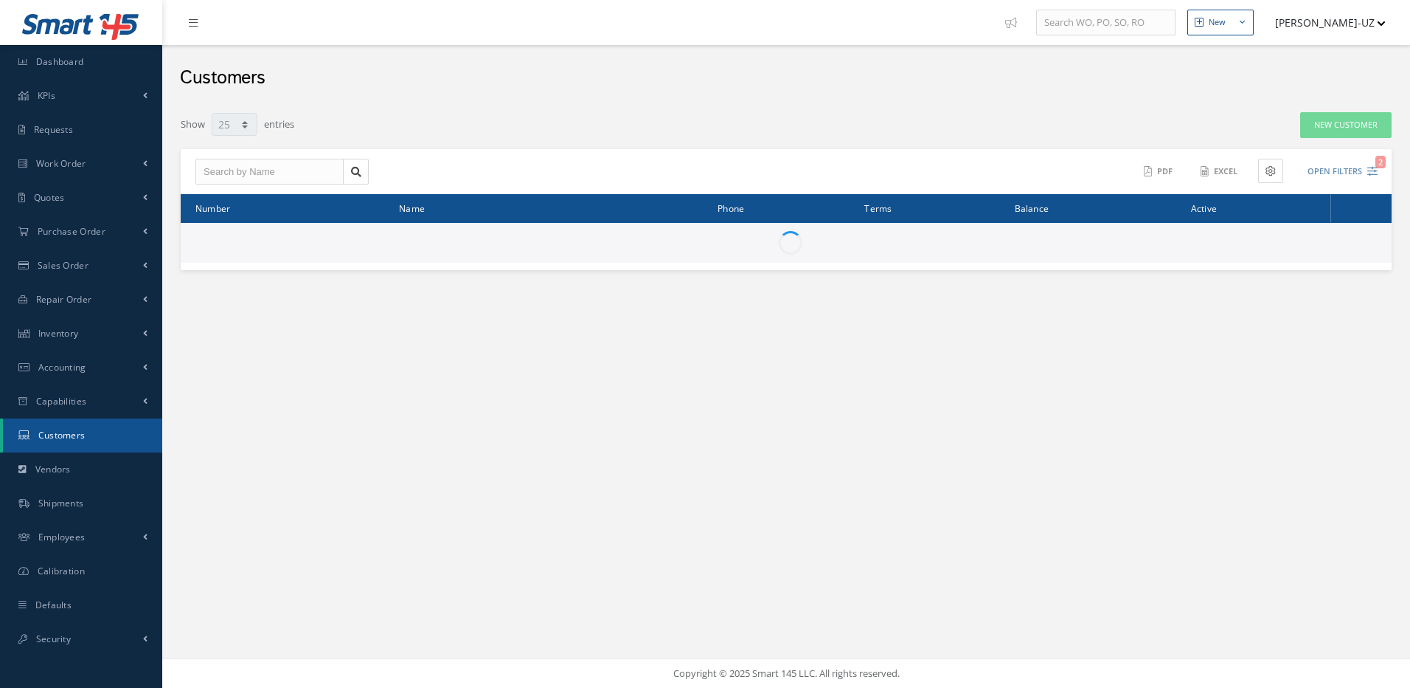
select select "25"
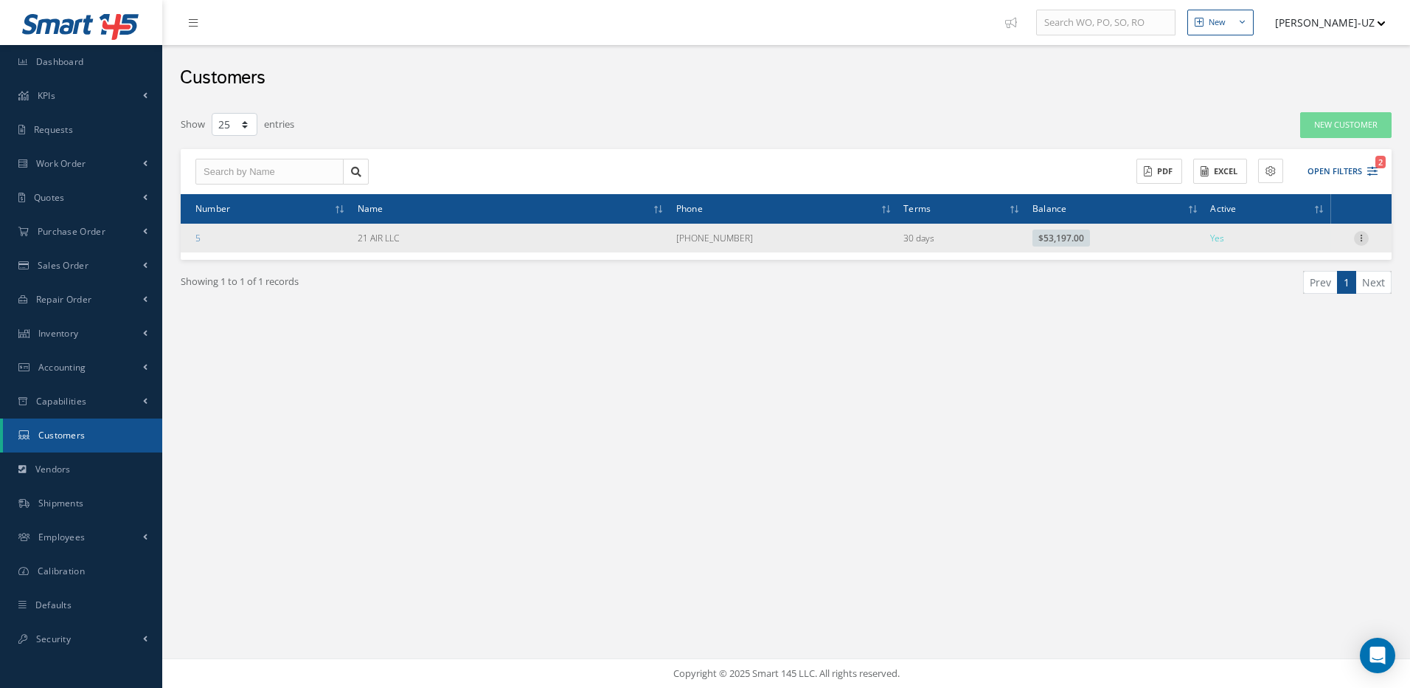
click at [1363, 237] on icon at bounding box center [1361, 237] width 15 height 12
click at [1266, 265] on link "Edit" at bounding box center [1294, 266] width 117 height 19
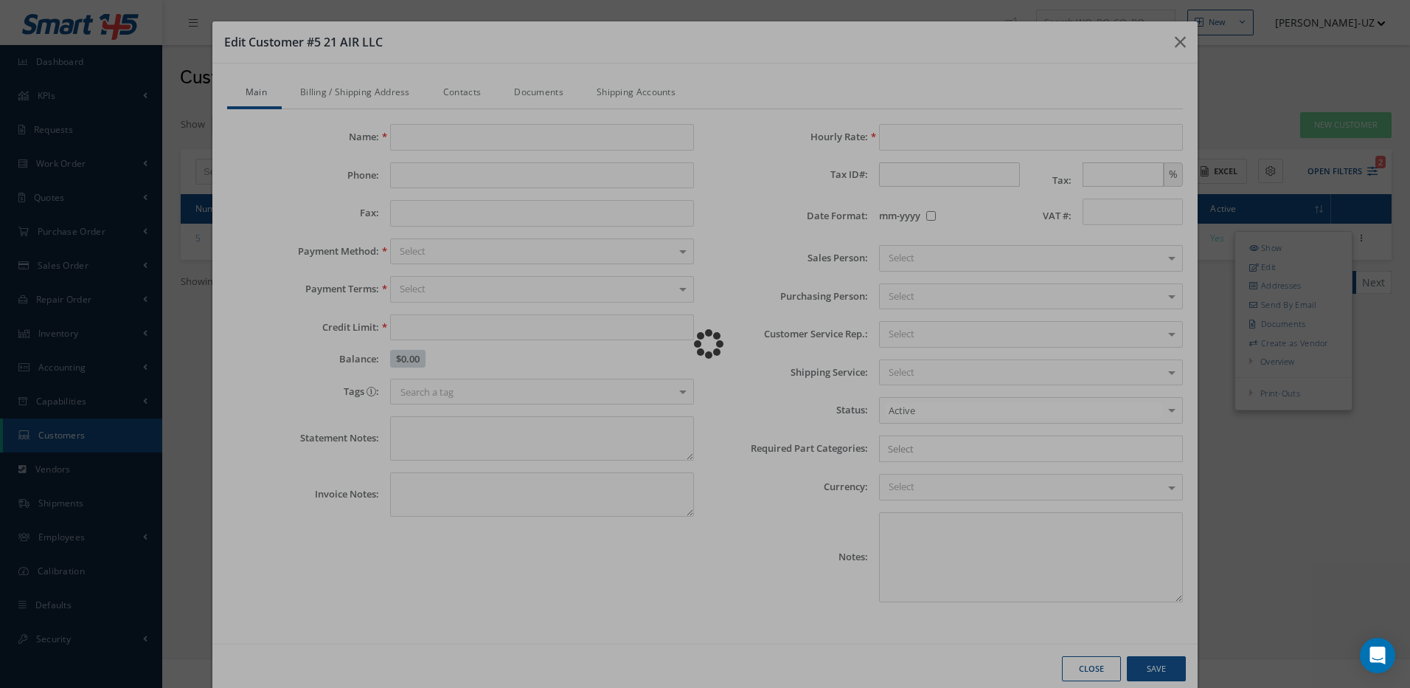
type input "21 AIR LLC"
type input "[PHONE_NUMBER]"
type input "60000.00"
type input "100.00"
checkbox input "false"
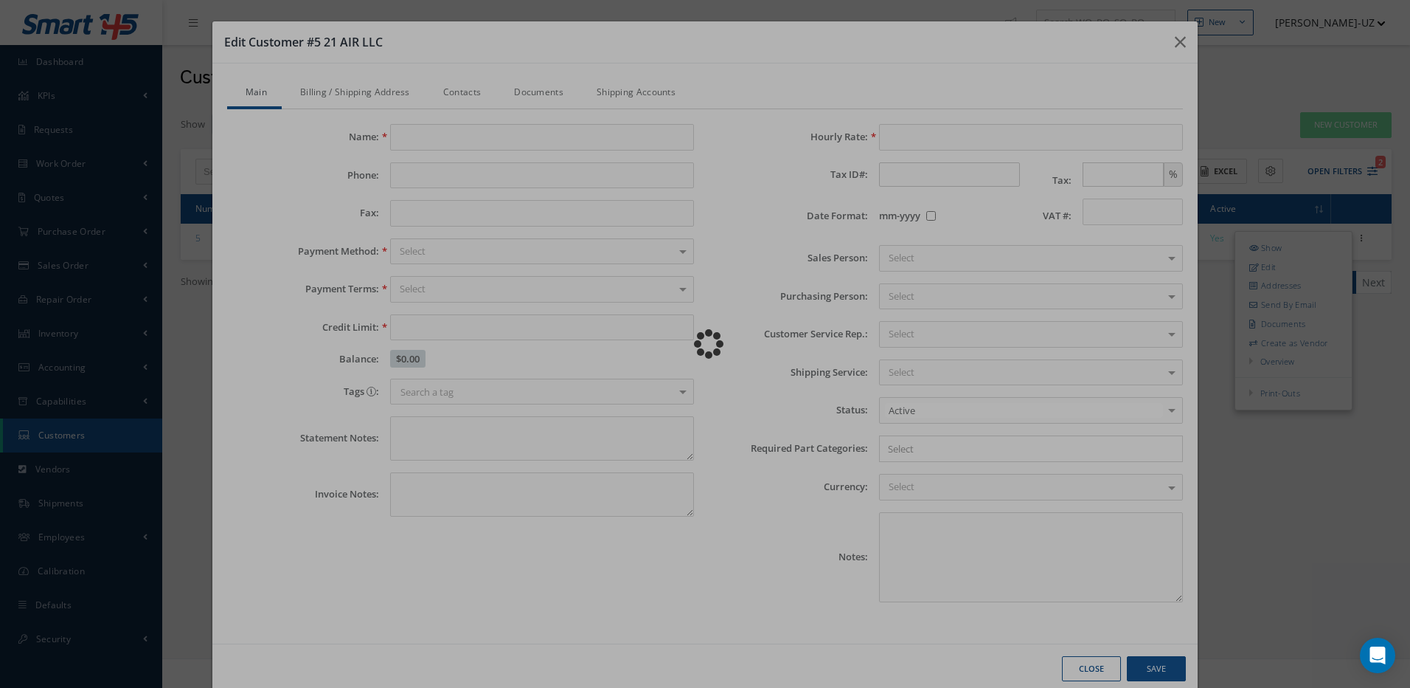
type textarea "[DATE]...[PERSON_NAME] EMAILED [PERSON_NAME] CREDIT REFERENCE. [PERSON_NAME] [D…"
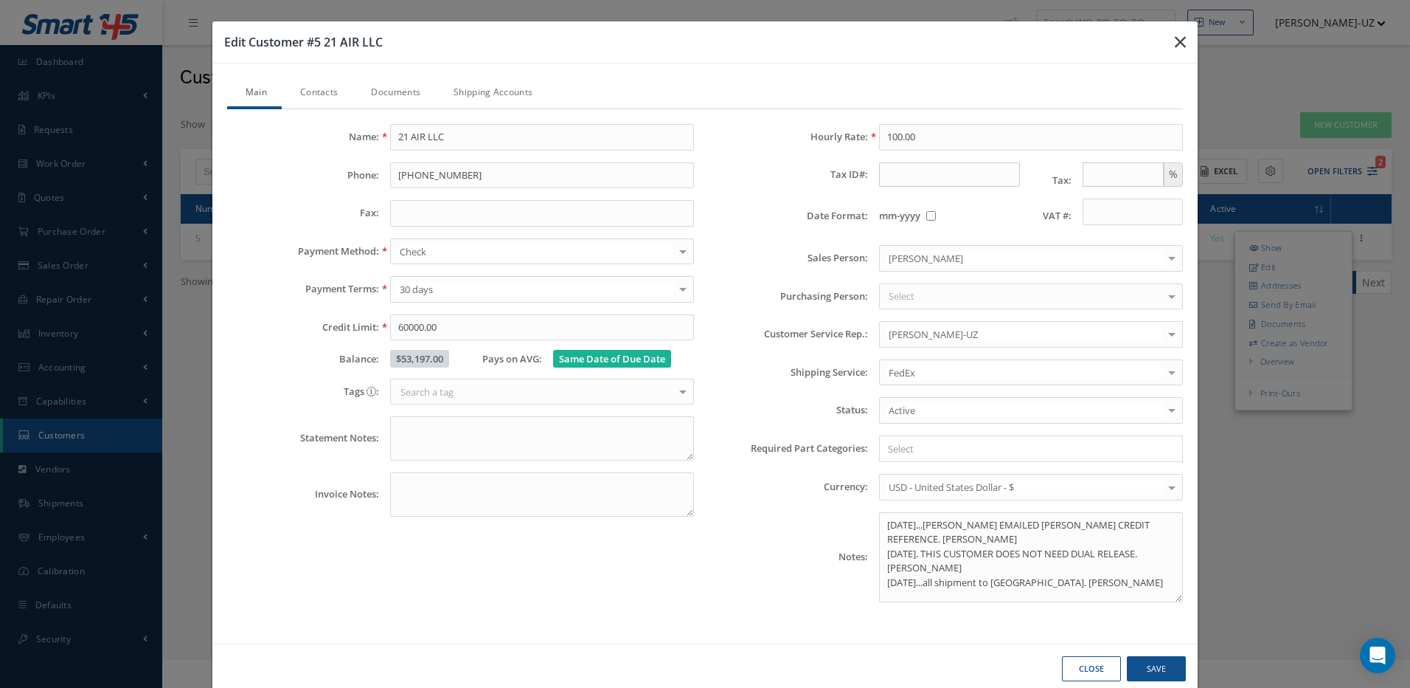
click at [1175, 40] on icon "button" at bounding box center [1180, 42] width 11 height 18
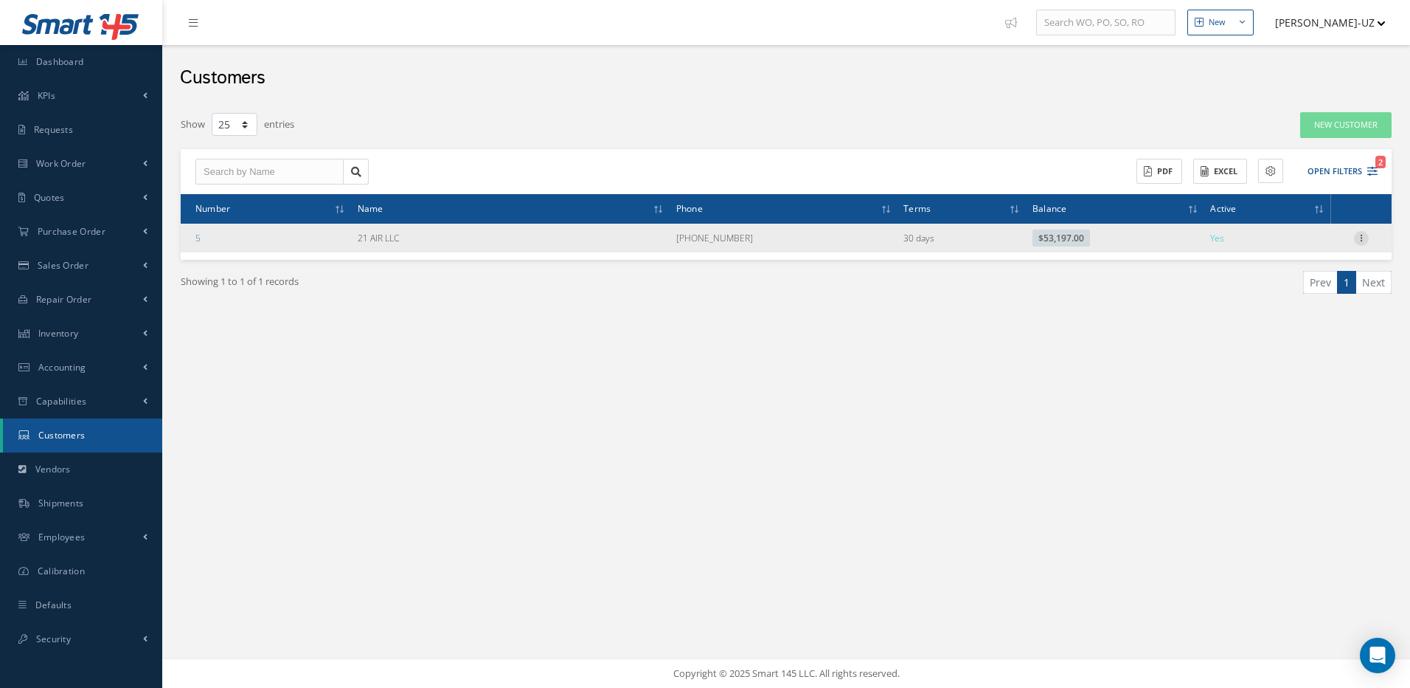
click at [1360, 236] on icon at bounding box center [1361, 237] width 15 height 12
click at [1296, 288] on link "Addresses" at bounding box center [1294, 285] width 117 height 19
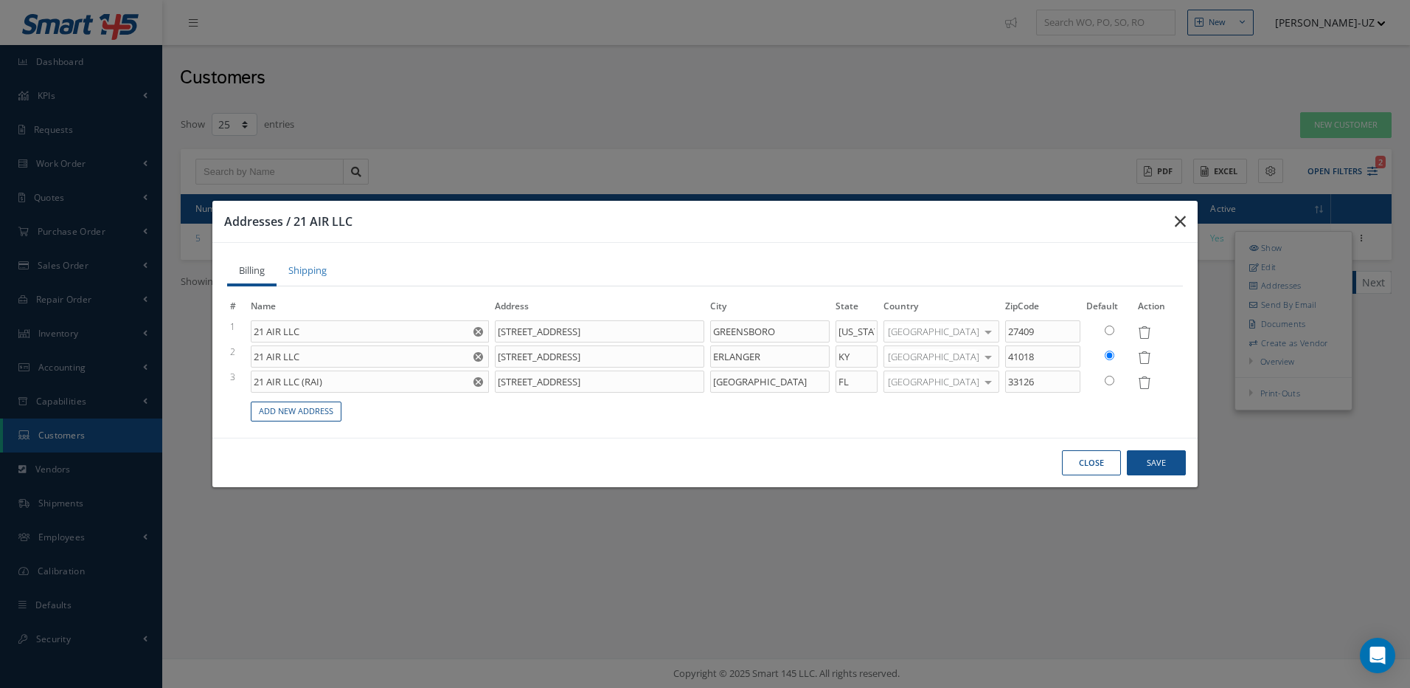
click at [1180, 221] on icon "button" at bounding box center [1180, 221] width 11 height 18
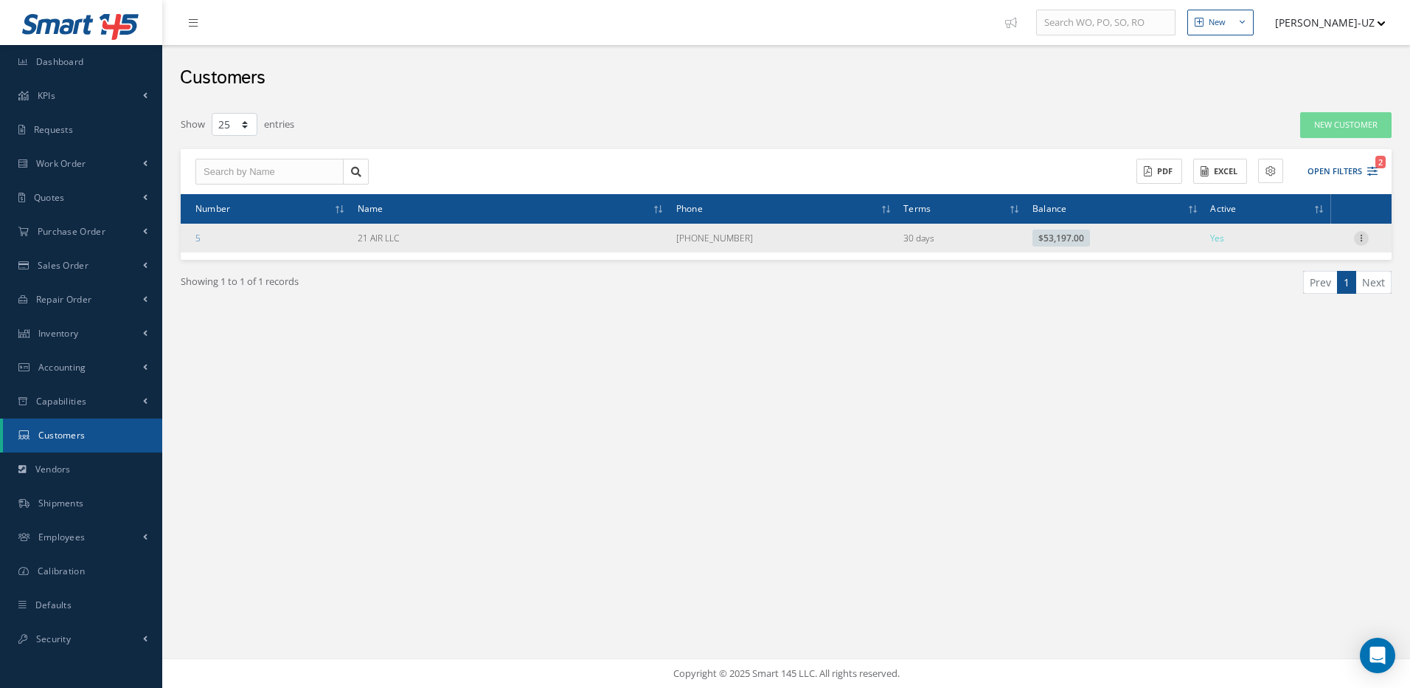
click at [1359, 236] on icon at bounding box center [1361, 237] width 15 height 12
click at [1266, 267] on link "Edit" at bounding box center [1294, 266] width 117 height 19
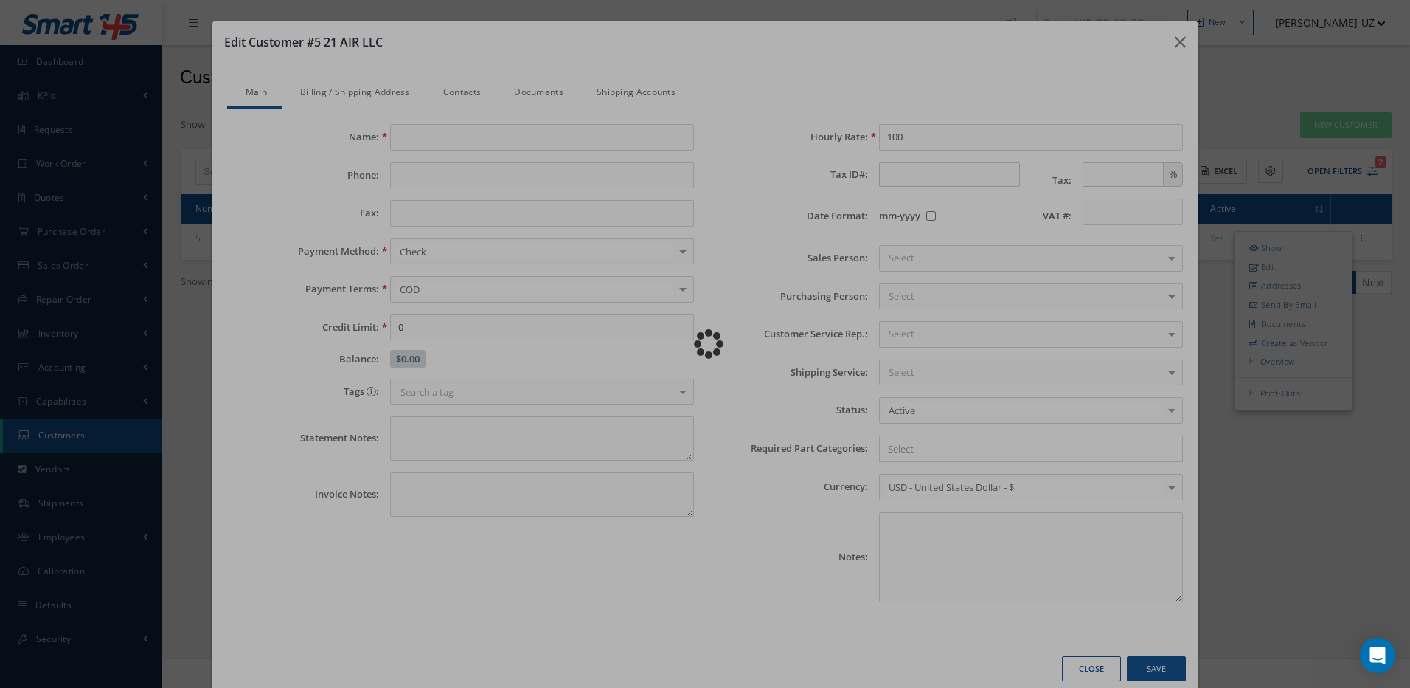
type input "21 AIR LLC"
type input "[PHONE_NUMBER]"
type input "60000.00"
type input "100.00"
checkbox input "false"
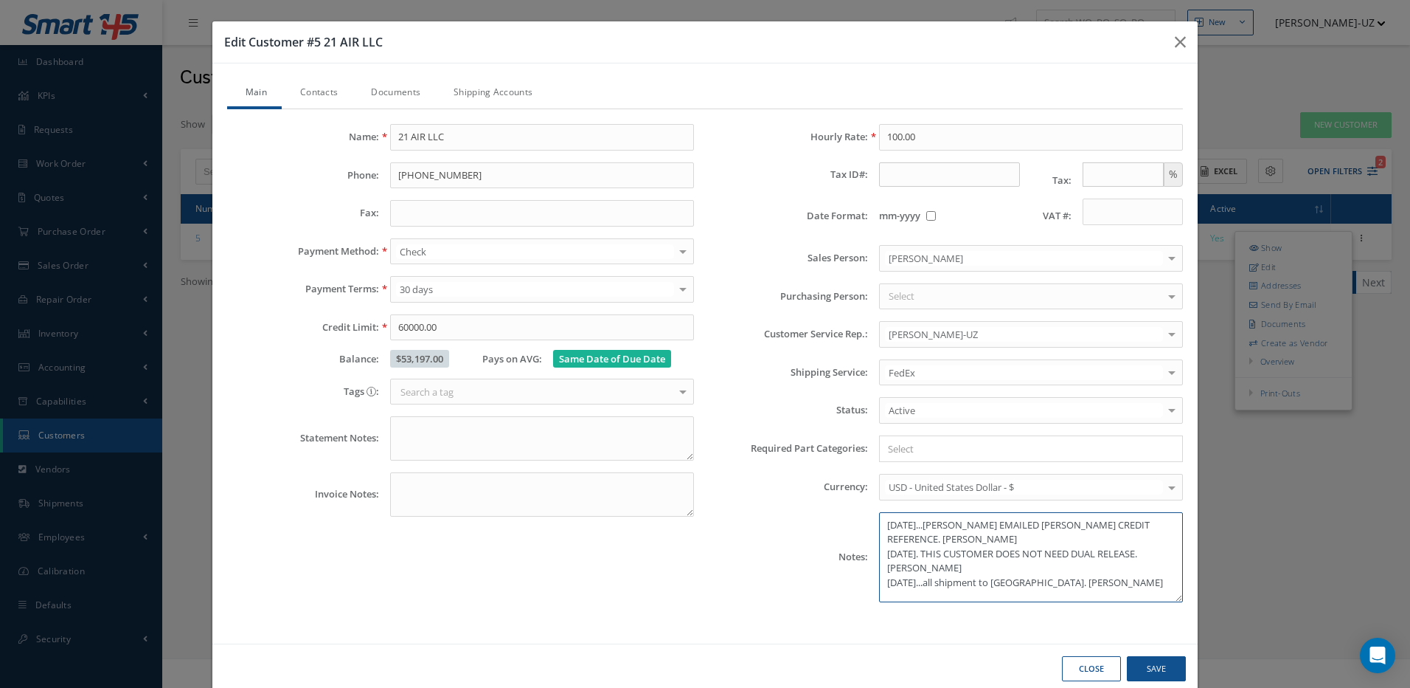
click at [1065, 584] on textarea "[DATE]...[PERSON_NAME] EMAILED [PERSON_NAME] CREDIT REFERENCE. [PERSON_NAME] [D…" at bounding box center [1031, 557] width 304 height 90
type textarea "[DATE]...[PERSON_NAME] EMAILED [PERSON_NAME] CREDIT REFERENCE. [PERSON_NAME] [D…"
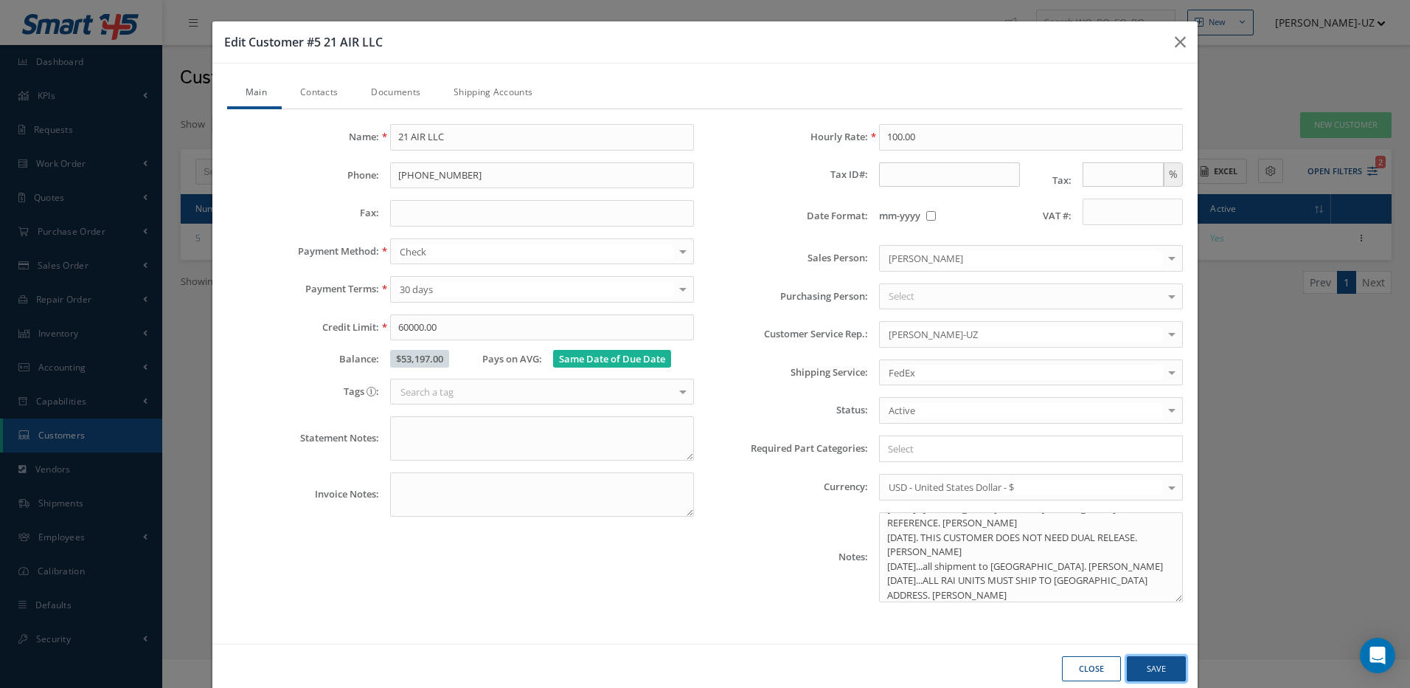
click at [0, 0] on button "Save" at bounding box center [0, 0] width 0 height 0
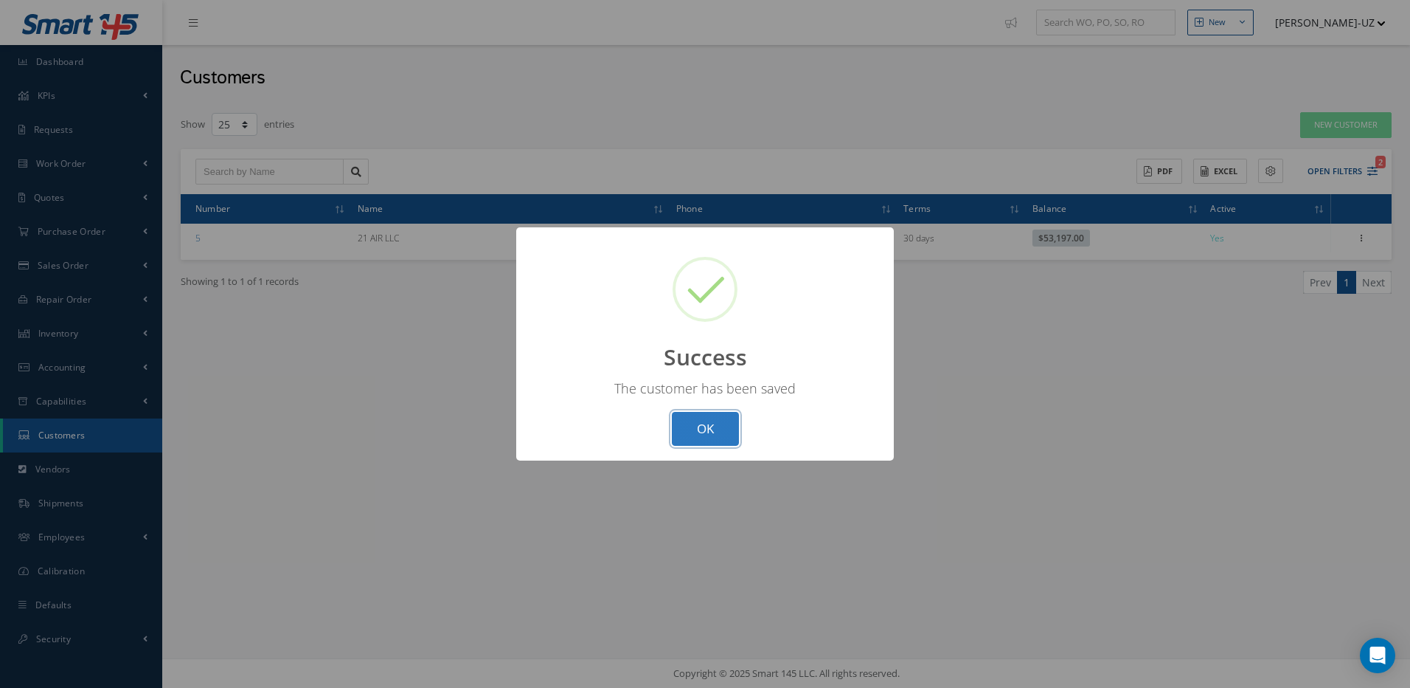
click at [718, 425] on button "OK" at bounding box center [705, 429] width 67 height 35
